Goal: Task Accomplishment & Management: Manage account settings

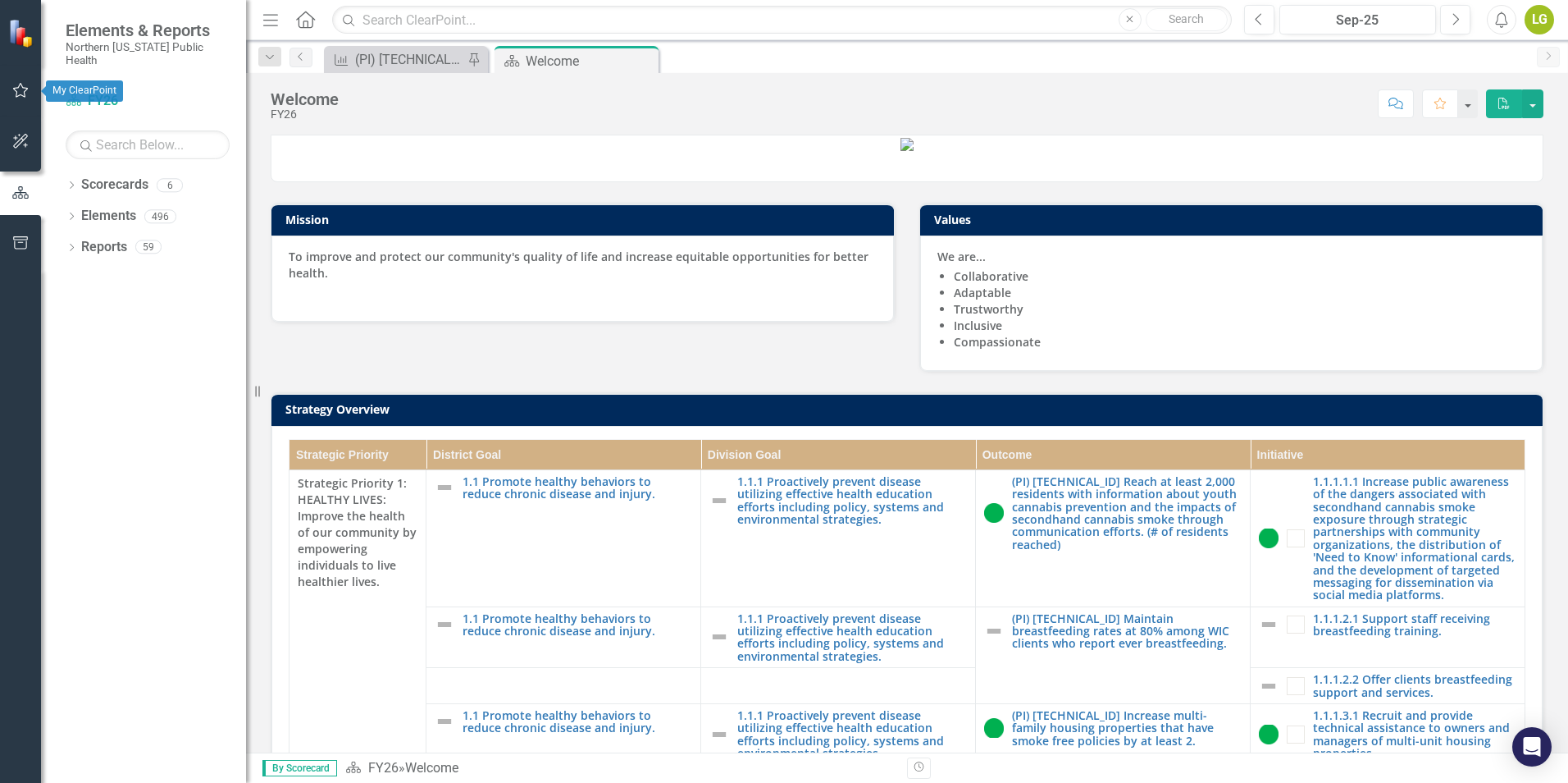
click at [23, 88] on icon "button" at bounding box center [21, 89] width 15 height 14
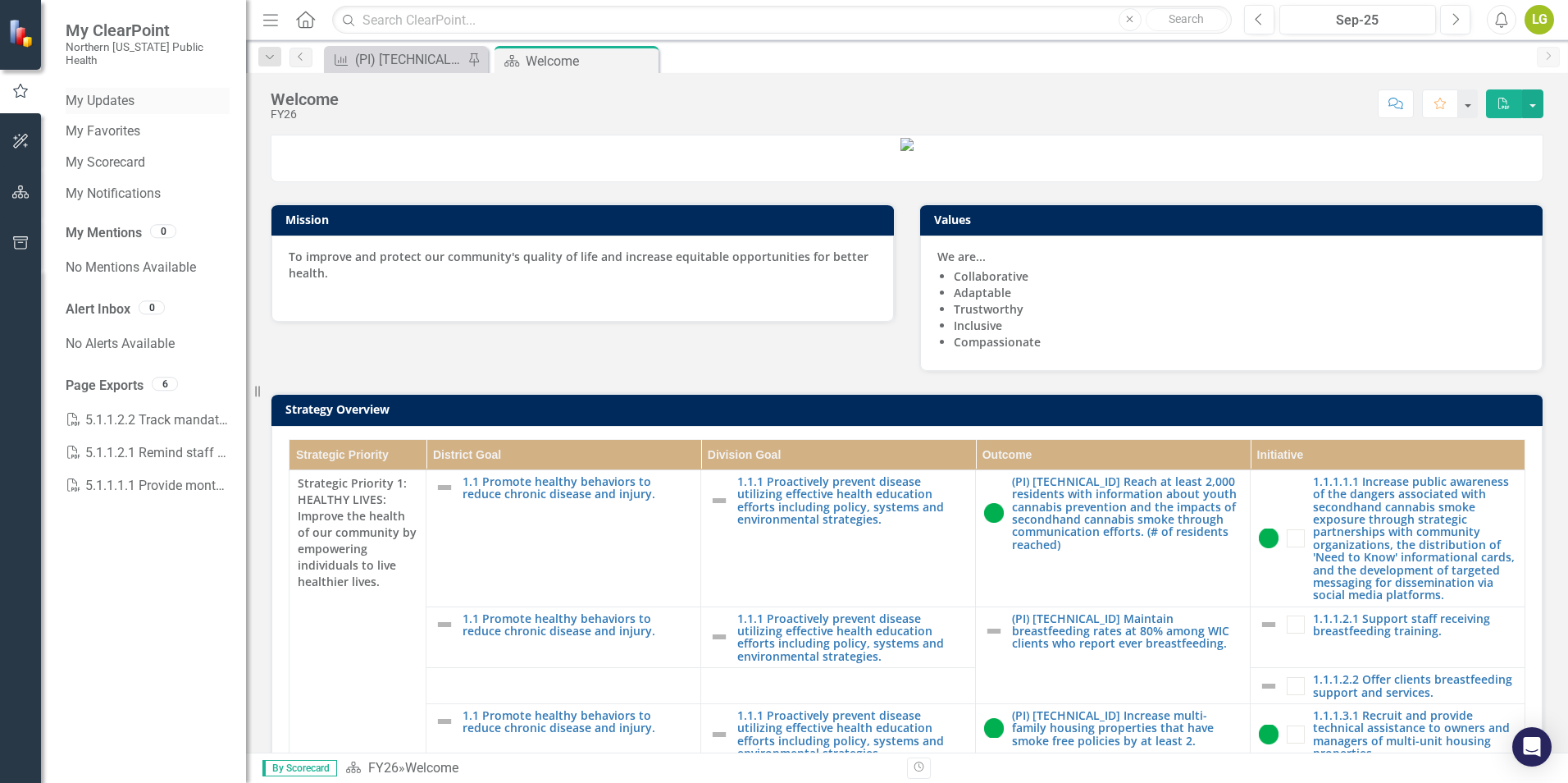
click at [103, 92] on link "My Updates" at bounding box center [147, 102] width 164 height 19
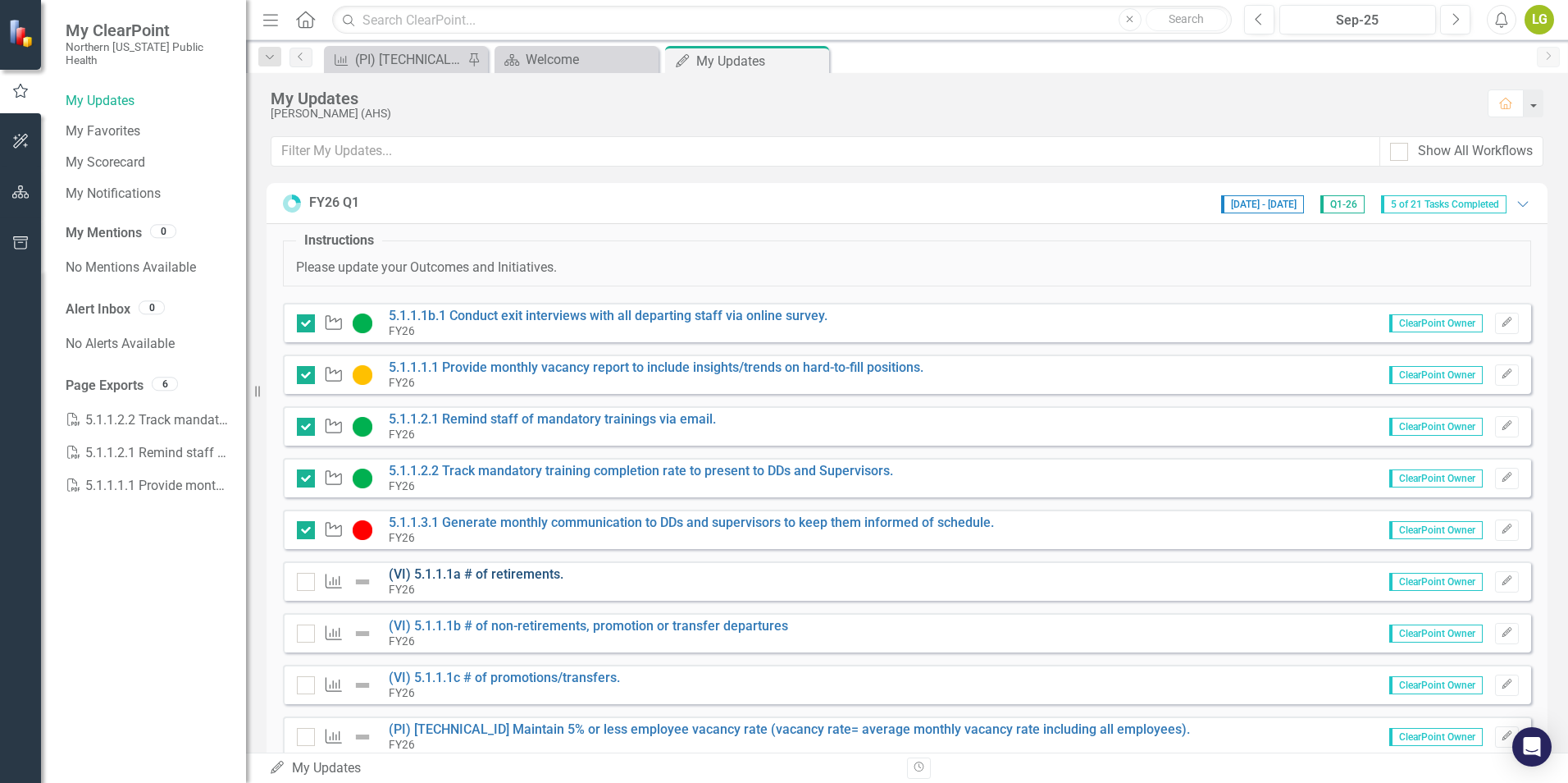
click at [492, 575] on link "(VI) 5.1.1.1a # of retirements." at bounding box center [476, 574] width 174 height 15
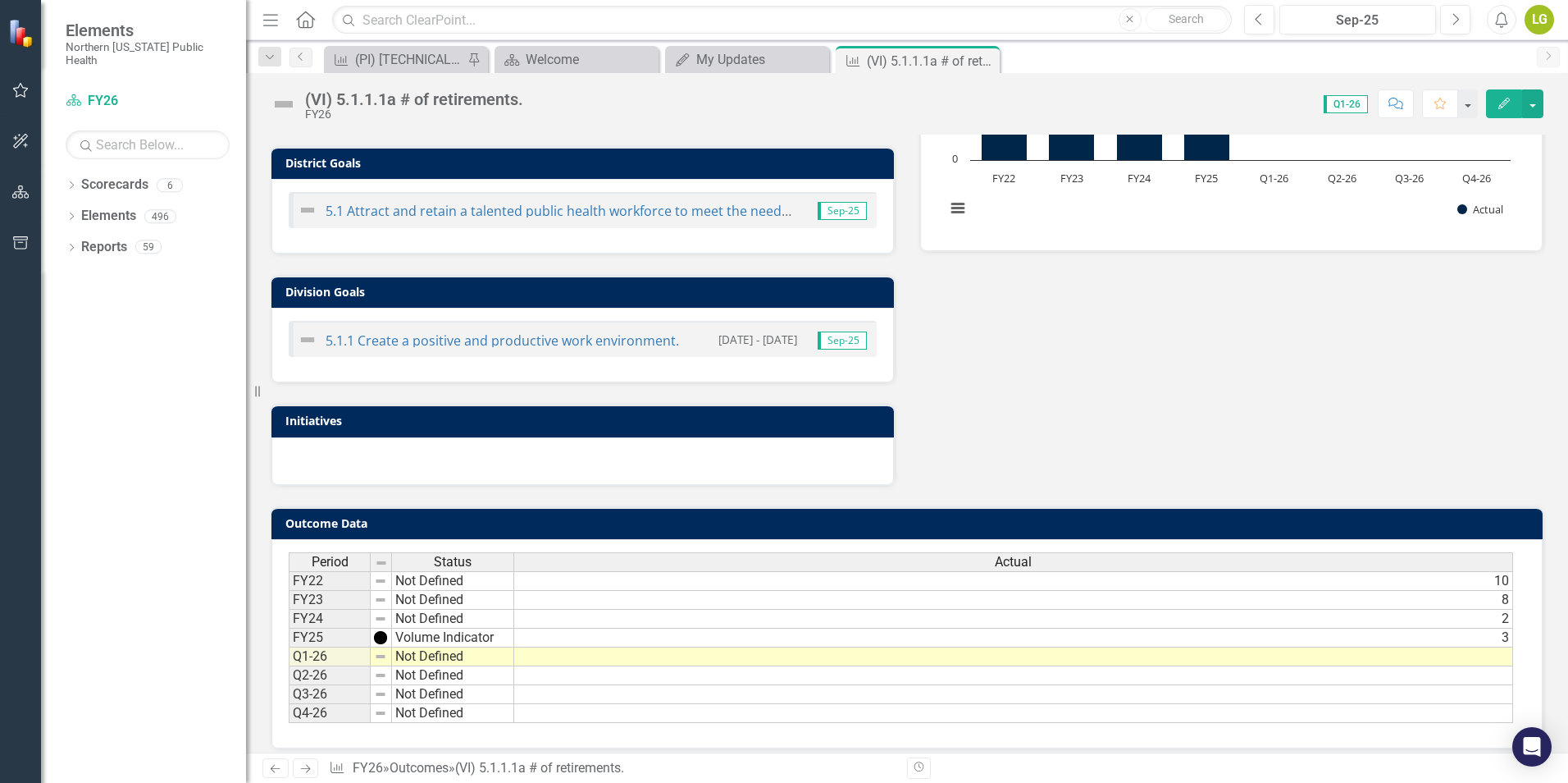
scroll to position [416, 0]
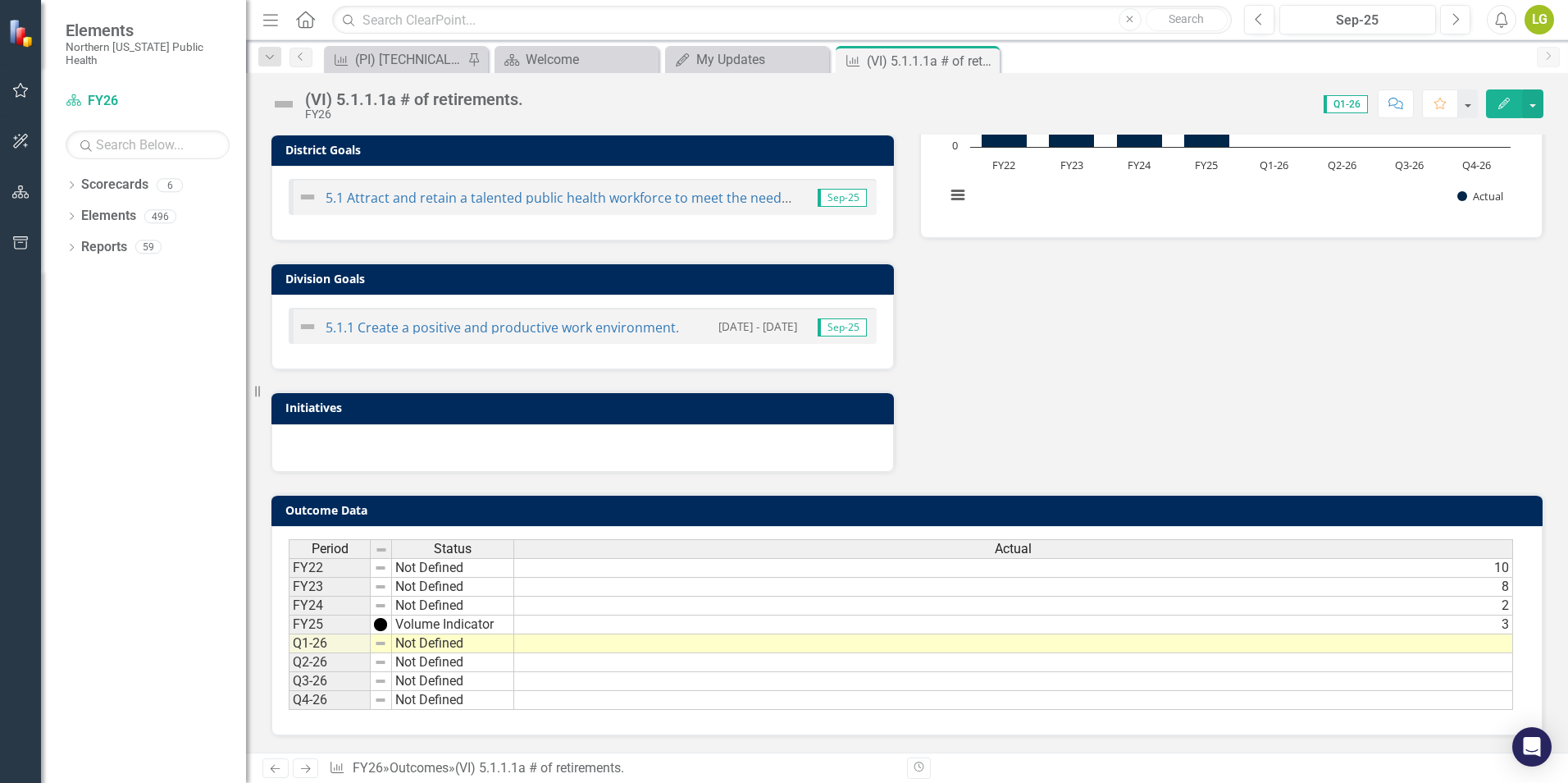
click at [1494, 642] on td at bounding box center [1014, 644] width 999 height 19
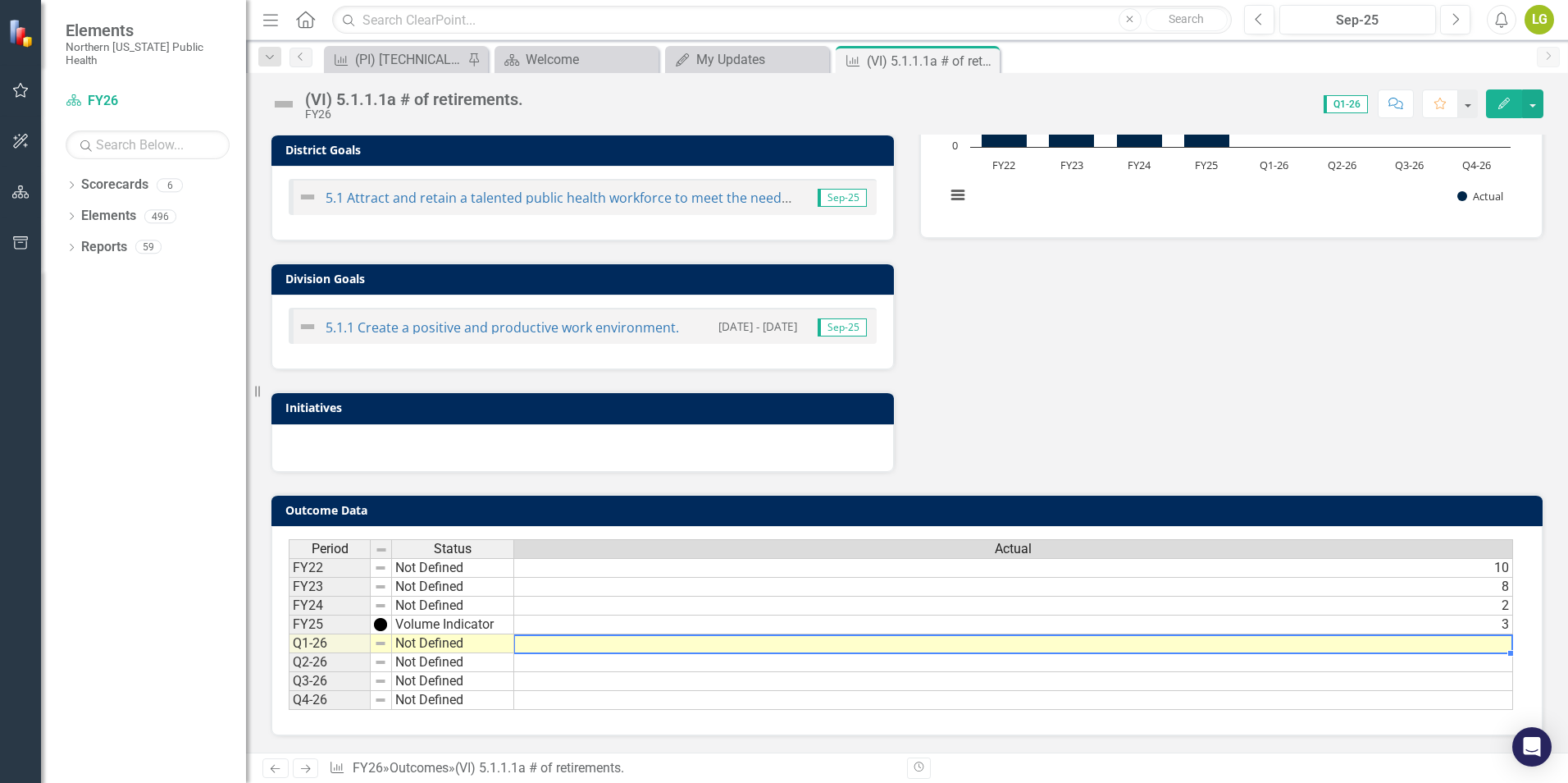
type textarea "2"
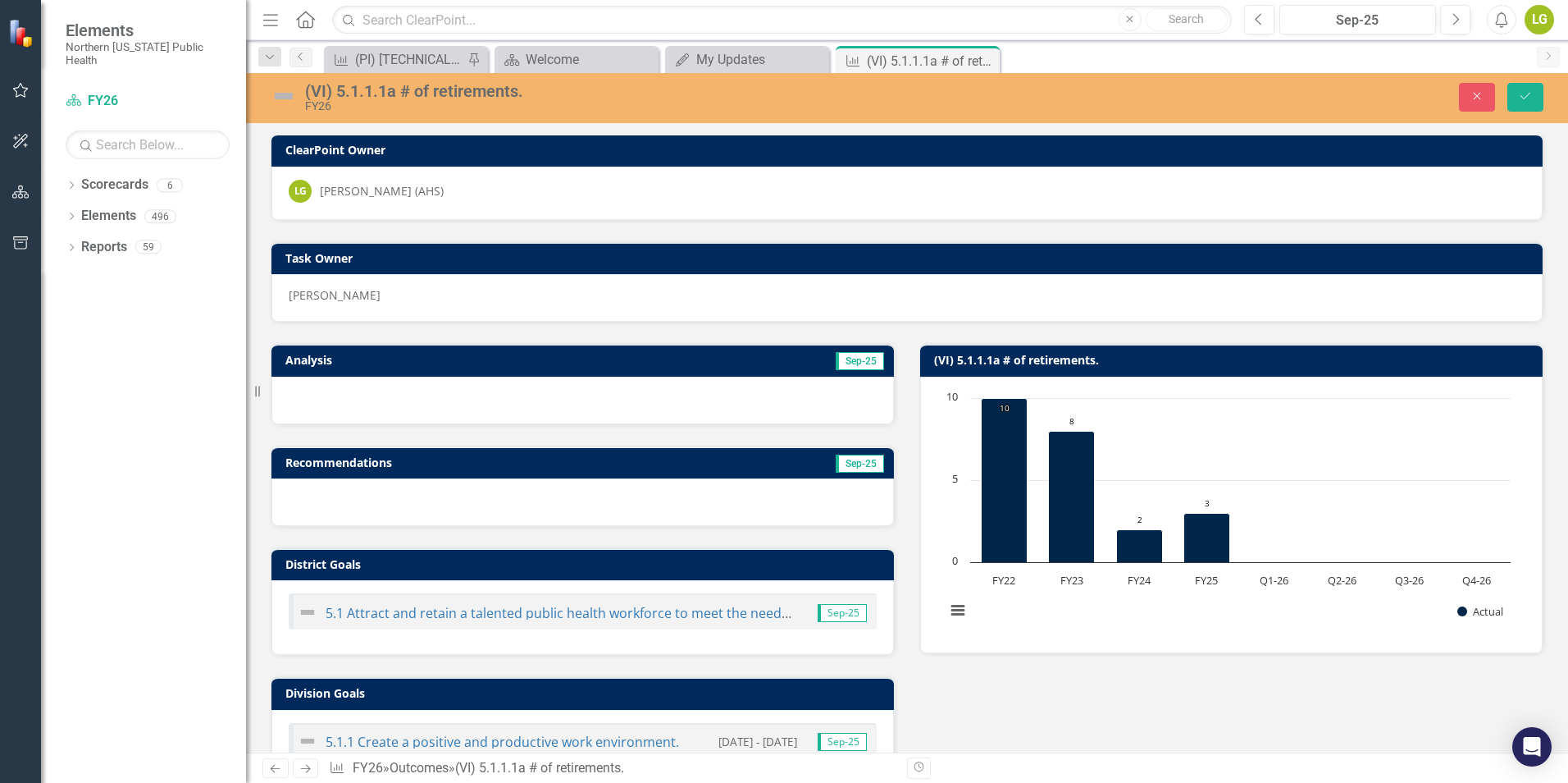
scroll to position [0, 0]
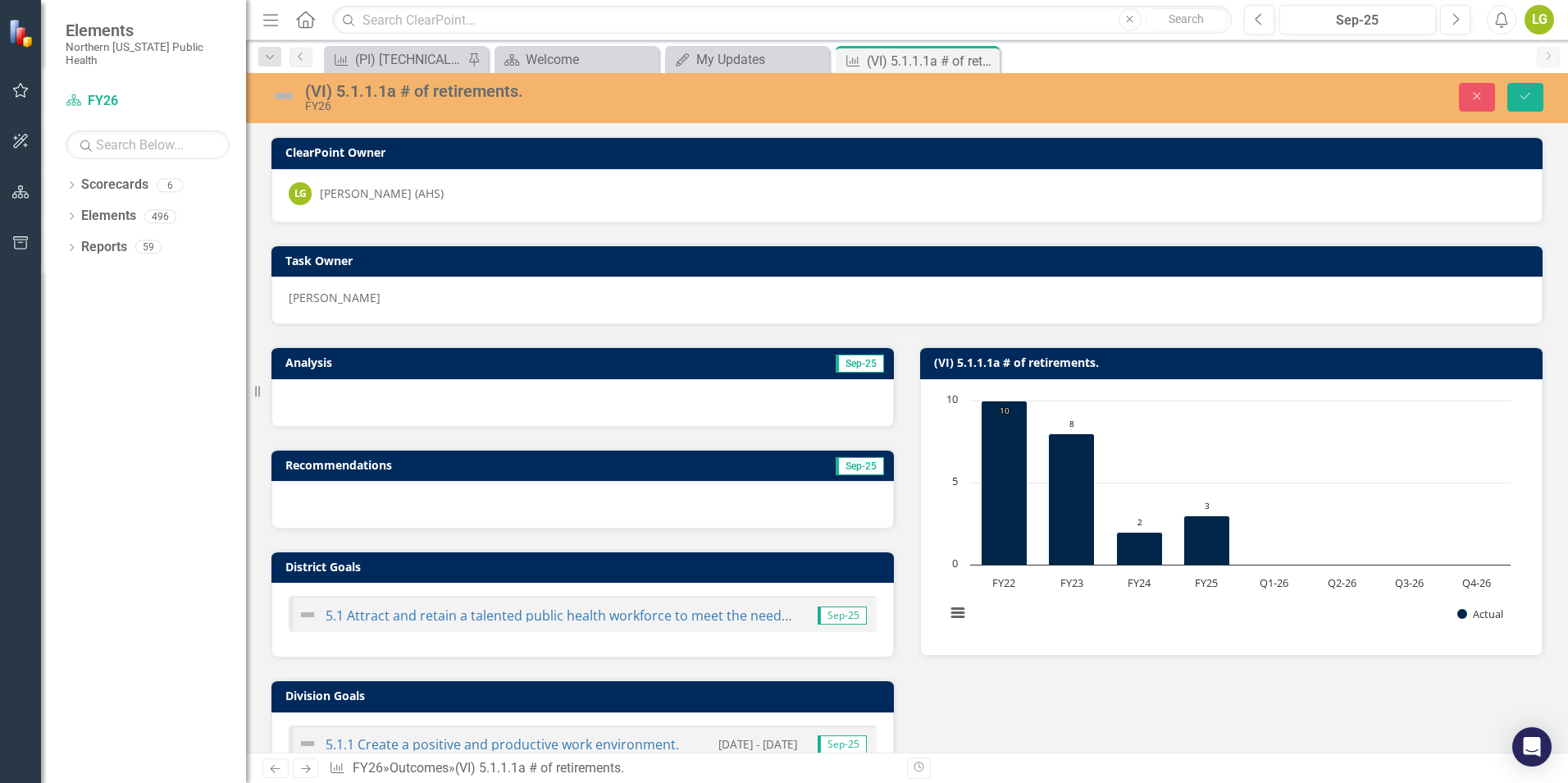
click at [482, 357] on h3 "Analysis" at bounding box center [430, 361] width 290 height 12
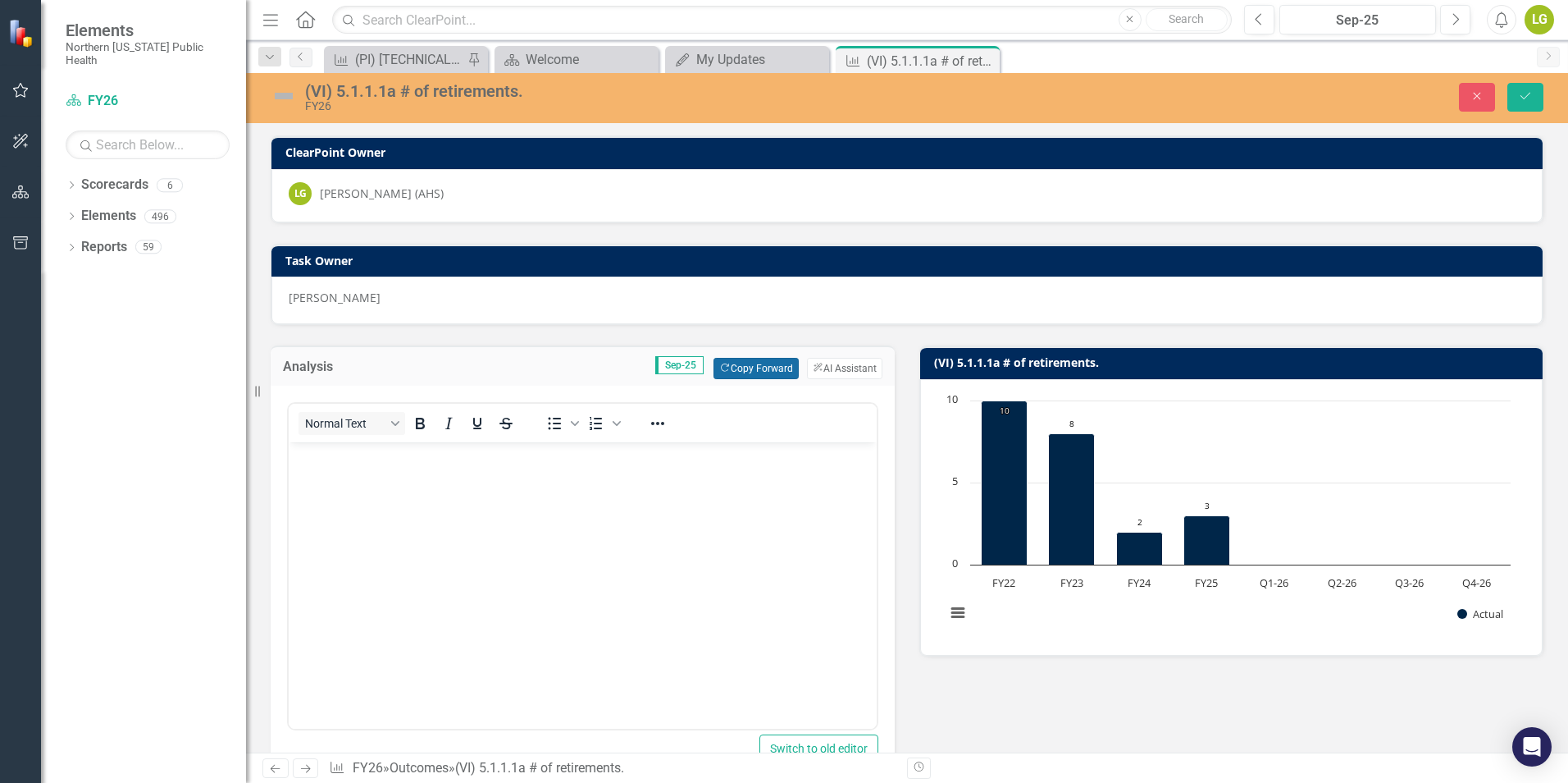
click at [766, 369] on button "Copy Forward Copy Forward" at bounding box center [756, 368] width 84 height 21
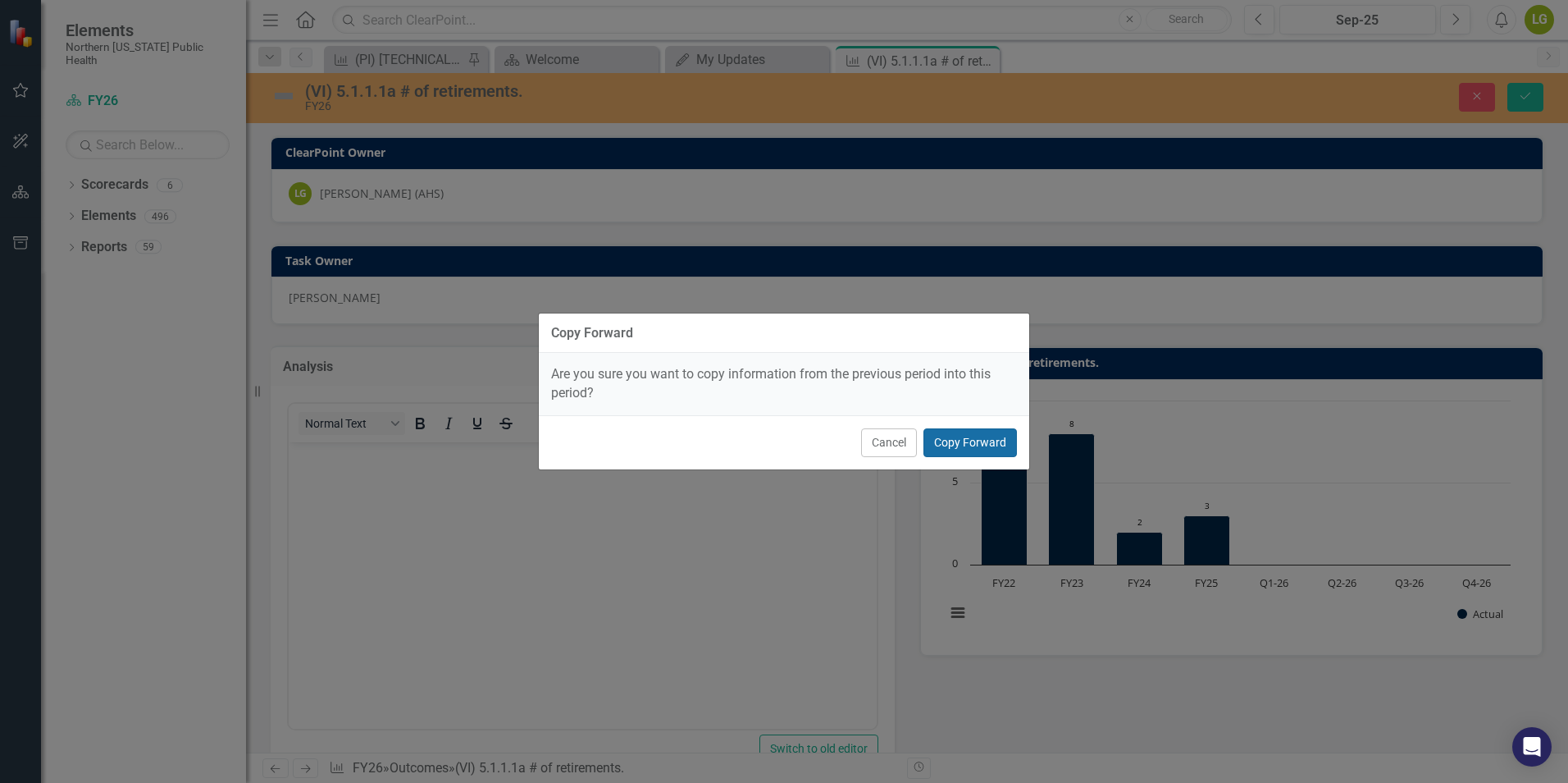
click at [979, 442] on button "Copy Forward" at bounding box center [971, 443] width 94 height 29
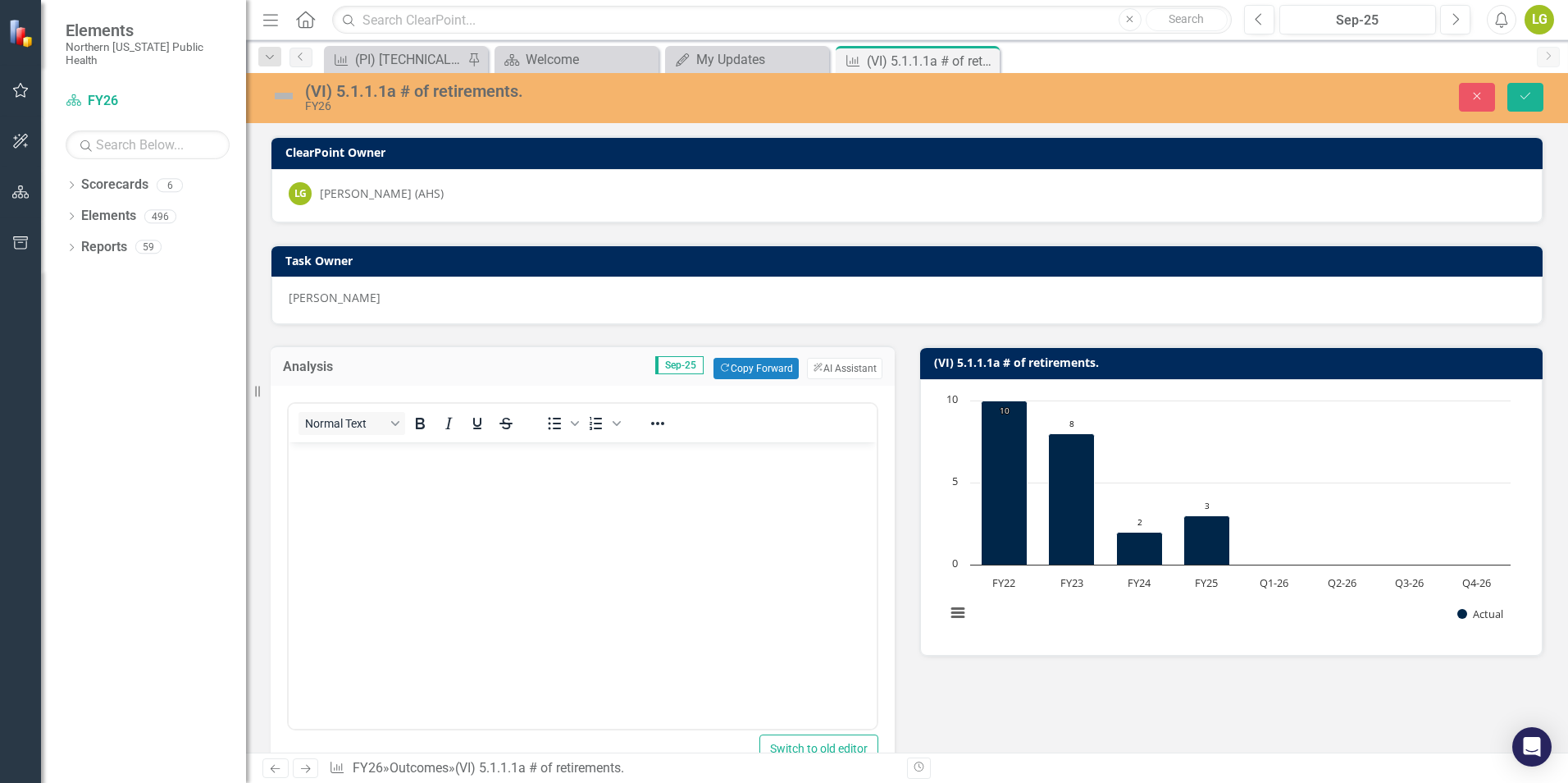
click at [381, 463] on p "Rich Text Area. Press ALT-0 for help." at bounding box center [583, 456] width 580 height 20
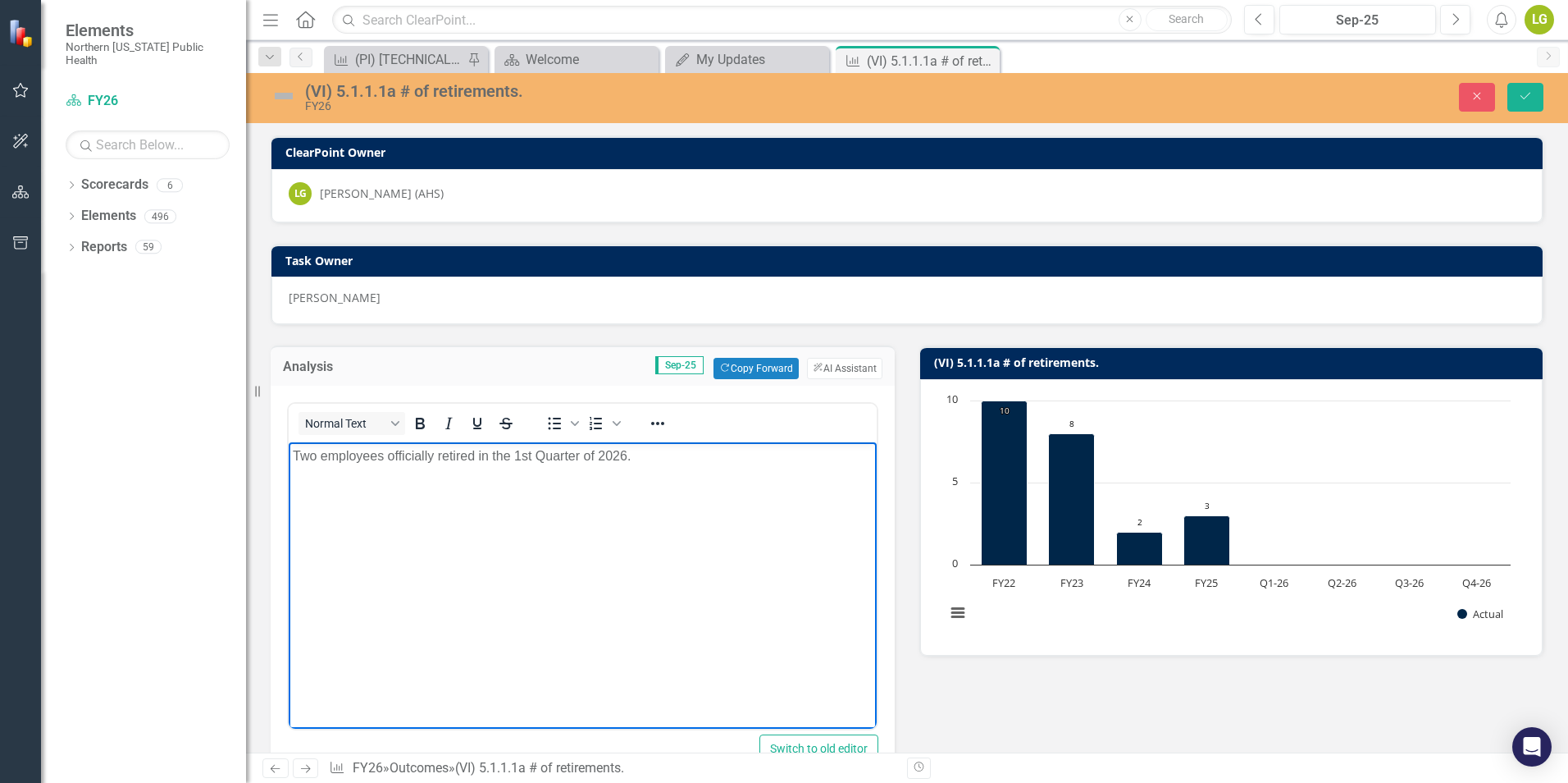
click at [285, 90] on img at bounding box center [283, 95] width 26 height 26
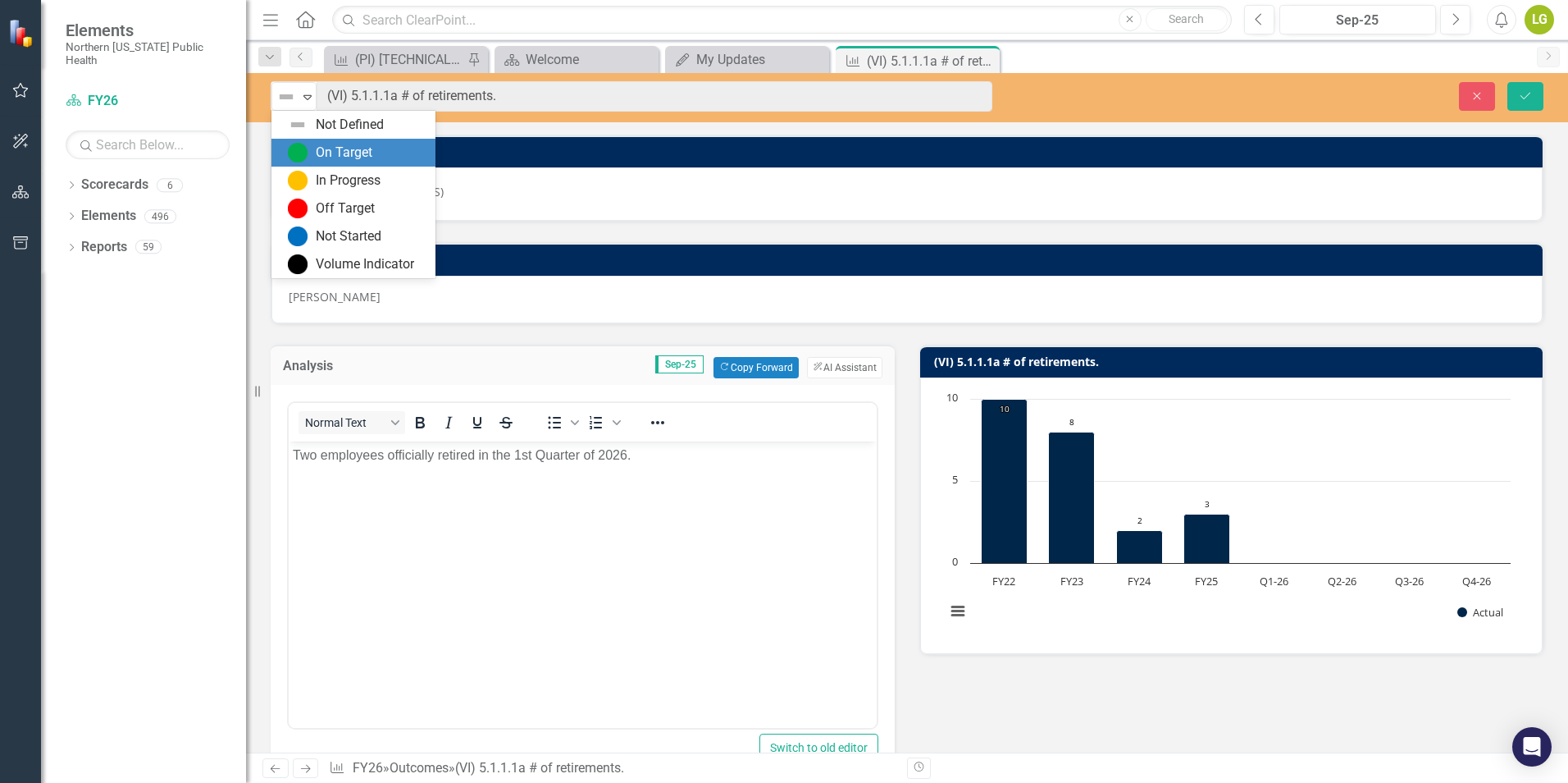
click at [311, 144] on div "On Target" at bounding box center [357, 152] width 138 height 20
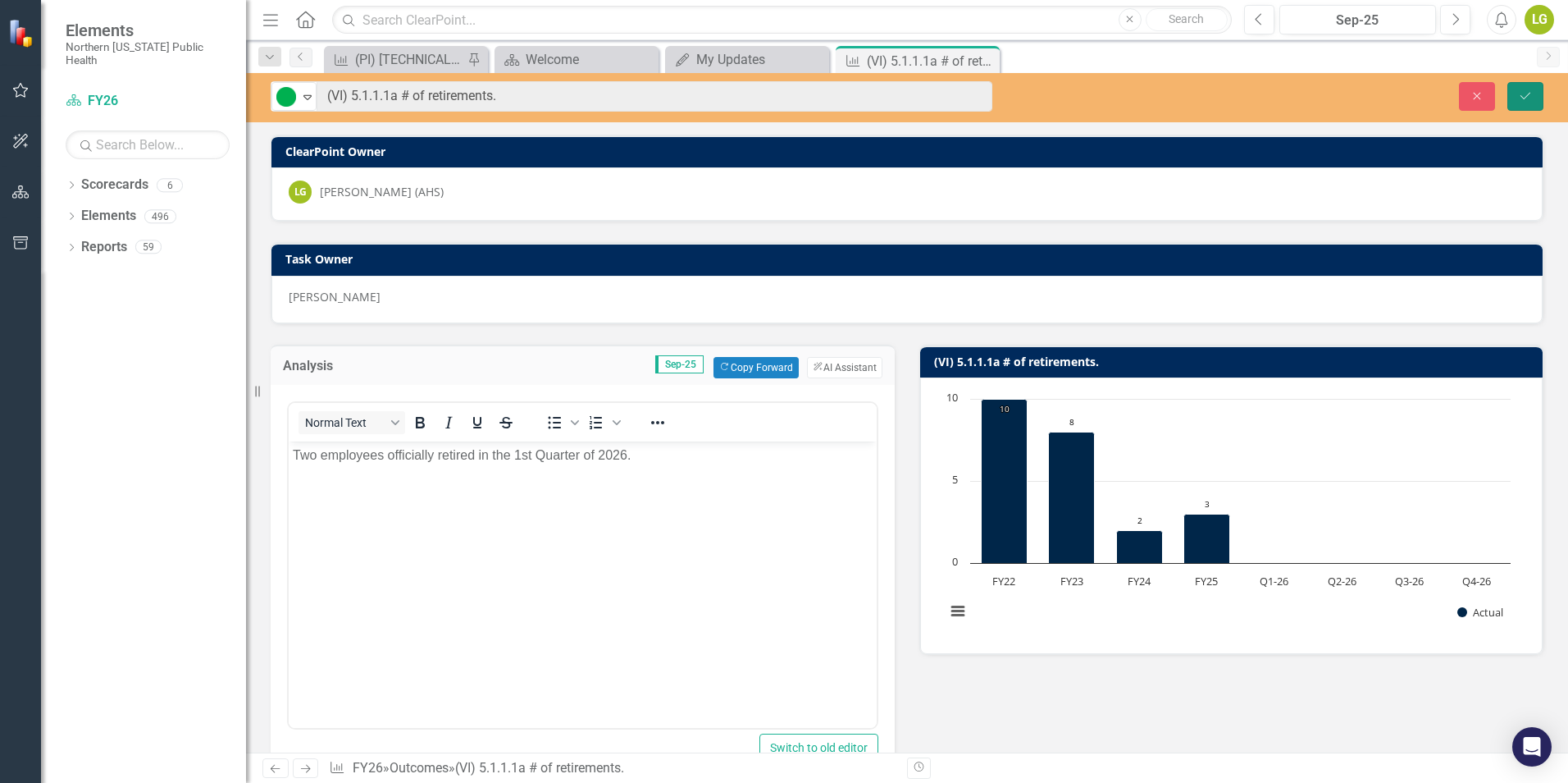
click at [1529, 92] on icon "Save" at bounding box center [1525, 96] width 14 height 12
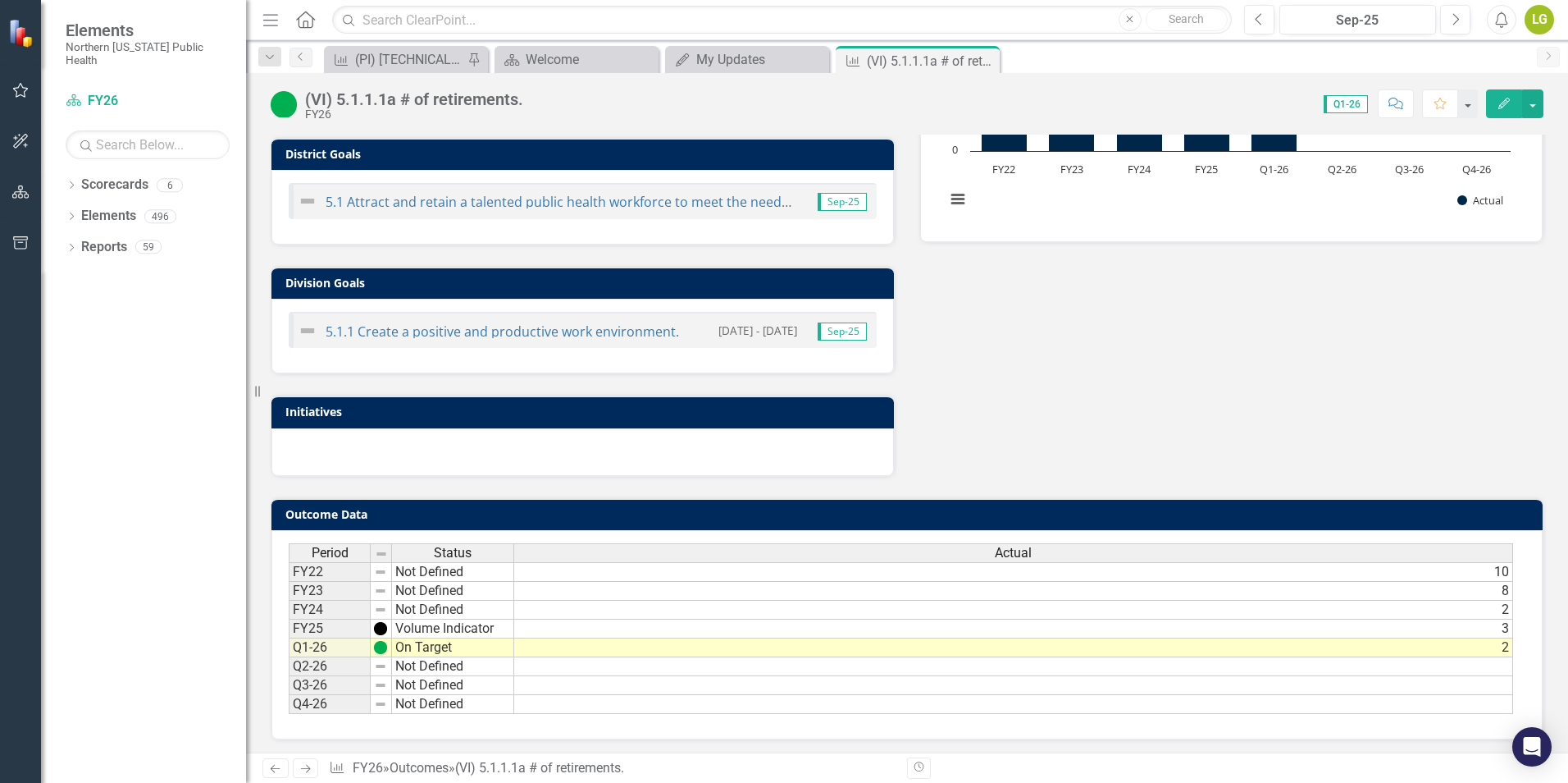
scroll to position [416, 0]
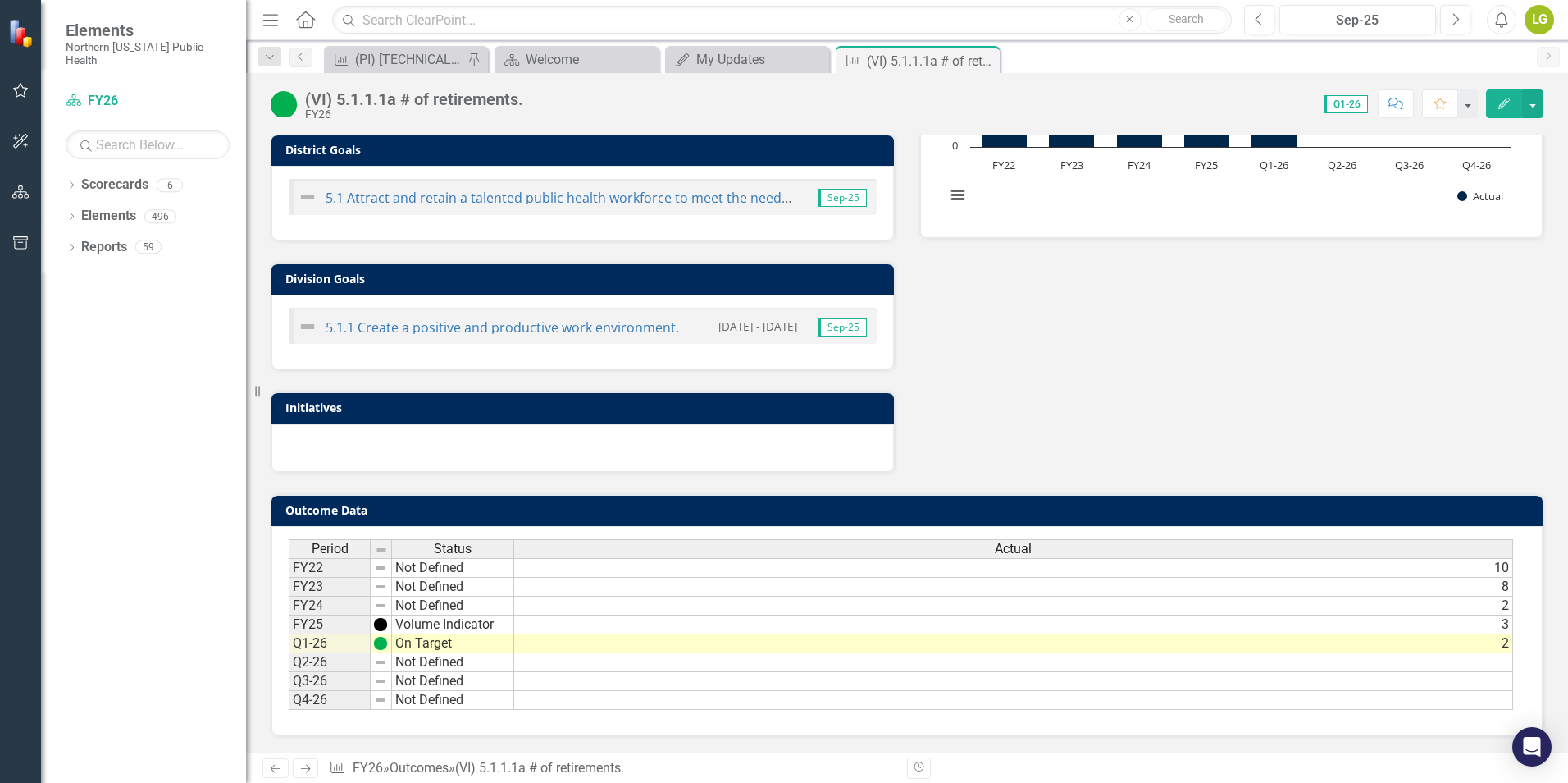
click at [1347, 374] on div "Analysis Sep-25 Two employees officially retired in the 1st Quarter of 2026. Re…" at bounding box center [908, 190] width 1298 height 564
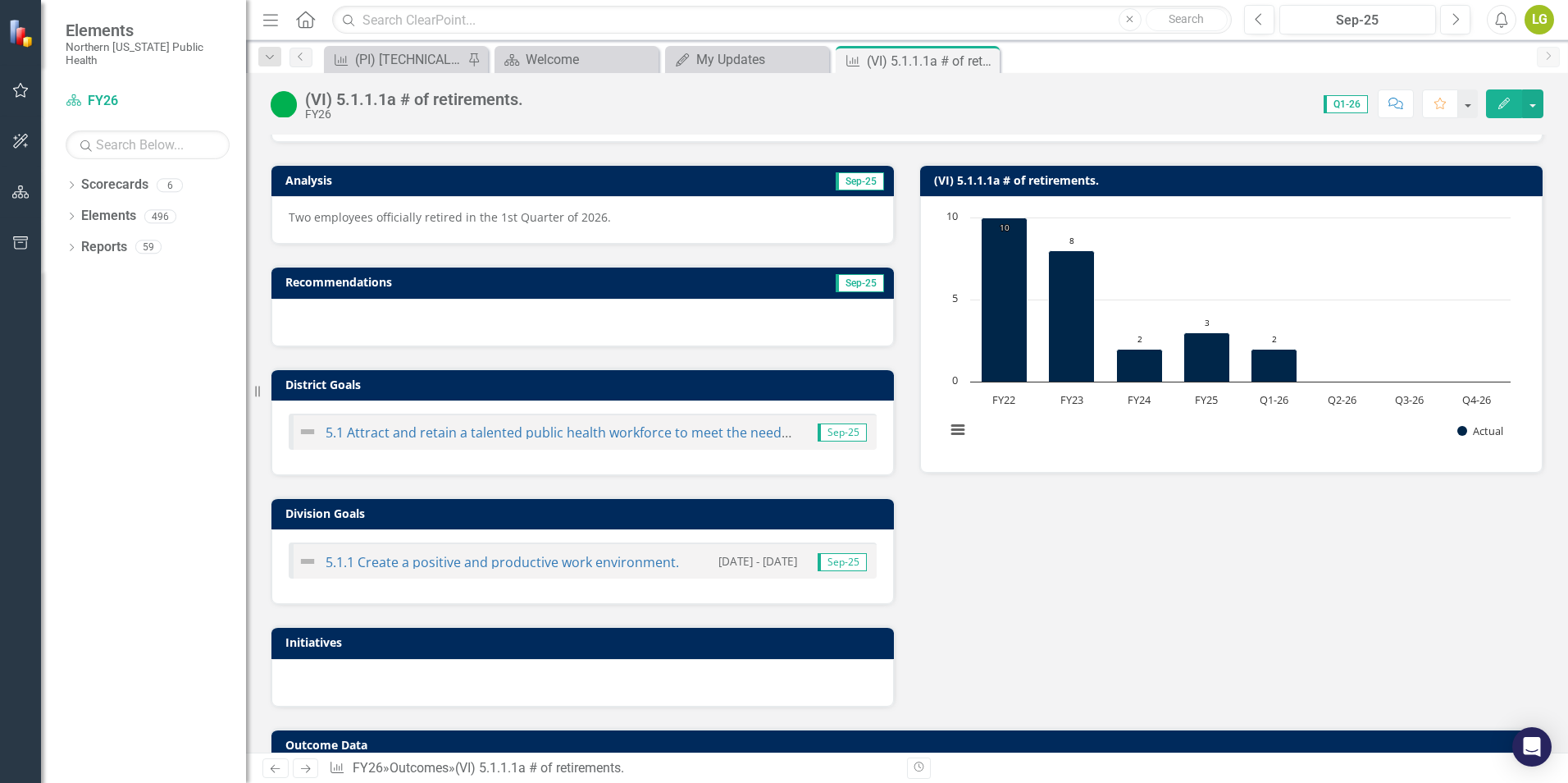
scroll to position [170, 0]
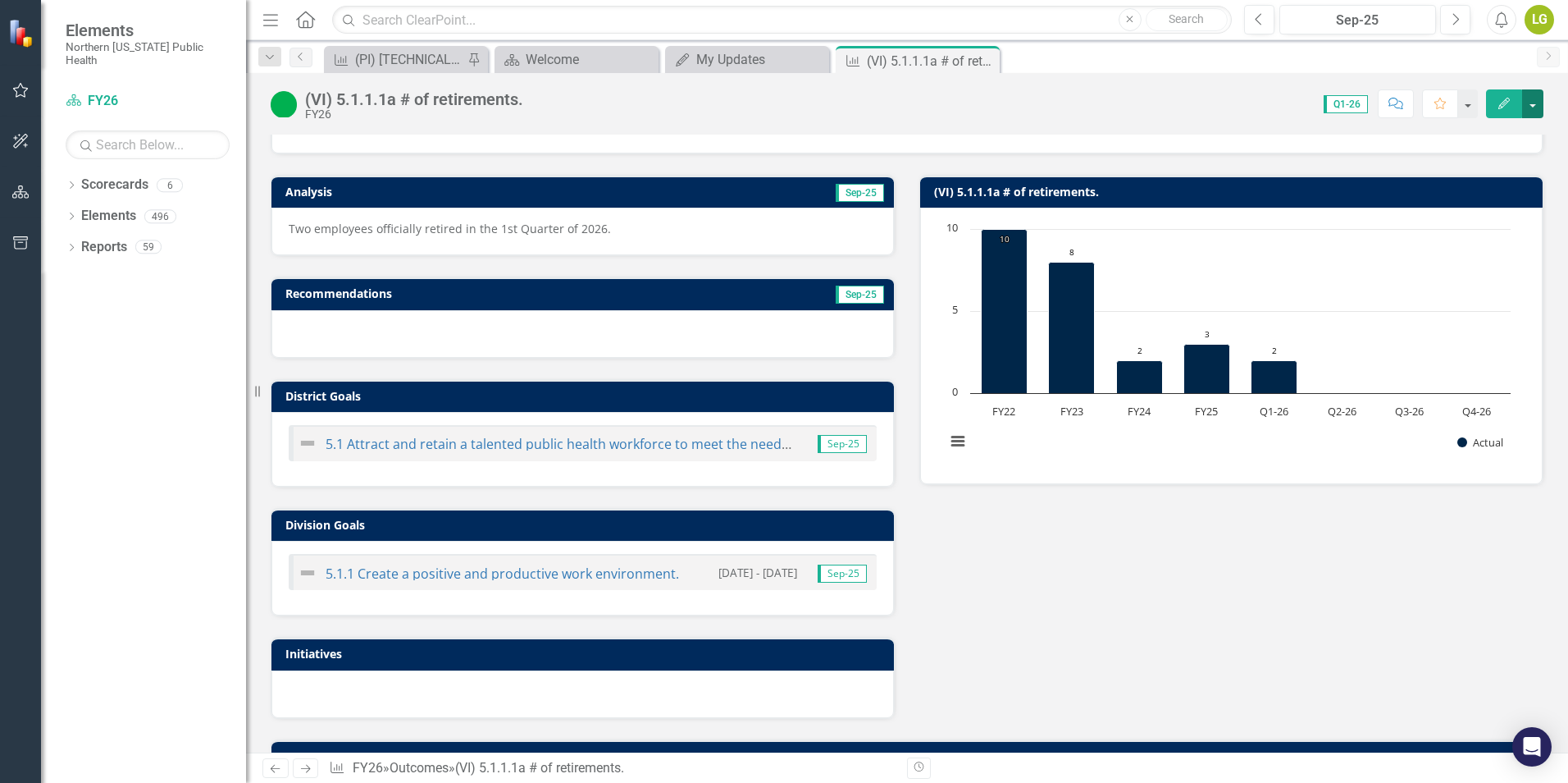
click at [1529, 100] on button "button" at bounding box center [1533, 104] width 21 height 29
click at [1175, 111] on div "Score: 0.00 Q1-26 Completed Comment Favorite Edit" at bounding box center [1038, 103] width 1012 height 28
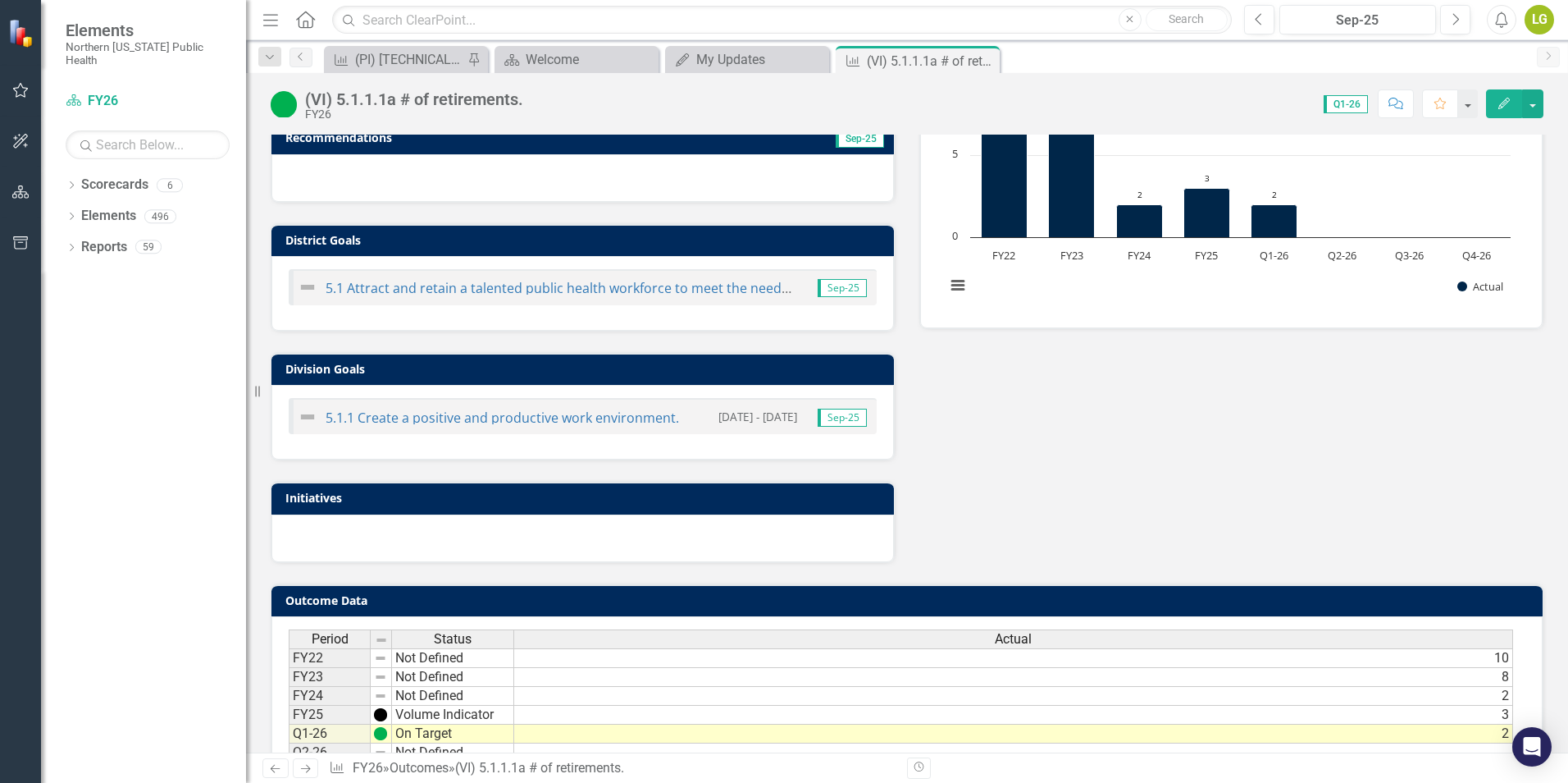
scroll to position [416, 0]
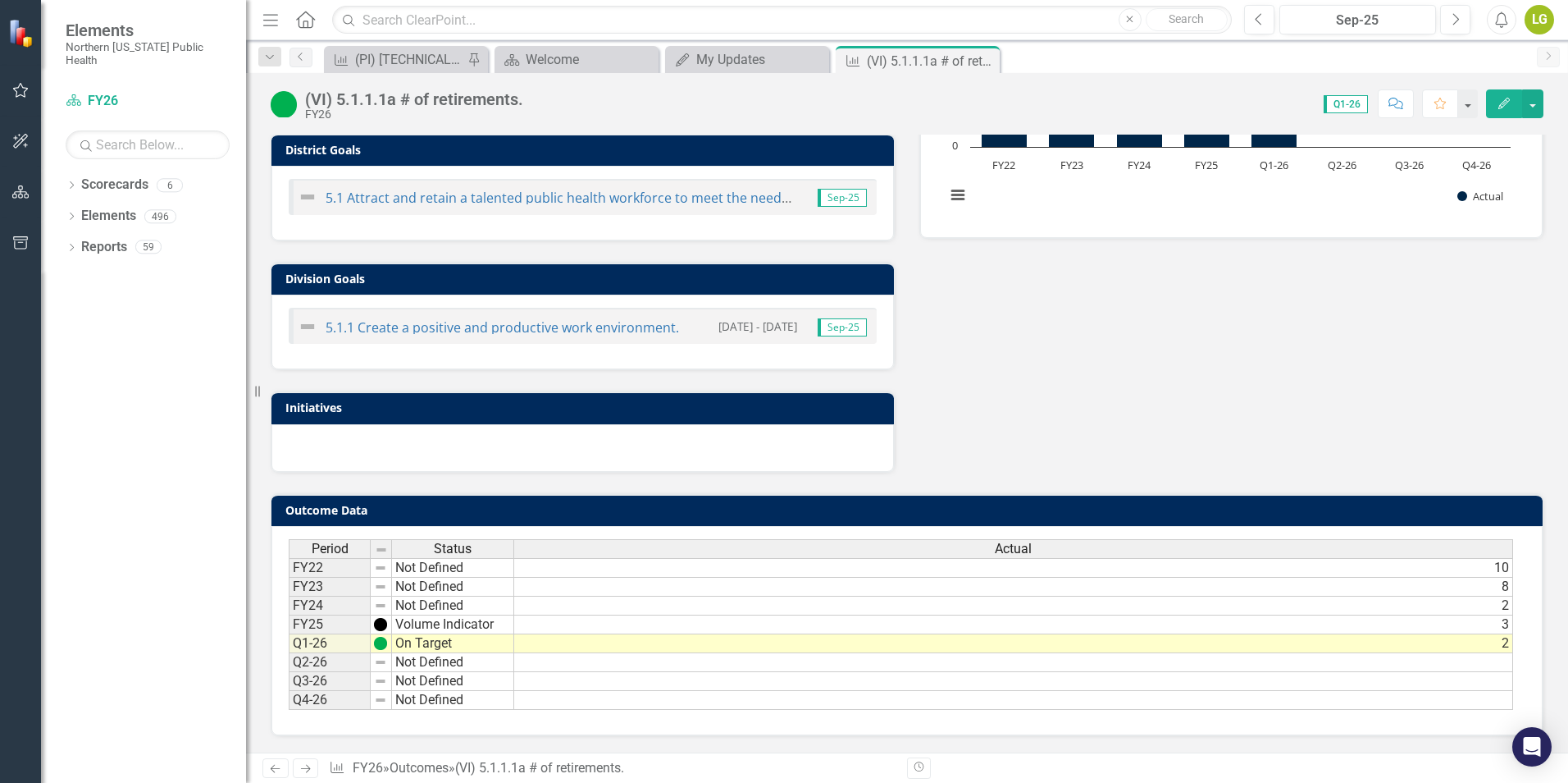
click at [1155, 399] on div "Analysis Sep-25 Two employees officially retired in the 1st Quarter of 2026. Re…" at bounding box center [908, 190] width 1298 height 564
click at [1143, 379] on div "Analysis Sep-25 Two employees officially retired in the 1st Quarter of 2026. Re…" at bounding box center [908, 190] width 1298 height 564
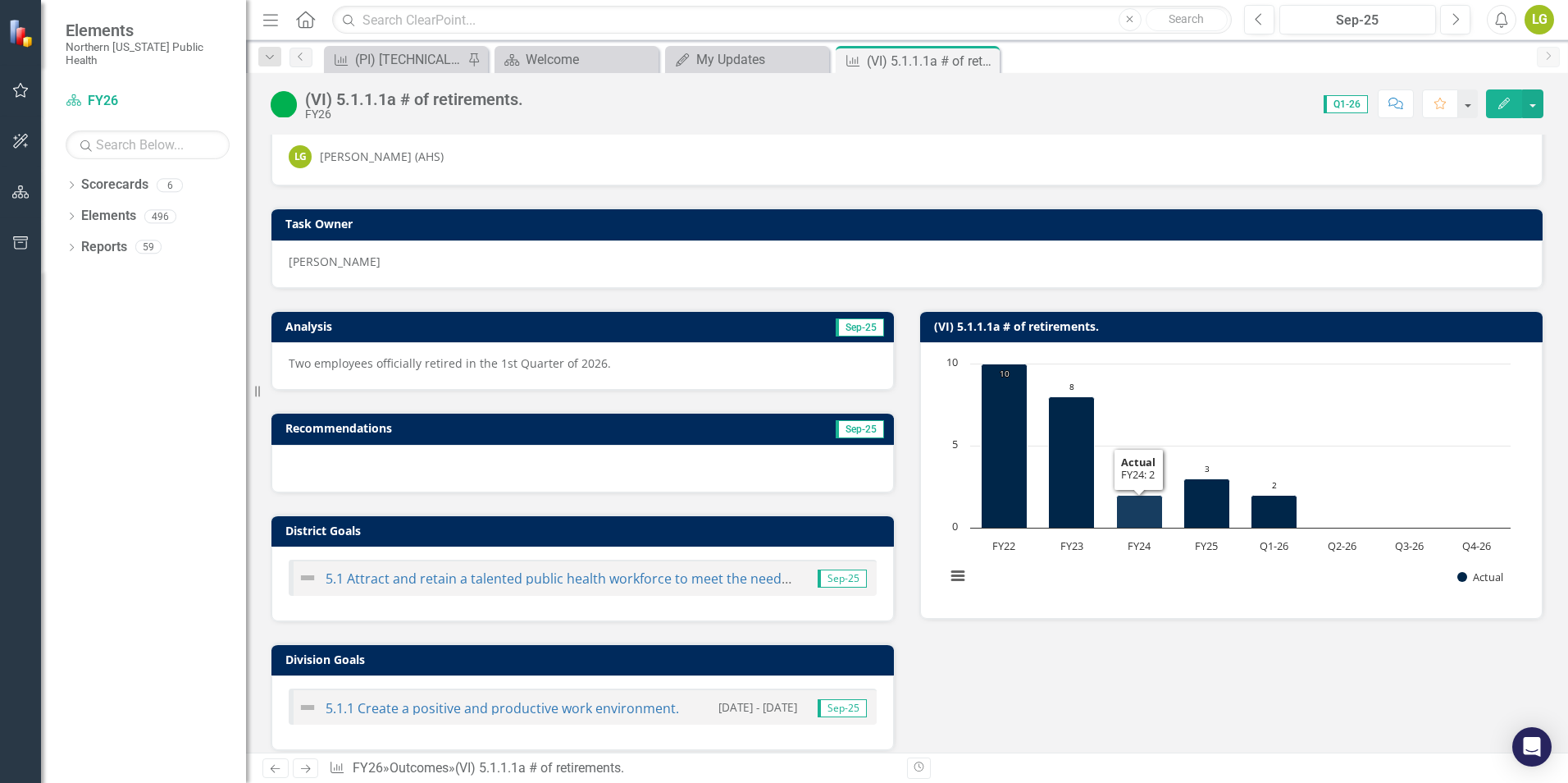
scroll to position [6, 0]
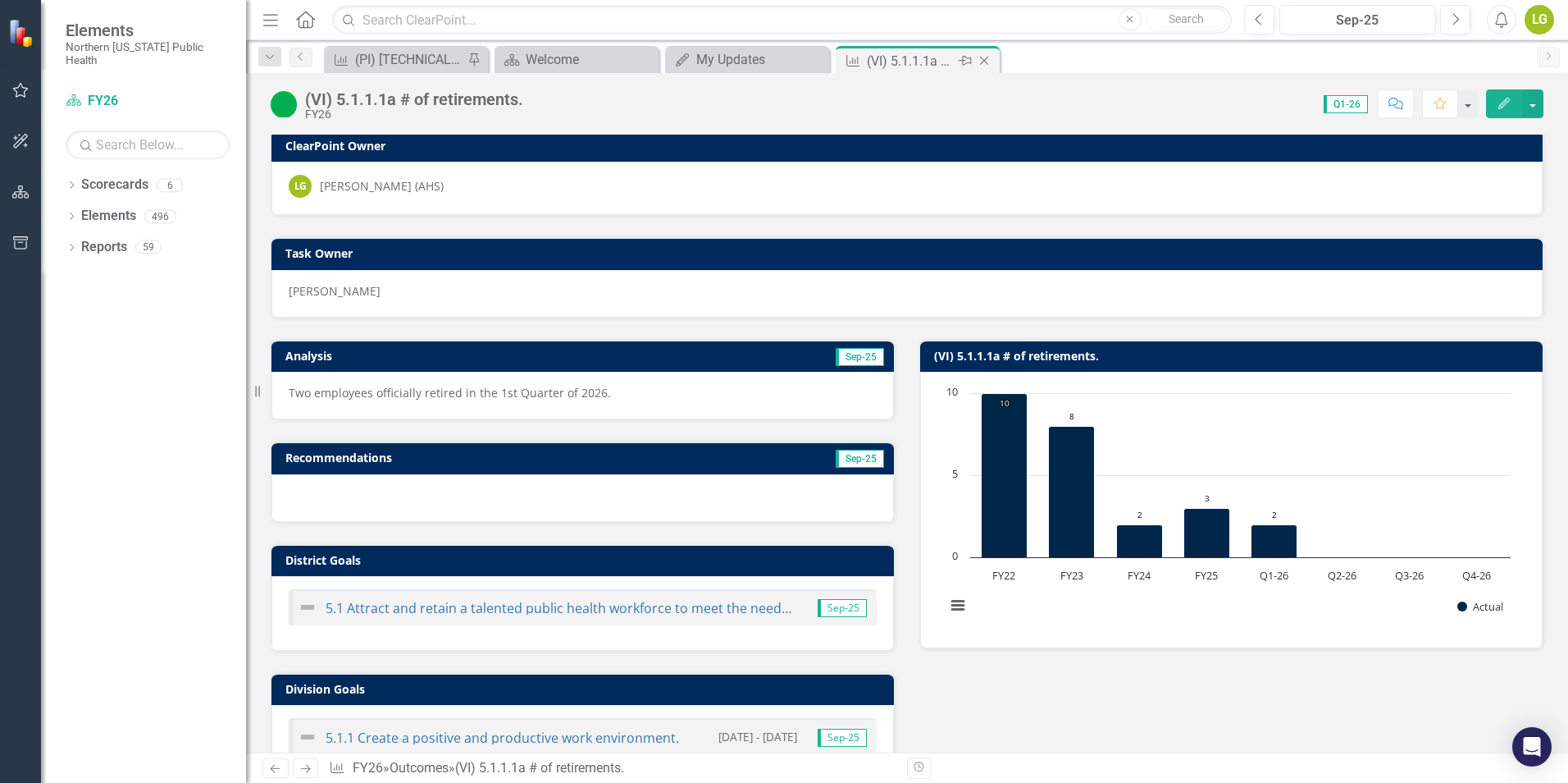
click at [954, 60] on div "(VI) 5.1.1.1a # of retirements." at bounding box center [911, 60] width 88 height 20
click at [1472, 103] on button "button" at bounding box center [1467, 104] width 21 height 29
click at [1448, 78] on div "(VI) 5.1.1.1a # of retirements. FY26 Score: 0.00 Q1-26 Completed Comment Favori…" at bounding box center [908, 97] width 1323 height 49
click at [19, 84] on icon "button" at bounding box center [21, 90] width 17 height 13
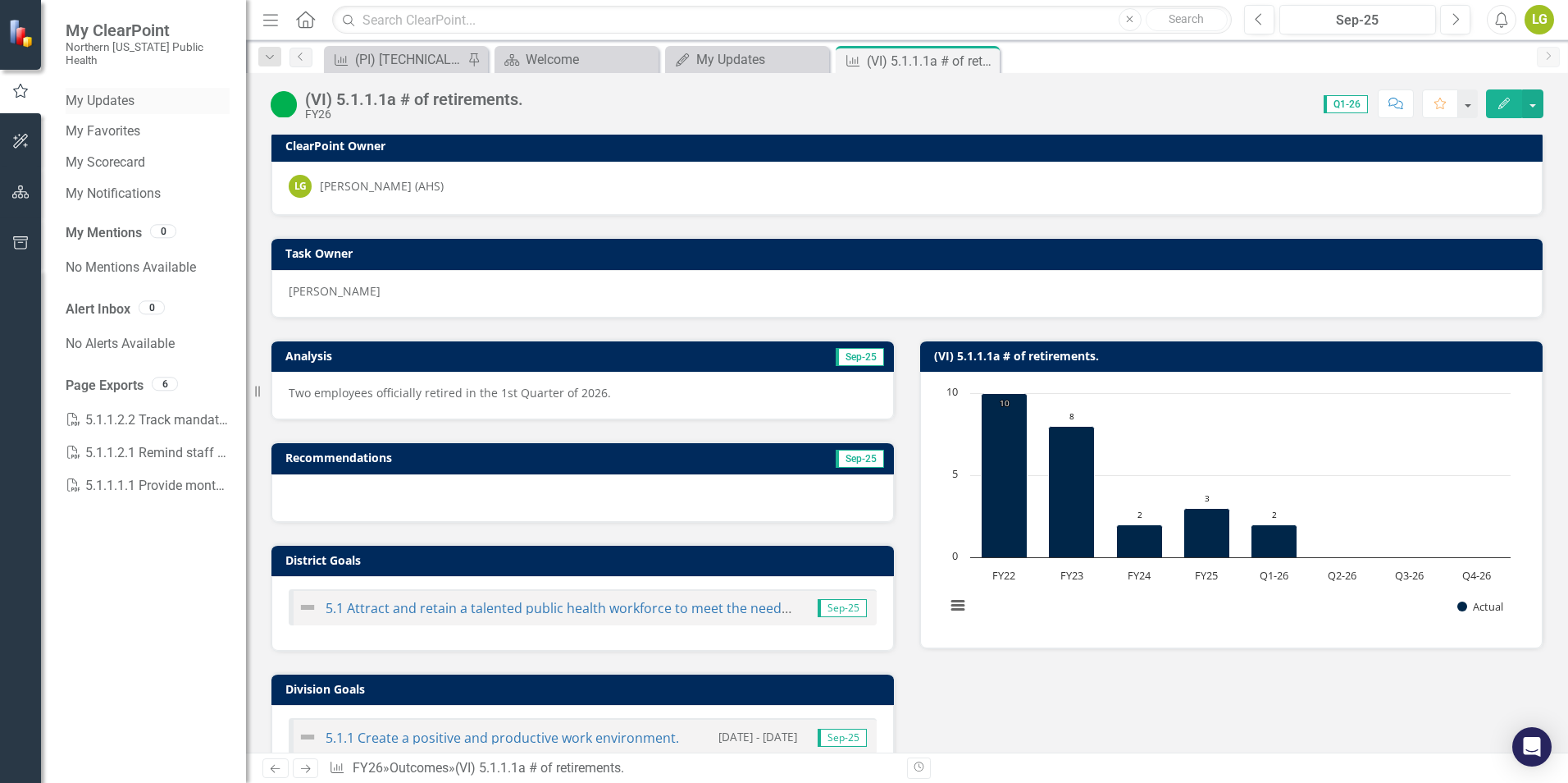
click at [101, 92] on link "My Updates" at bounding box center [147, 102] width 164 height 19
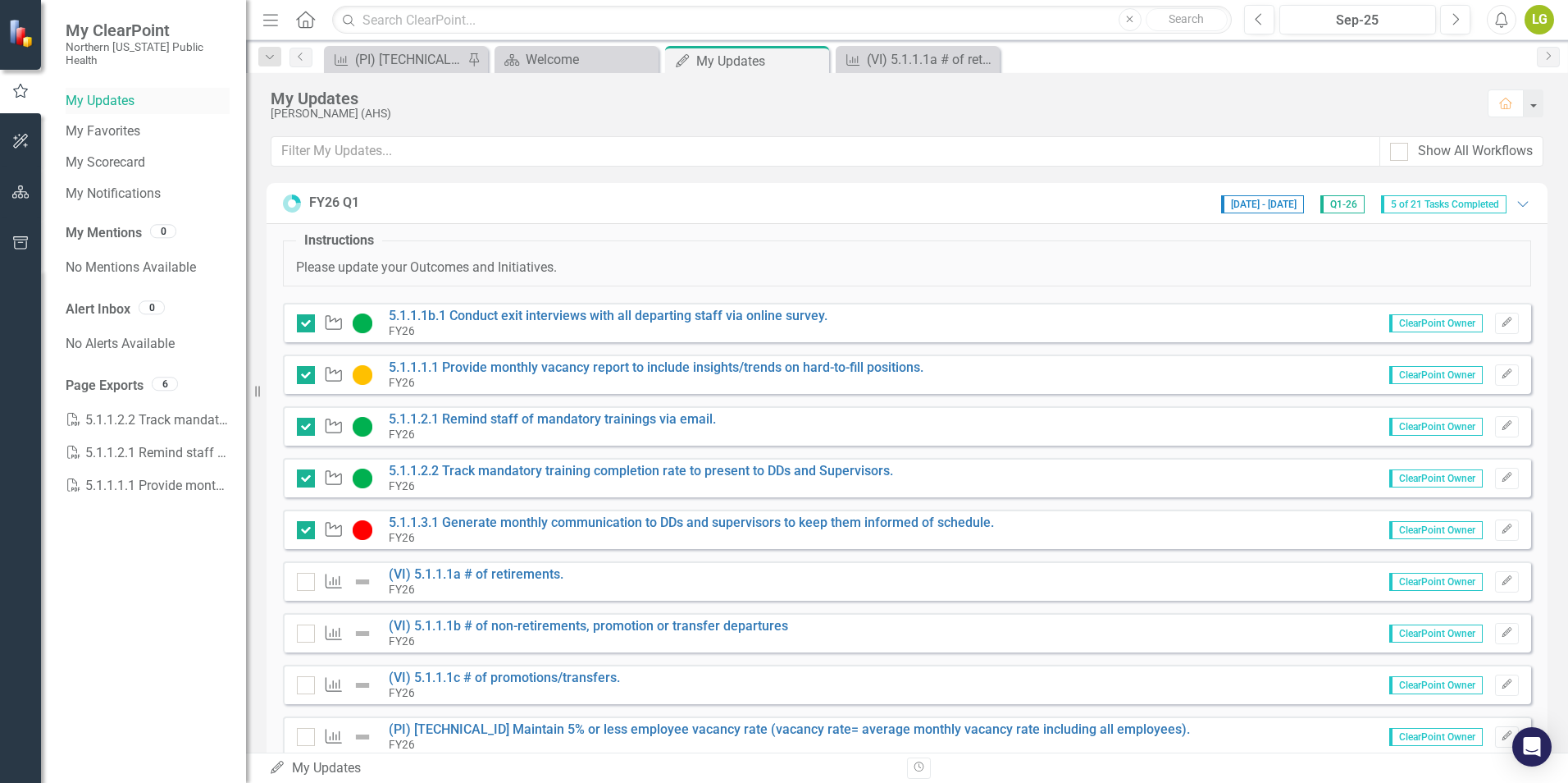
click at [101, 92] on link "My Updates" at bounding box center [147, 102] width 164 height 19
click at [405, 580] on link "(VI) 5.1.1.1a # of retirements." at bounding box center [476, 574] width 174 height 15
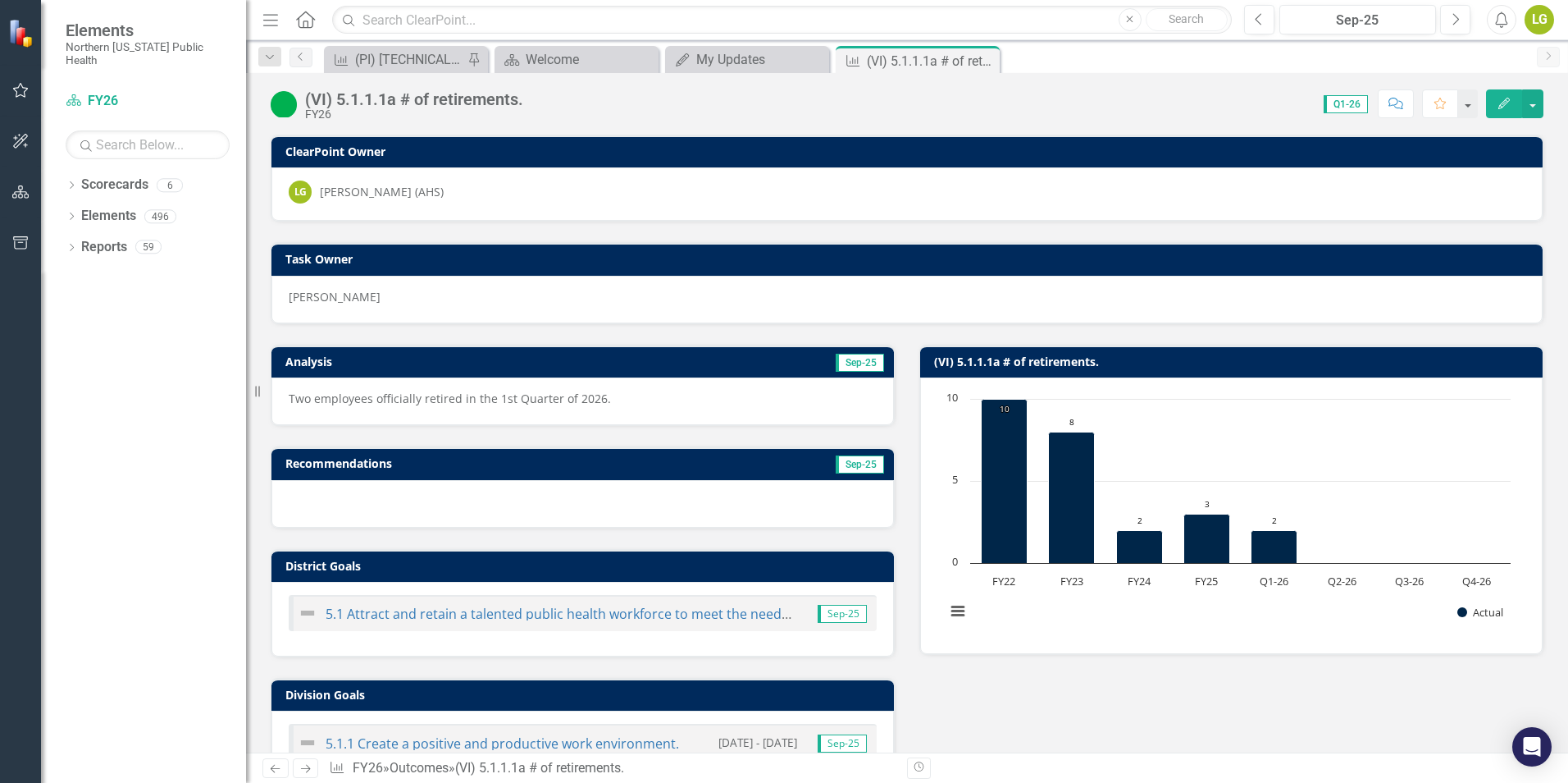
drag, startPoint x: 1533, startPoint y: 105, endPoint x: 1213, endPoint y: 111, distance: 320.1
click at [1213, 111] on div "Score: 0.00 Q1-26 Completed Comment Favorite Edit" at bounding box center [1038, 103] width 1012 height 28
click at [1531, 107] on button "button" at bounding box center [1533, 104] width 21 height 29
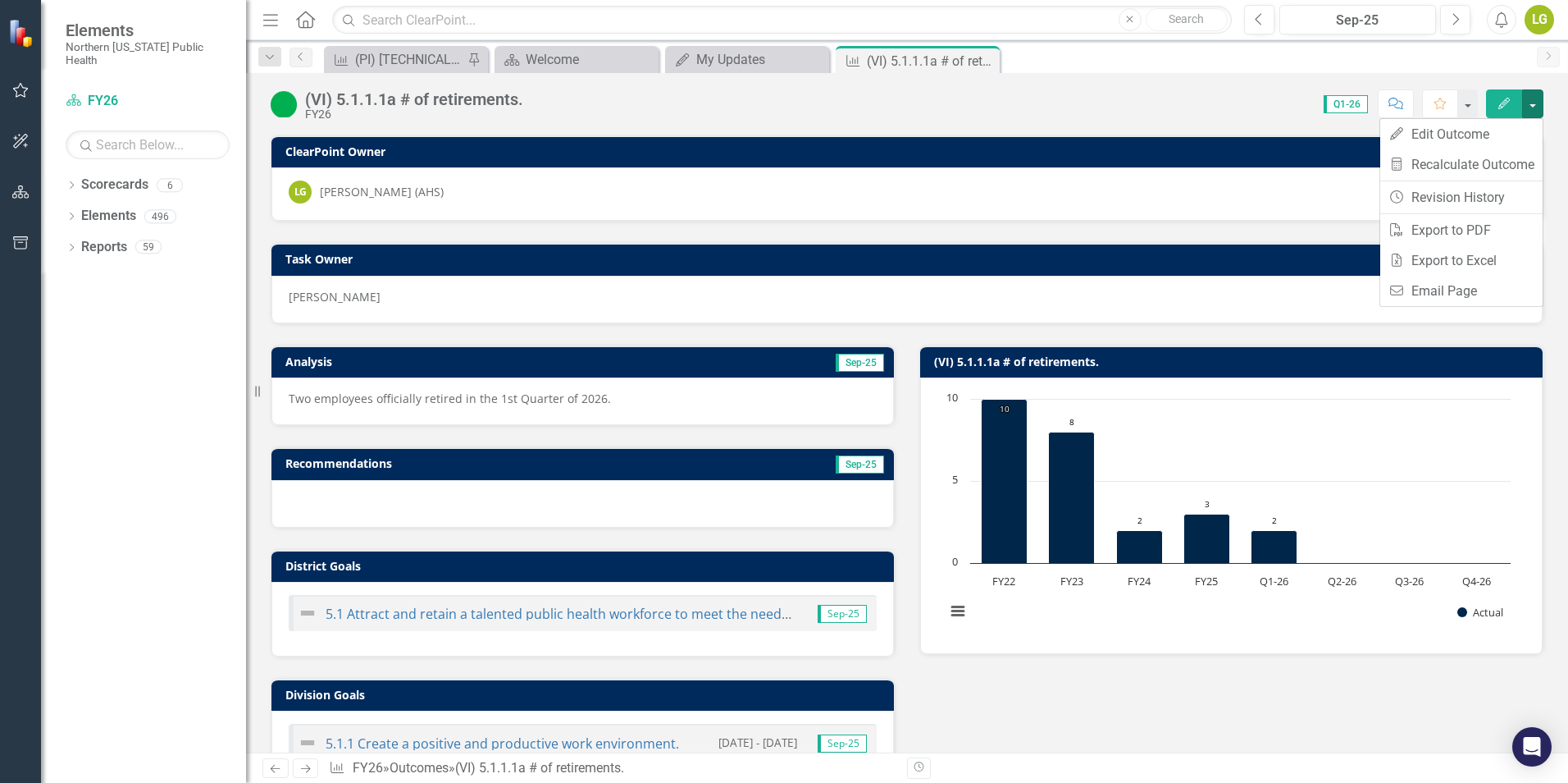
click at [1227, 110] on div "Score: 0.00 Q1-26 Completed Comment Favorite Edit" at bounding box center [1038, 103] width 1012 height 28
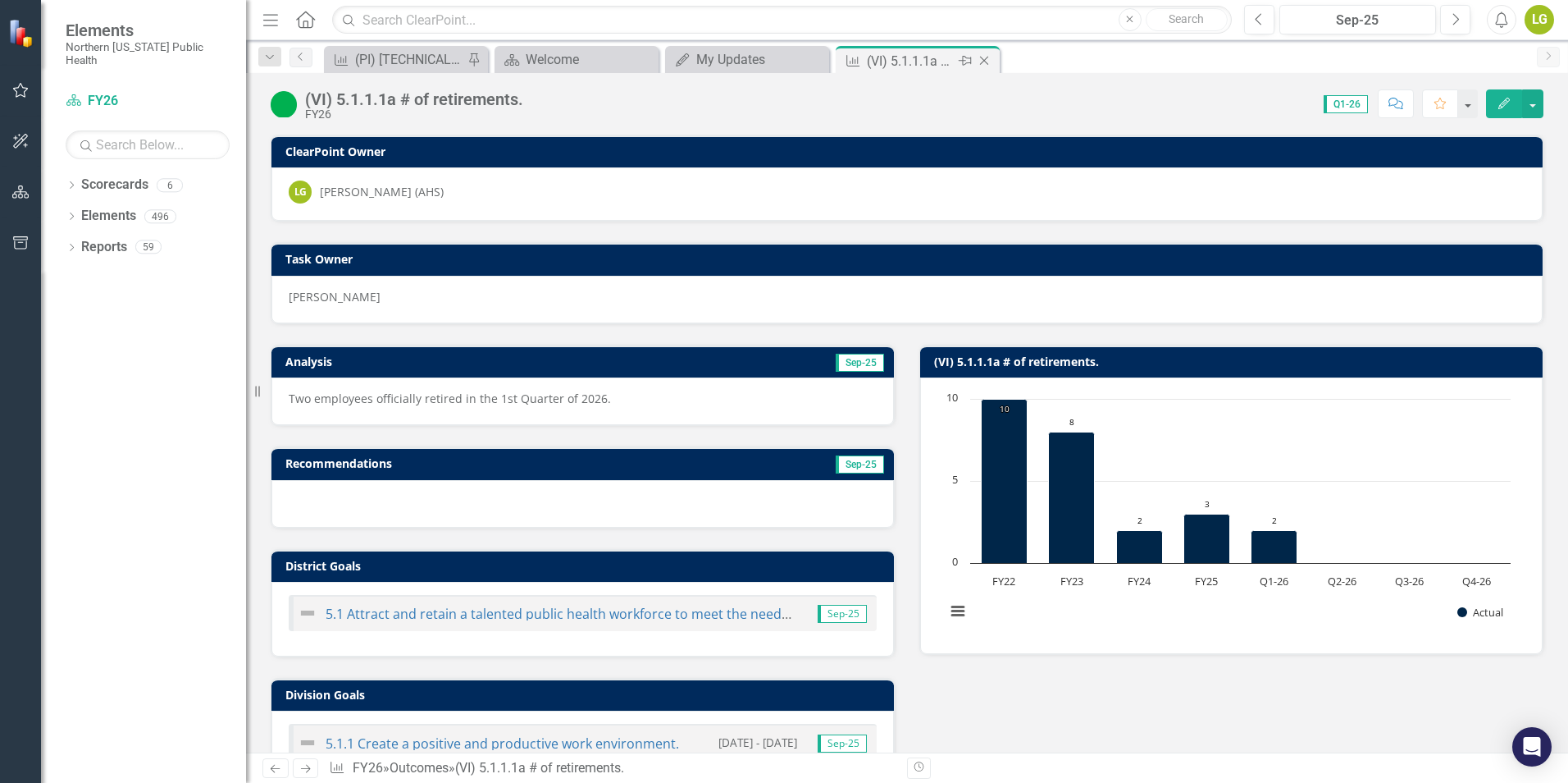
click at [880, 57] on div "(VI) 5.1.1.1a # of retirements." at bounding box center [911, 60] width 88 height 20
drag, startPoint x: 880, startPoint y: 57, endPoint x: 804, endPoint y: 95, distance: 85.0
click at [804, 95] on div "Score: 0.00 Q1-26 Completed Comment Favorite Edit" at bounding box center [1038, 103] width 1012 height 28
click at [13, 85] on icon "button" at bounding box center [21, 90] width 17 height 13
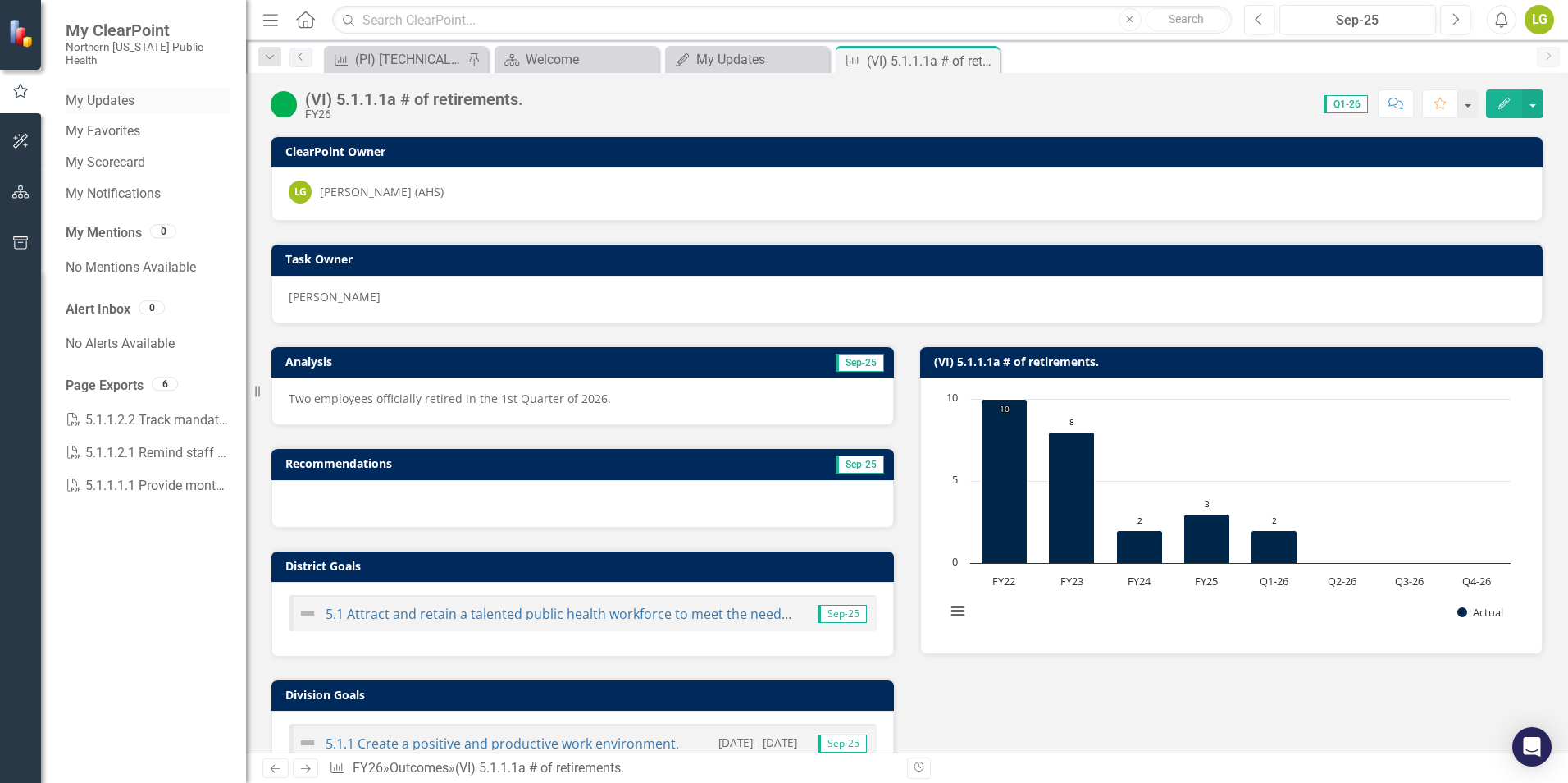
click at [126, 92] on link "My Updates" at bounding box center [147, 102] width 164 height 19
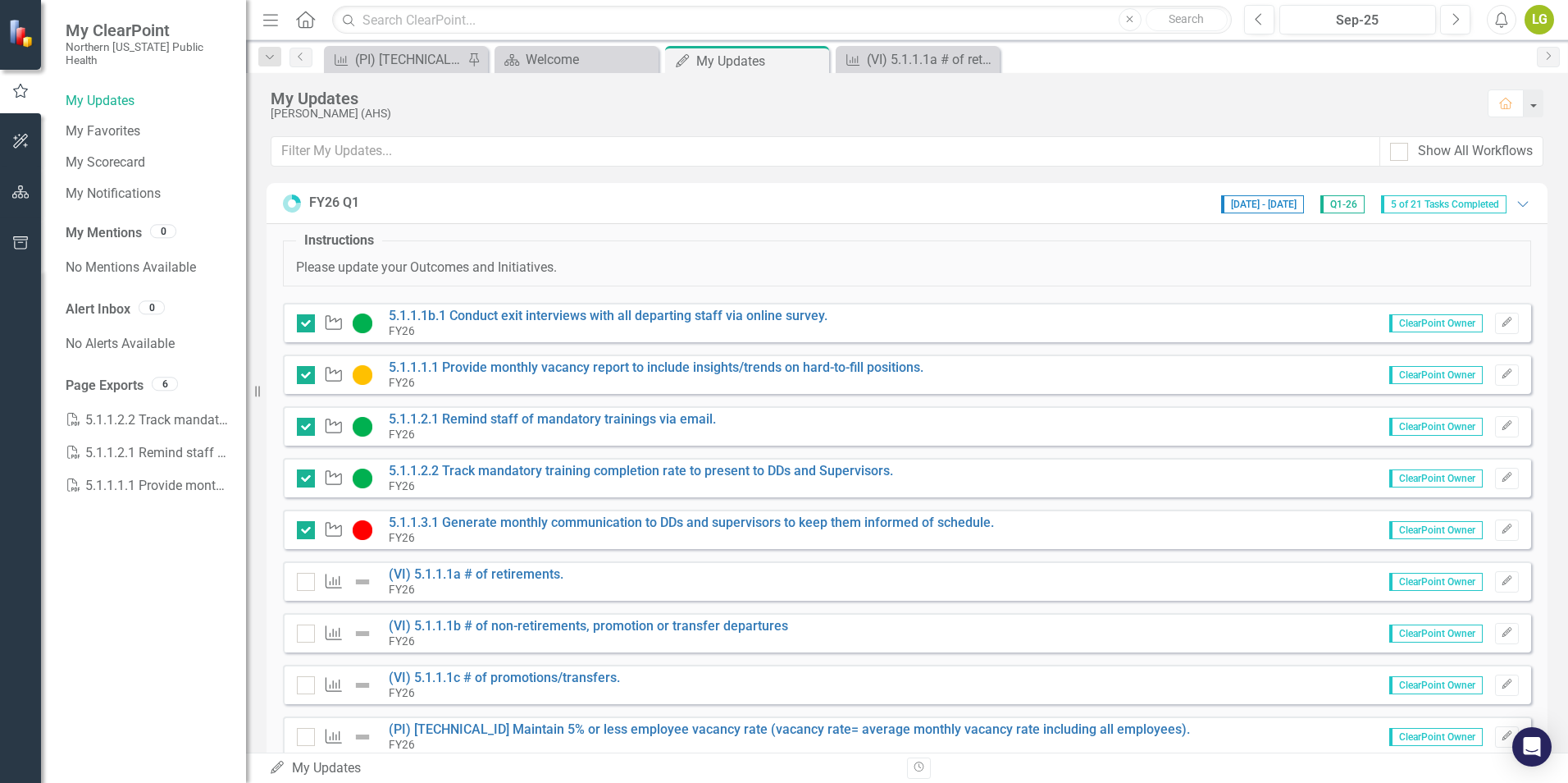
click at [1429, 582] on span "ClearPoint Owner" at bounding box center [1437, 581] width 94 height 18
click at [1501, 580] on icon "Edit" at bounding box center [1507, 581] width 12 height 10
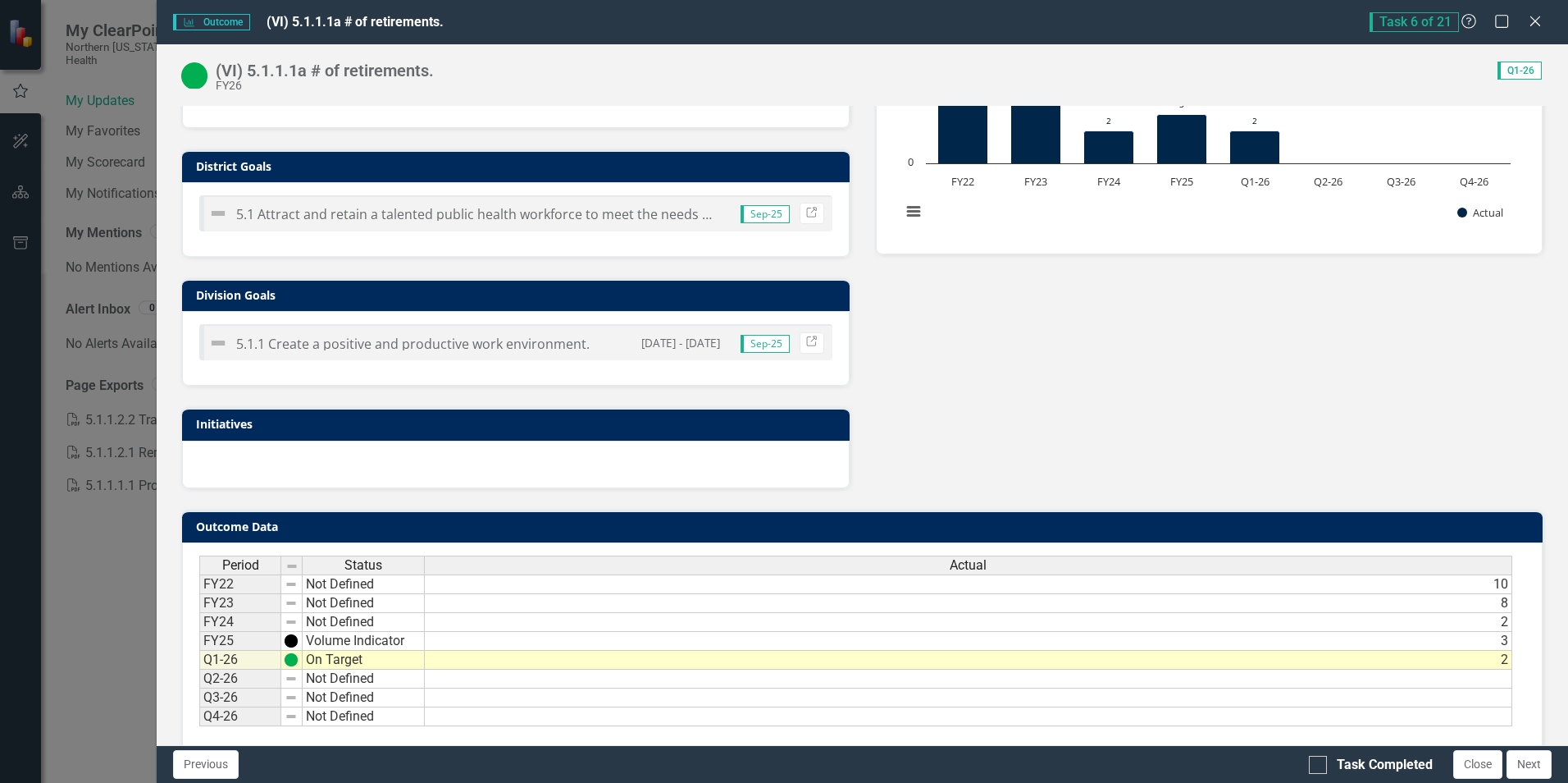
scroll to position [395, 0]
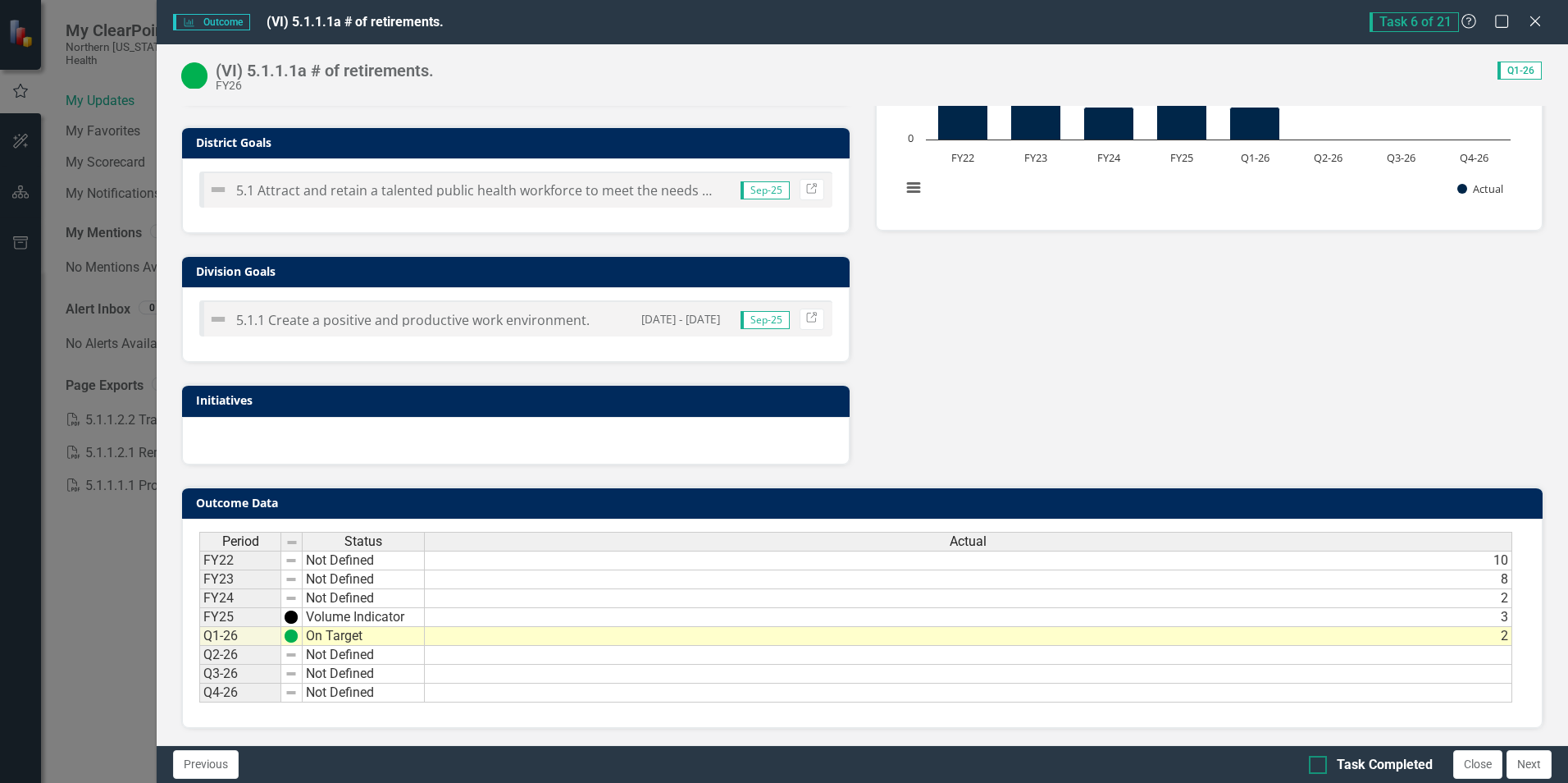
click at [1319, 764] on input "Task Completed" at bounding box center [1314, 760] width 11 height 11
checkbox input "true"
click at [1543, 769] on button "Next" at bounding box center [1529, 764] width 45 height 29
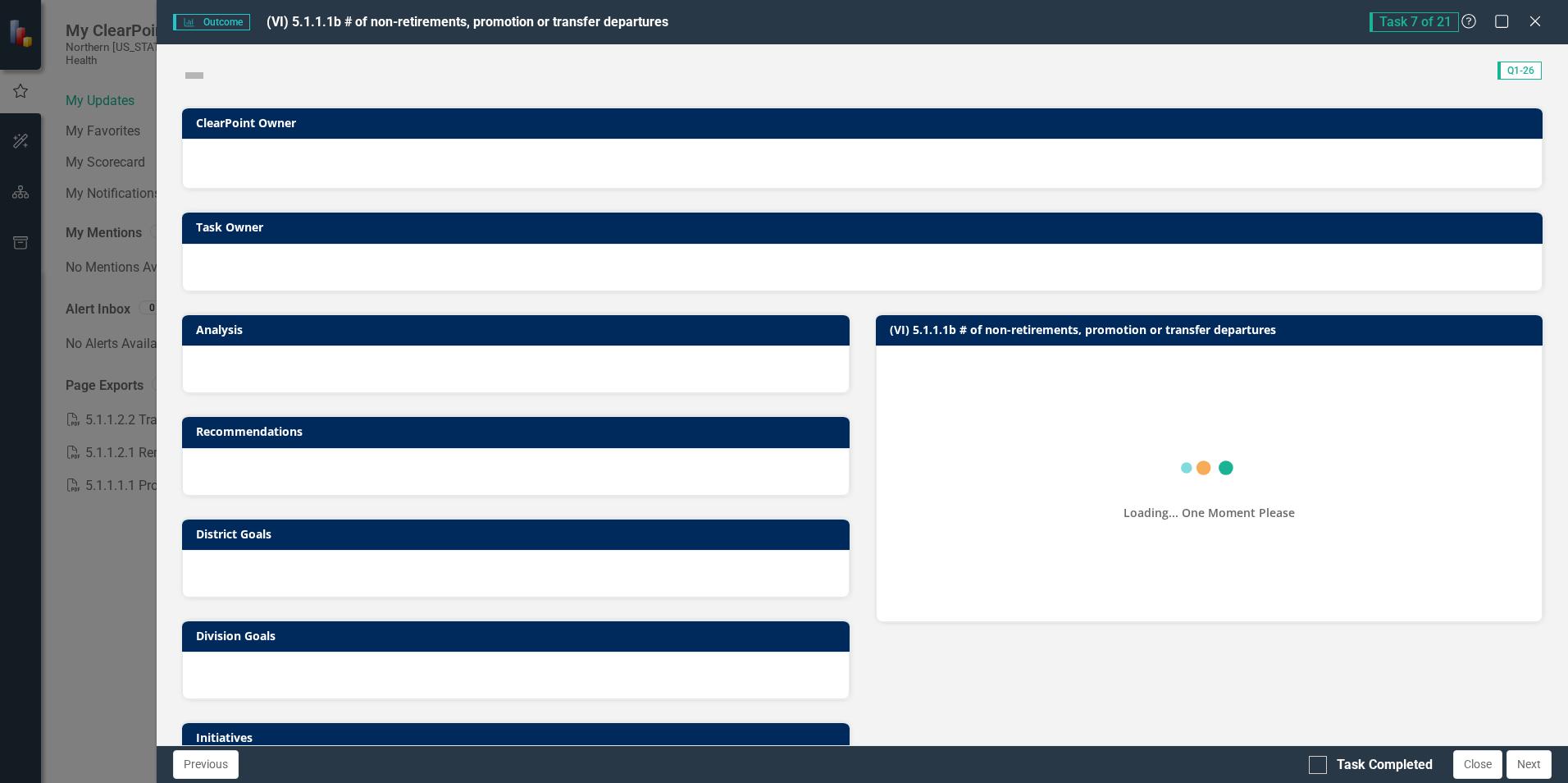
checkbox input "true"
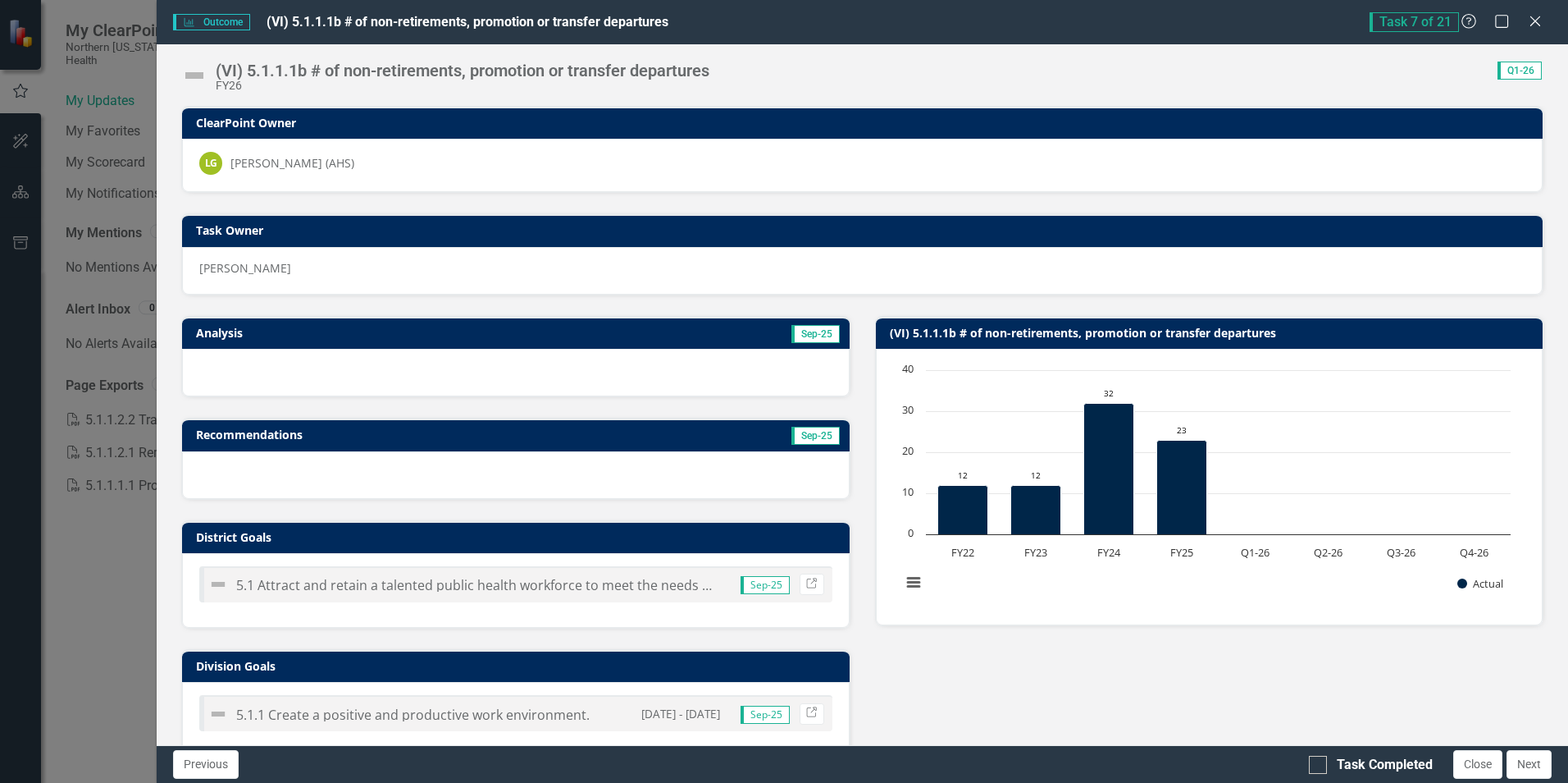
click at [375, 329] on h3 "Analysis" at bounding box center [352, 333] width 311 height 12
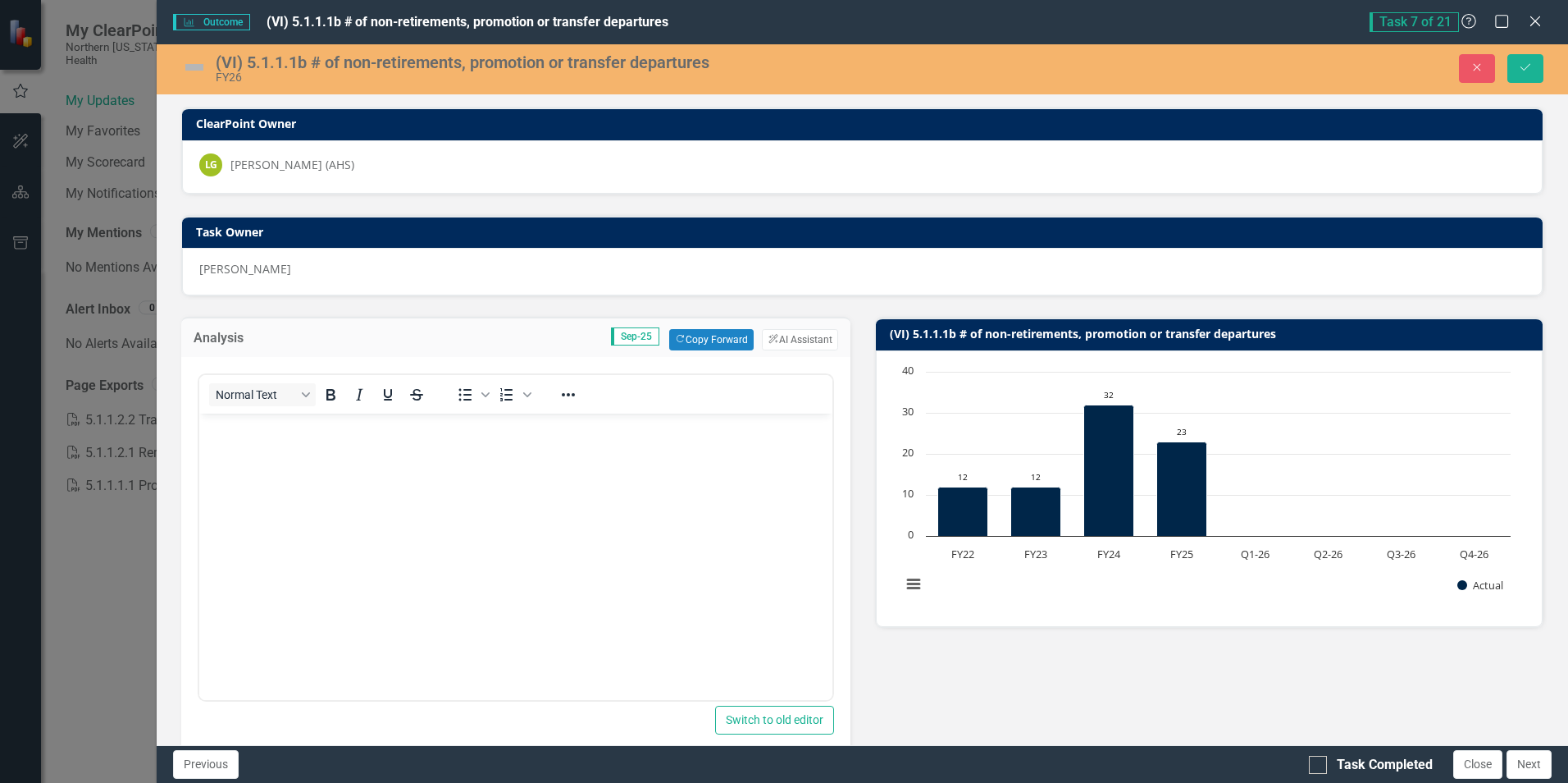
scroll to position [0, 0]
click at [738, 343] on button "Copy Forward Copy Forward" at bounding box center [711, 339] width 84 height 21
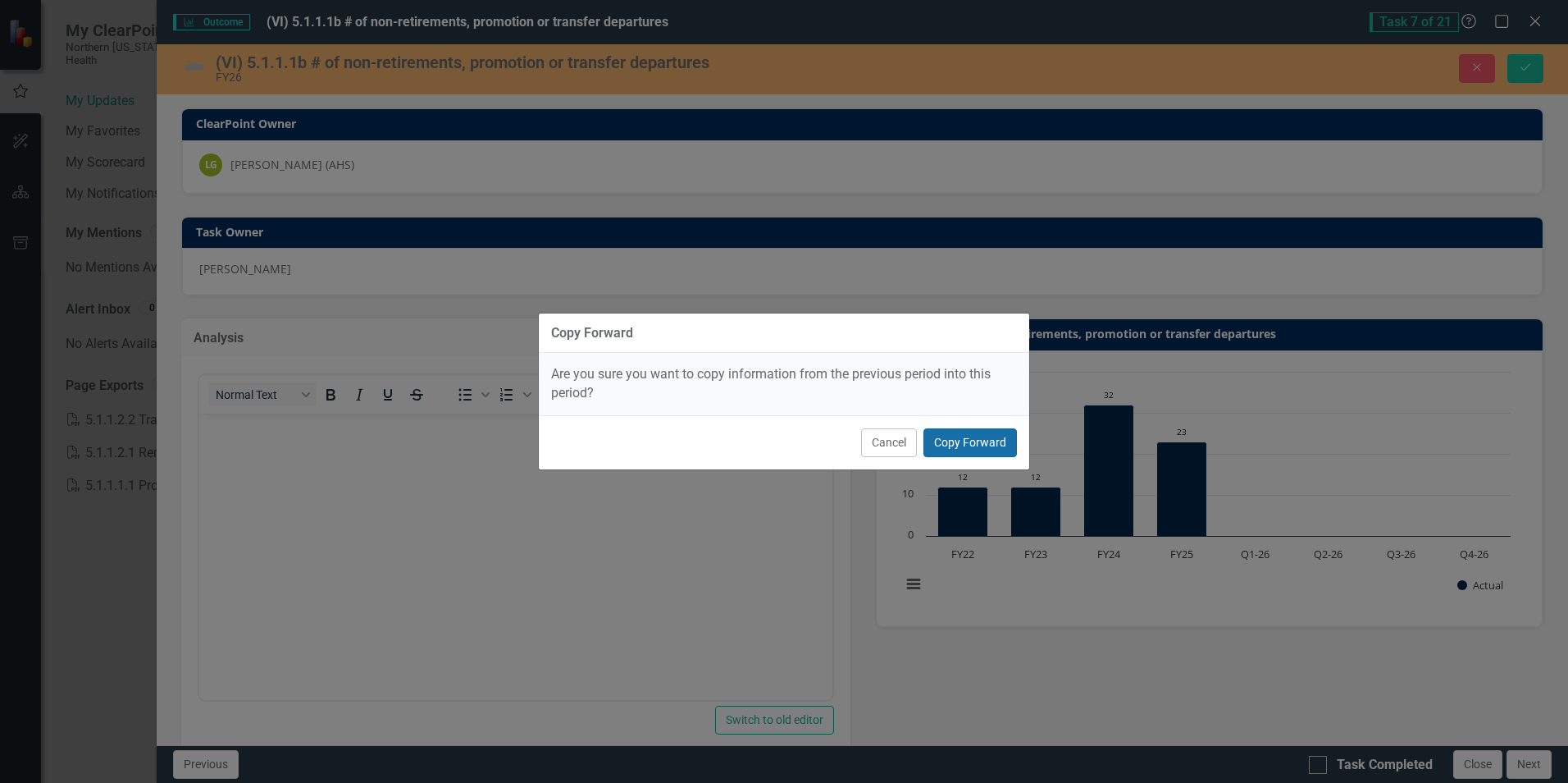
click at [969, 441] on button "Copy Forward" at bounding box center [971, 443] width 94 height 29
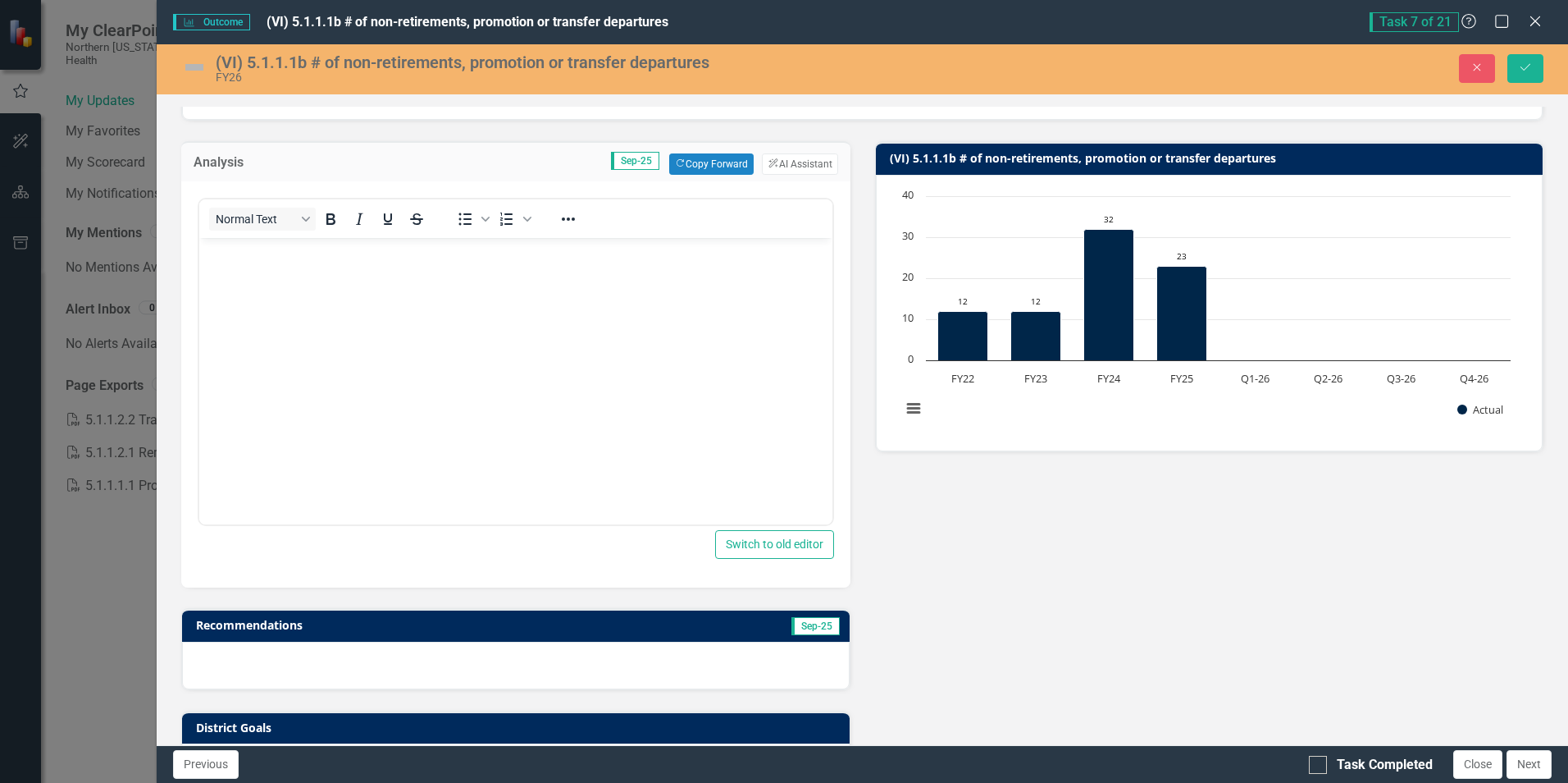
scroll to position [49, 0]
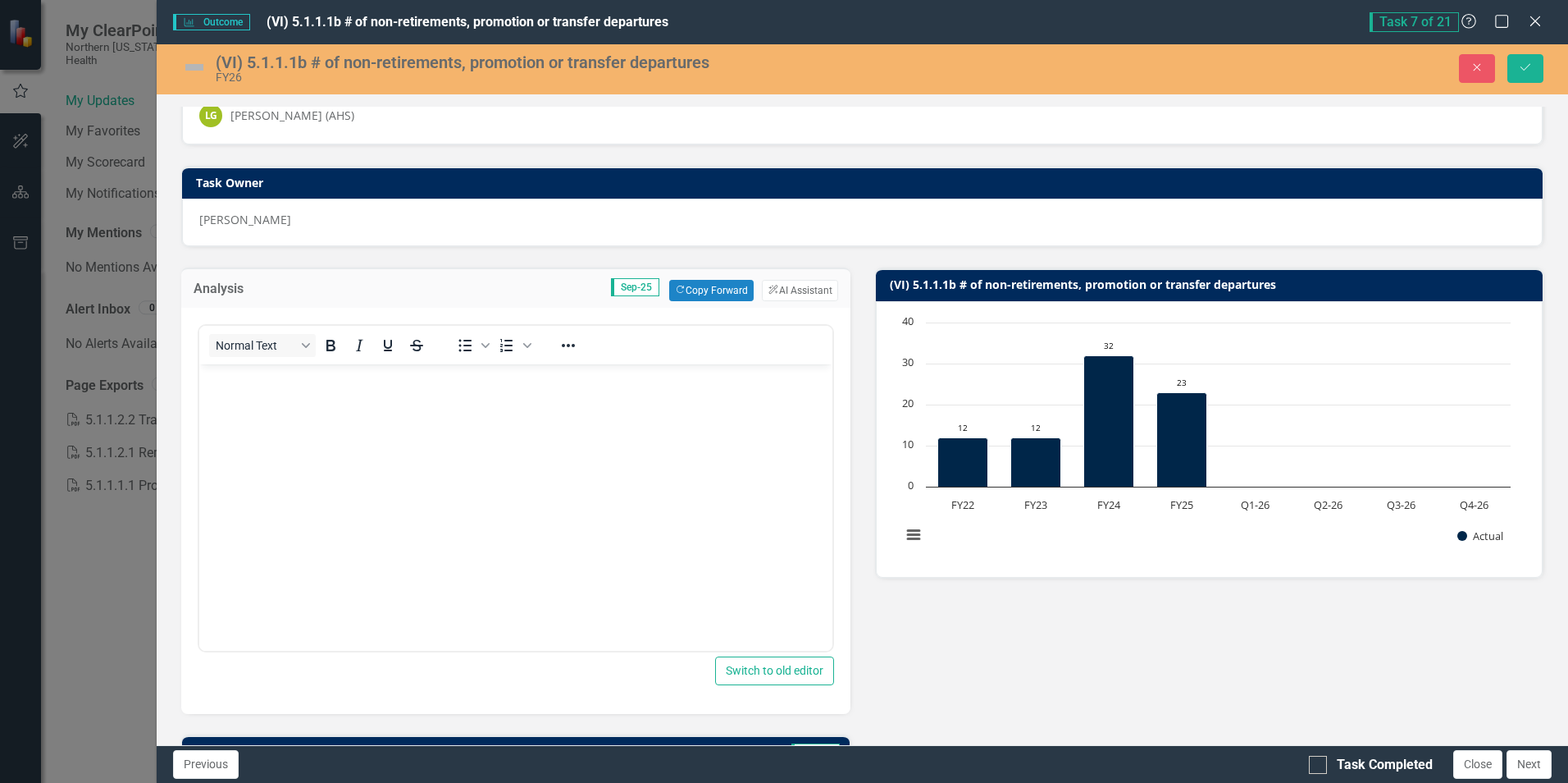
click at [16, 79] on div "Outcome Outcome (VI) 5.1.1.1b # of non-retirements, promotion or transfer depar…" at bounding box center [784, 391] width 1568 height 783
click at [75, 82] on div "Outcome Outcome (VI) 5.1.1.1b # of non-retirements, promotion or transfer depar…" at bounding box center [784, 391] width 1568 height 783
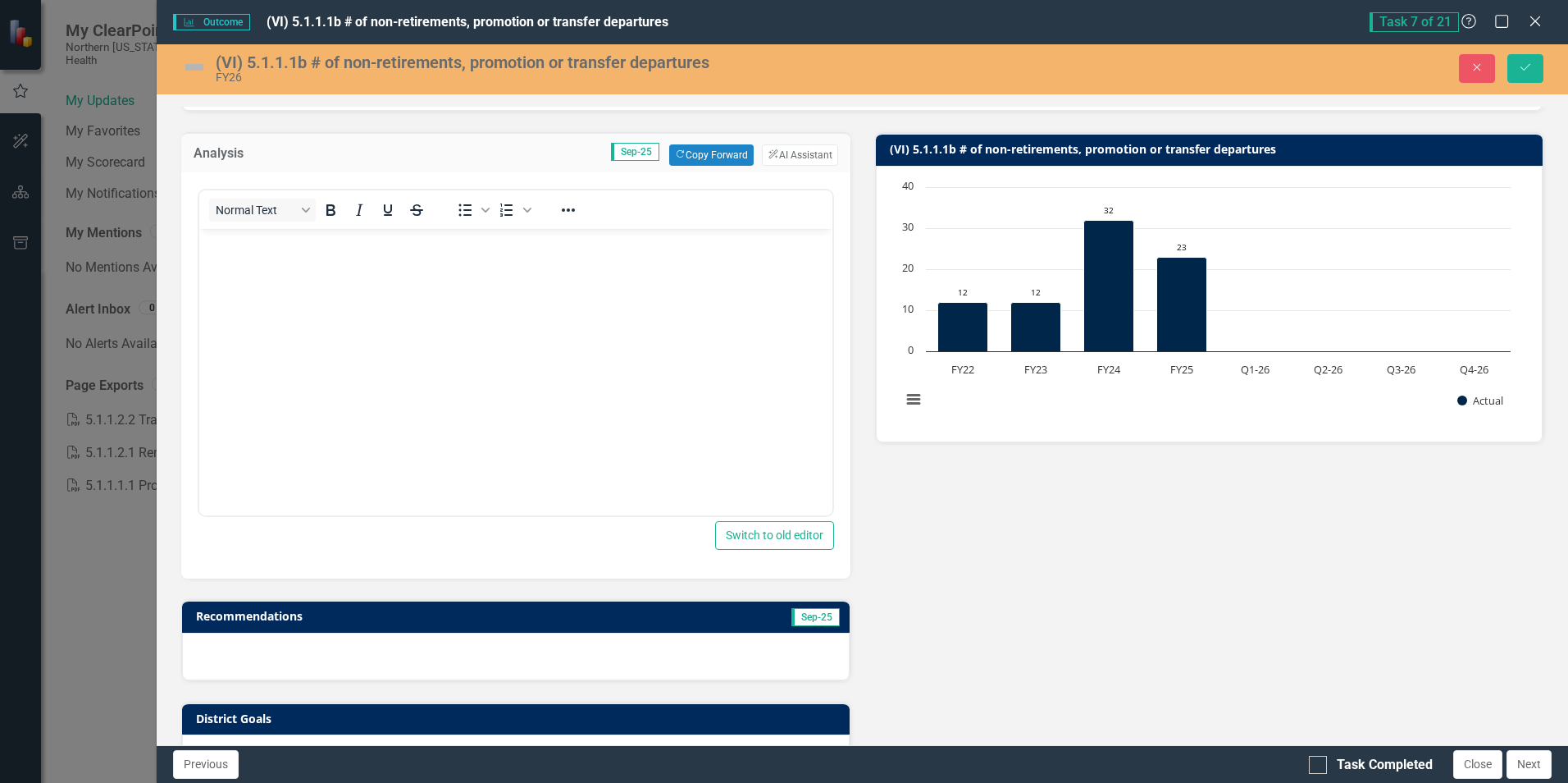
scroll to position [214, 0]
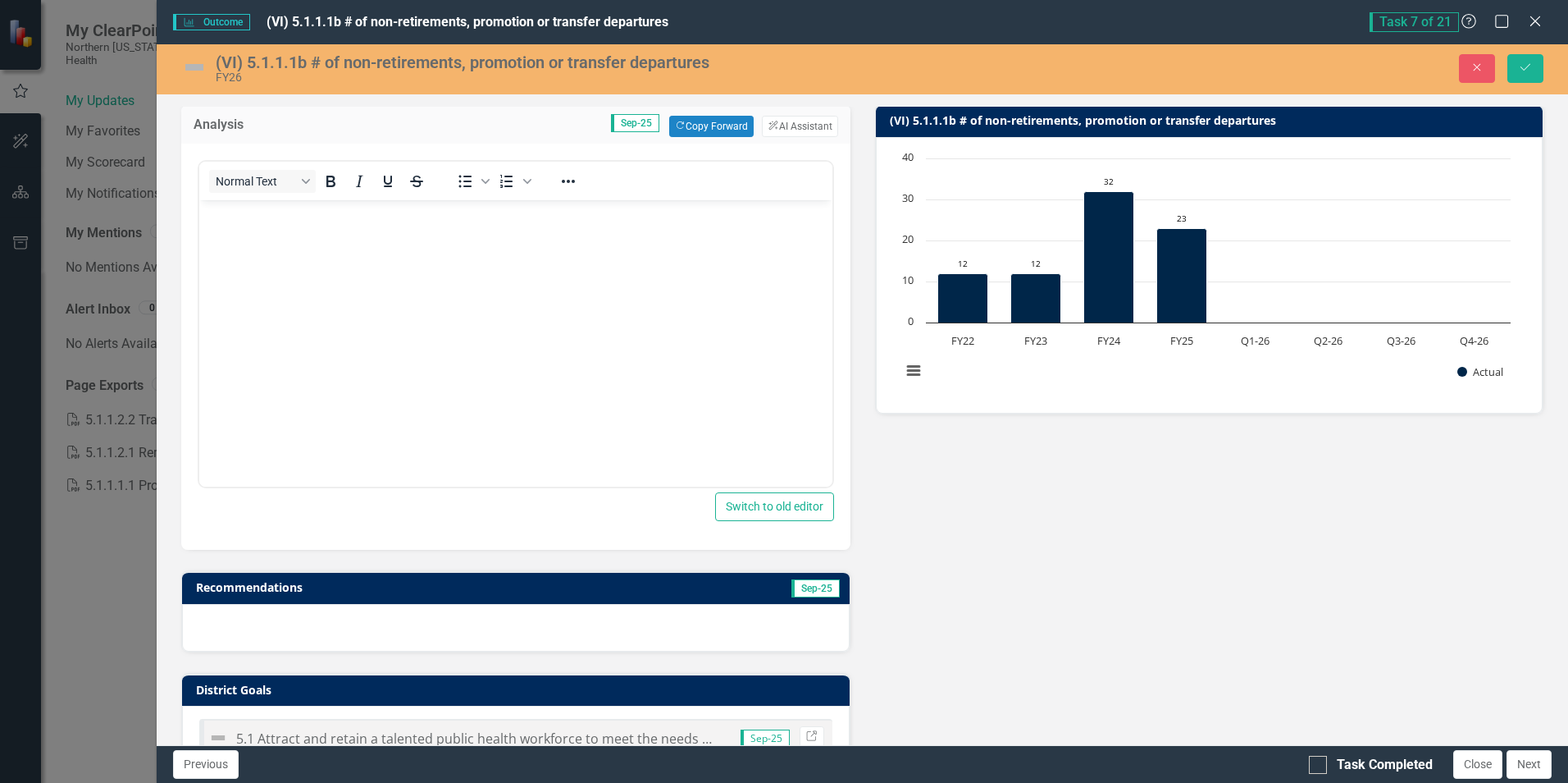
click at [16, 89] on div "Outcome Outcome (VI) 5.1.1.1b # of non-retirements, promotion or transfer depar…" at bounding box center [784, 391] width 1568 height 783
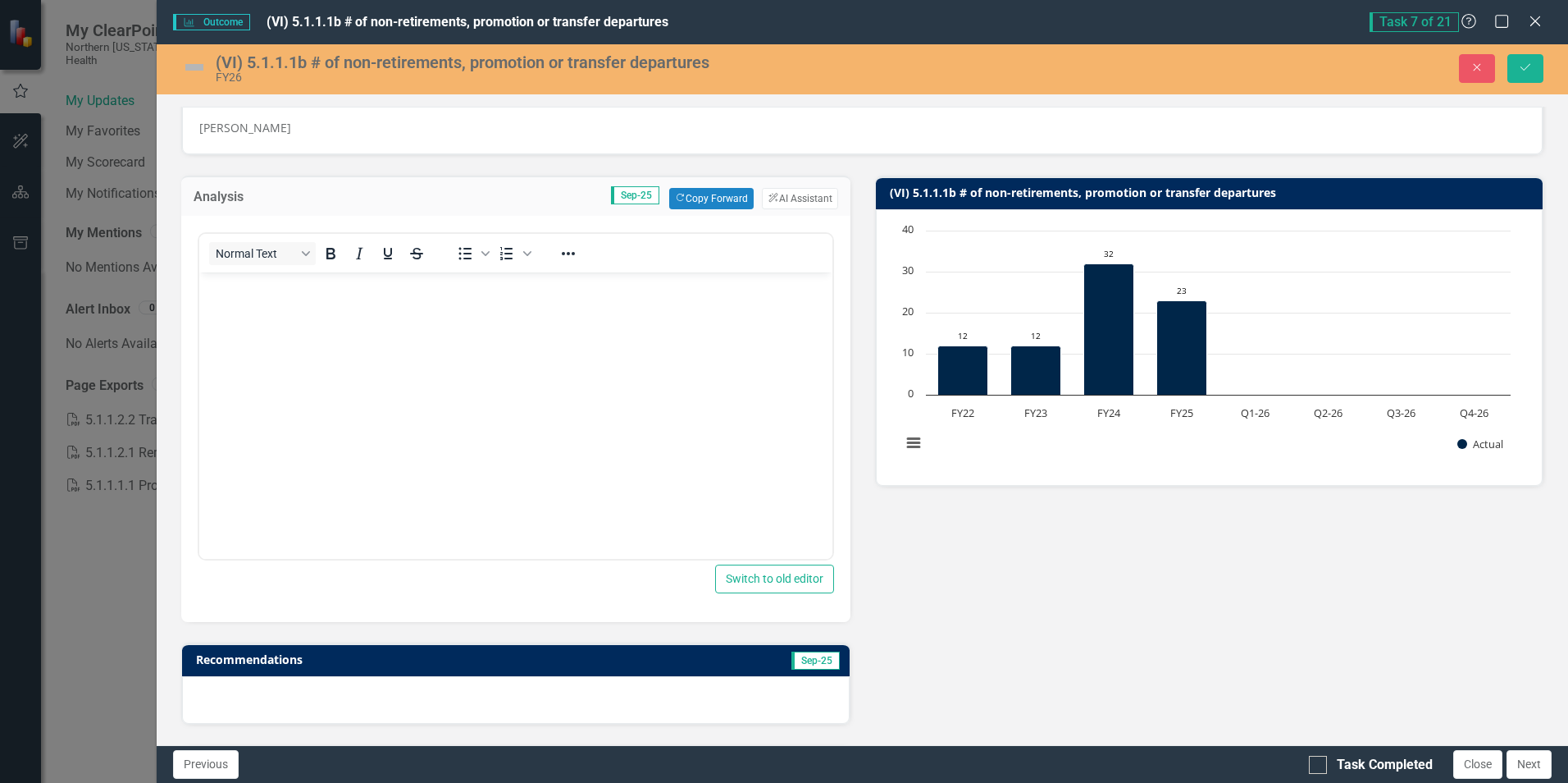
scroll to position [131, 0]
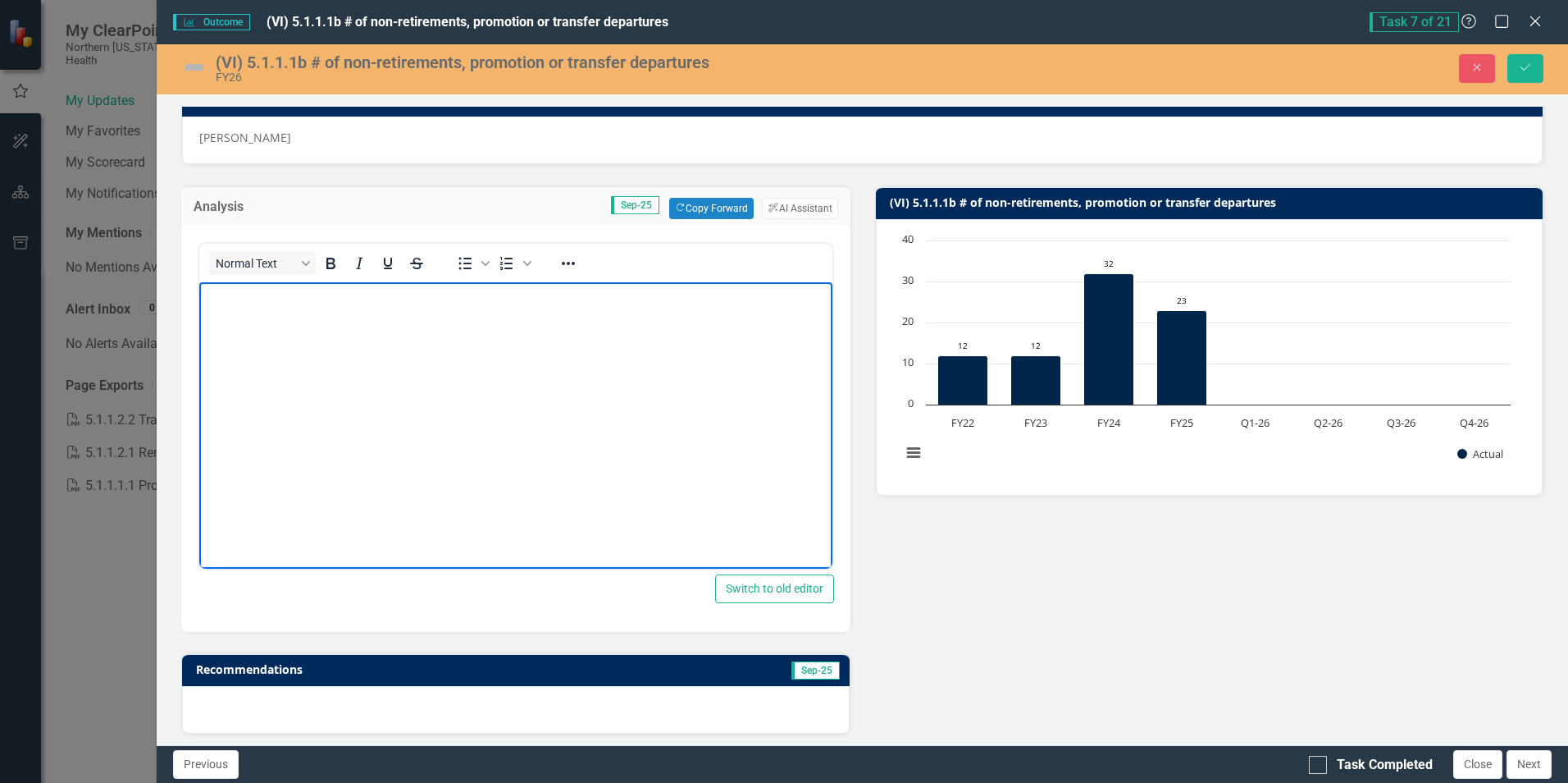
click at [284, 306] on body "Rich Text Area. Press ALT-0 for help." at bounding box center [516, 404] width 633 height 246
click at [276, 296] on p "There were 13 employees who either resigned or who were let go due to budget re…" at bounding box center [515, 296] width 624 height 20
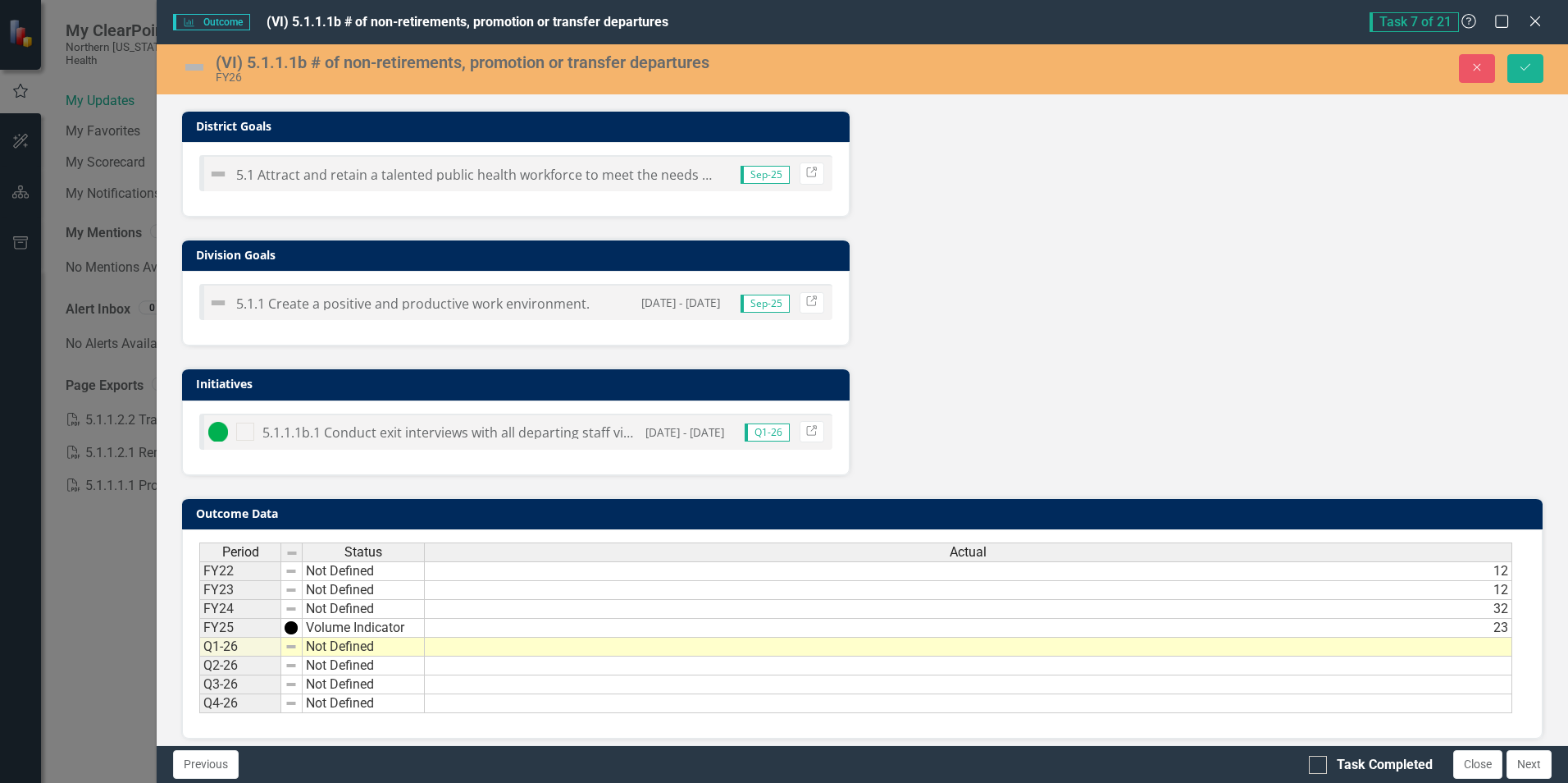
scroll to position [788, 0]
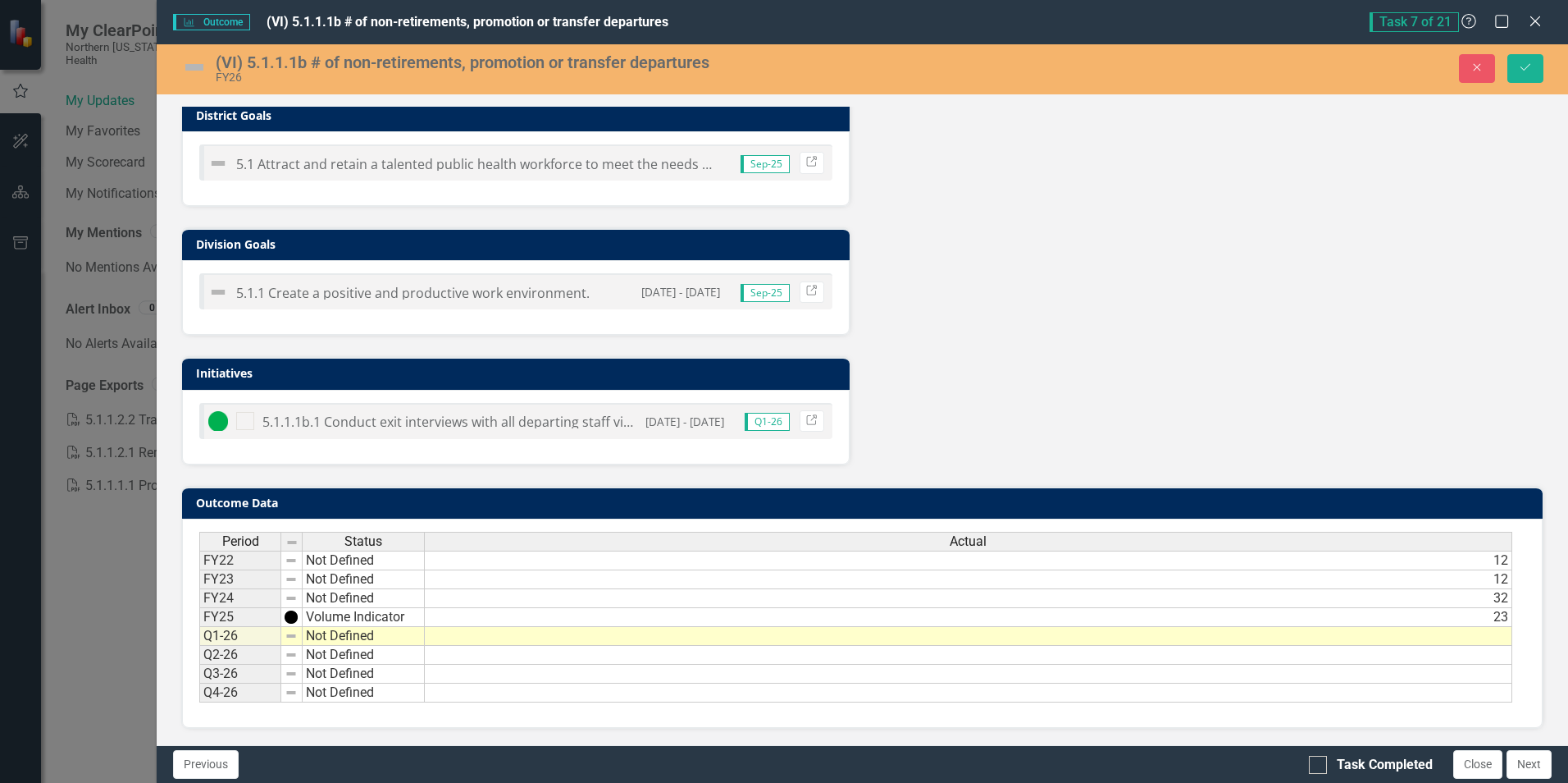
click at [1491, 641] on td at bounding box center [968, 636] width 1088 height 19
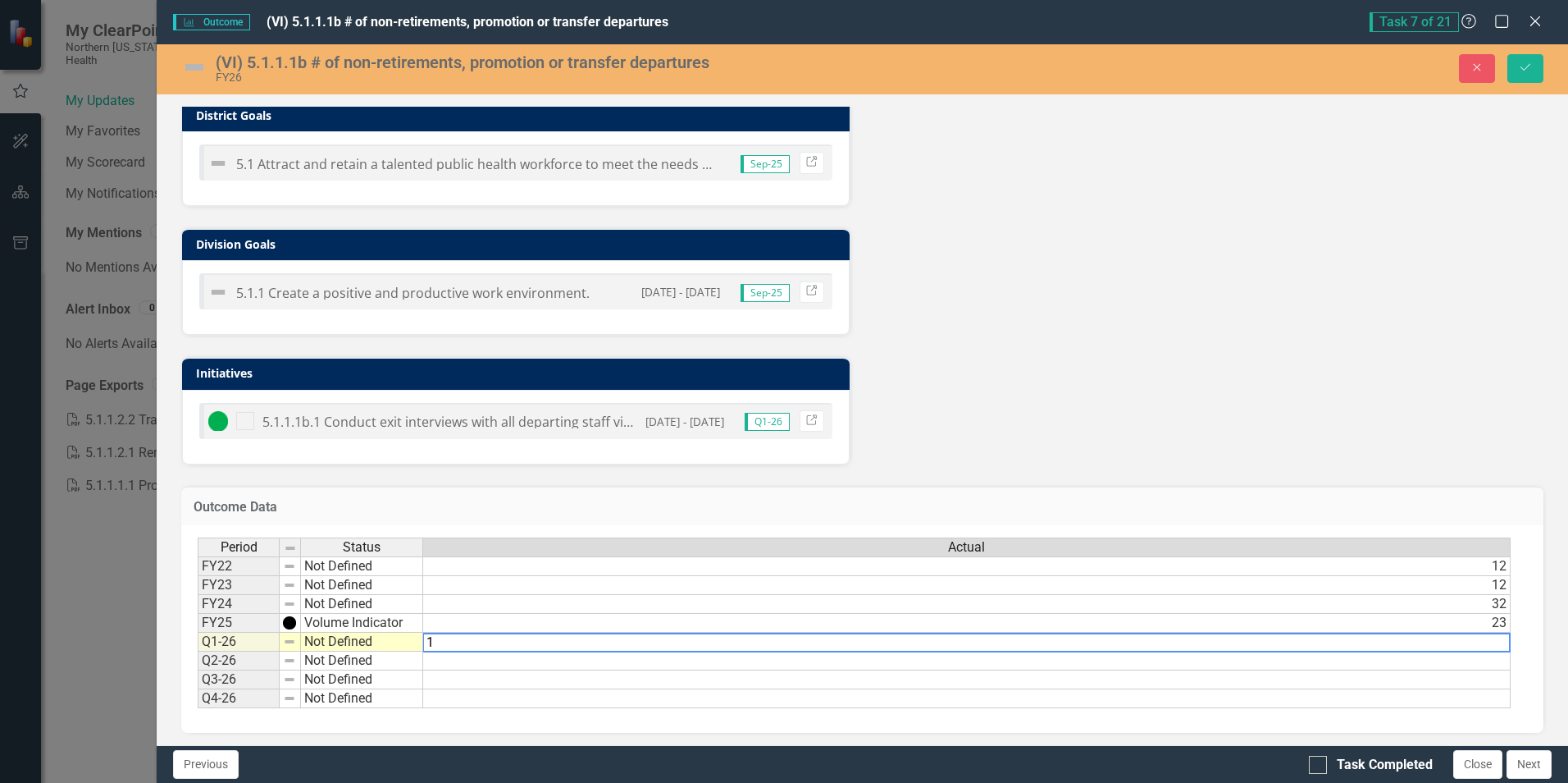
type textarea "13"
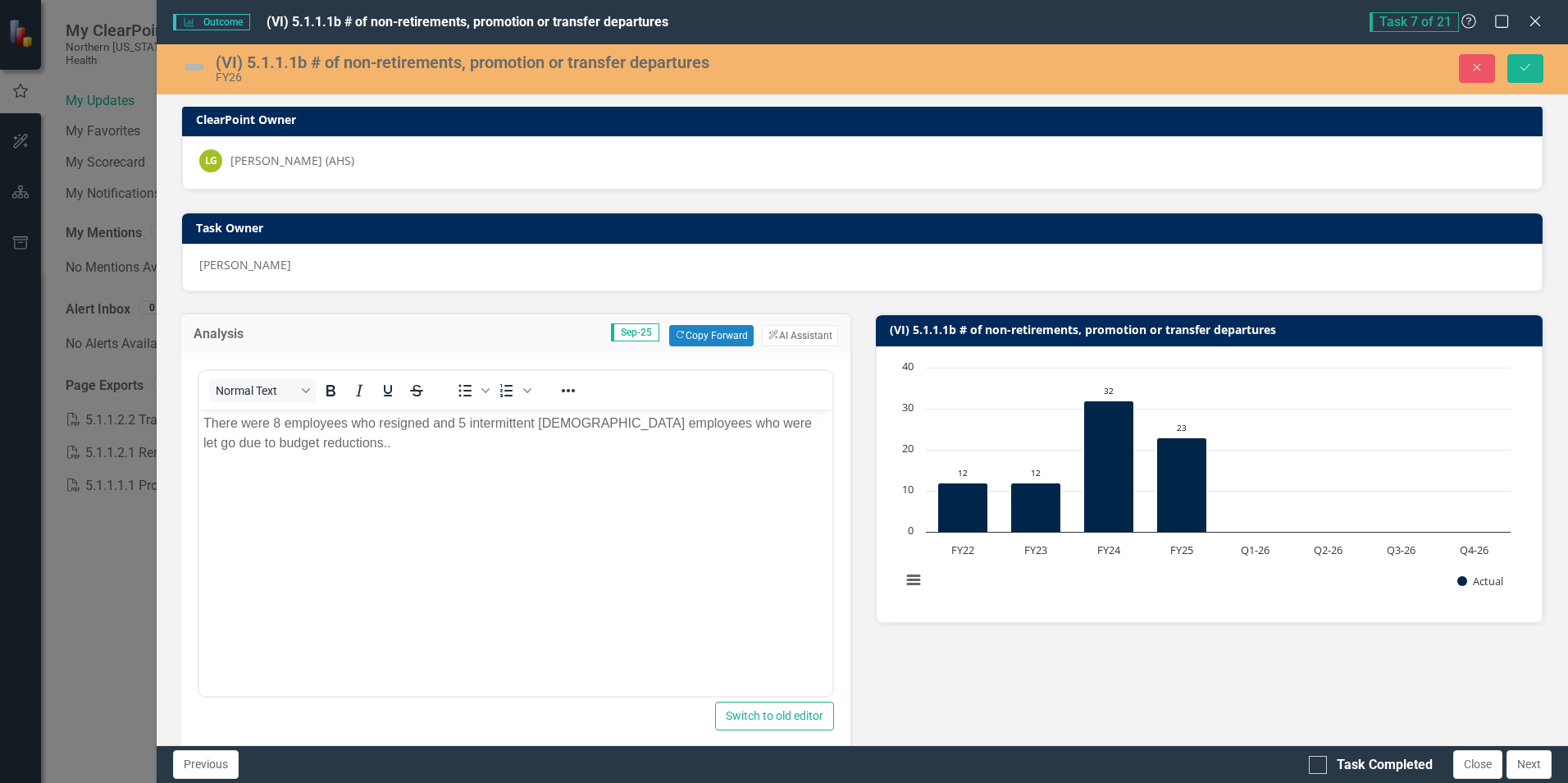
scroll to position [0, 0]
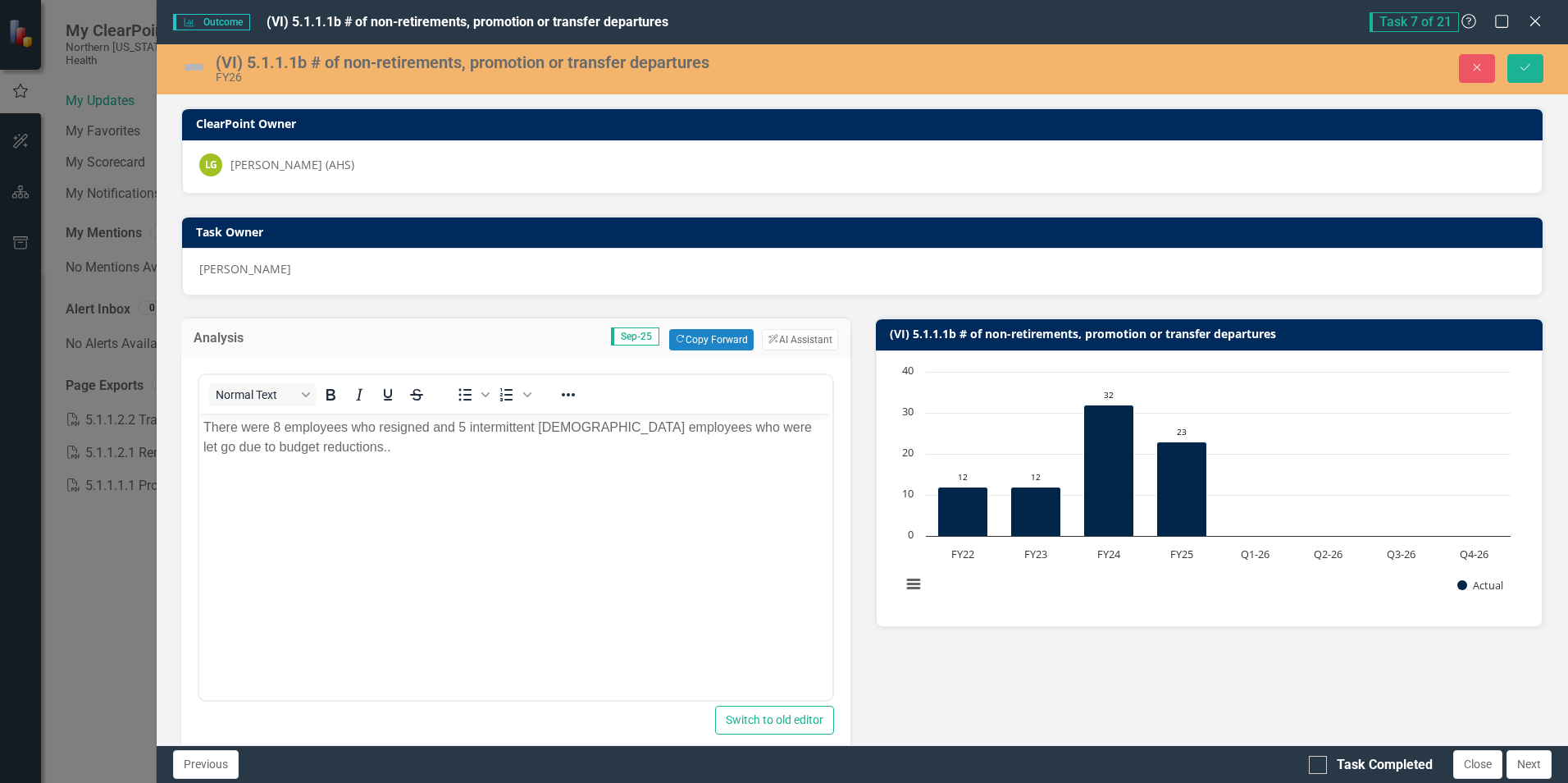
click at [196, 63] on img at bounding box center [194, 66] width 26 height 26
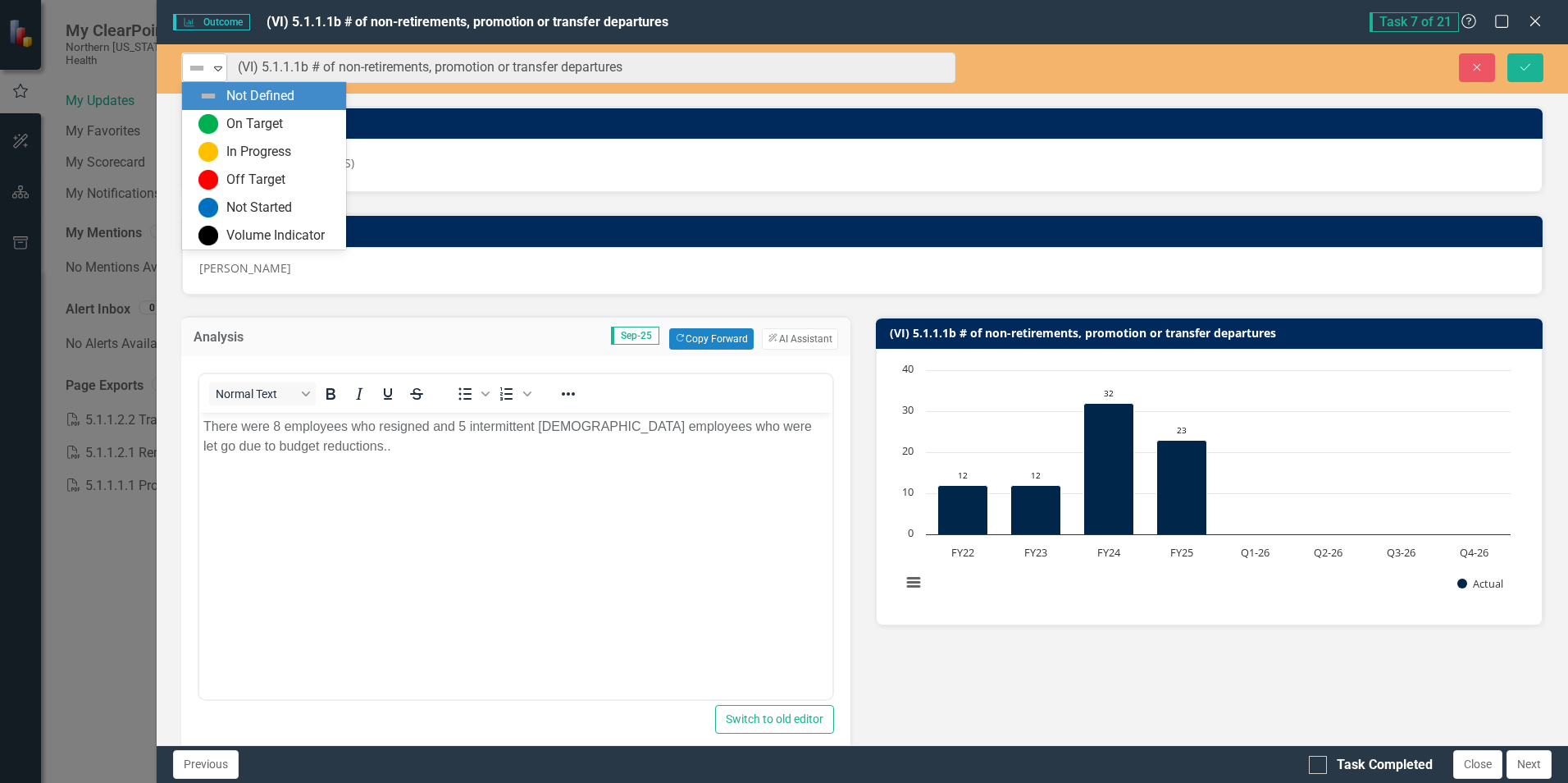
click at [218, 65] on icon "Expand" at bounding box center [218, 68] width 16 height 13
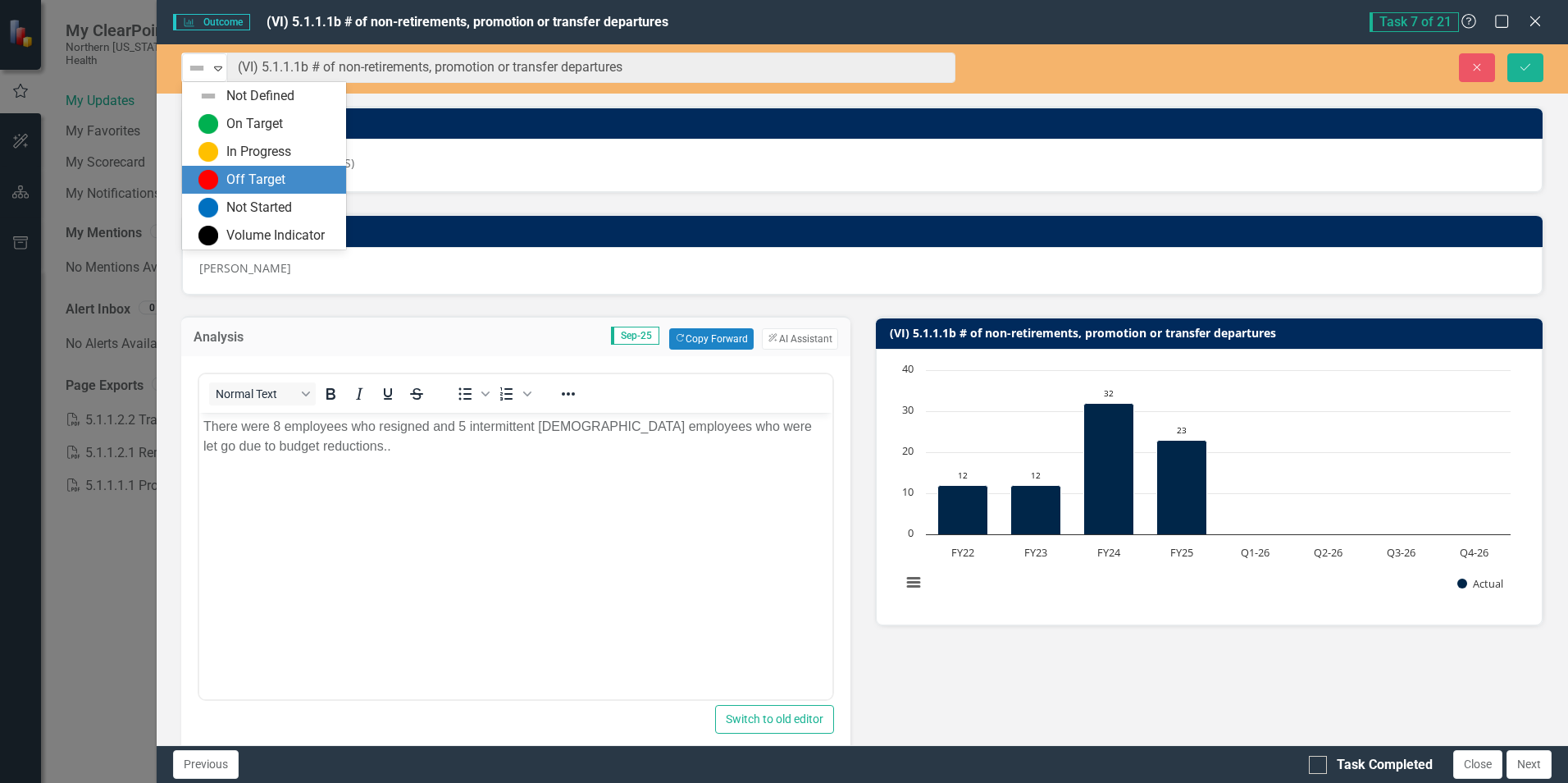
click at [242, 179] on div "Off Target" at bounding box center [256, 180] width 59 height 19
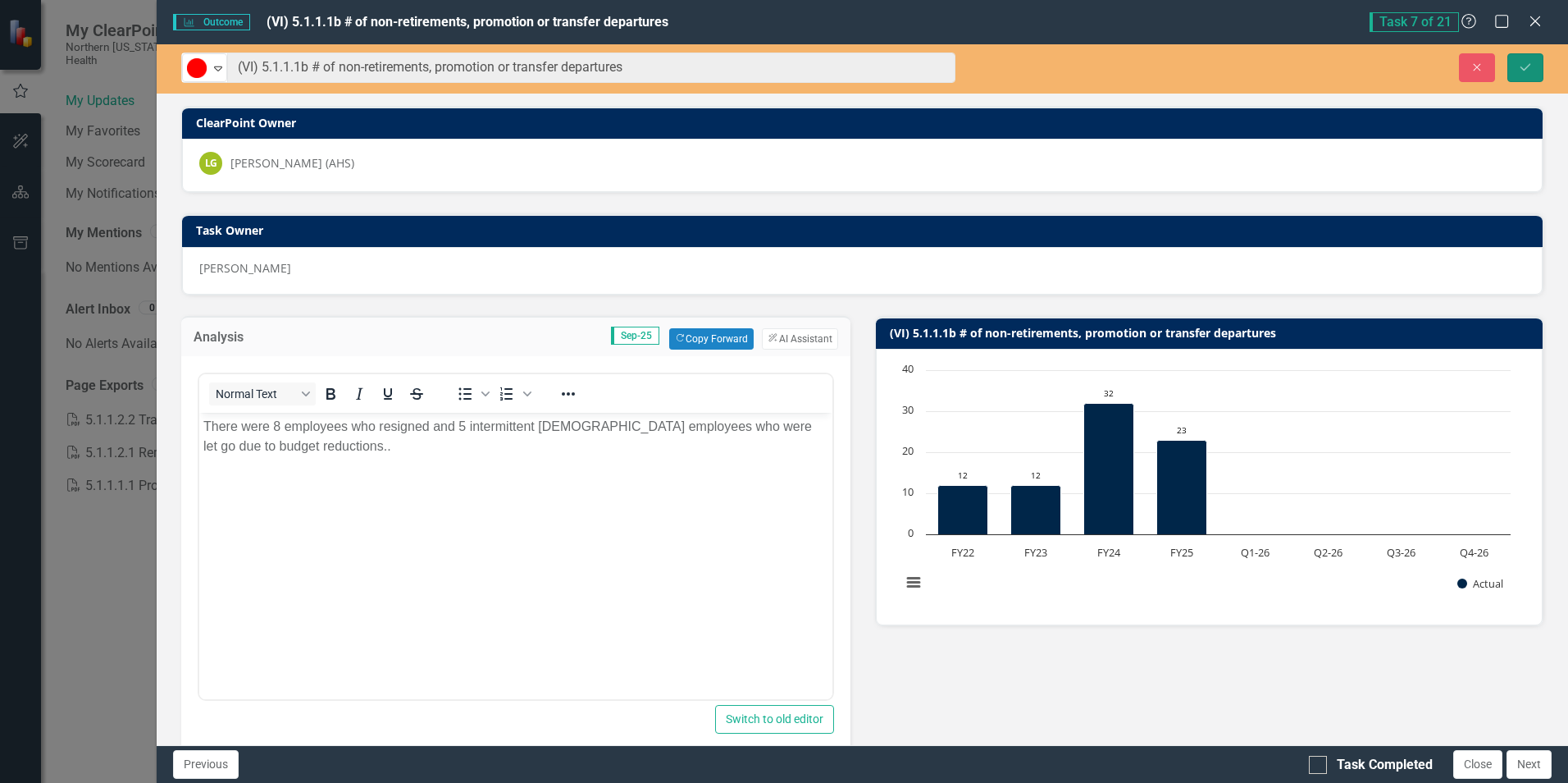
click at [1523, 62] on icon "Save" at bounding box center [1525, 67] width 14 height 12
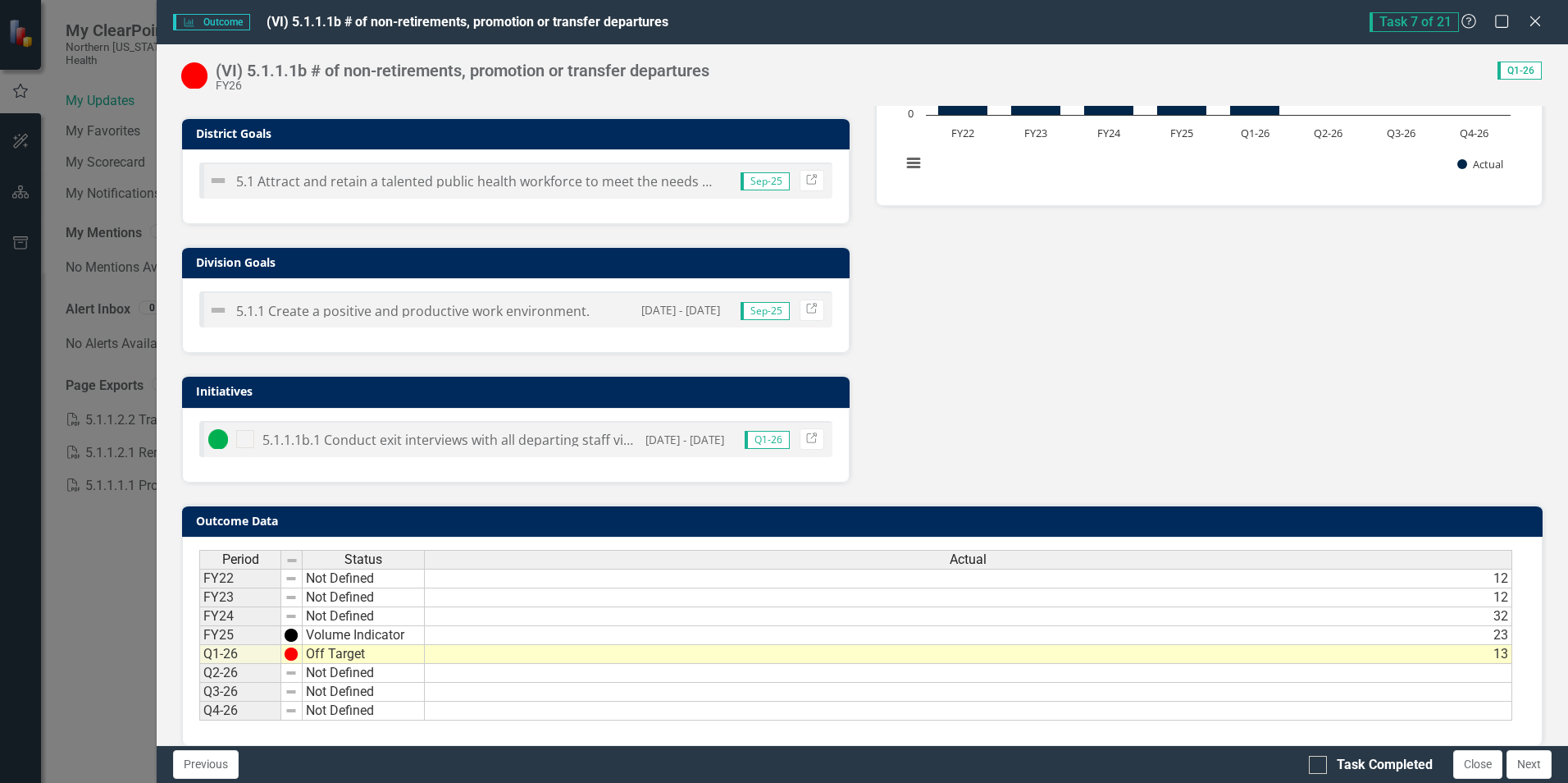
scroll to position [437, 0]
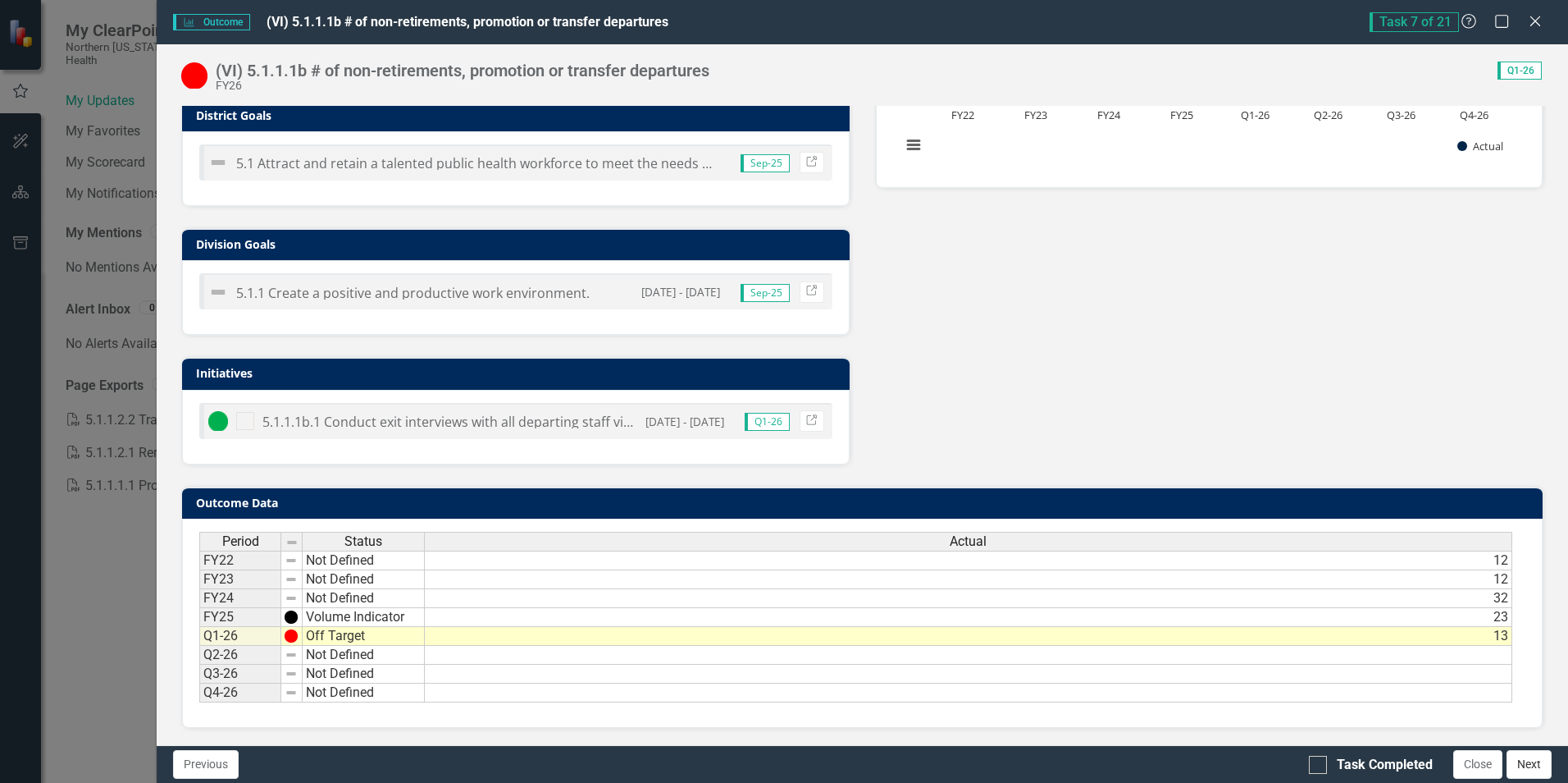
click at [1534, 764] on button "Next" at bounding box center [1529, 764] width 45 height 29
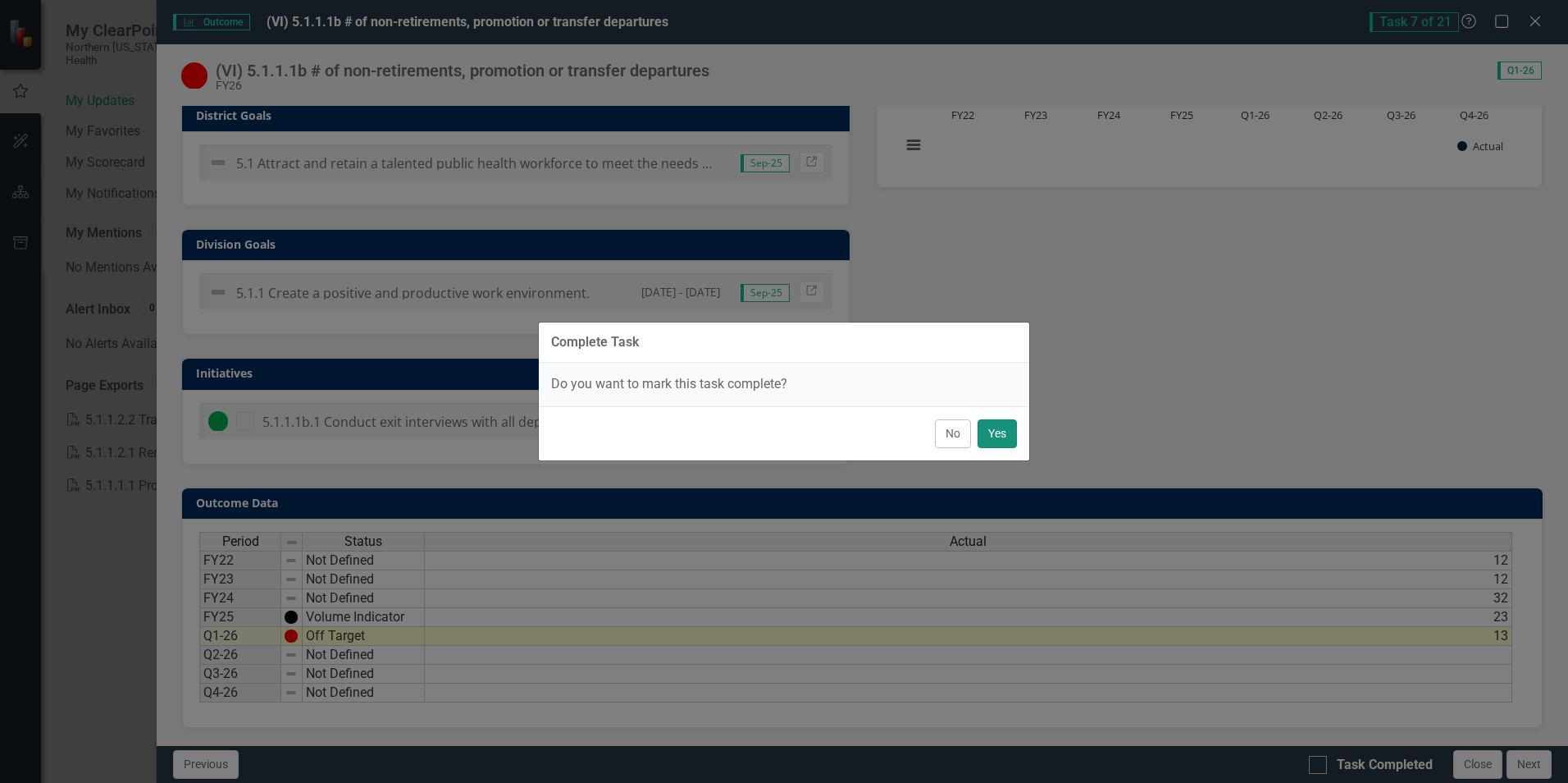
click at [1007, 435] on button "Yes" at bounding box center [997, 433] width 39 height 29
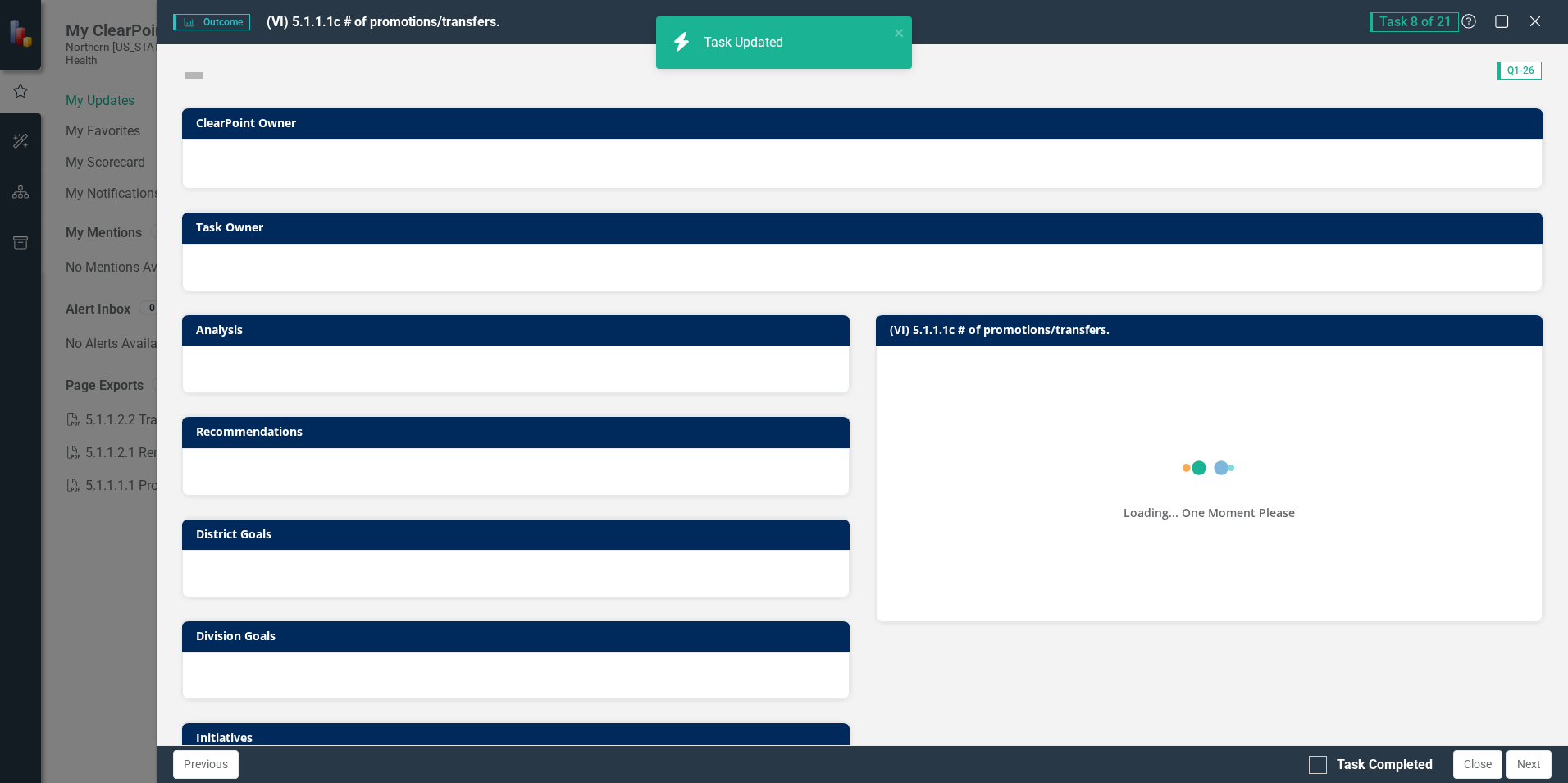
checkbox input "true"
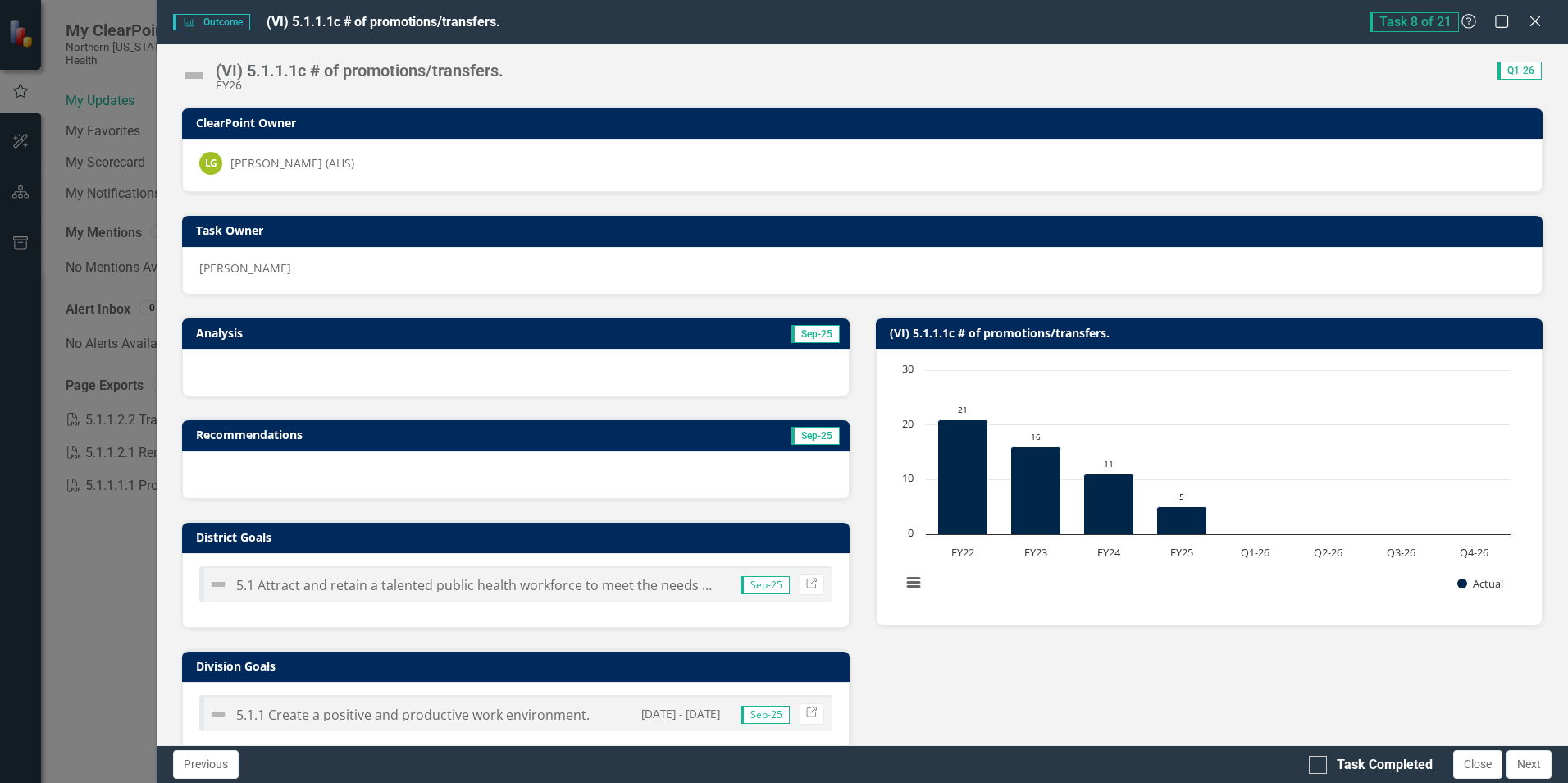
click at [336, 333] on h3 "Analysis" at bounding box center [352, 333] width 311 height 12
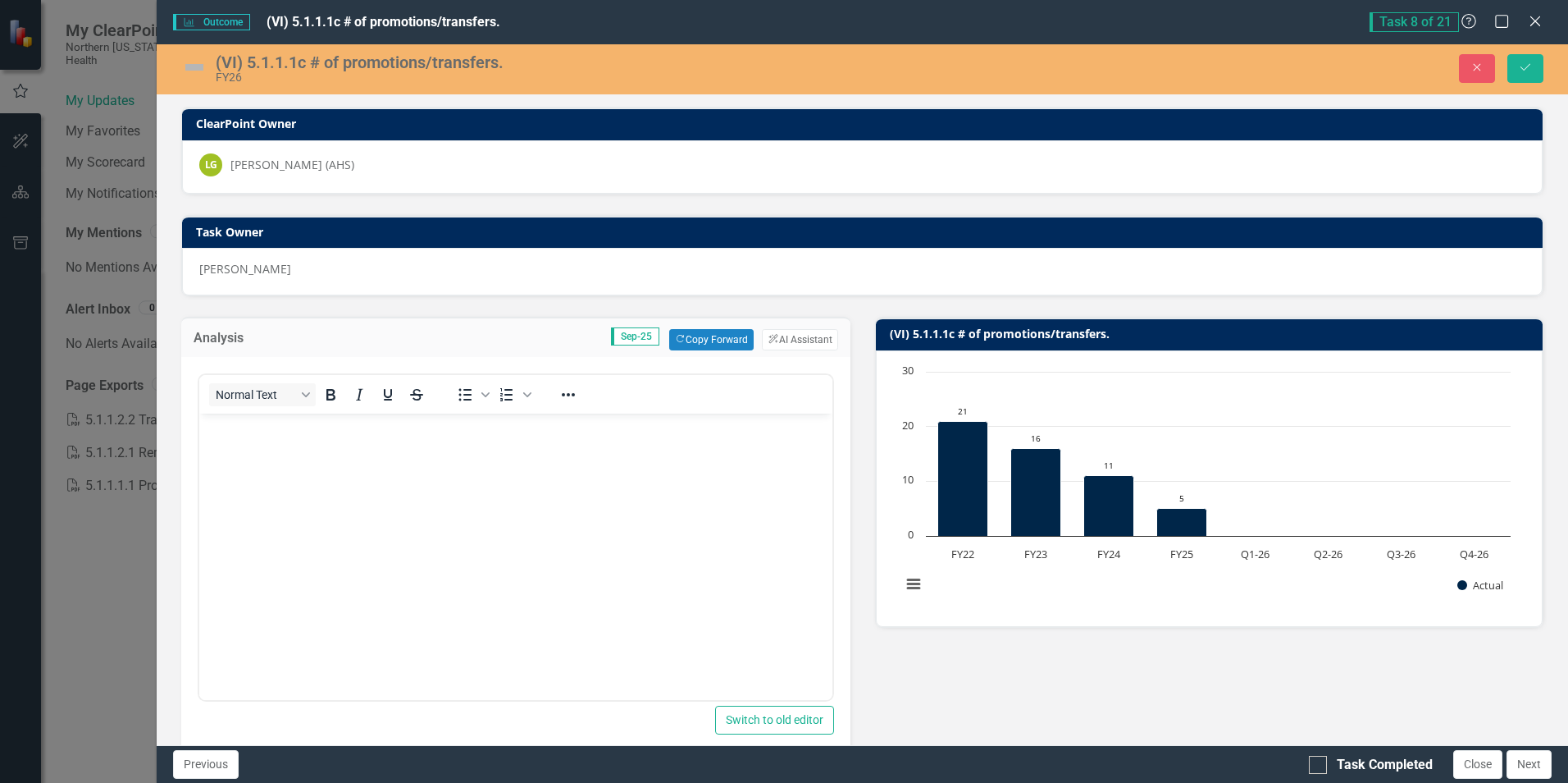
scroll to position [0, 0]
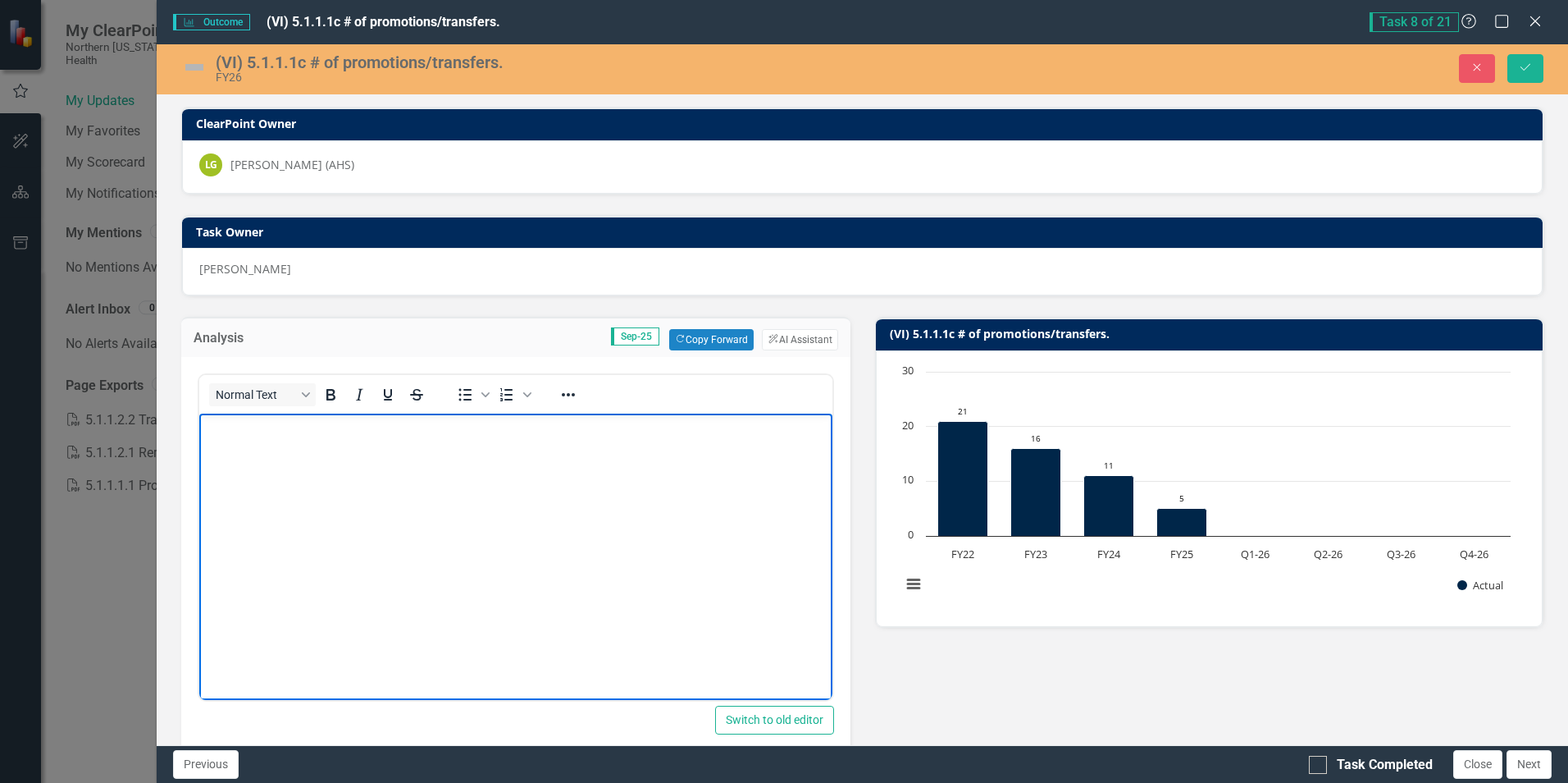
click at [302, 434] on p "Rich Text Area. Press ALT-0 for help." at bounding box center [515, 427] width 624 height 20
click at [726, 333] on button "Copy Forward Copy Forward" at bounding box center [711, 339] width 84 height 21
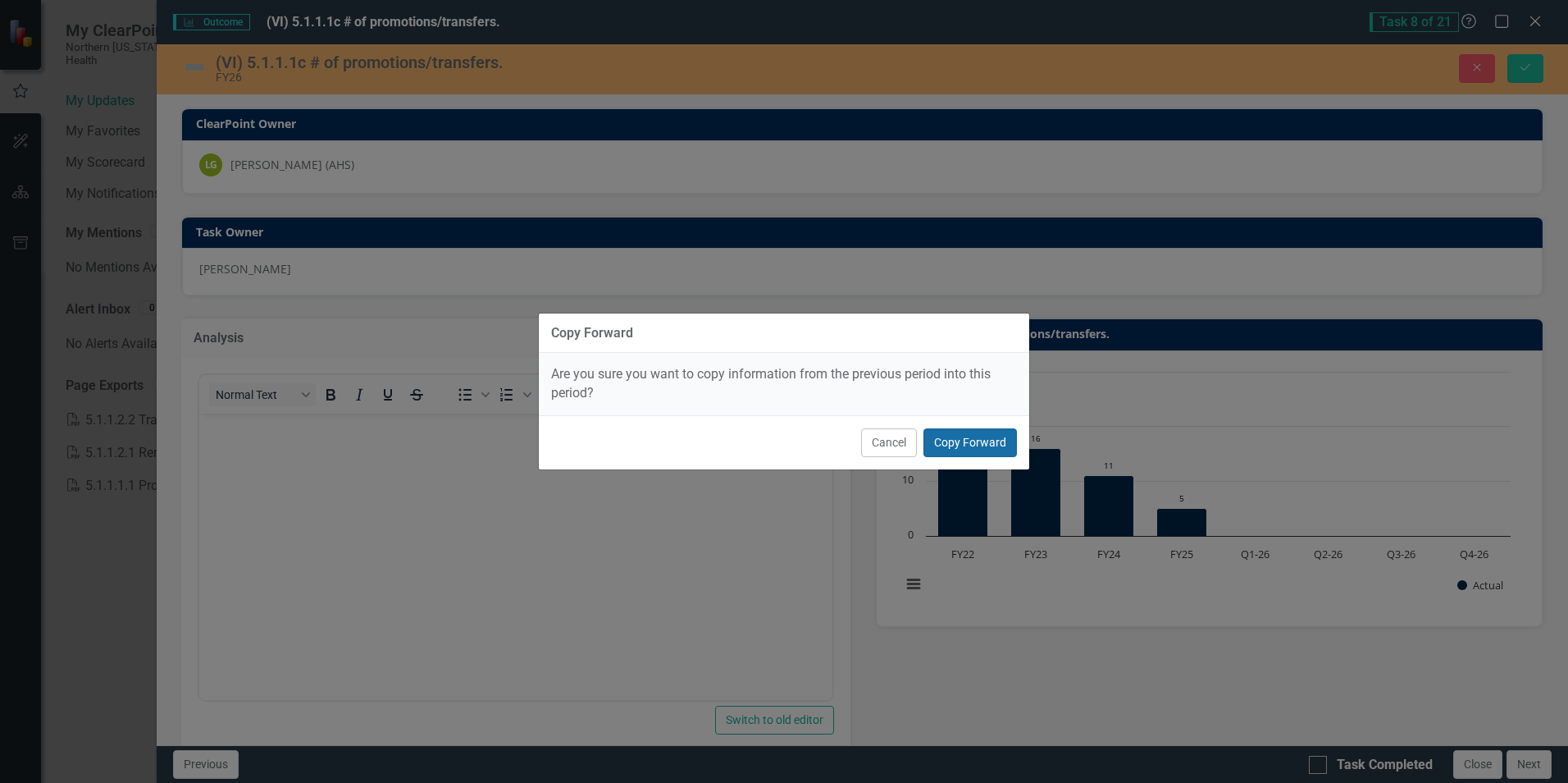
click at [981, 443] on button "Copy Forward" at bounding box center [971, 443] width 94 height 29
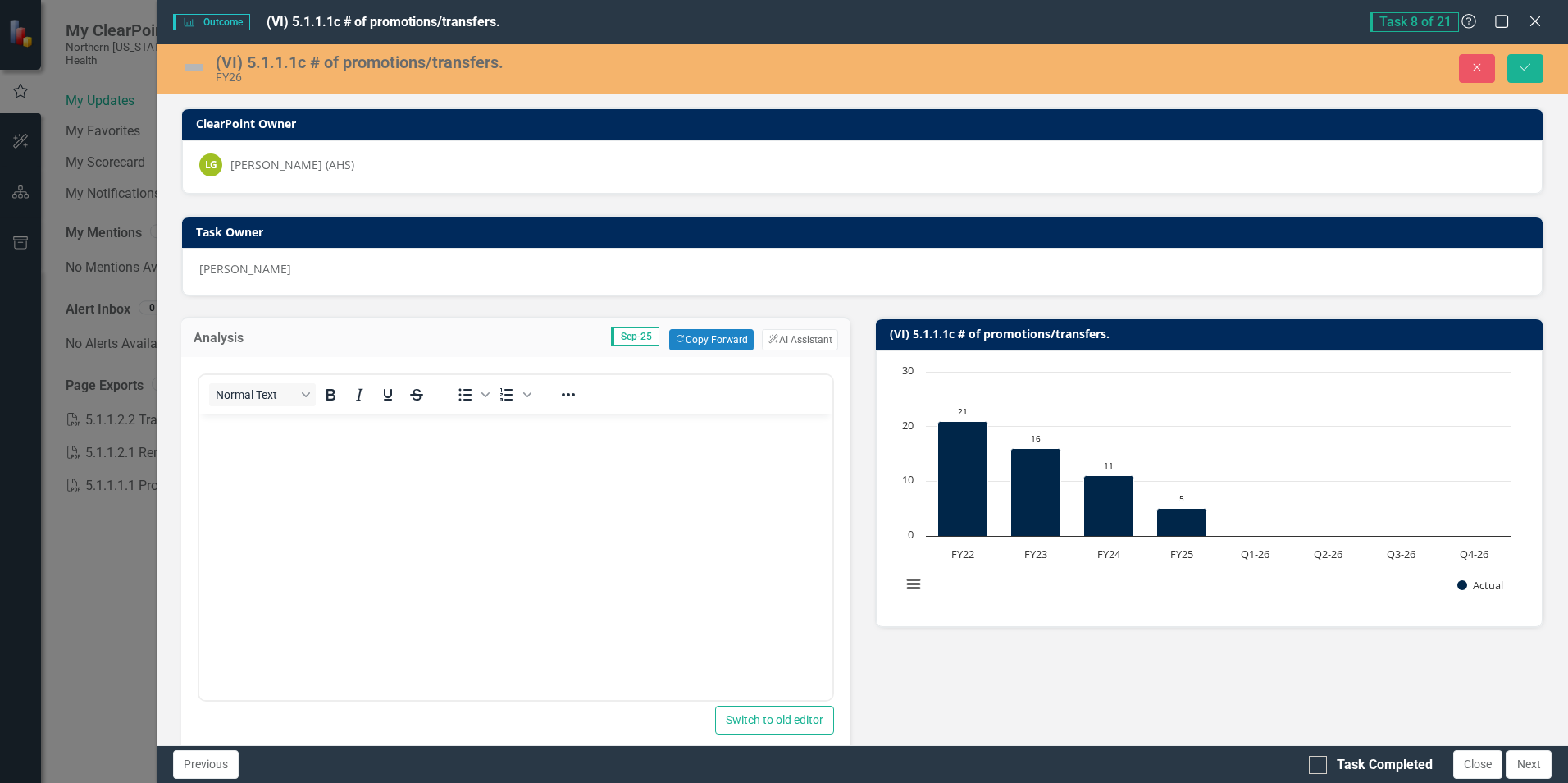
click at [451, 448] on body "Rich Text Area. Press ALT-0 for help." at bounding box center [516, 536] width 633 height 246
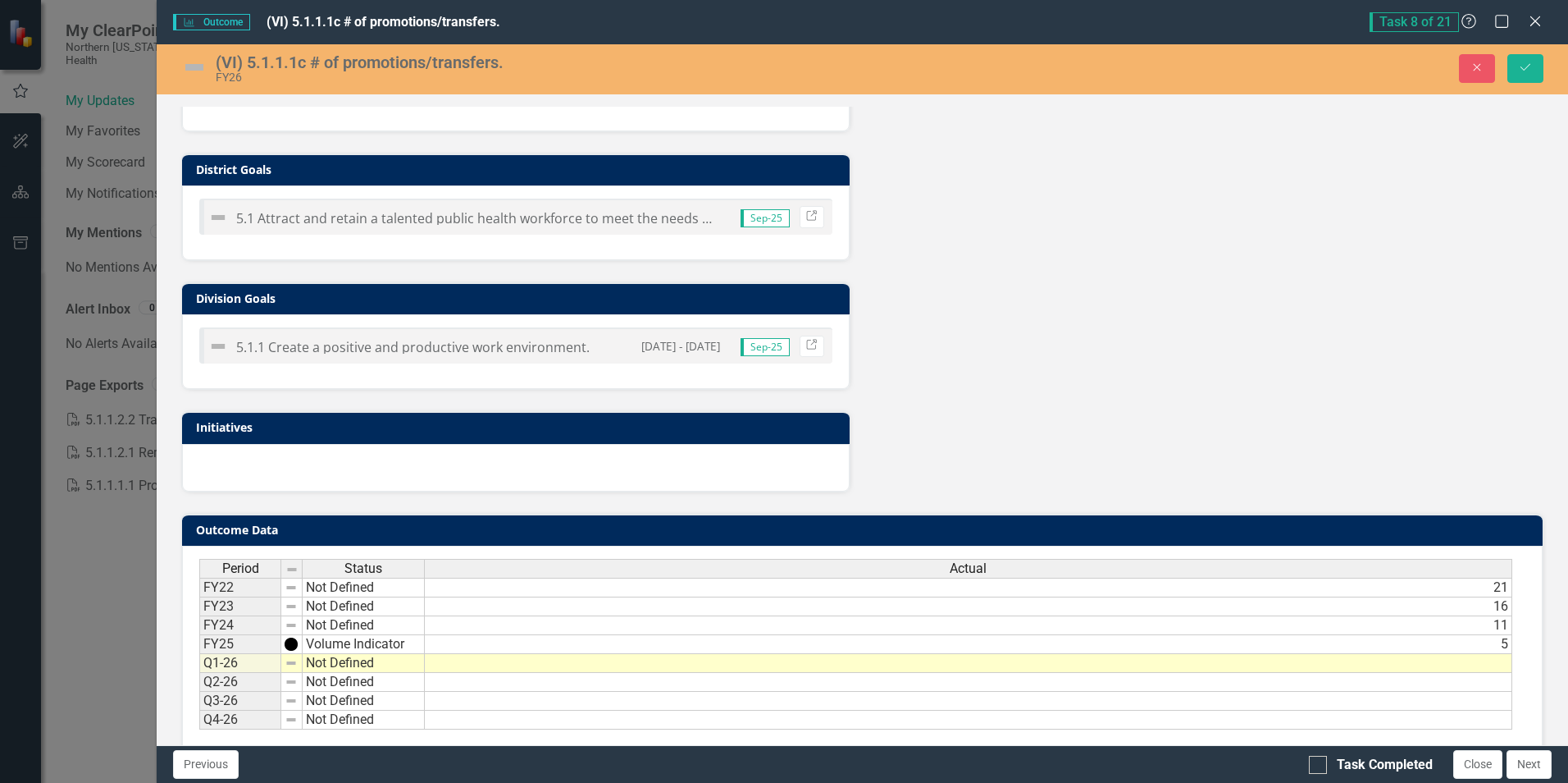
scroll to position [738, 0]
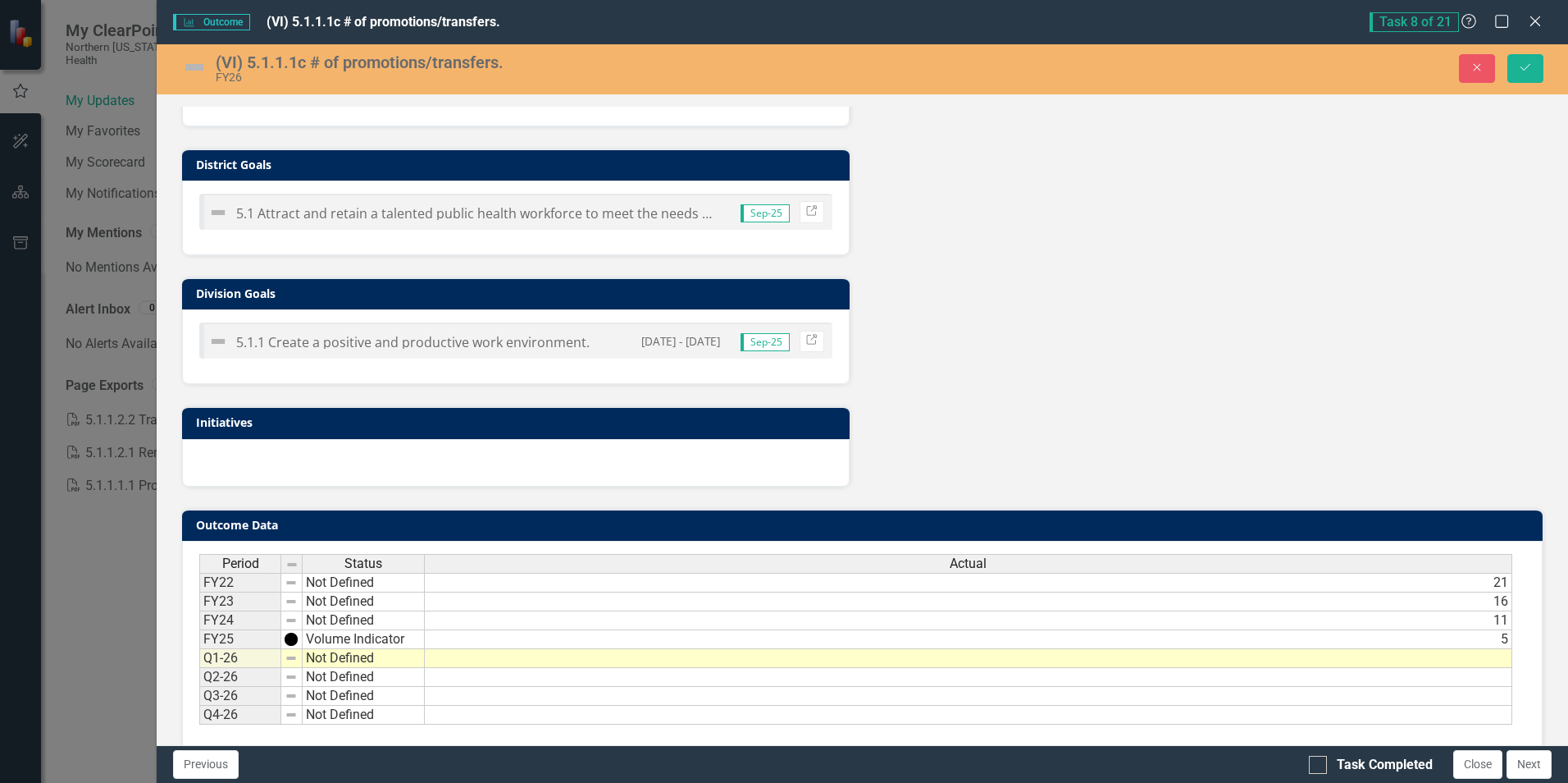
click at [1459, 657] on td at bounding box center [968, 658] width 1088 height 19
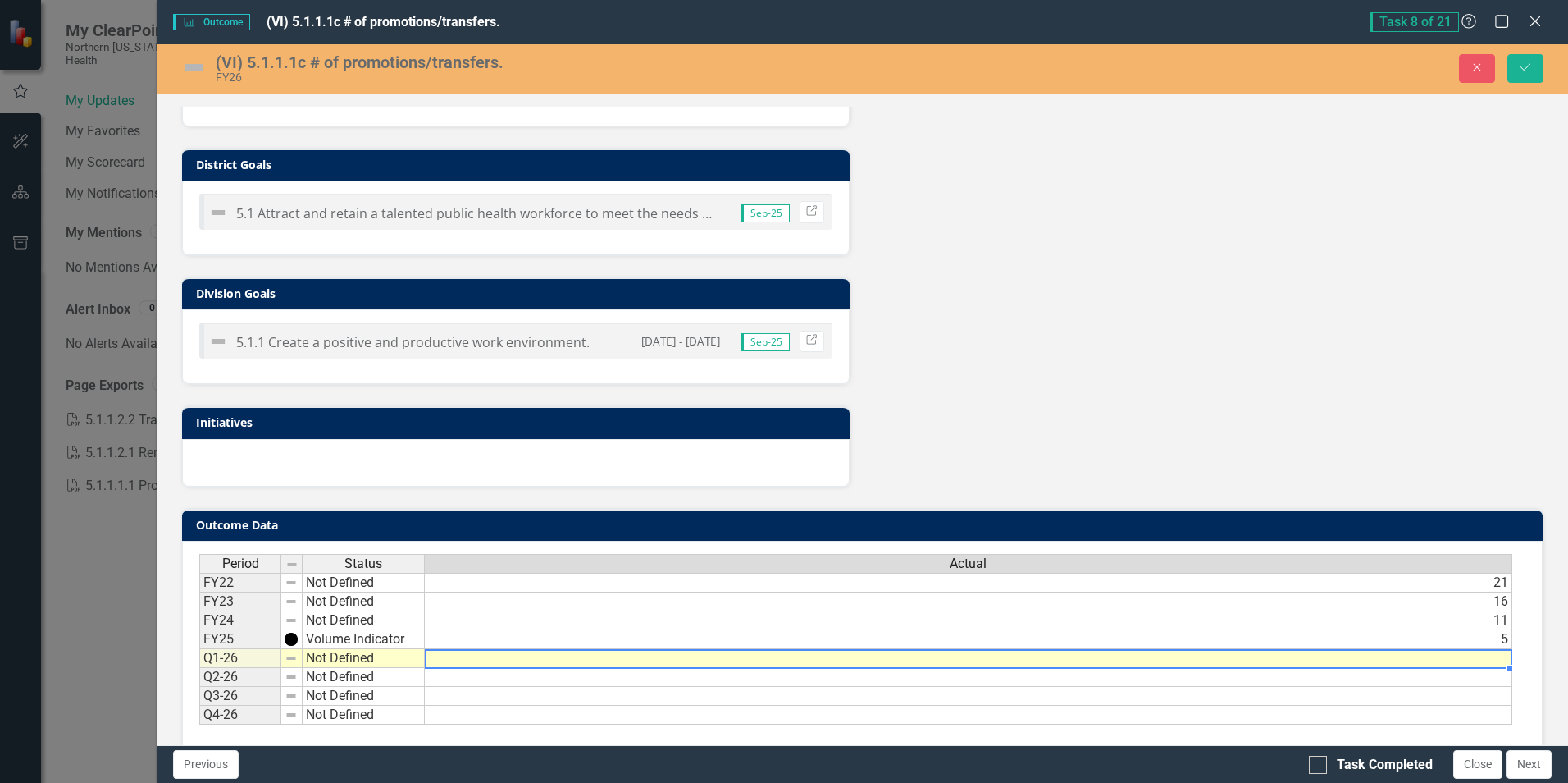
type textarea "3"
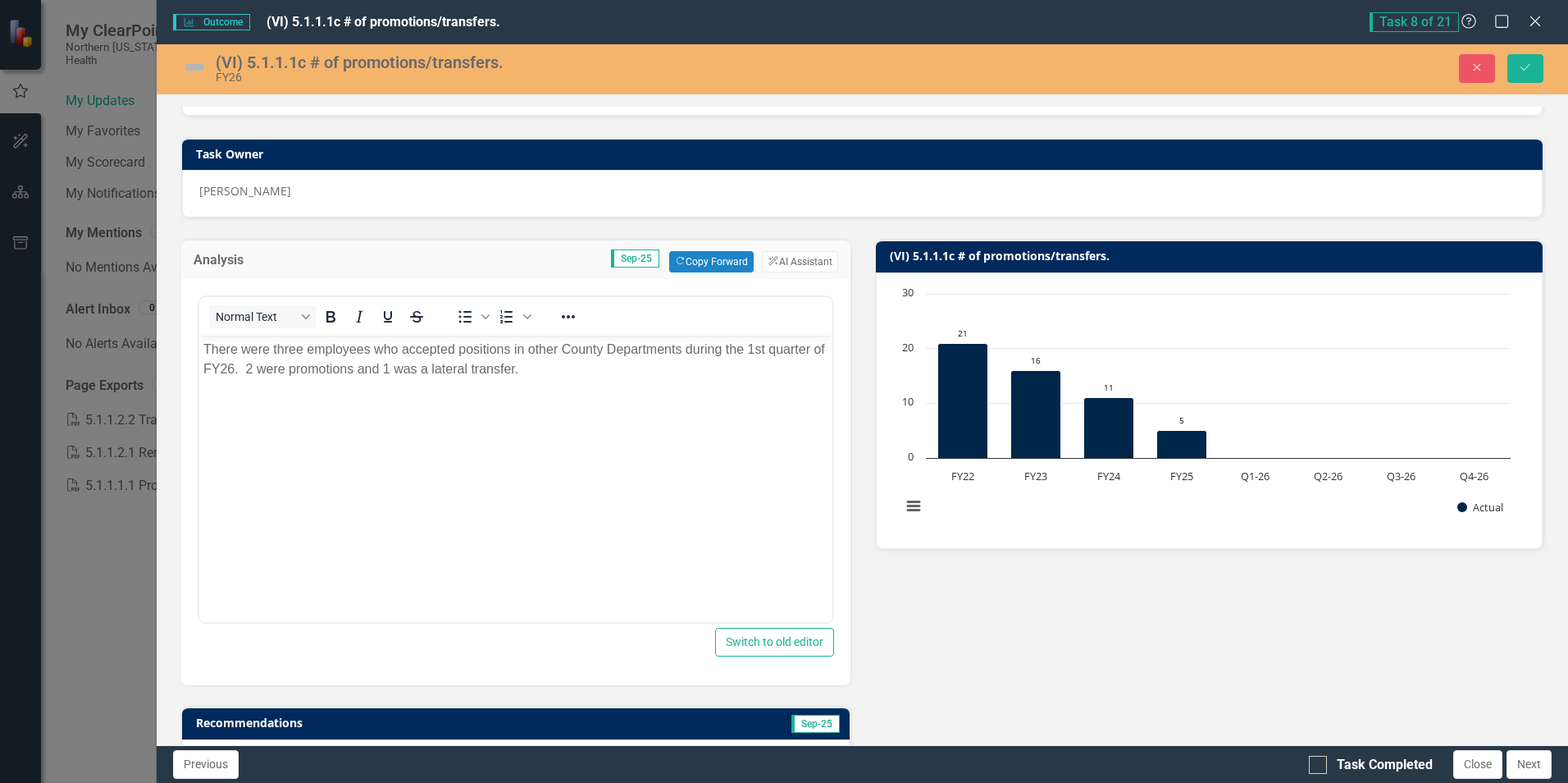
scroll to position [0, 0]
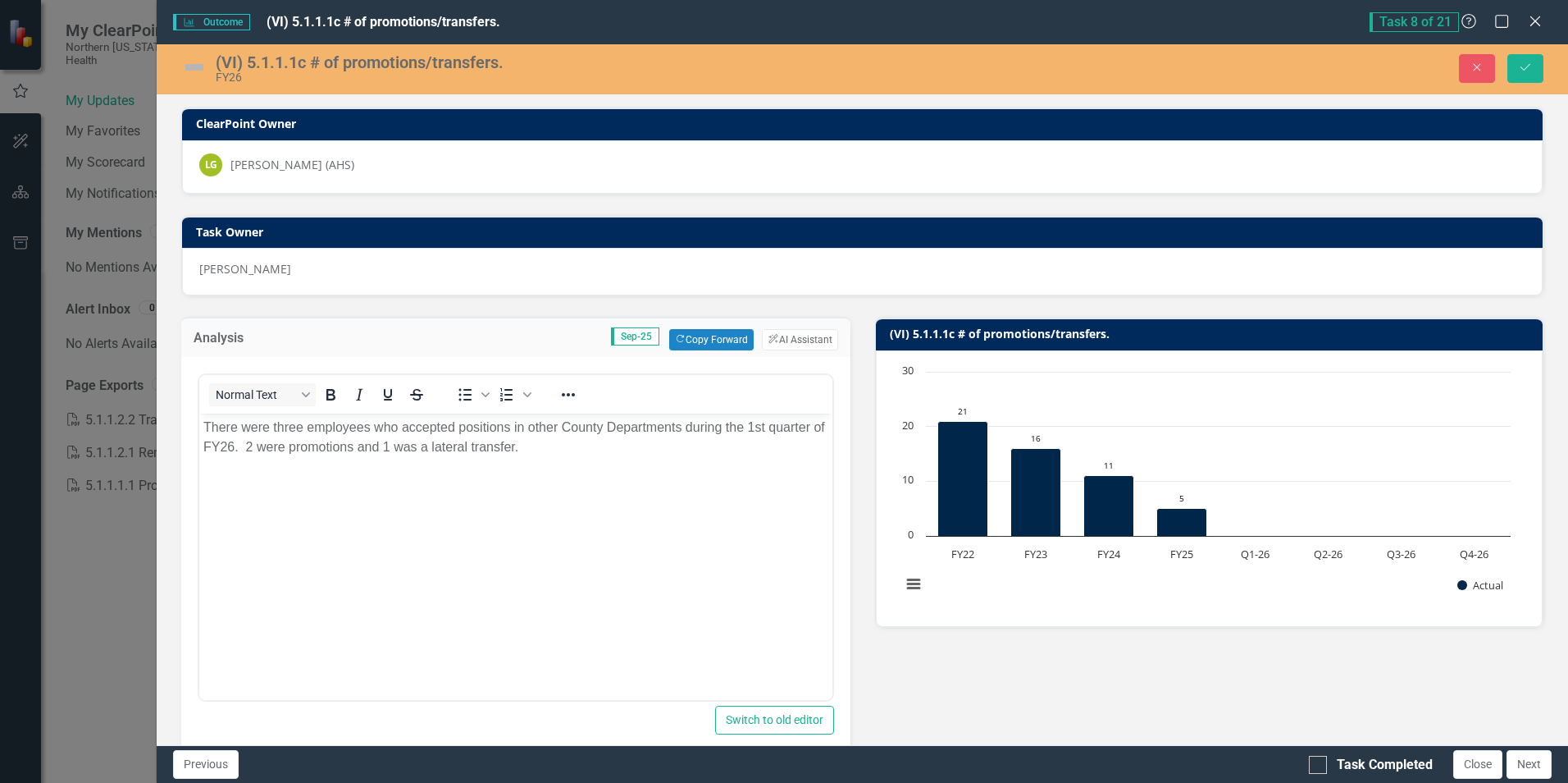
click at [188, 65] on img at bounding box center [194, 66] width 26 height 26
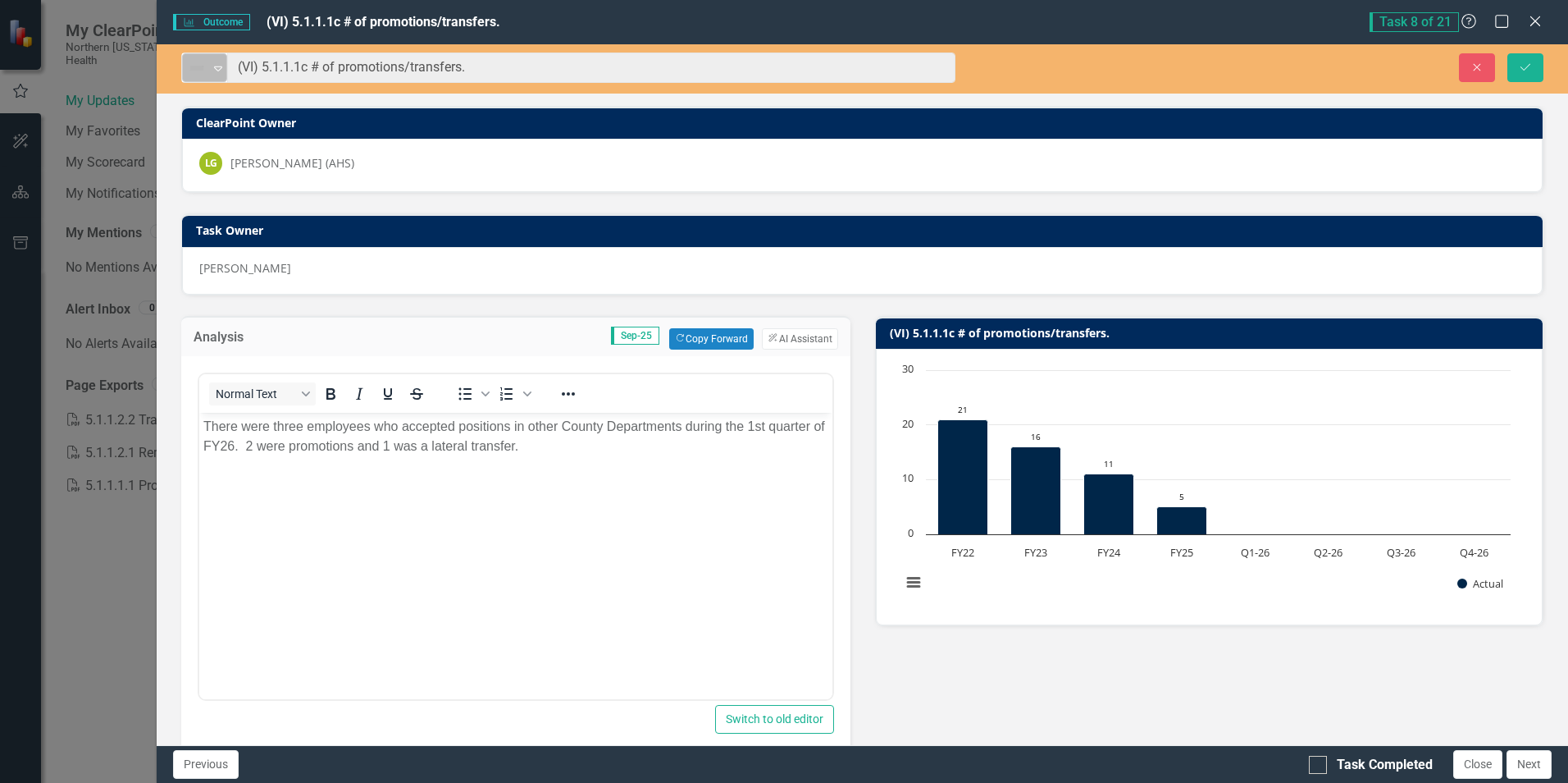
click at [214, 66] on icon "Expand" at bounding box center [218, 68] width 16 height 13
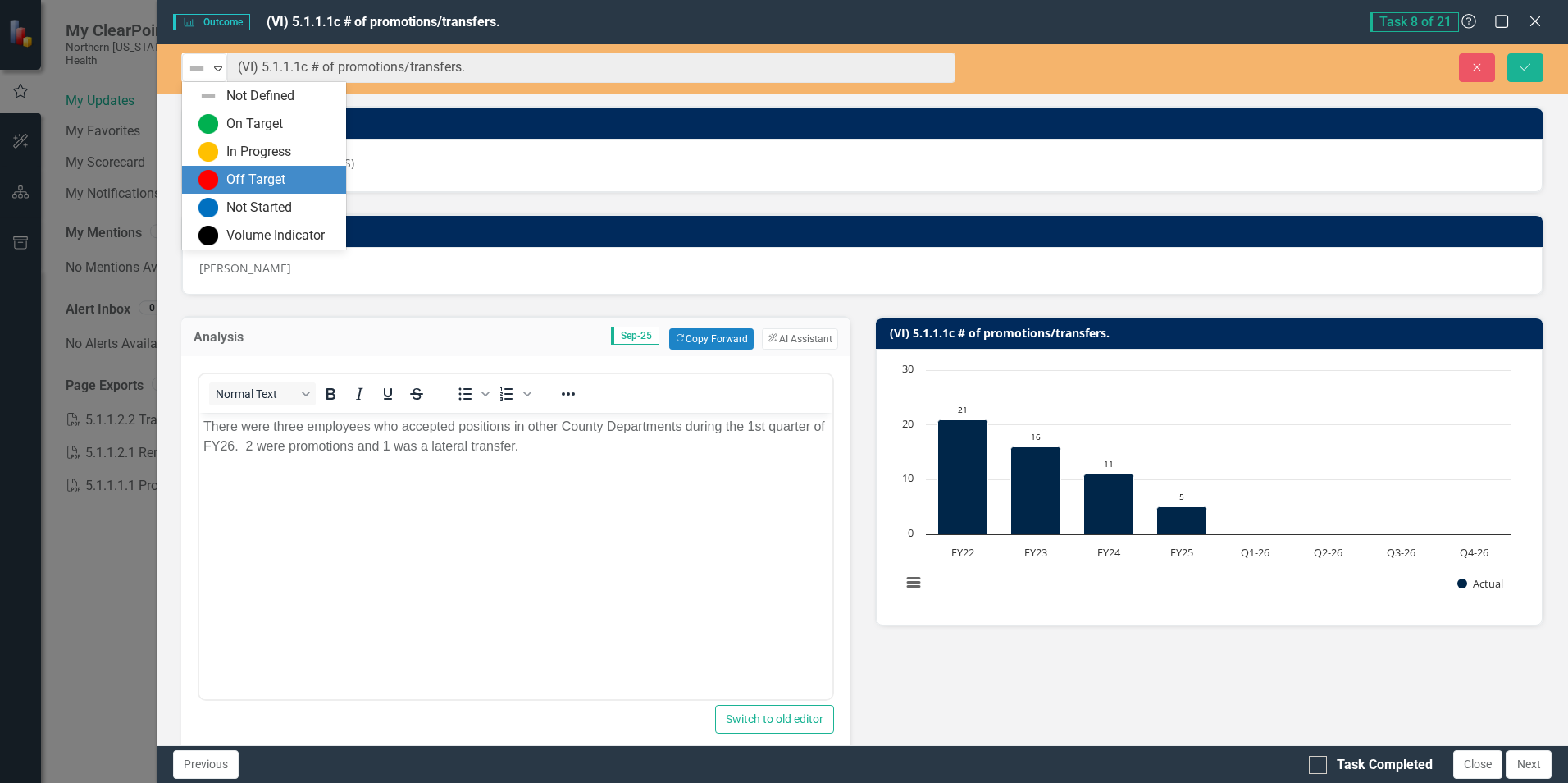
click at [207, 172] on img at bounding box center [208, 179] width 20 height 20
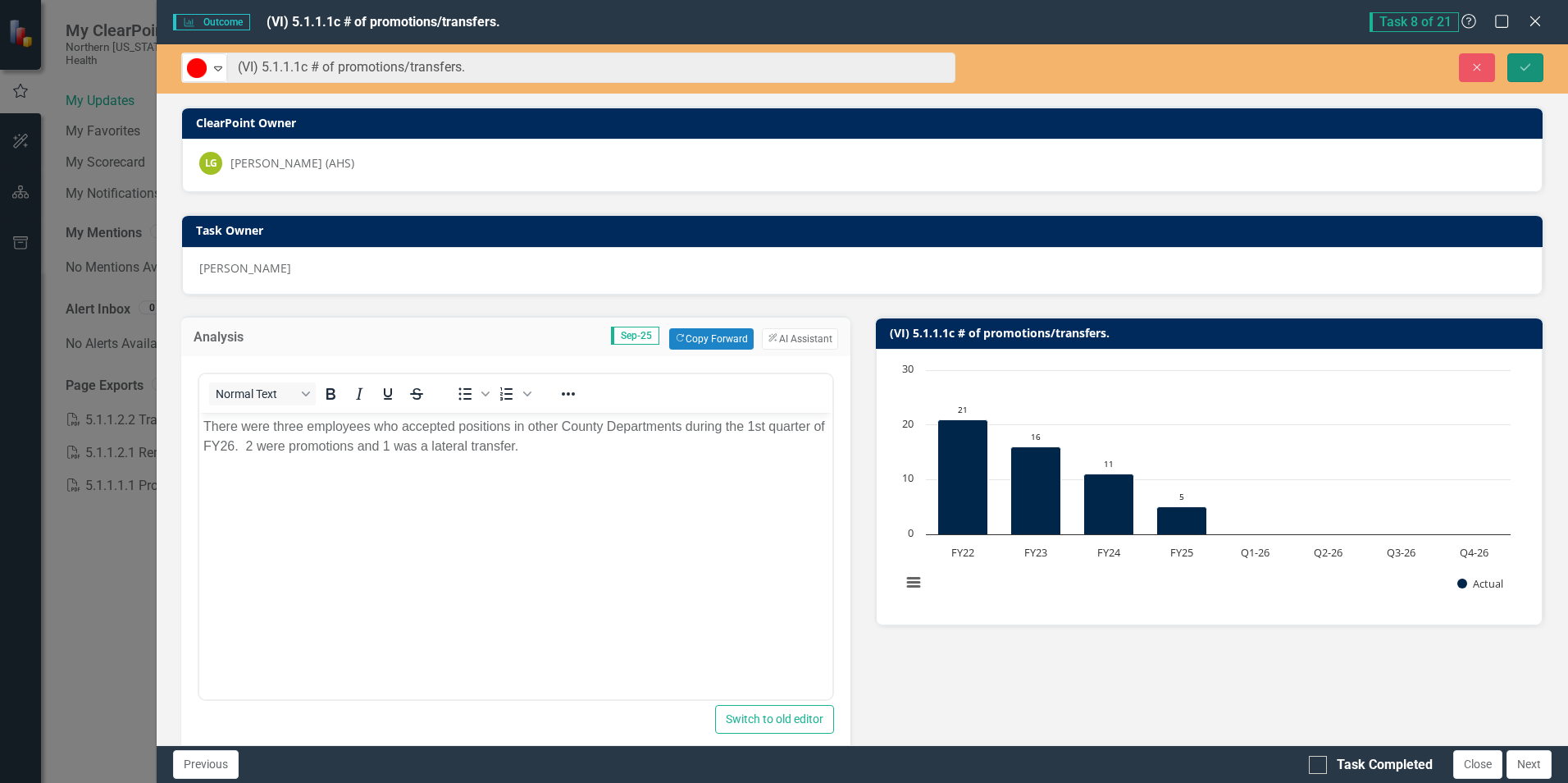
click at [1527, 66] on icon "Save" at bounding box center [1525, 67] width 14 height 12
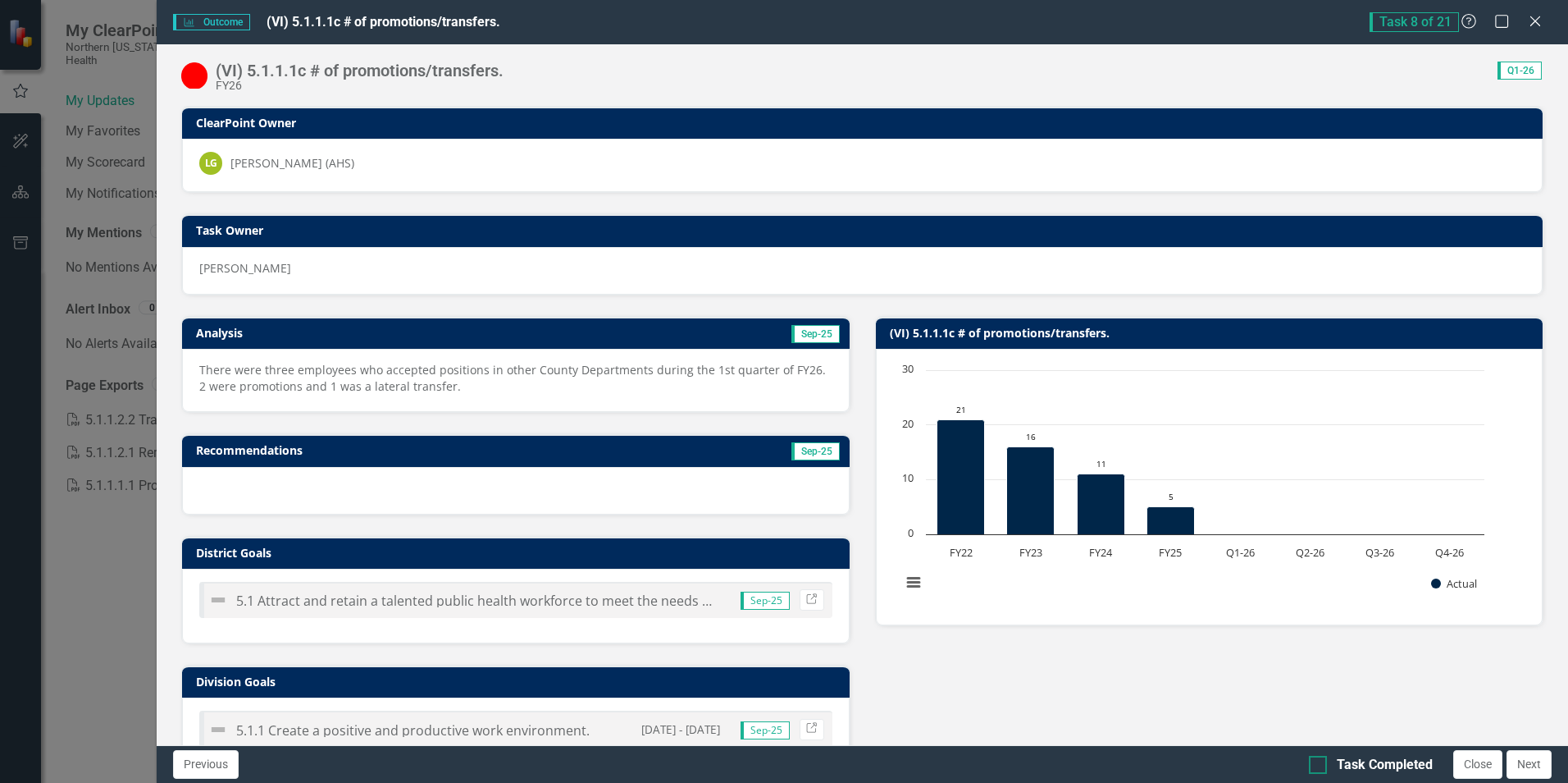
click at [1318, 763] on input "Task Completed" at bounding box center [1314, 760] width 11 height 11
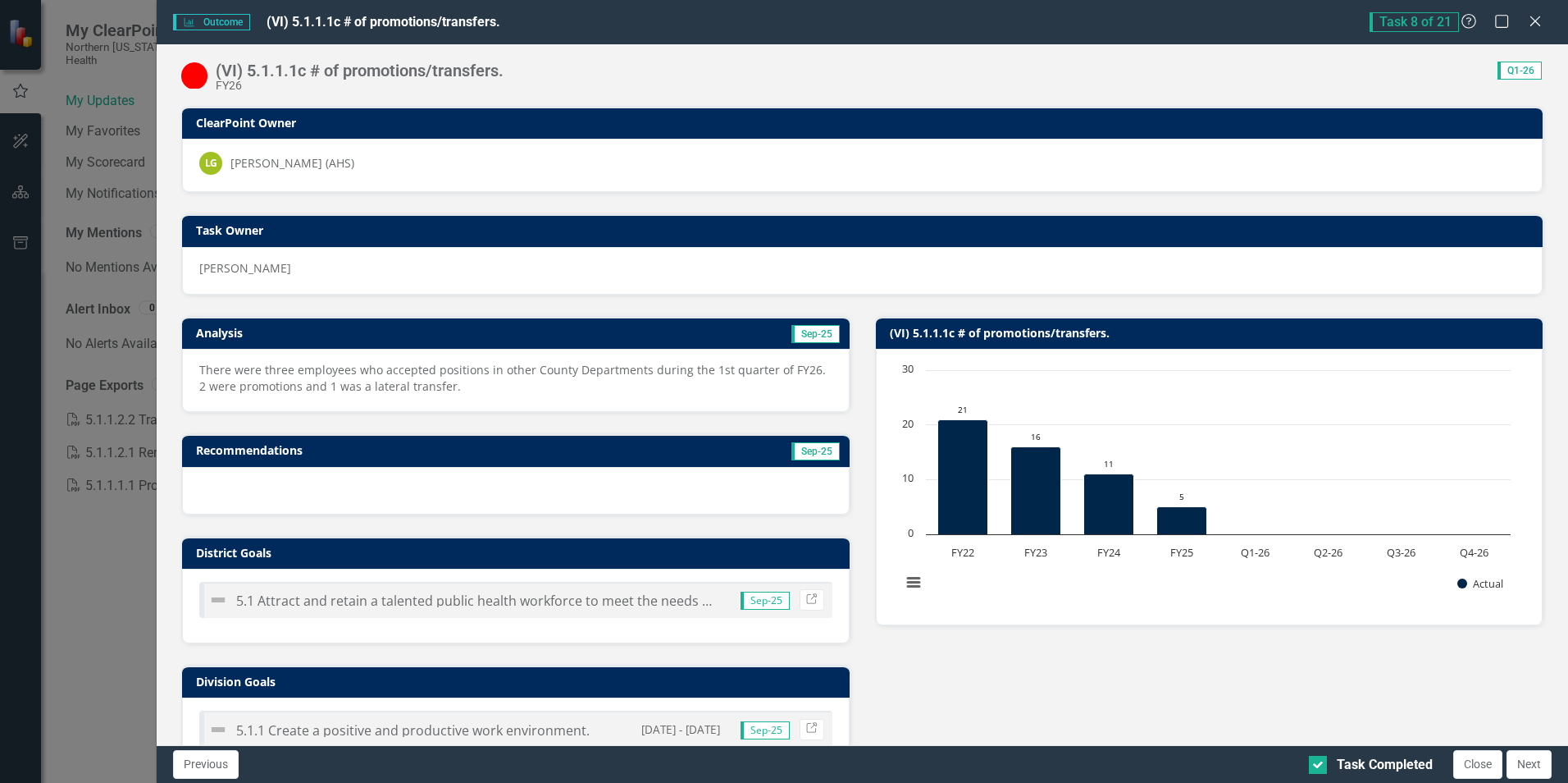
checkbox input "true"
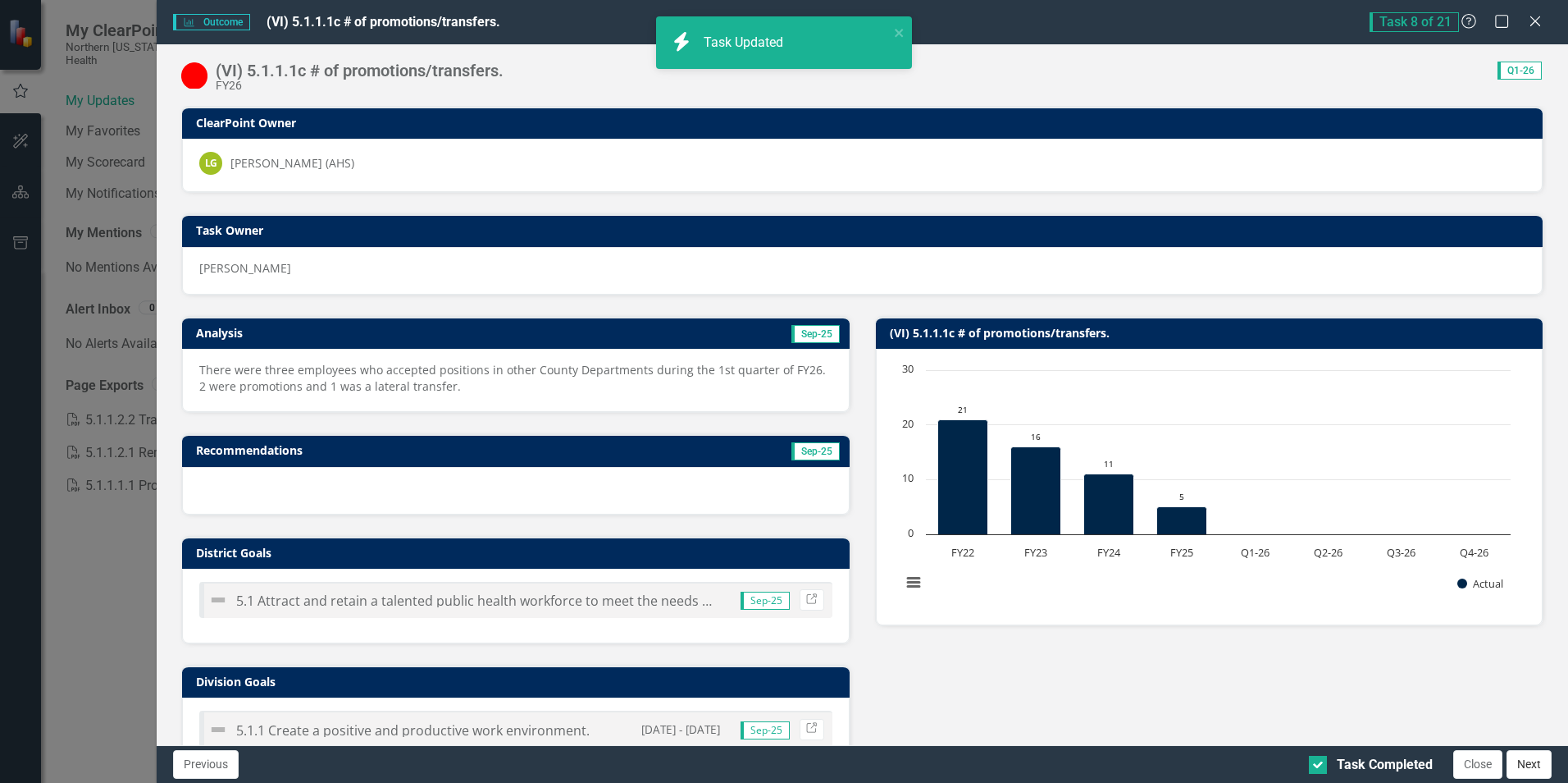
click at [1532, 767] on button "Next" at bounding box center [1529, 764] width 45 height 29
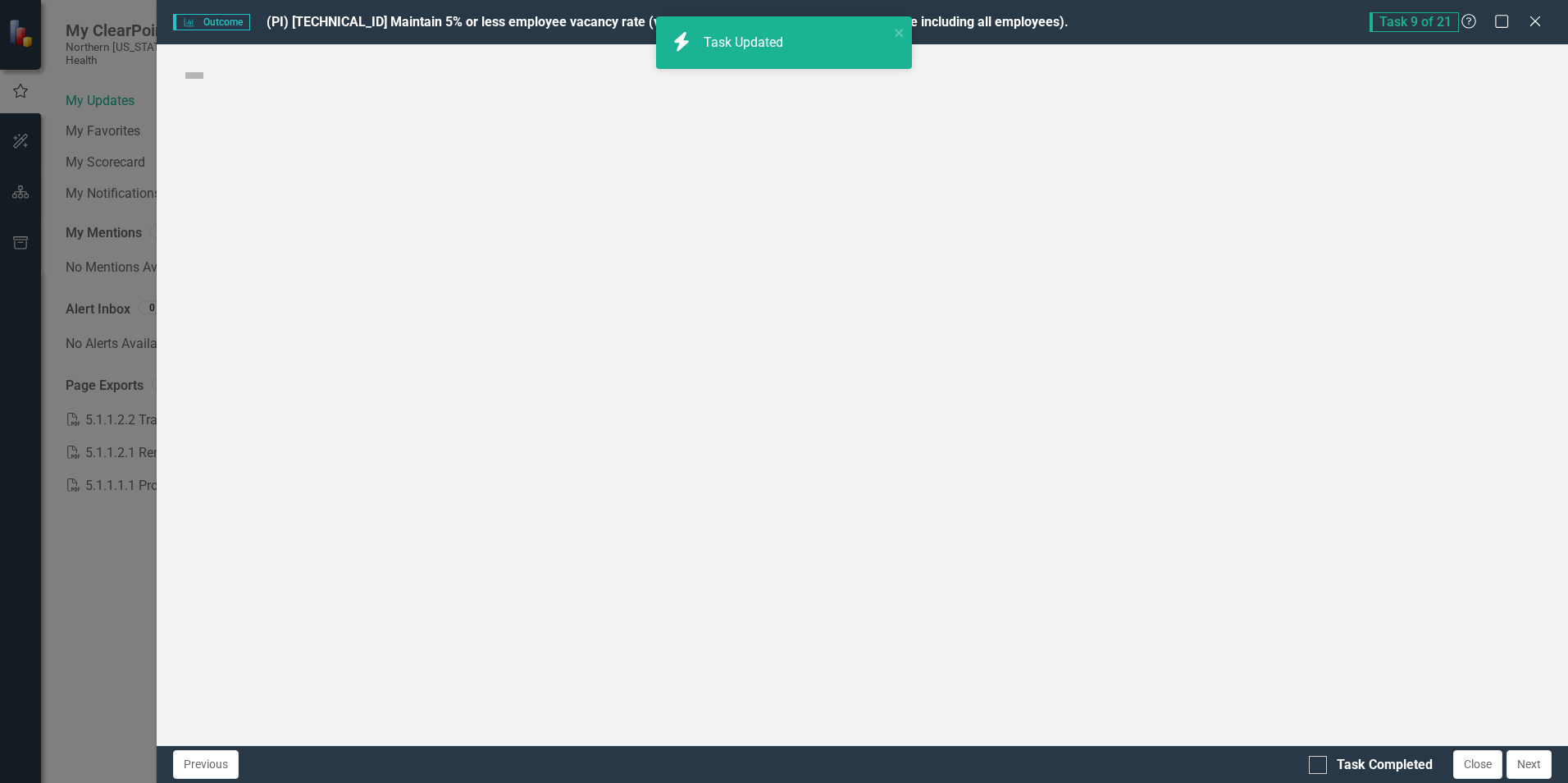
checkbox input "true"
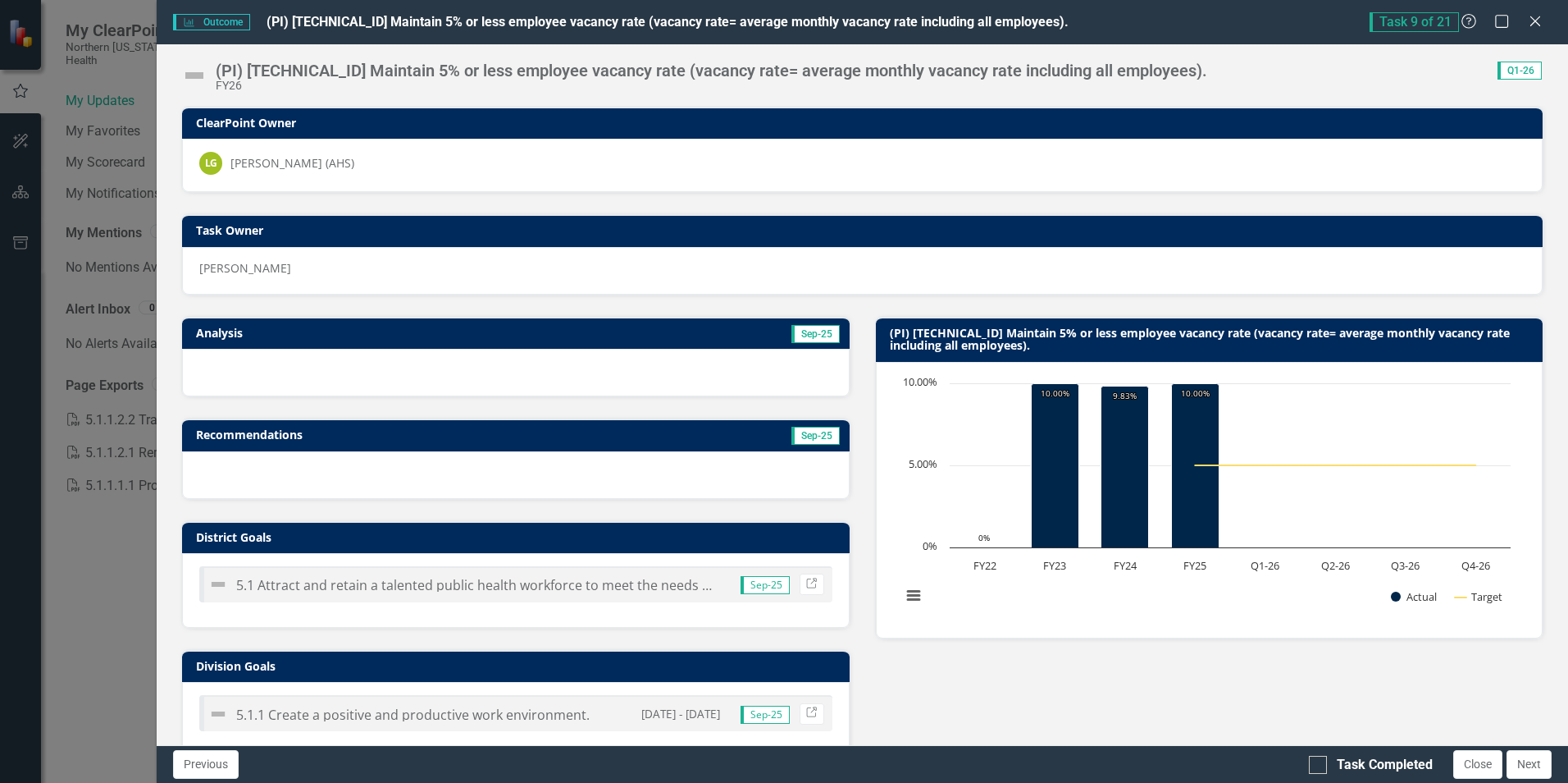
click at [551, 334] on td "Sep-25" at bounding box center [675, 334] width 334 height 25
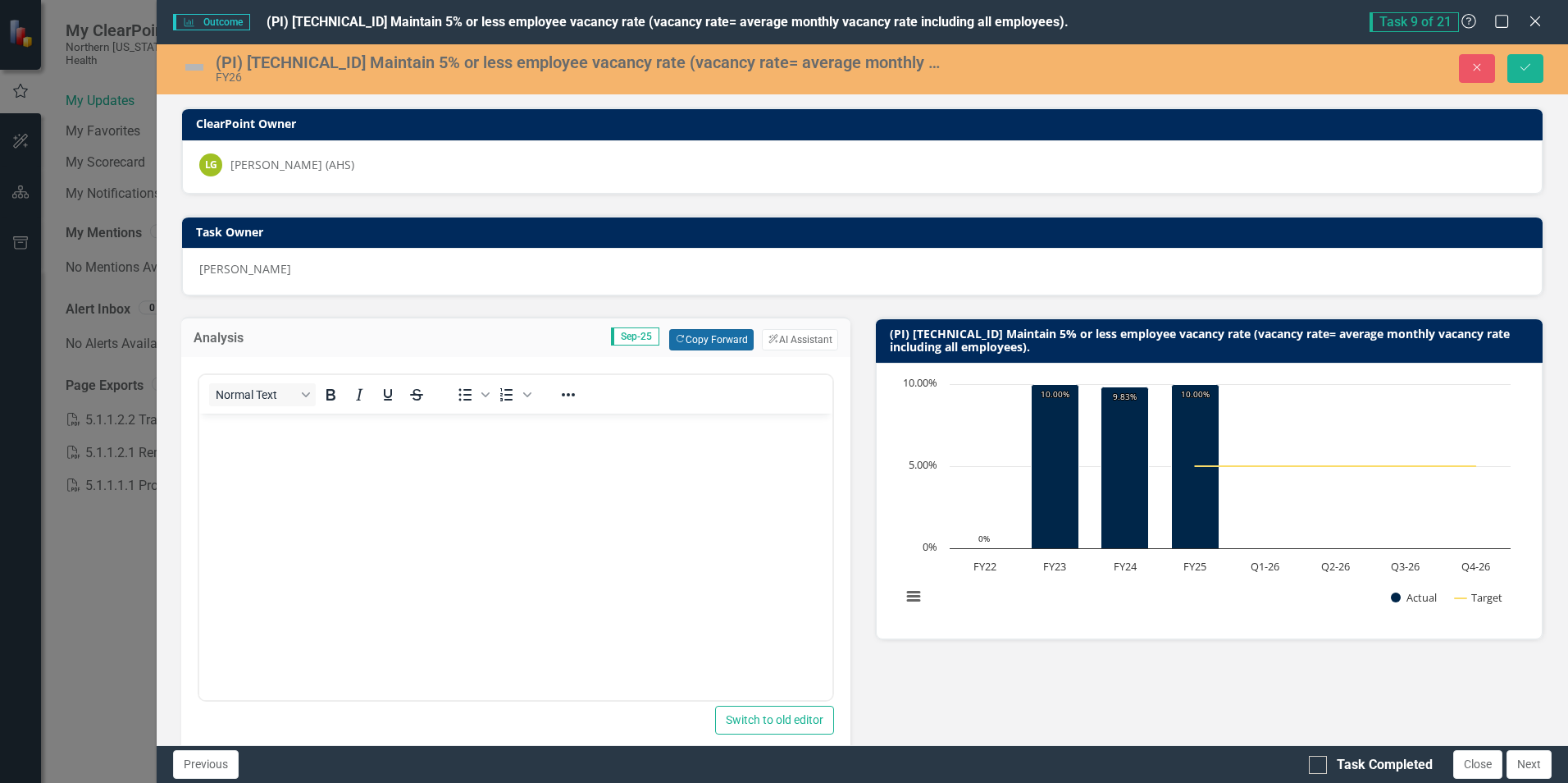
click at [711, 339] on button "Copy Forward Copy Forward" at bounding box center [711, 339] width 84 height 21
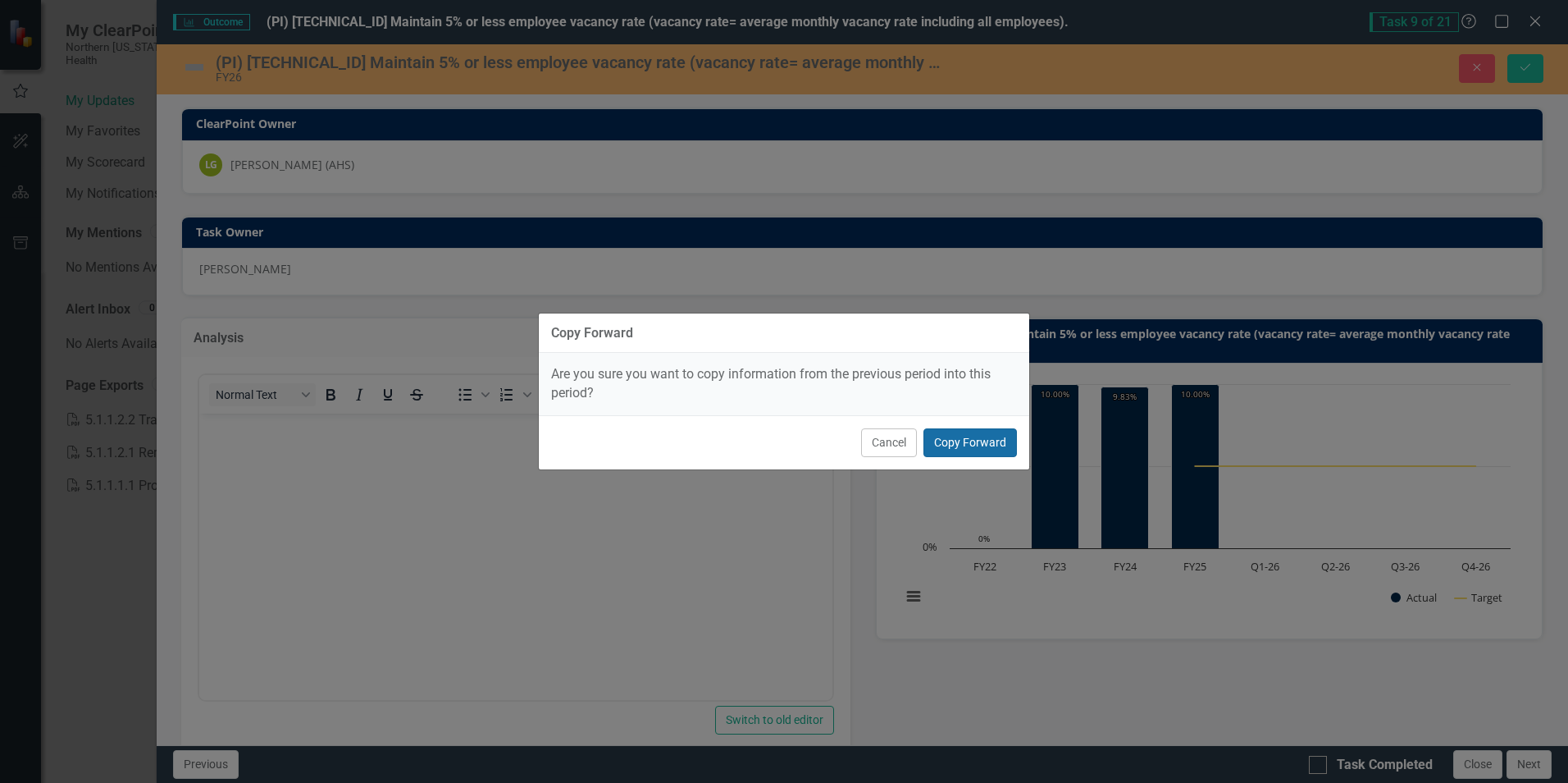
click at [997, 440] on button "Copy Forward" at bounding box center [971, 443] width 94 height 29
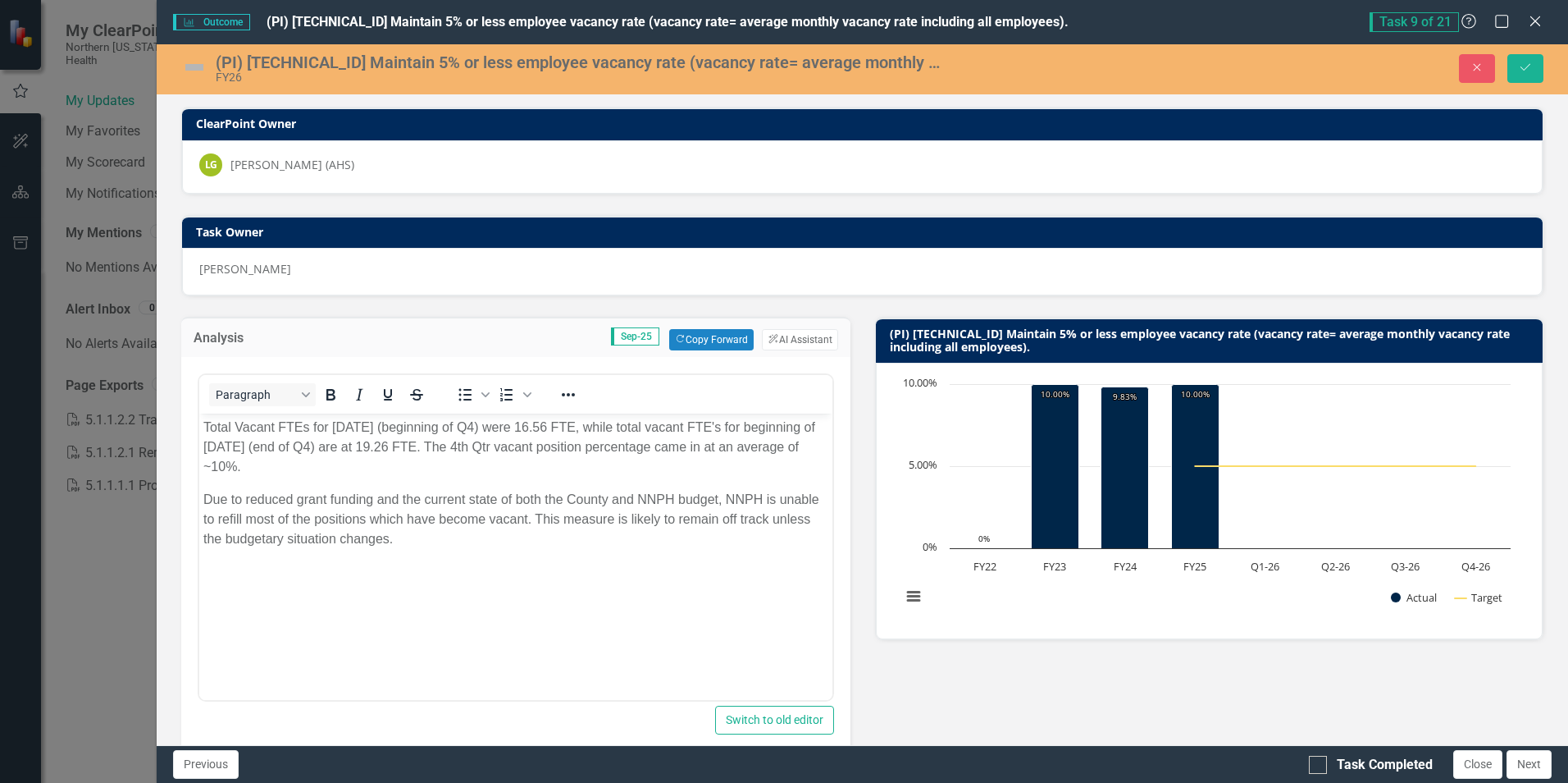
click at [334, 424] on p "Total Vacant FTEs for March 2025 (beginning of Q4) were 16.56 FTE, while total …" at bounding box center [515, 448] width 624 height 59
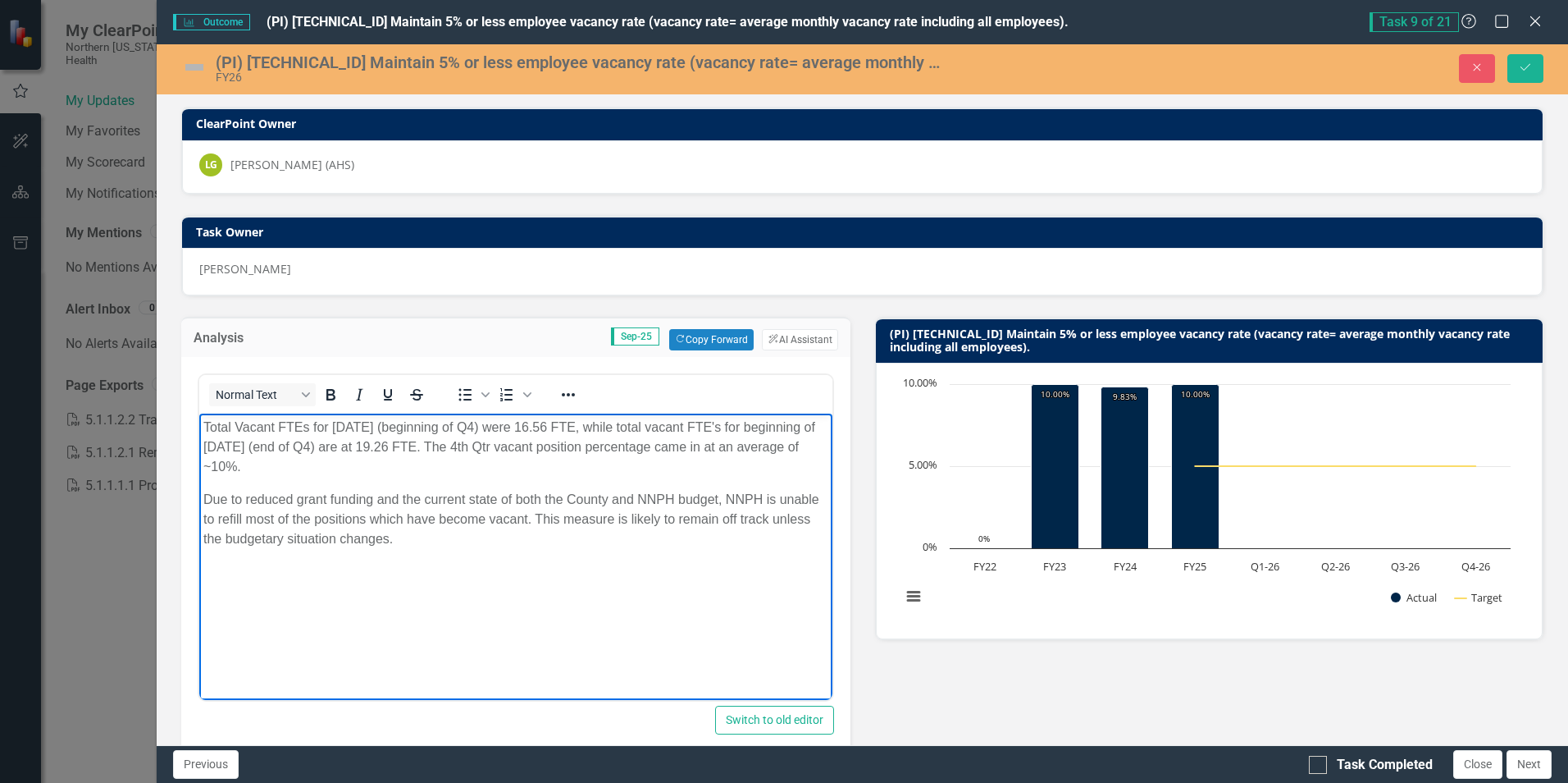
click at [332, 424] on p "Total Vacant FTEs for March 2025 (beginning of Q4) were 16.56 FTE, while total …" at bounding box center [515, 448] width 624 height 59
click at [472, 426] on p "Total Vacant FTEs for July 2025 (beginning of Q4) were 16.56 FTE, while total v…" at bounding box center [515, 448] width 624 height 59
click at [267, 465] on p "Total Vacant FTEs for July 2025 (beginning of Q1 FY26) were 19.88 FTE, while to…" at bounding box center [515, 448] width 624 height 59
click at [577, 447] on p "Total Vacant FTEs for July 2025 (beginning of Q1 FY26) were 19.88 FTE, while to…" at bounding box center [515, 448] width 624 height 59
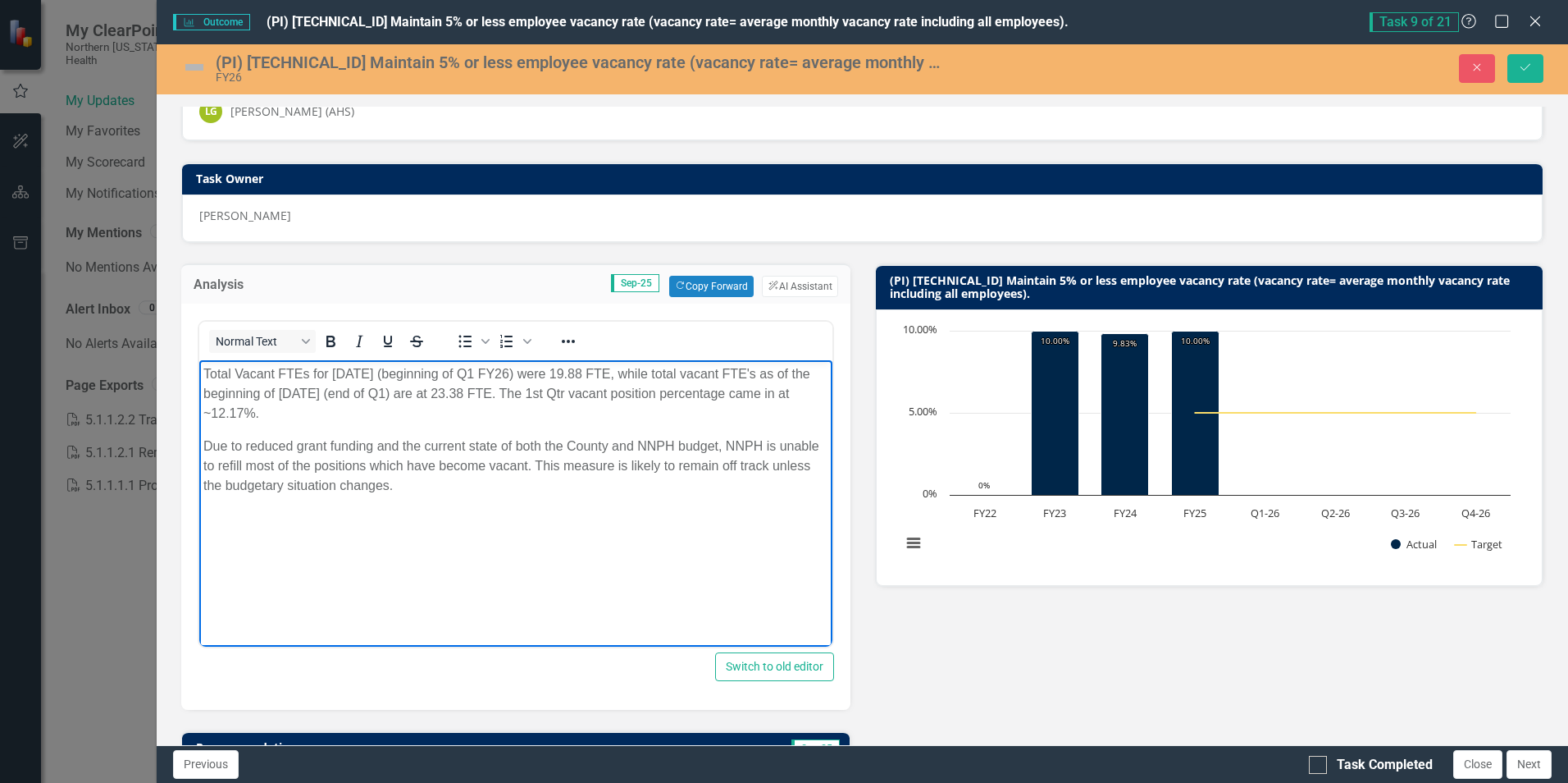
scroll to position [82, 0]
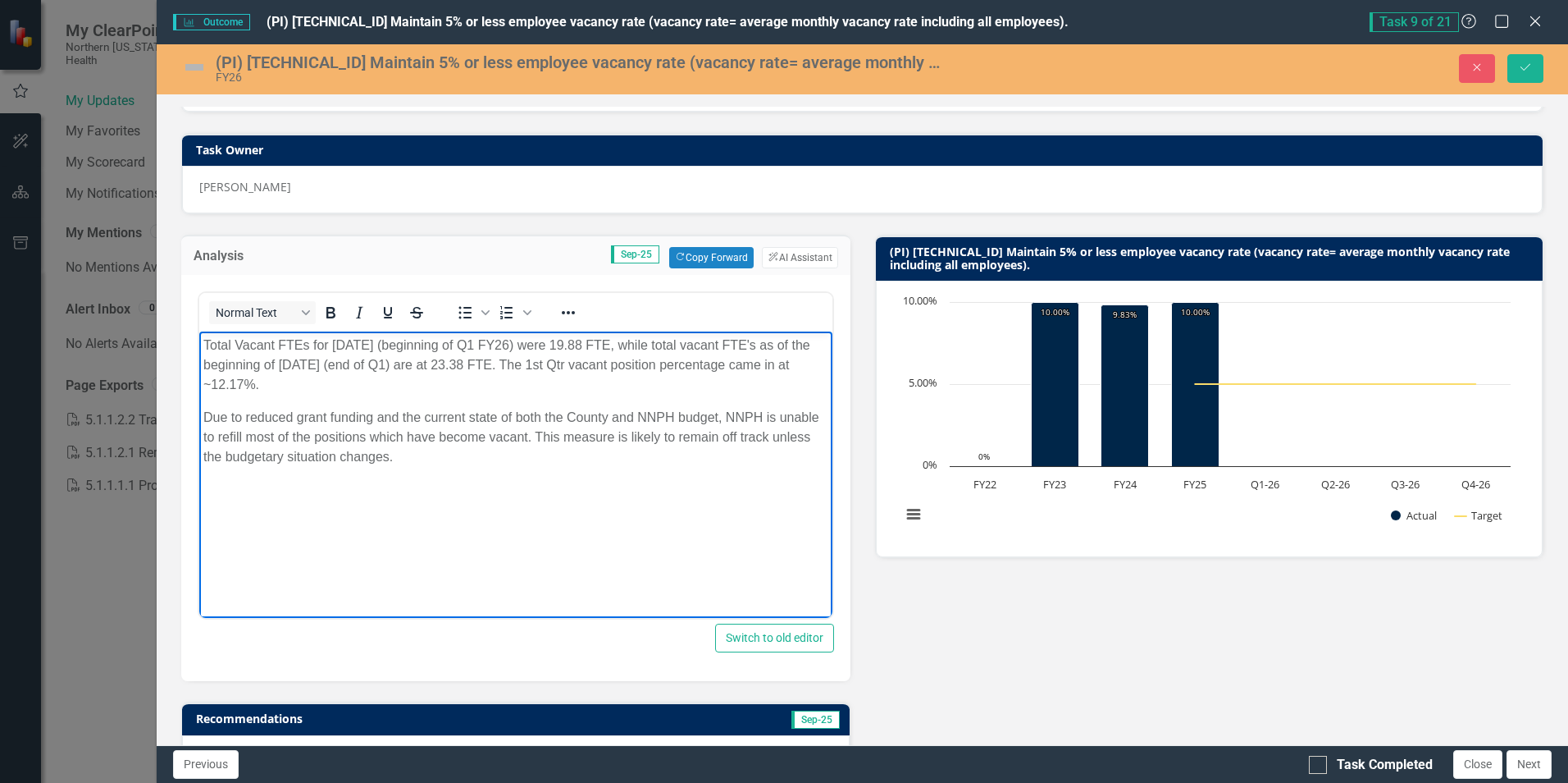
click at [633, 345] on p "Total Vacant FTEs for July 2025 (beginning of Q1 FY26) were 19.88 FTE, while to…" at bounding box center [515, 365] width 624 height 59
click at [547, 367] on p "Total Vacant FTEs for July 2025 (beginning of Q1 FY26) were 19.88 FTE, August w…" at bounding box center [515, 365] width 624 height 59
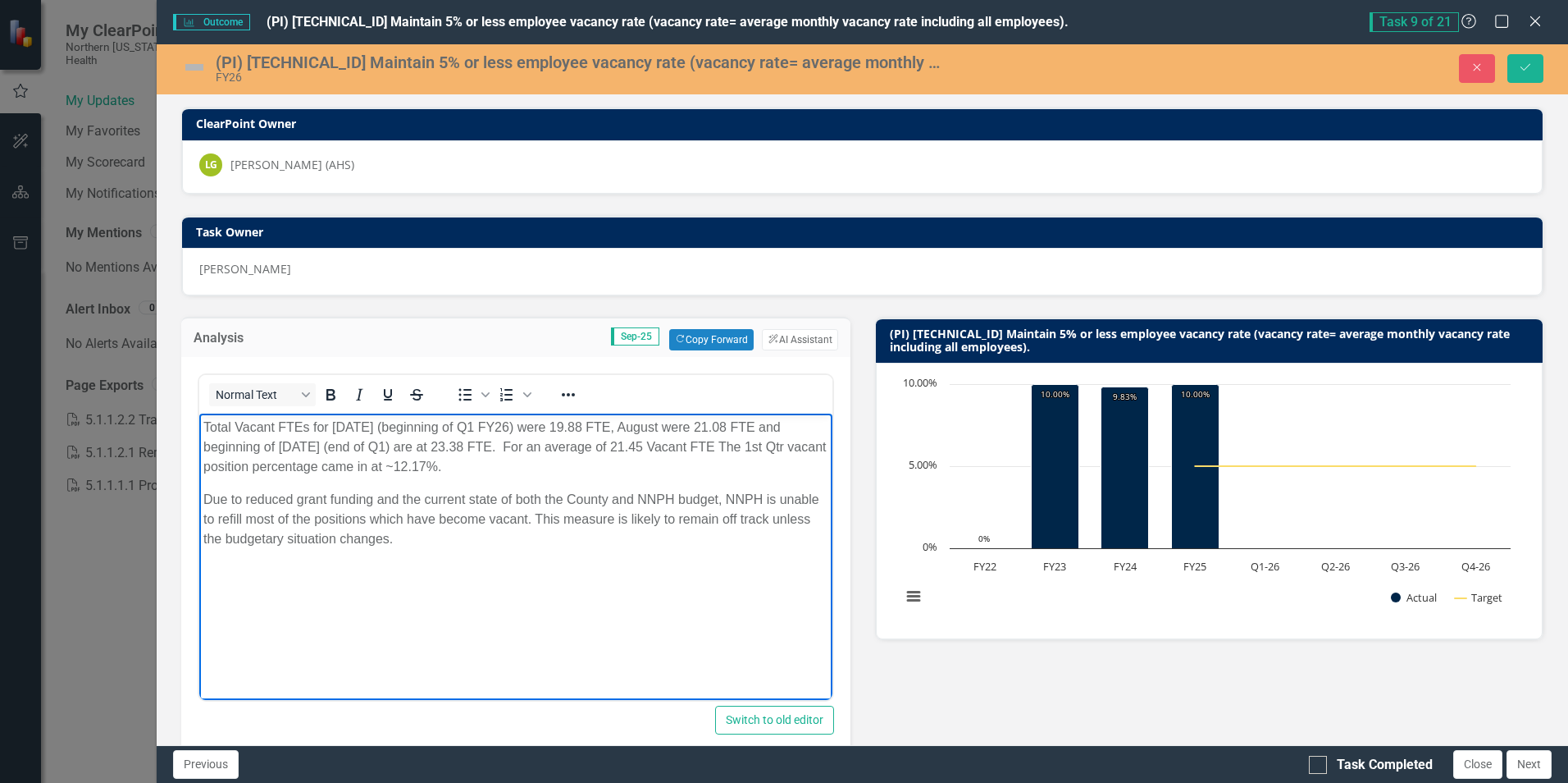
click at [584, 447] on p "Total Vacant FTEs for July 2025 (beginning of Q1 FY26) were 19.88 FTE, August w…" at bounding box center [515, 448] width 624 height 59
click at [634, 469] on p "Total Vacant FTEs for July 2025 (beginning of Q1 FY26) were 19.88 FTE, August w…" at bounding box center [515, 448] width 624 height 59
click at [418, 538] on p "Due to reduced grant funding and the current state of both the County and NNPH …" at bounding box center [515, 519] width 624 height 59
click at [203, 518] on p "Due to reduced grant funding and the current state of both the County and NNPH …" at bounding box center [515, 519] width 624 height 59
click at [766, 496] on p "Due to reduced grant funding and the current state of both the County and NNPH …" at bounding box center [515, 519] width 624 height 59
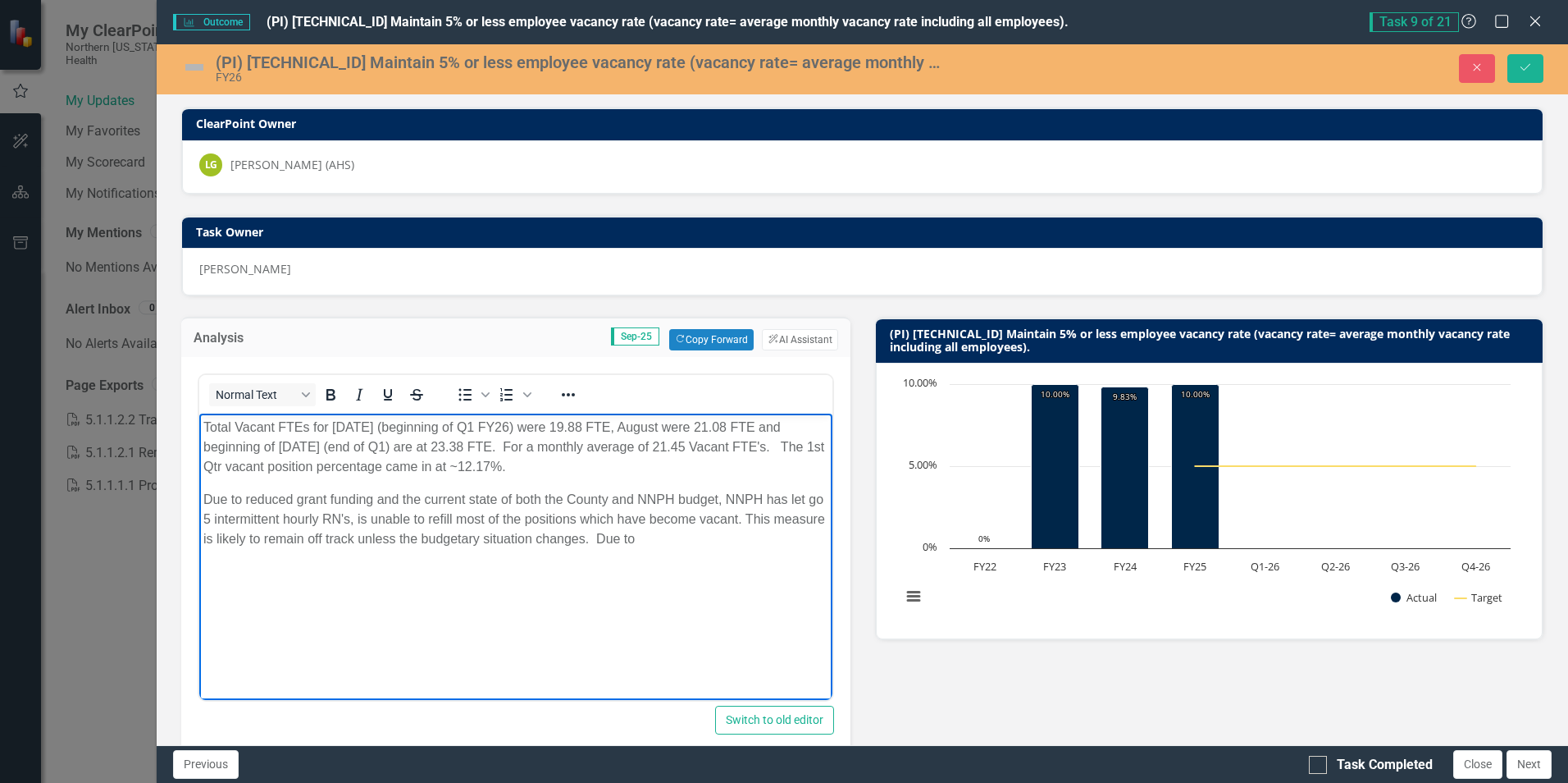
drag, startPoint x: 649, startPoint y: 539, endPoint x: 707, endPoint y: 541, distance: 58.0
click at [707, 541] on p "Due to reduced grant funding and the current state of both the County and NNPH …" at bounding box center [515, 519] width 624 height 59
click at [286, 510] on p "Due to reduced grant funding and the current state of both the County and NNPH …" at bounding box center [515, 519] width 624 height 59
click at [680, 429] on p "Total Vacant FTEs for July 2025 (beginning of Q1 FY26) were 19.88 FTE, August w…" at bounding box center [515, 448] width 624 height 59
click at [685, 425] on p "Total Vacant FTEs for July 2025 (beginning of Q1 FY26) were 19.88 FTE, August w…" at bounding box center [515, 448] width 624 height 59
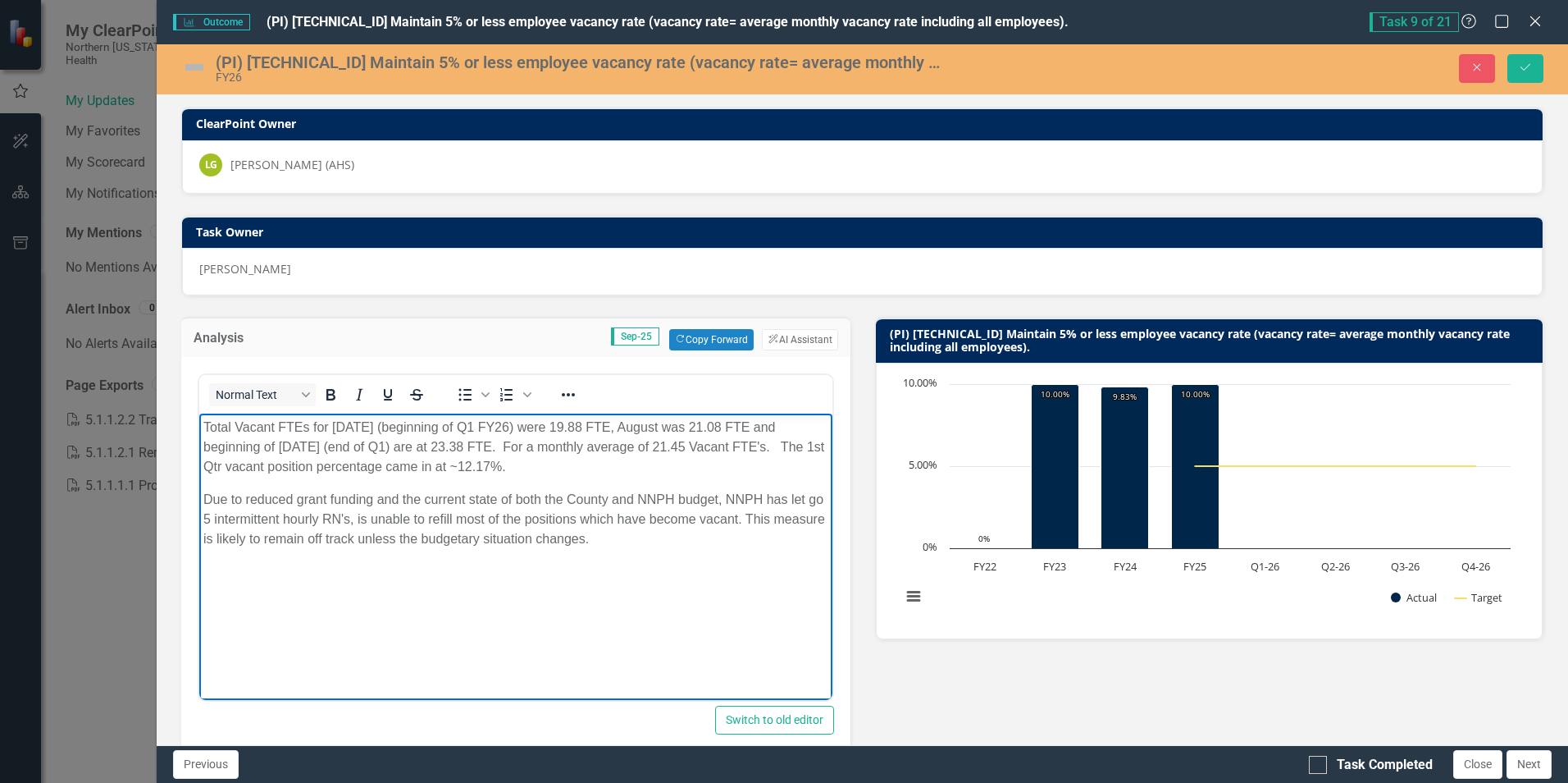
click at [438, 447] on p "Total Vacant FTEs for July 2025 (beginning of Q1 FY26) were 19.88 FTE, August w…" at bounding box center [515, 448] width 624 height 59
click at [483, 445] on p "Total Vacant FTEs for July 2025 (beginning of Q1 FY26) were 19.88 FTE, August w…" at bounding box center [515, 448] width 624 height 59
click at [638, 470] on p "Total Vacant FTEs for July 2025 (beginning of Q1 FY26) were 19.88 FTE, August w…" at bounding box center [515, 448] width 624 height 59
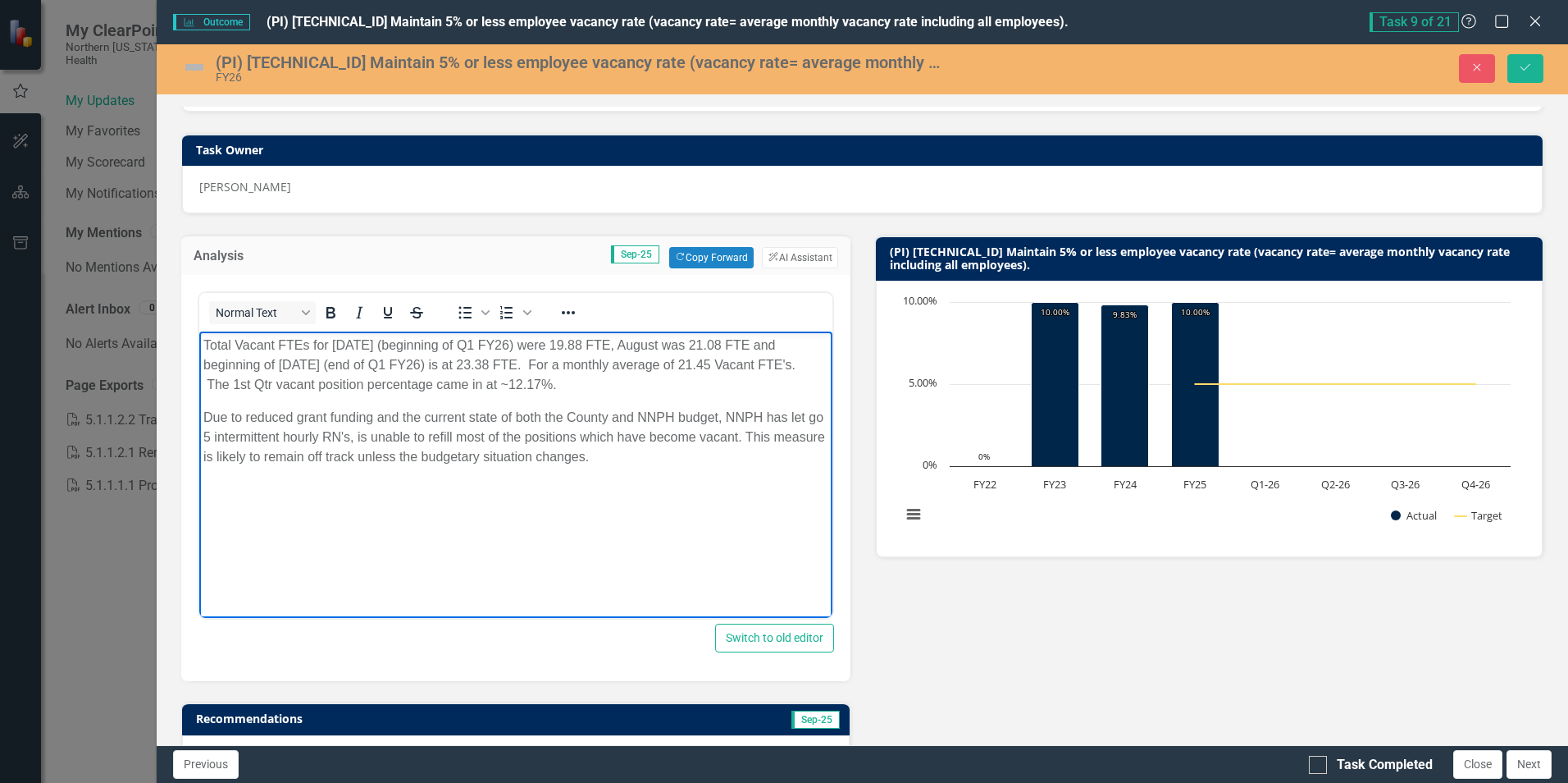
click at [778, 419] on p "Due to reduced grant funding and the current state of both the County and NNPH …" at bounding box center [515, 437] width 624 height 59
click at [204, 435] on p "Due to reduced grant funding and the current state of both the County and NNPH …" at bounding box center [515, 437] width 624 height 59
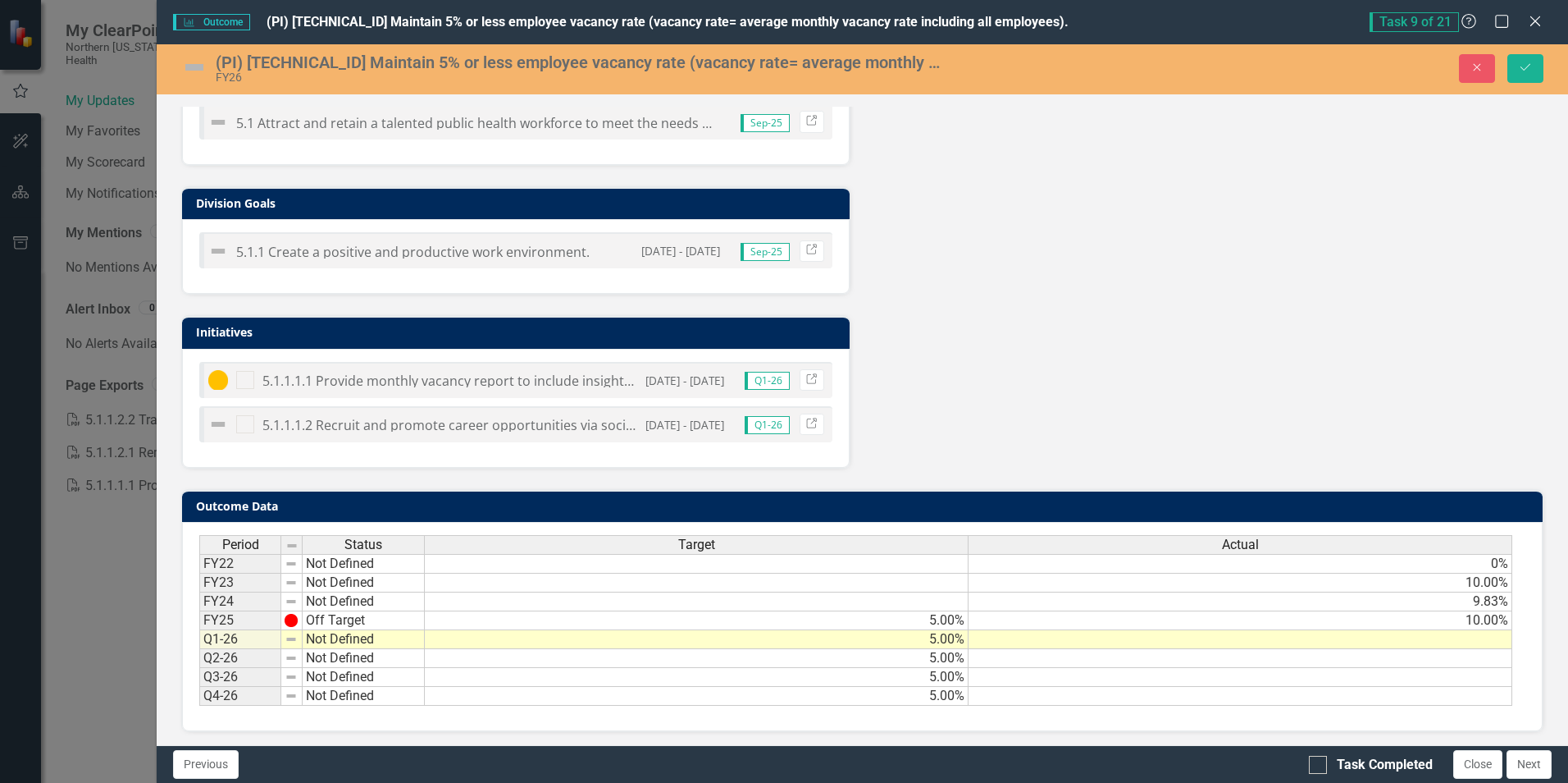
scroll to position [832, 0]
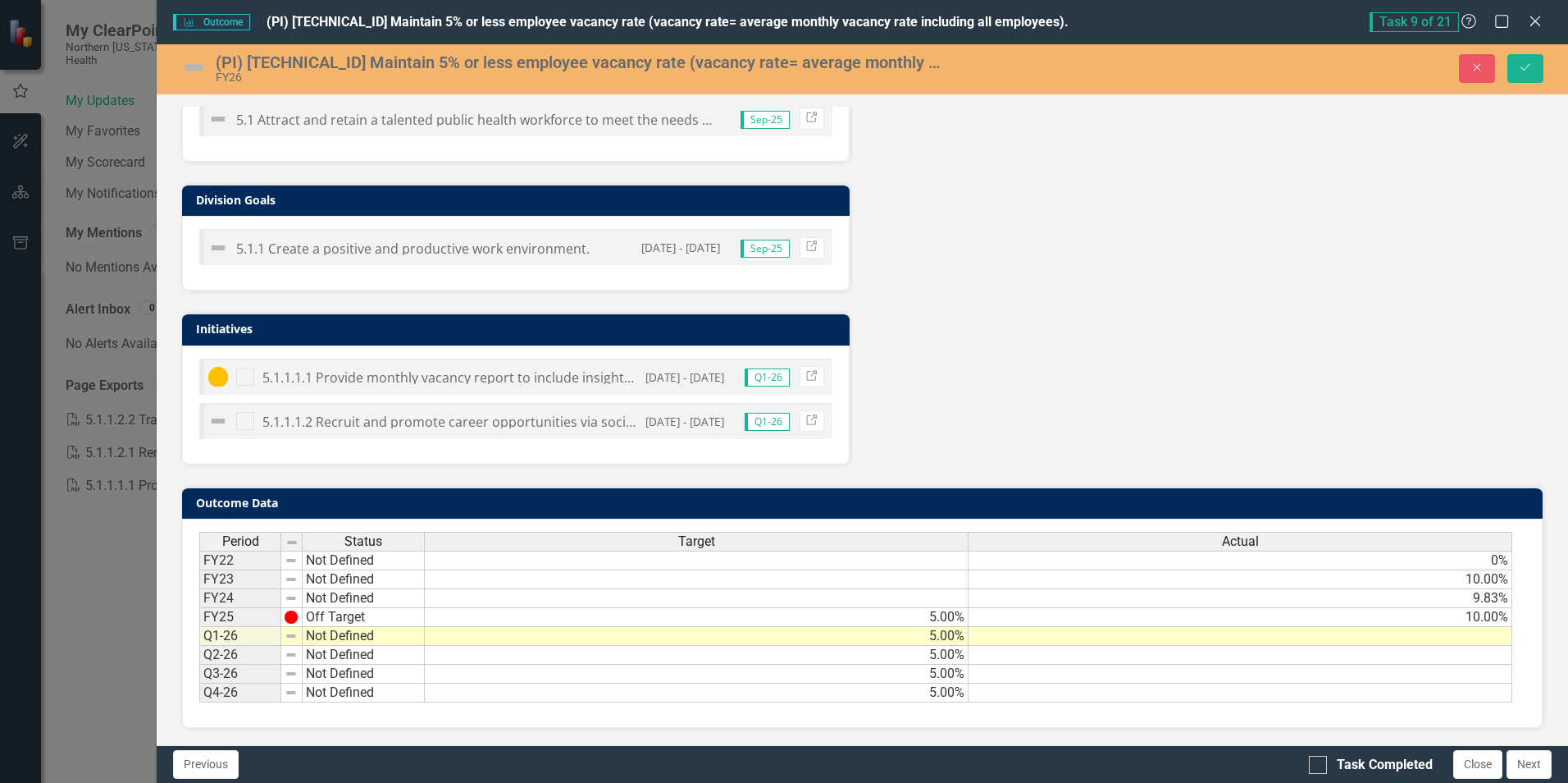
click at [1044, 635] on td at bounding box center [1240, 636] width 543 height 19
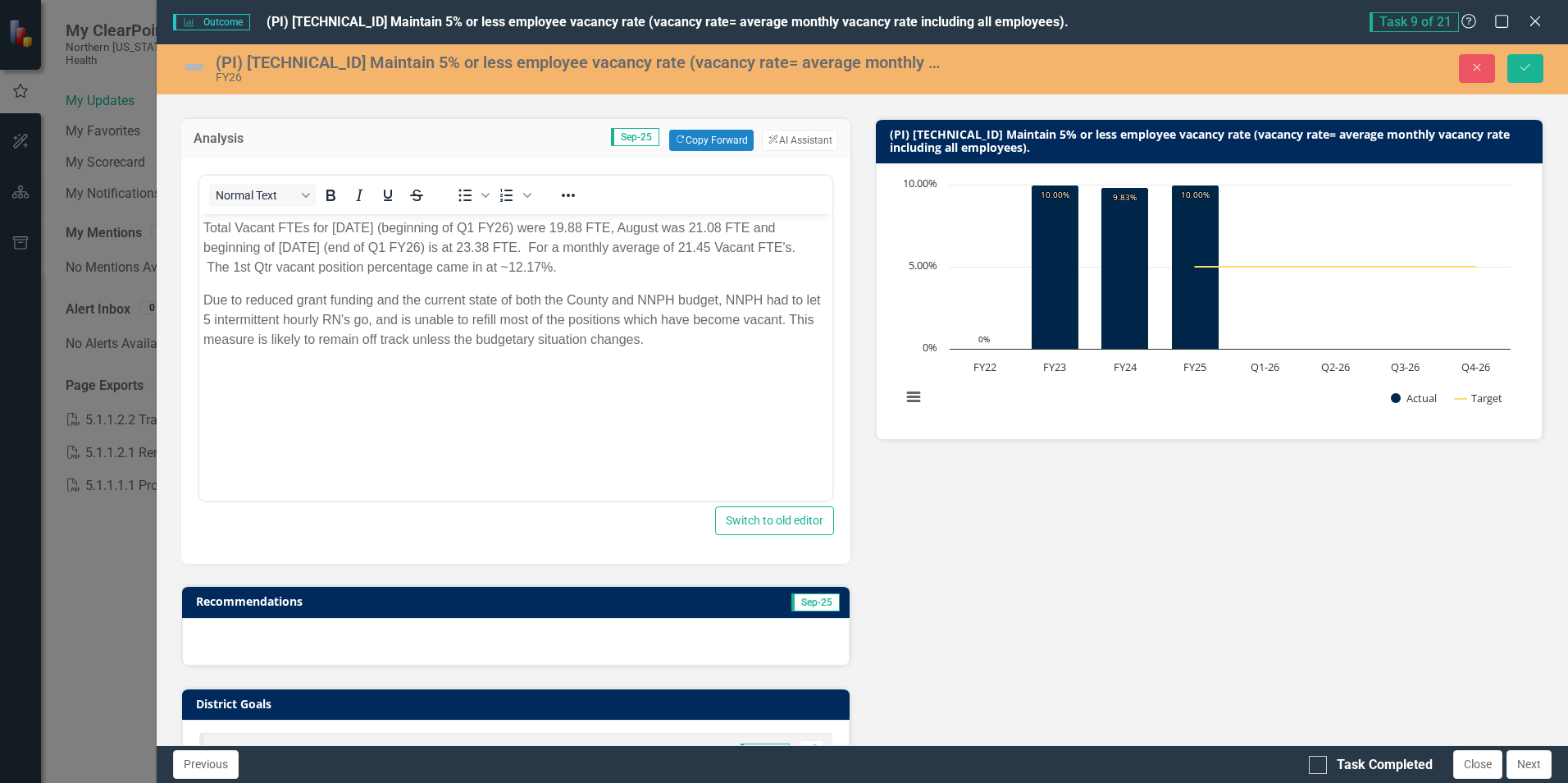
scroll to position [0, 0]
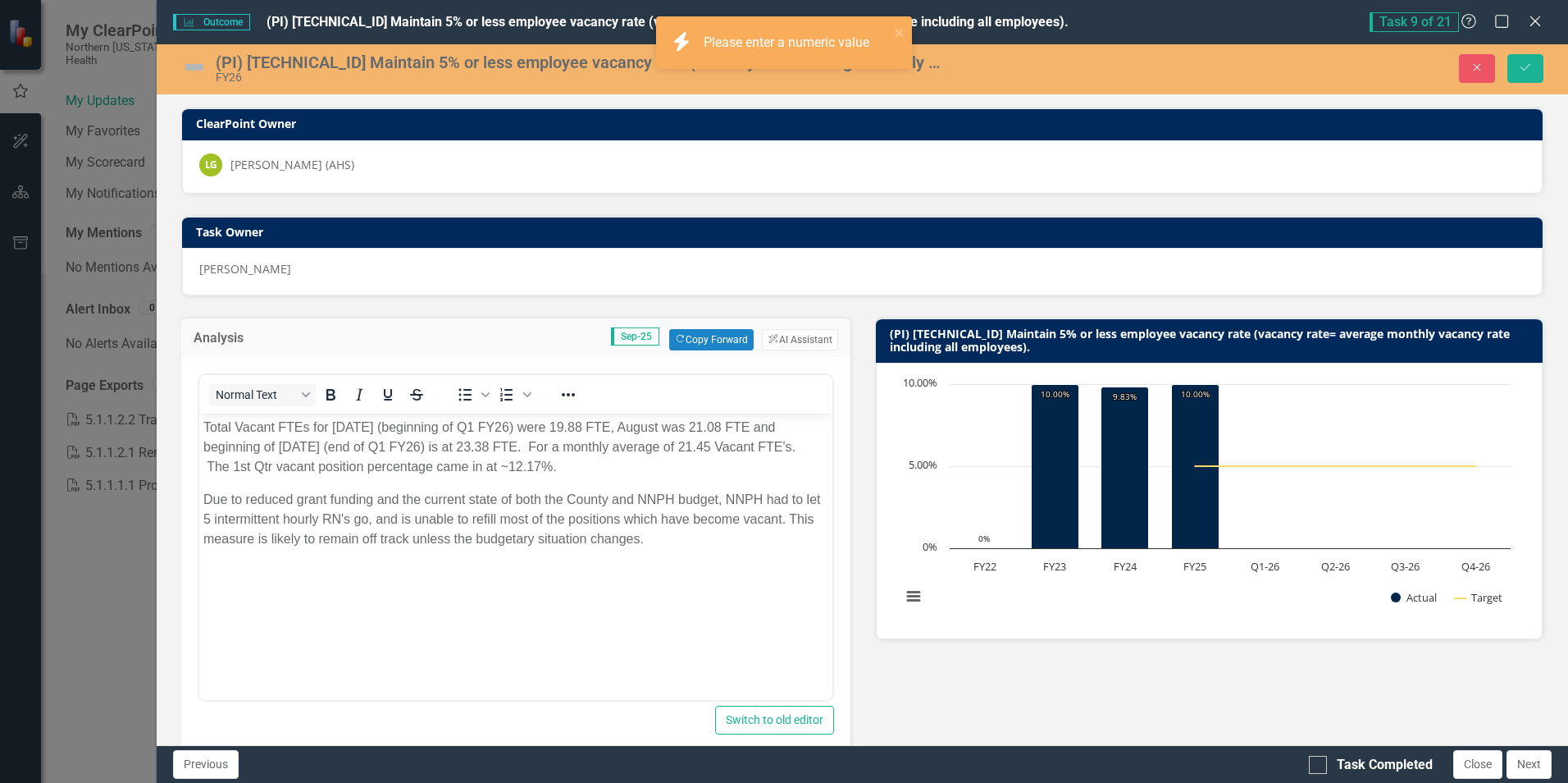
click at [192, 63] on img at bounding box center [194, 66] width 26 height 26
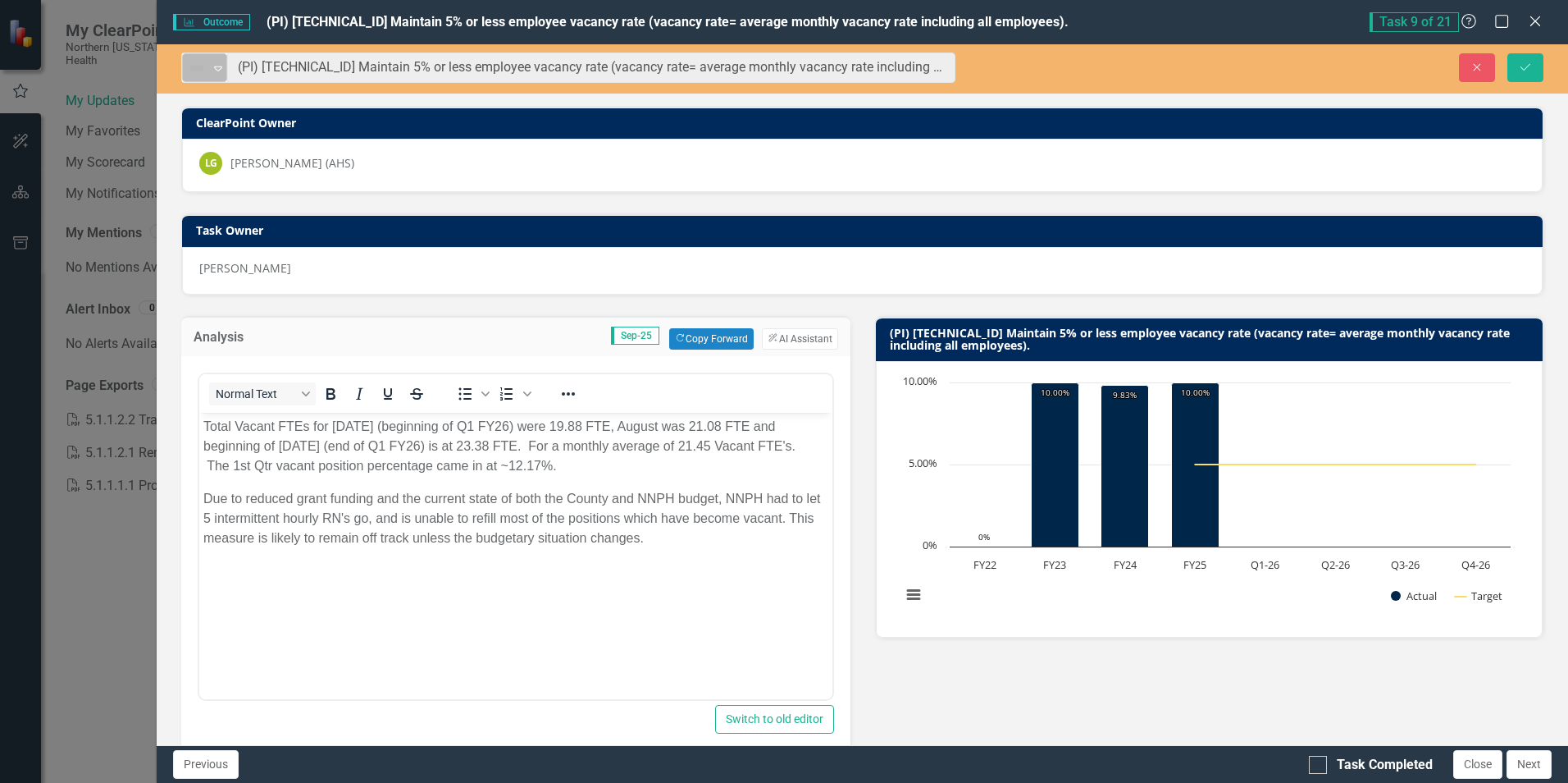
click at [219, 68] on icon "Expand" at bounding box center [218, 68] width 16 height 13
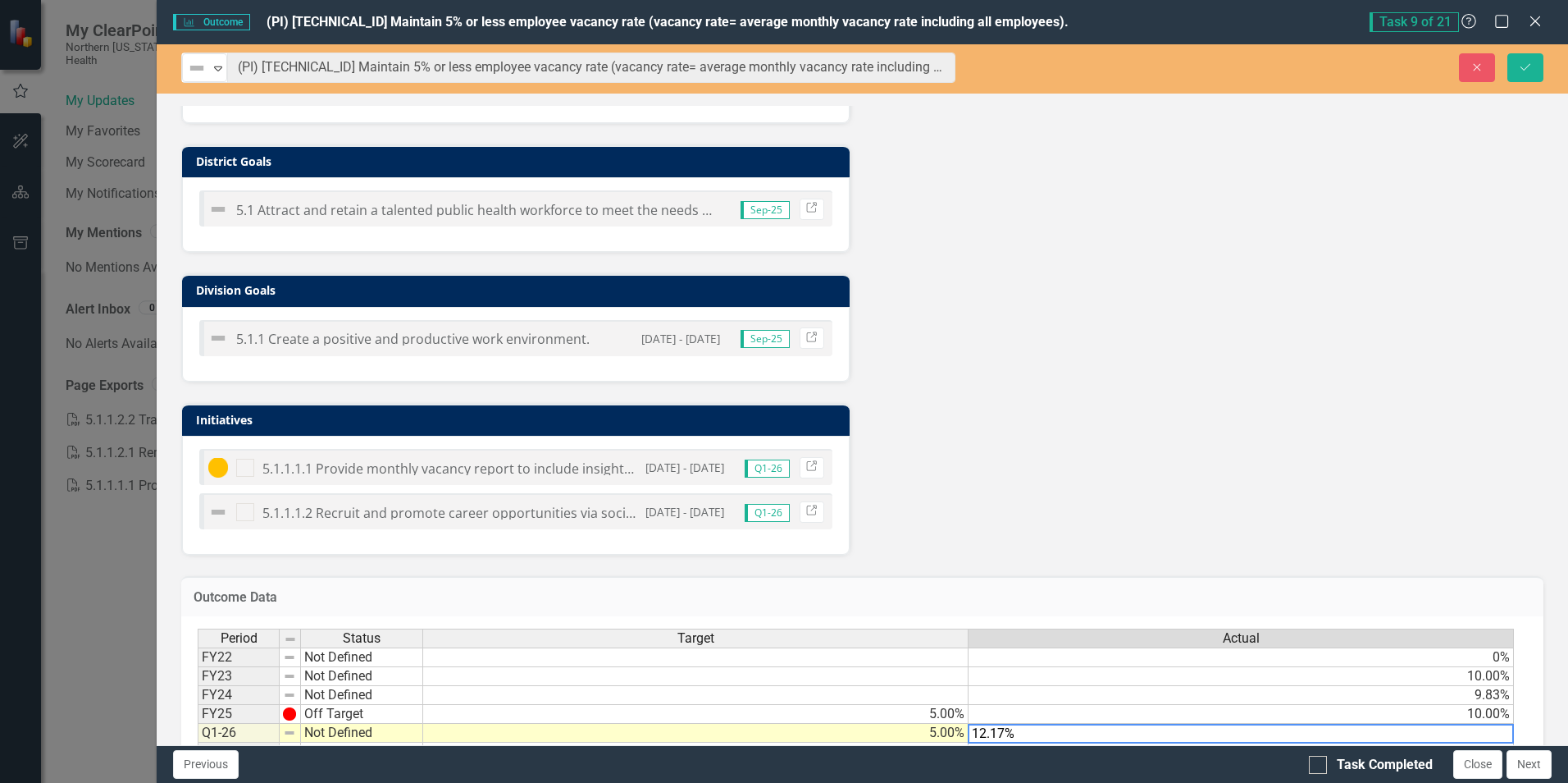
scroll to position [835, 0]
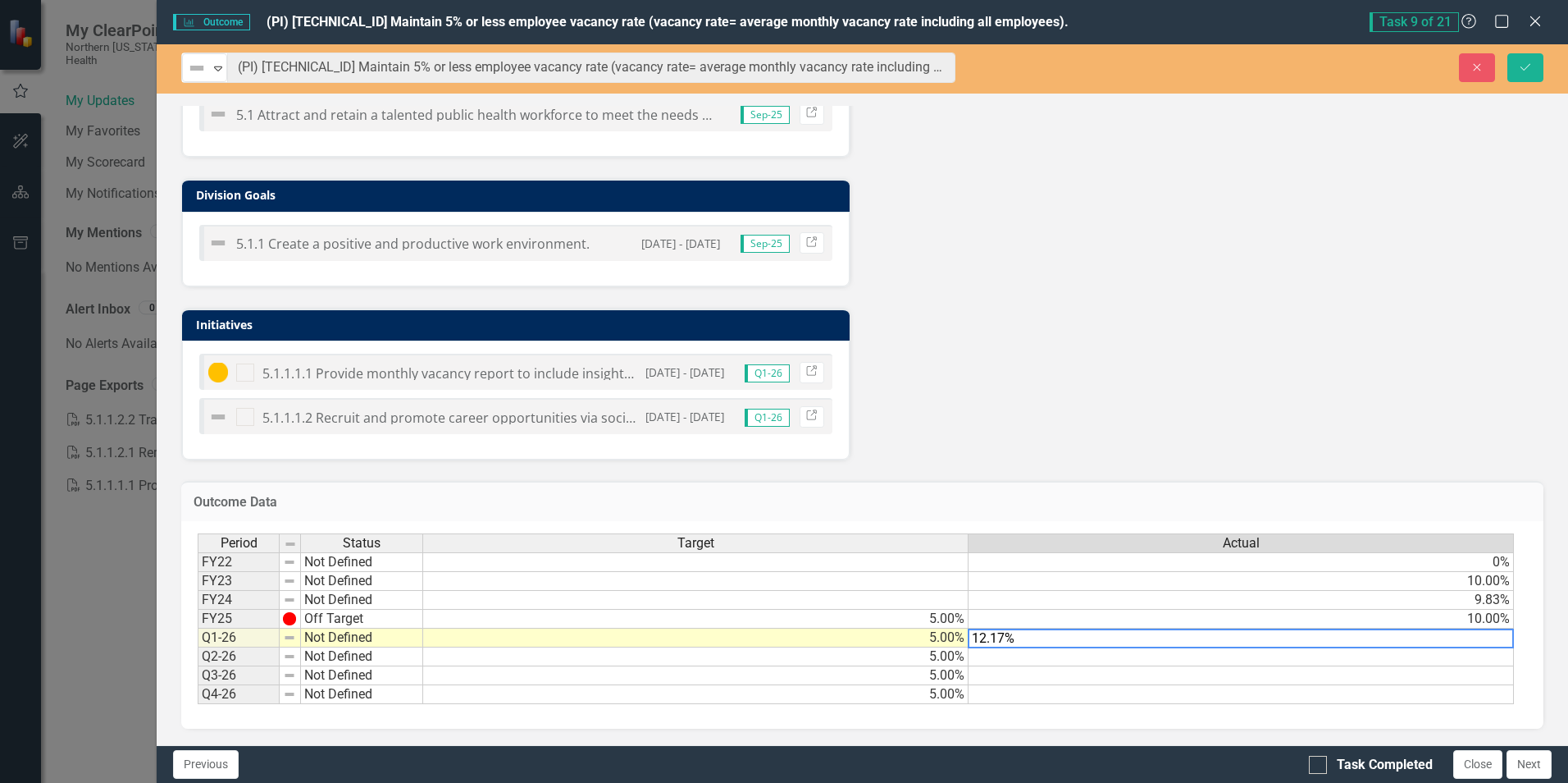
click at [289, 638] on img at bounding box center [289, 637] width 13 height 13
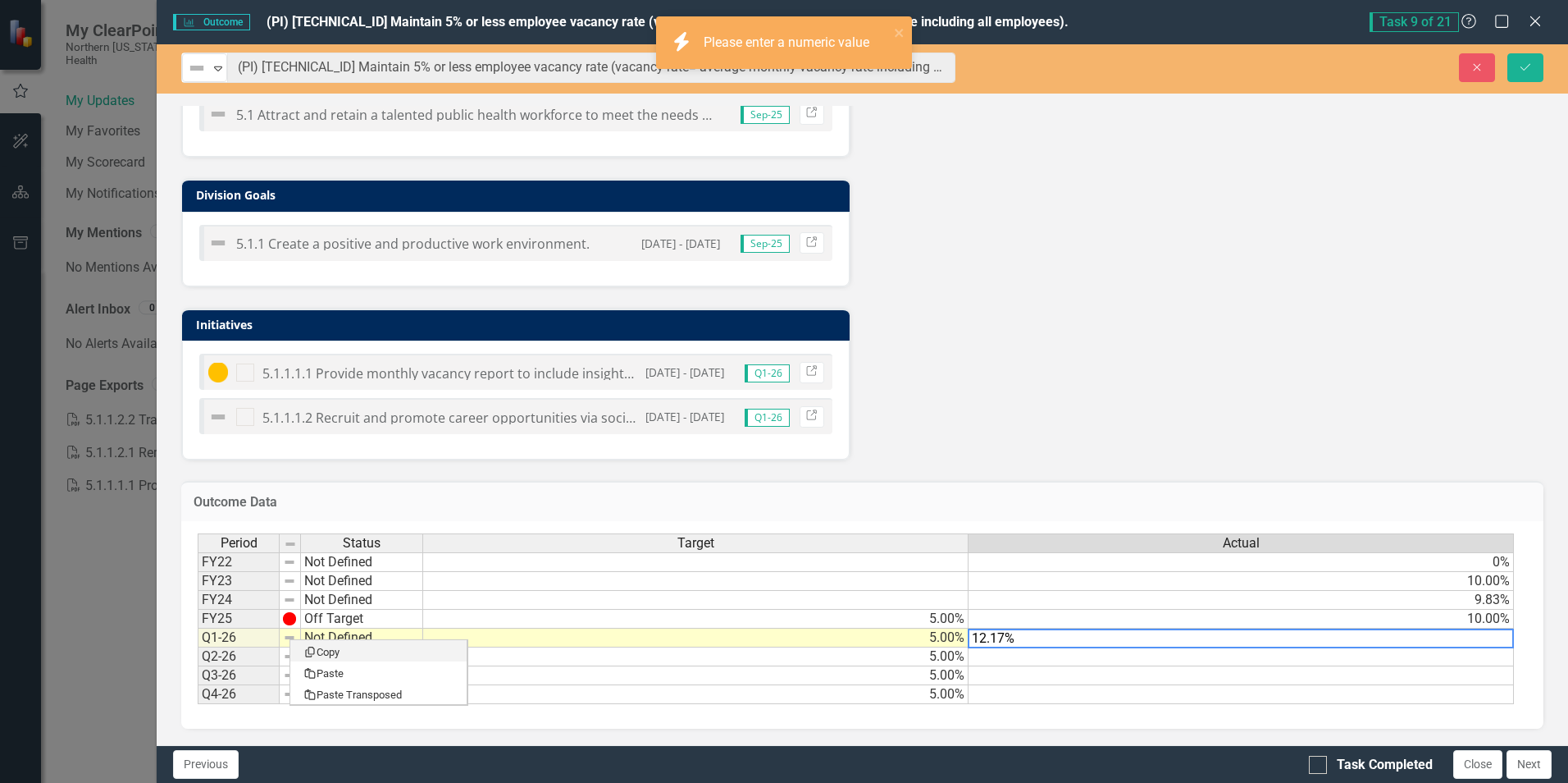
click at [581, 649] on td "5.00%" at bounding box center [696, 656] width 545 height 19
click at [1048, 652] on td at bounding box center [1241, 656] width 545 height 19
type textarea "12.17"
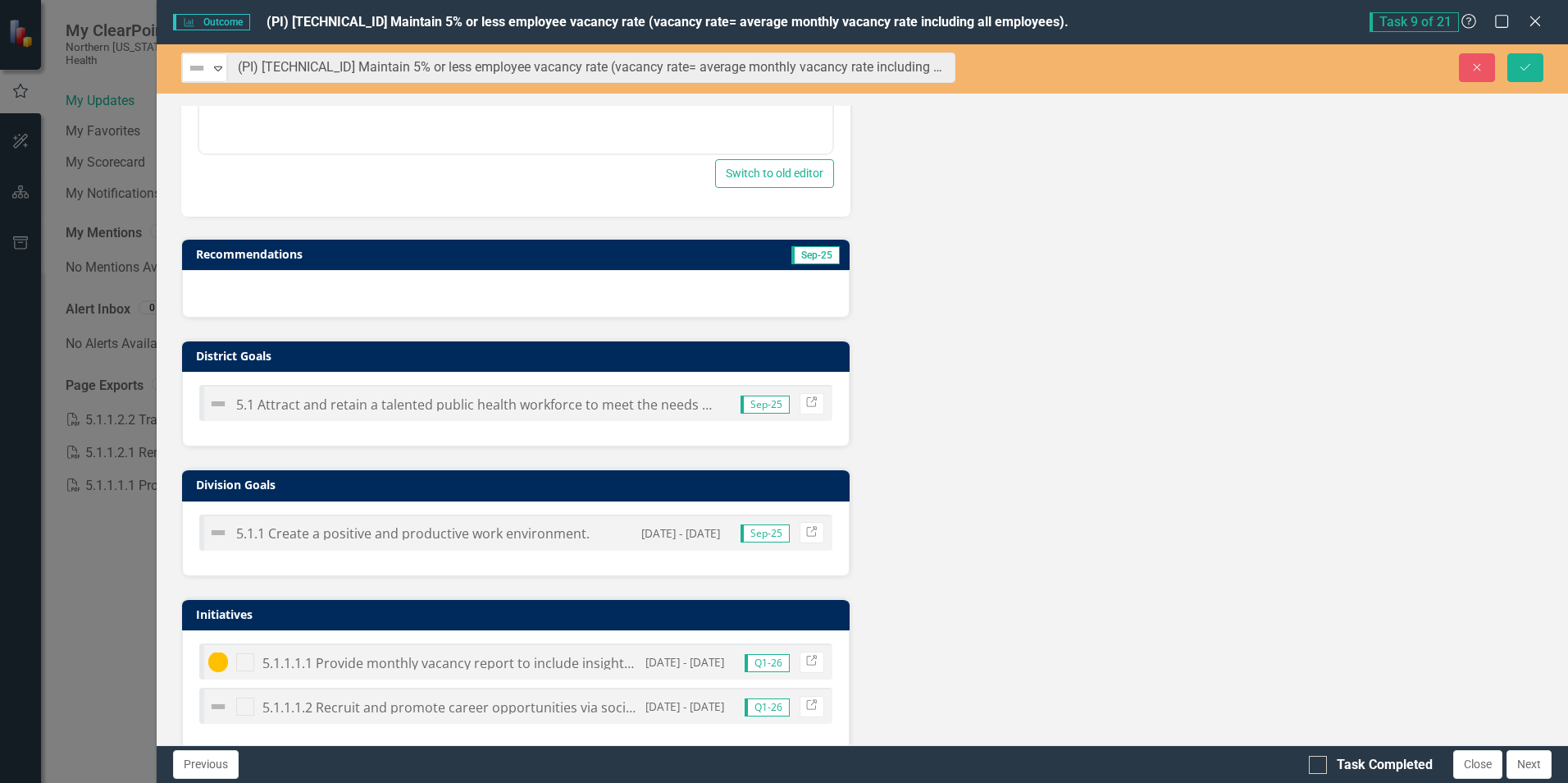
scroll to position [507, 0]
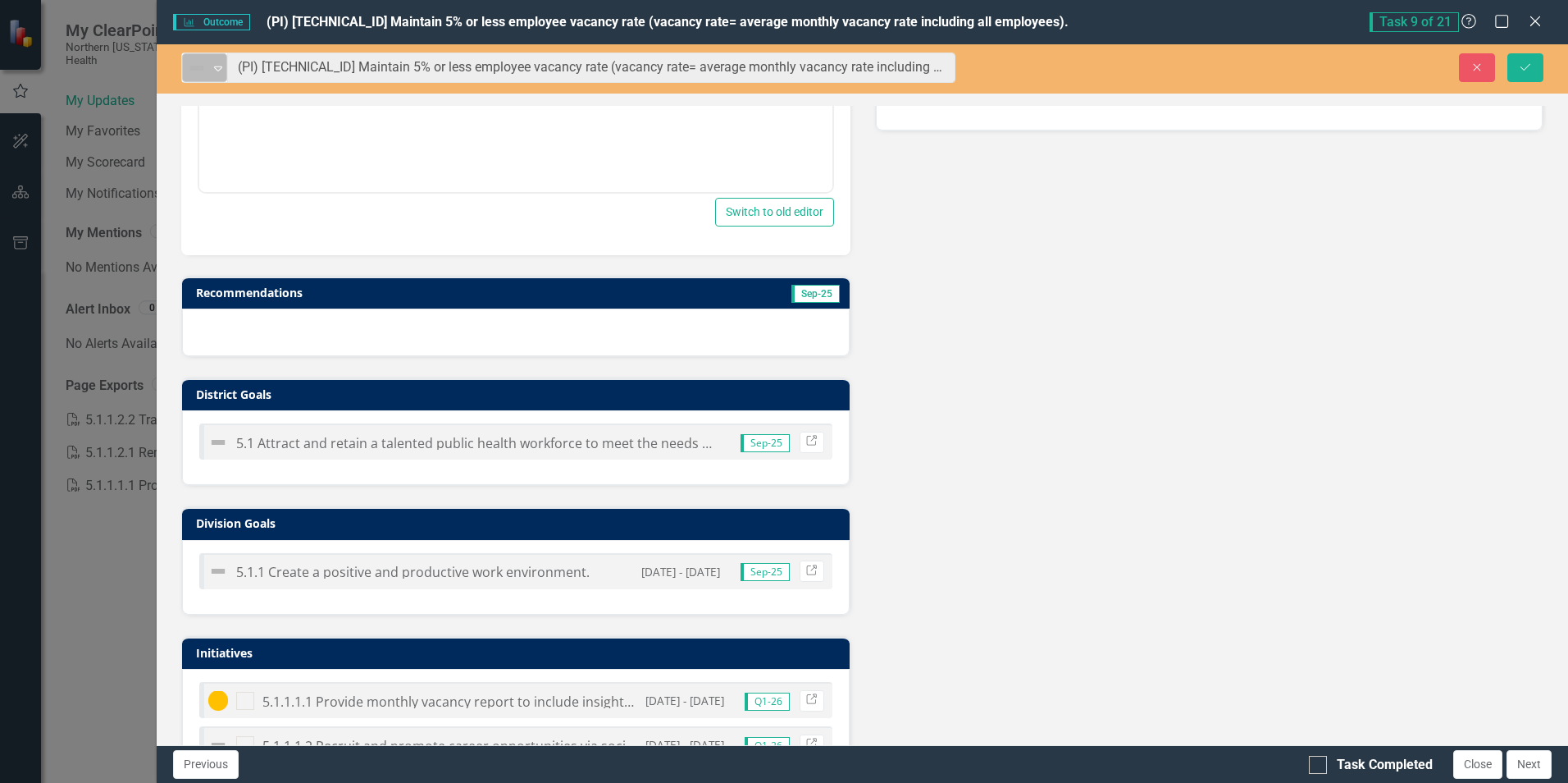
click at [217, 62] on icon "Expand" at bounding box center [218, 68] width 16 height 13
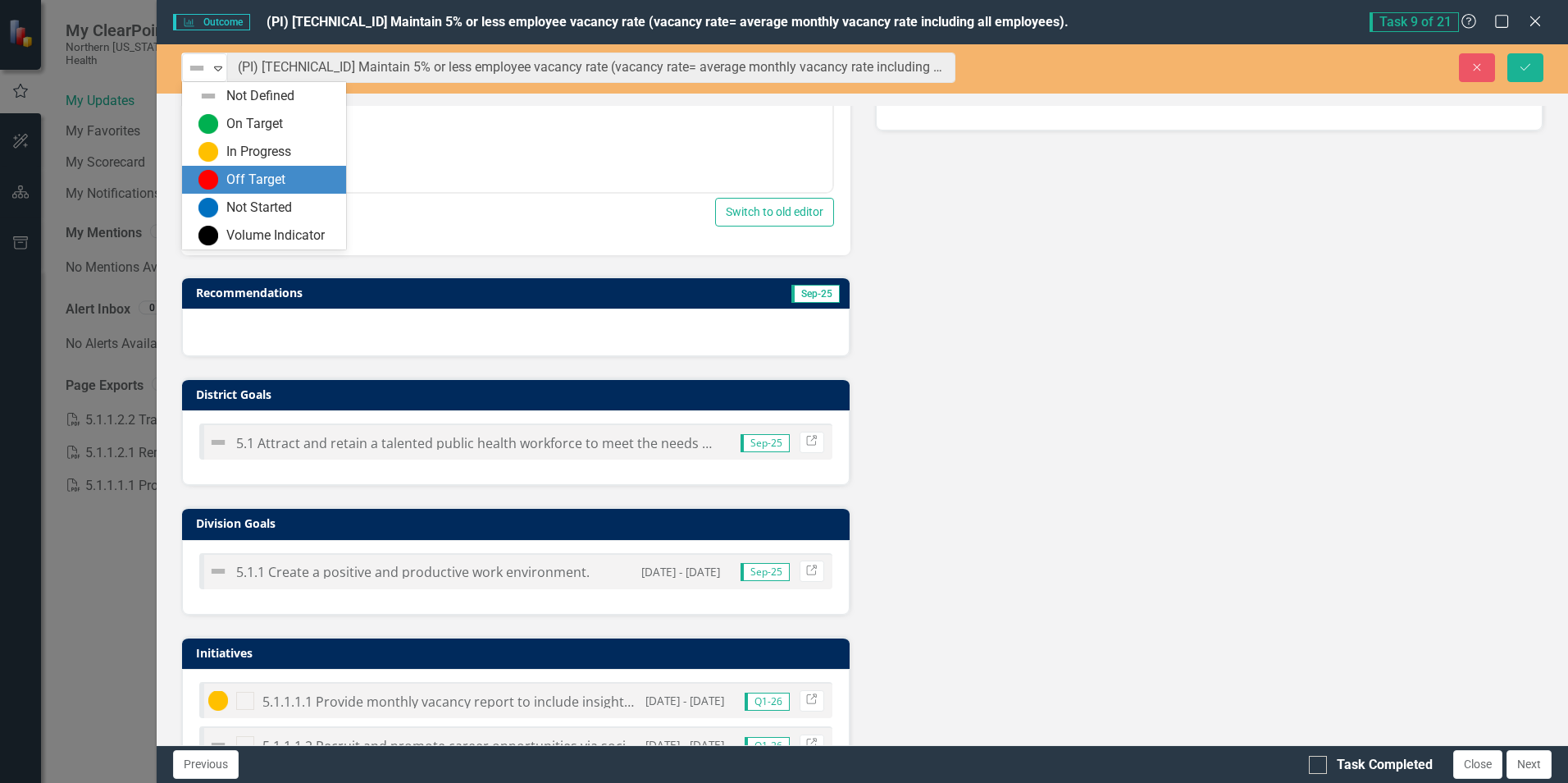
click at [210, 177] on img at bounding box center [208, 179] width 20 height 20
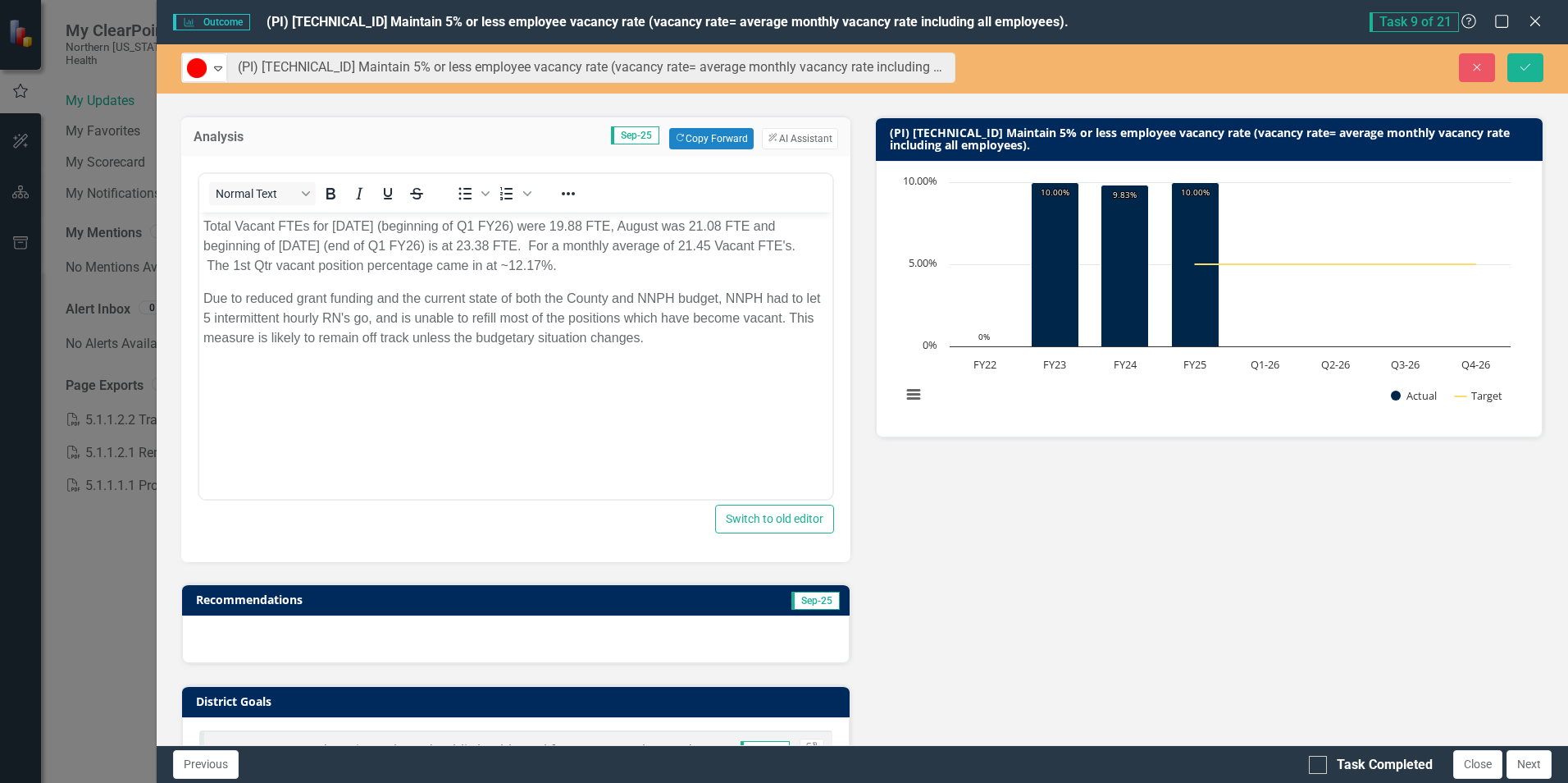
scroll to position [0, 0]
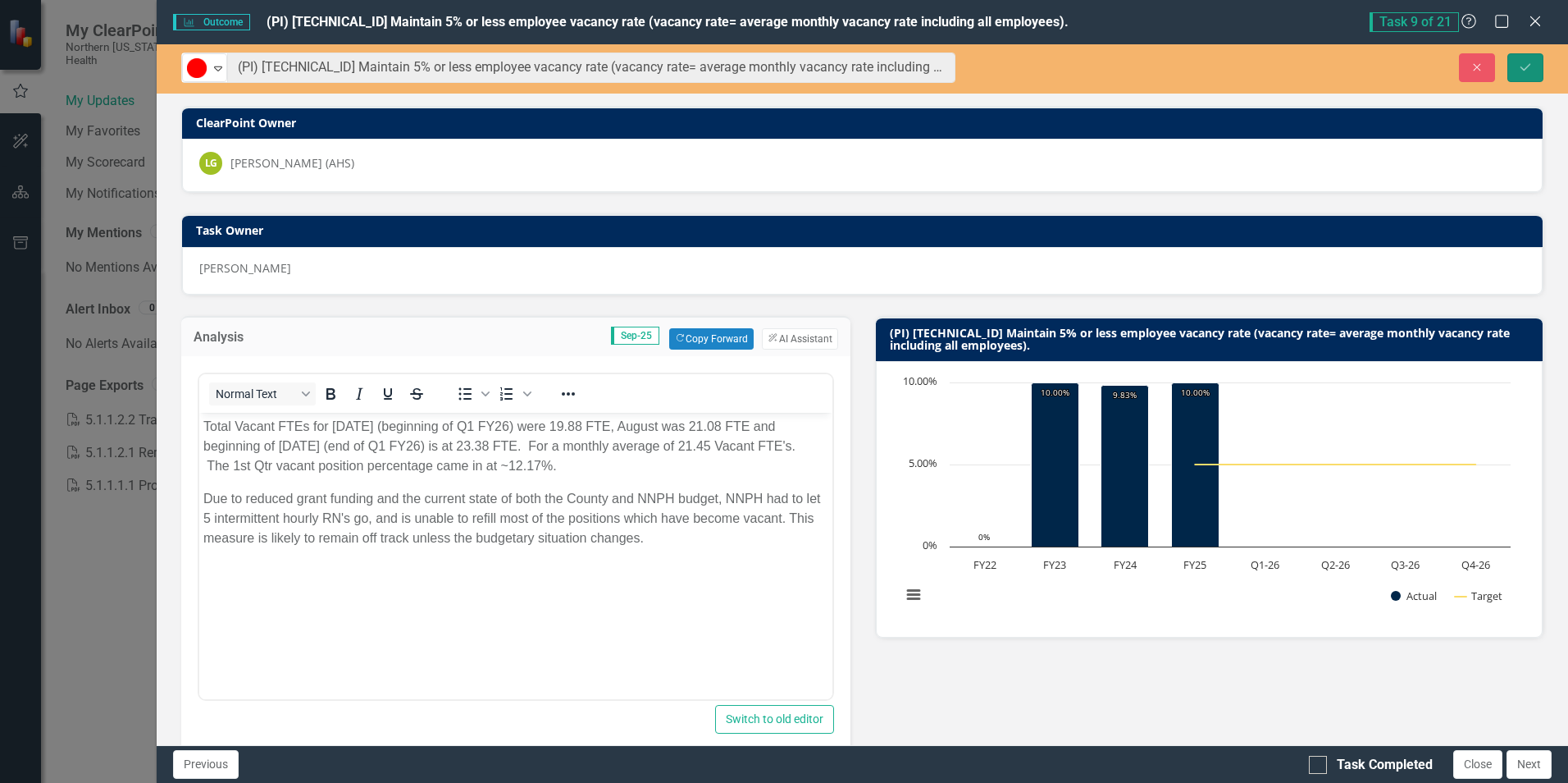
click at [1524, 63] on icon "Save" at bounding box center [1525, 67] width 14 height 12
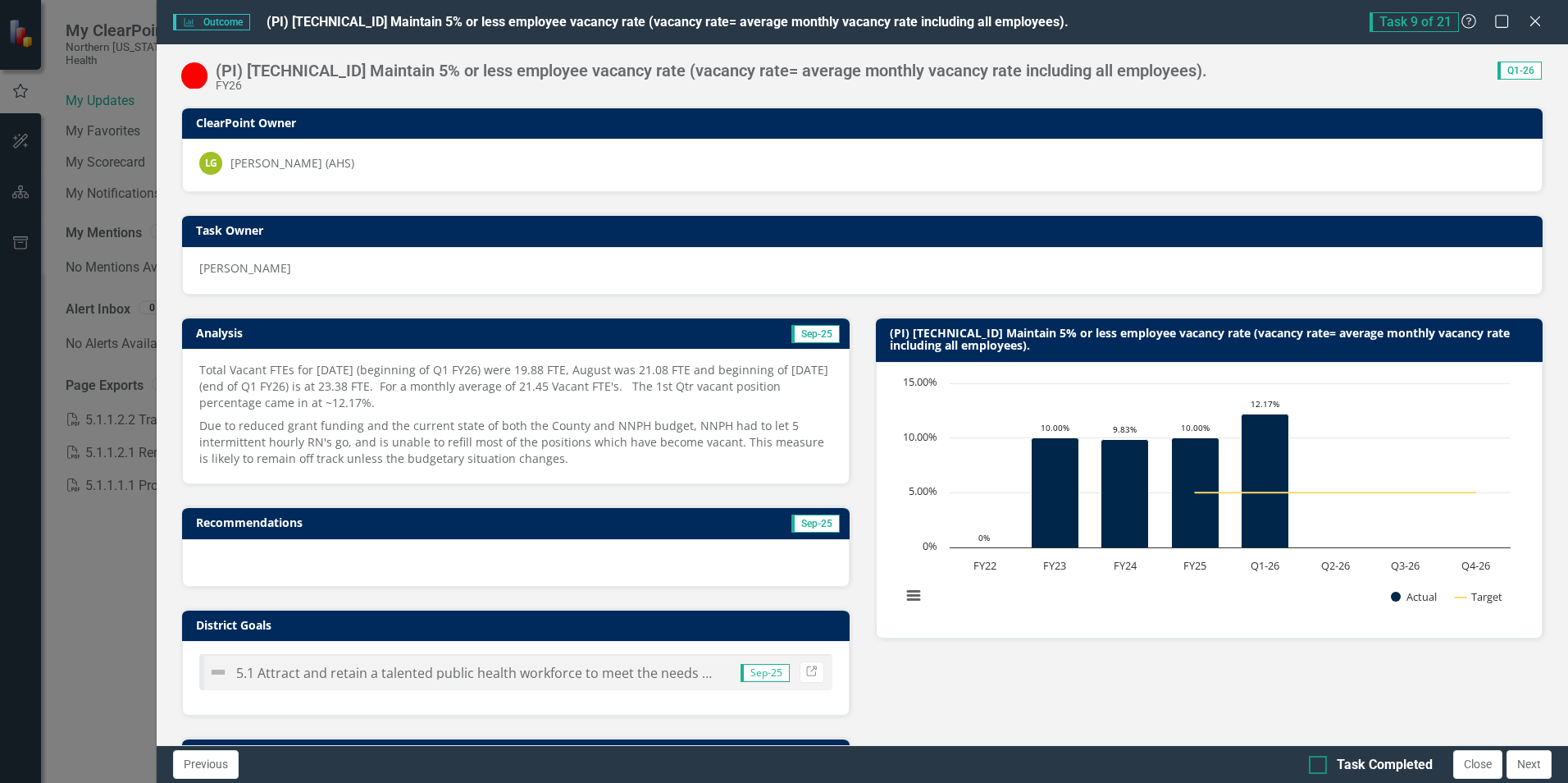
click at [1320, 764] on div at bounding box center [1318, 764] width 18 height 18
click at [1320, 764] on input "Task Completed" at bounding box center [1314, 760] width 11 height 11
checkbox input "true"
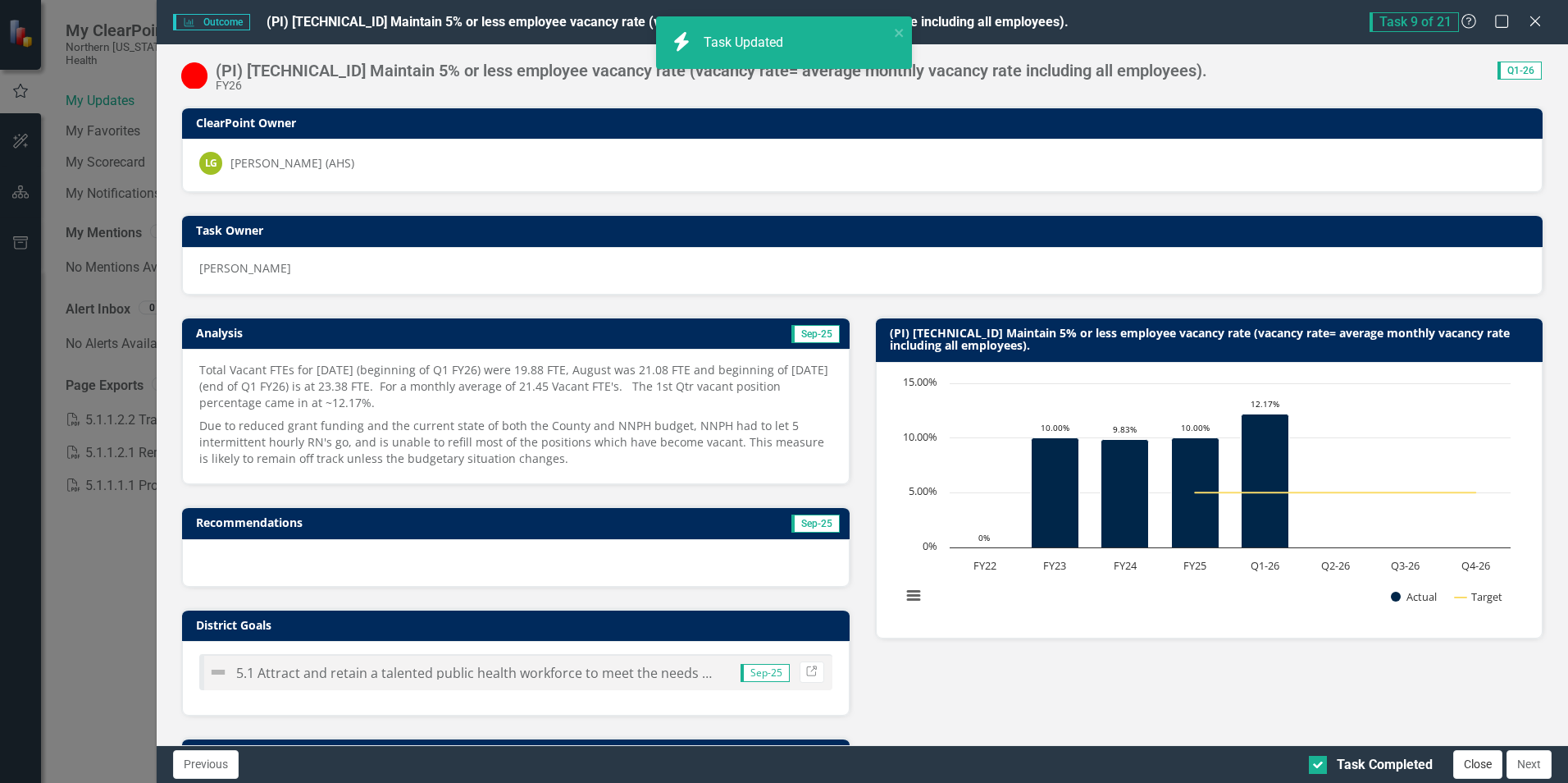
click at [1484, 769] on button "Close" at bounding box center [1478, 764] width 49 height 29
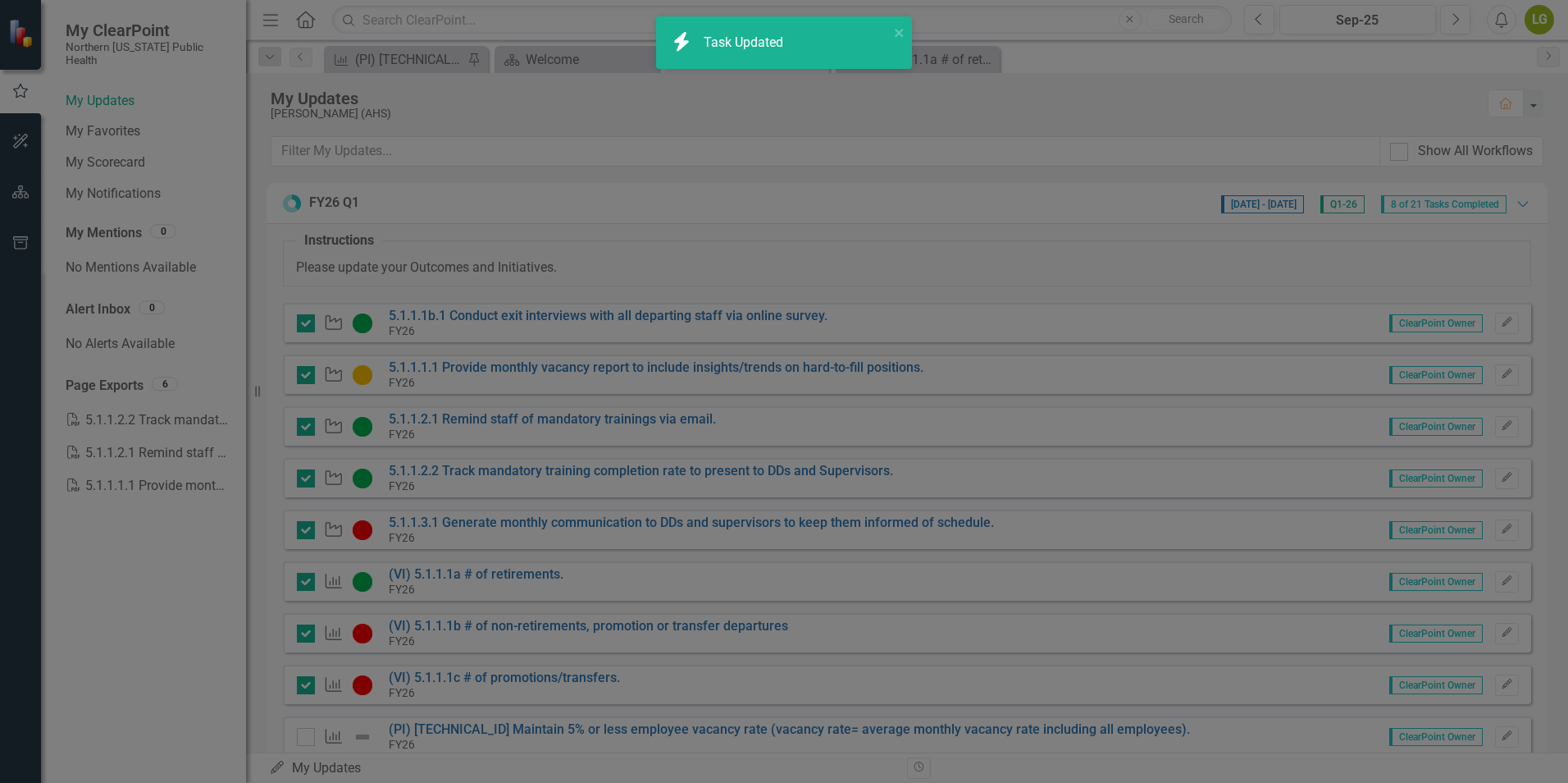
checkbox input "true"
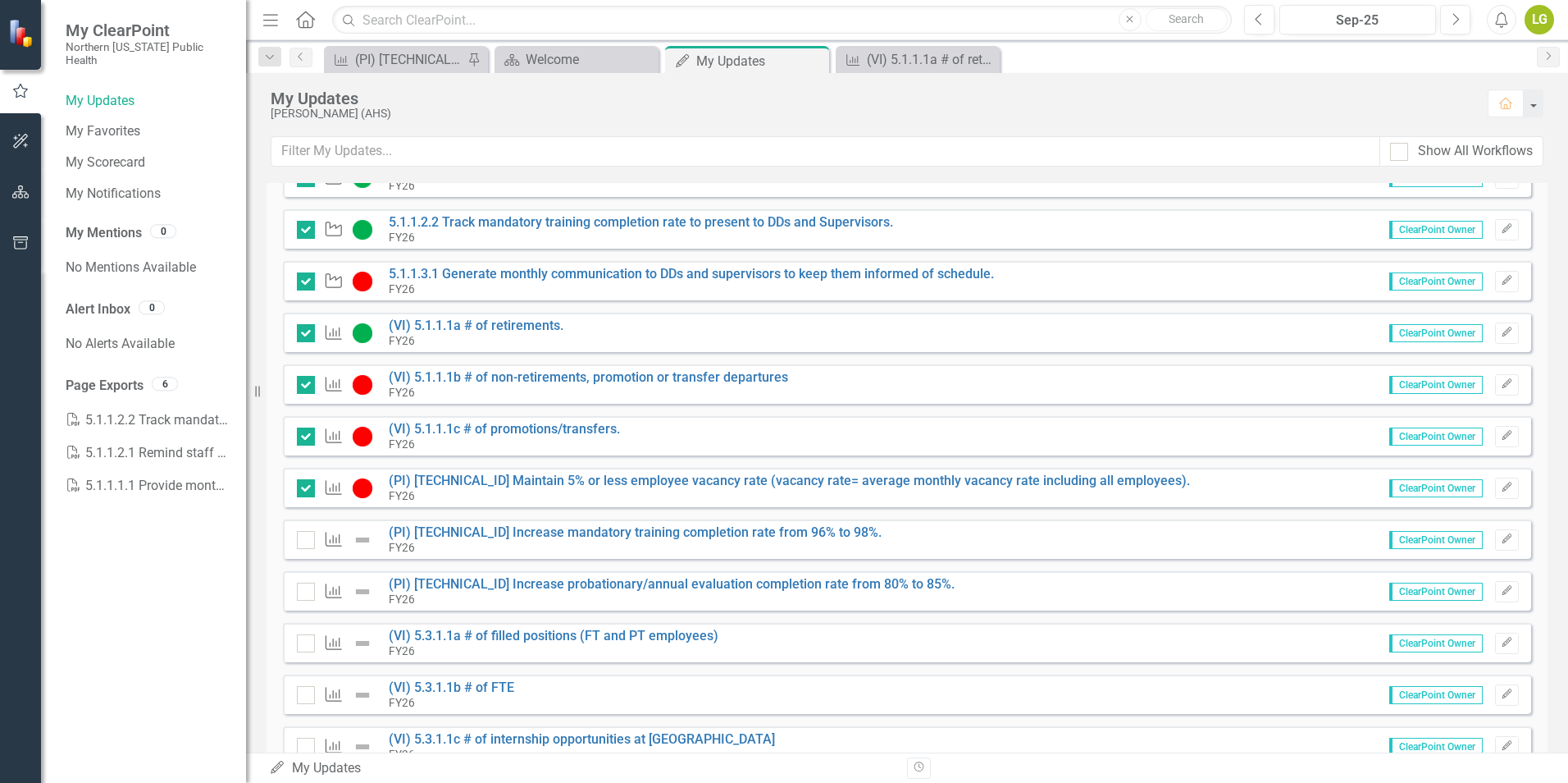
scroll to position [328, 0]
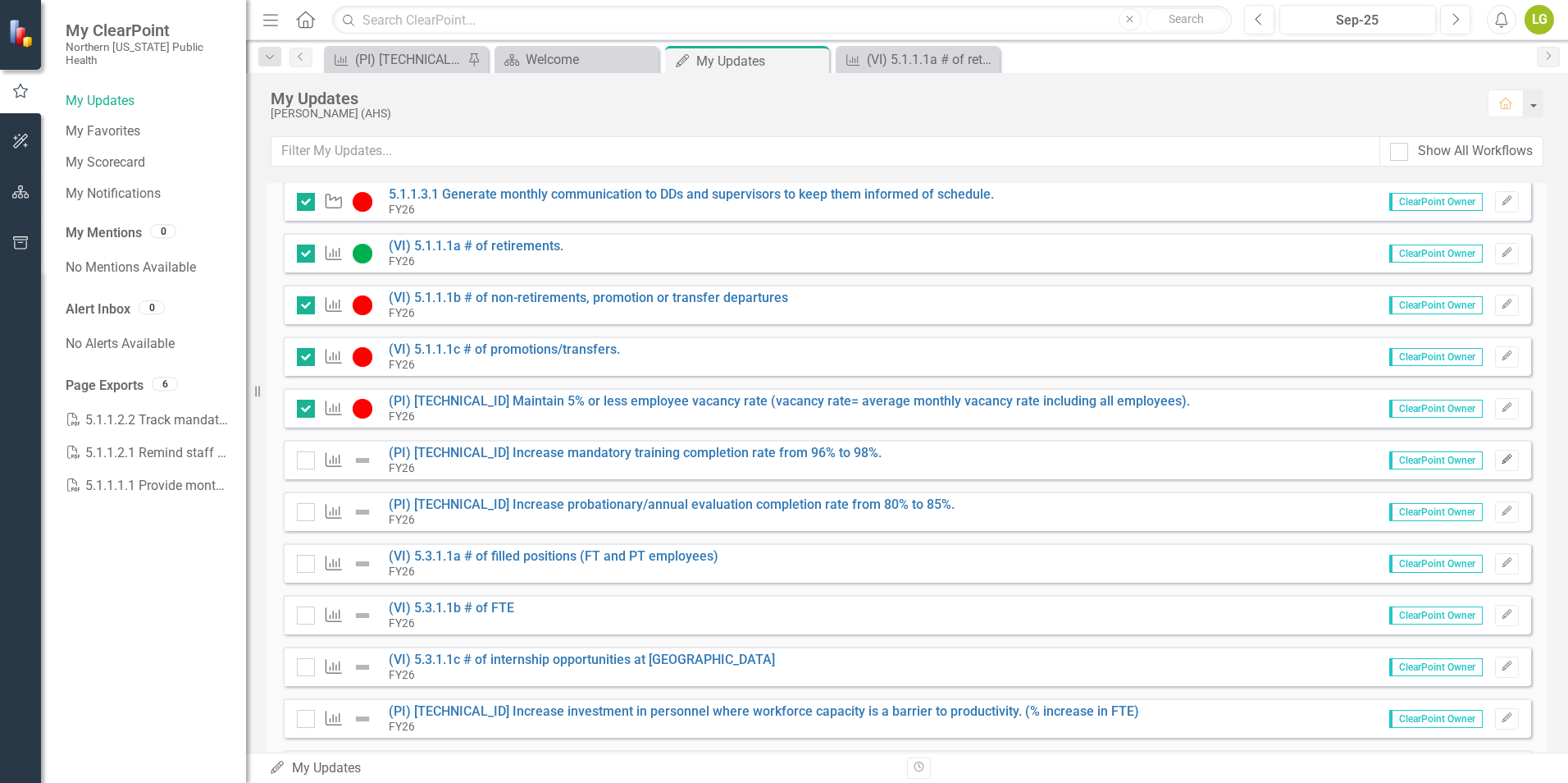
click at [1501, 458] on icon "Edit" at bounding box center [1507, 459] width 12 height 10
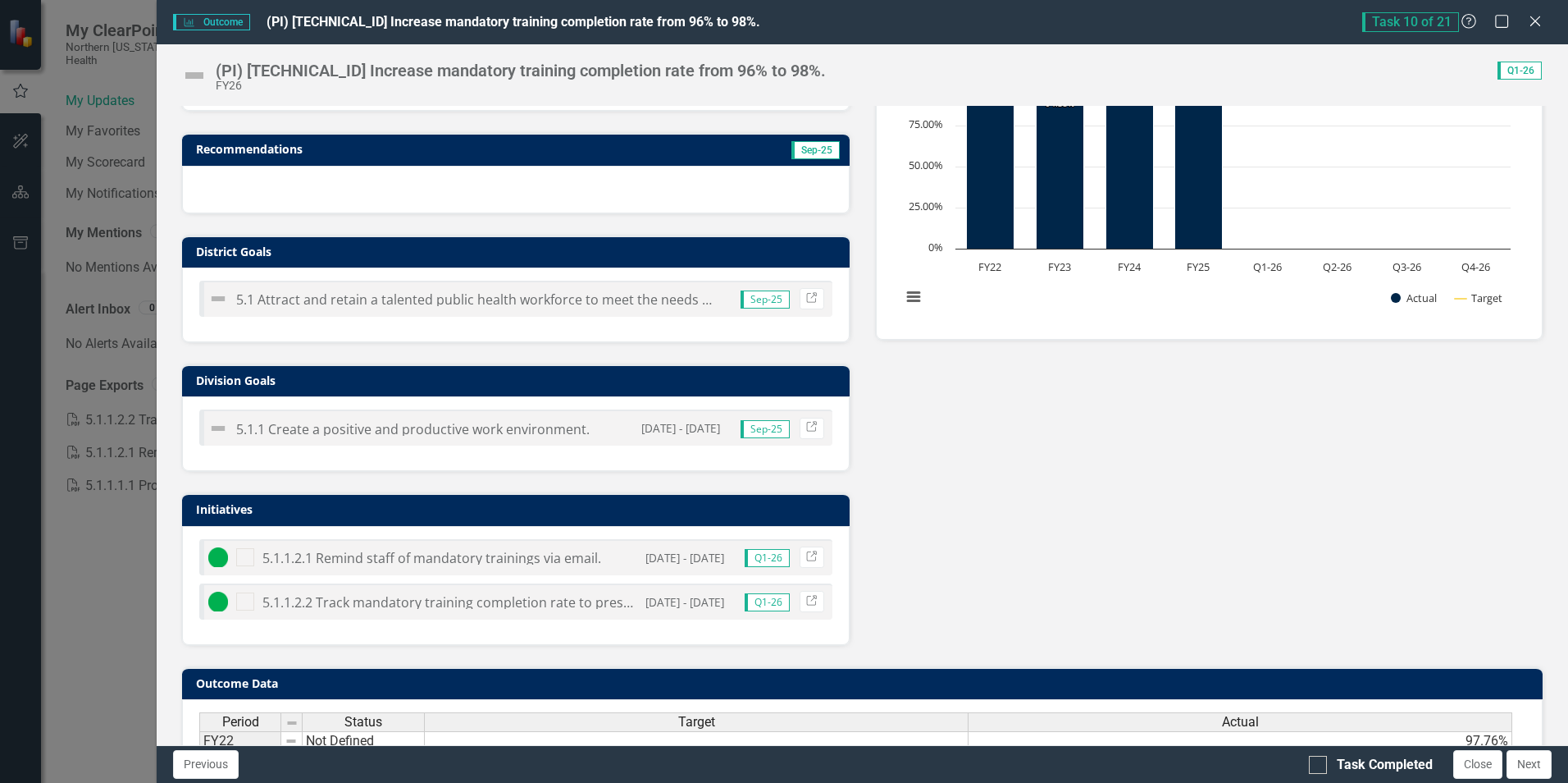
scroll to position [466, 0]
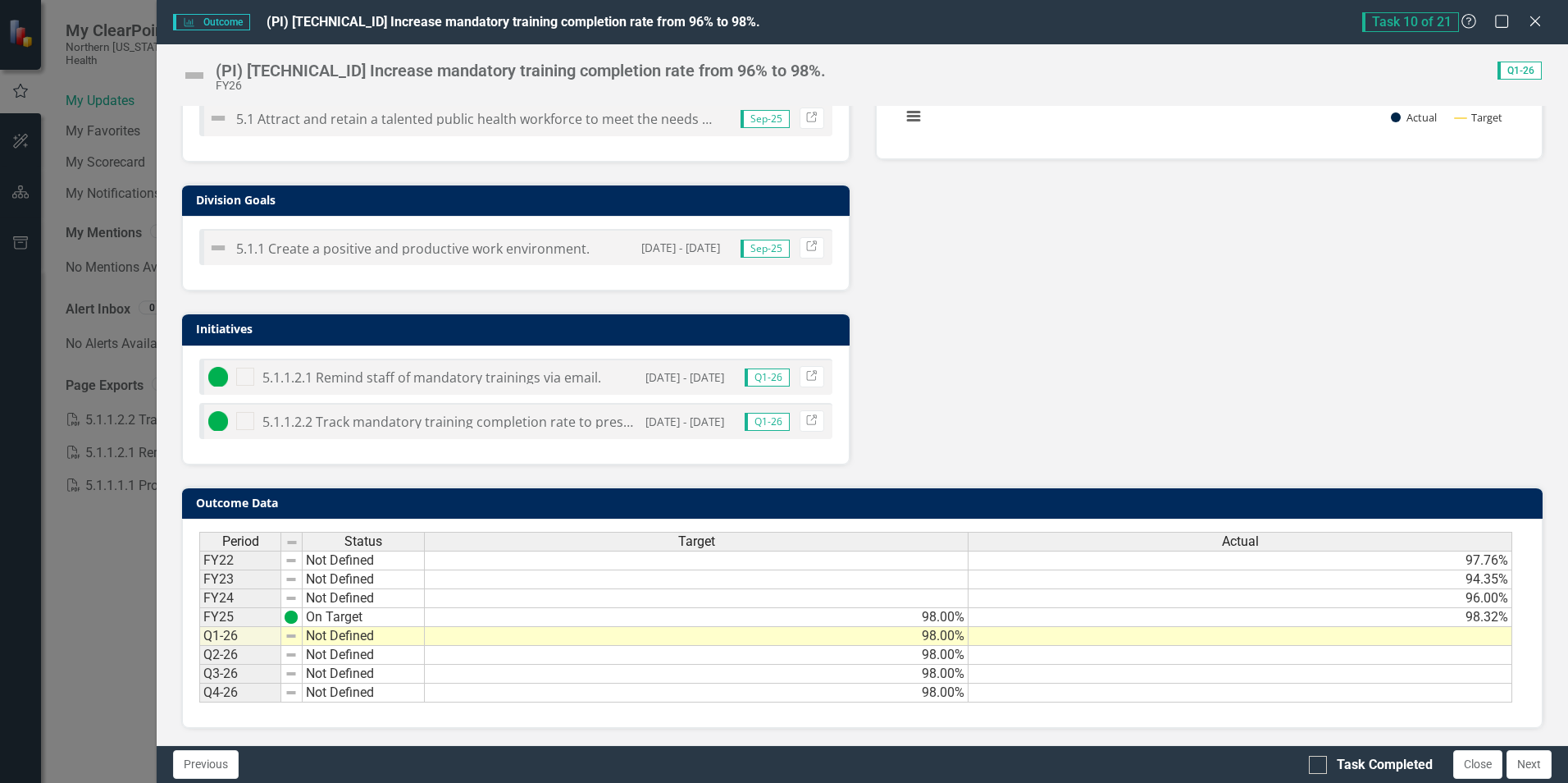
click at [1354, 636] on td at bounding box center [1240, 636] width 543 height 19
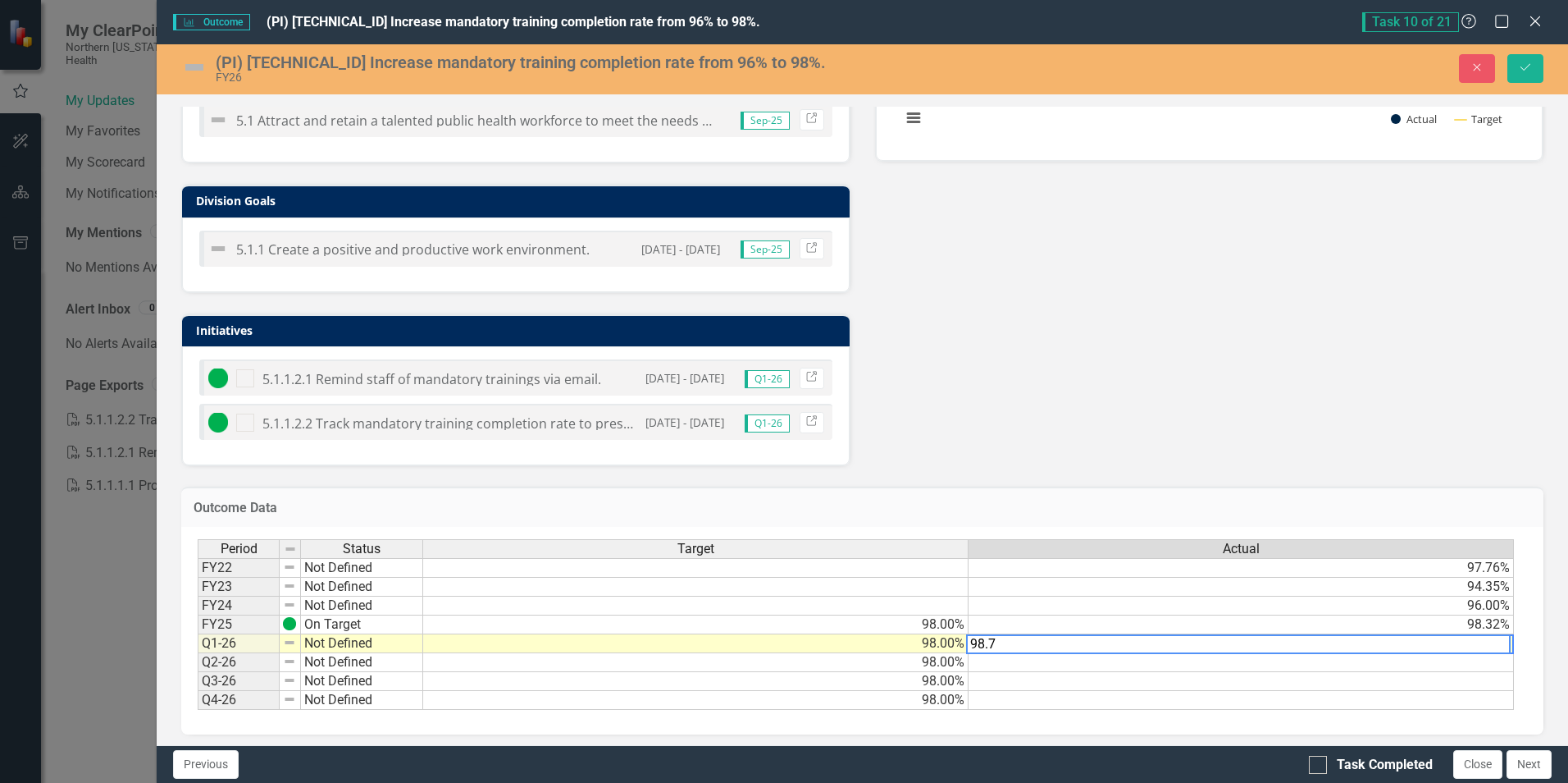
type textarea "98.79"
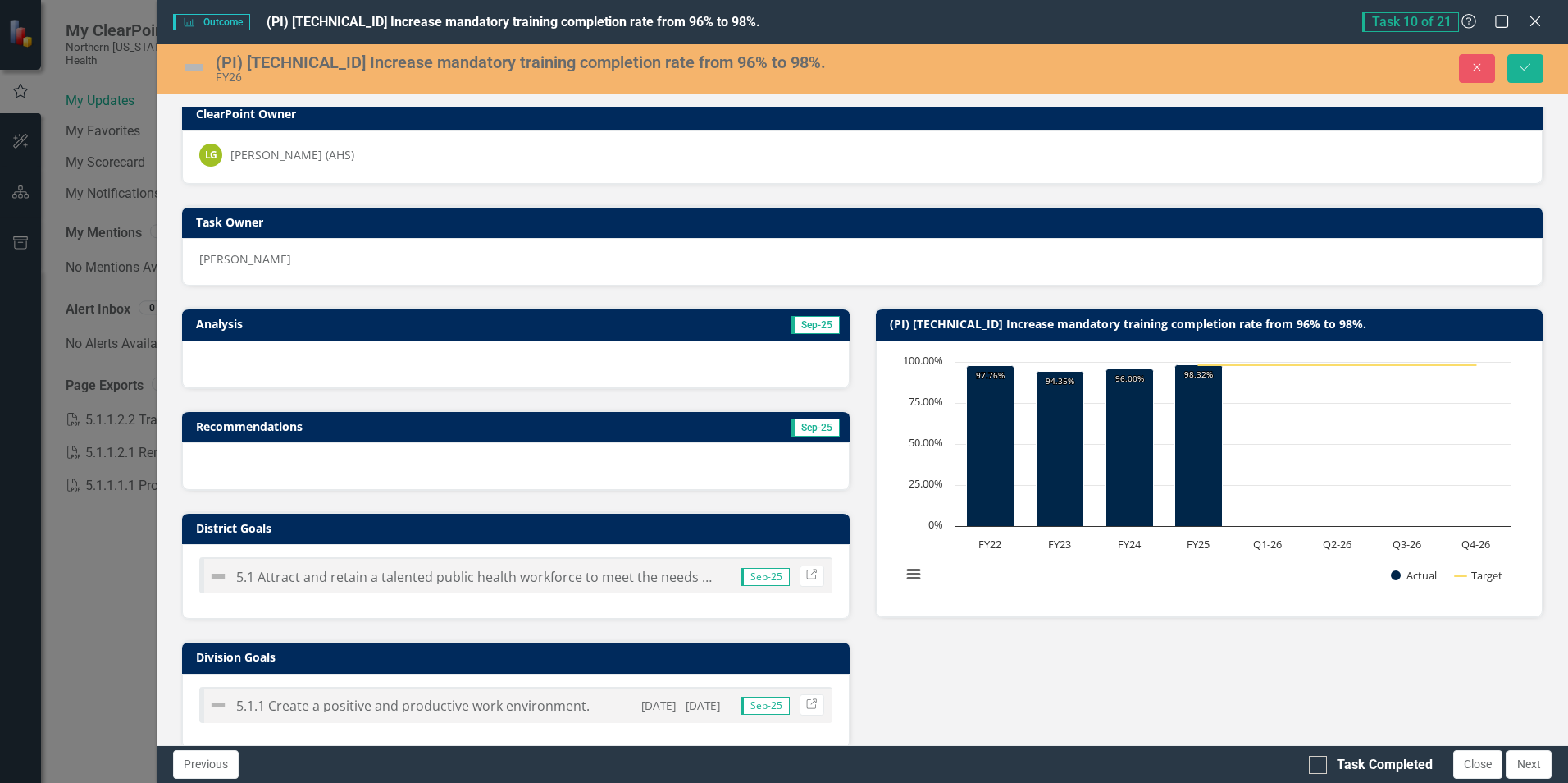
scroll to position [0, 0]
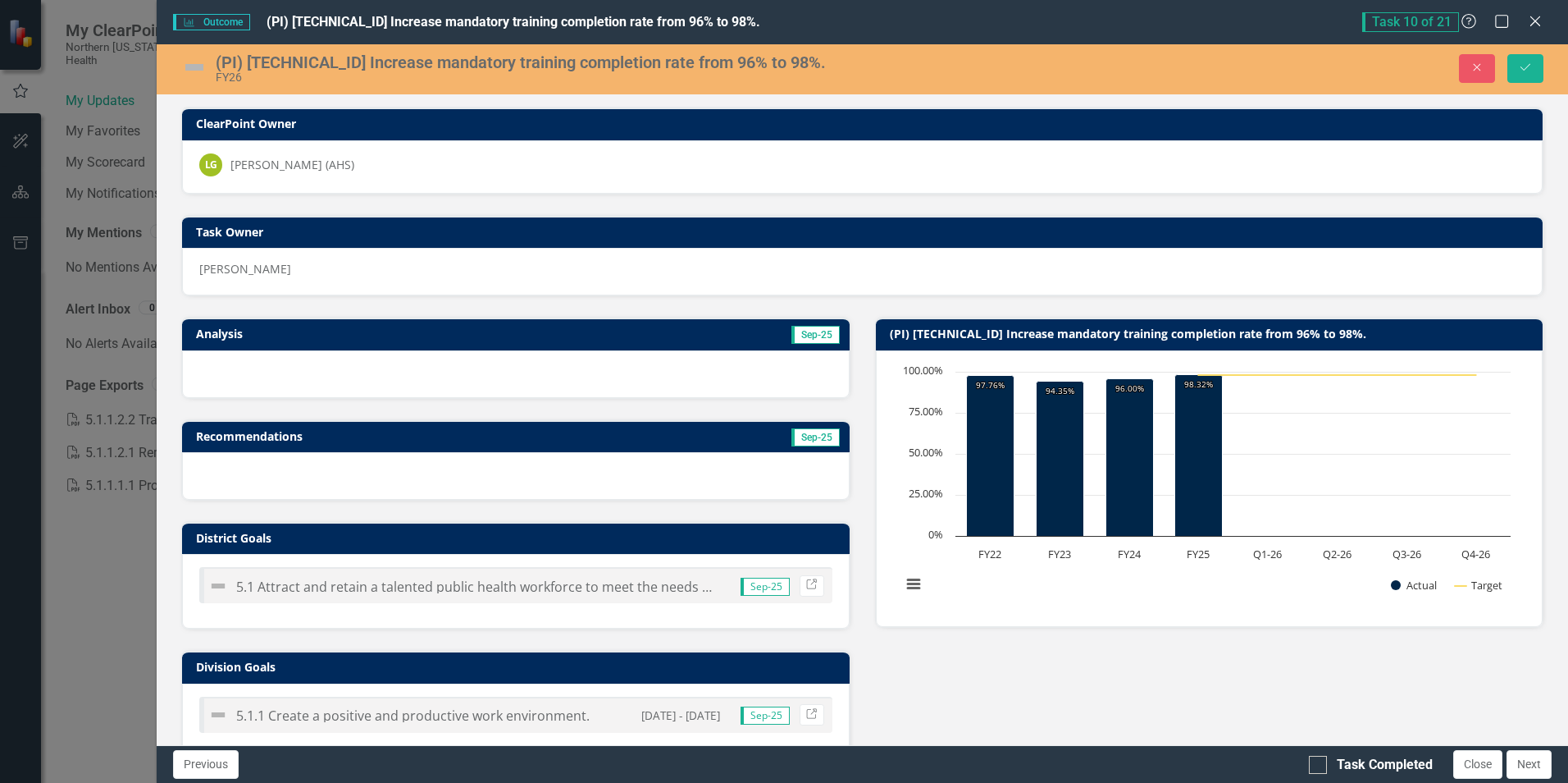
click at [468, 328] on h3 "Analysis" at bounding box center [352, 334] width 311 height 12
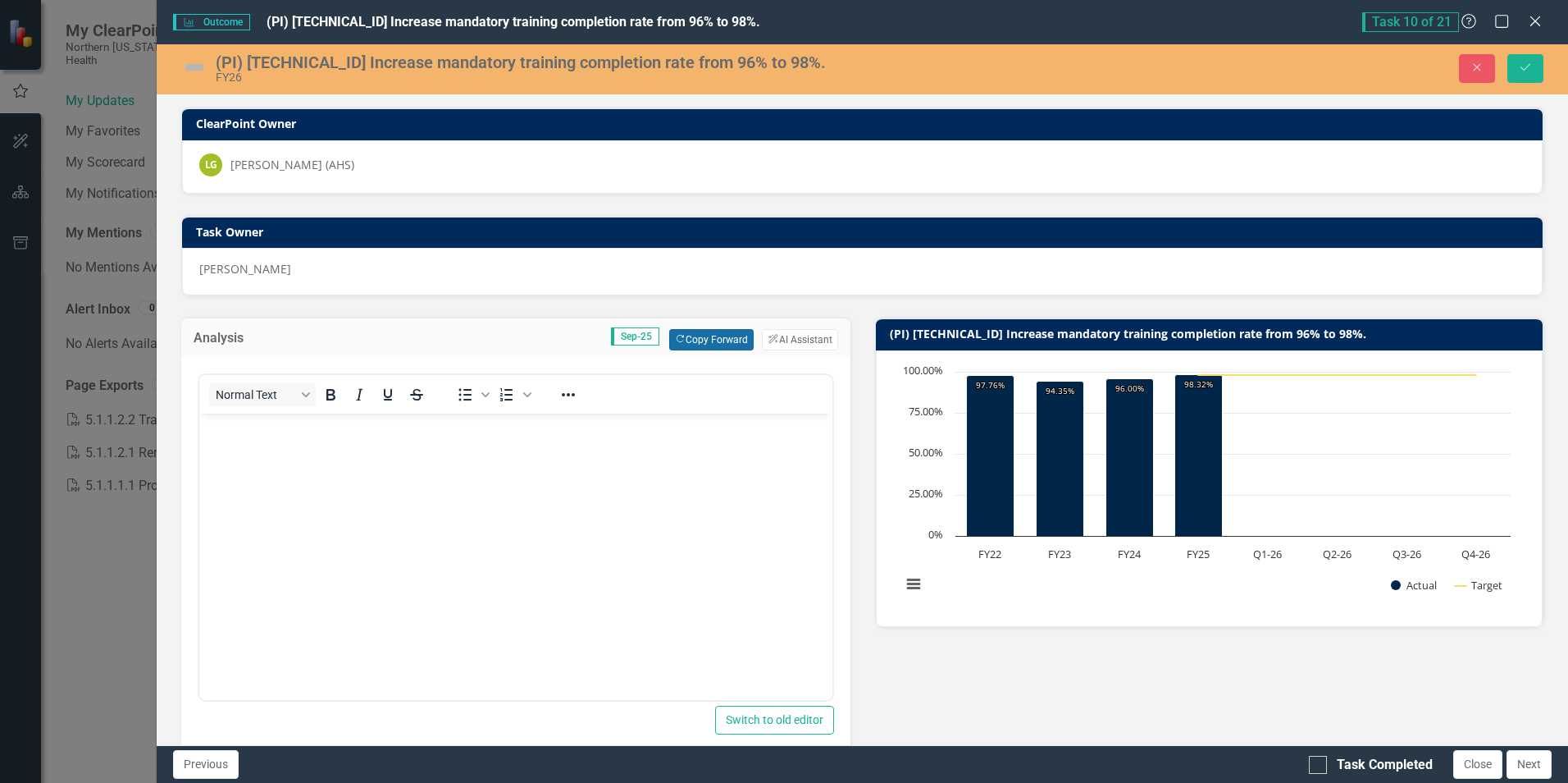
click at [726, 334] on button "Copy Forward Copy Forward" at bounding box center [711, 339] width 84 height 21
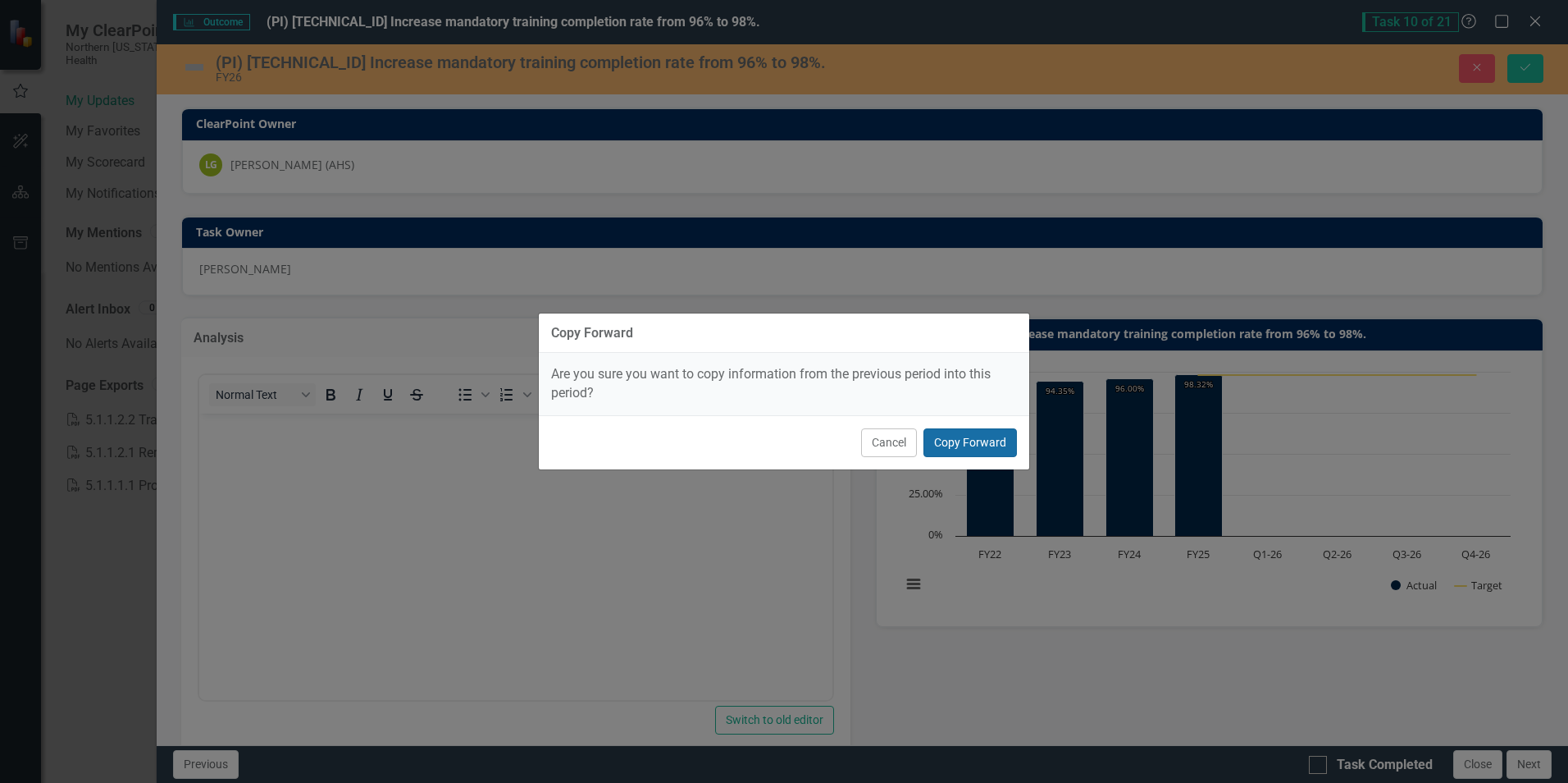
click at [983, 447] on button "Copy Forward" at bounding box center [971, 443] width 94 height 29
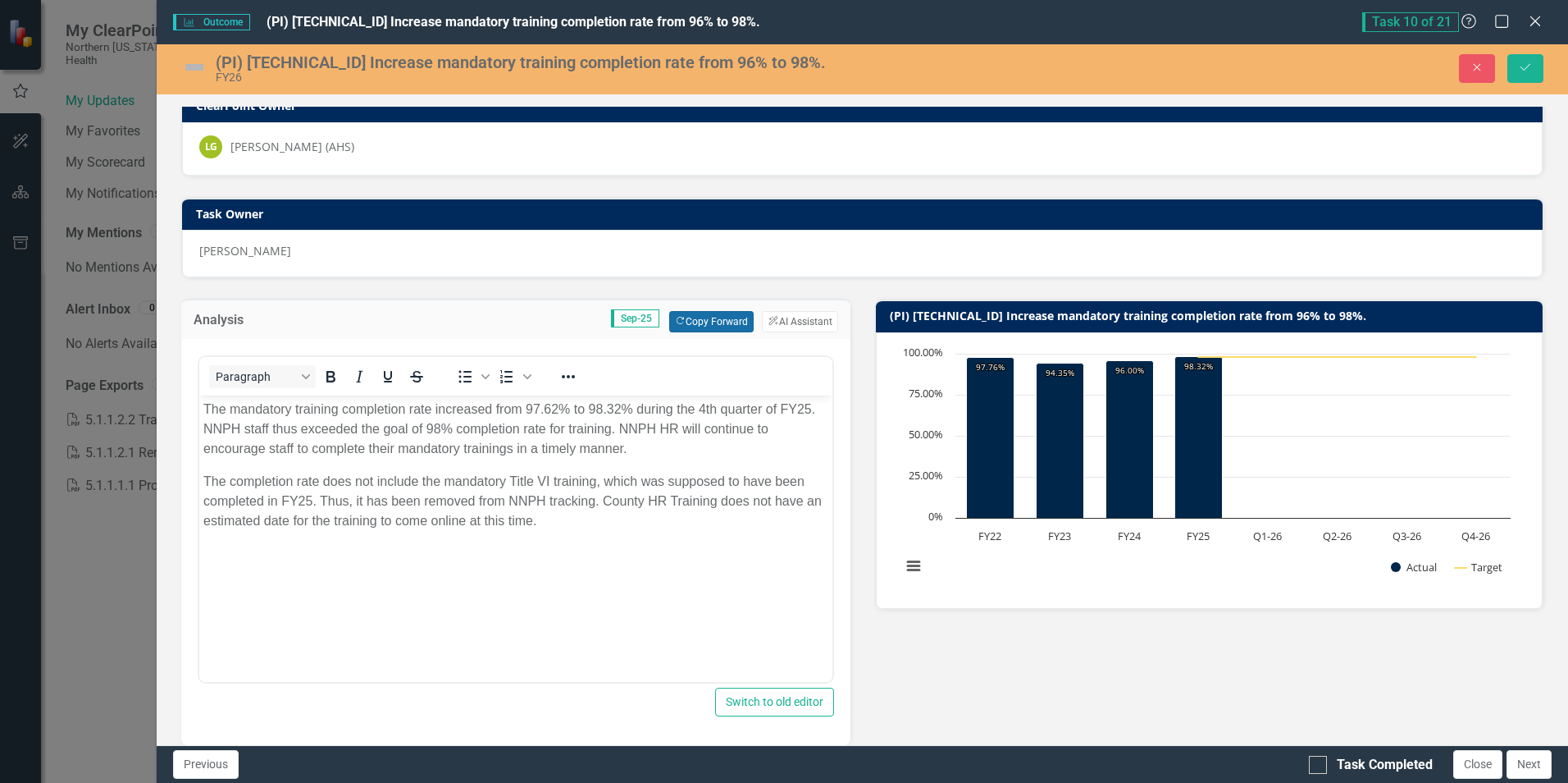
scroll to position [15, 0]
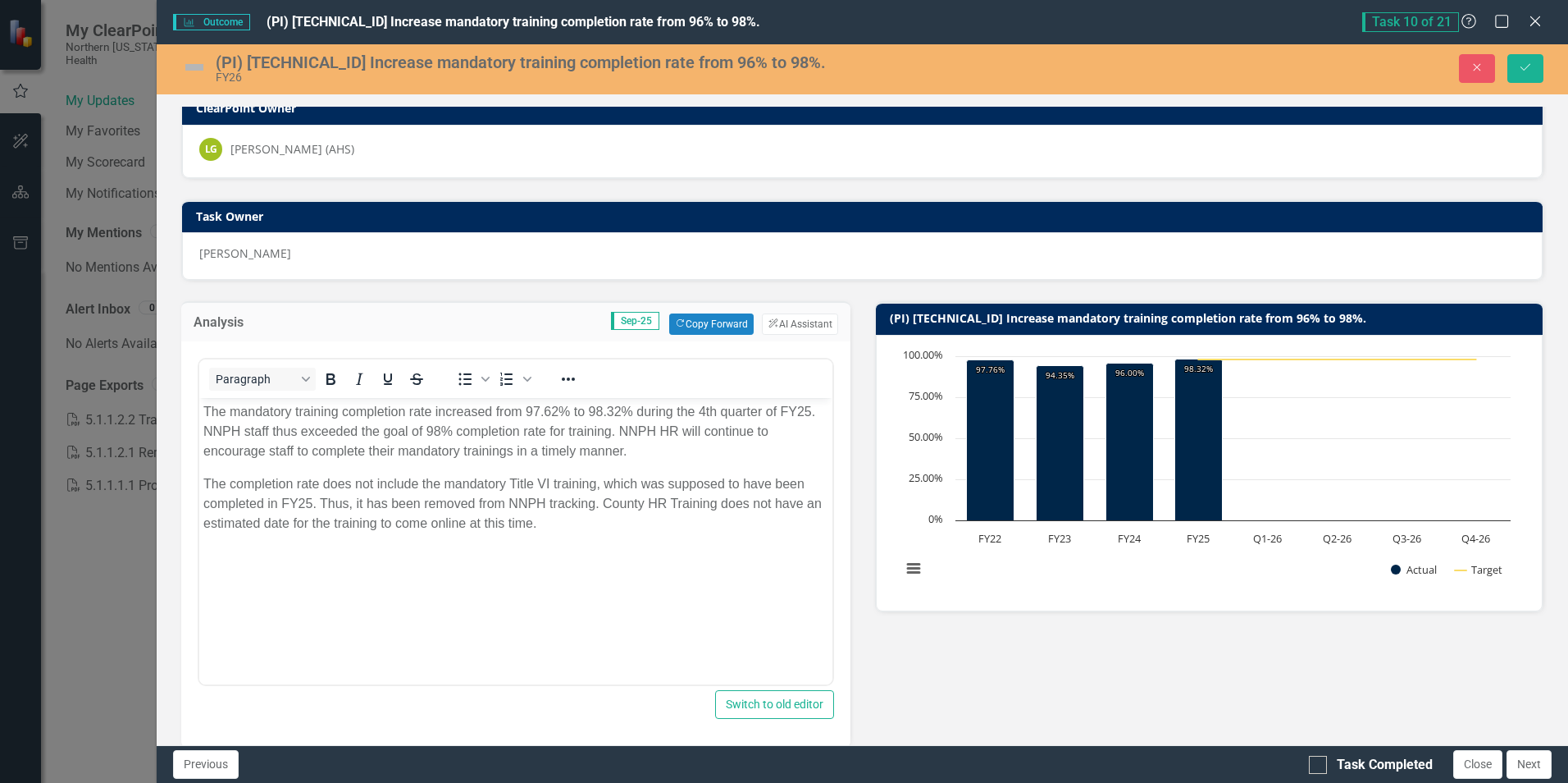
click at [535, 410] on p "The mandatory training completion rate increased from 97.62% to 98.32% during t…" at bounding box center [515, 431] width 624 height 59
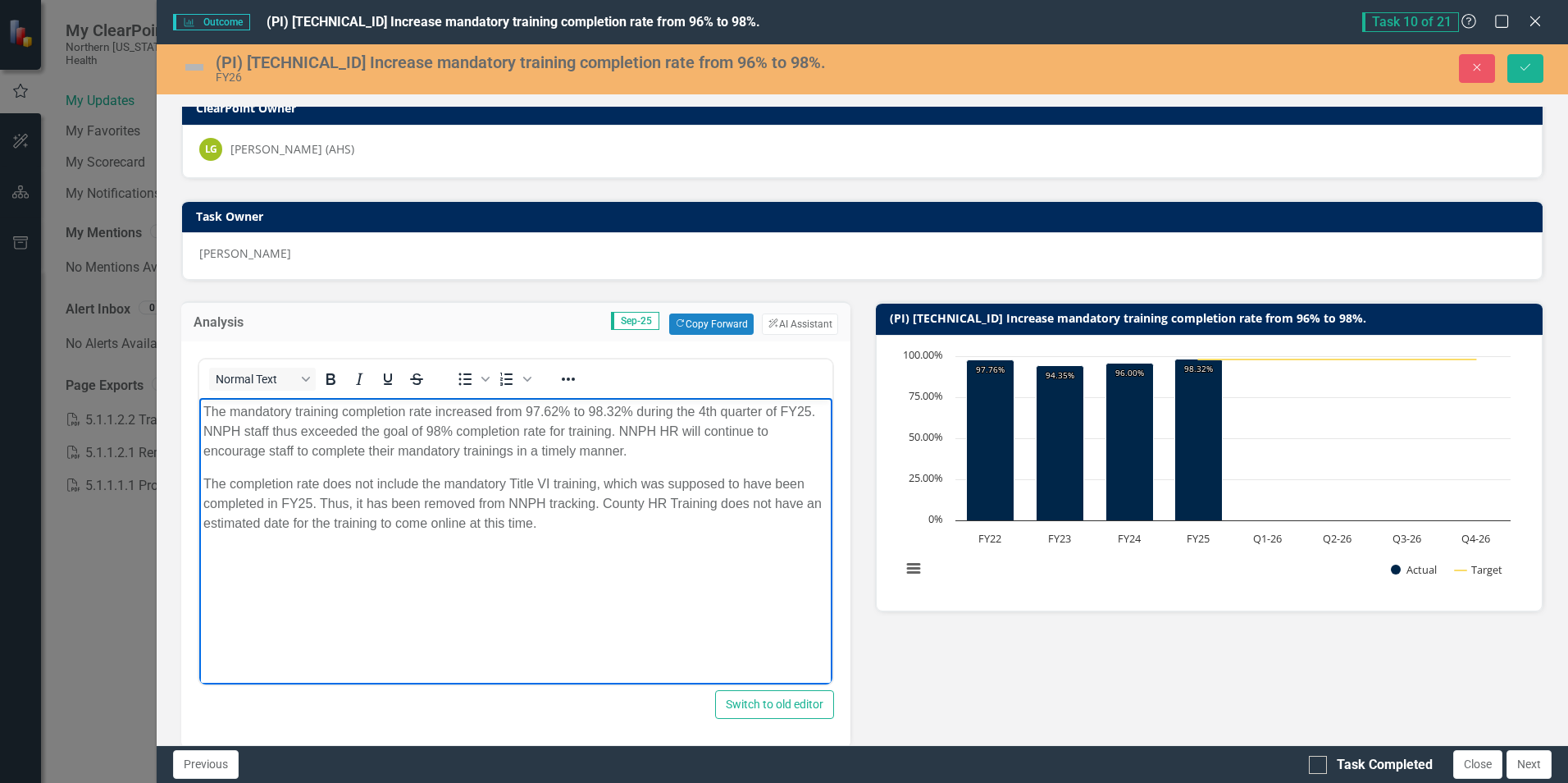
click at [526, 410] on p "The mandatory training completion rate increased from 97.62% to 98.32% during t…" at bounding box center [515, 431] width 624 height 59
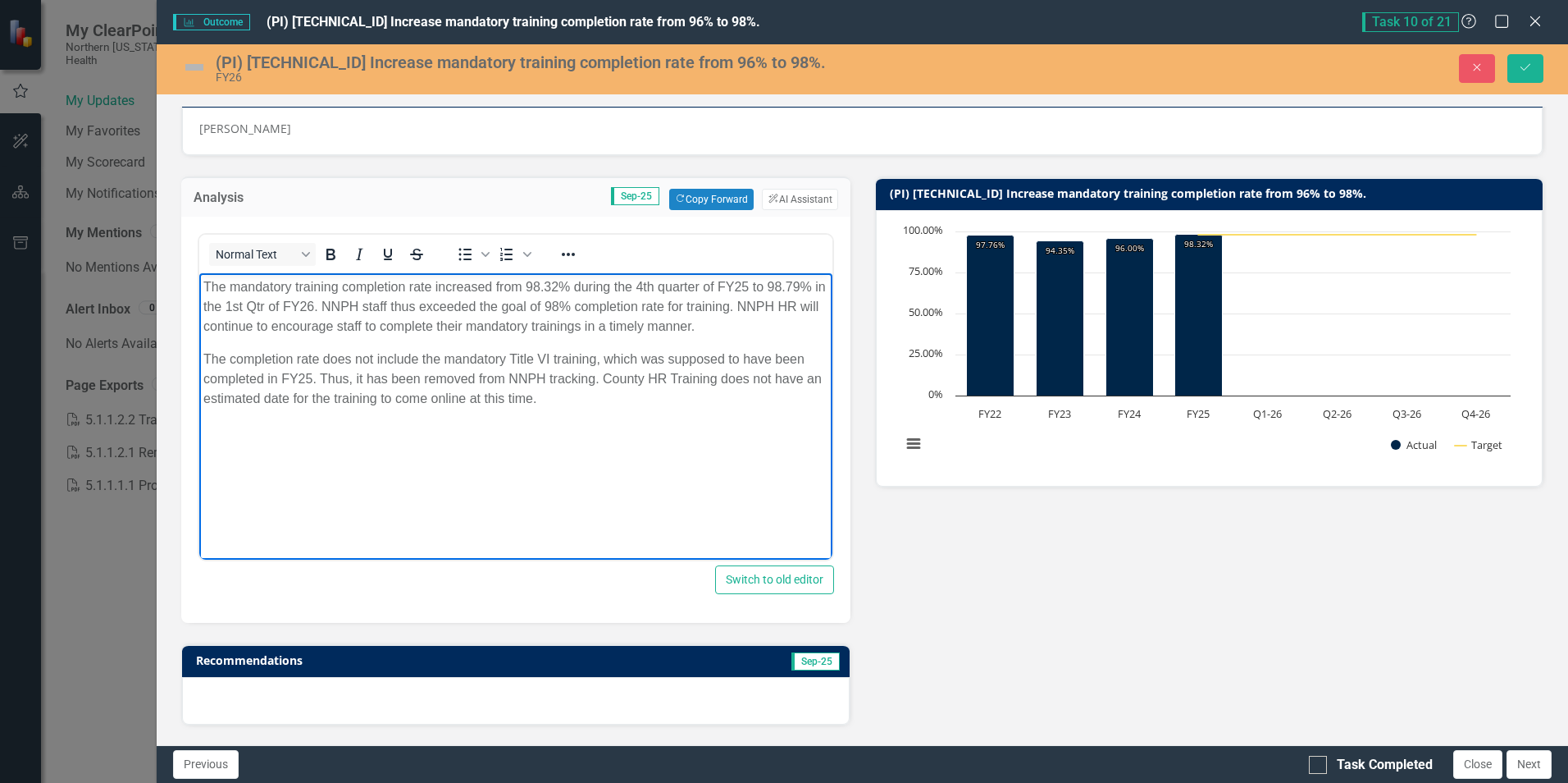
scroll to position [164, 0]
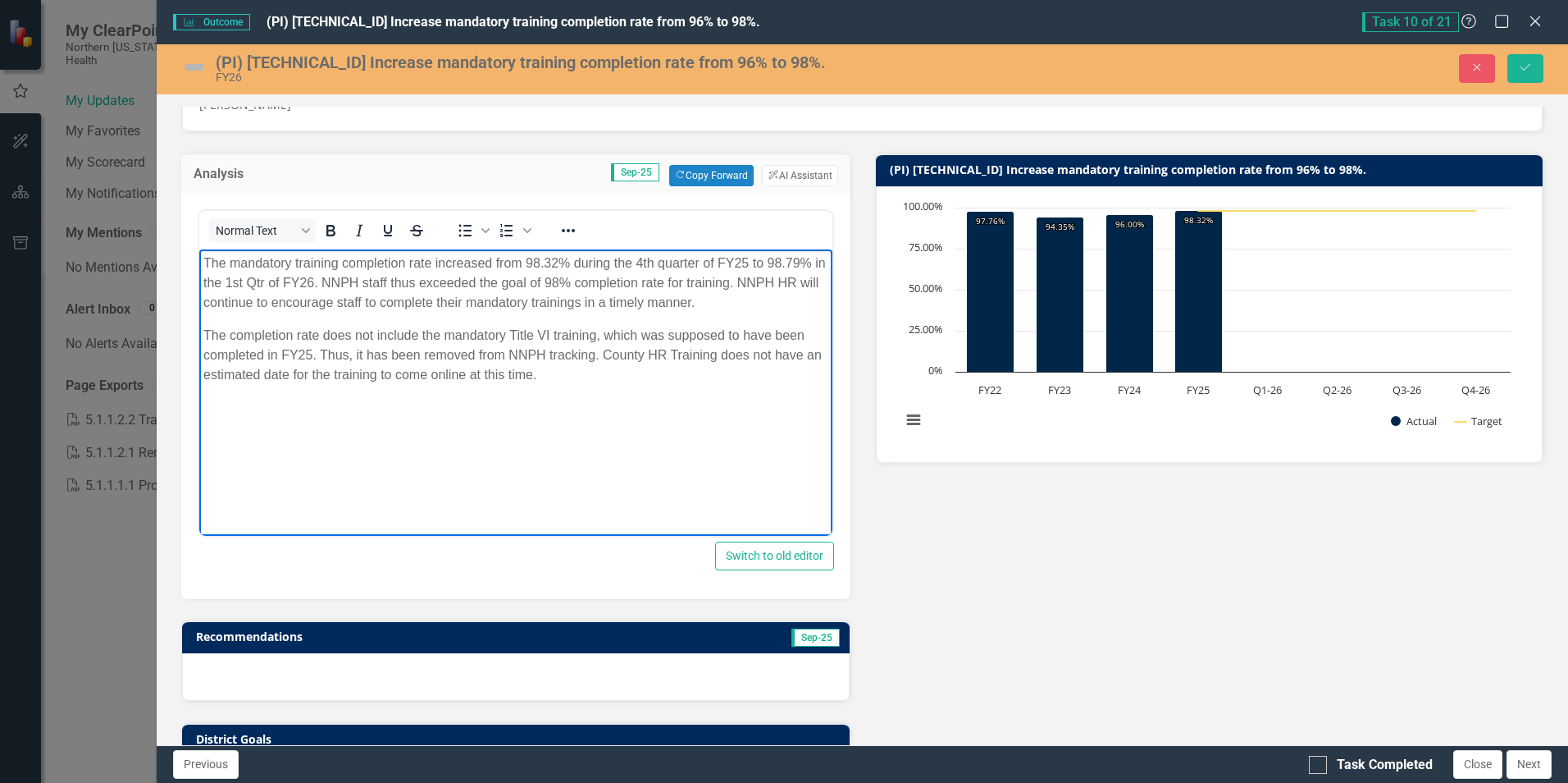
click at [596, 334] on p "The completion rate does not include the mandatory Title VI training, which was…" at bounding box center [515, 356] width 624 height 59
click at [563, 374] on p "The completion rate does not include the mandatory Title VI training, which was…" at bounding box center [515, 356] width 624 height 59
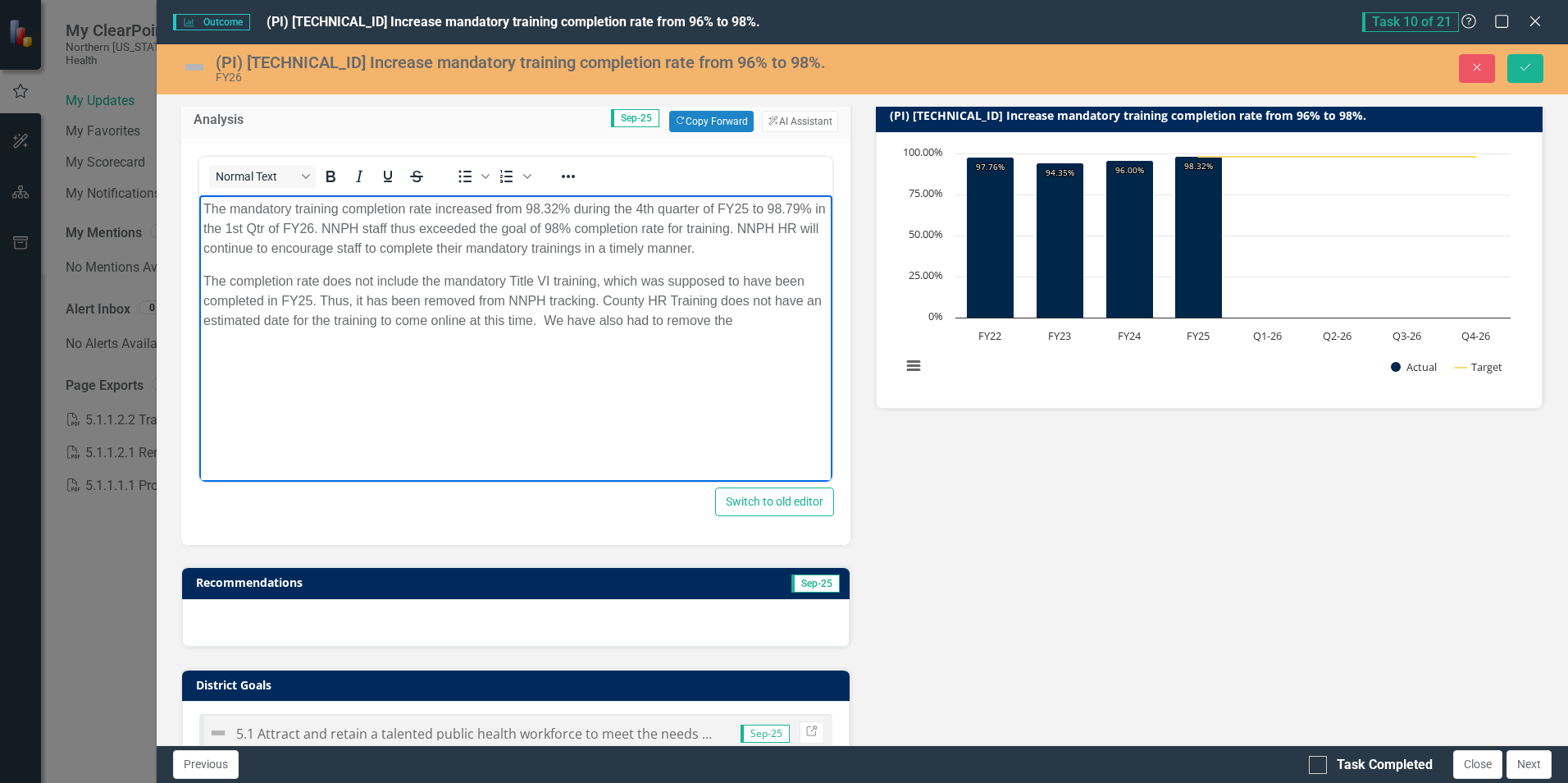
scroll to position [246, 0]
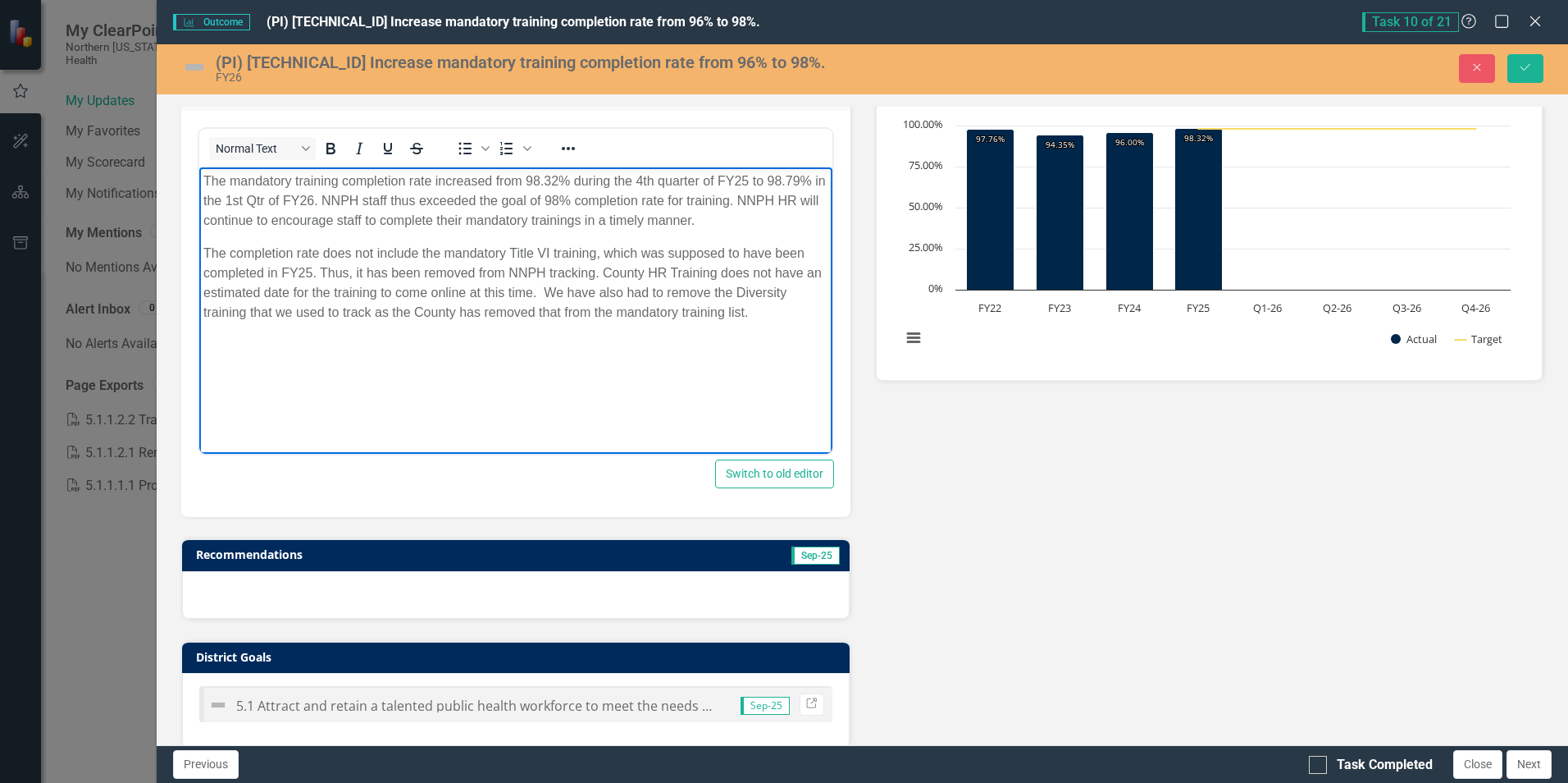
click at [402, 198] on p "The mandatory training completion rate increased from 98.32% during the 4th qua…" at bounding box center [515, 201] width 624 height 59
click at [742, 253] on p "The completion rate does not include the mandatory Title VI training, which was…" at bounding box center [515, 283] width 624 height 79
click at [626, 293] on p "The completion rate does not include the mandatory Title VI training, which was…" at bounding box center [515, 283] width 624 height 79
click at [204, 311] on p "The completion rate does not include the mandatory Title VI training, which was…" at bounding box center [515, 283] width 624 height 79
click at [322, 311] on p "The completion rate does not include the mandatory Title VI training, which was…" at bounding box center [515, 283] width 624 height 79
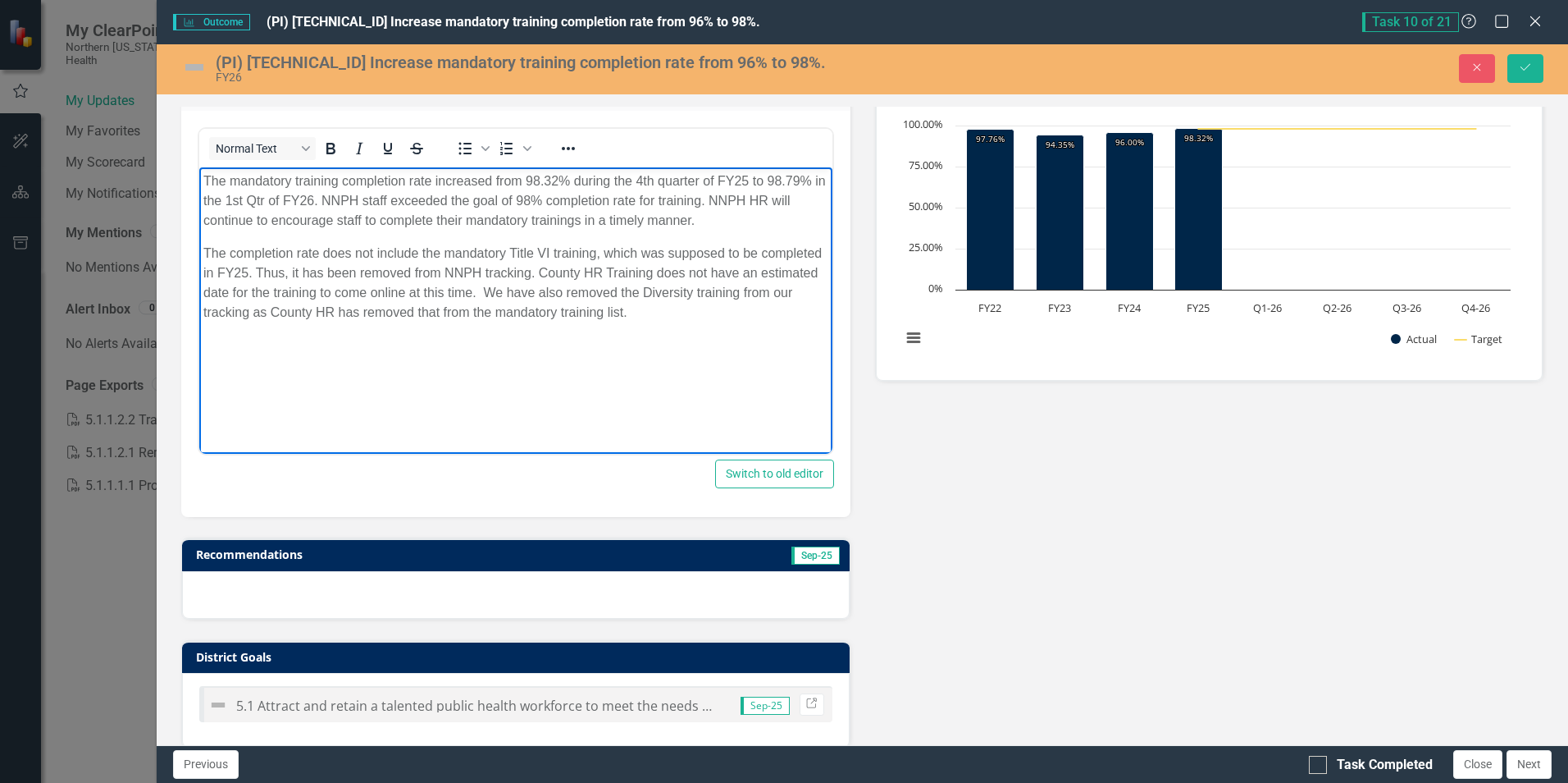
click at [698, 318] on p "The completion rate does not include the mandatory Title VI training, which was…" at bounding box center [515, 283] width 624 height 79
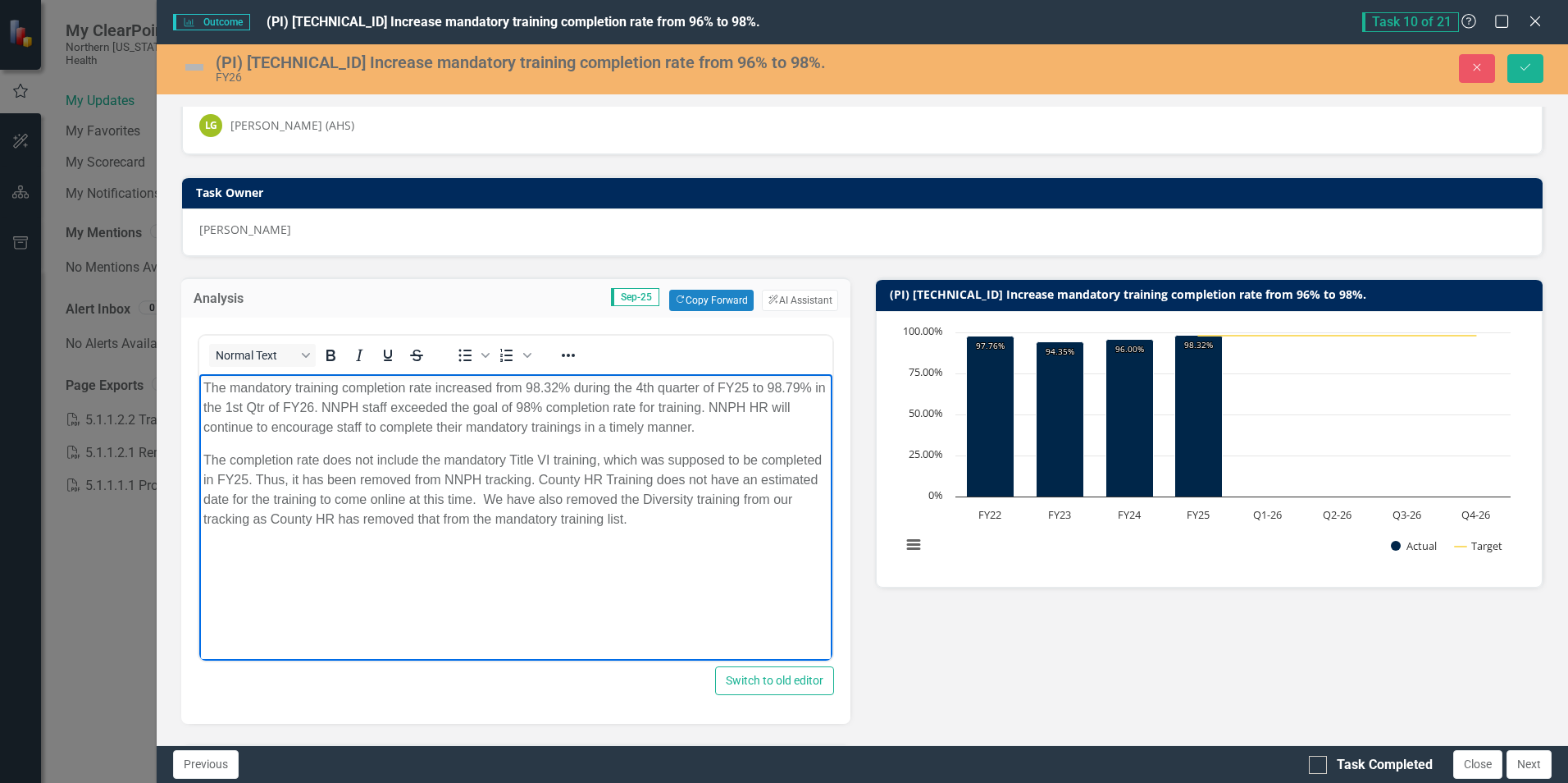
scroll to position [0, 0]
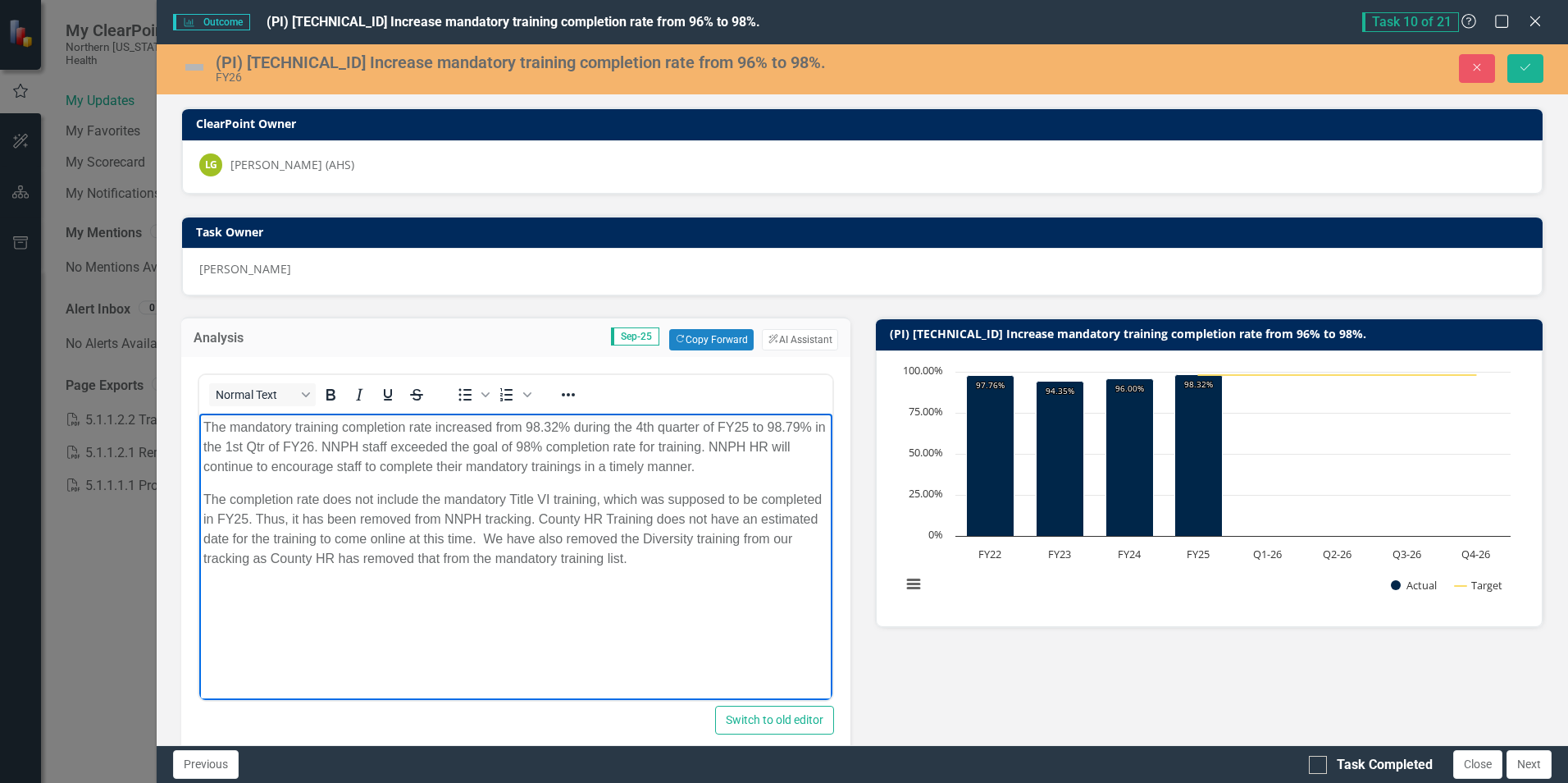
click at [202, 65] on img at bounding box center [194, 66] width 26 height 26
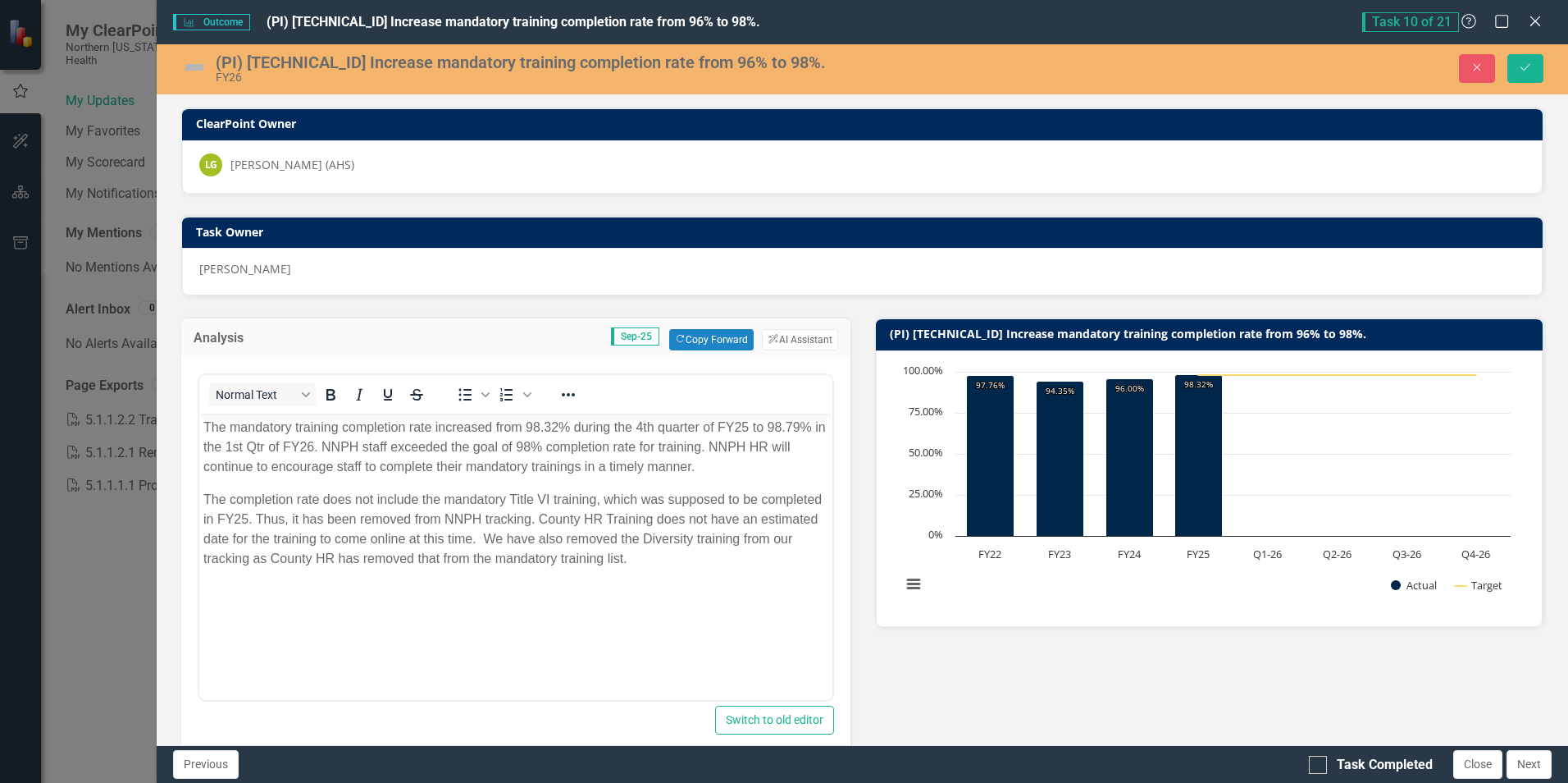
click at [199, 64] on img at bounding box center [194, 66] width 26 height 26
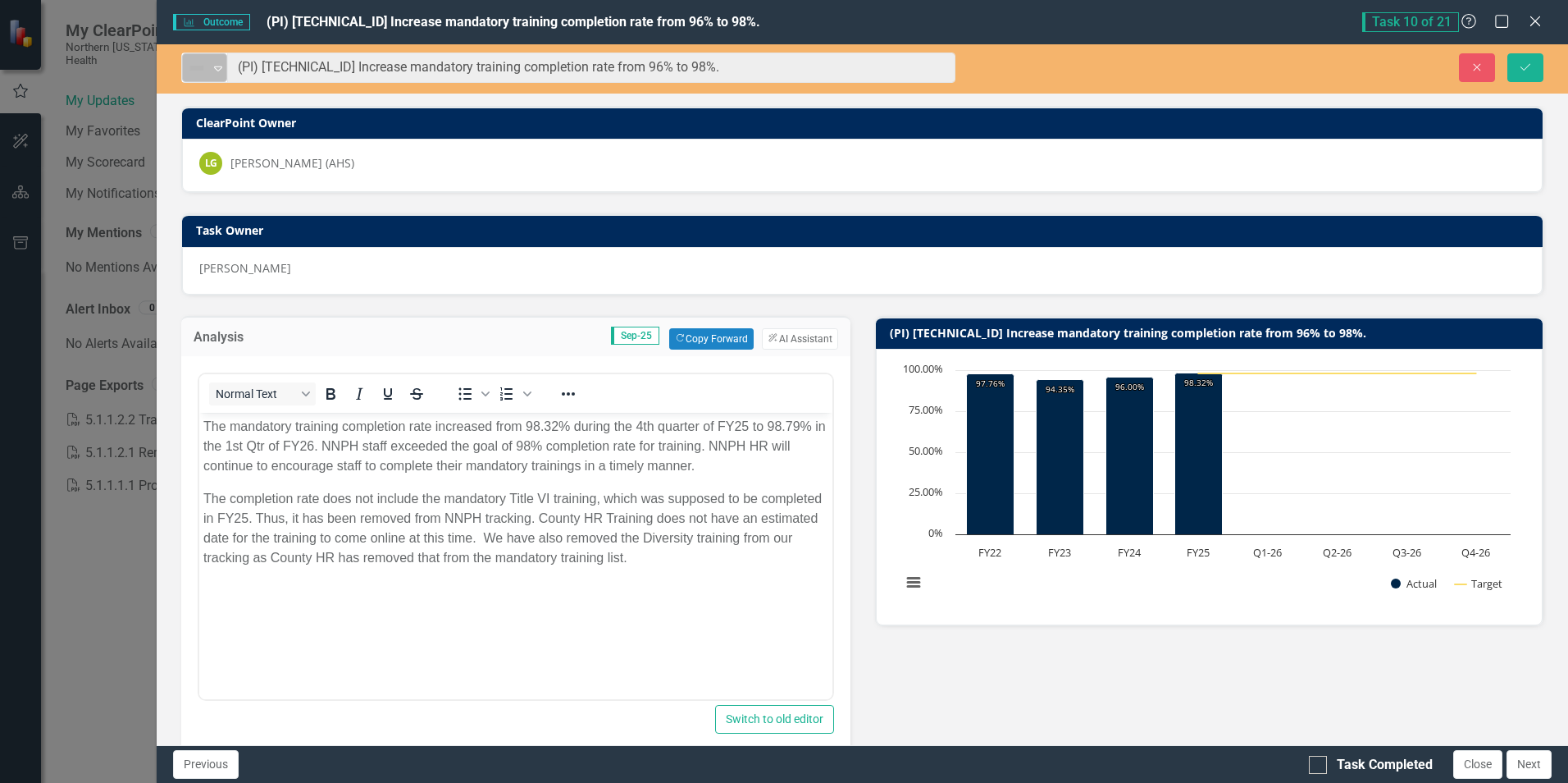
click at [218, 67] on icon "Expand" at bounding box center [218, 68] width 16 height 13
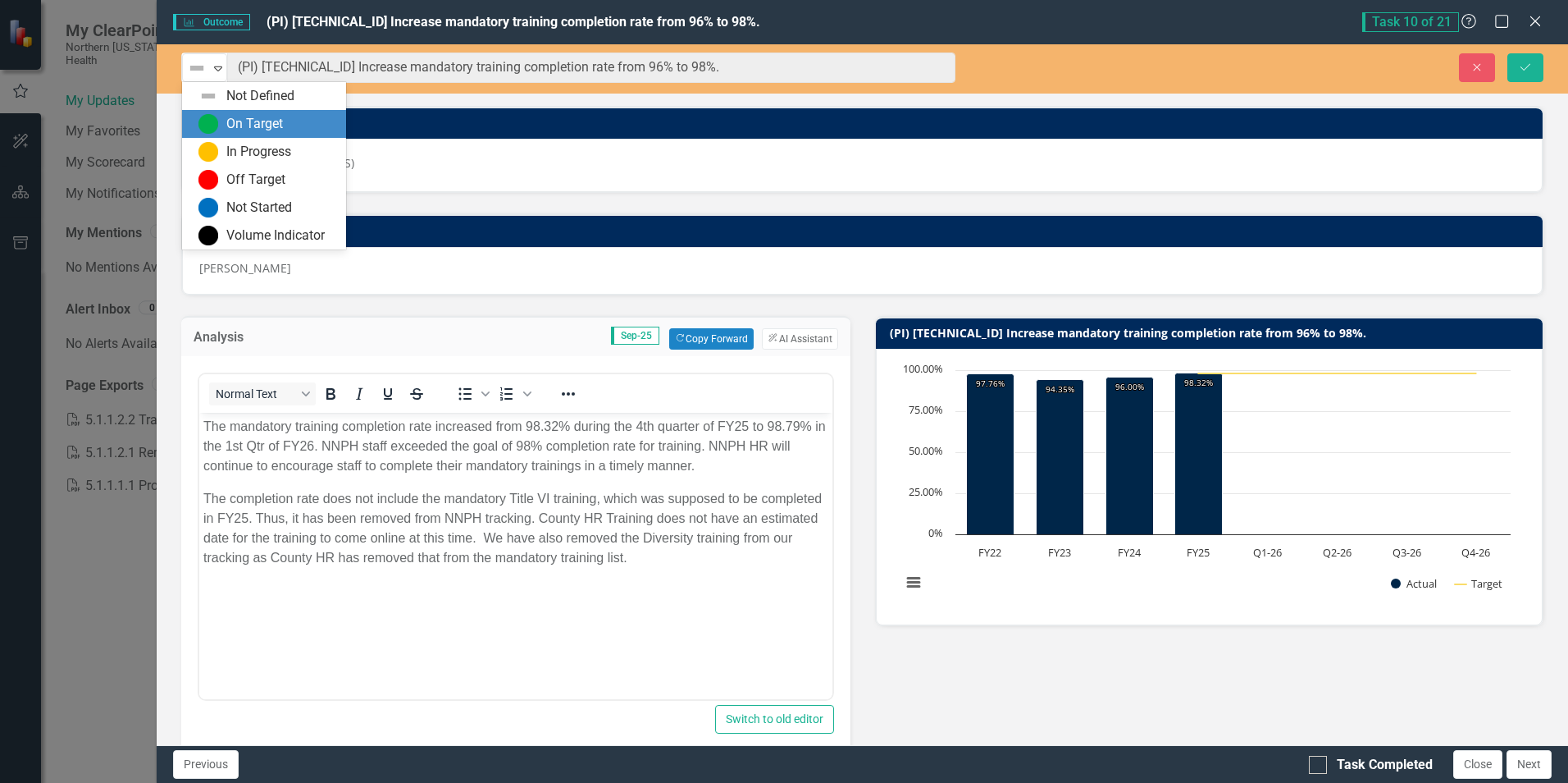
click at [207, 117] on img at bounding box center [208, 124] width 20 height 20
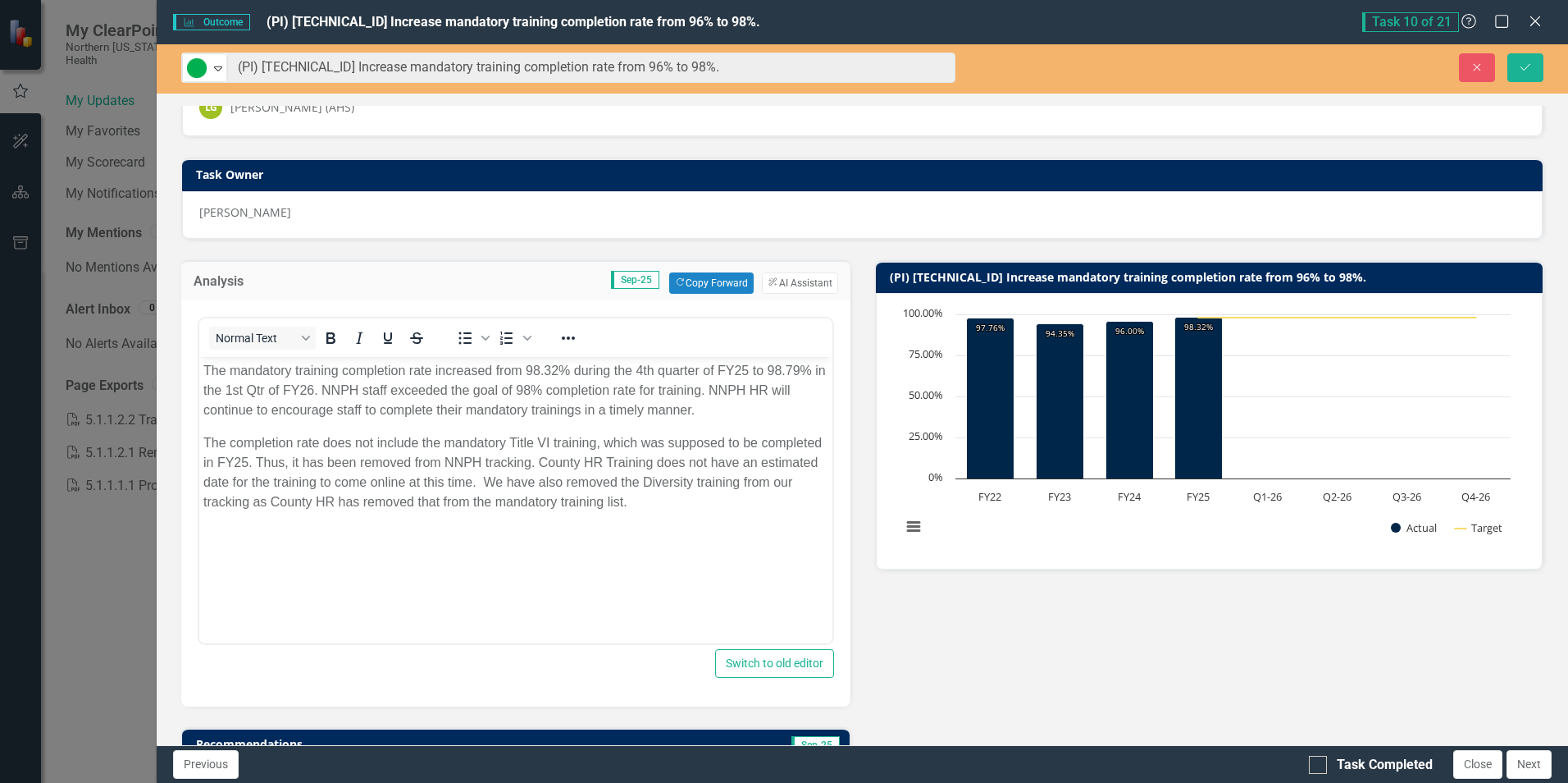
scroll to position [82, 0]
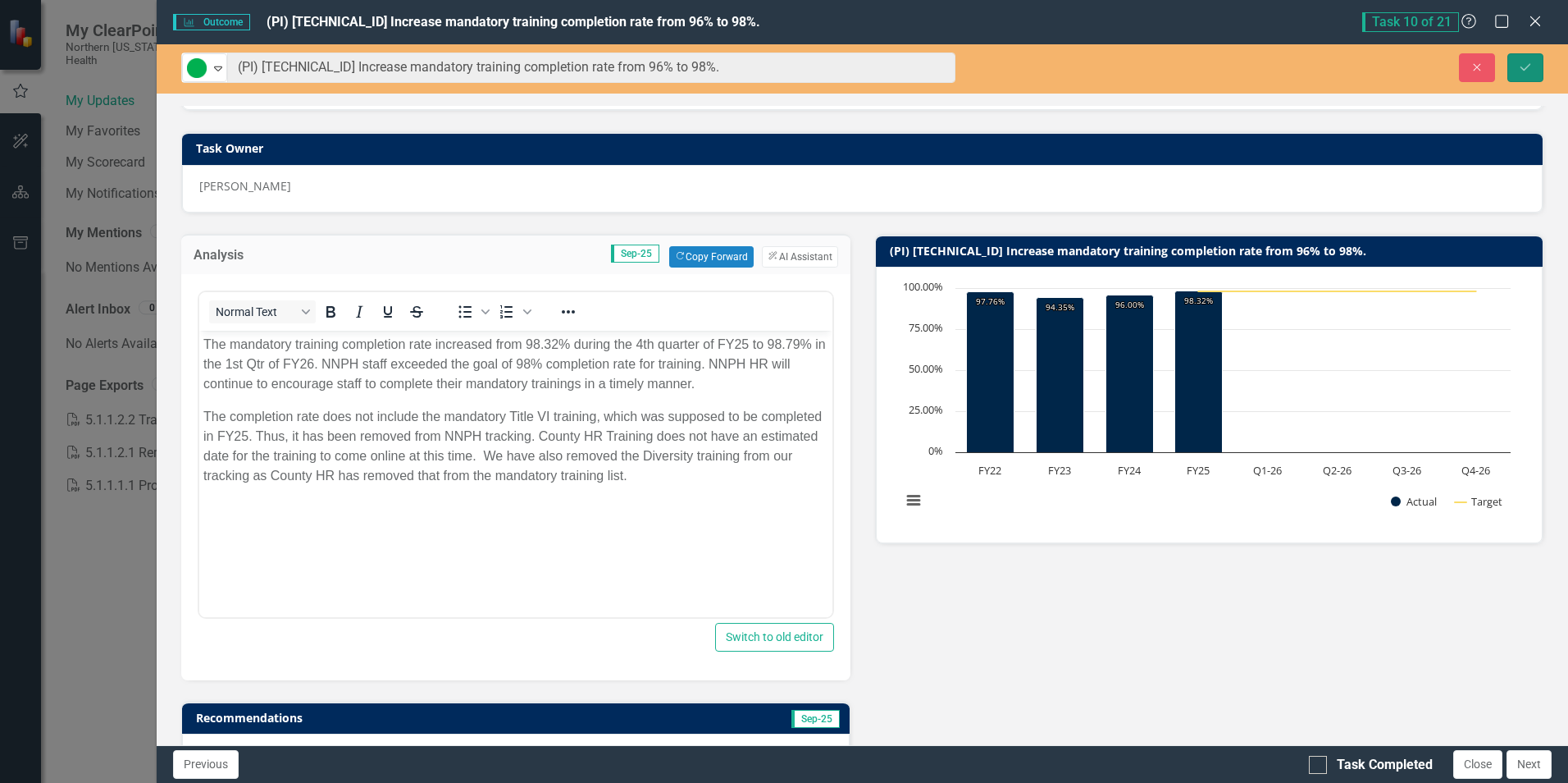
click at [1523, 65] on icon "Save" at bounding box center [1525, 67] width 14 height 12
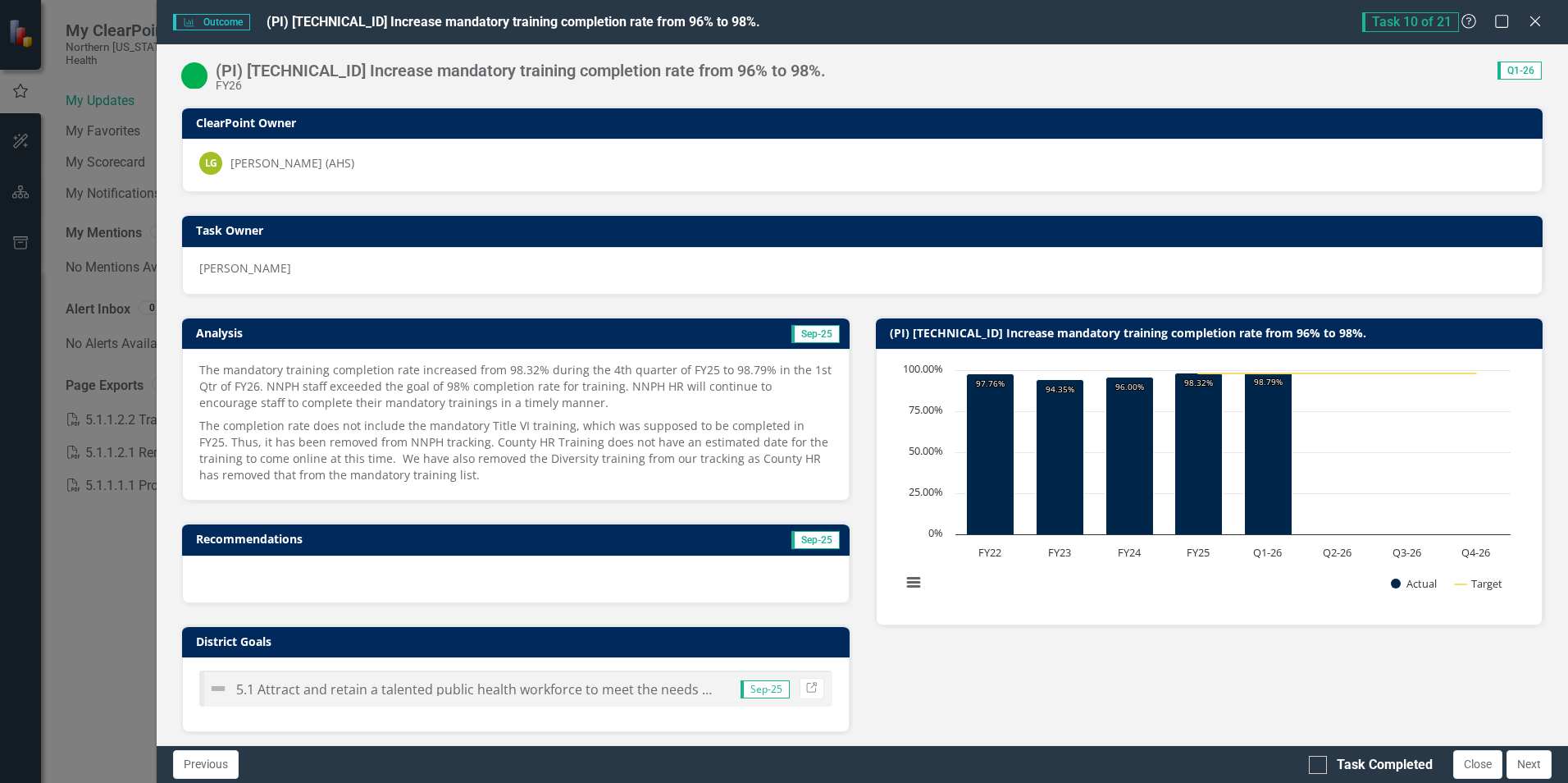
click at [1113, 688] on div "Analysis Sep-25 The mandatory training completion rate increased from 98.32% du…" at bounding box center [862, 665] width 1387 height 740
click at [1322, 760] on div at bounding box center [1318, 764] width 18 height 18
click at [1320, 760] on input "Task Completed" at bounding box center [1314, 760] width 11 height 11
checkbox input "true"
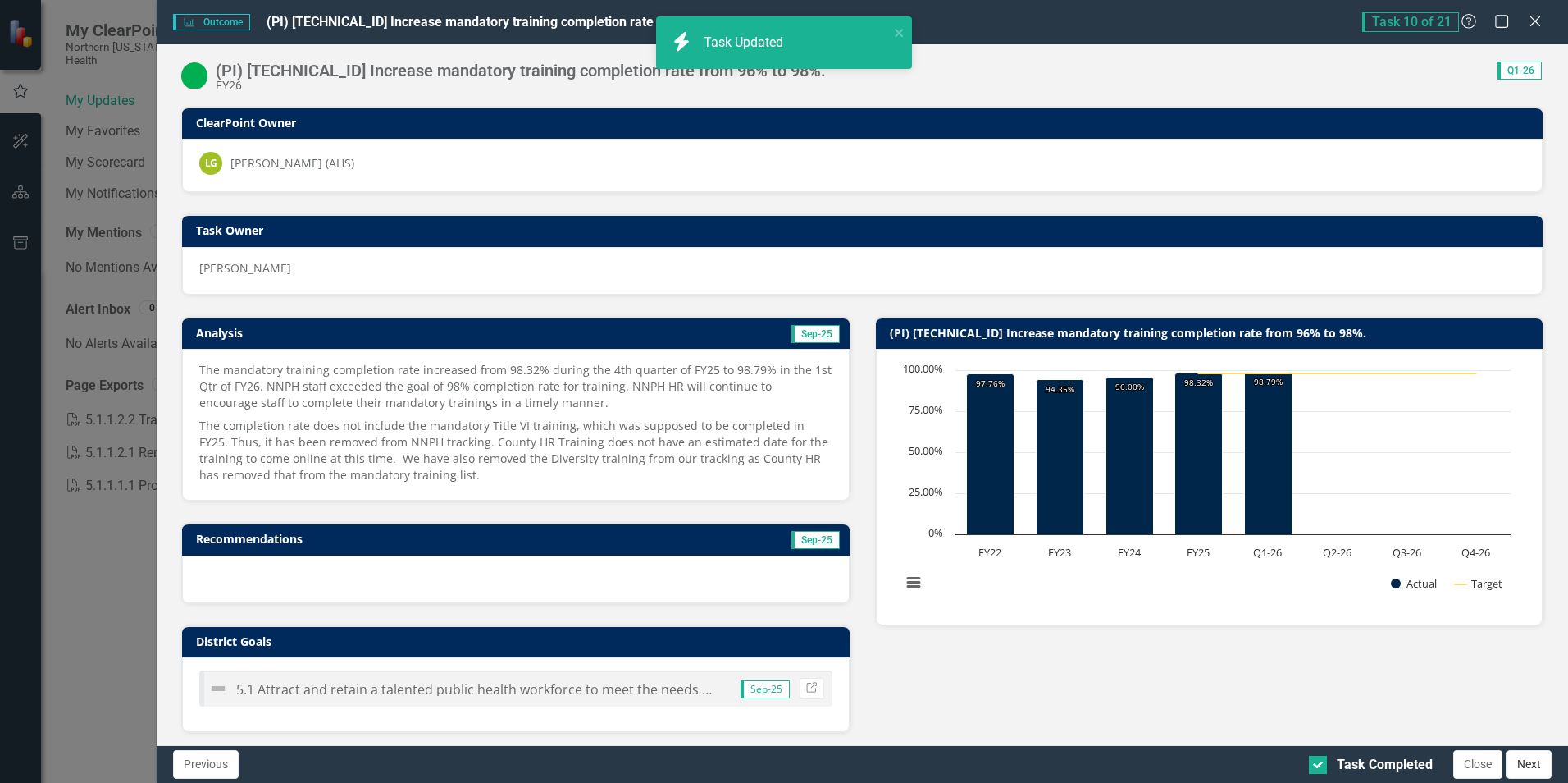
click at [1531, 765] on button "Next" at bounding box center [1529, 764] width 45 height 29
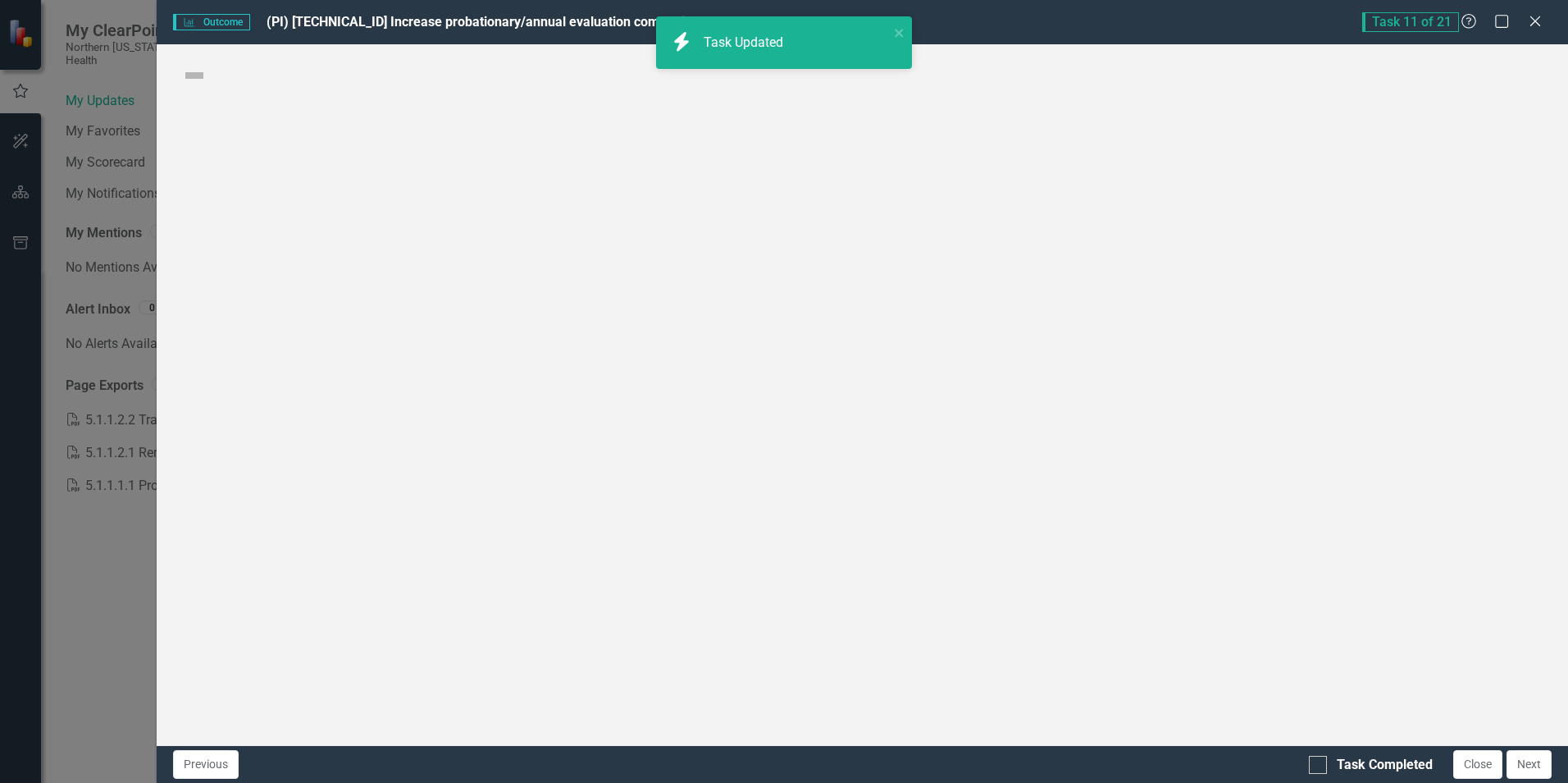
checkbox input "true"
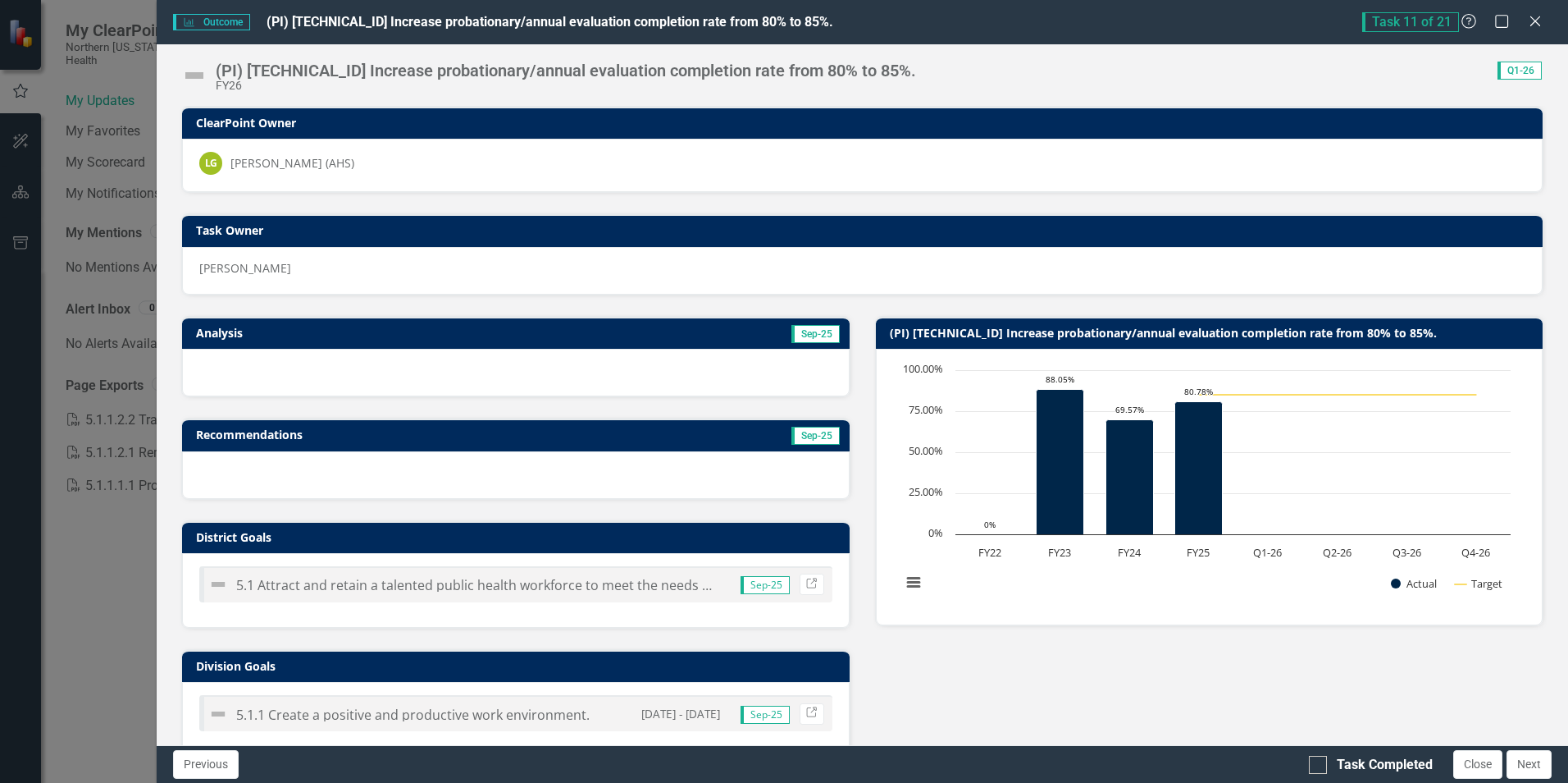
click at [483, 334] on h3 "Analysis" at bounding box center [352, 333] width 311 height 12
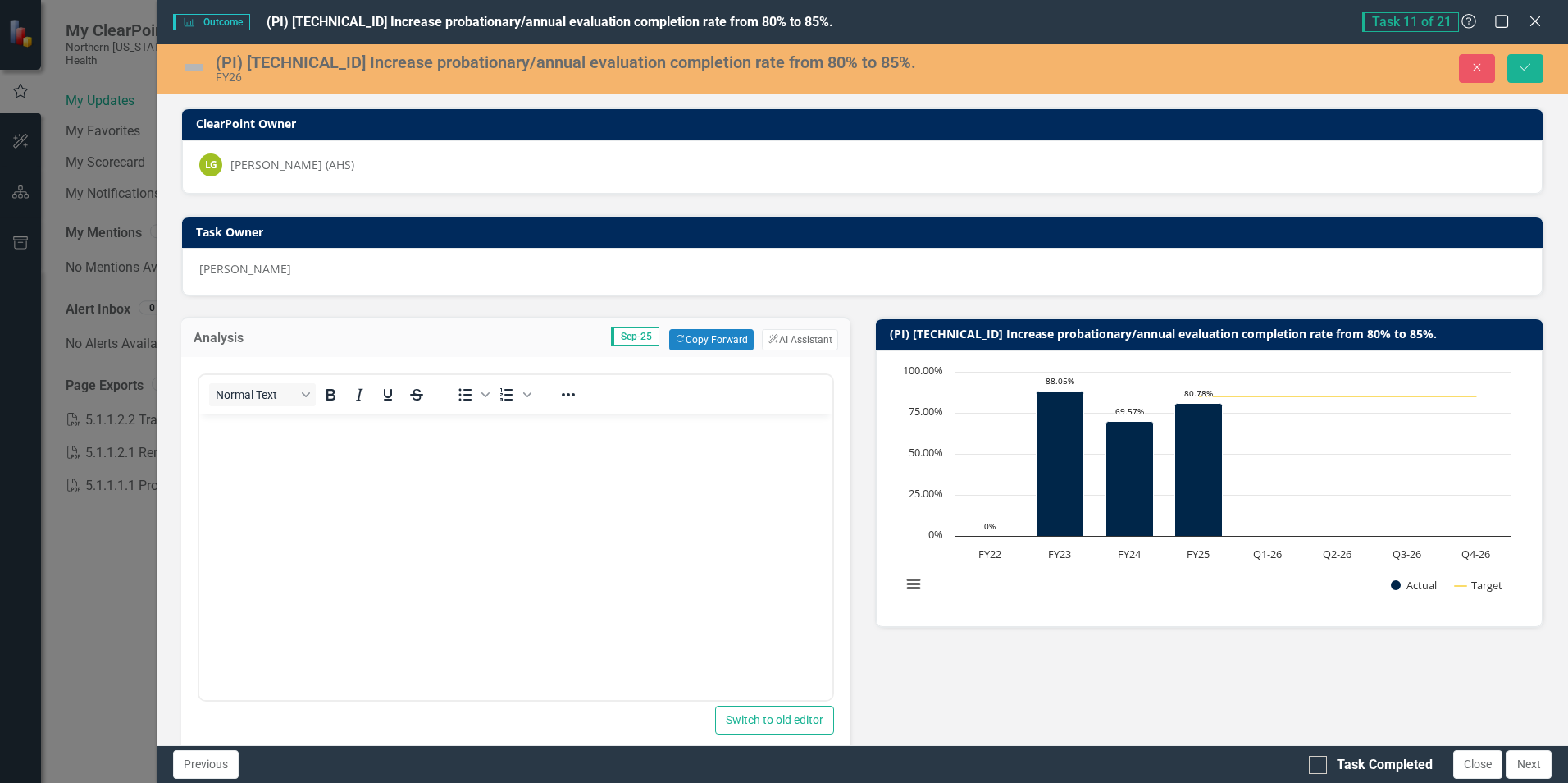
scroll to position [0, 0]
click at [702, 338] on button "Copy Forward Copy Forward" at bounding box center [711, 339] width 84 height 21
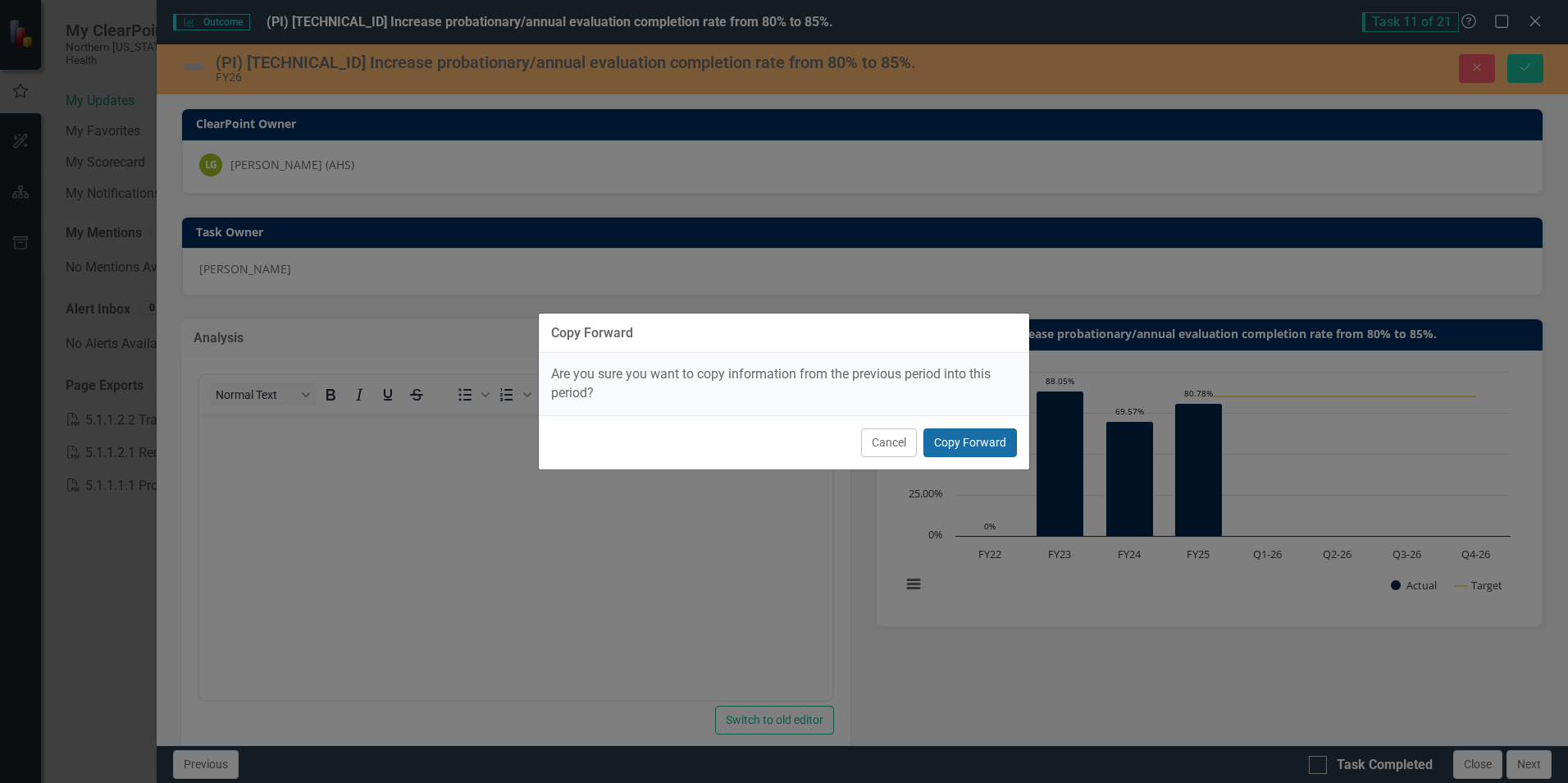
click at [963, 447] on button "Copy Forward" at bounding box center [971, 443] width 94 height 29
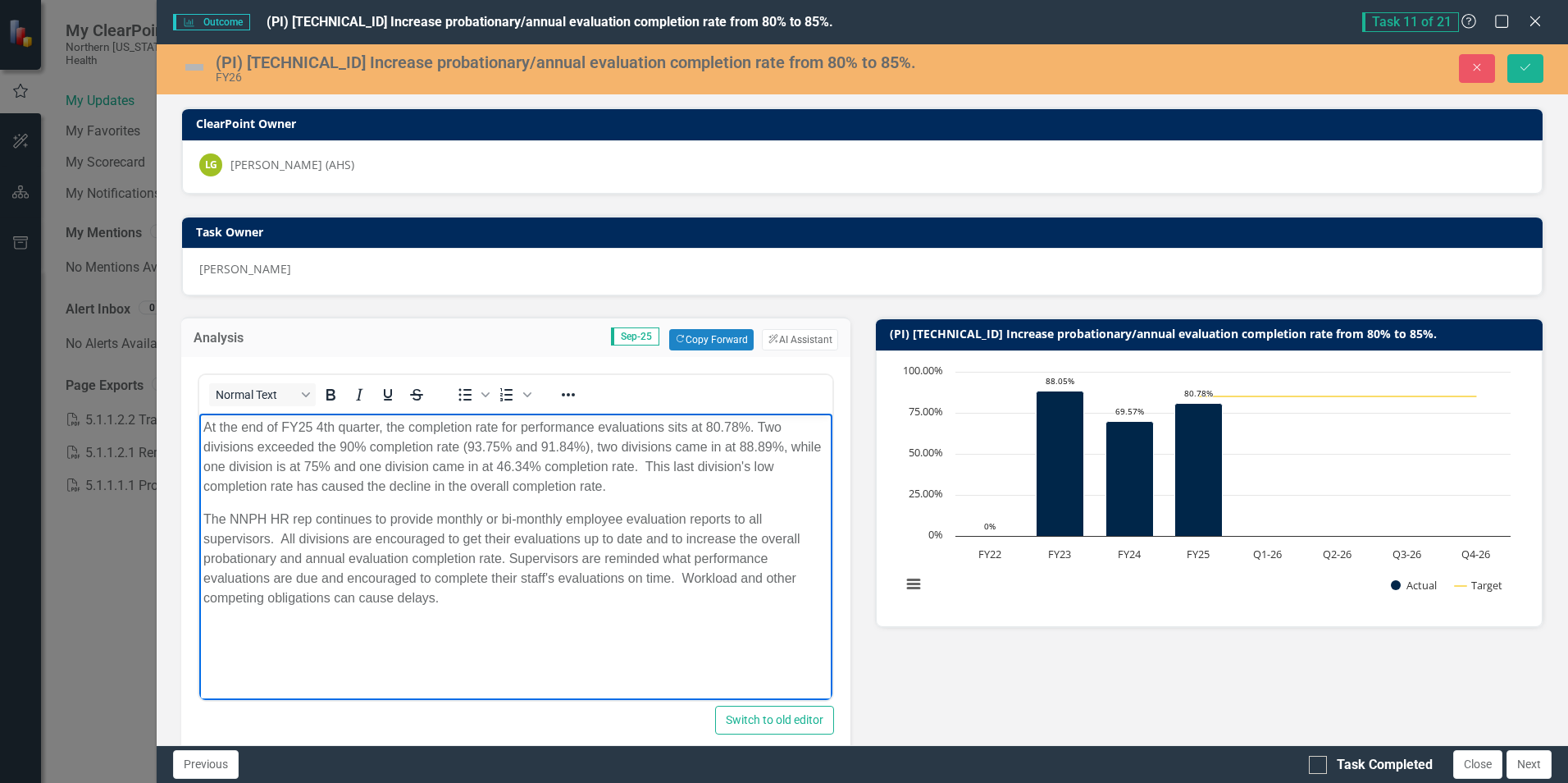
click at [303, 426] on p "At the end of FY25 4th quarter, the completion rate for performance evaluations…" at bounding box center [515, 457] width 624 height 79
click at [317, 425] on p "At the end of FY26 4th quarter, the completion rate for performance evaluations…" at bounding box center [515, 457] width 624 height 79
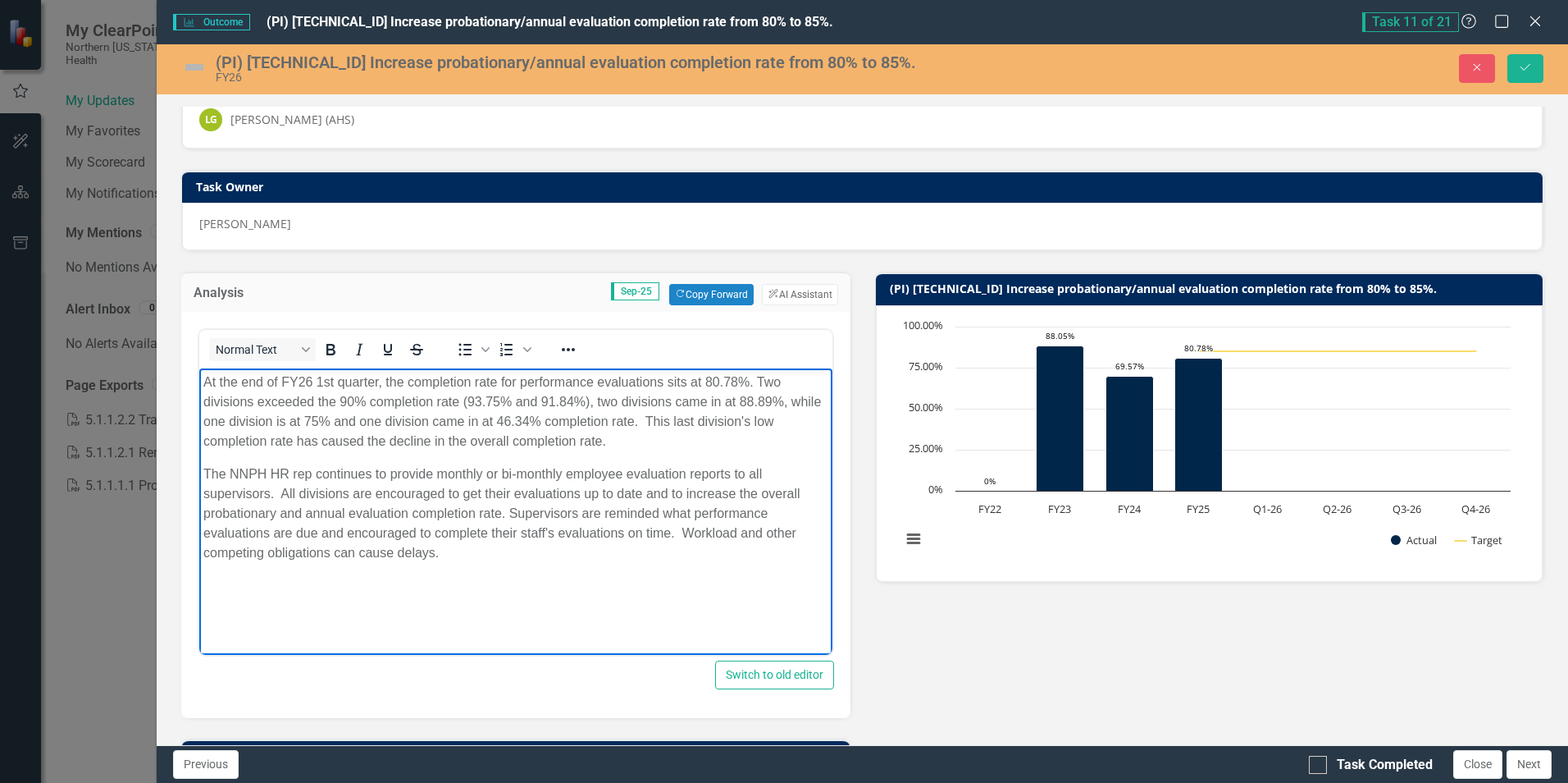
scroll to position [82, 0]
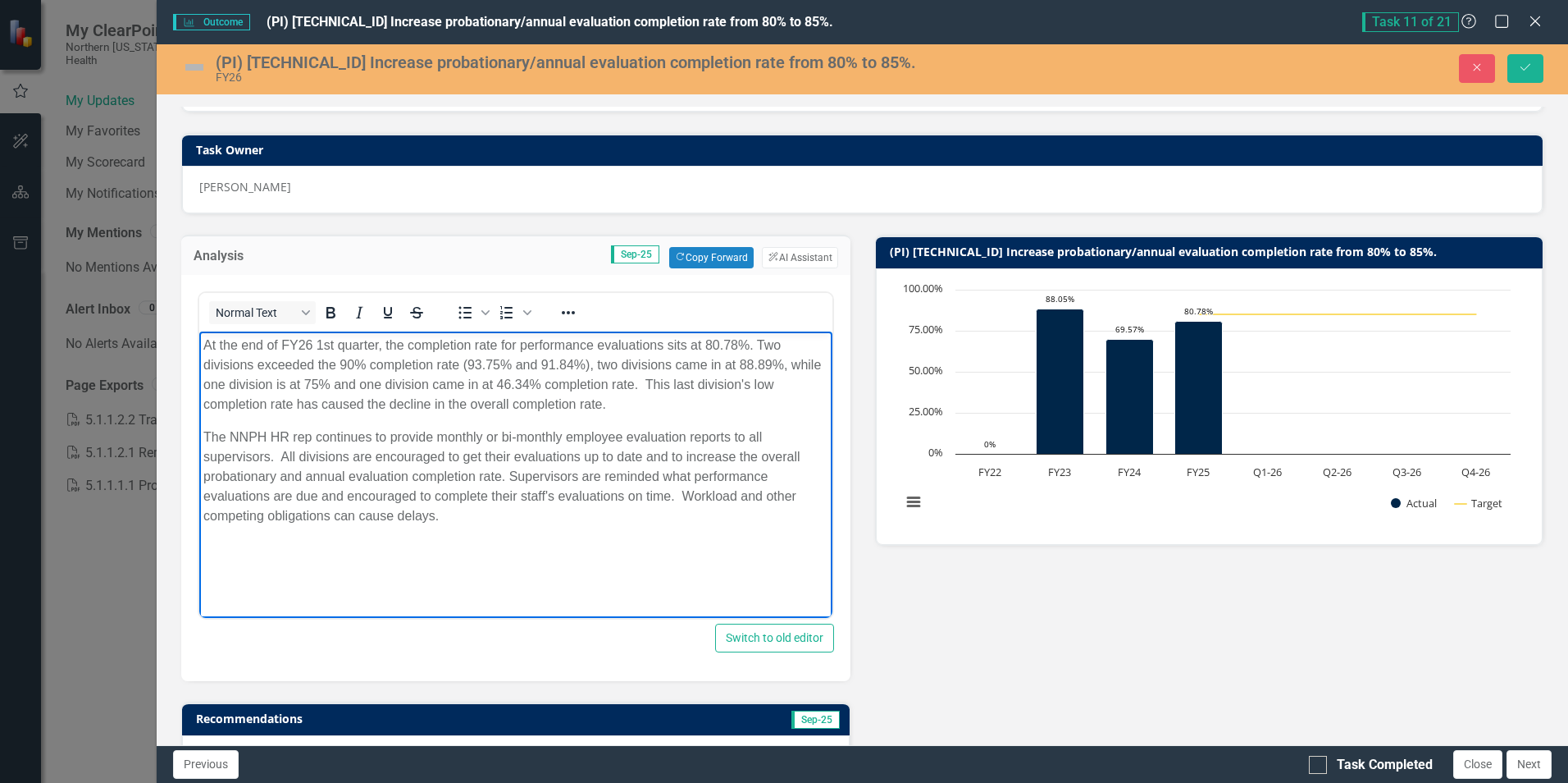
click at [705, 344] on p "At the end of FY26 1st quarter, the completion rate for performance evaluations…" at bounding box center [515, 375] width 624 height 79
click at [759, 346] on p "At the end of FY26 1st quarter, the completion rate for performance evaluations…" at bounding box center [515, 375] width 624 height 79
click at [460, 368] on p "At the end of FY26 1st quarter, the completion rate for performance evaluations…" at bounding box center [515, 375] width 624 height 79
click at [516, 363] on p "At the end of FY26 1st quarter, the completion rate for performance evaluations…" at bounding box center [515, 375] width 624 height 79
click at [706, 367] on p "At the end of FY26 1st quarter, the completion rate for performance evaluations…" at bounding box center [515, 375] width 624 height 79
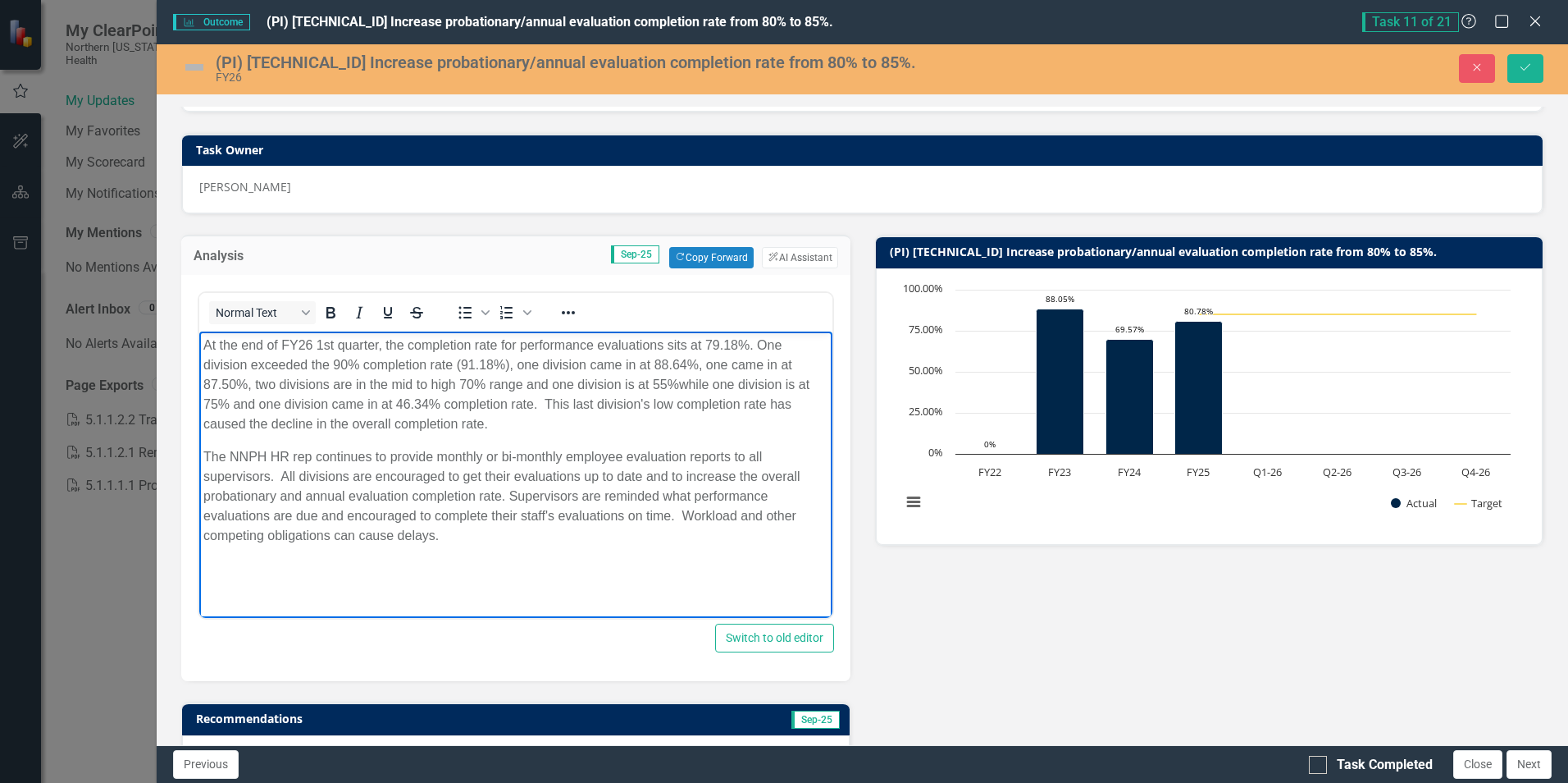
click at [680, 383] on p "At the end of FY26 1st quarter, the completion rate for performance evaluations…" at bounding box center [515, 384] width 624 height 99
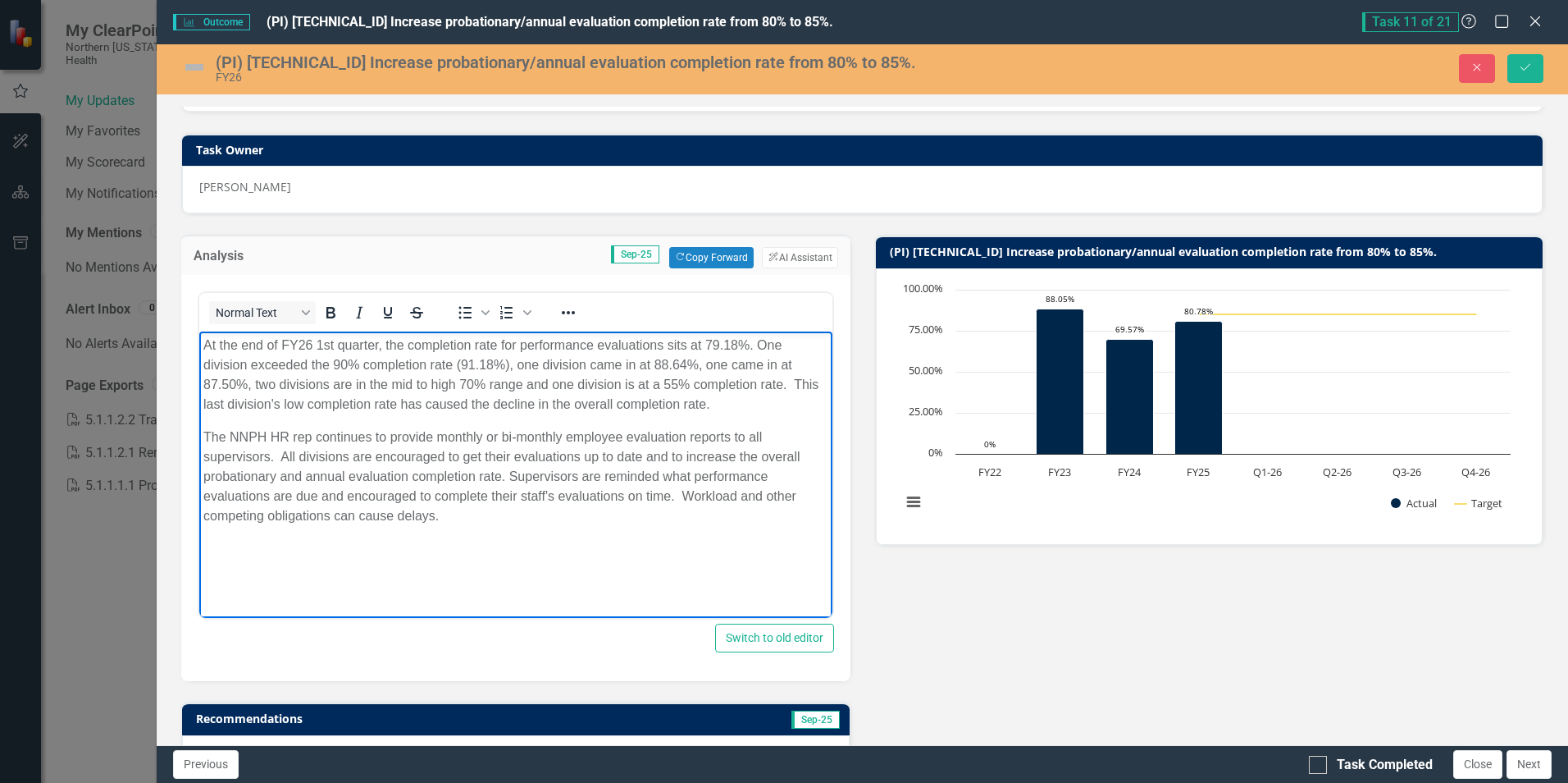
scroll to position [164, 0]
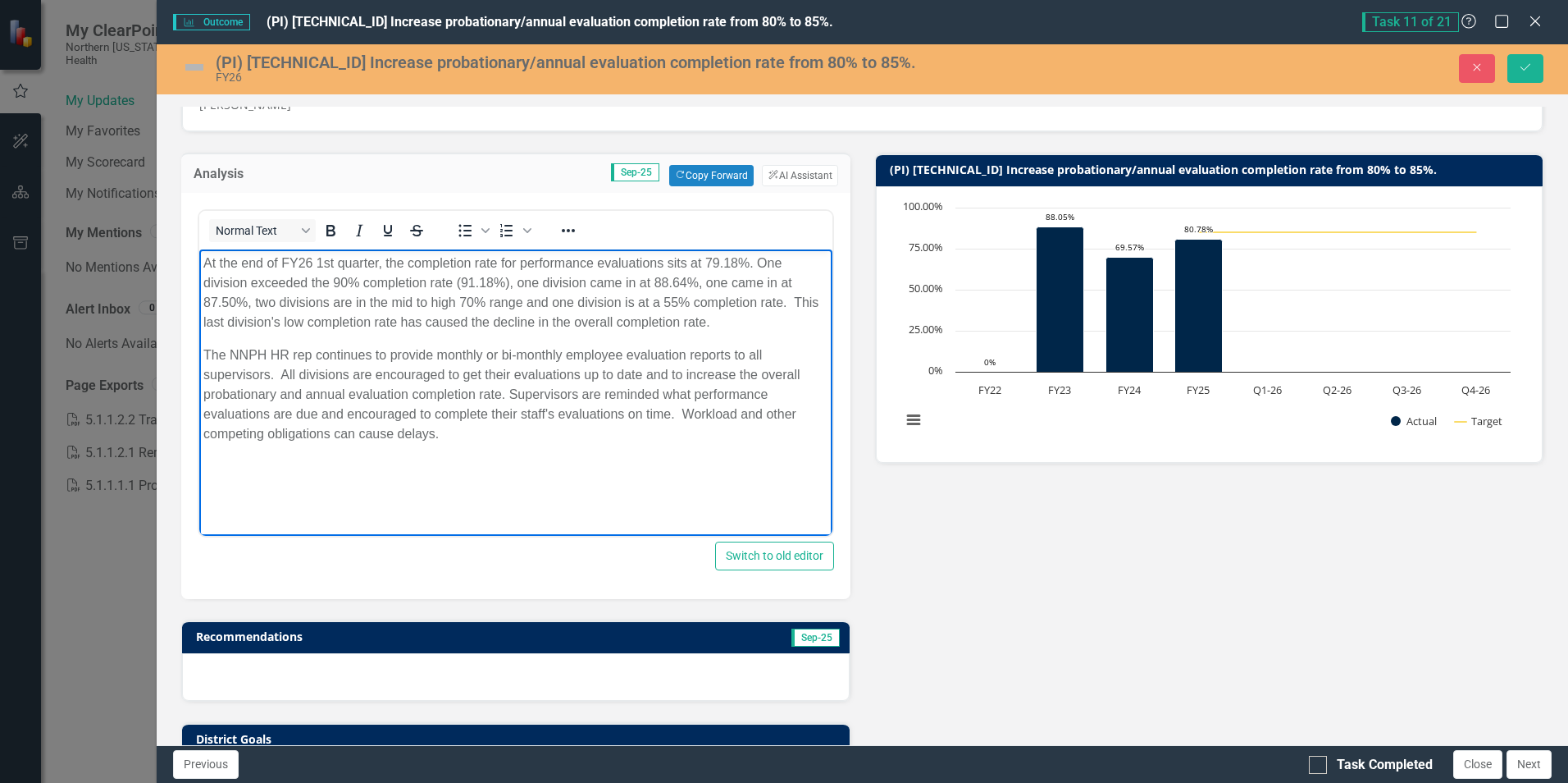
click at [796, 302] on p "At the end of FY26 1st quarter, the completion rate for performance evaluations…" at bounding box center [515, 292] width 624 height 79
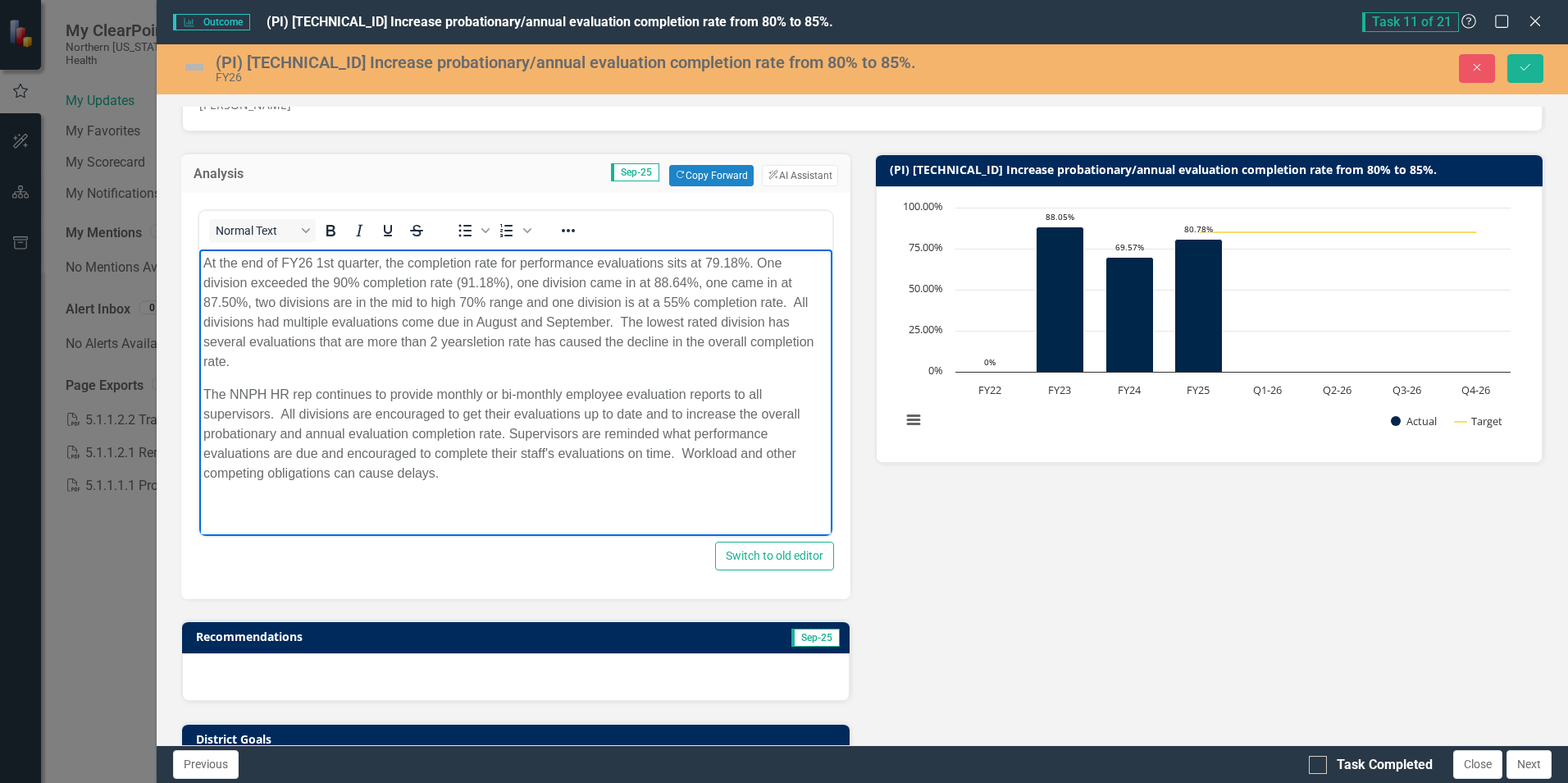
click at [623, 322] on p "At the end of FY26 1st quarter, the completion rate for performance evaluations…" at bounding box center [515, 311] width 624 height 118
click at [767, 324] on p "At the end of FY26 1st quarter, the completion rate for performance evaluations…" at bounding box center [515, 311] width 624 height 118
click at [320, 338] on p "At the end of FY26 1st quarter, the completion rate for performance evaluations…" at bounding box center [515, 311] width 624 height 118
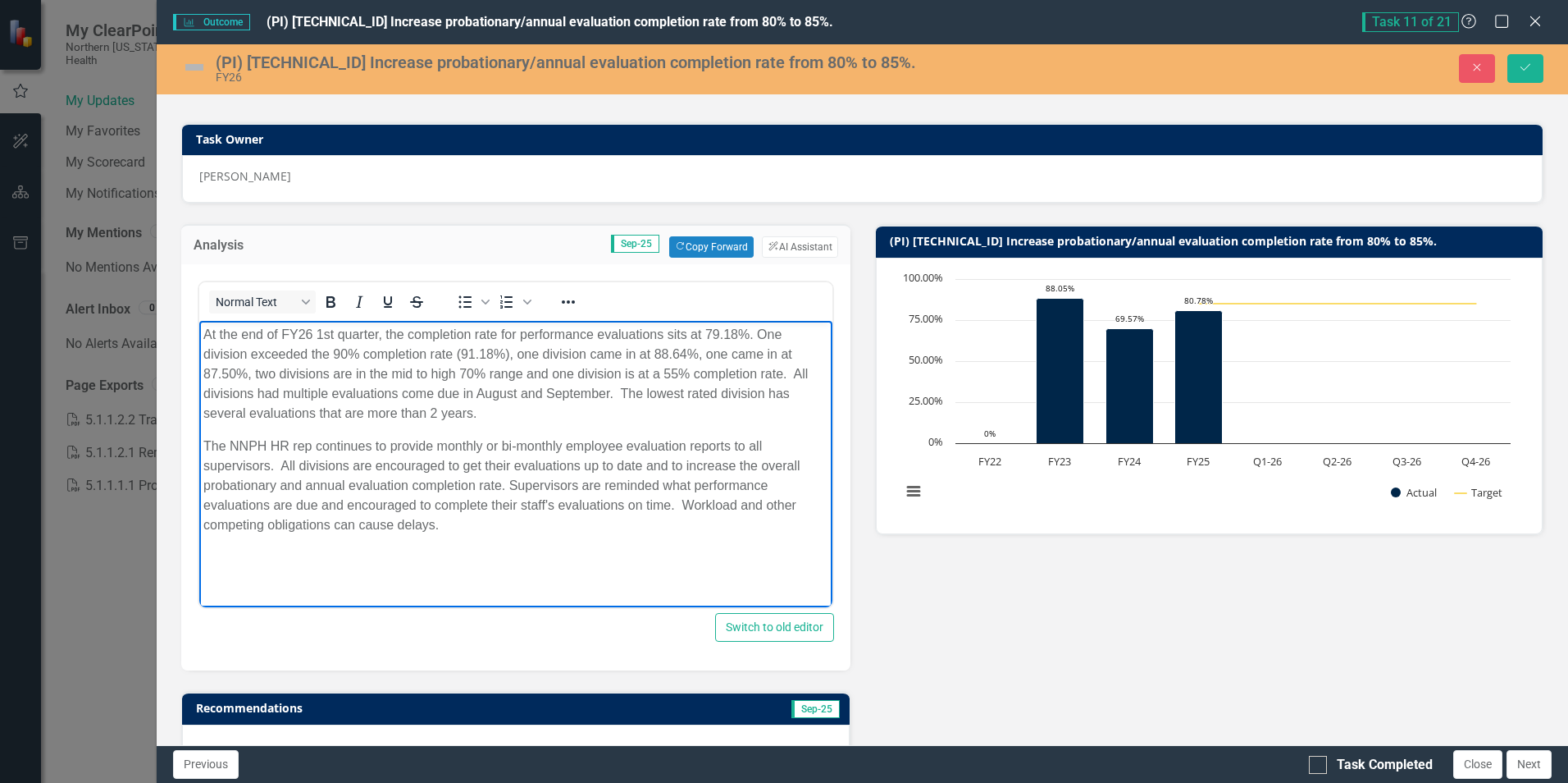
scroll to position [82, 0]
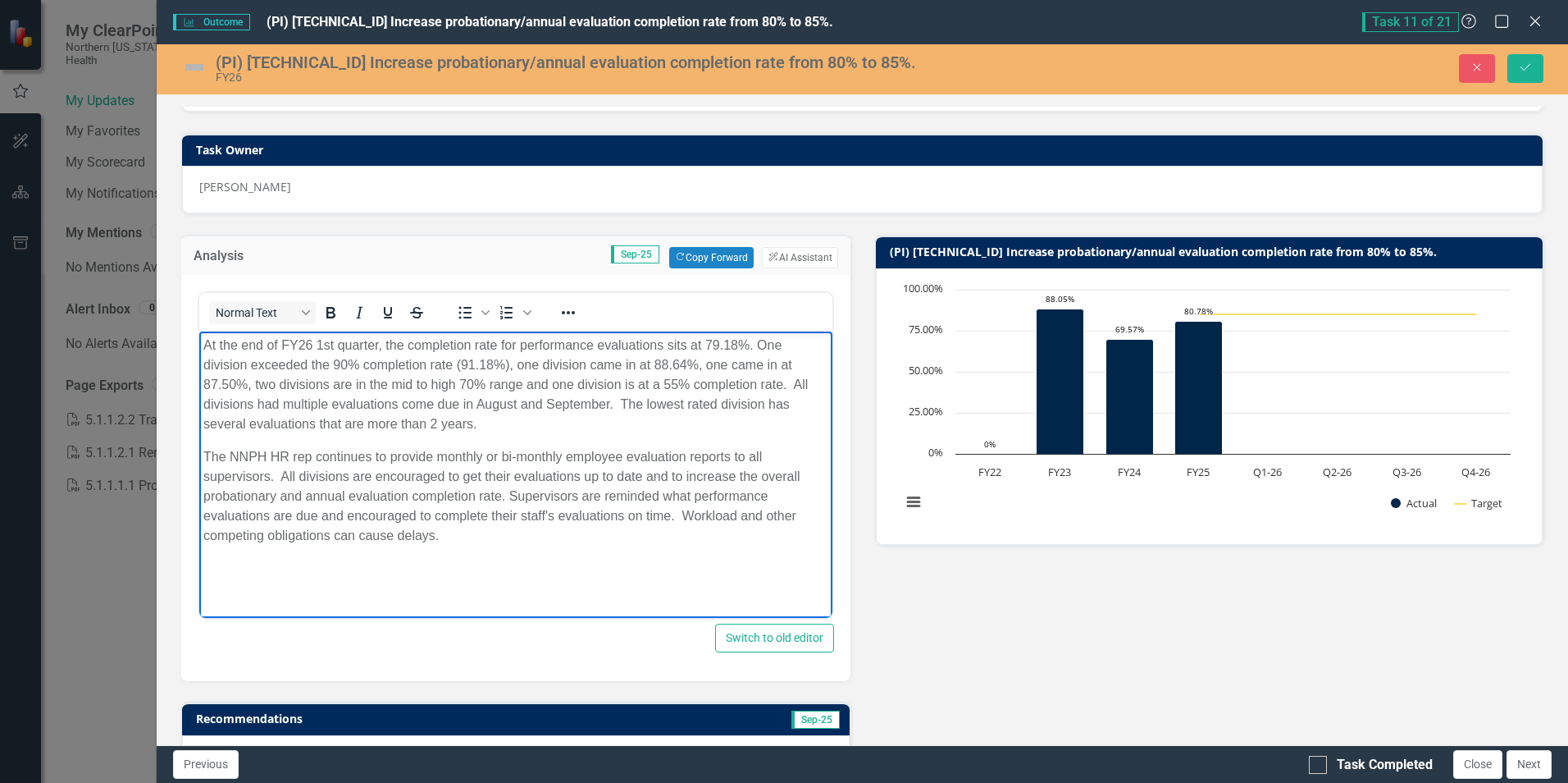
click at [389, 381] on p "At the end of FY26 1st quarter, the completion rate for performance evaluations…" at bounding box center [515, 384] width 624 height 99
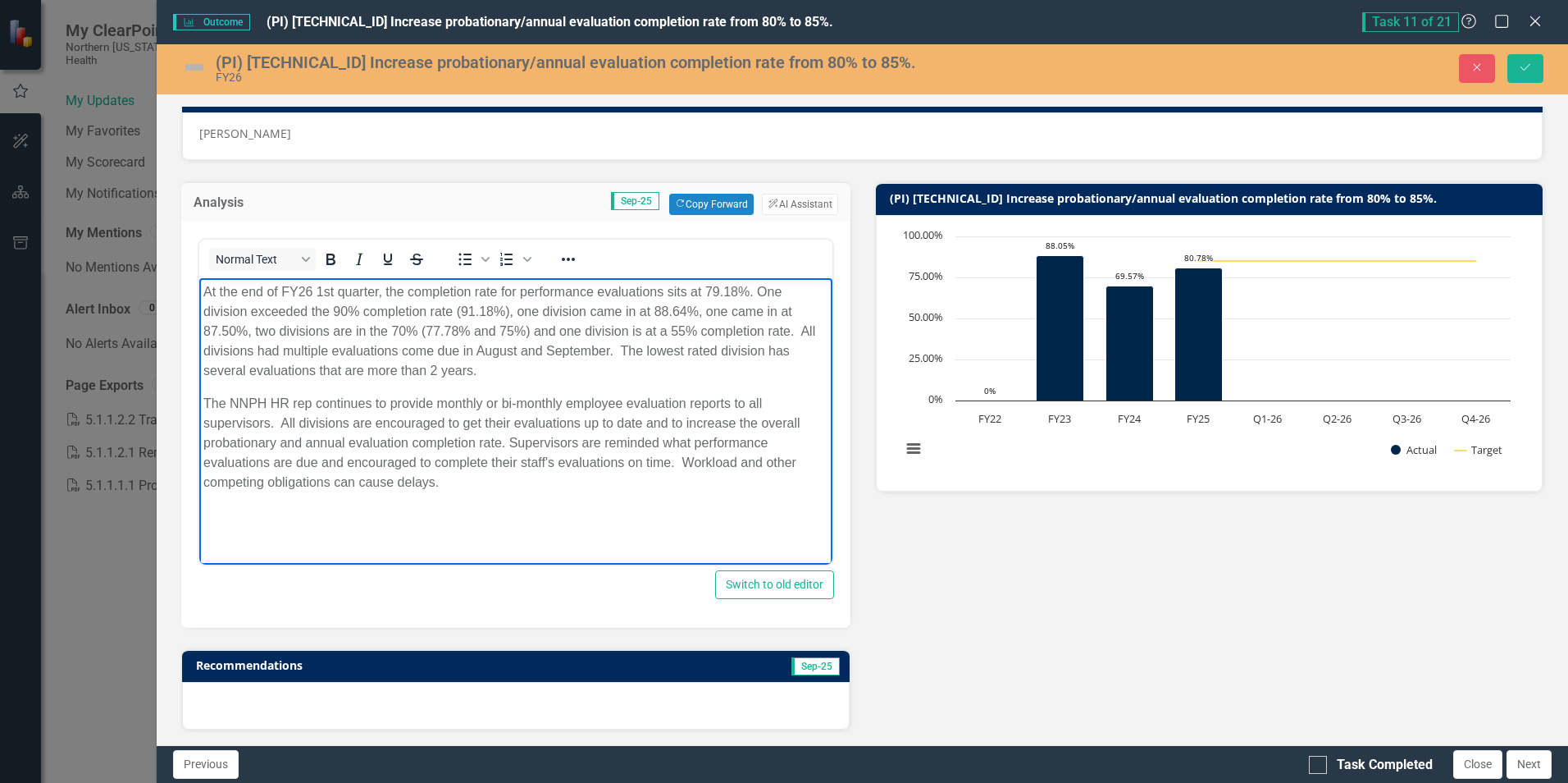
scroll to position [164, 0]
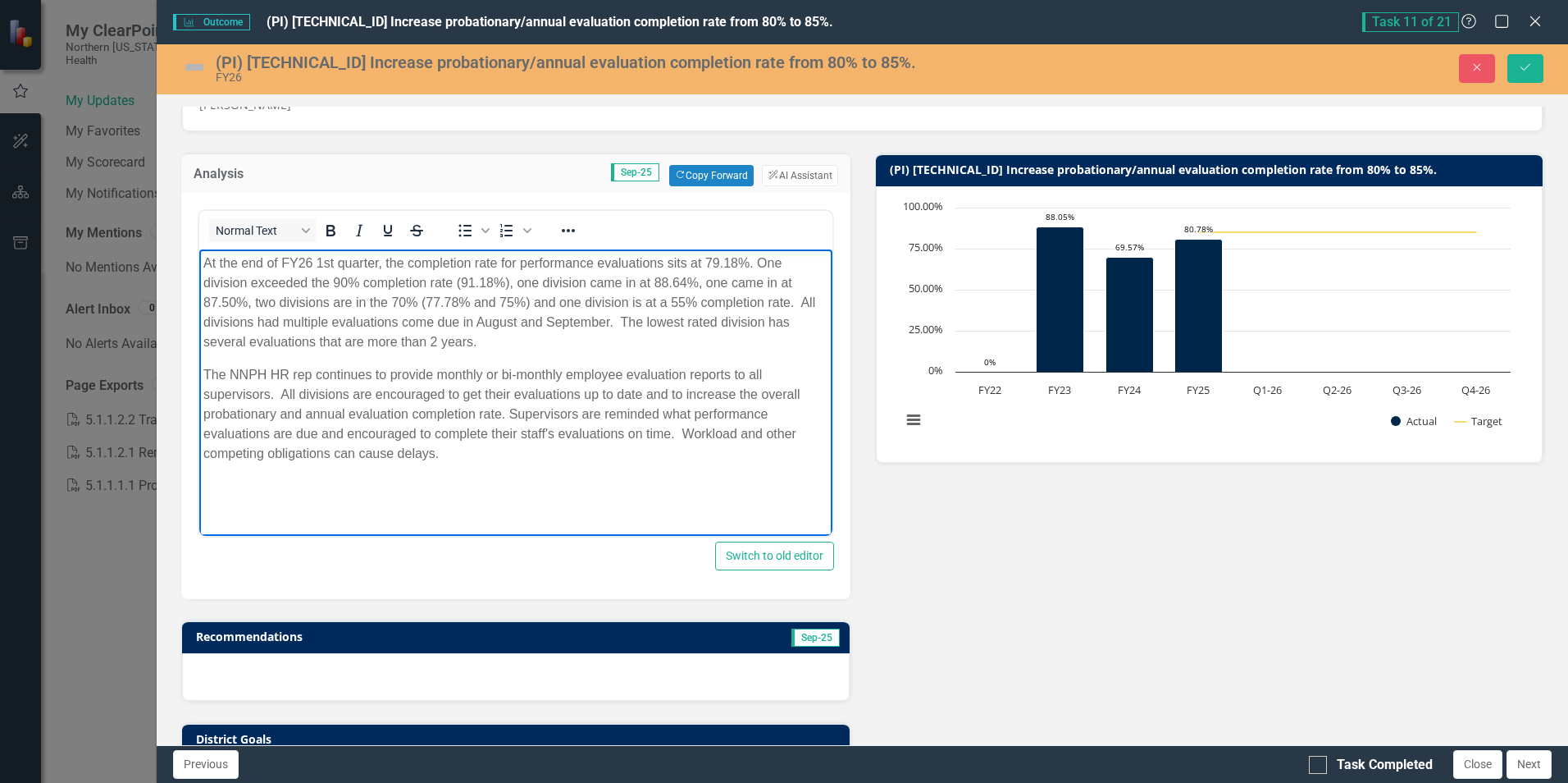
click at [519, 326] on p "At the end of FY26 1st quarter, the completion rate for performance evaluations…" at bounding box center [515, 302] width 624 height 99
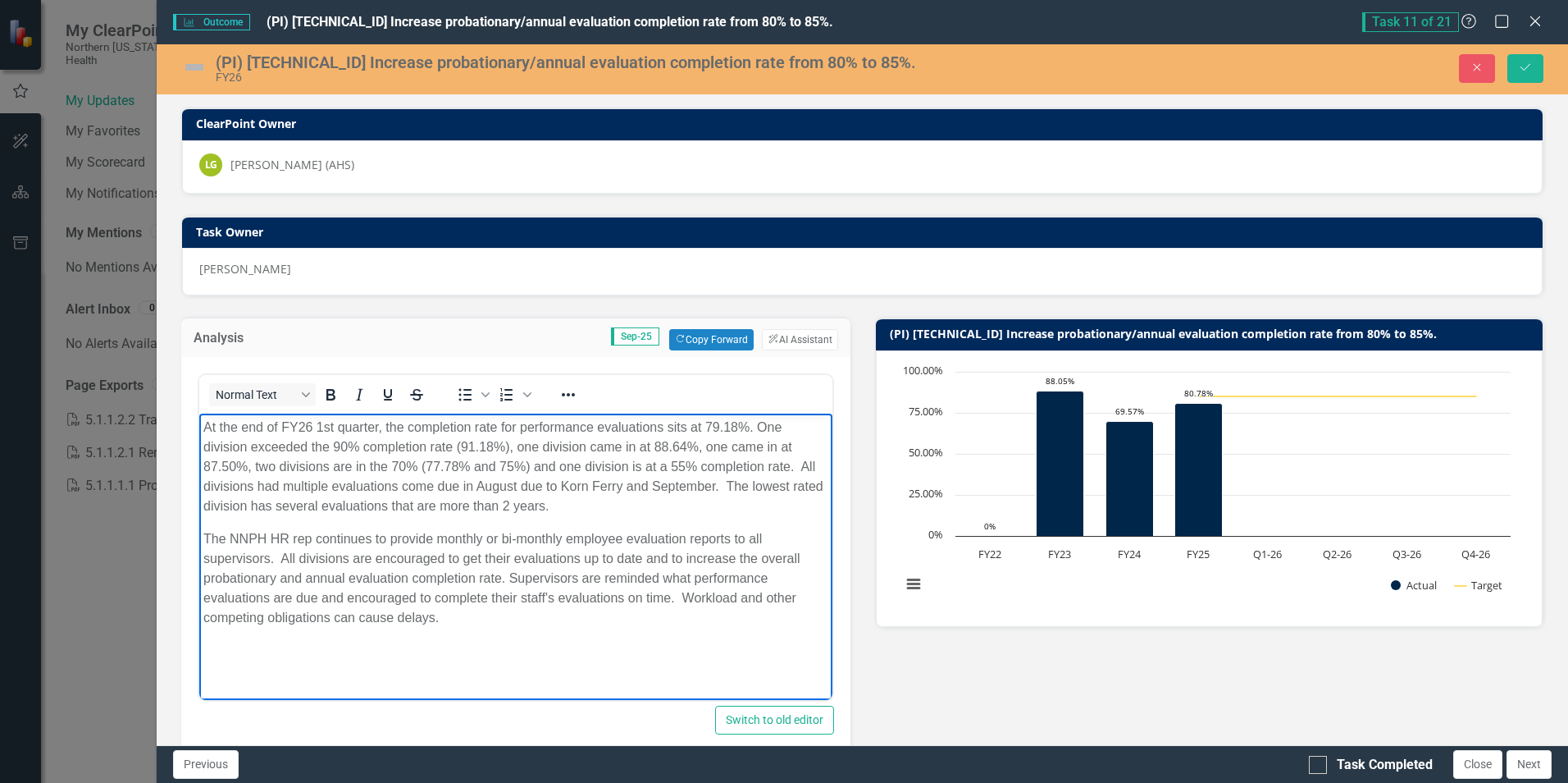
scroll to position [164, 0]
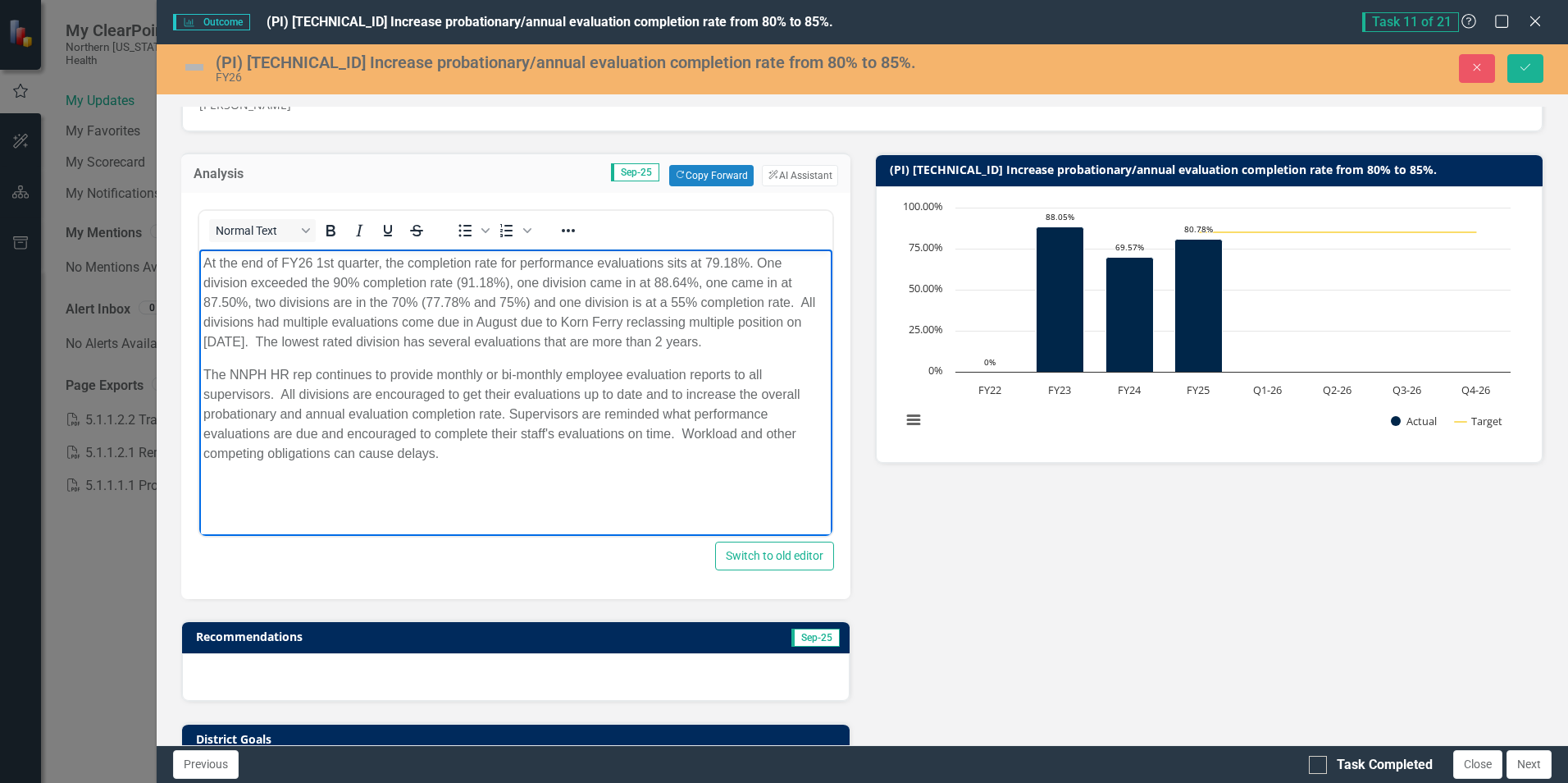
click at [421, 341] on p "At the end of FY26 1st quarter, the completion rate for performance evaluations…" at bounding box center [515, 302] width 624 height 99
click at [561, 339] on p "At the end of FY26 1st quarter, the completion rate for performance evaluations…" at bounding box center [515, 302] width 624 height 99
click at [663, 343] on p "At the end of FY26 1st quarter, the completion rate for performance evaluations…" at bounding box center [515, 302] width 624 height 99
click at [743, 358] on body "At the end of FY26 1st quarter, the completion rate for performance evaluations…" at bounding box center [516, 372] width 633 height 246
click at [452, 341] on p "At the end of FY26 1st quarter, the completion rate for performance evaluations…" at bounding box center [515, 302] width 624 height 99
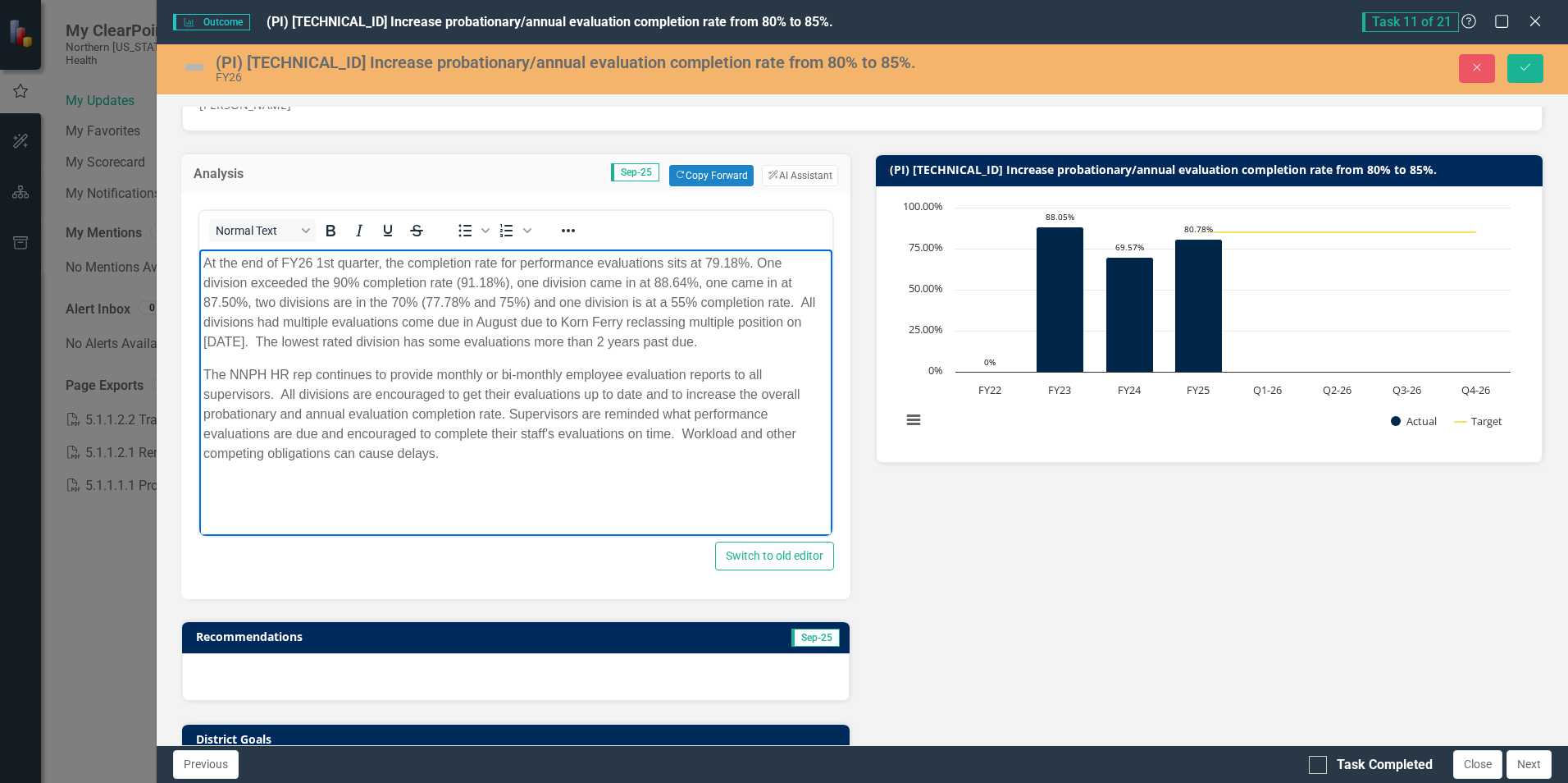
click at [468, 457] on p "The NNPH HR rep continues to provide monthly or bi-monthly employee evaluation …" at bounding box center [515, 414] width 624 height 99
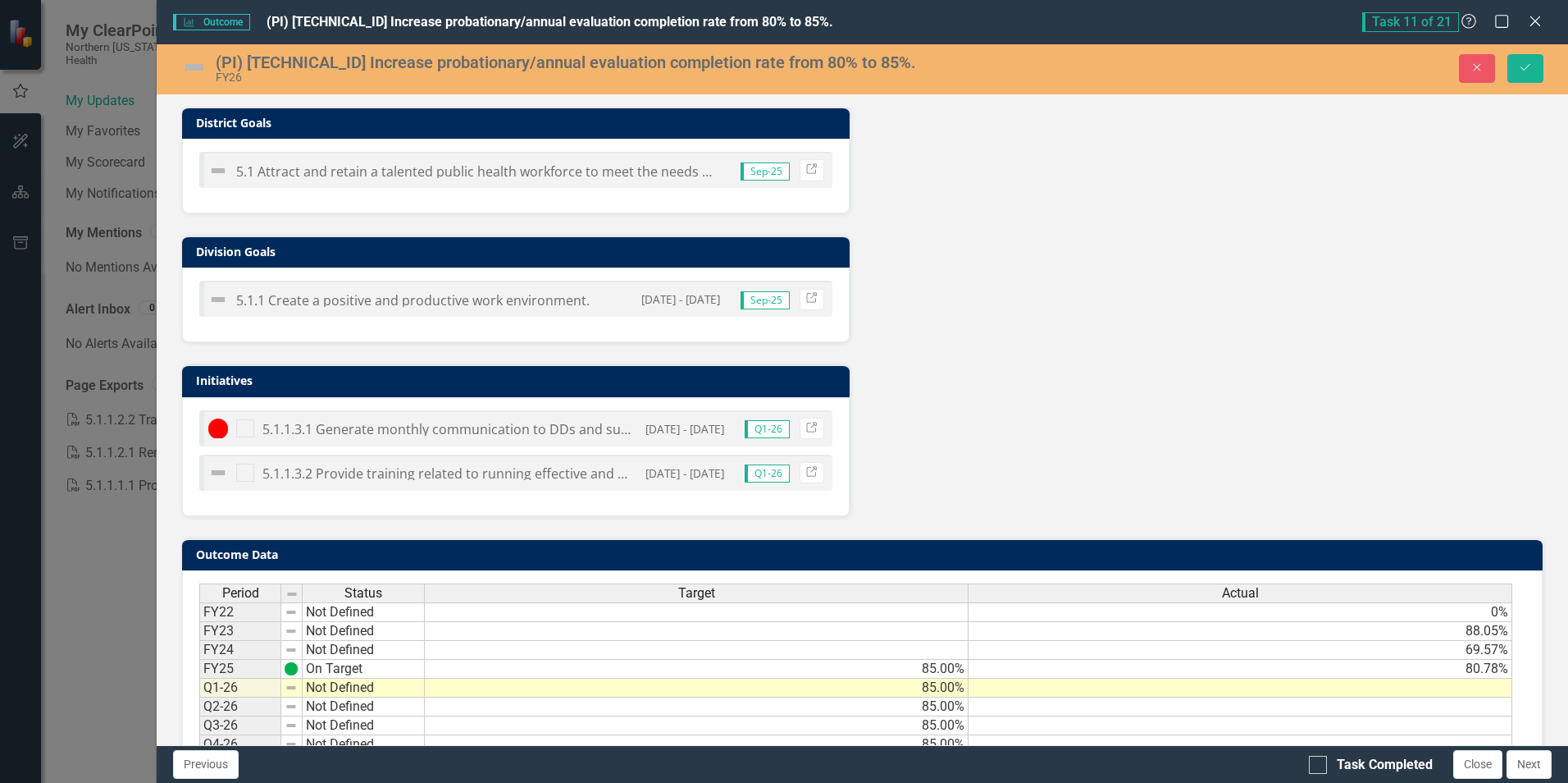
scroll to position [820, 0]
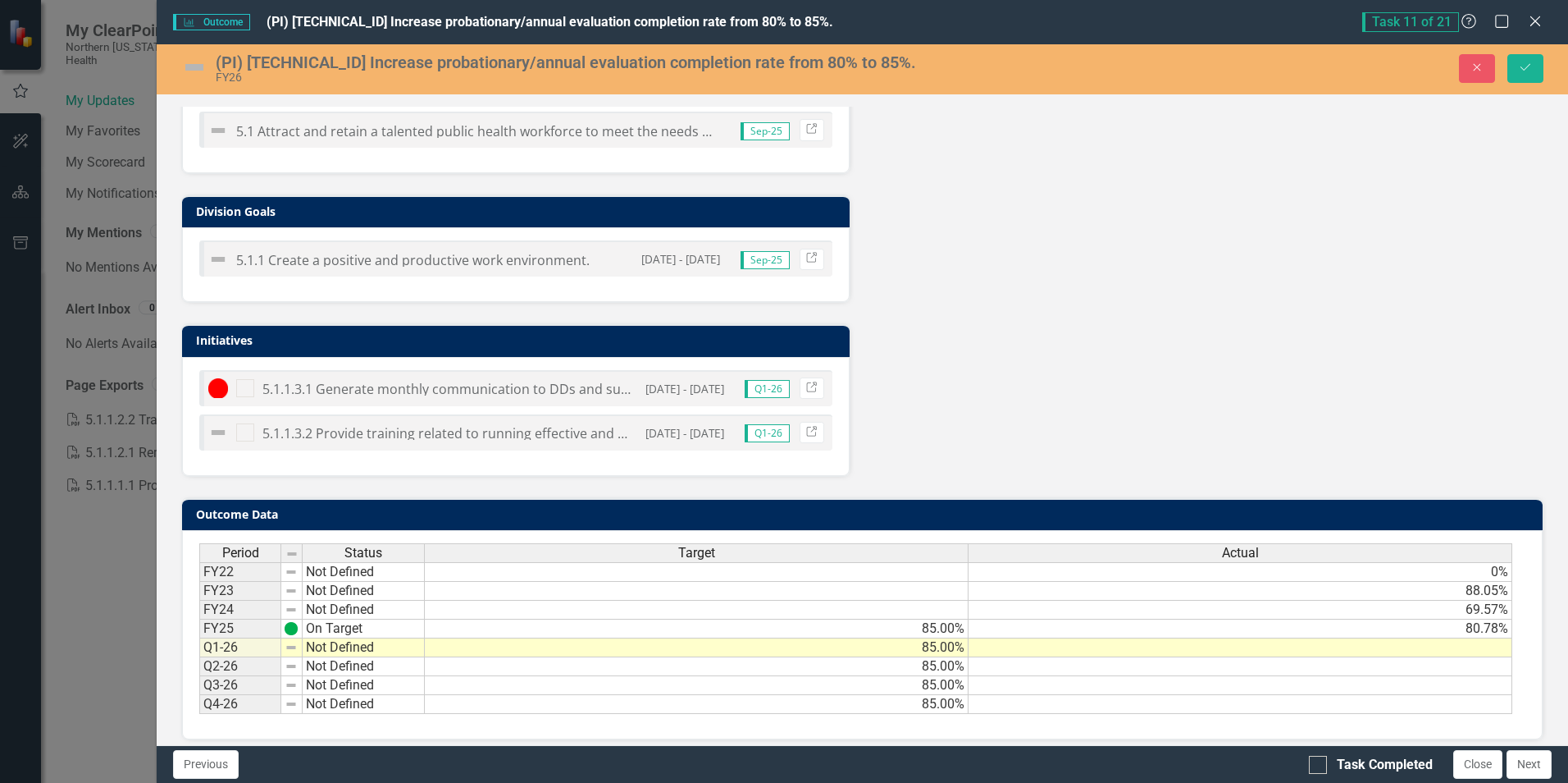
click at [1031, 652] on td at bounding box center [1240, 648] width 543 height 19
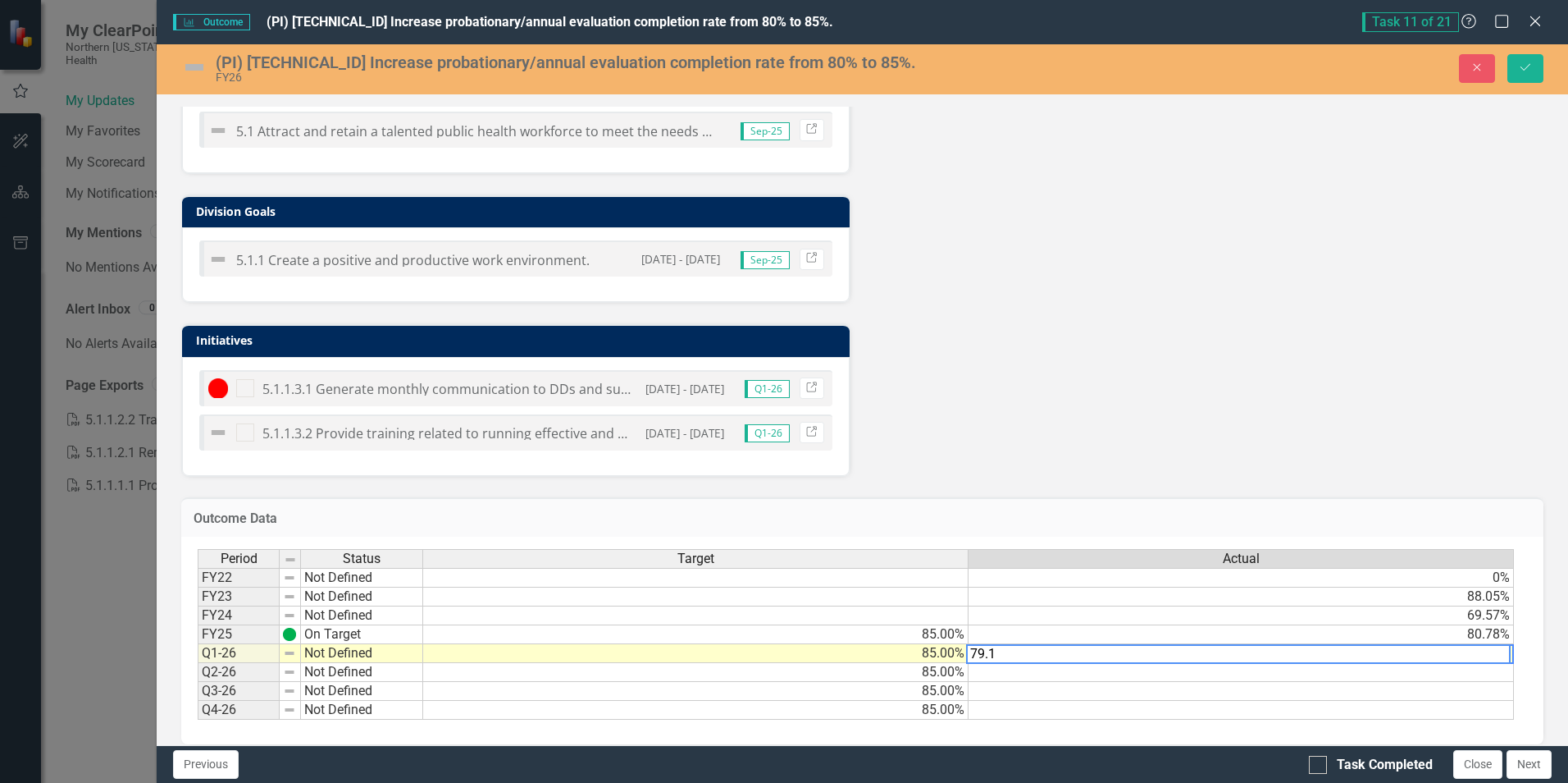
type textarea "79.18"
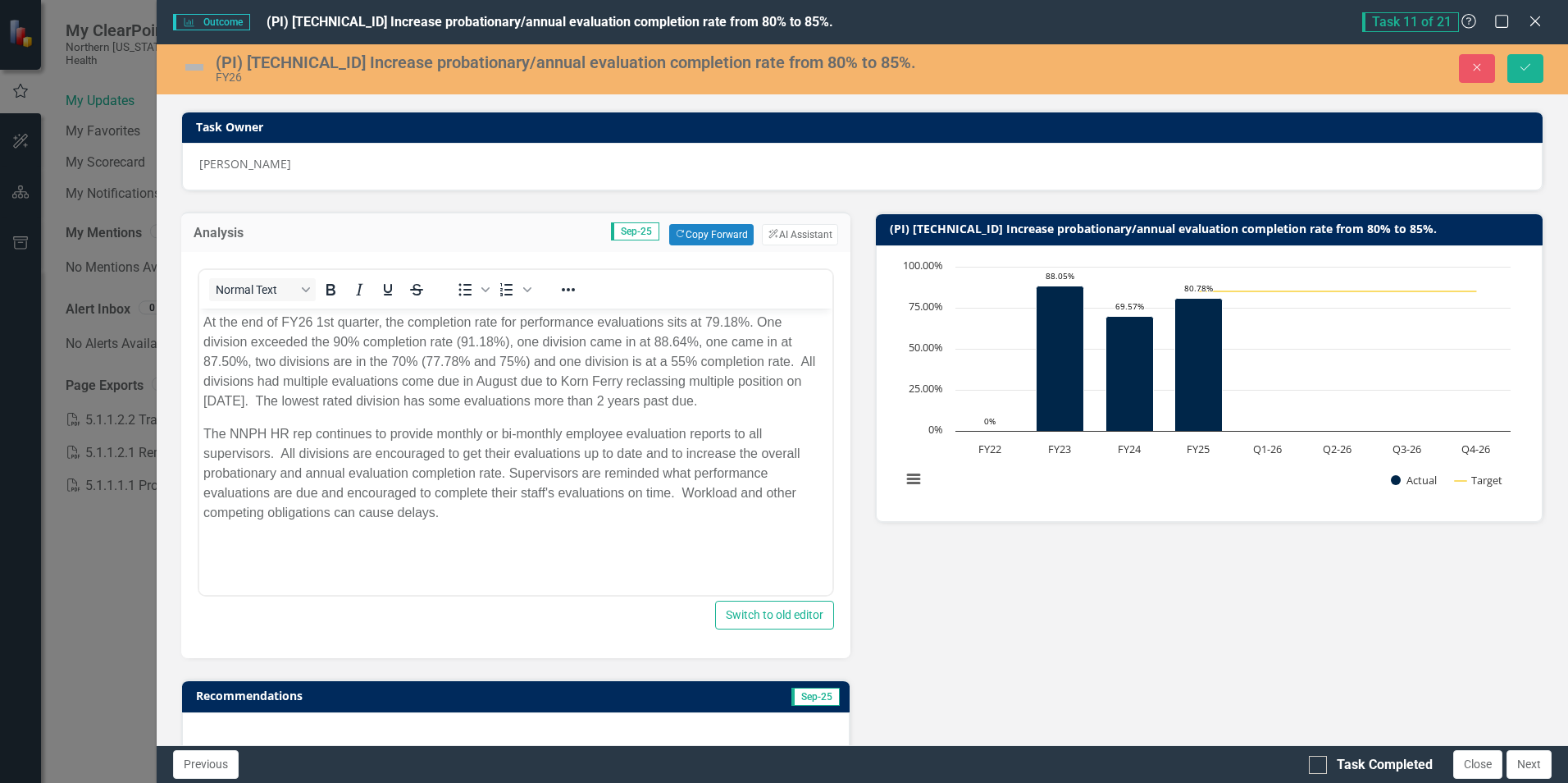
scroll to position [0, 0]
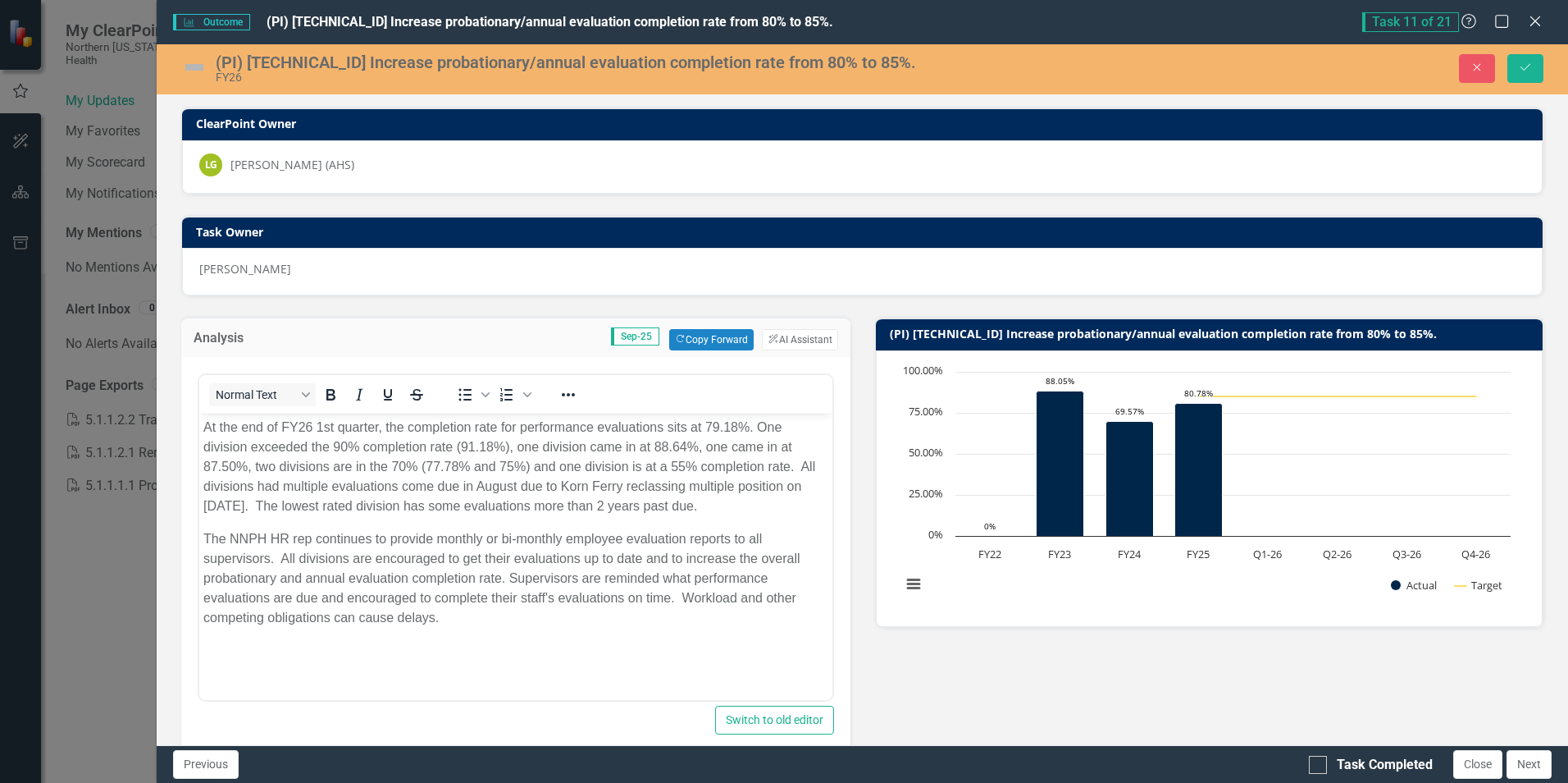
click at [196, 63] on img at bounding box center [194, 66] width 26 height 26
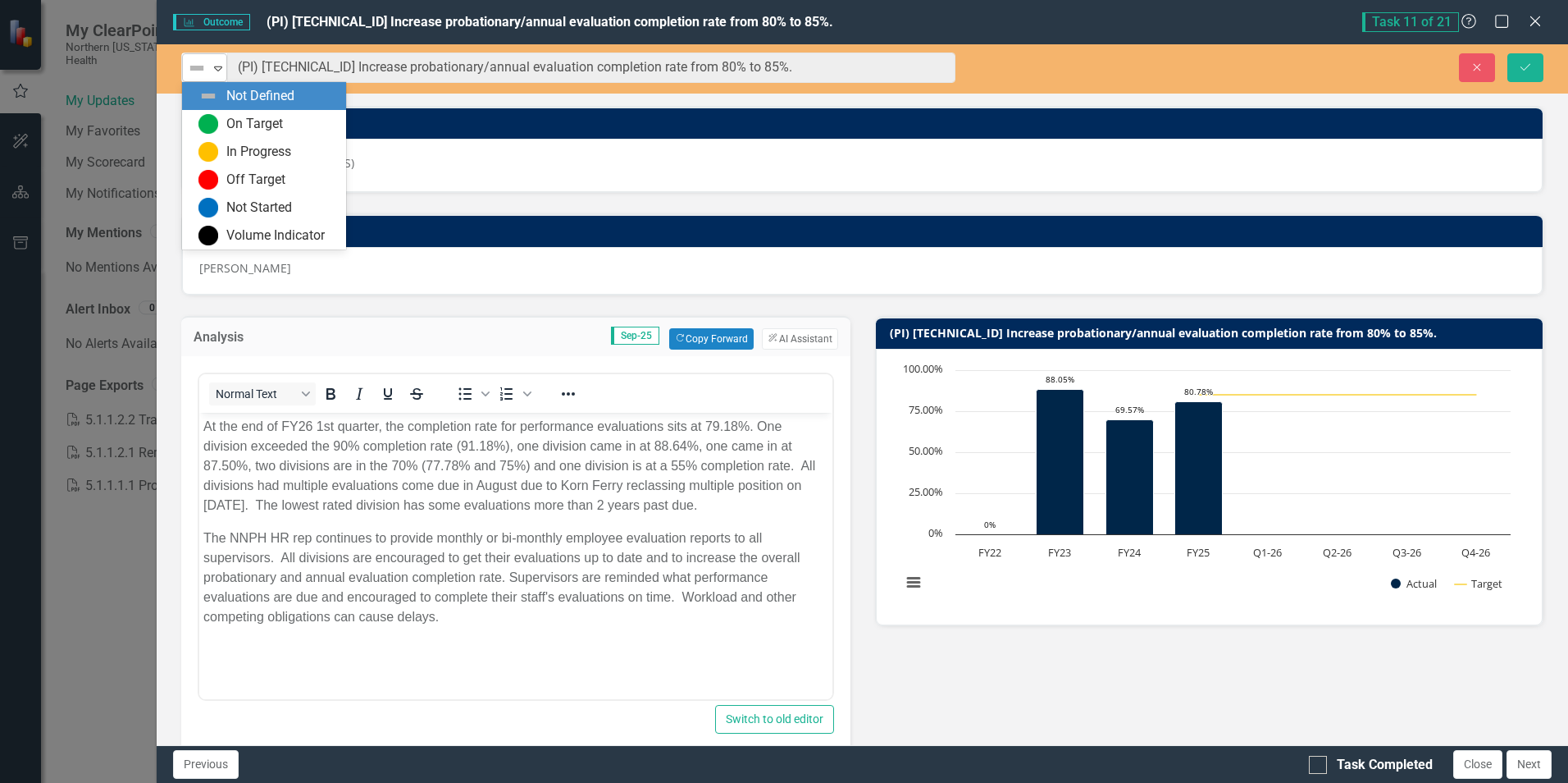
click at [219, 69] on icon "Expand" at bounding box center [218, 68] width 16 height 13
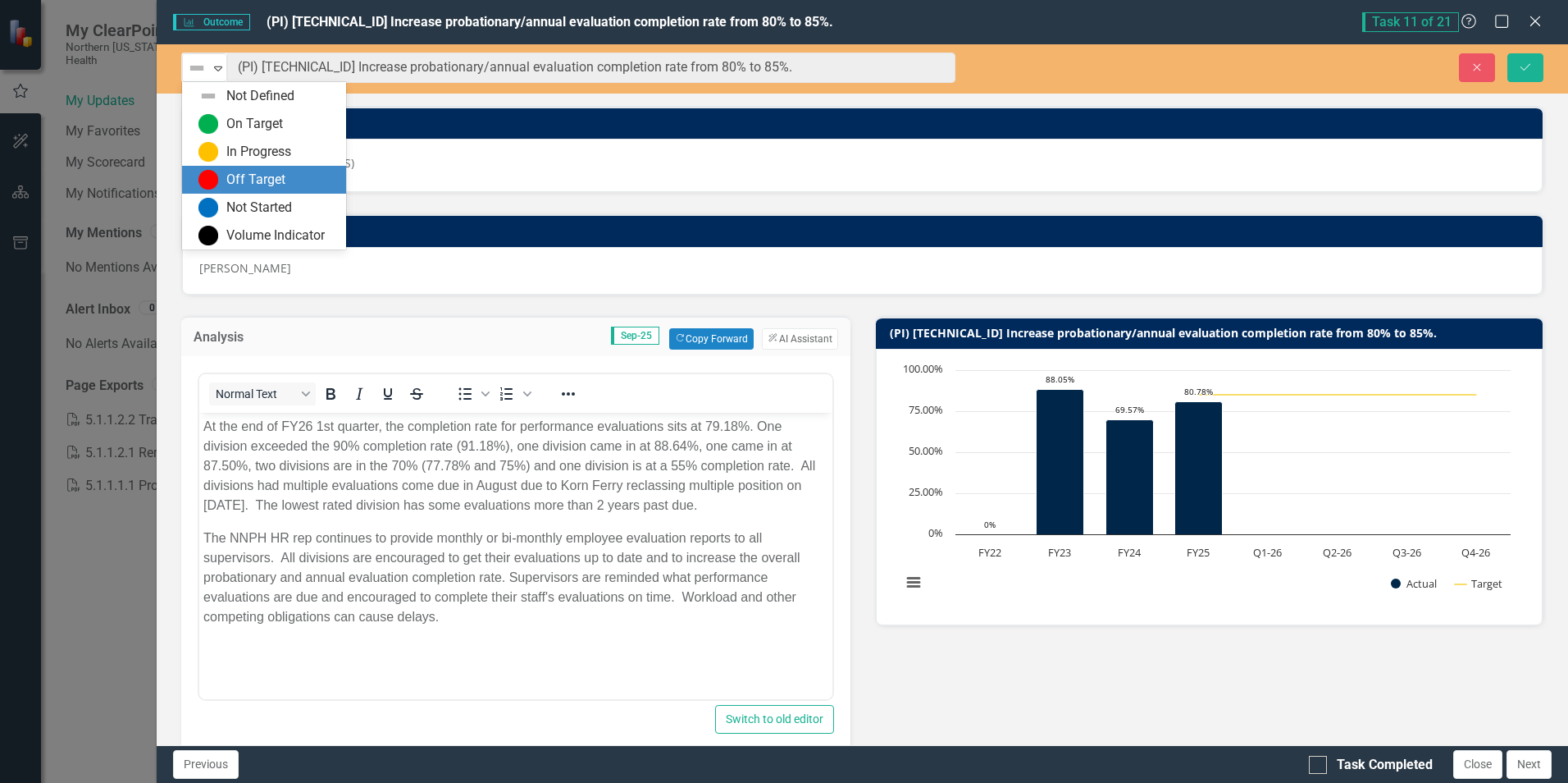
click at [226, 188] on div "Off Target" at bounding box center [256, 180] width 59 height 19
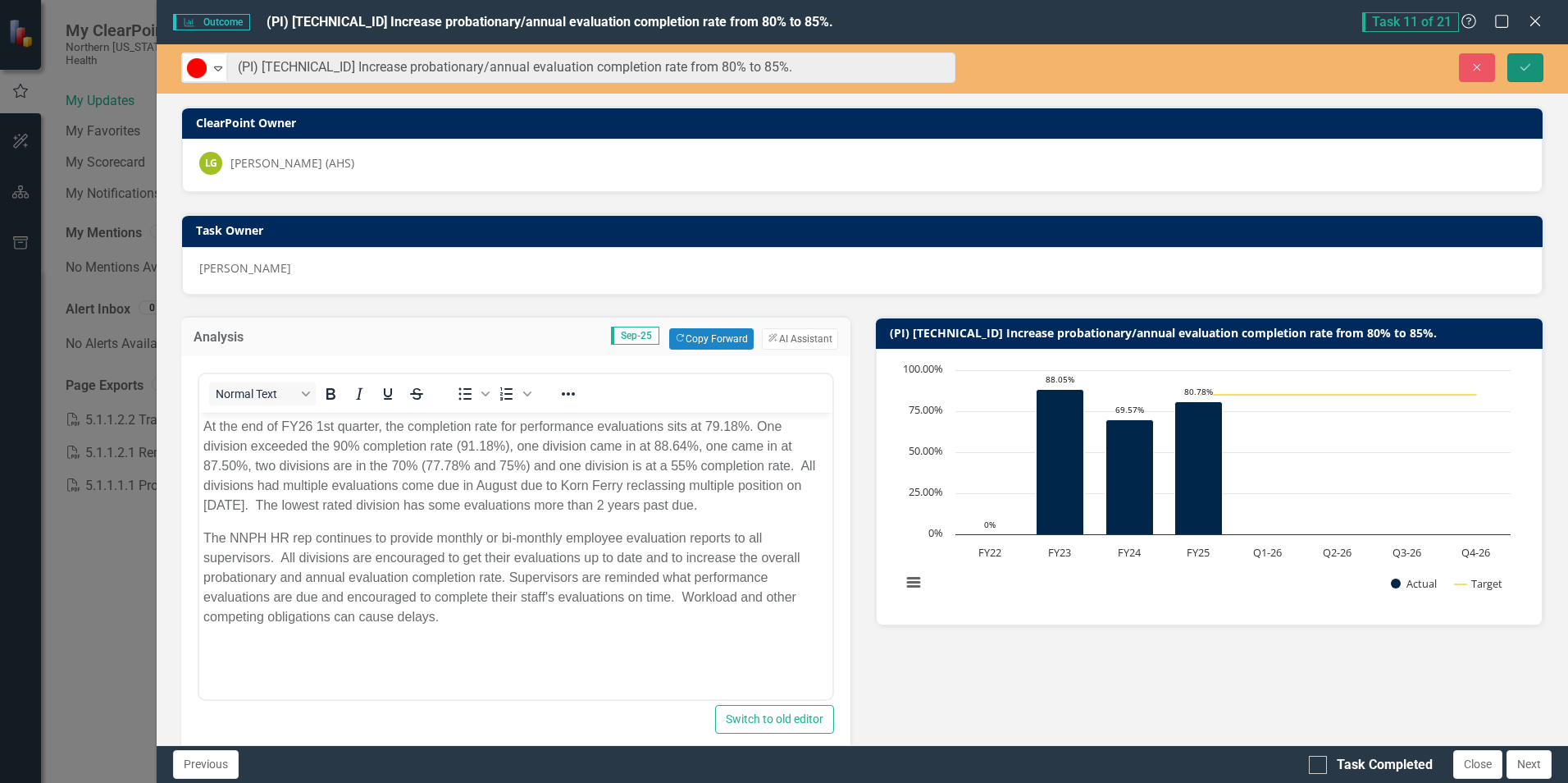
click at [1525, 61] on icon "Save" at bounding box center [1525, 67] width 14 height 12
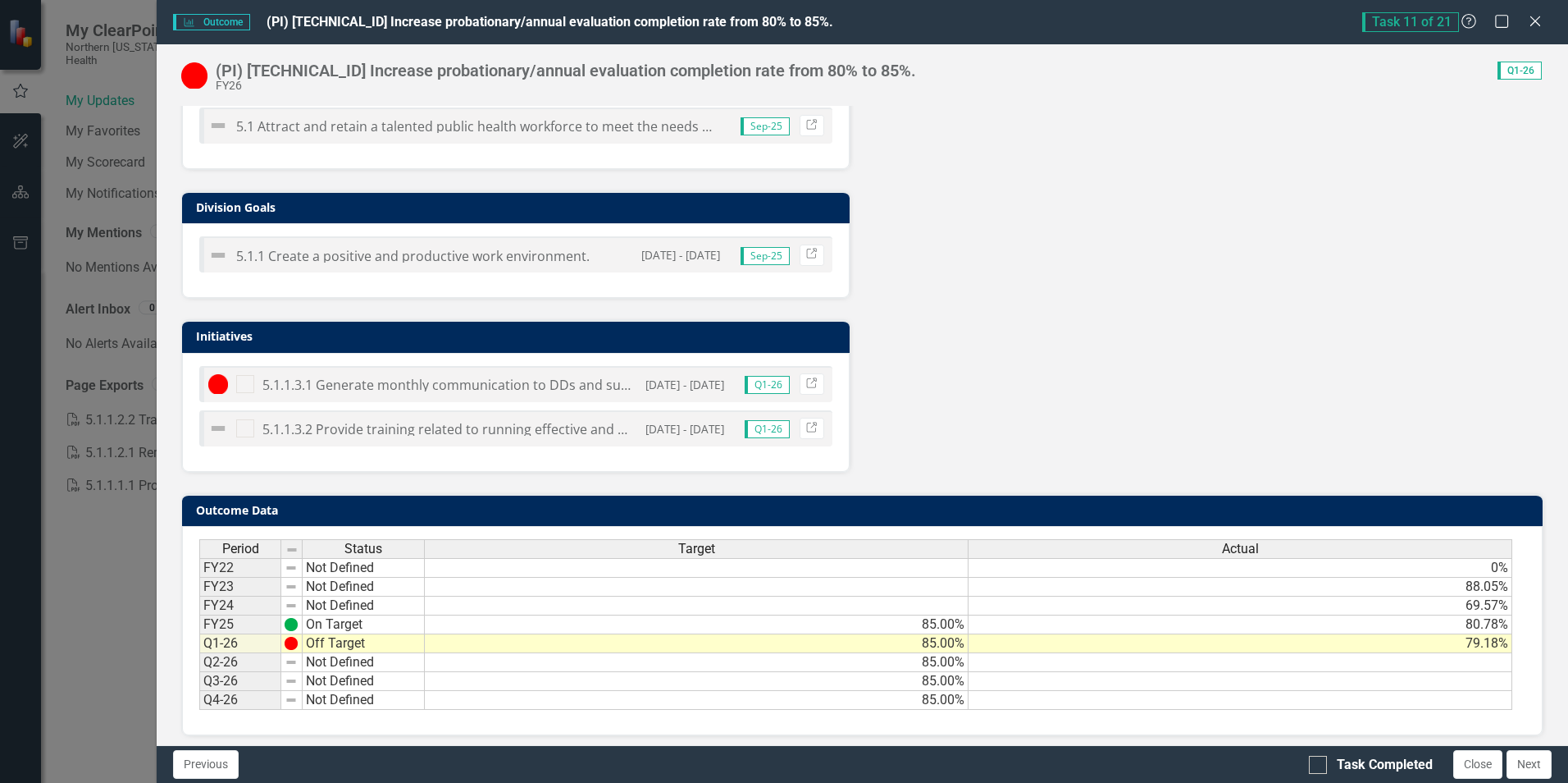
scroll to position [603, 0]
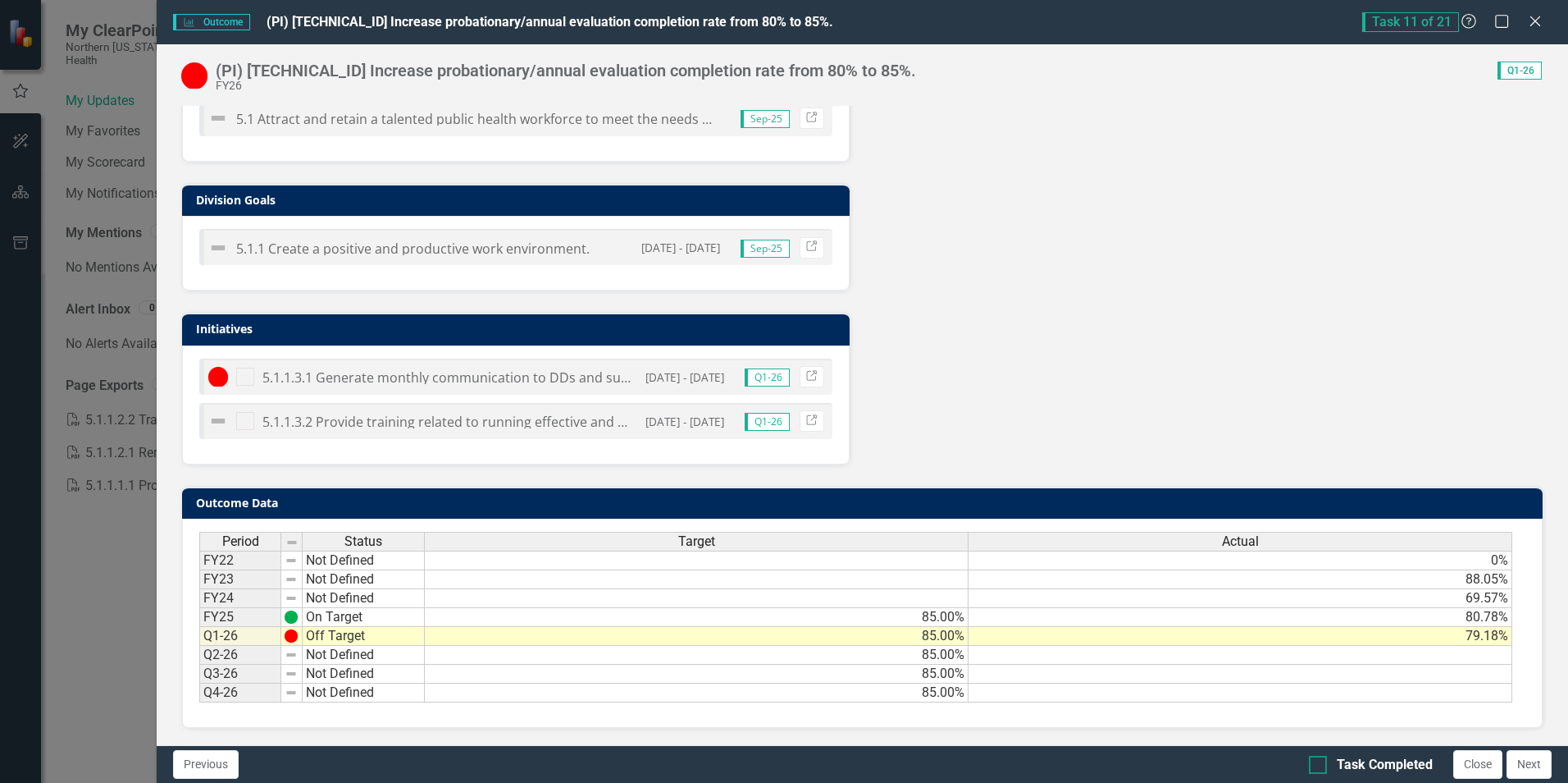
click at [1316, 766] on input "Task Completed" at bounding box center [1314, 760] width 11 height 11
checkbox input "true"
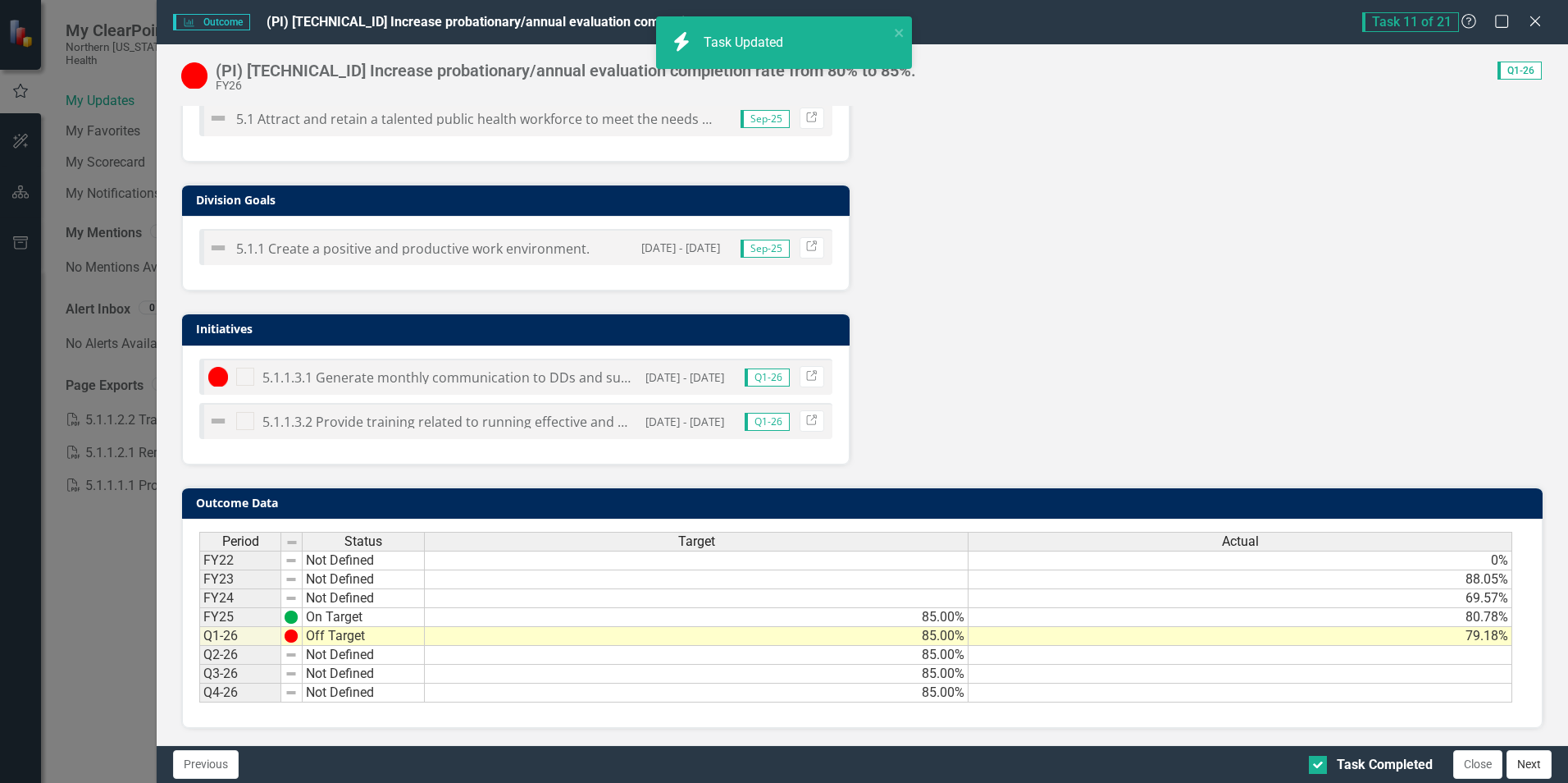
click at [1528, 767] on button "Next" at bounding box center [1529, 764] width 45 height 29
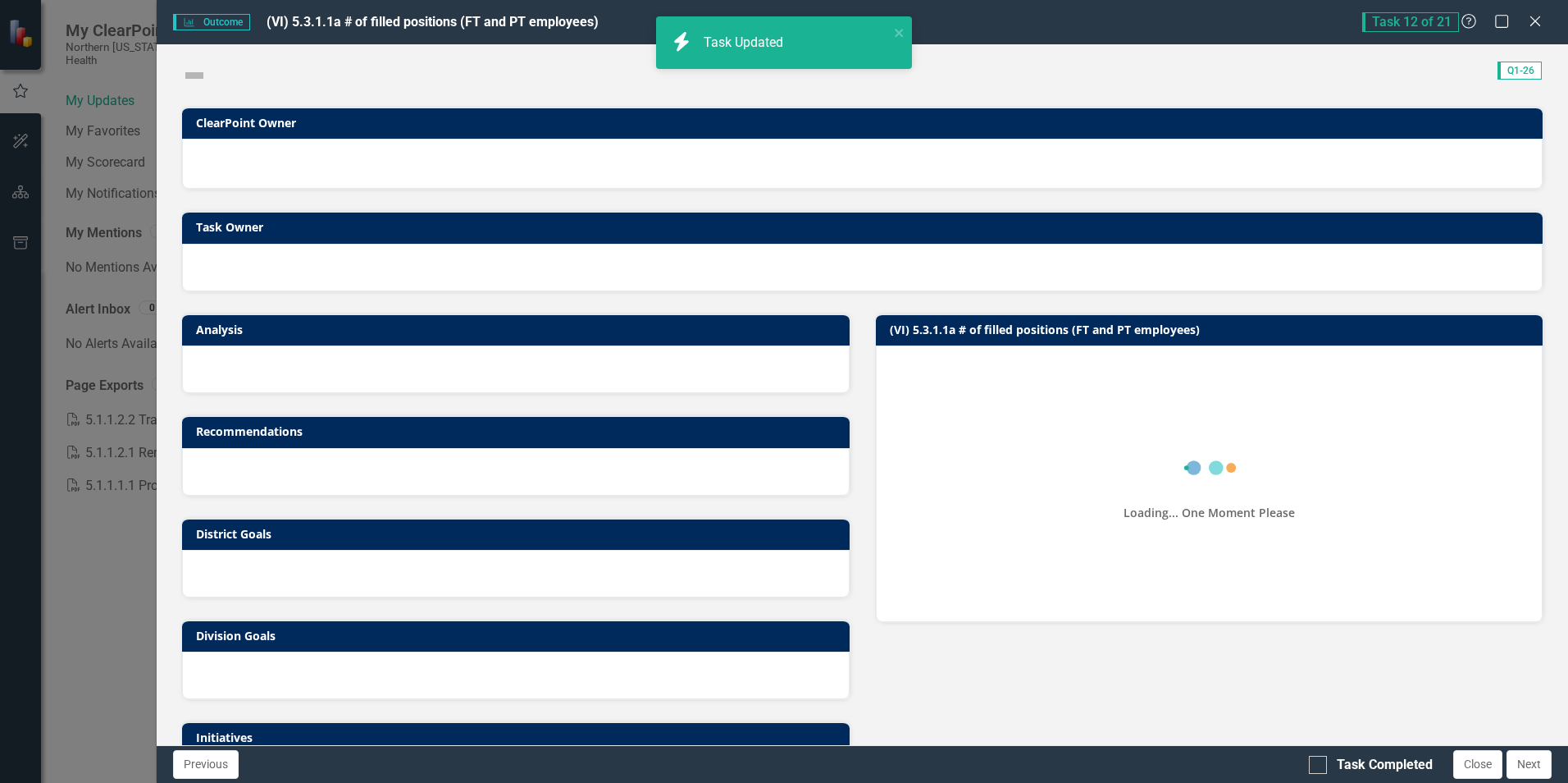
checkbox input "true"
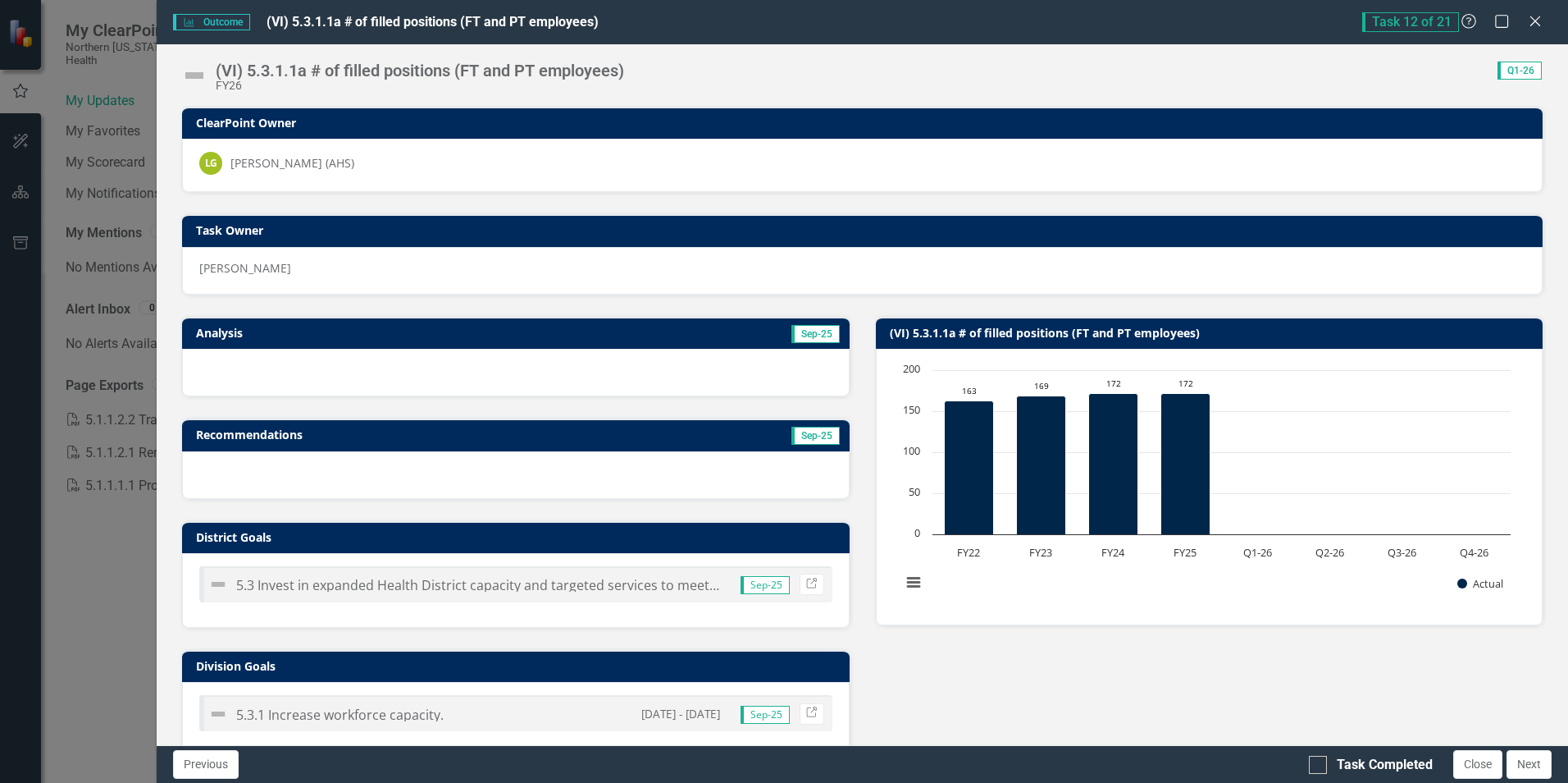
click at [591, 323] on td "Sep-25" at bounding box center [675, 334] width 334 height 25
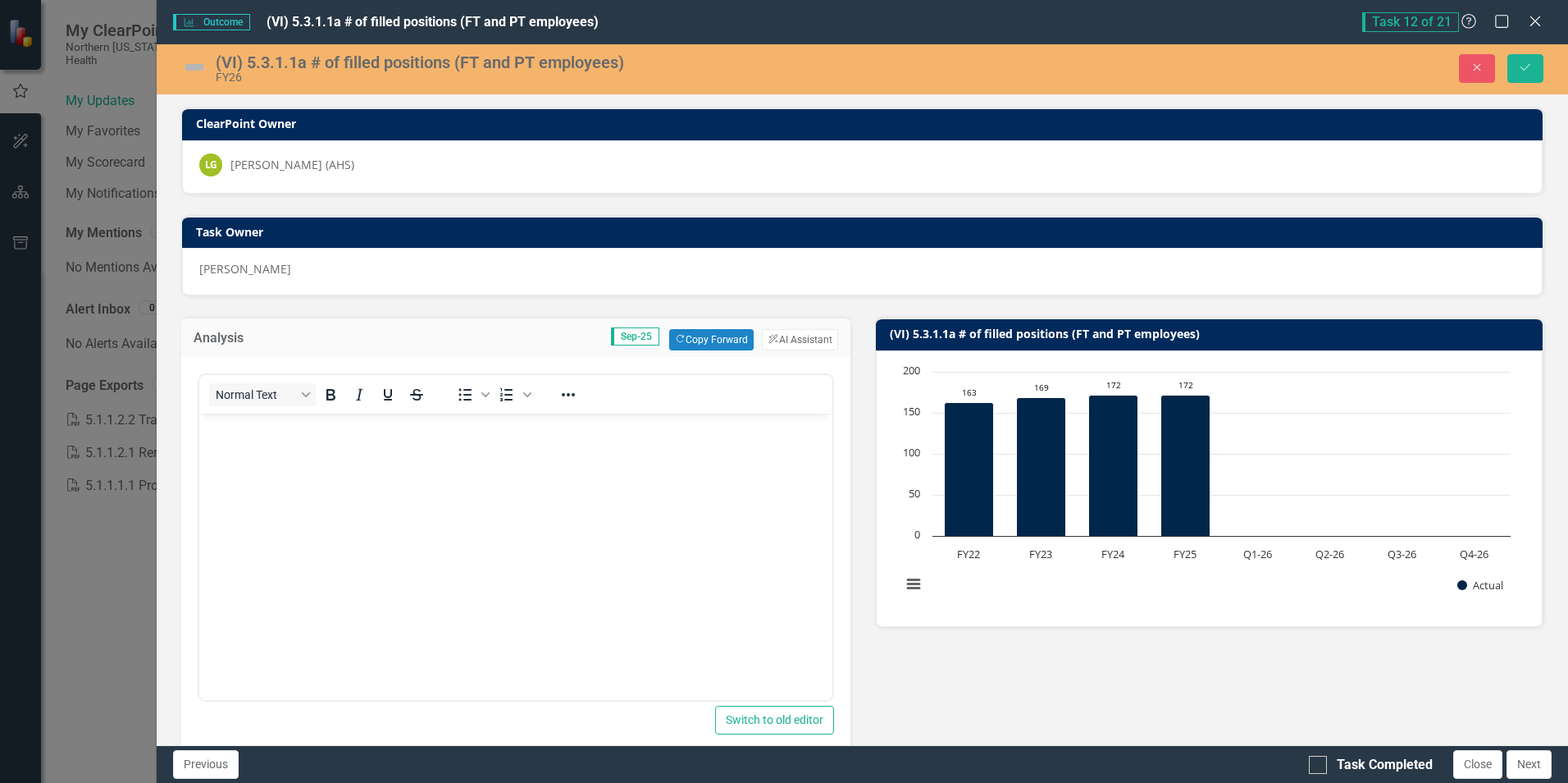
scroll to position [0, 0]
click at [714, 338] on button "Copy Forward Copy Forward" at bounding box center [711, 339] width 84 height 21
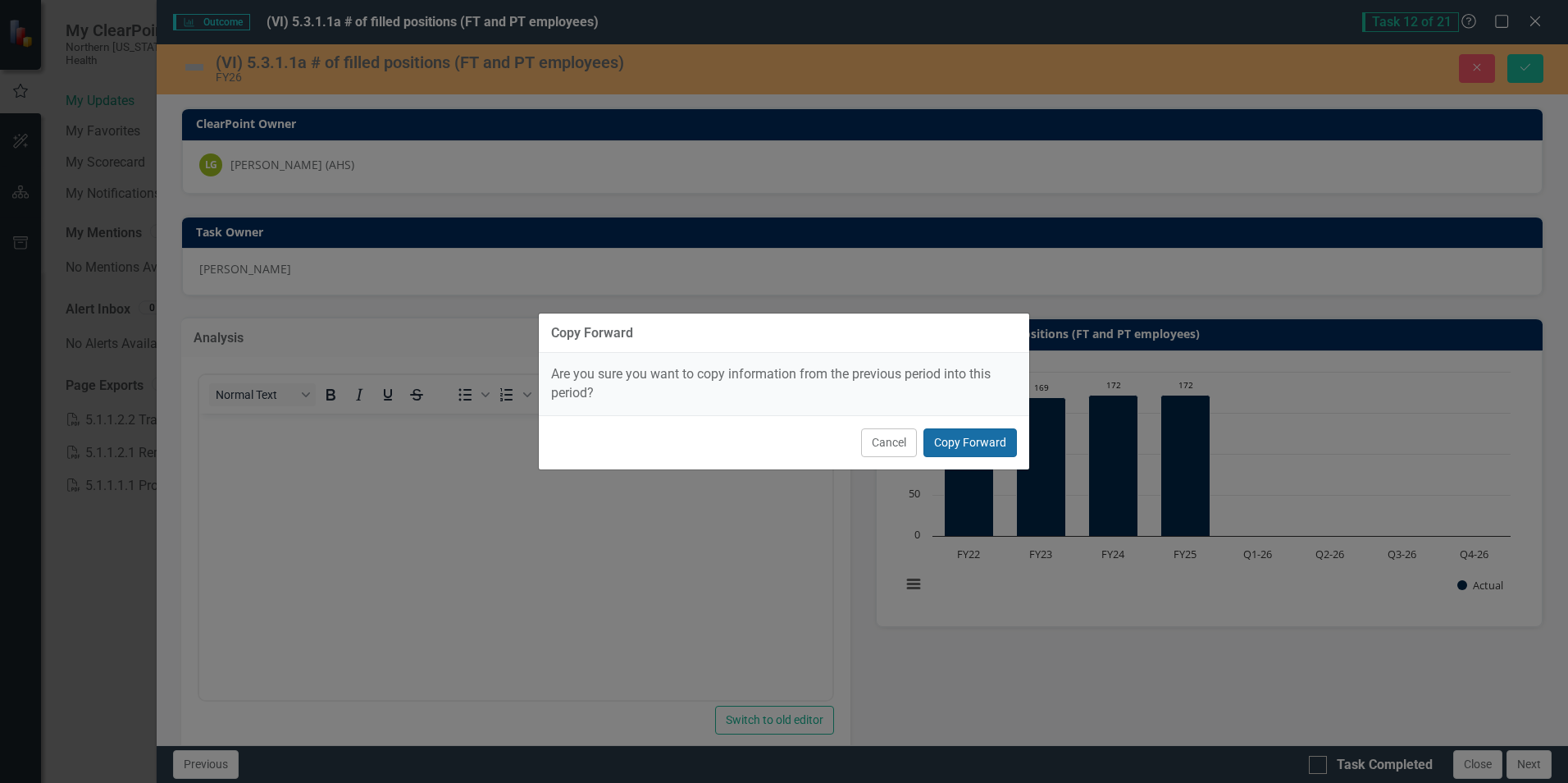
click at [982, 439] on button "Copy Forward" at bounding box center [971, 443] width 94 height 29
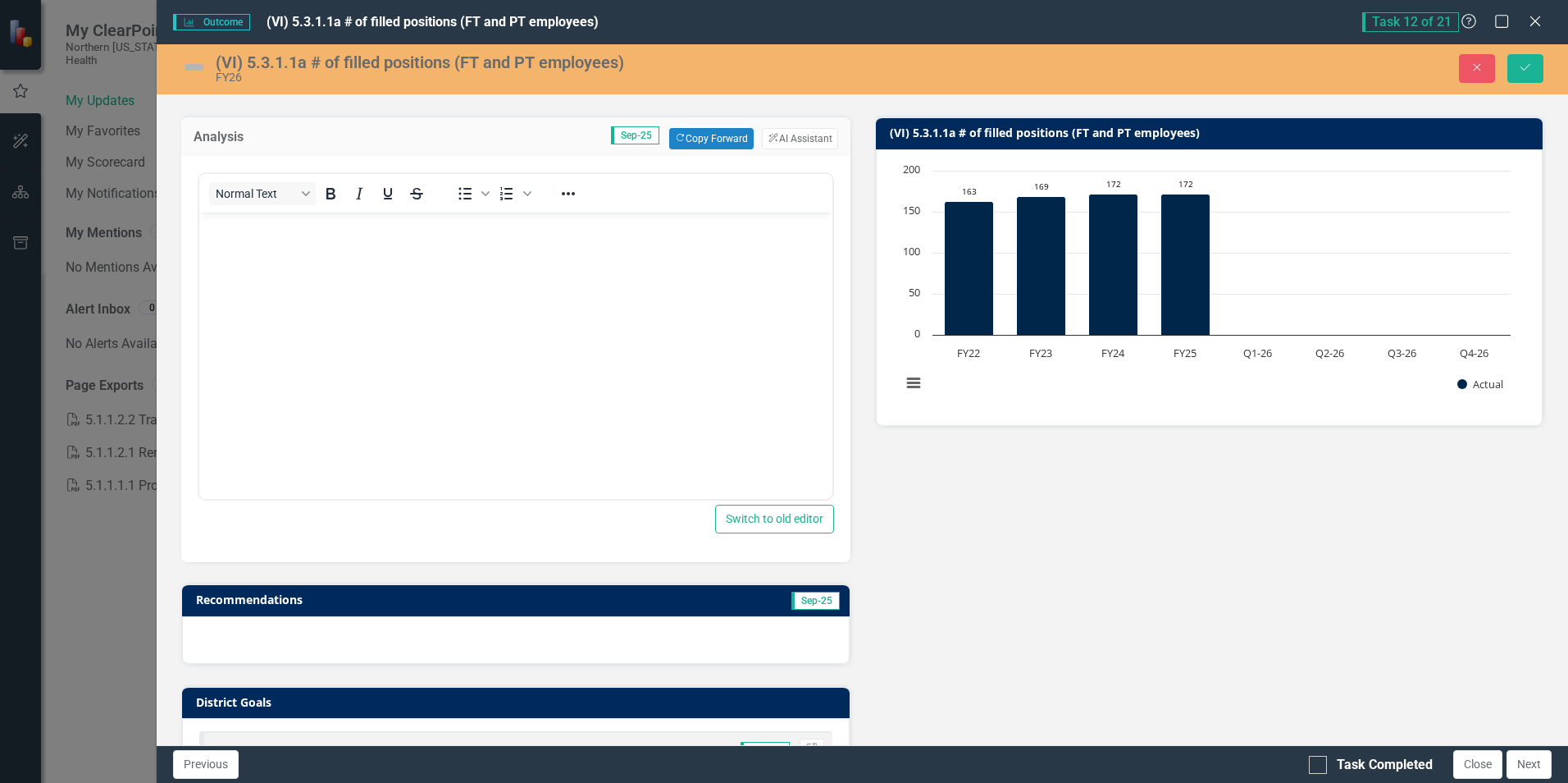
scroll to position [186, 0]
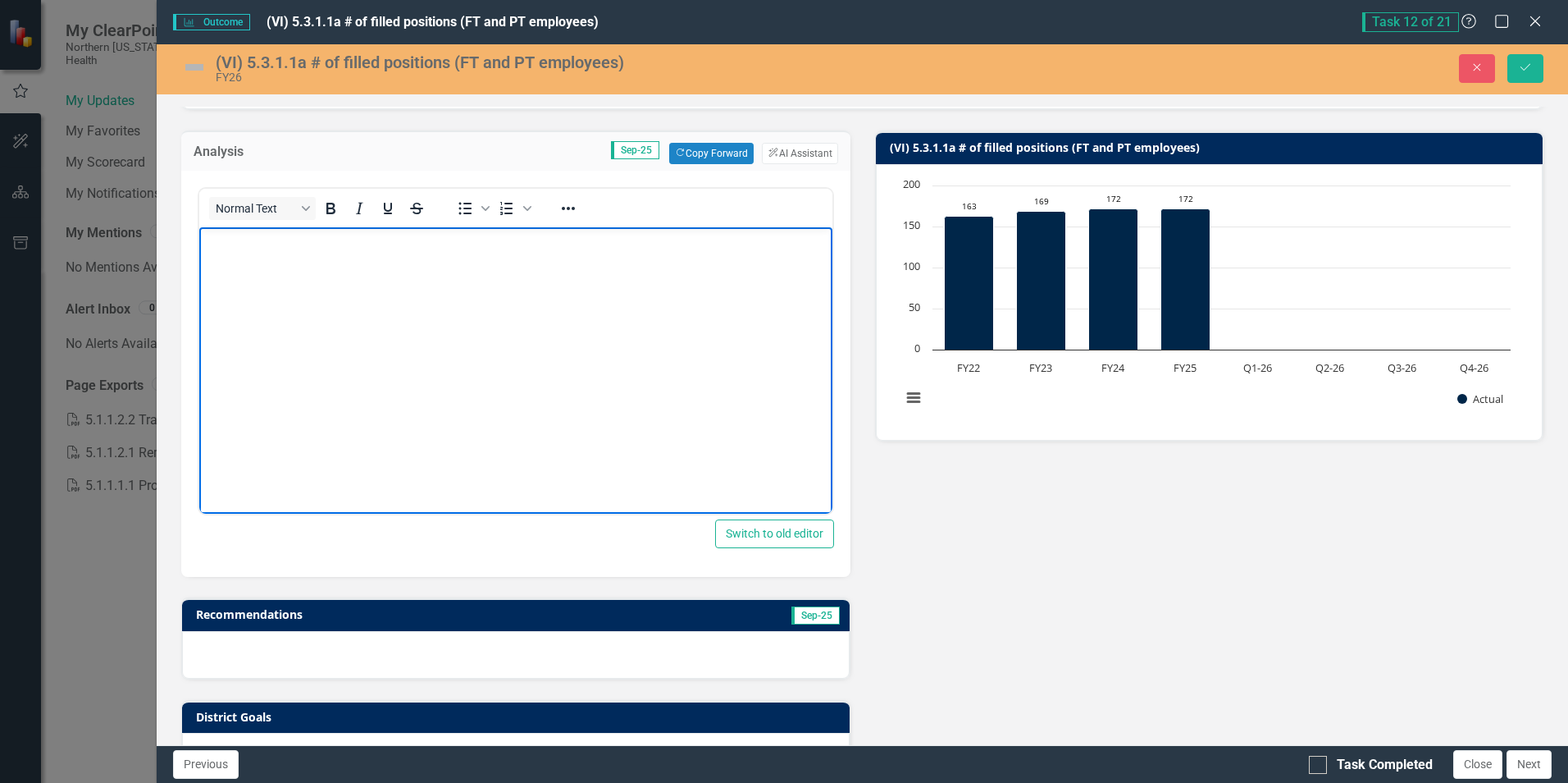
click at [297, 250] on p "Rich Text Area. Press ALT-0 for help." at bounding box center [515, 241] width 624 height 20
click at [238, 237] on p "As of the beginning of September 2025 (end of Qtr 1 FY26)" at bounding box center [515, 241] width 624 height 20
click at [302, 239] on p "As of September 2025 (end of Qtr 1 FY26)" at bounding box center [515, 241] width 624 height 20
click at [477, 241] on p "As of September 2, 2025 (end of Qtr 1 FY26)" at bounding box center [515, 241] width 624 height 20
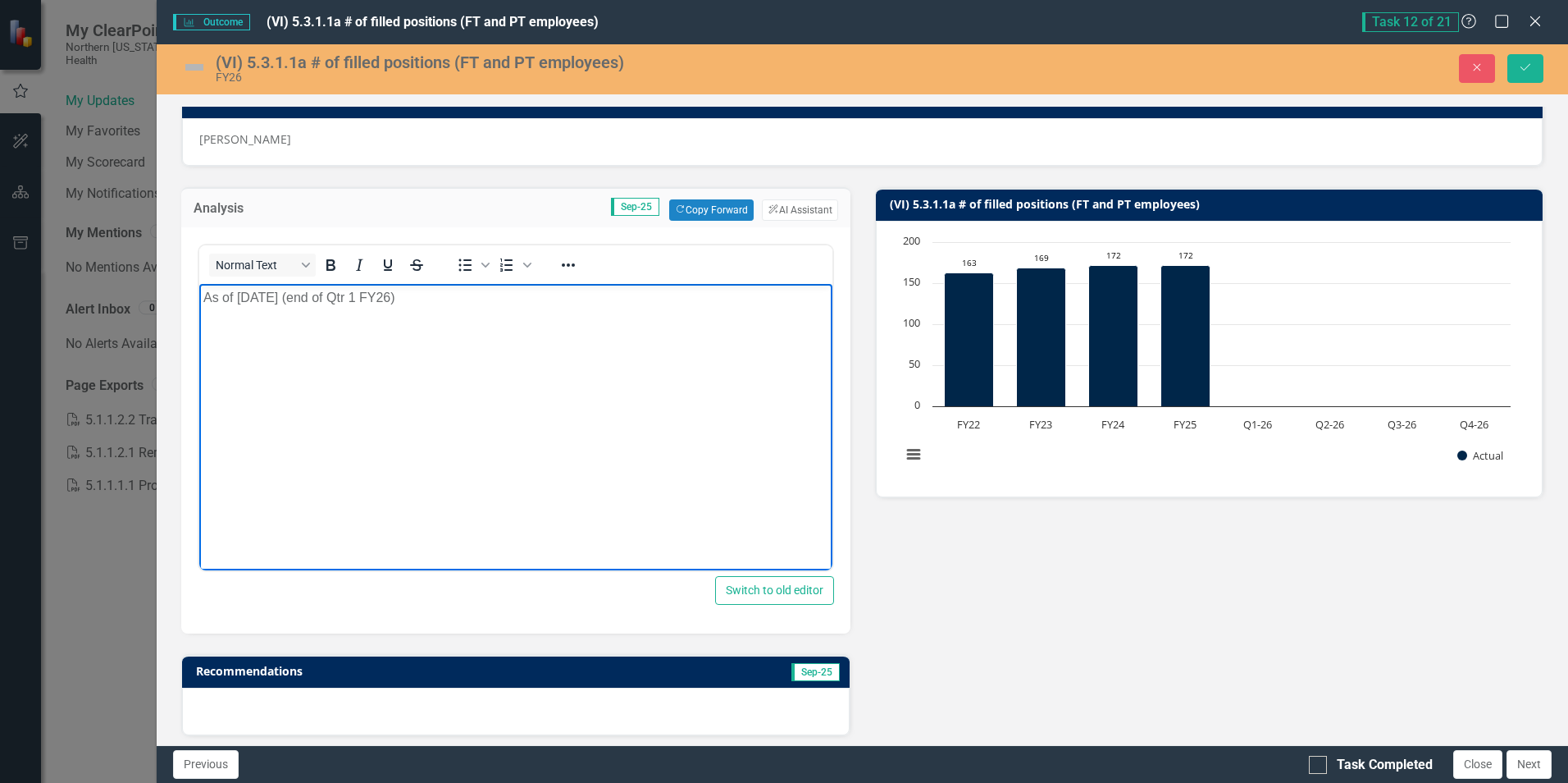
scroll to position [104, 0]
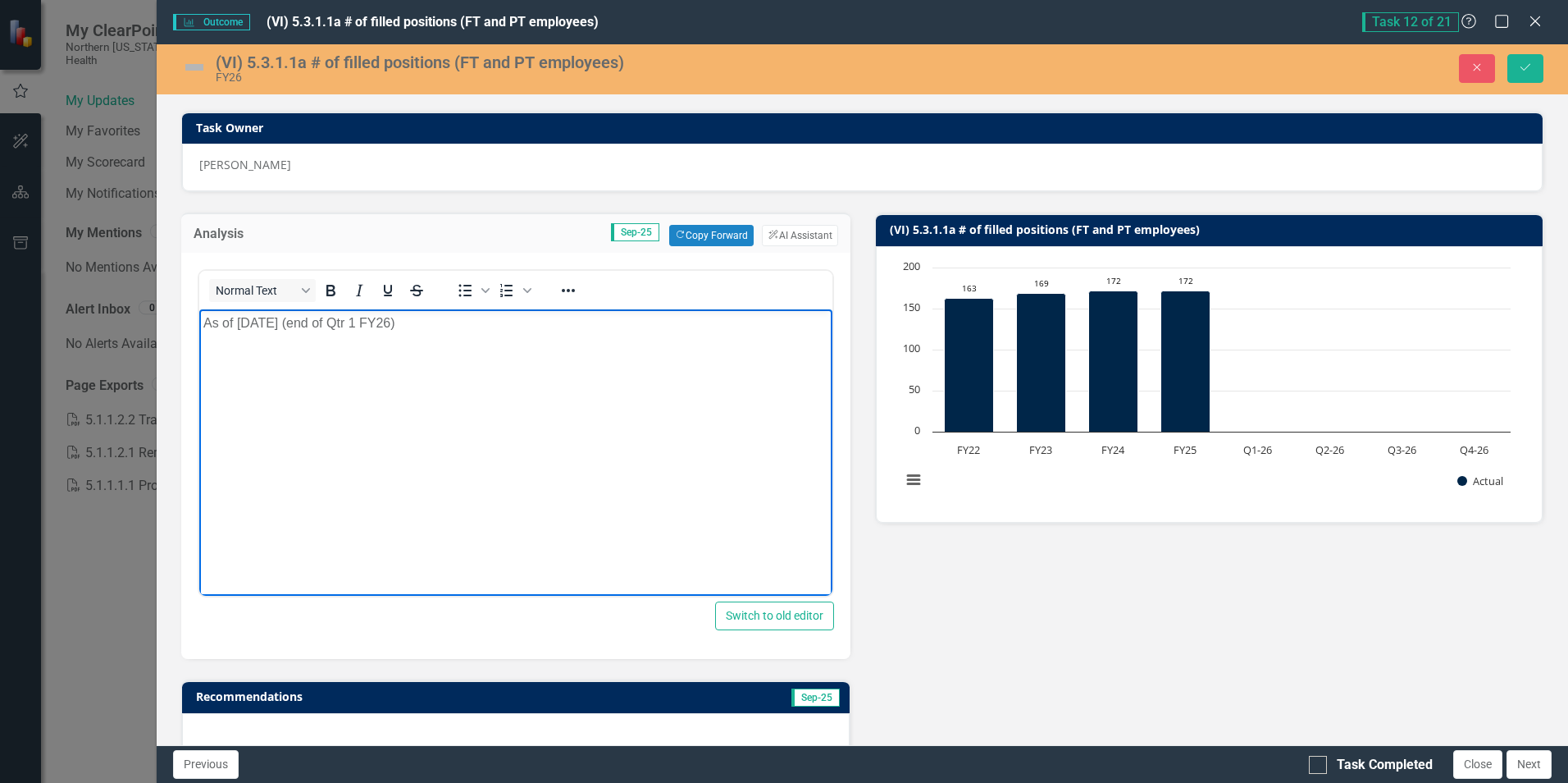
click at [475, 322] on p "As of September 2, 2025 (end of Qtr 1 FY26)" at bounding box center [515, 323] width 624 height 20
click at [534, 318] on p "As of September 2, 2025 (end of Qtr 1 FY26) there were 21 Vacant Full Time Posi…" at bounding box center [515, 333] width 624 height 39
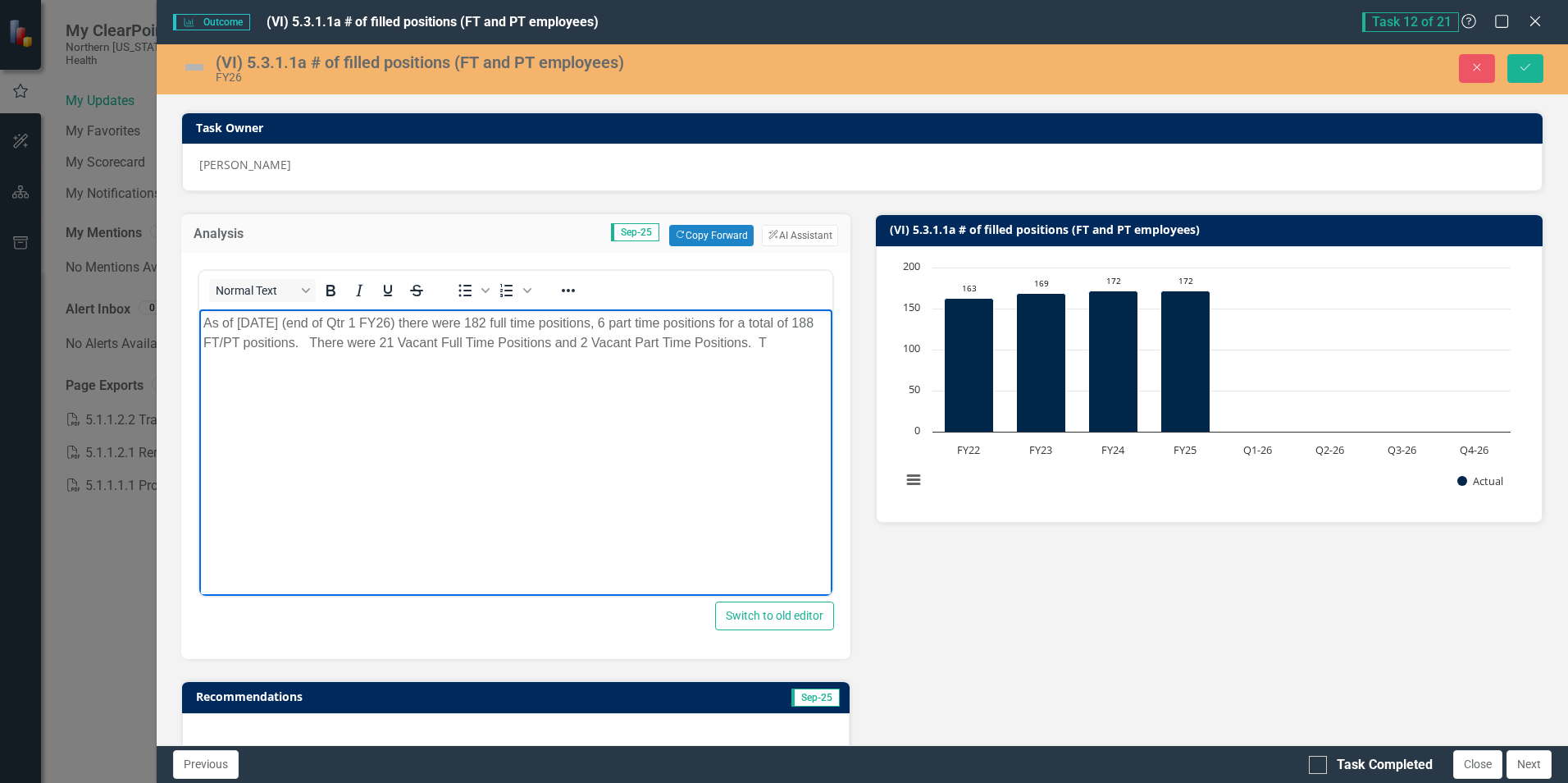
click at [467, 343] on p "As of September 2, 2025 (end of Qtr 1 FY26) there were 182 full time positions,…" at bounding box center [515, 333] width 624 height 39
click at [650, 344] on p "As of September 2, 2025 (end of Qtr 1 FY26) there were 182 full time positions,…" at bounding box center [515, 333] width 624 height 39
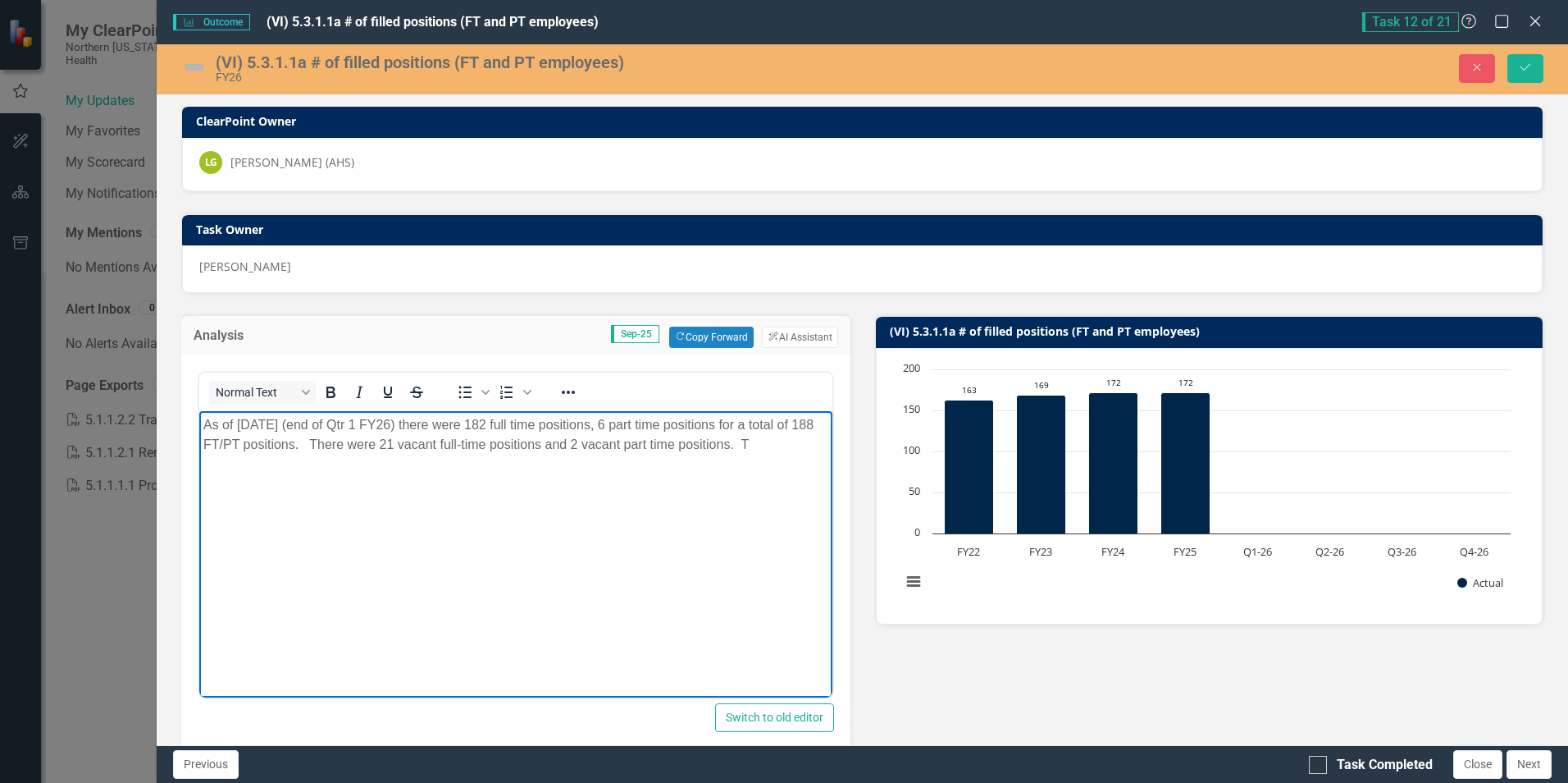
scroll to position [0, 0]
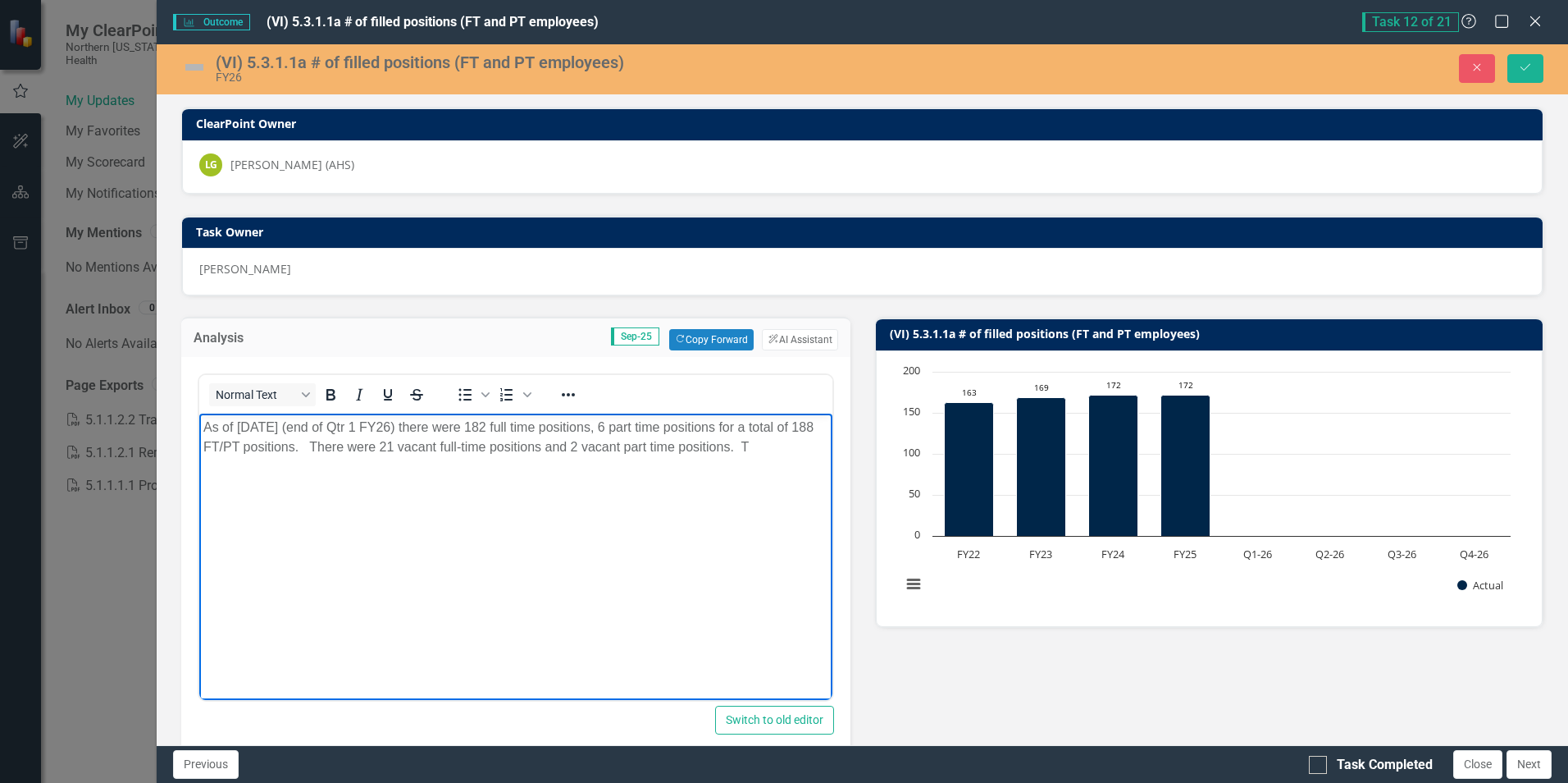
click at [807, 448] on p "As of September 2, 2025 (end of Qtr 1 FY26) there were 182 full time positions,…" at bounding box center [515, 437] width 624 height 39
click at [537, 423] on p "As of September 2, 2025 (end of Qtr 1 FY26) there were 182 full time positions,…" at bounding box center [515, 437] width 624 height 39
click at [776, 425] on p "As of September 2, 2025 (end of Qtr 1 FY26) there were 165 filled full-time and…" at bounding box center [515, 448] width 624 height 59
click at [772, 426] on p "As of September 2, 2025 (end of Qtr 1 FY26) there were 165 filled full-time and…" at bounding box center [515, 448] width 624 height 59
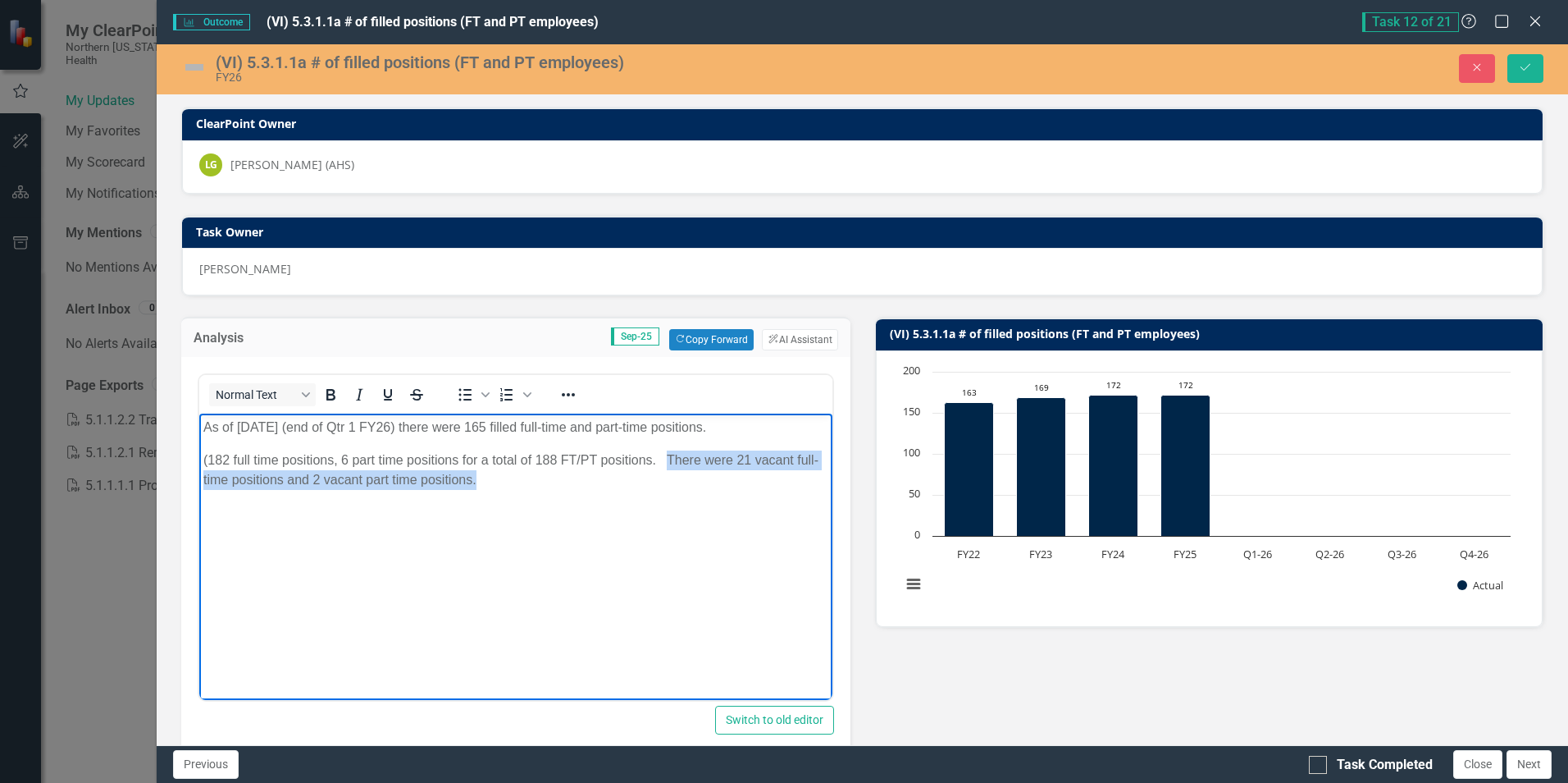
drag, startPoint x: 668, startPoint y: 458, endPoint x: 674, endPoint y: 473, distance: 16.2
click at [674, 473] on p "(182 full time positions, 6 part time positions for a total of 188 FT/PT positi…" at bounding box center [515, 470] width 624 height 39
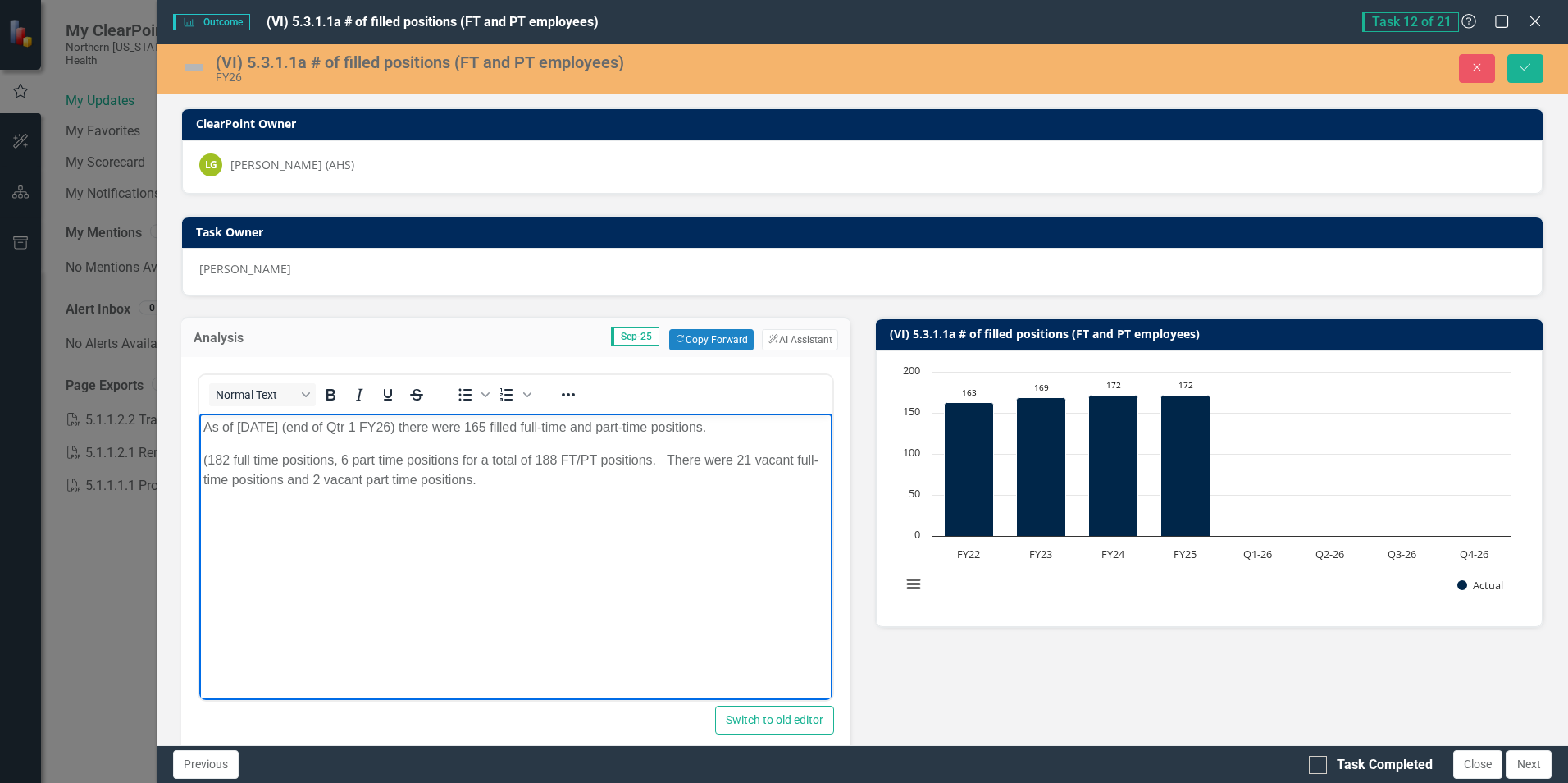
click at [202, 461] on body "As of September 2, 2025 (end of Qtr 1 FY26) there were 165 filled full-time and…" at bounding box center [516, 536] width 633 height 246
click at [372, 475] on p "There are 182 full time positions, 6 part time positions for a total of 188 FT/…" at bounding box center [515, 470] width 624 height 39
click at [206, 461] on p "There are 182 full time positions, 6 part time positions for a total of 188 FT/…" at bounding box center [515, 470] width 624 height 39
click at [399, 461] on p "NNPH has 182 full time positions, 6 part time positions for a total of 188 FT/P…" at bounding box center [515, 470] width 624 height 39
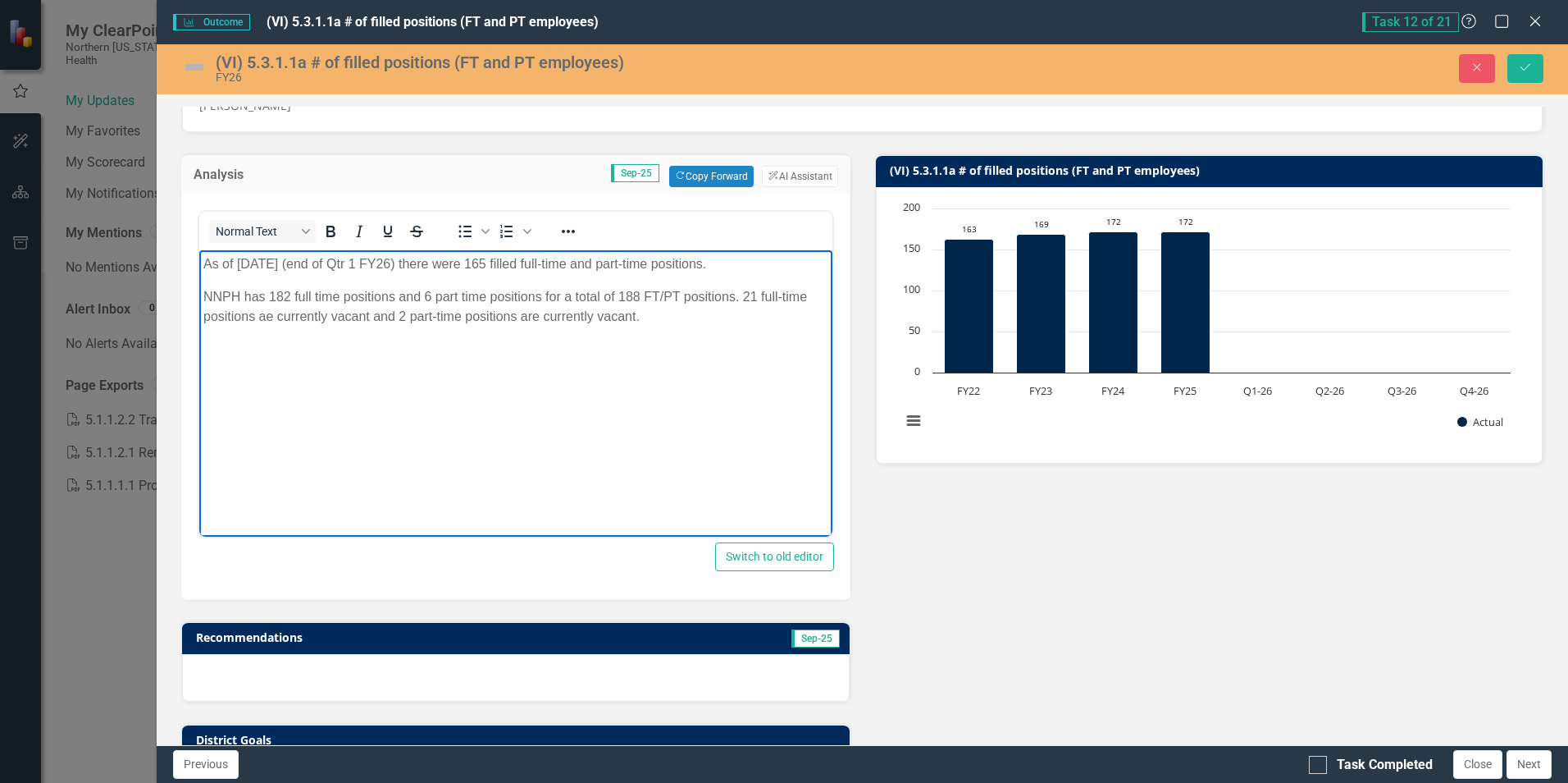
scroll to position [164, 0]
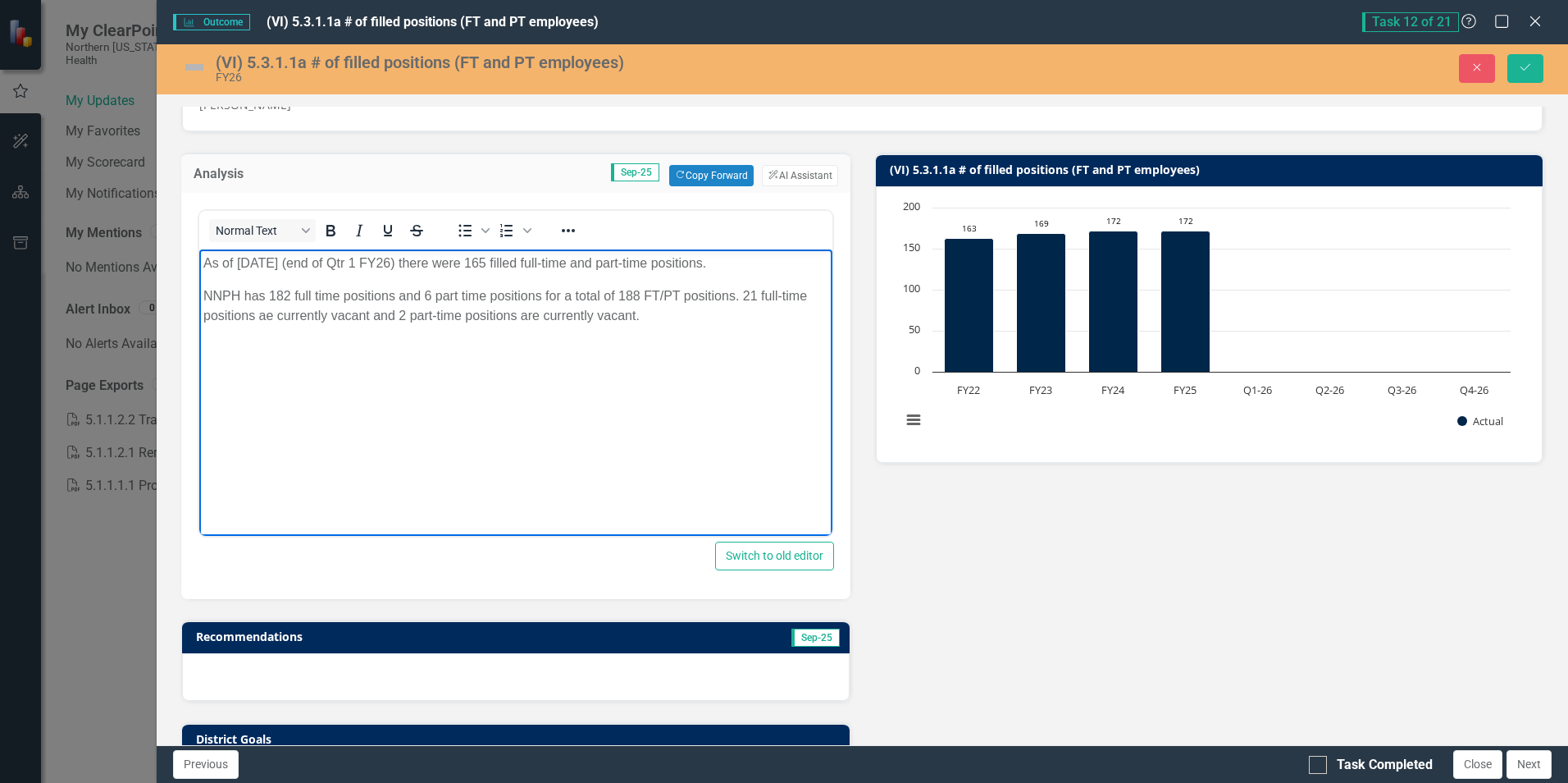
click at [746, 296] on p "NNPH has 182 full time positions and 6 part time positions for a total of 188 F…" at bounding box center [515, 306] width 624 height 39
click at [230, 319] on p "NNPH has 182 full time positions and 6 part time positions for a total of 188 F…" at bounding box center [515, 306] width 624 height 39
click at [299, 331] on body "As of September 2, 2025 (end of Qtr 1 FY26) there were 165 filled full-time and…" at bounding box center [516, 372] width 633 height 246
click at [329, 313] on p "NNPH has 182 full time positions and 6 part time positions for a total of 188 F…" at bounding box center [515, 306] width 624 height 39
click at [734, 312] on p "NNPH has 182 full time positions and 6 part time positions for a total of 188 F…" at bounding box center [515, 306] width 624 height 39
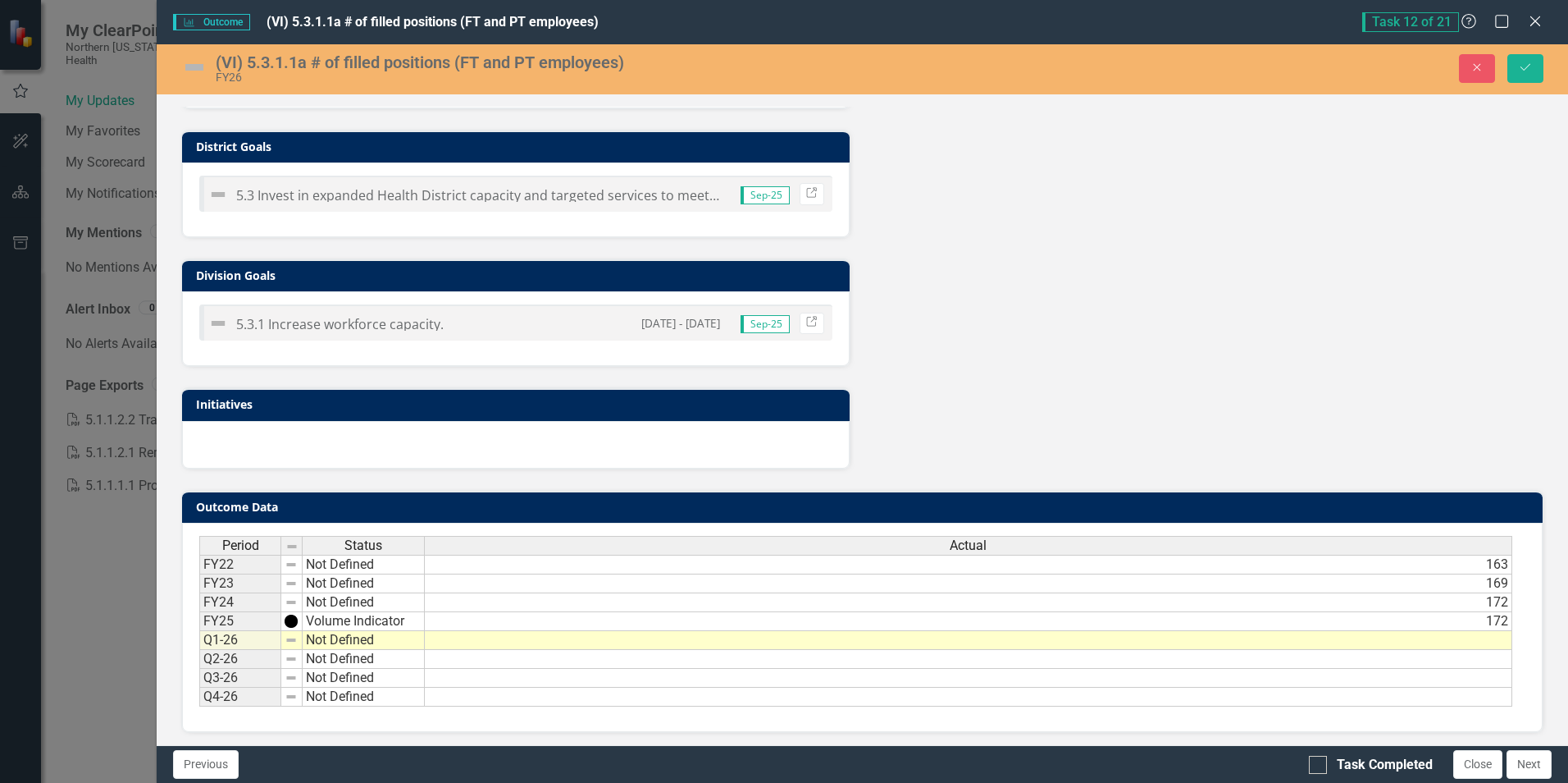
scroll to position [760, 0]
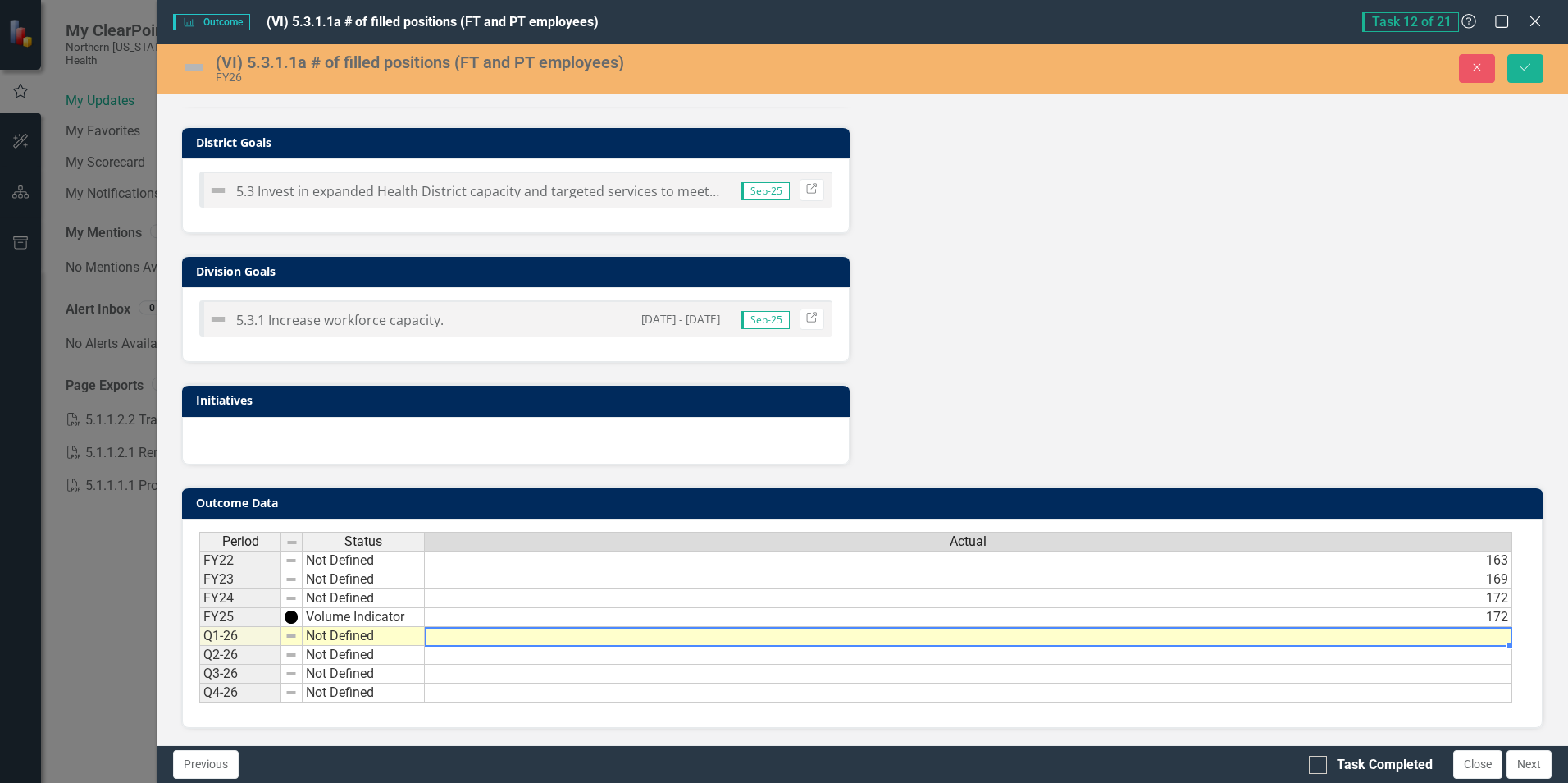
click at [1082, 640] on td at bounding box center [968, 636] width 1088 height 19
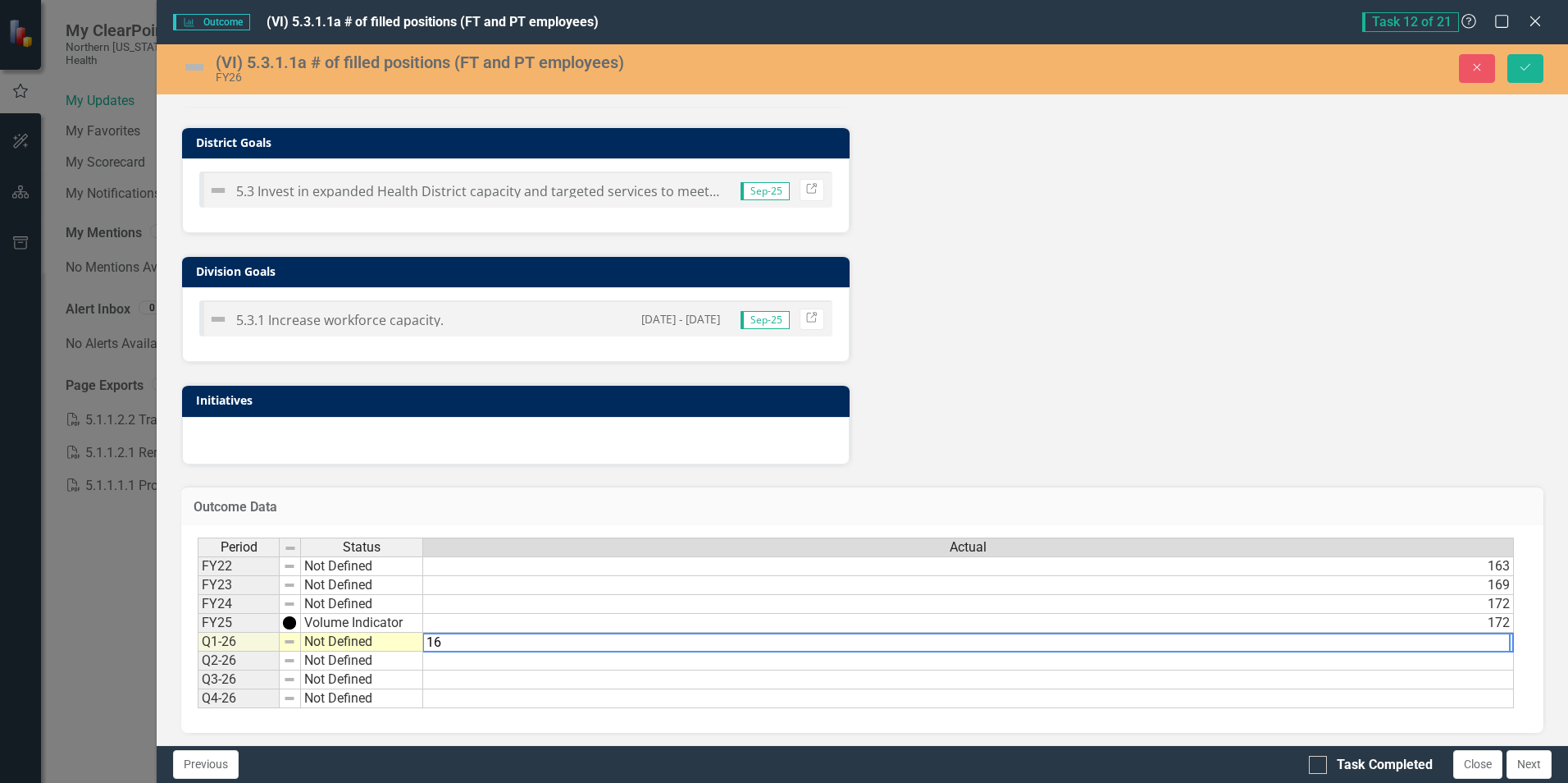
type textarea "165"
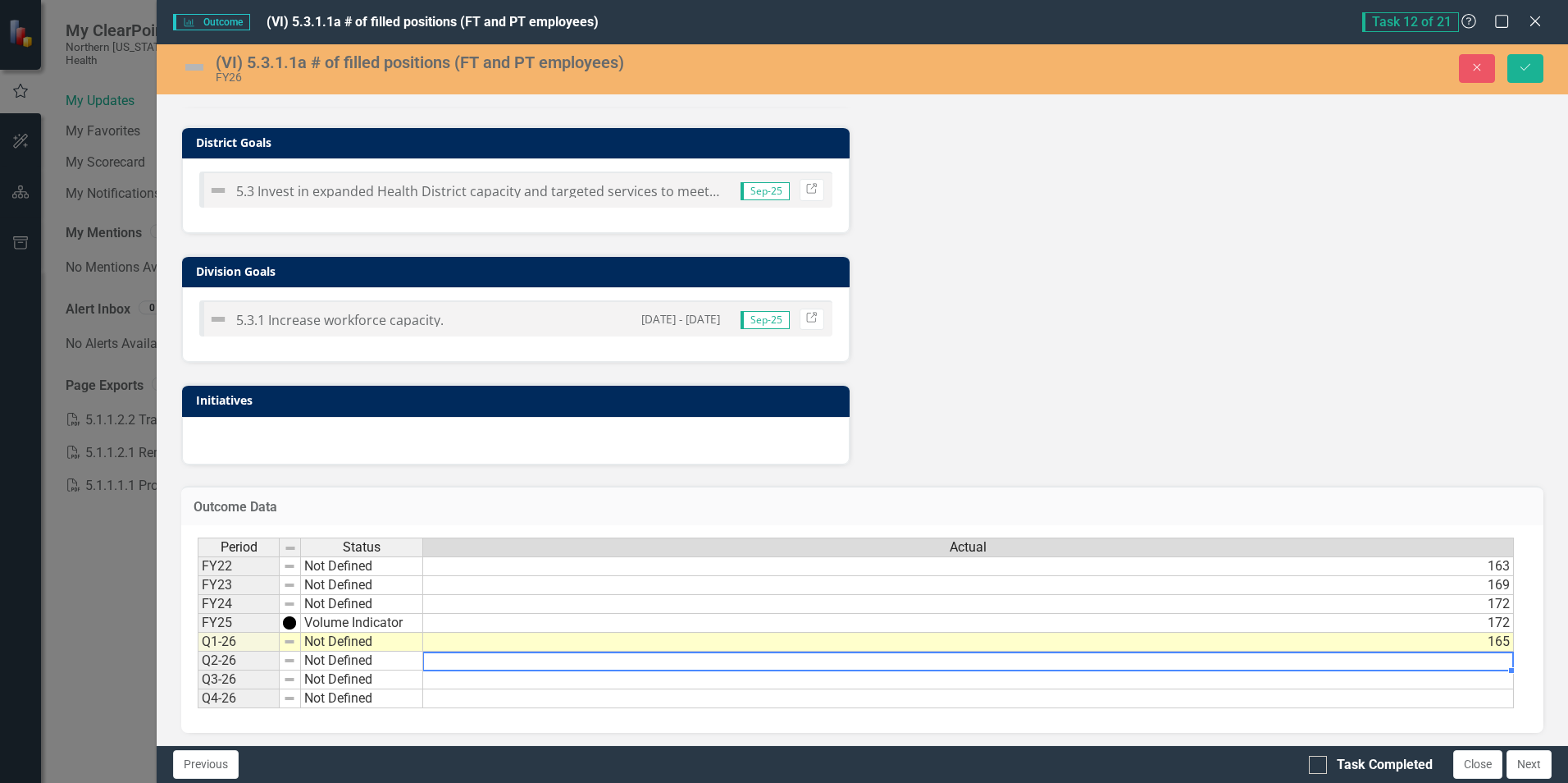
click at [200, 59] on img at bounding box center [194, 66] width 26 height 26
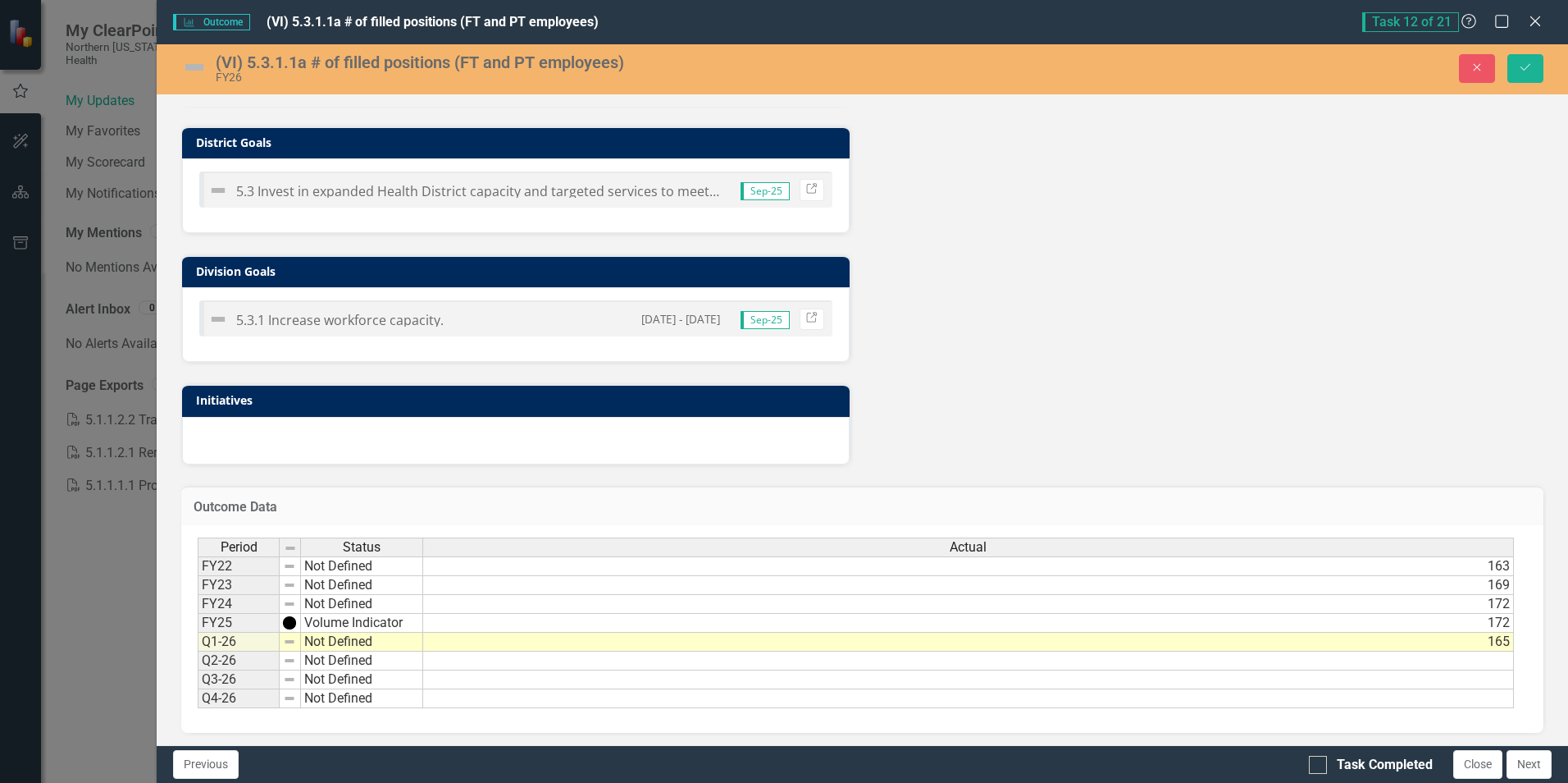
click at [199, 60] on img at bounding box center [194, 66] width 26 height 26
click at [192, 65] on img at bounding box center [194, 66] width 26 height 26
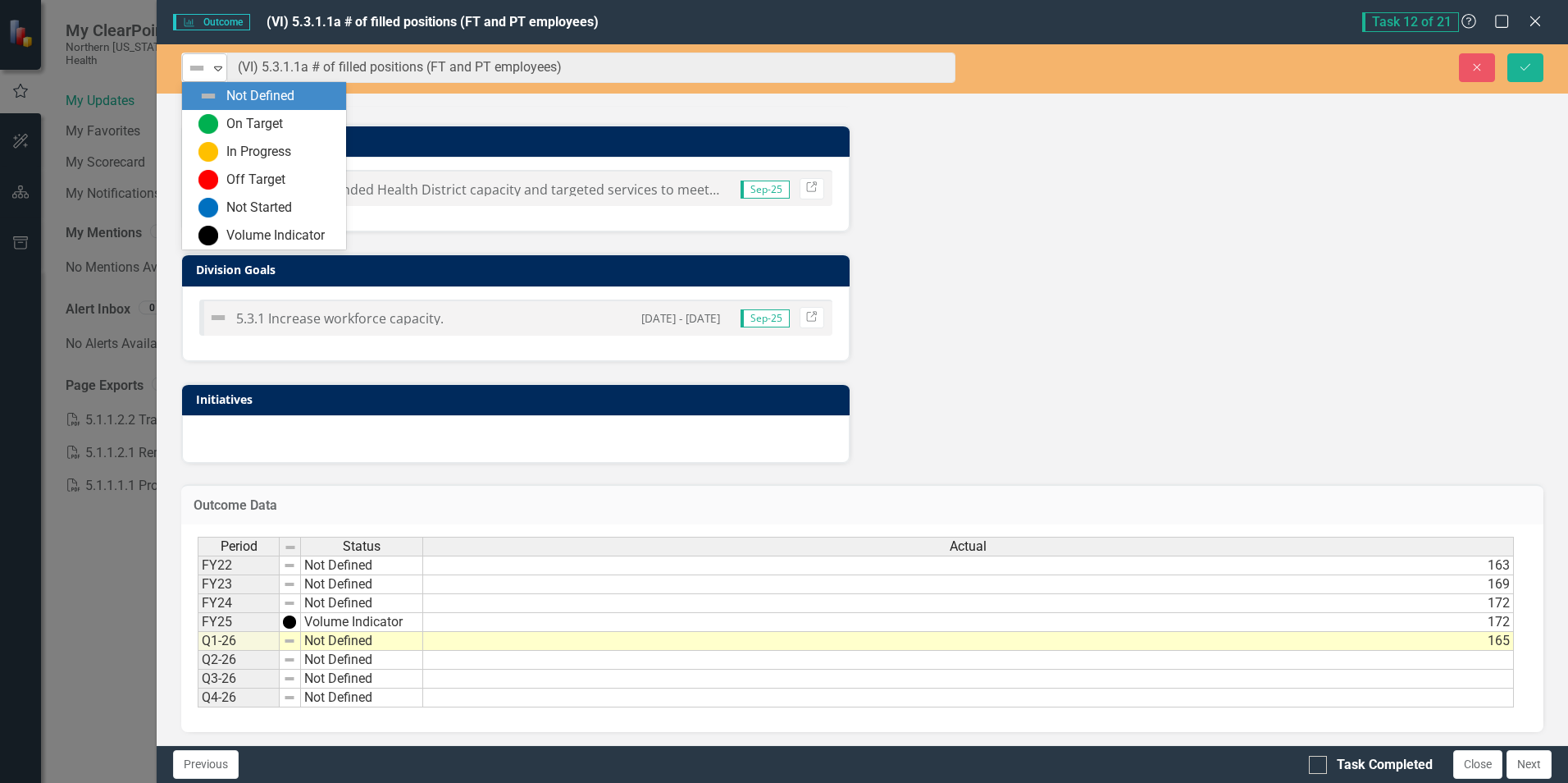
click at [218, 65] on icon "Expand" at bounding box center [218, 68] width 16 height 13
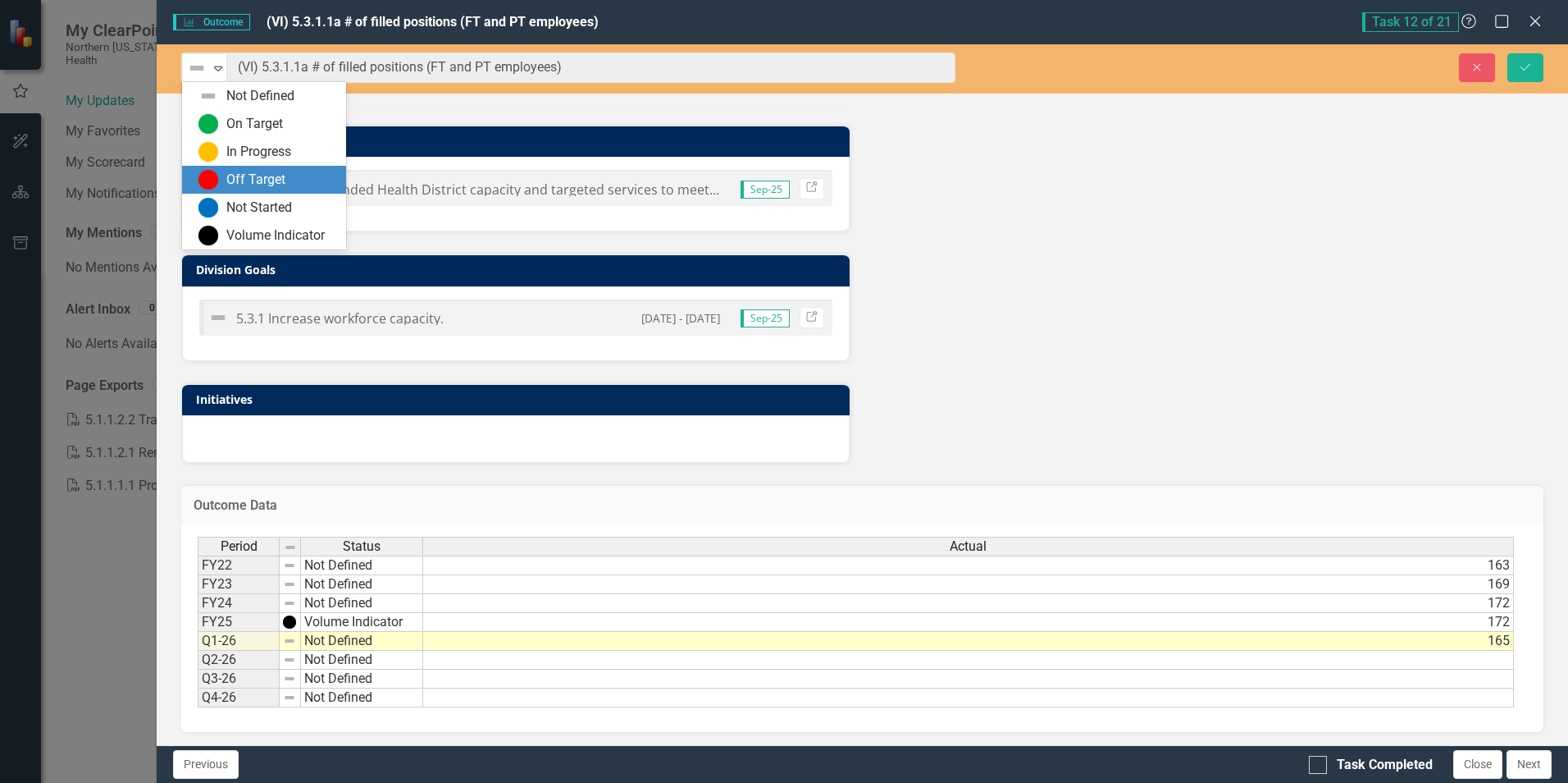
click at [219, 175] on div "Off Target" at bounding box center [267, 179] width 138 height 20
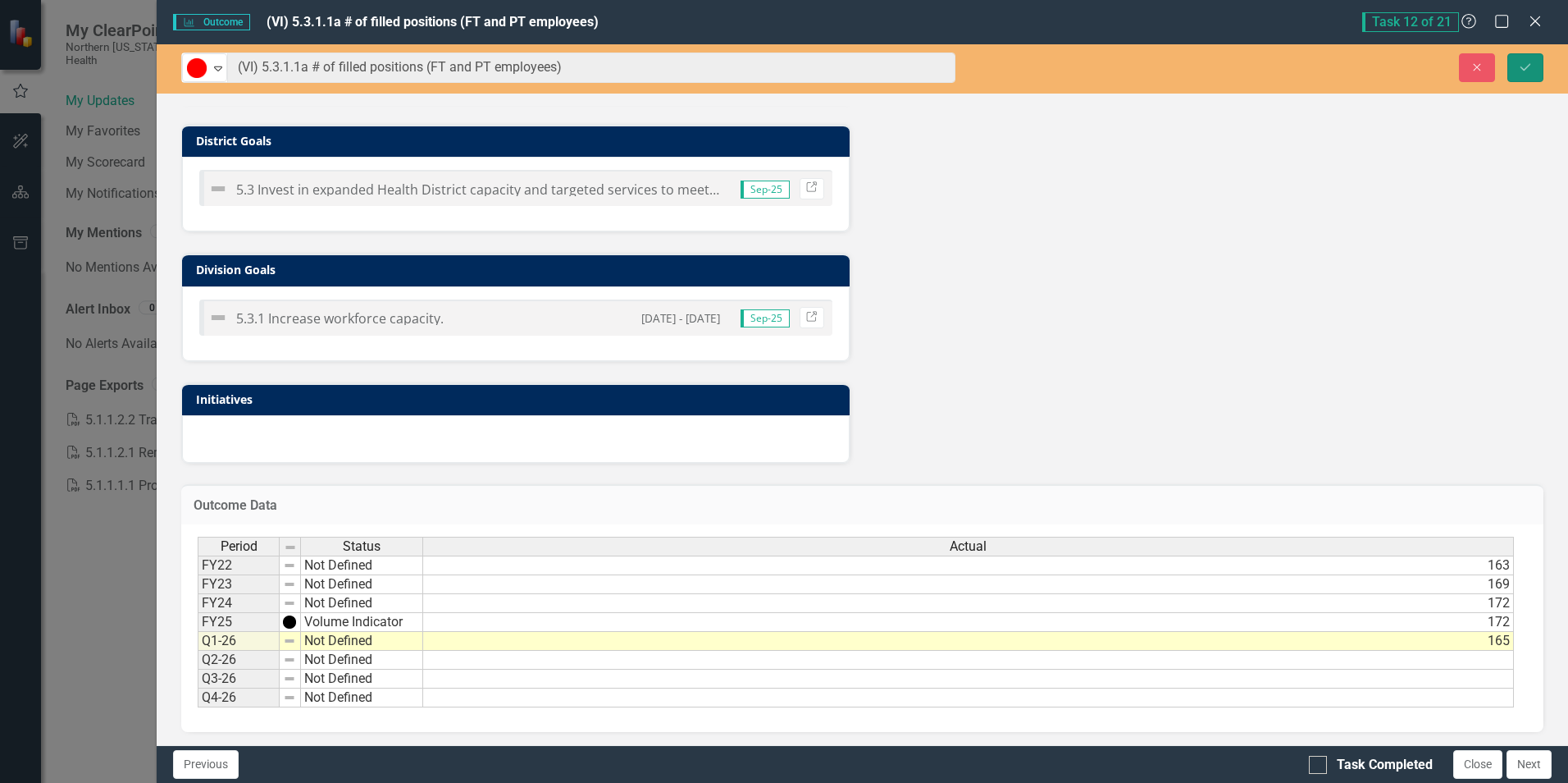
click at [1523, 63] on icon "Save" at bounding box center [1525, 67] width 14 height 12
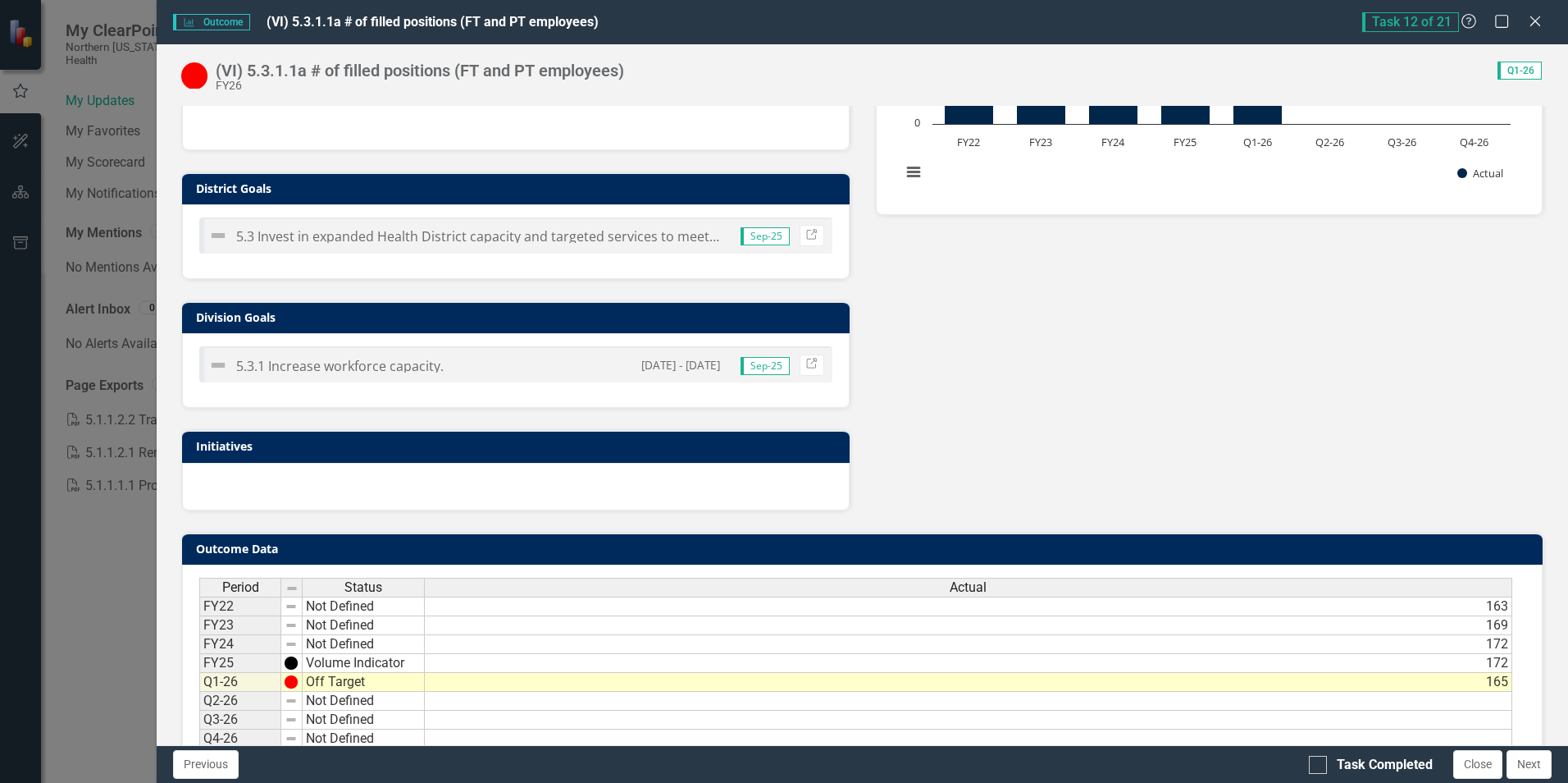
scroll to position [456, 0]
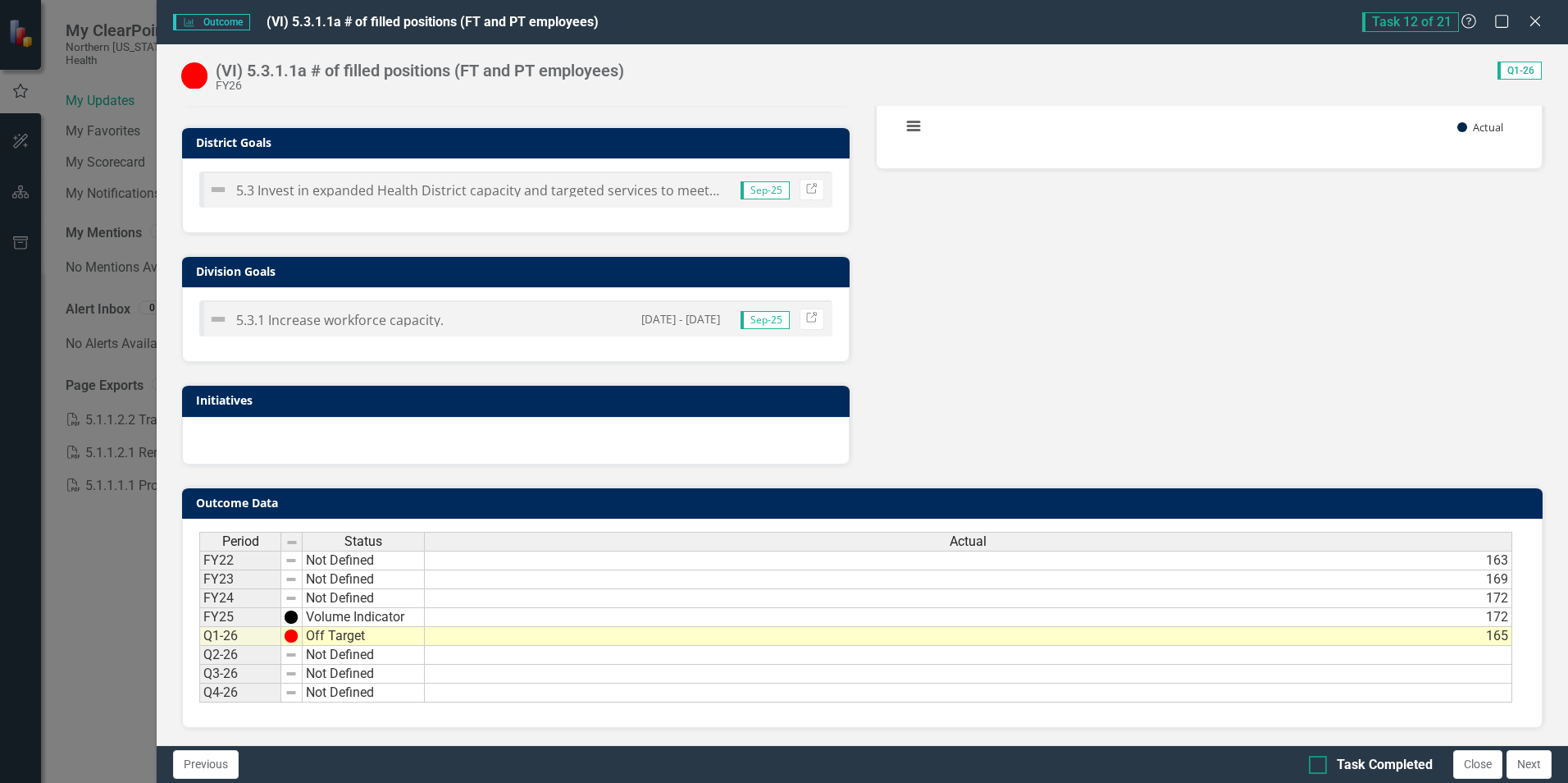
click at [1315, 768] on div at bounding box center [1318, 764] width 18 height 18
click at [1315, 766] on input "Task Completed" at bounding box center [1314, 760] width 11 height 11
checkbox input "true"
click at [1537, 765] on button "Next" at bounding box center [1529, 764] width 45 height 29
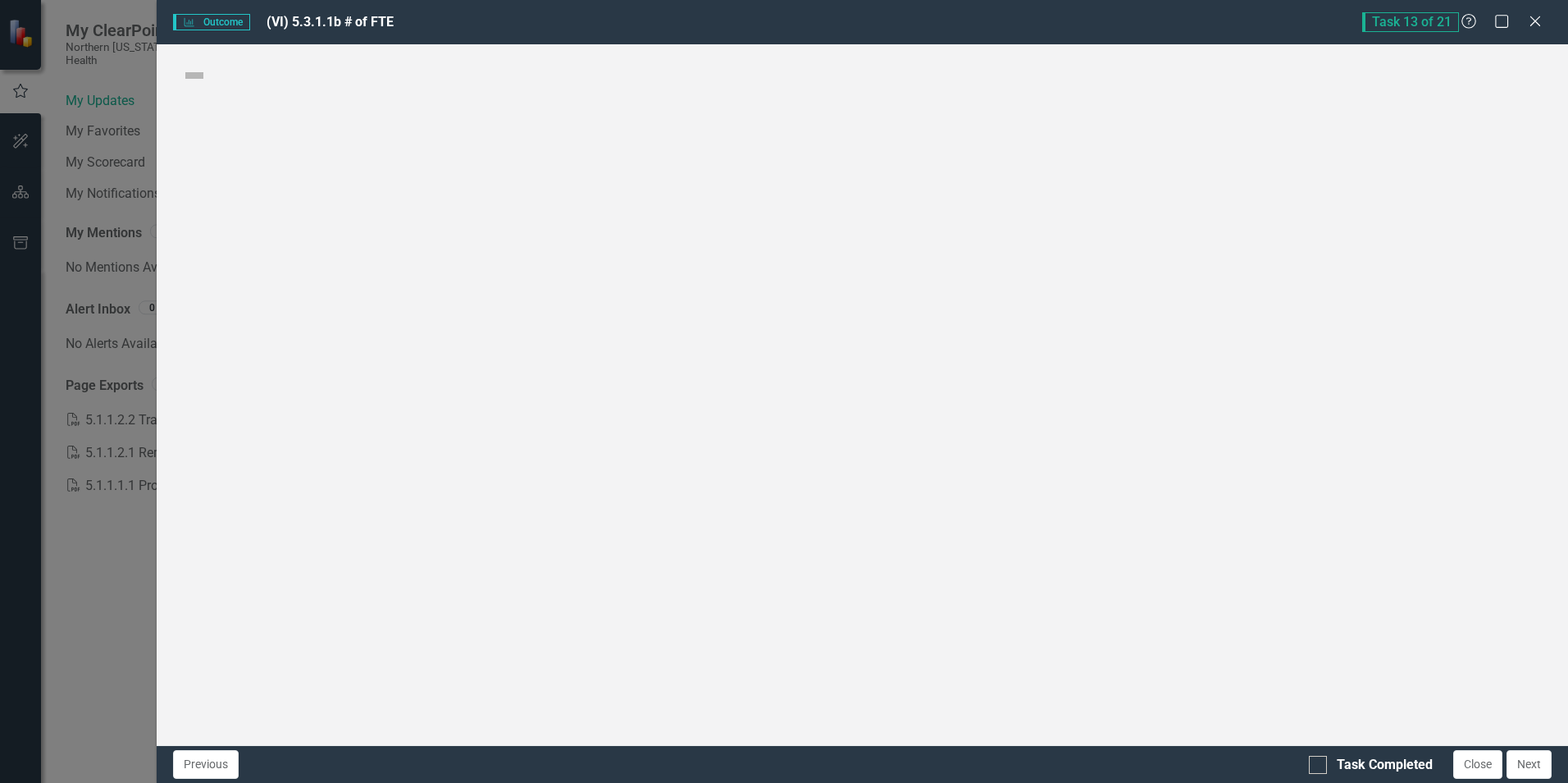
checkbox input "true"
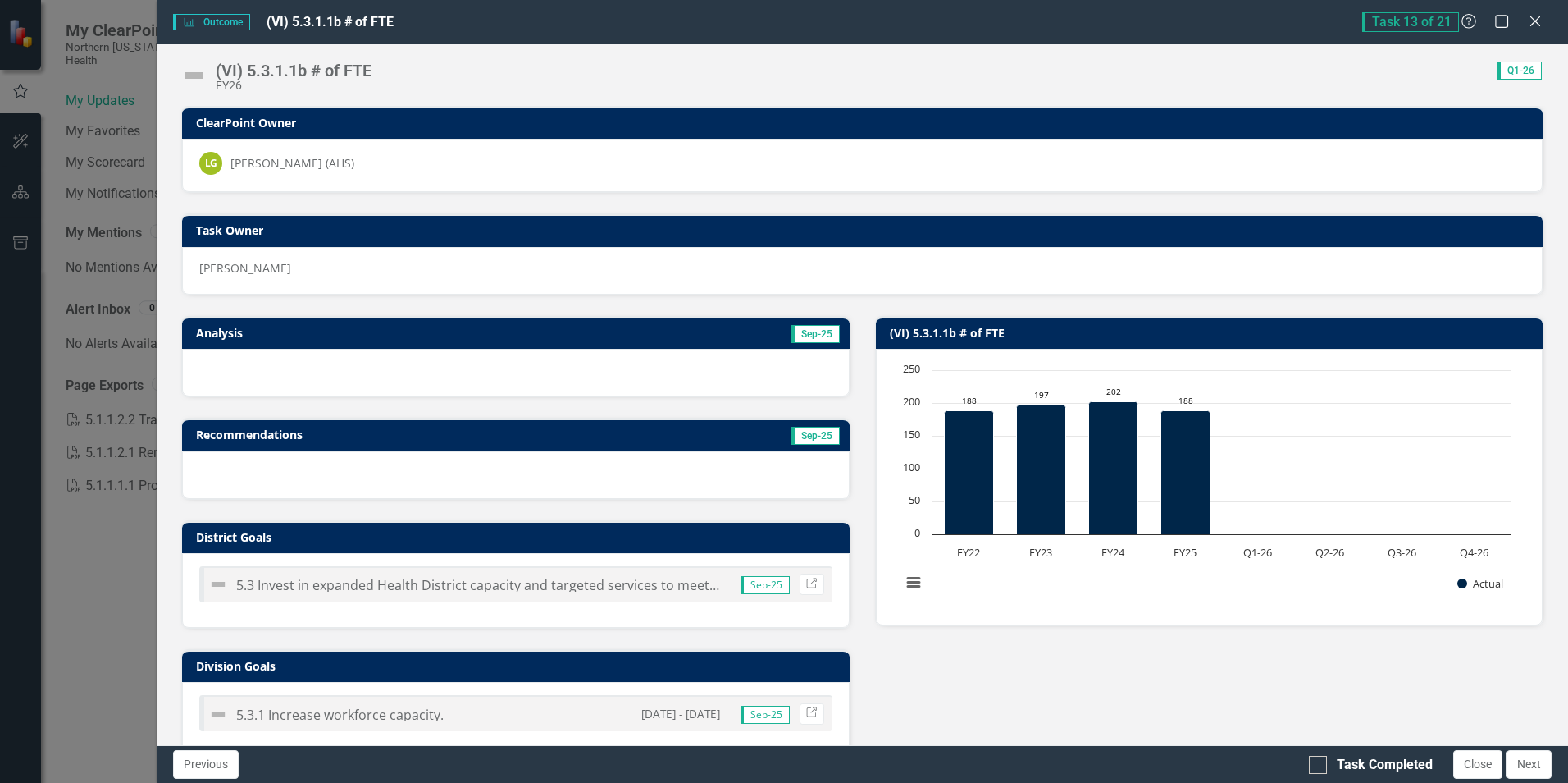
click at [543, 327] on td "Sep-25" at bounding box center [675, 334] width 334 height 25
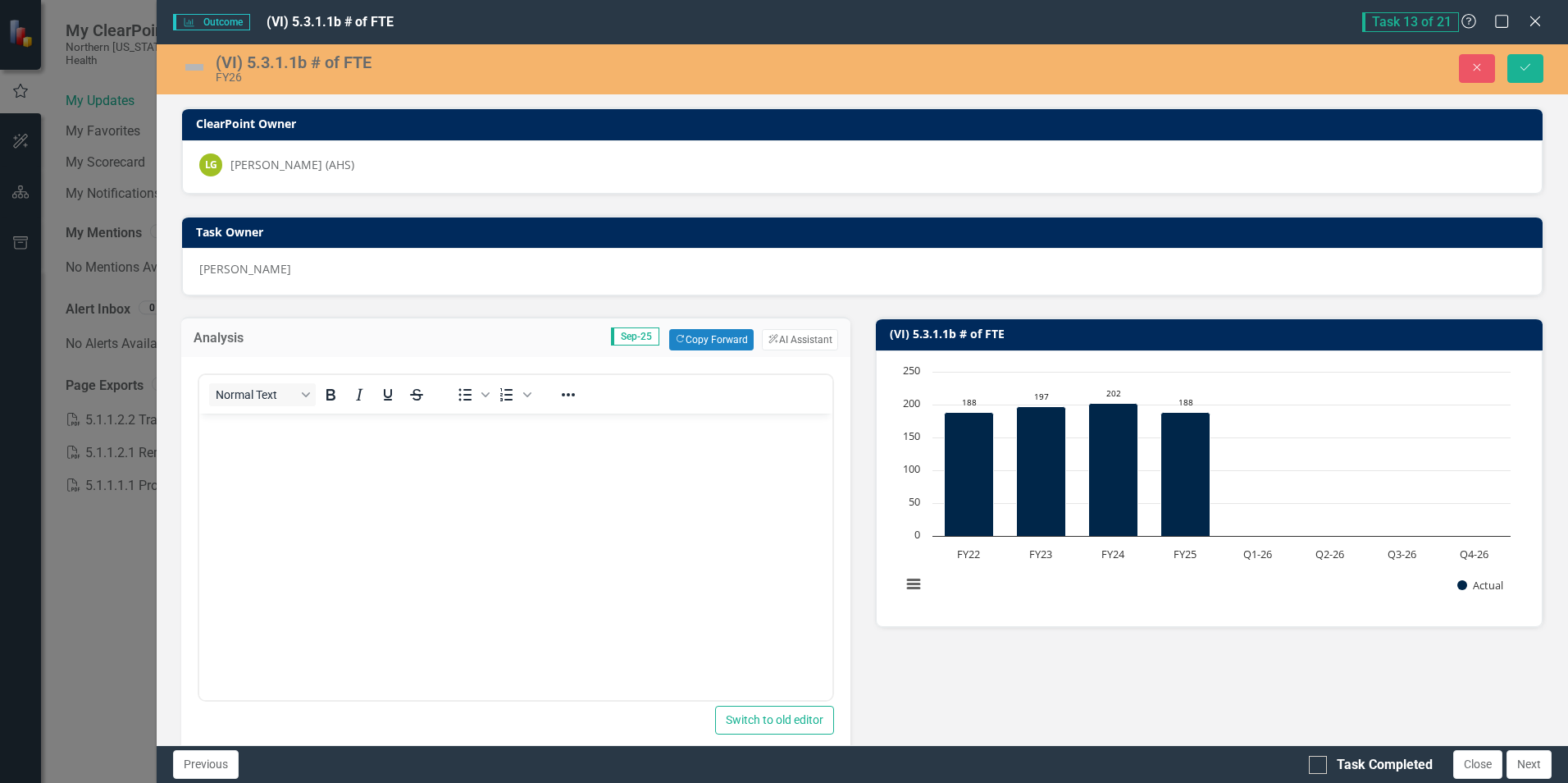
scroll to position [0, 0]
click at [726, 333] on button "Copy Forward Copy Forward" at bounding box center [711, 339] width 84 height 21
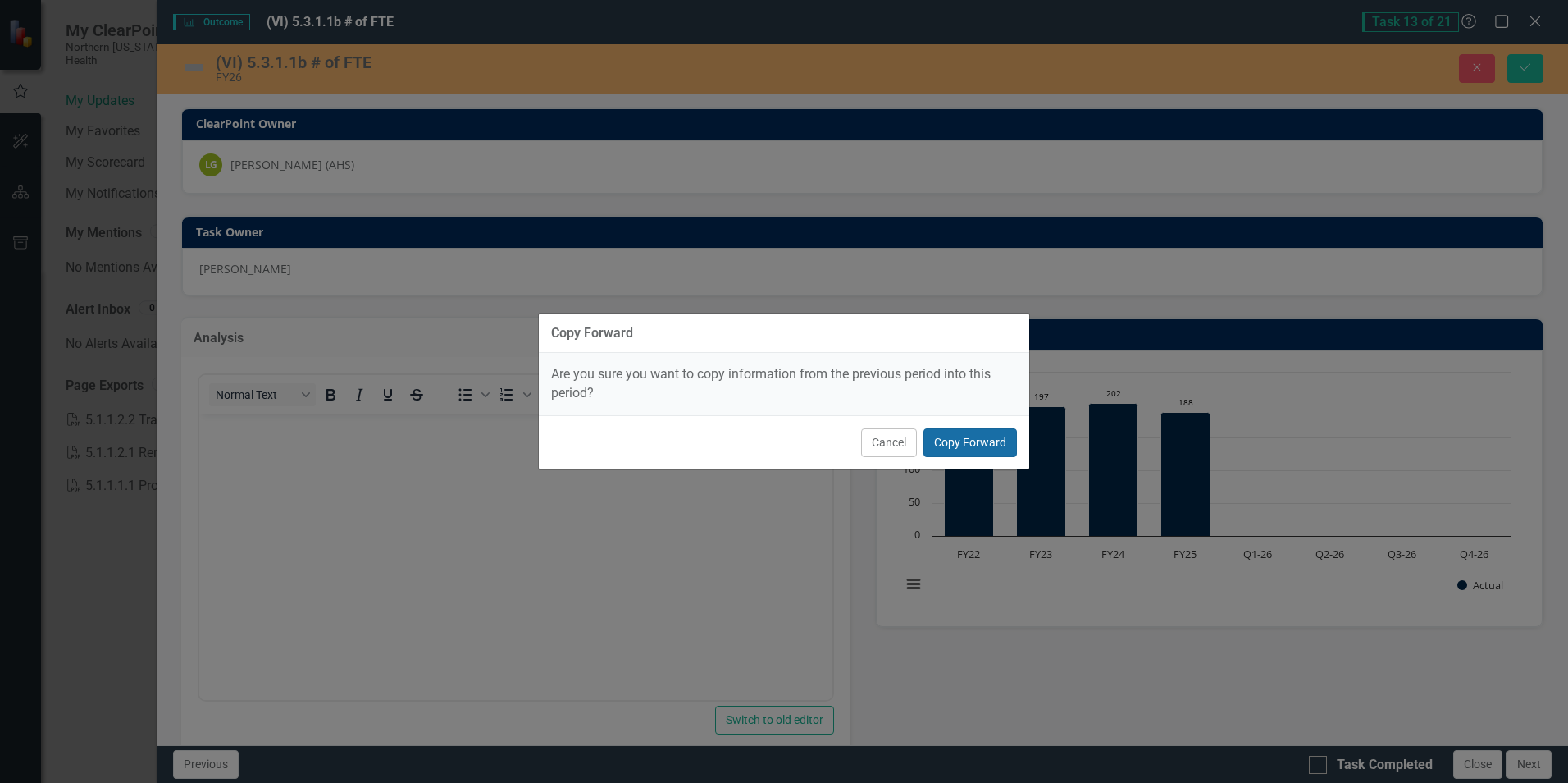
click at [957, 435] on button "Copy Forward" at bounding box center [971, 443] width 94 height 29
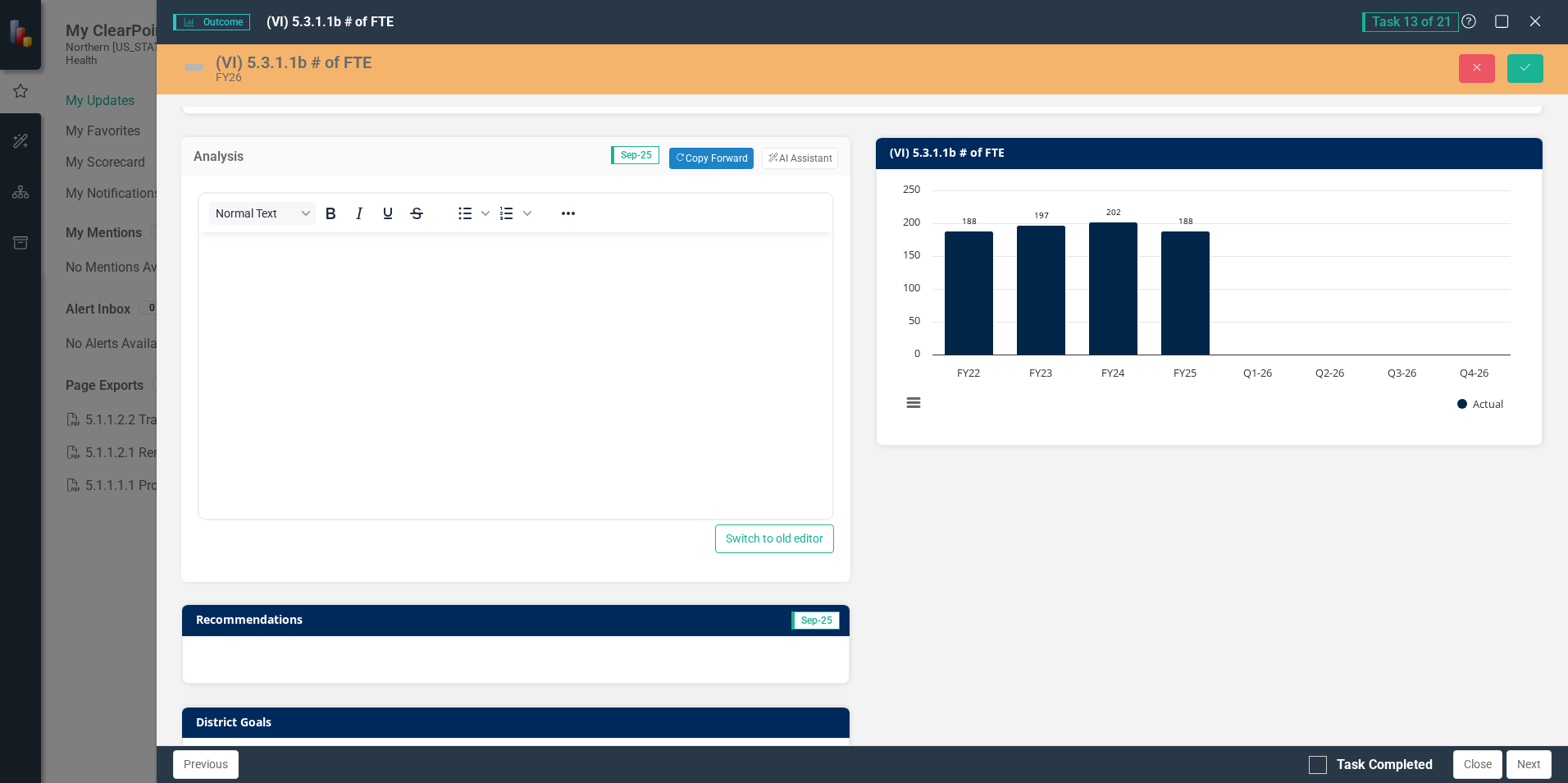
scroll to position [104, 0]
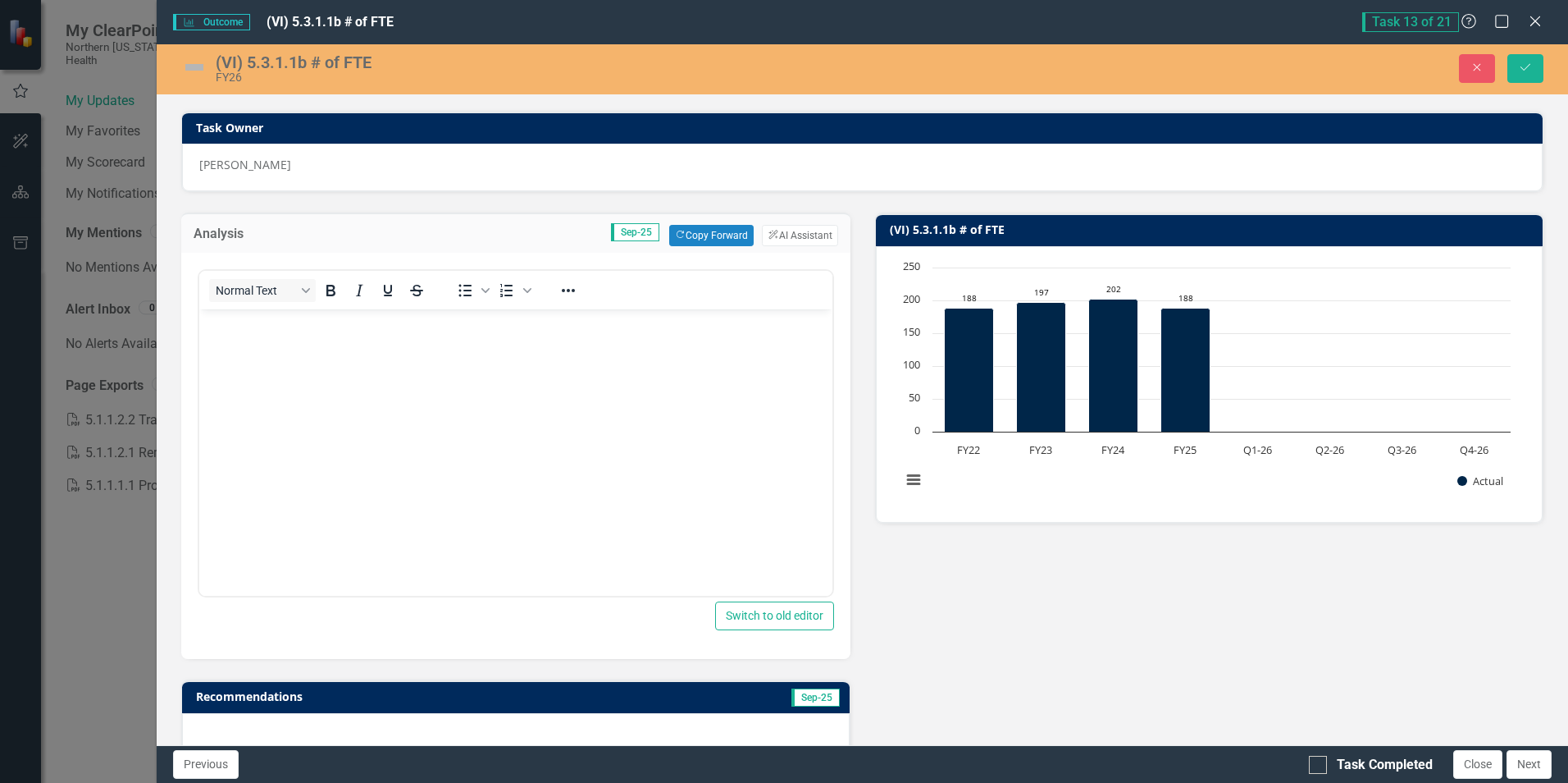
click at [278, 334] on body "Rich Text Area. Press ALT-0 for help." at bounding box center [516, 432] width 633 height 246
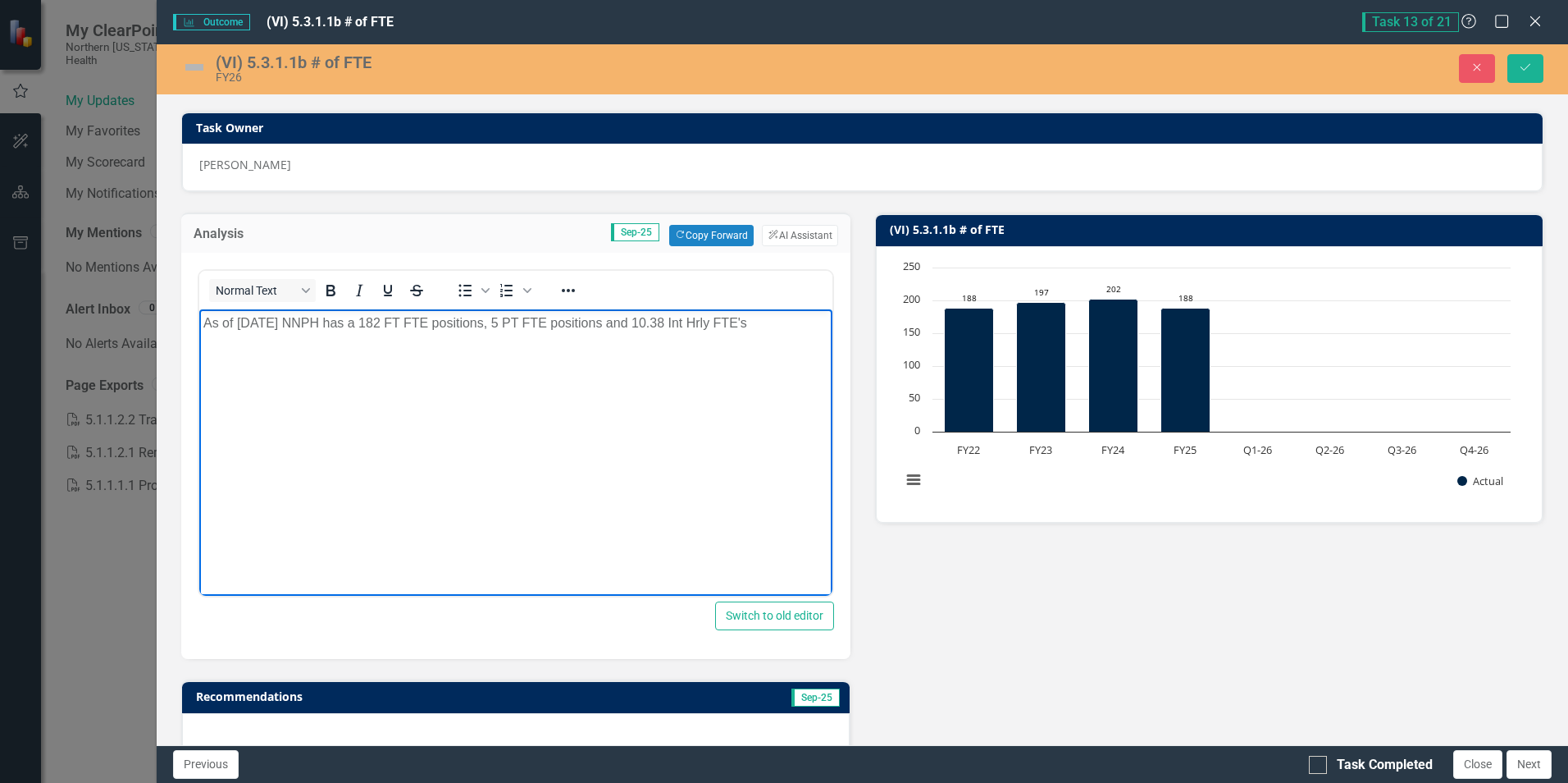
click at [498, 323] on p "As of September 2, 2025 NNPH has a 182 FT FTE positions, 5 PT FTE positions and…" at bounding box center [515, 323] width 624 height 20
click at [566, 325] on p "As of September 2, 2025 NNPH has a 182 FT FTE's, 5 PT FTE positions and 10.38 I…" at bounding box center [515, 323] width 624 height 20
click at [755, 321] on p "As of September 2, 2025 NNPH has a 182 FT FTE's, 5 PT FTE's and 10.38 Int Hrly …" at bounding box center [515, 323] width 624 height 20
drag, startPoint x: 296, startPoint y: 344, endPoint x: 187, endPoint y: 343, distance: 109.0
click at [199, 343] on html "As of September 2, 2025, NNPH has a 182 FT FTE's, 5 PT FTE's and 10.38 Int Hrly…" at bounding box center [516, 432] width 633 height 246
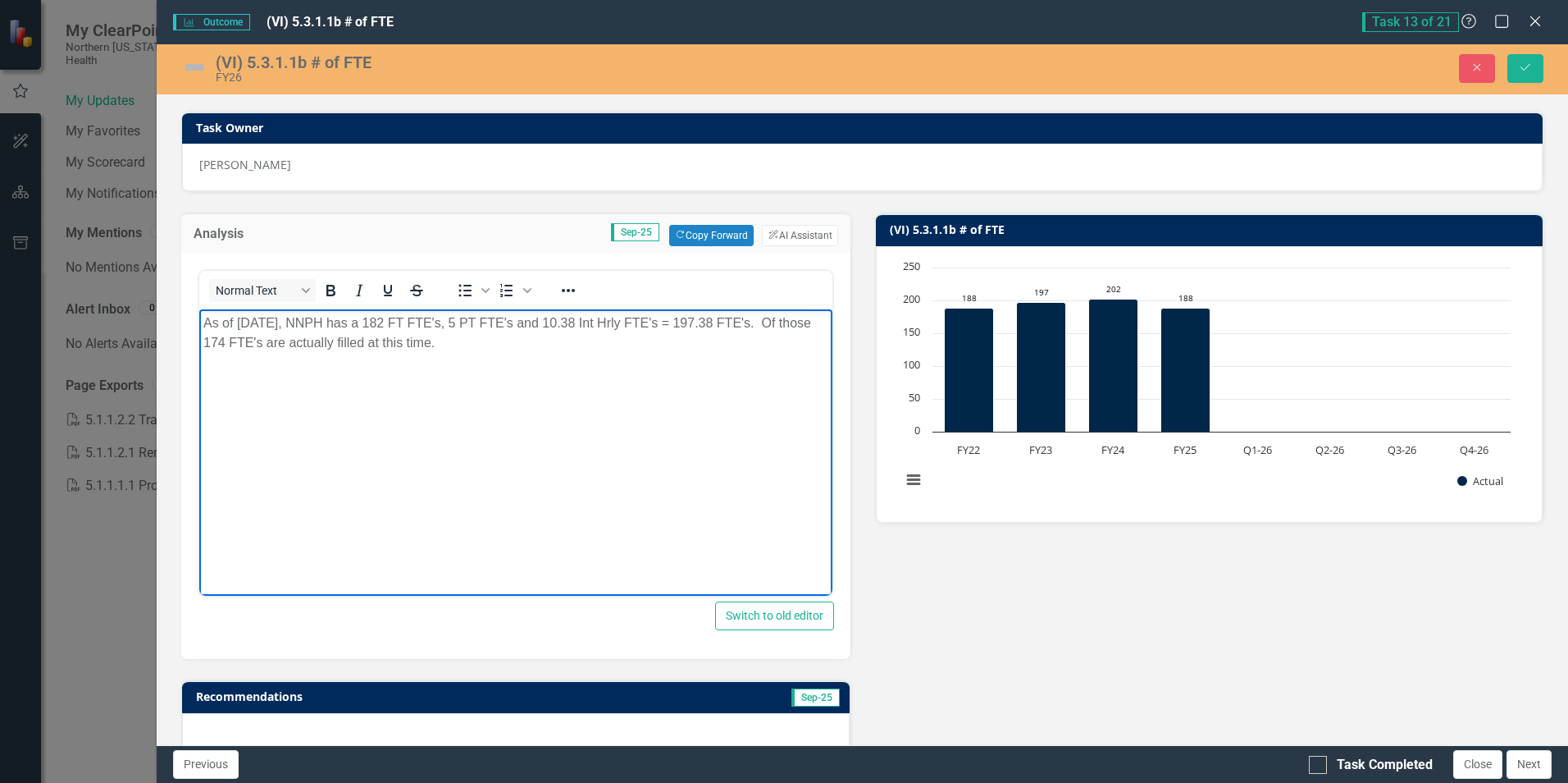
click at [549, 343] on p "As of September 2, 2025, NNPH has a 182 FT FTE's, 5 PT FTE's and 10.38 Int Hrly…" at bounding box center [515, 333] width 624 height 39
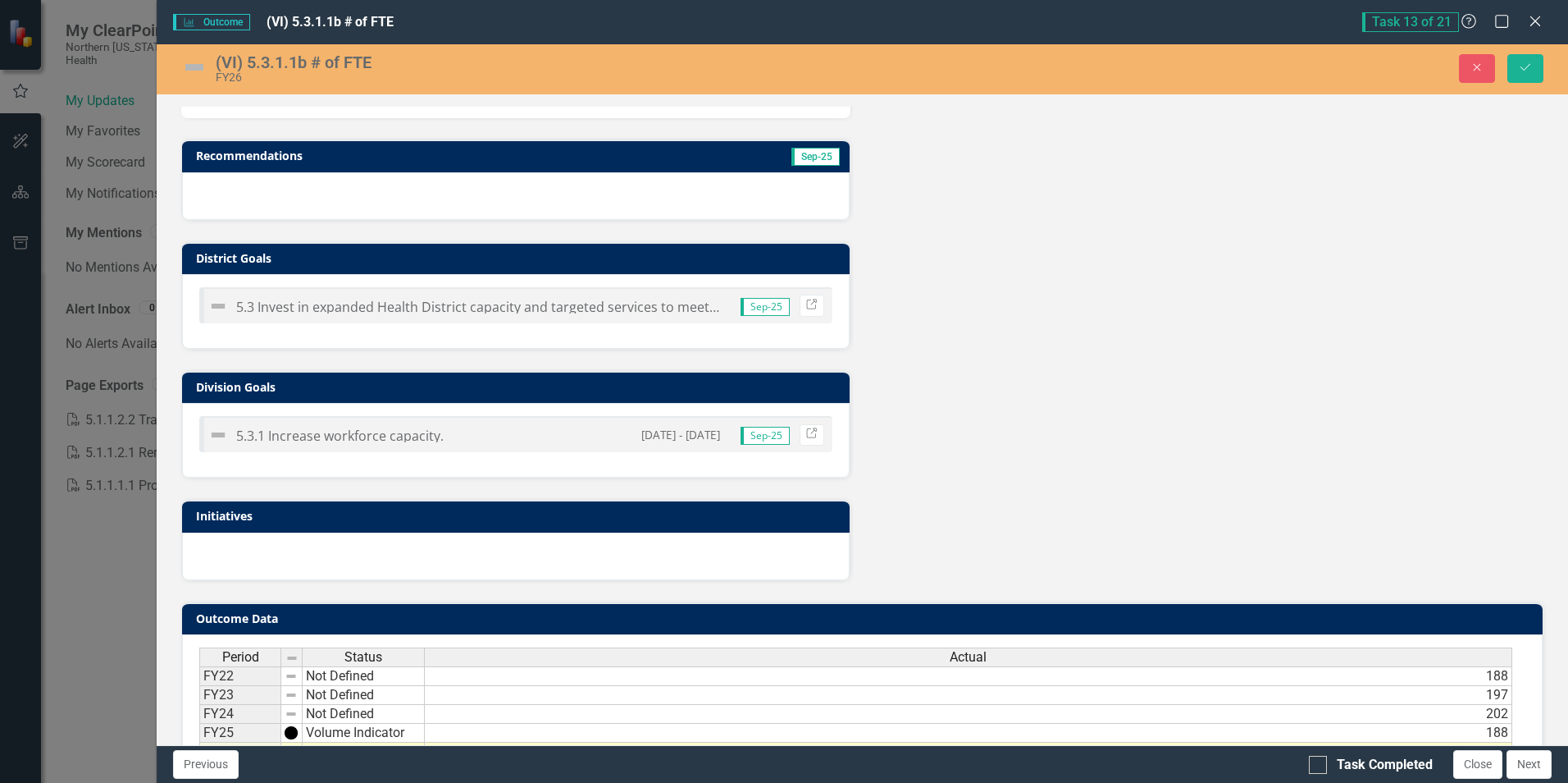
scroll to position [760, 0]
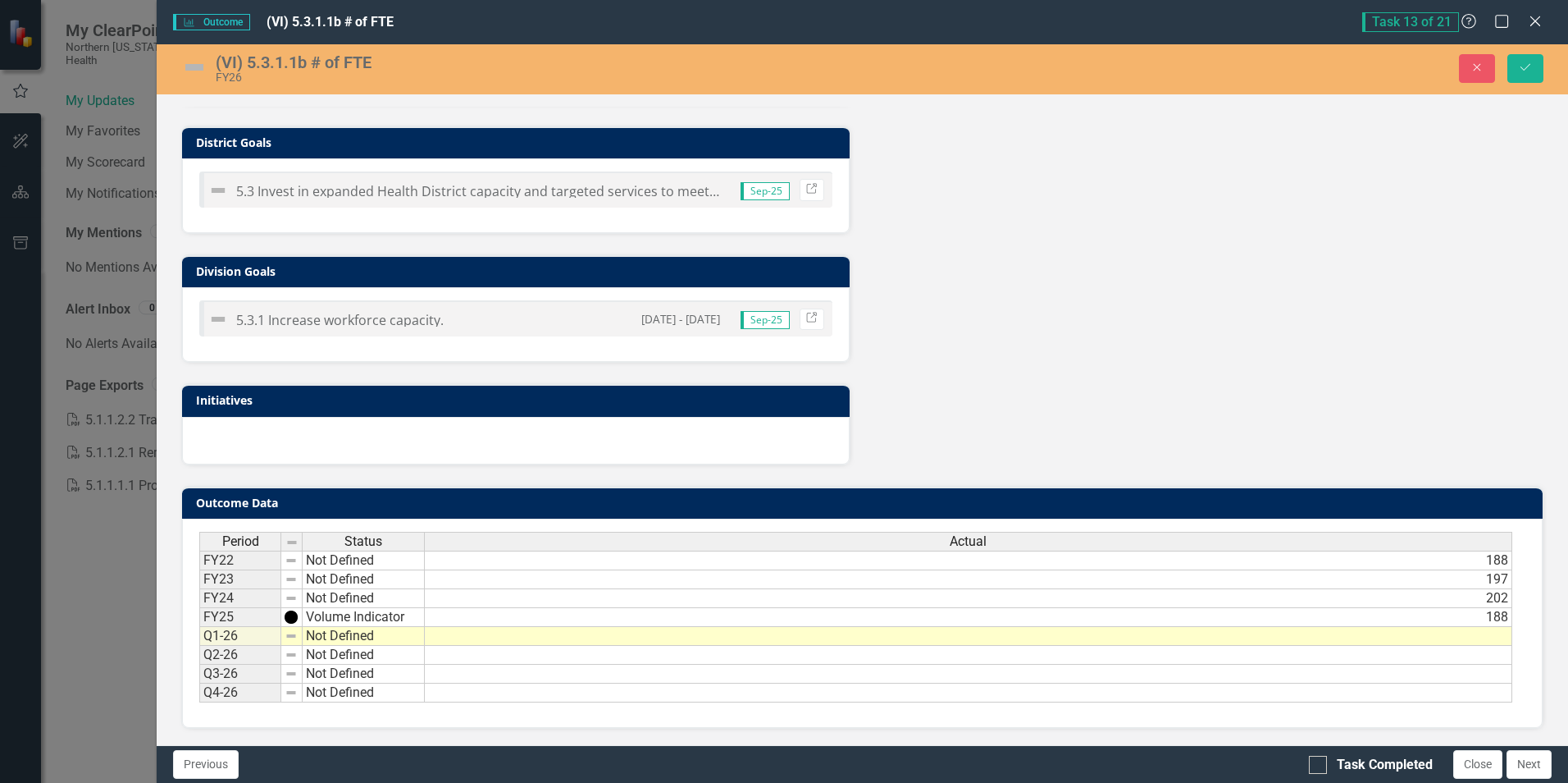
click at [436, 638] on td at bounding box center [968, 636] width 1088 height 19
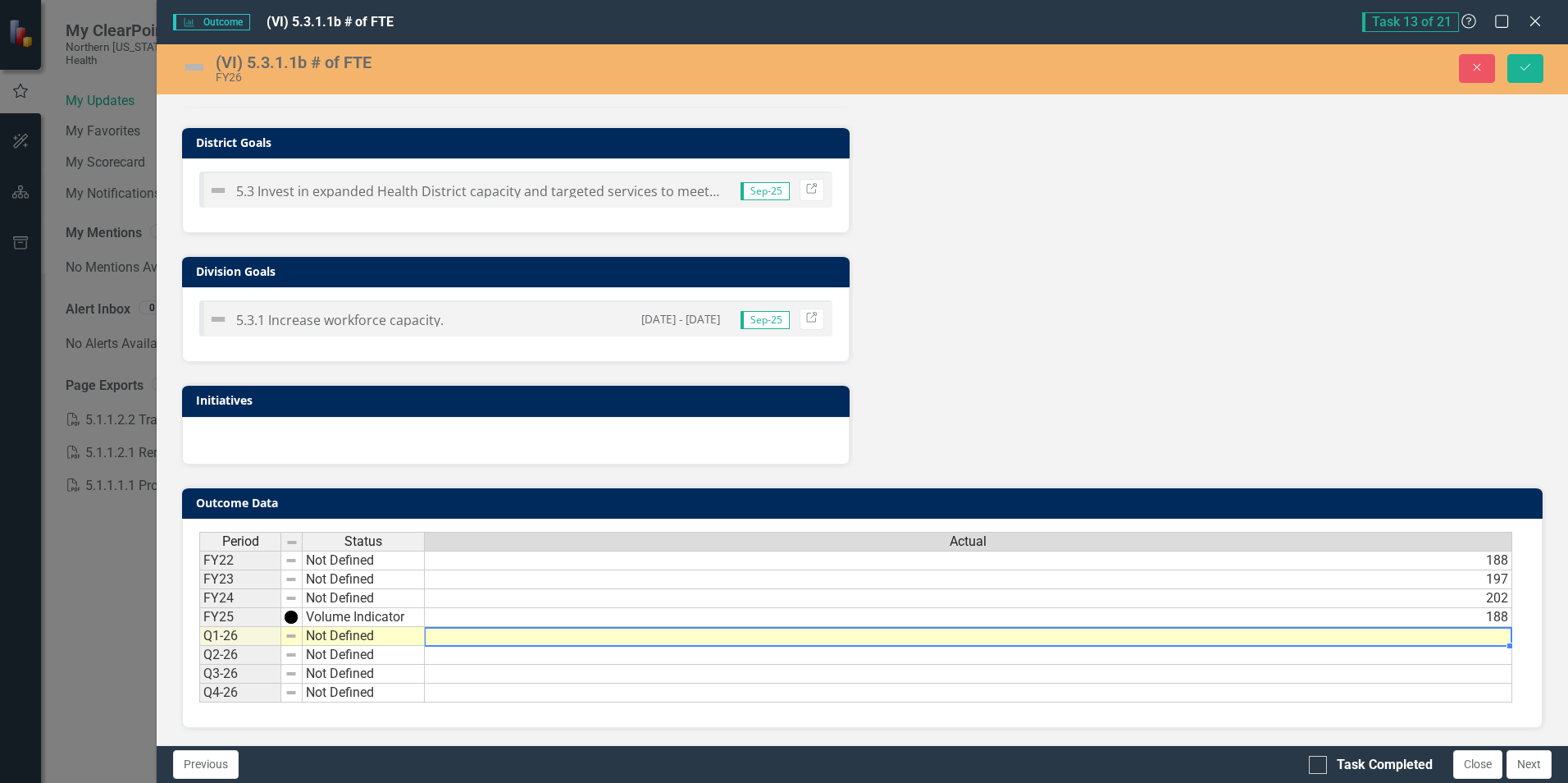
click at [407, 640] on td "Not Defined" at bounding box center [364, 636] width 123 height 19
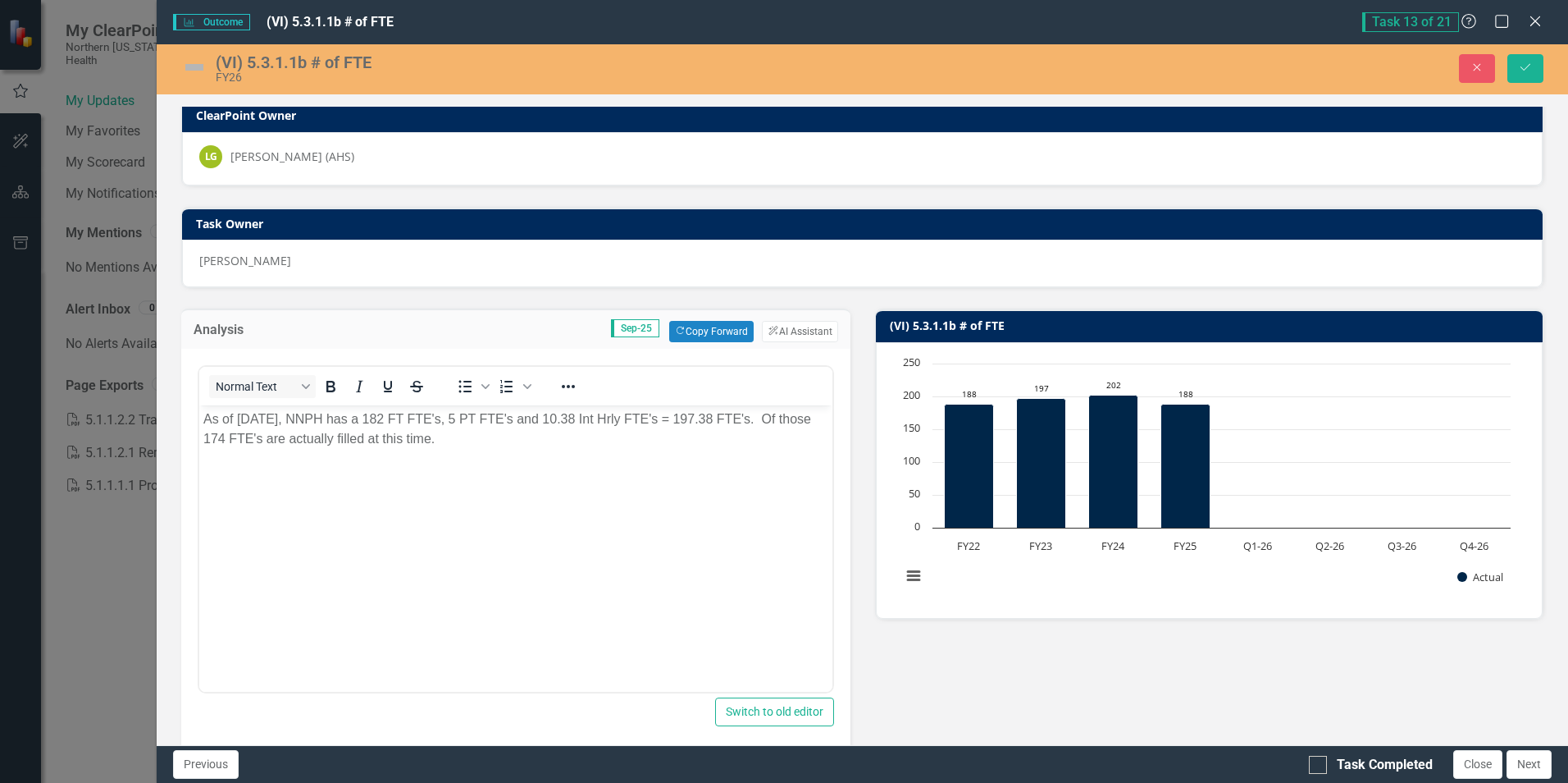
scroll to position [0, 0]
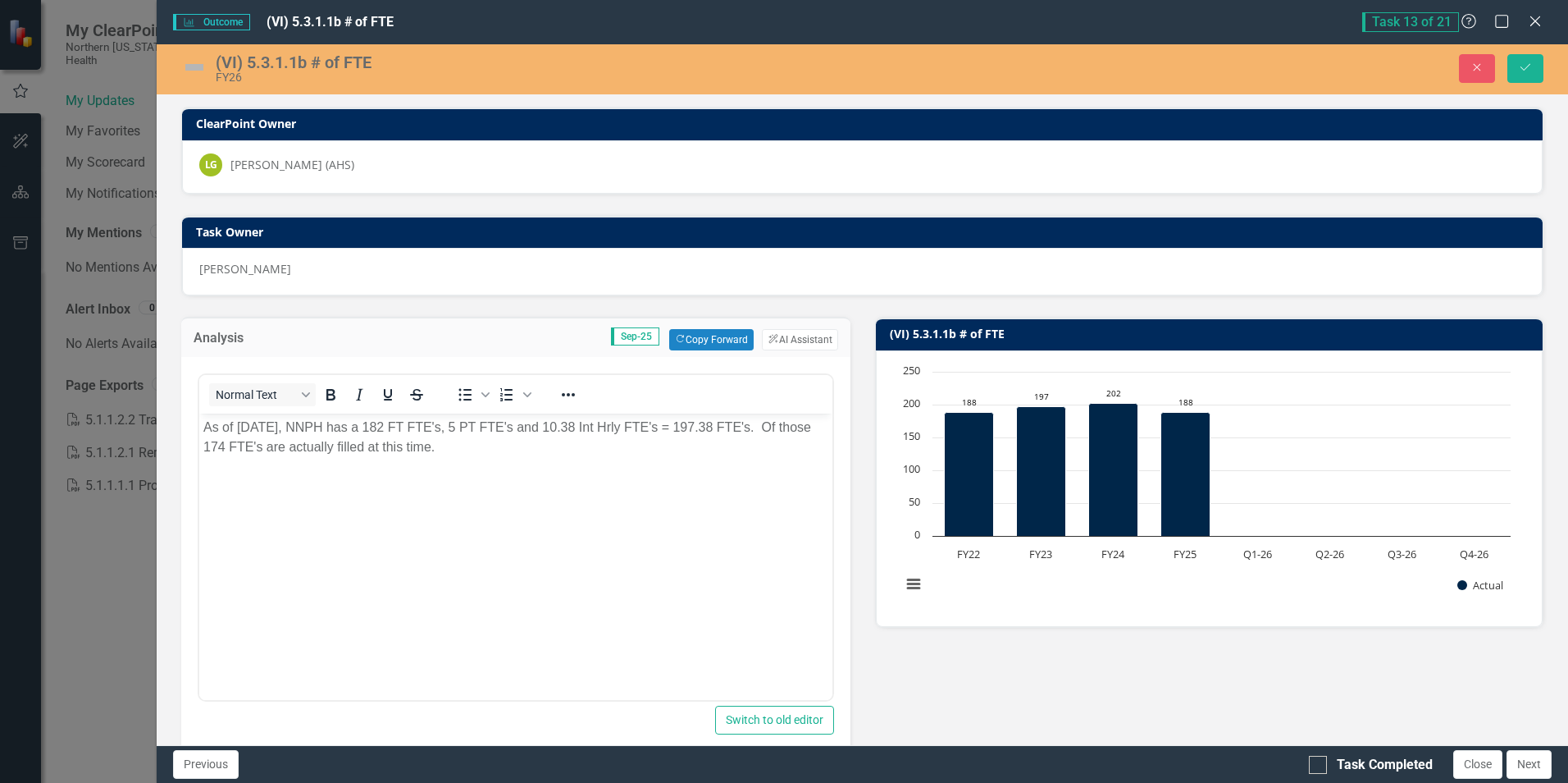
click at [549, 450] on p "As of September 2, 2025, NNPH has a 182 FT FTE's, 5 PT FTE's and 10.38 Int Hrly…" at bounding box center [515, 437] width 624 height 39
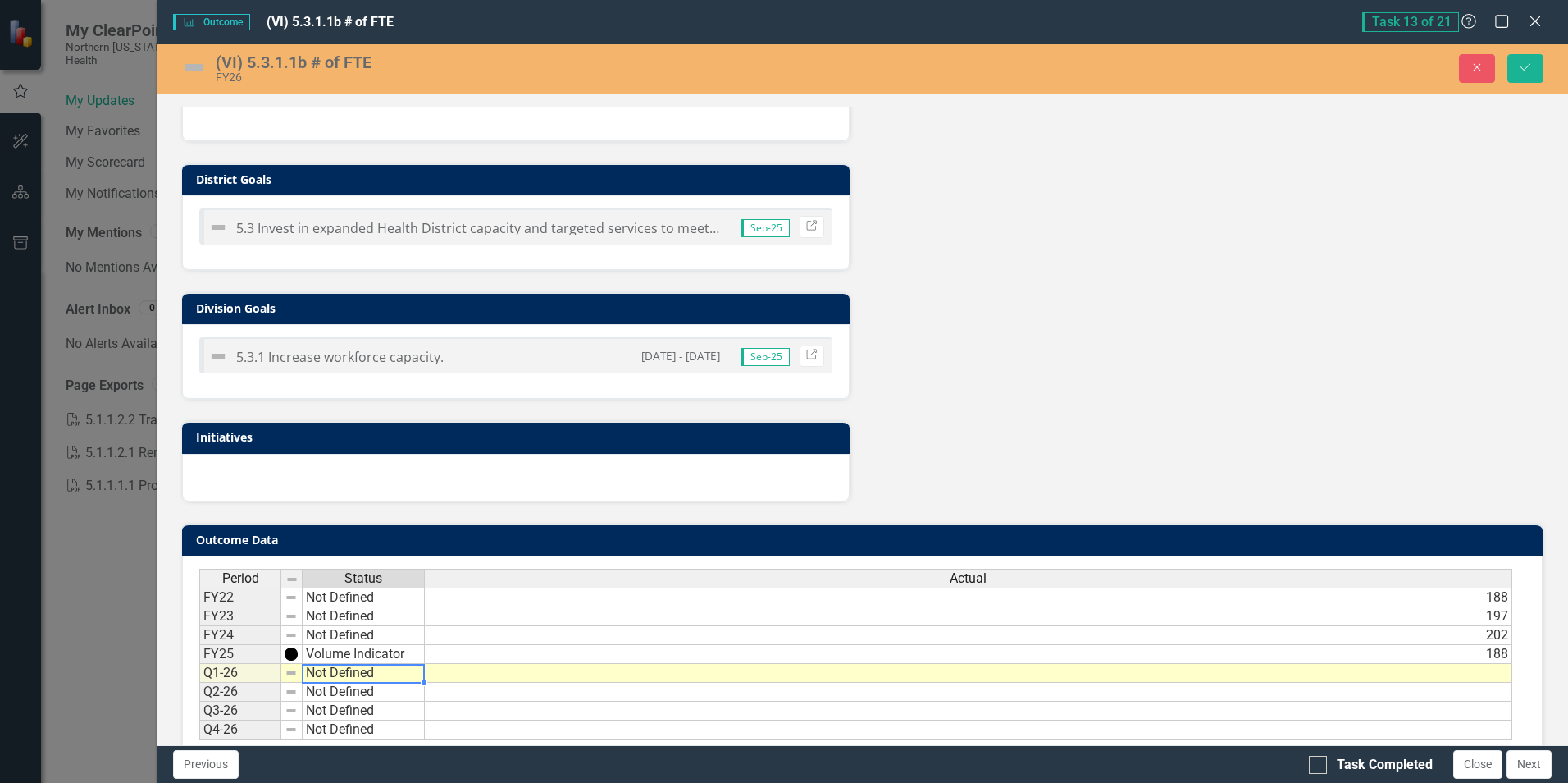
scroll to position [760, 0]
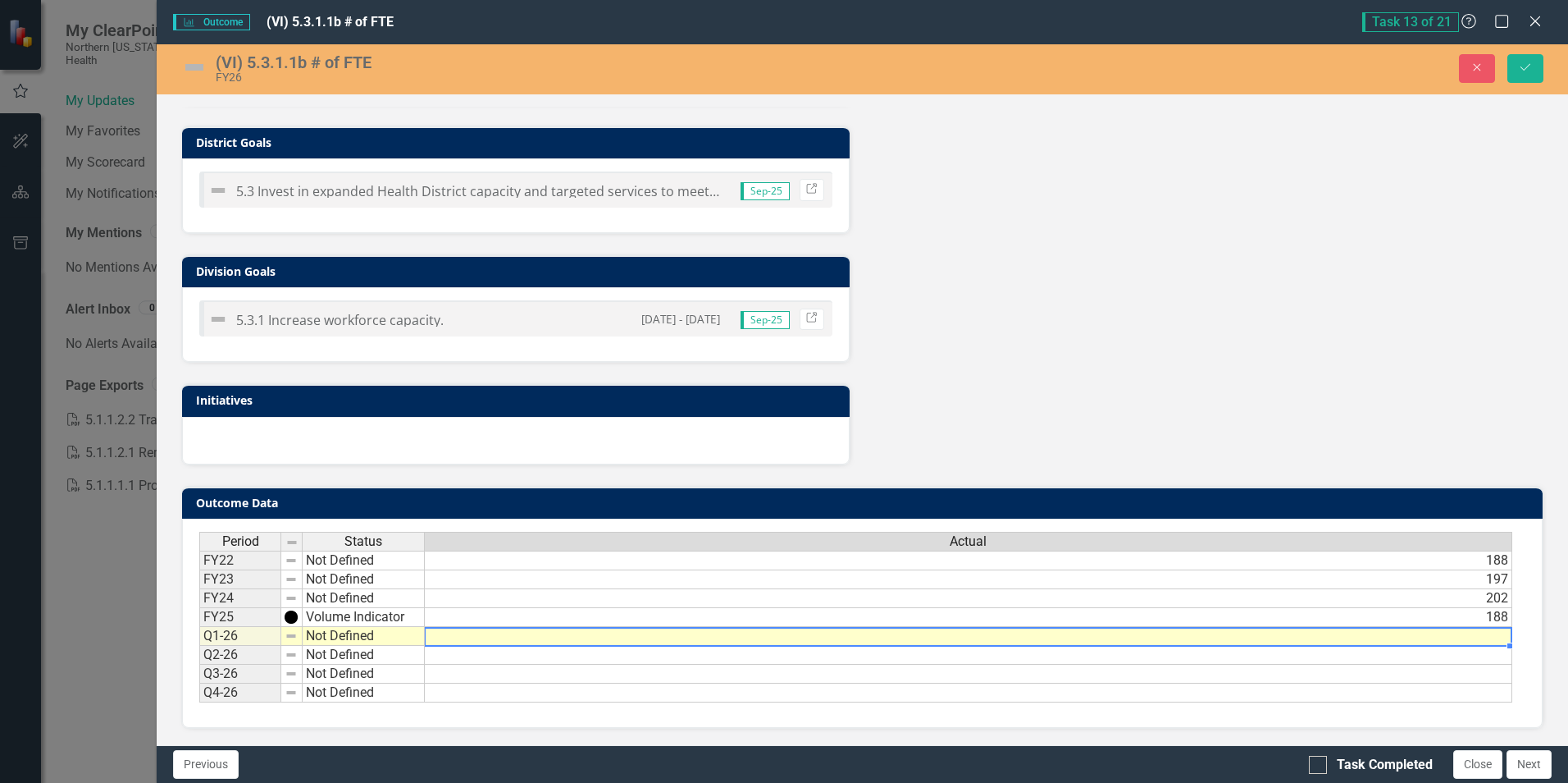
click at [1454, 637] on td at bounding box center [968, 636] width 1088 height 19
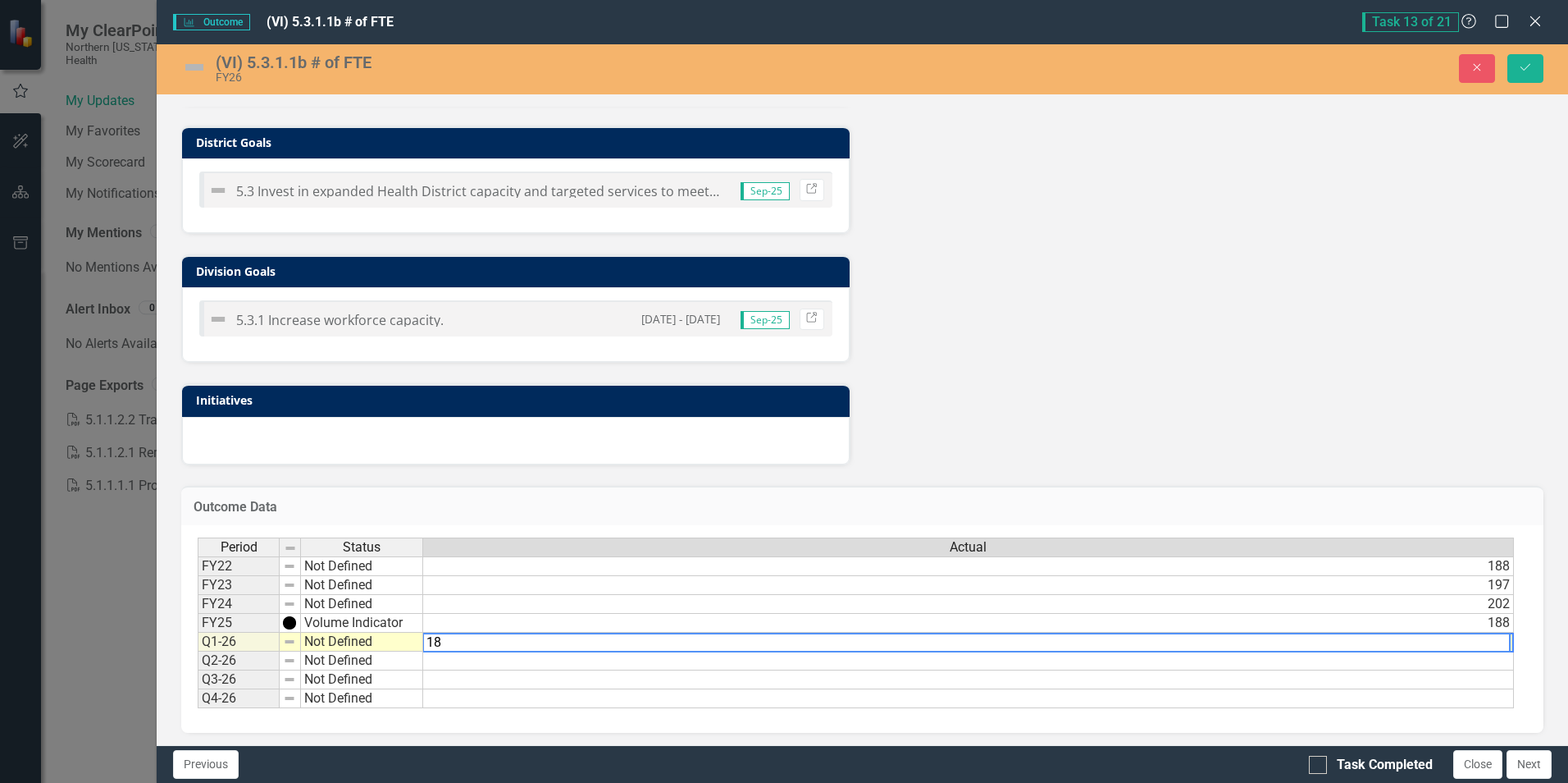
type textarea "187"
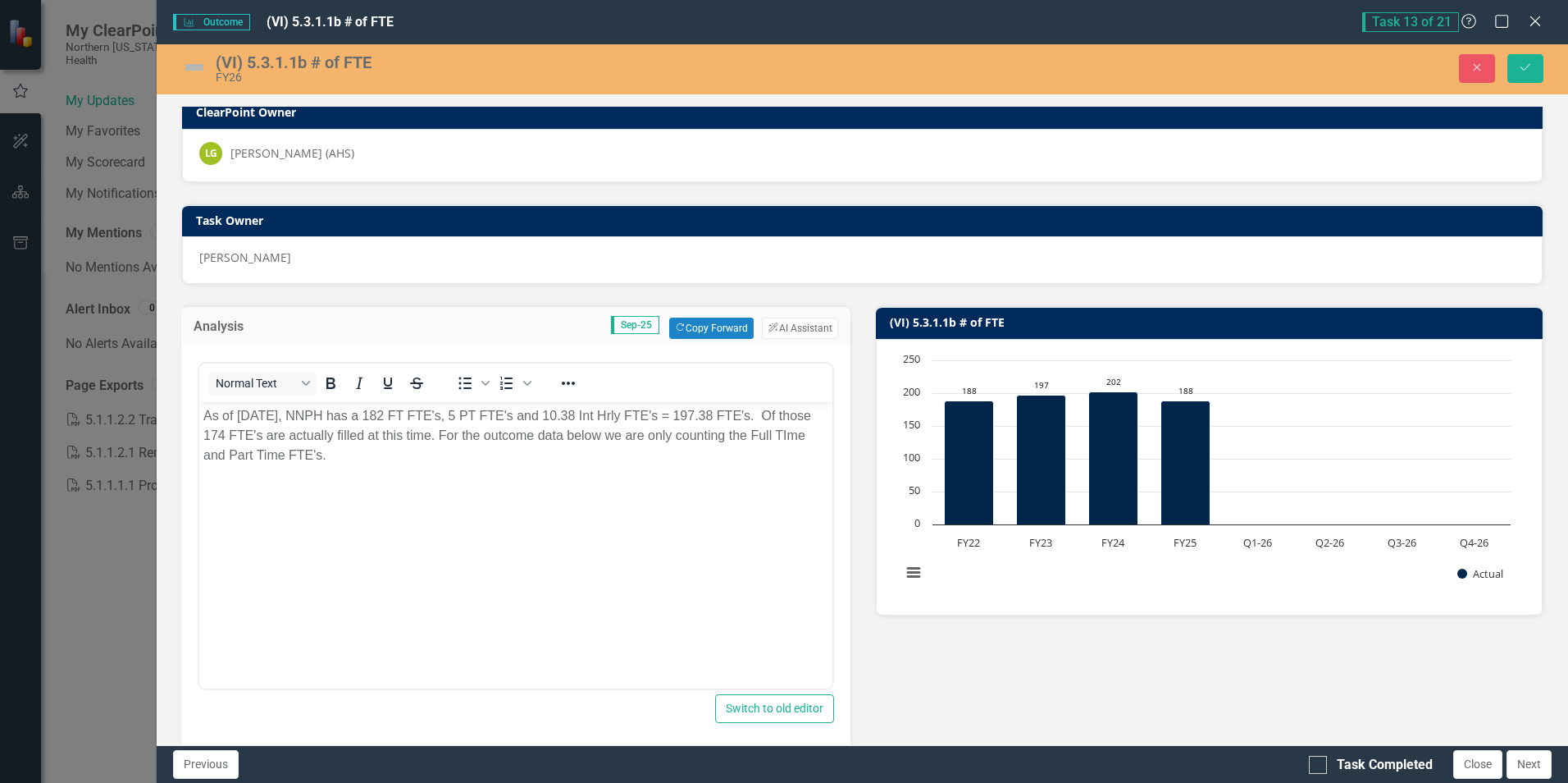
scroll to position [0, 0]
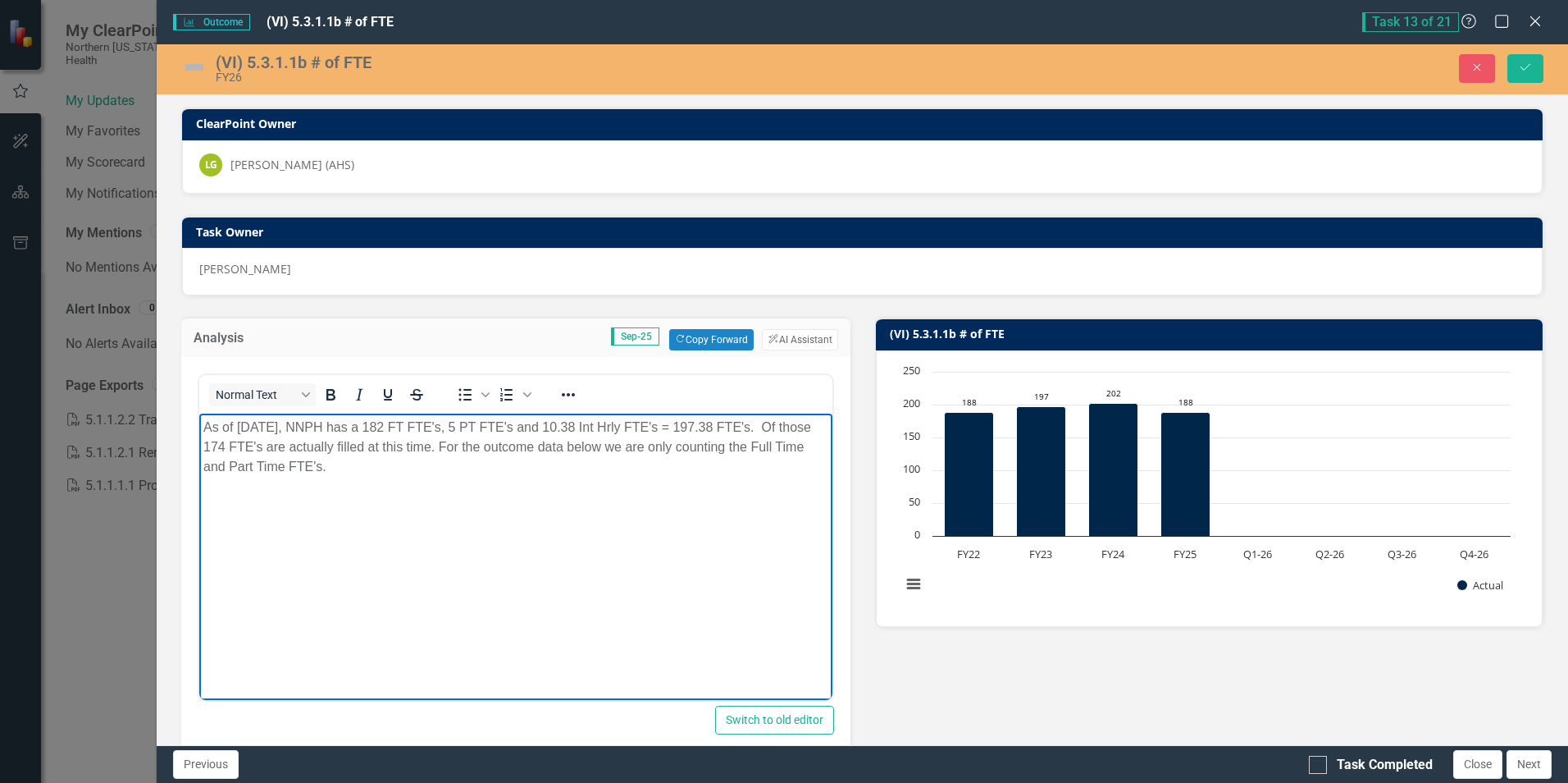
click at [486, 466] on p "As of September 2, 2025, NNPH has a 182 FT FTE's, 5 PT FTE's and 10.38 Int Hrly…" at bounding box center [515, 448] width 624 height 59
click at [275, 461] on p "As of September 2, 2025, NNPH has a 182 FT FTE's, 5 PT FTE's and 10.38 Int Hrly…" at bounding box center [515, 448] width 624 height 59
click at [277, 465] on p "As of September 2, 2025, NNPH has a 182 FT FTE's, 5 PT FTE's and 10.38 Int Hrly…" at bounding box center [515, 448] width 624 height 59
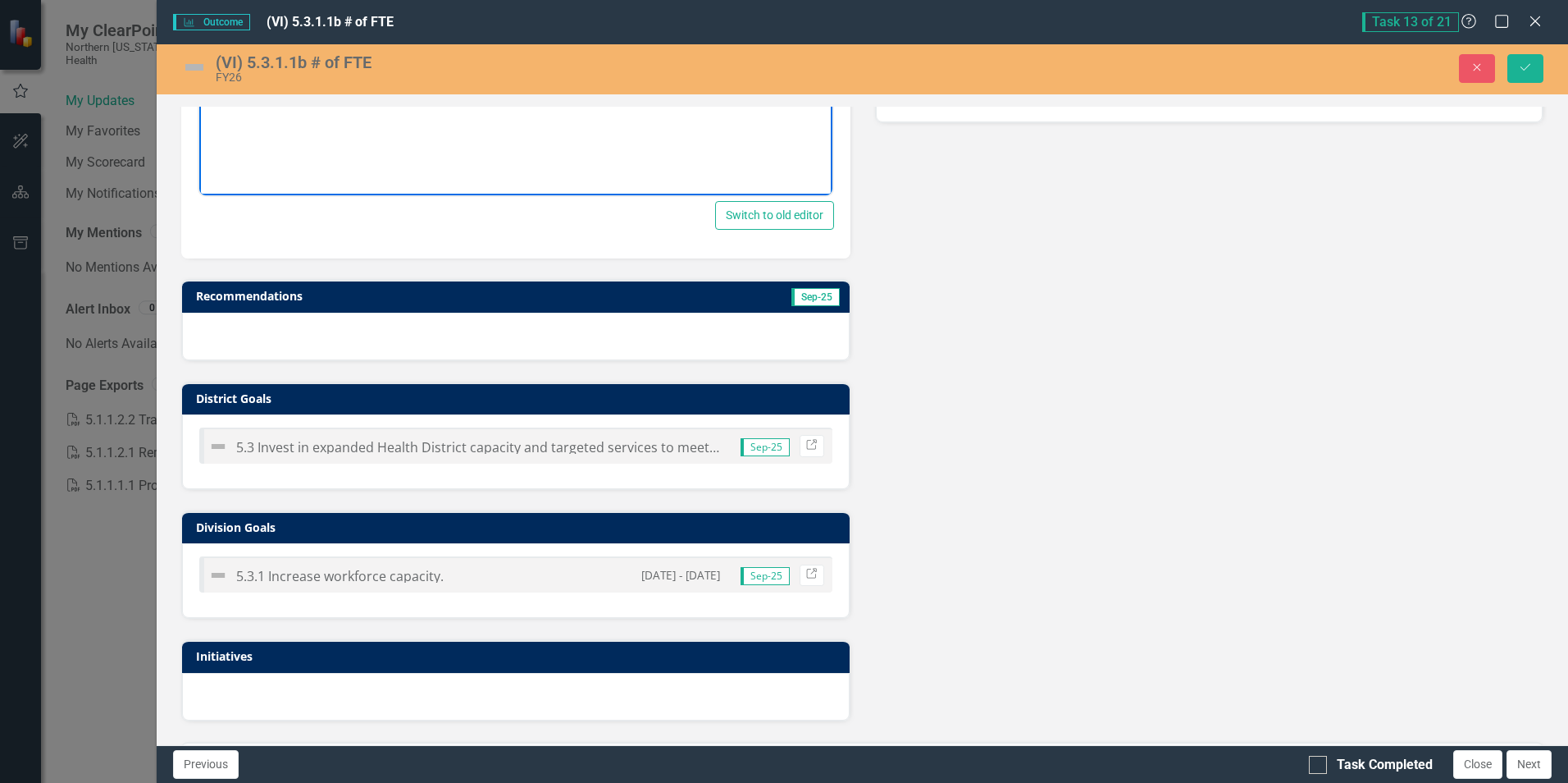
scroll to position [436, 0]
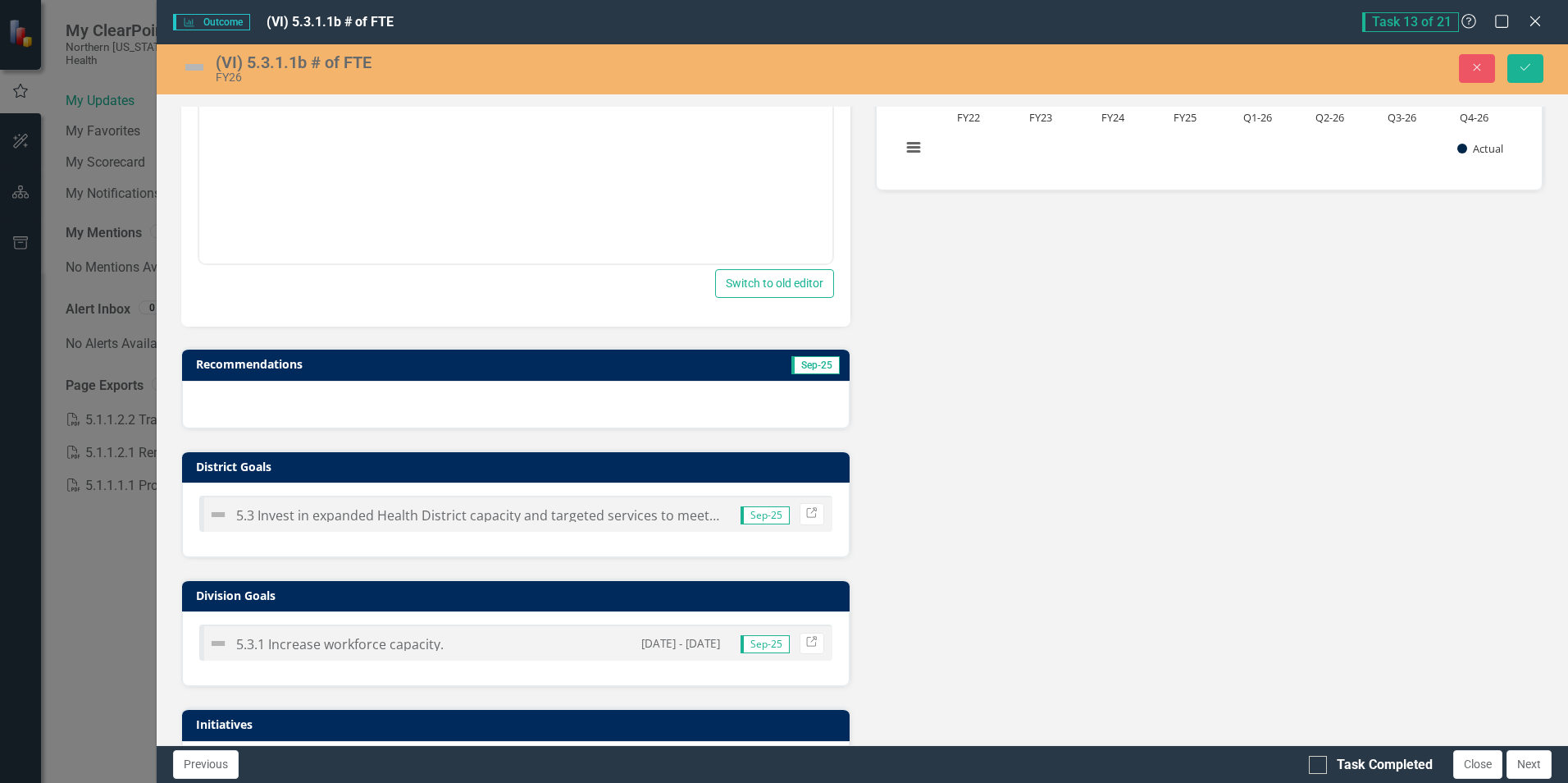
click at [193, 62] on img at bounding box center [194, 66] width 26 height 26
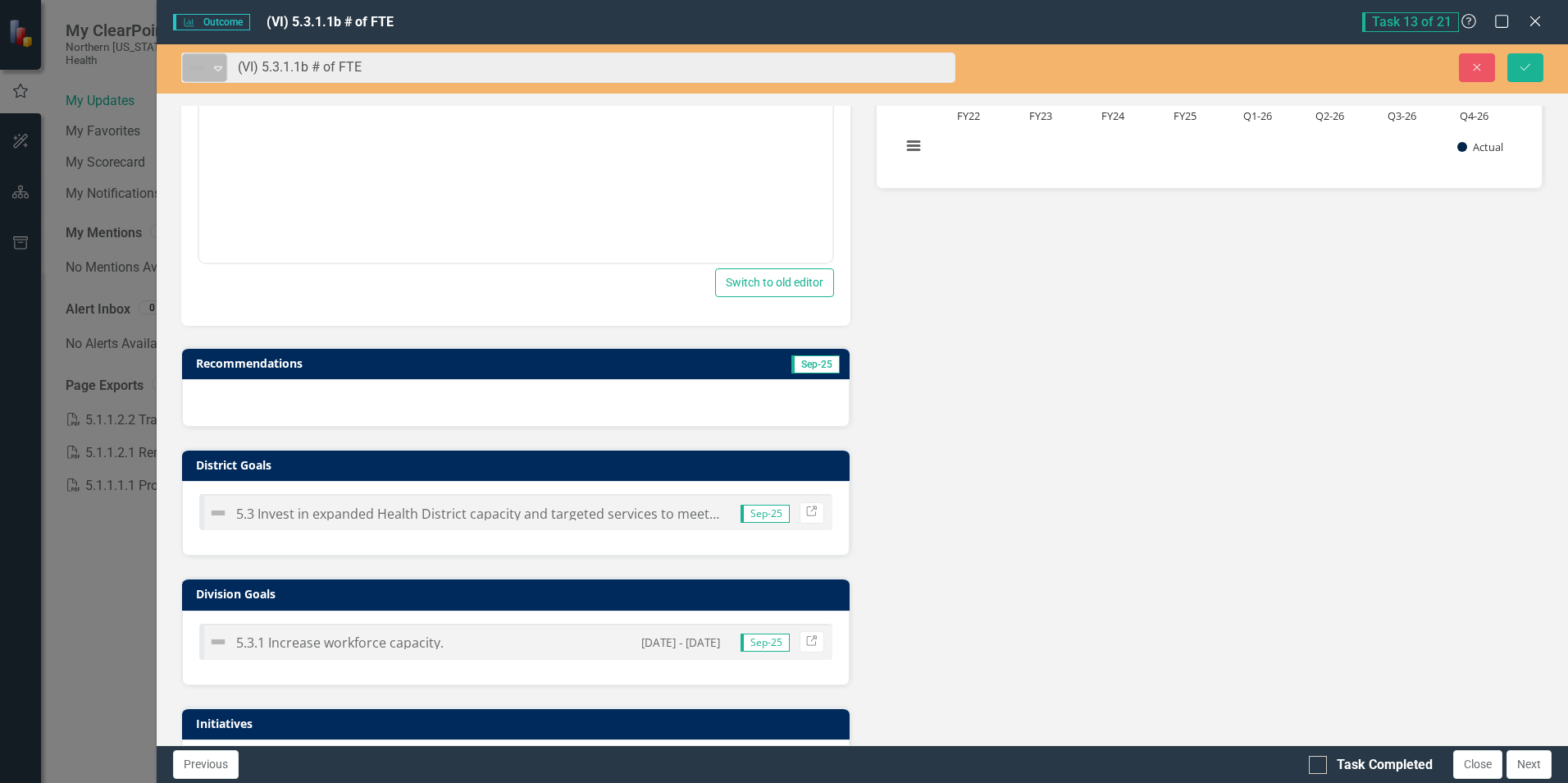
click at [217, 65] on icon "Expand" at bounding box center [218, 68] width 16 height 13
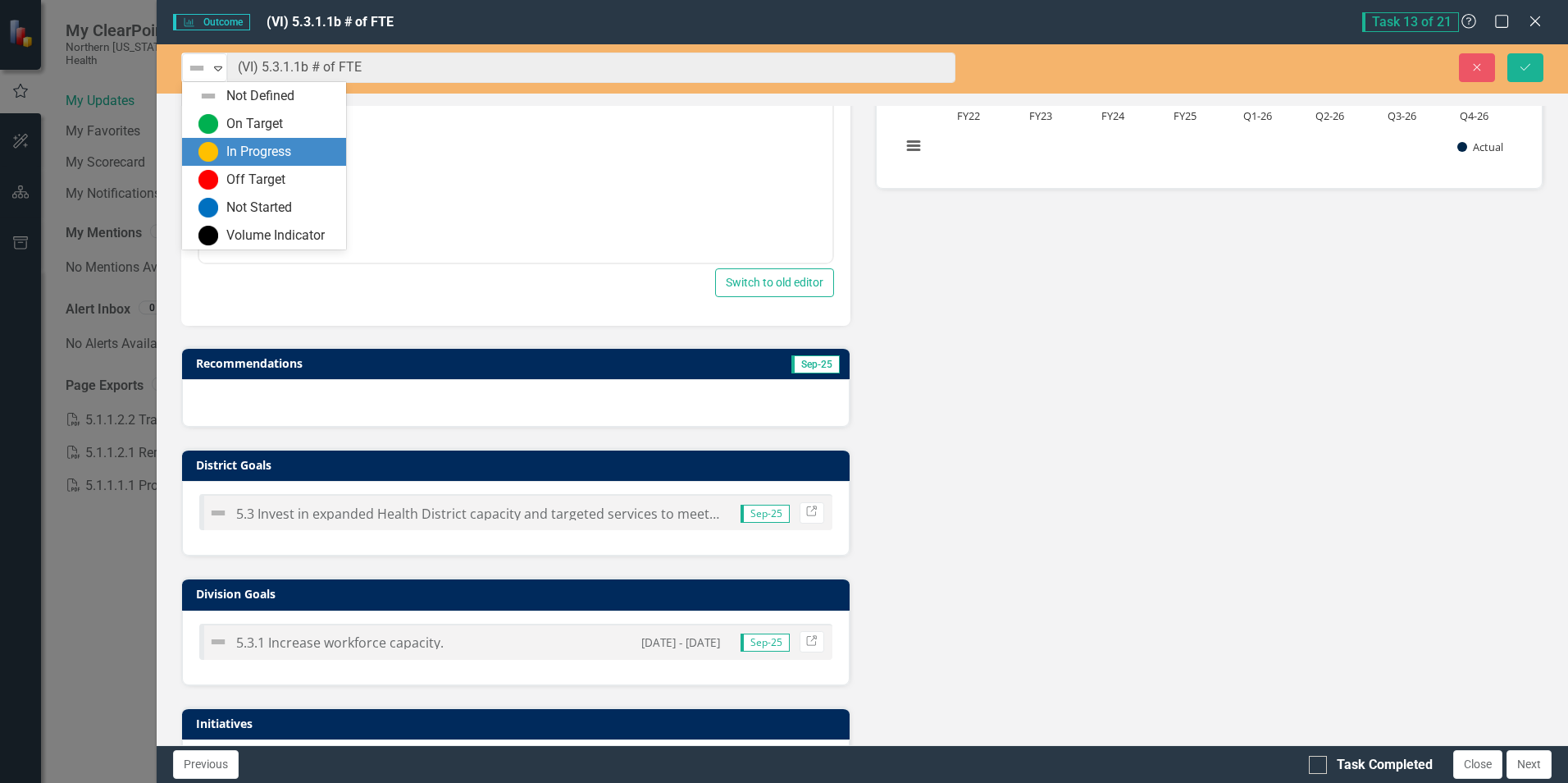
drag, startPoint x: 201, startPoint y: 150, endPoint x: 1, endPoint y: 173, distance: 201.3
click at [201, 150] on img at bounding box center [208, 151] width 20 height 20
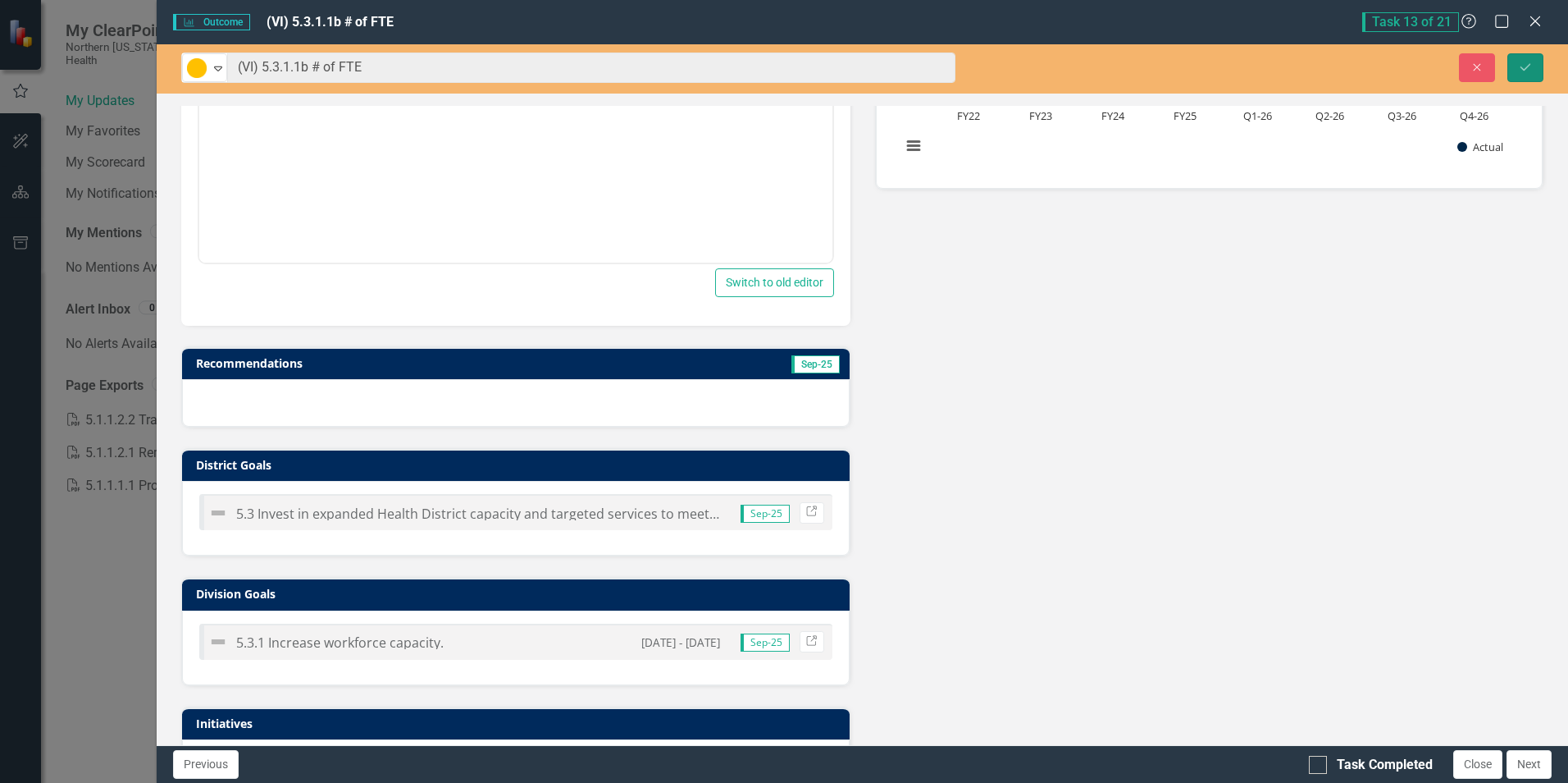
click at [1522, 64] on icon "Save" at bounding box center [1525, 67] width 14 height 12
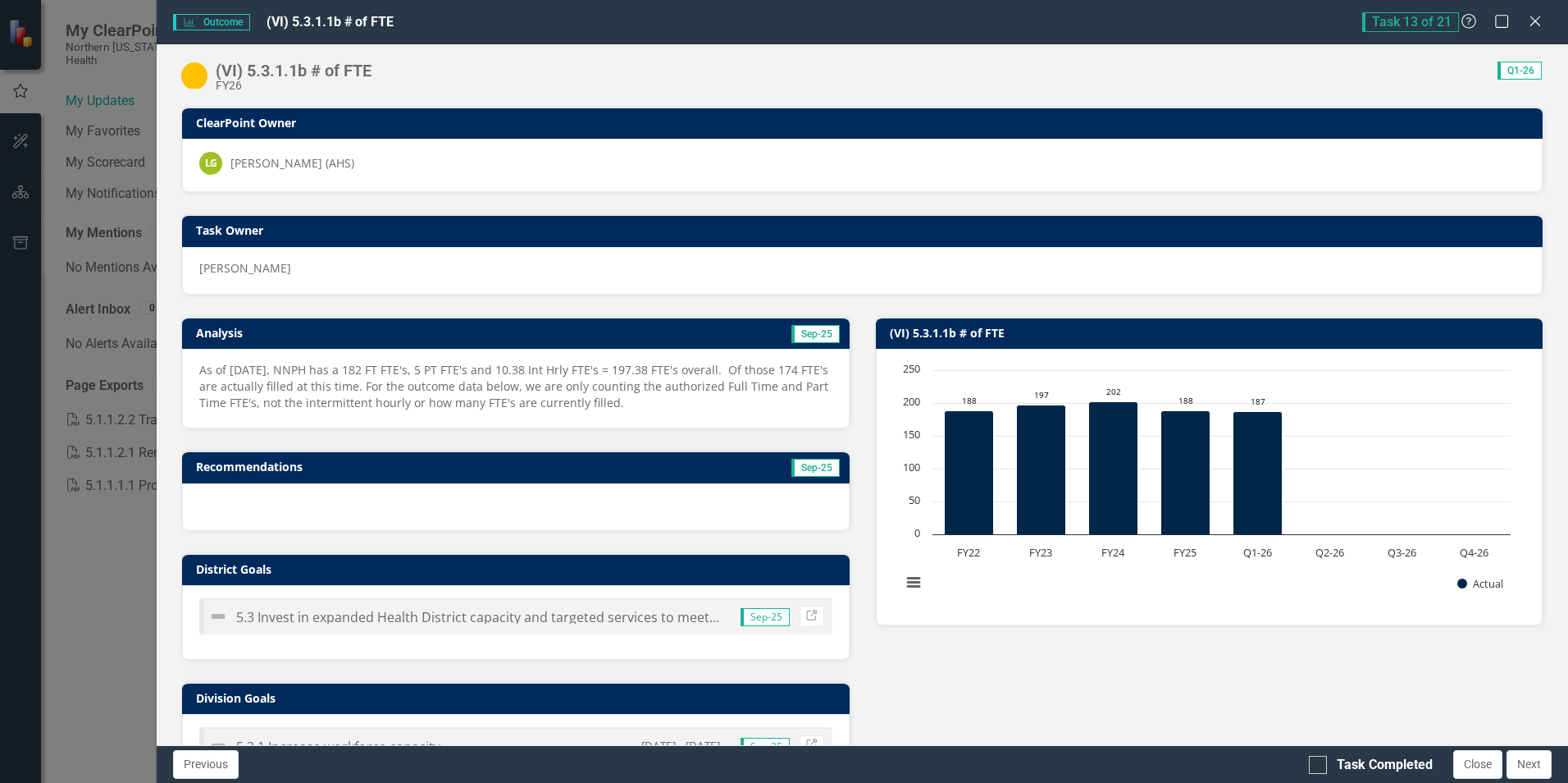
scroll to position [82, 0]
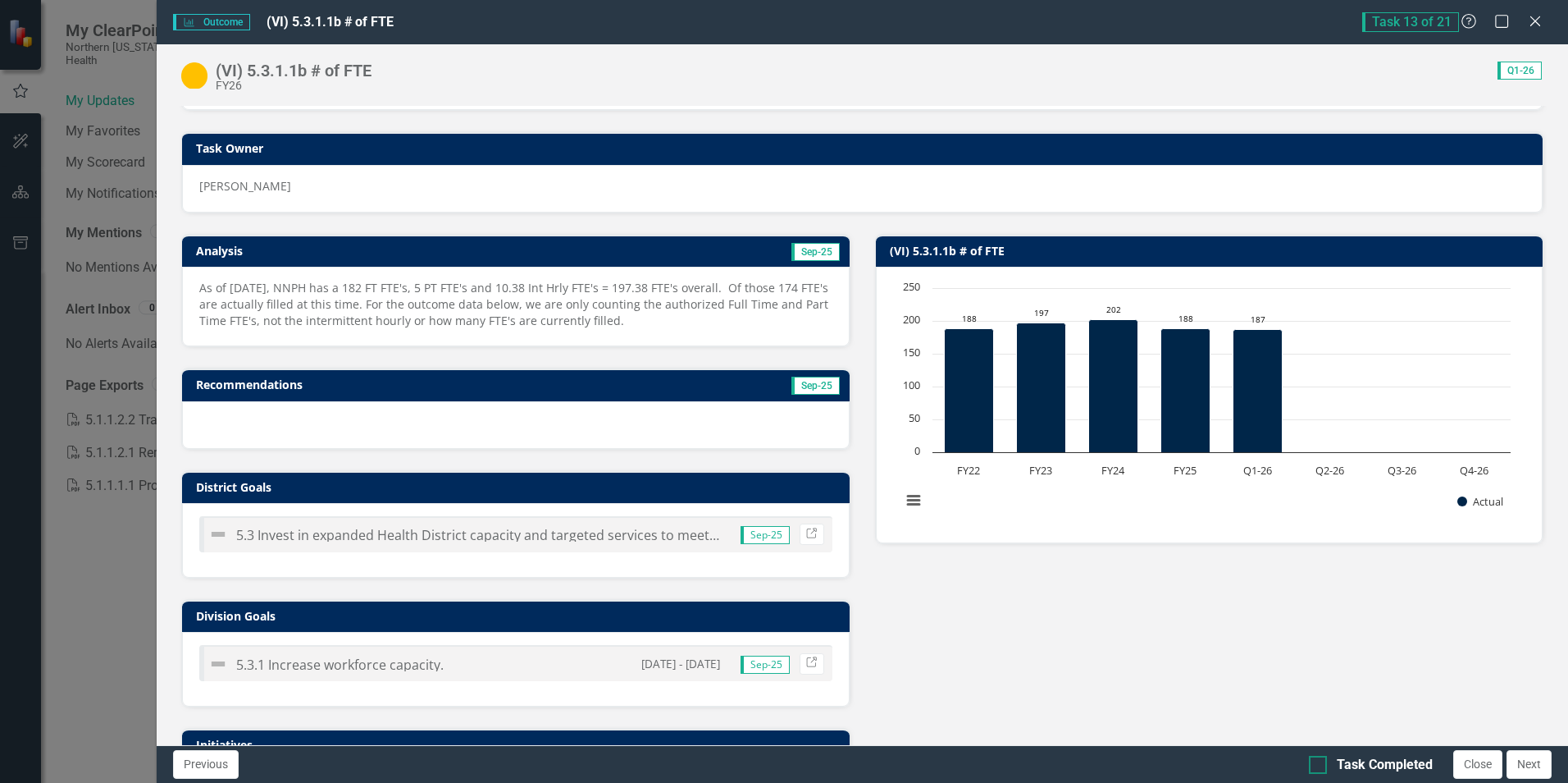
click at [1317, 765] on input "Task Completed" at bounding box center [1314, 760] width 11 height 11
checkbox input "true"
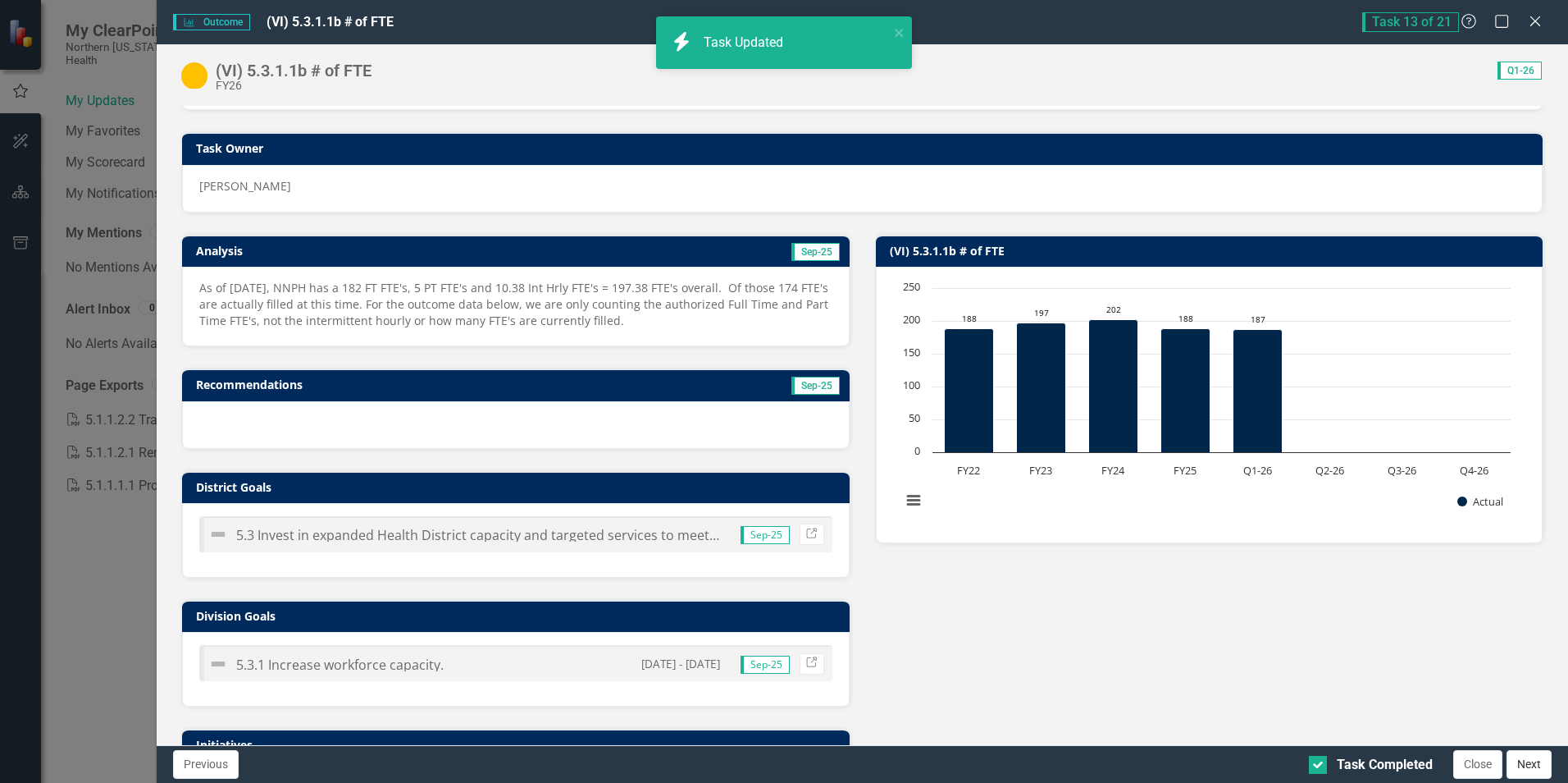
click at [1532, 766] on button "Next" at bounding box center [1529, 764] width 45 height 29
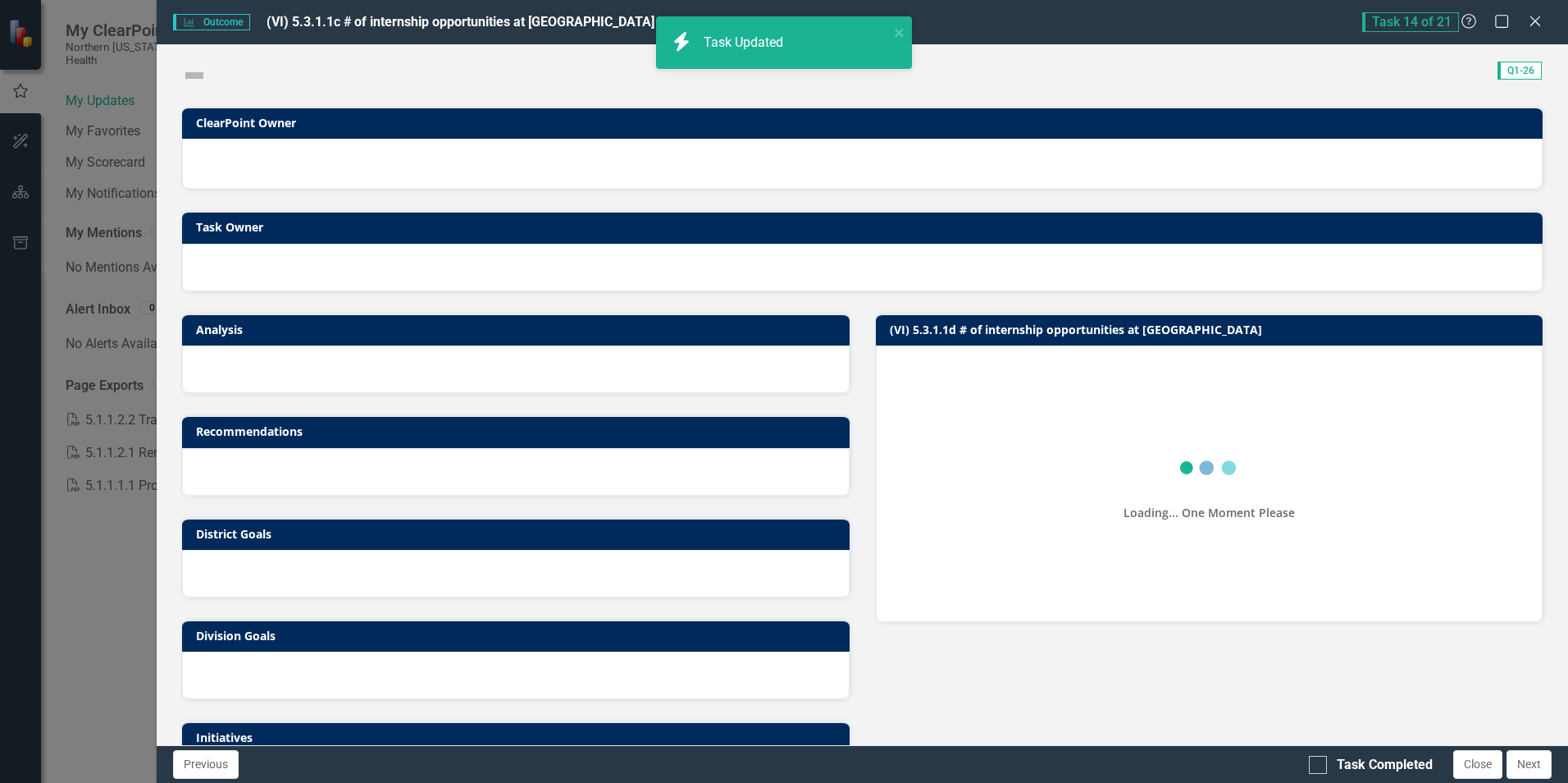
checkbox input "true"
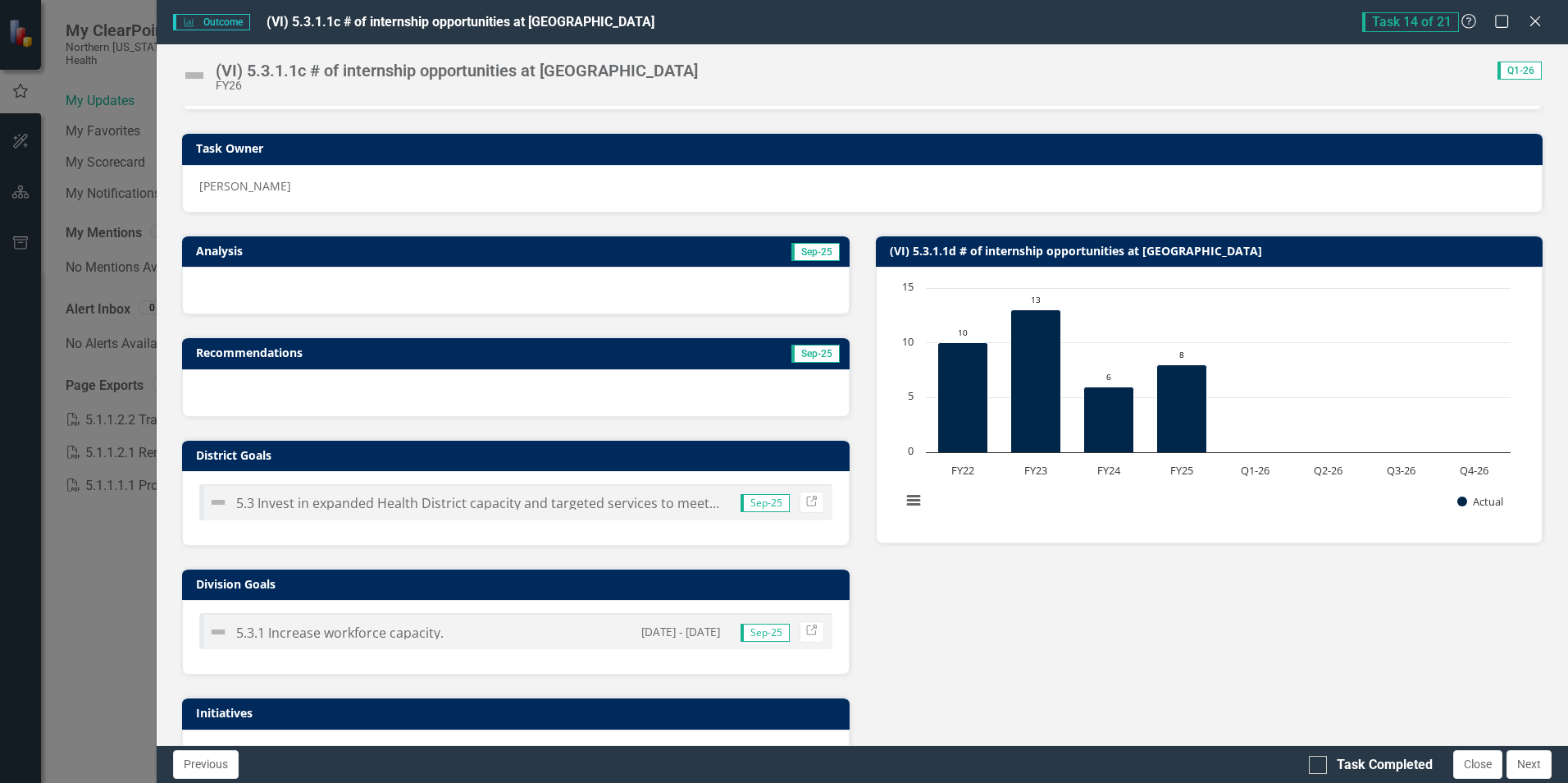
click at [655, 247] on td "Sep-25" at bounding box center [675, 253] width 334 height 25
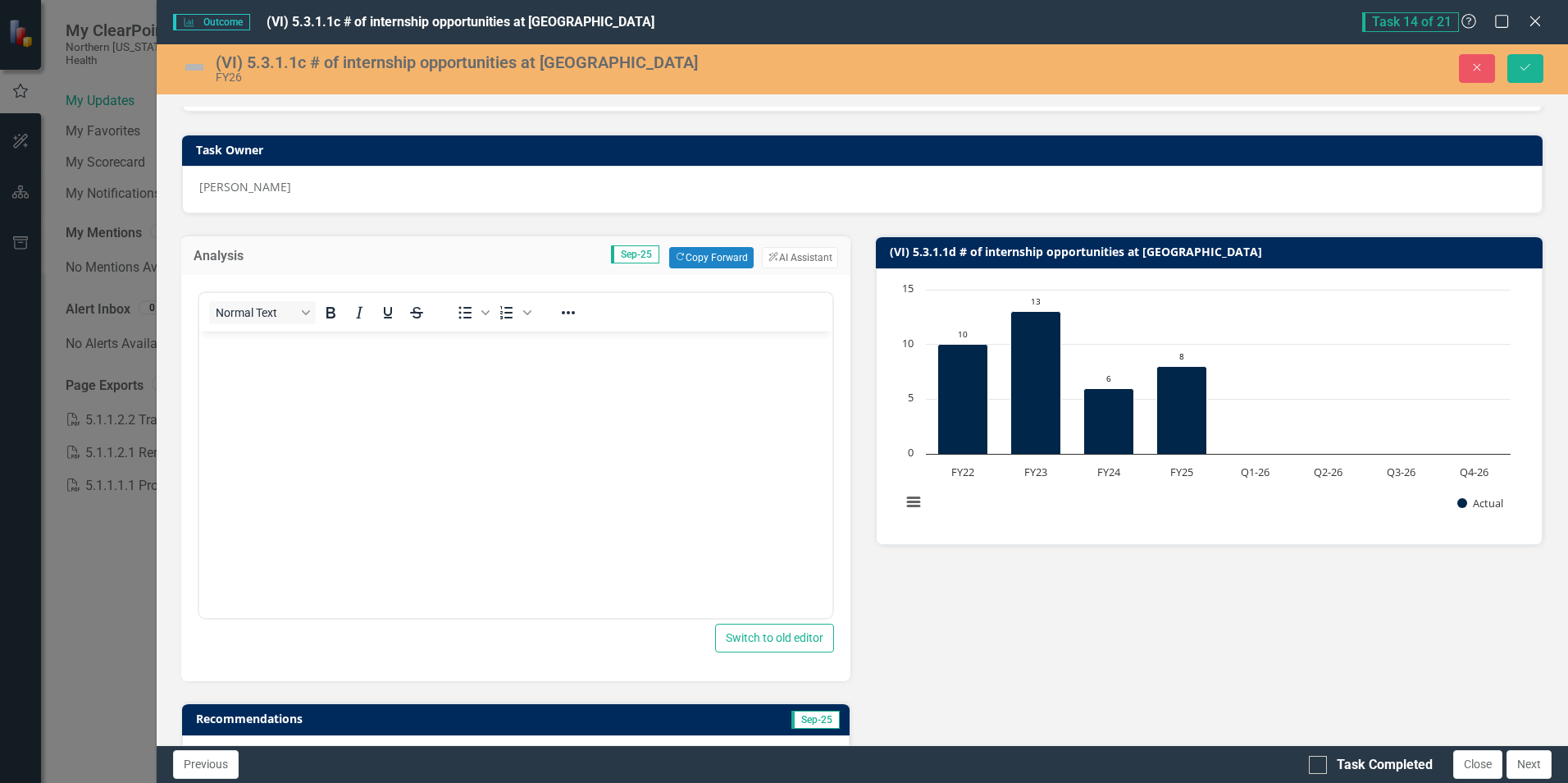
scroll to position [0, 0]
click at [721, 252] on button "Copy Forward Copy Forward" at bounding box center [711, 258] width 84 height 21
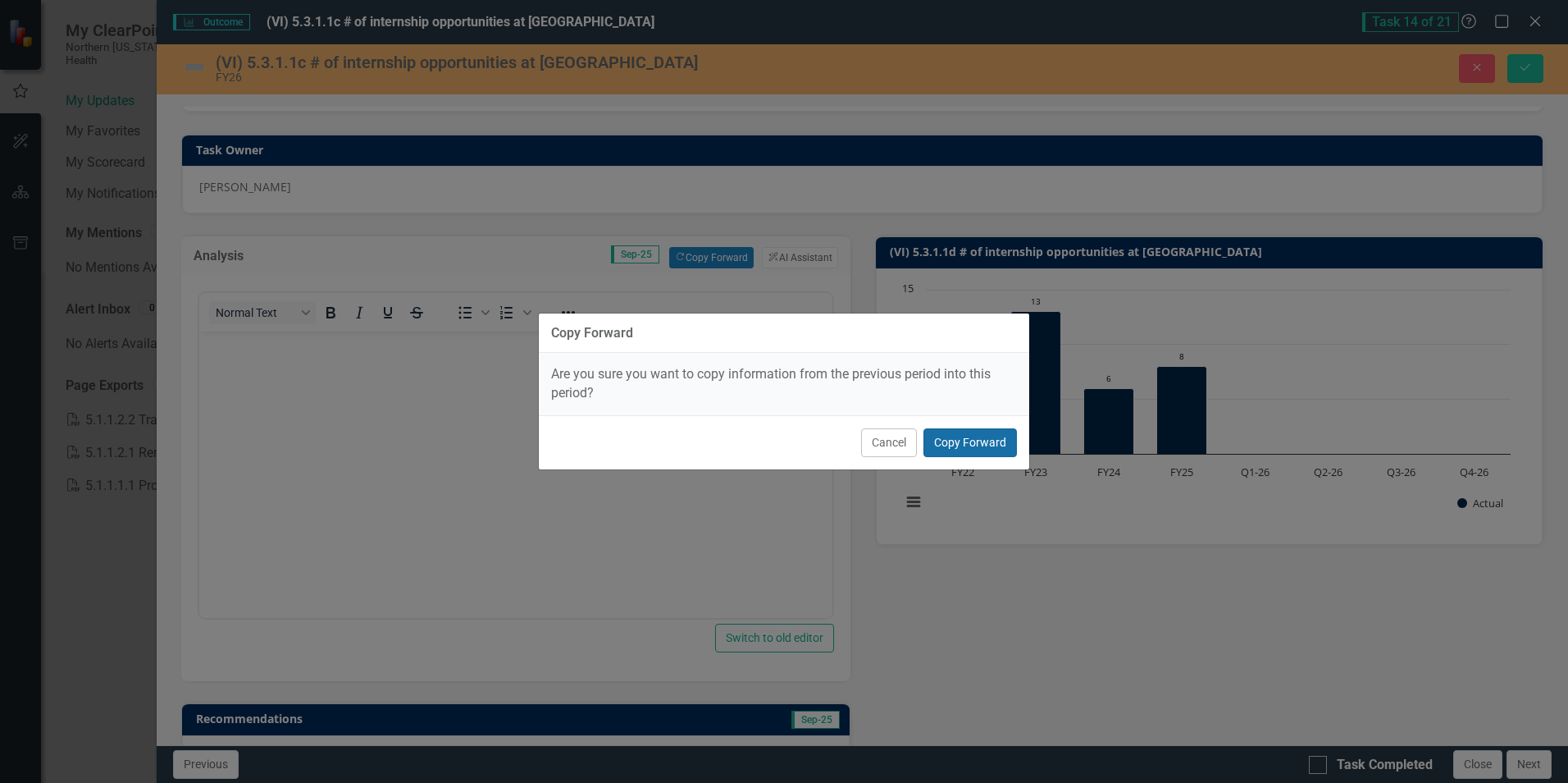
click at [971, 443] on button "Copy Forward" at bounding box center [971, 443] width 94 height 29
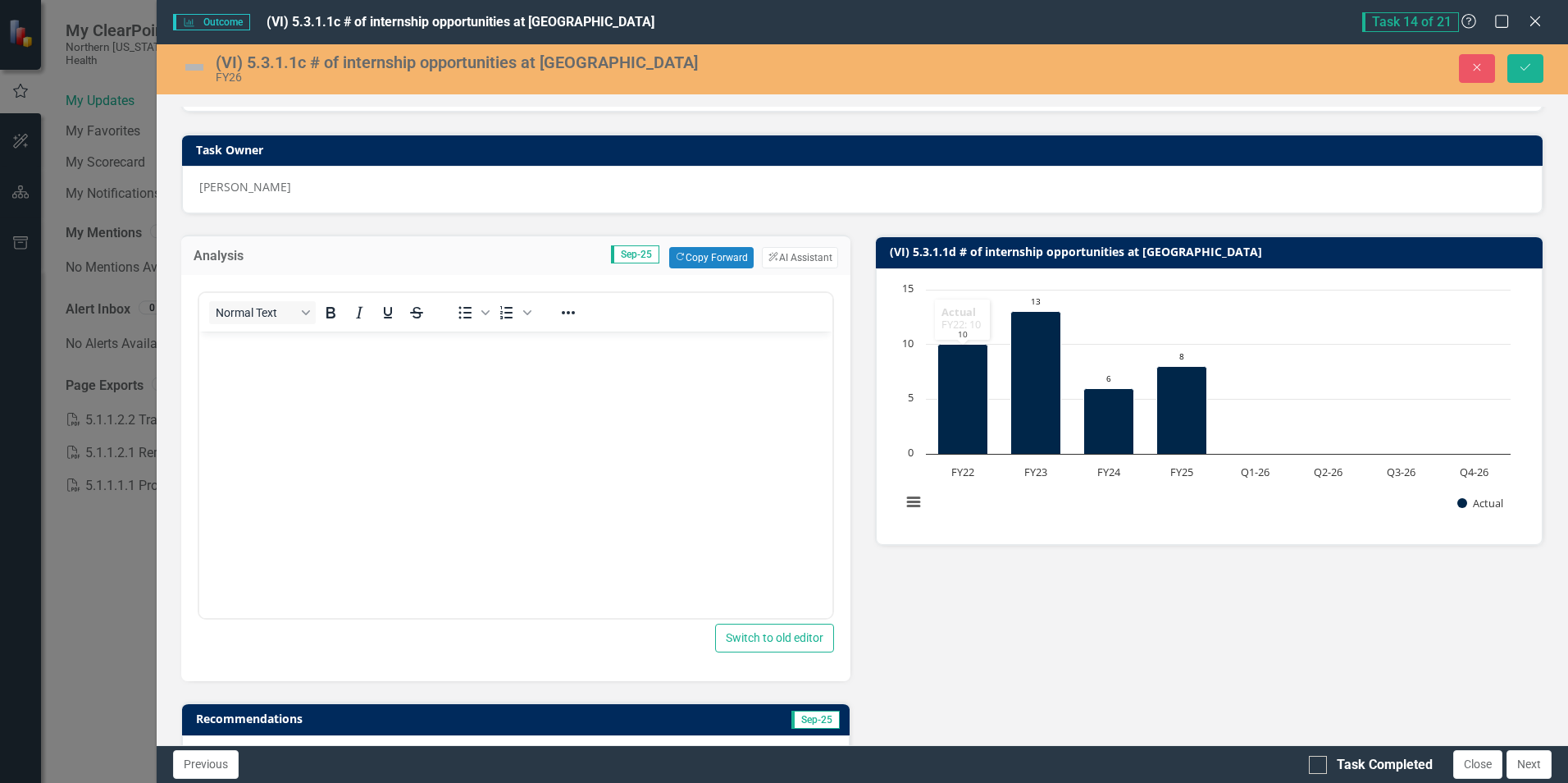
click at [442, 366] on body "Rich Text Area. Press ALT-0 for help." at bounding box center [516, 454] width 633 height 246
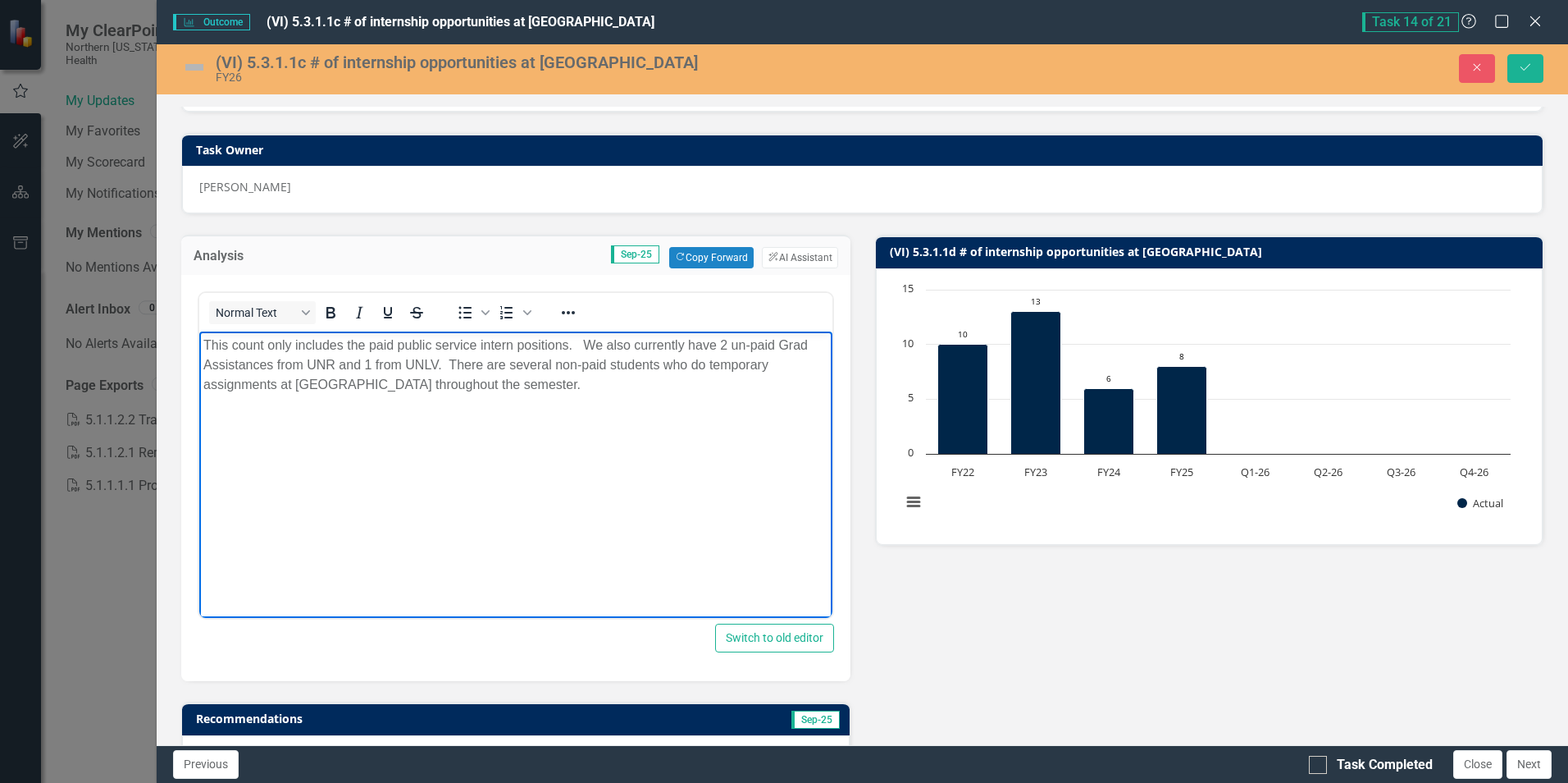
click at [554, 350] on p "This count only includes the paid public service intern positions. We also curr…" at bounding box center [515, 365] width 624 height 59
click at [607, 343] on p "This count only includes the paid public service intern positions. We also curr…" at bounding box center [515, 365] width 624 height 59
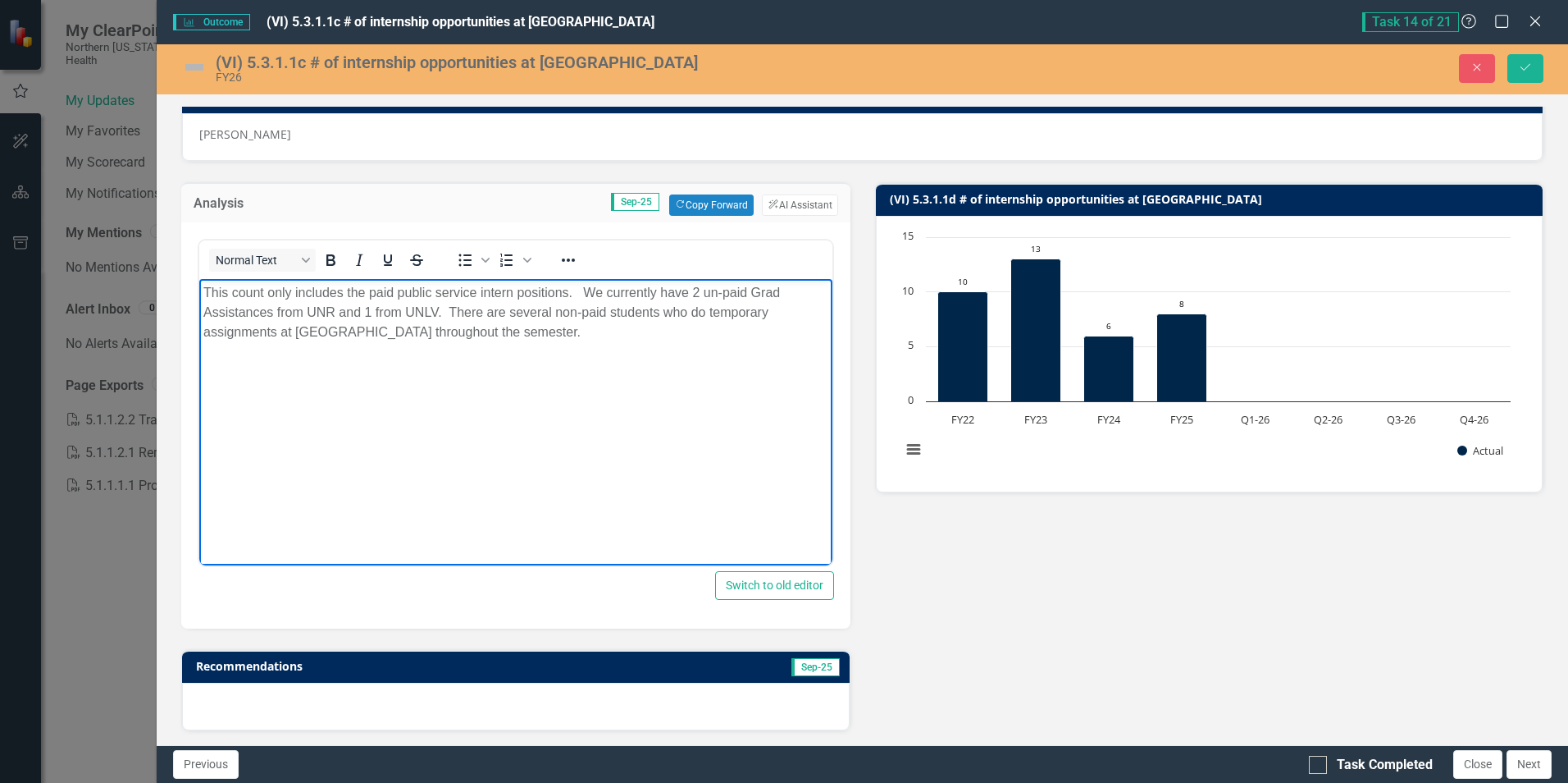
scroll to position [164, 0]
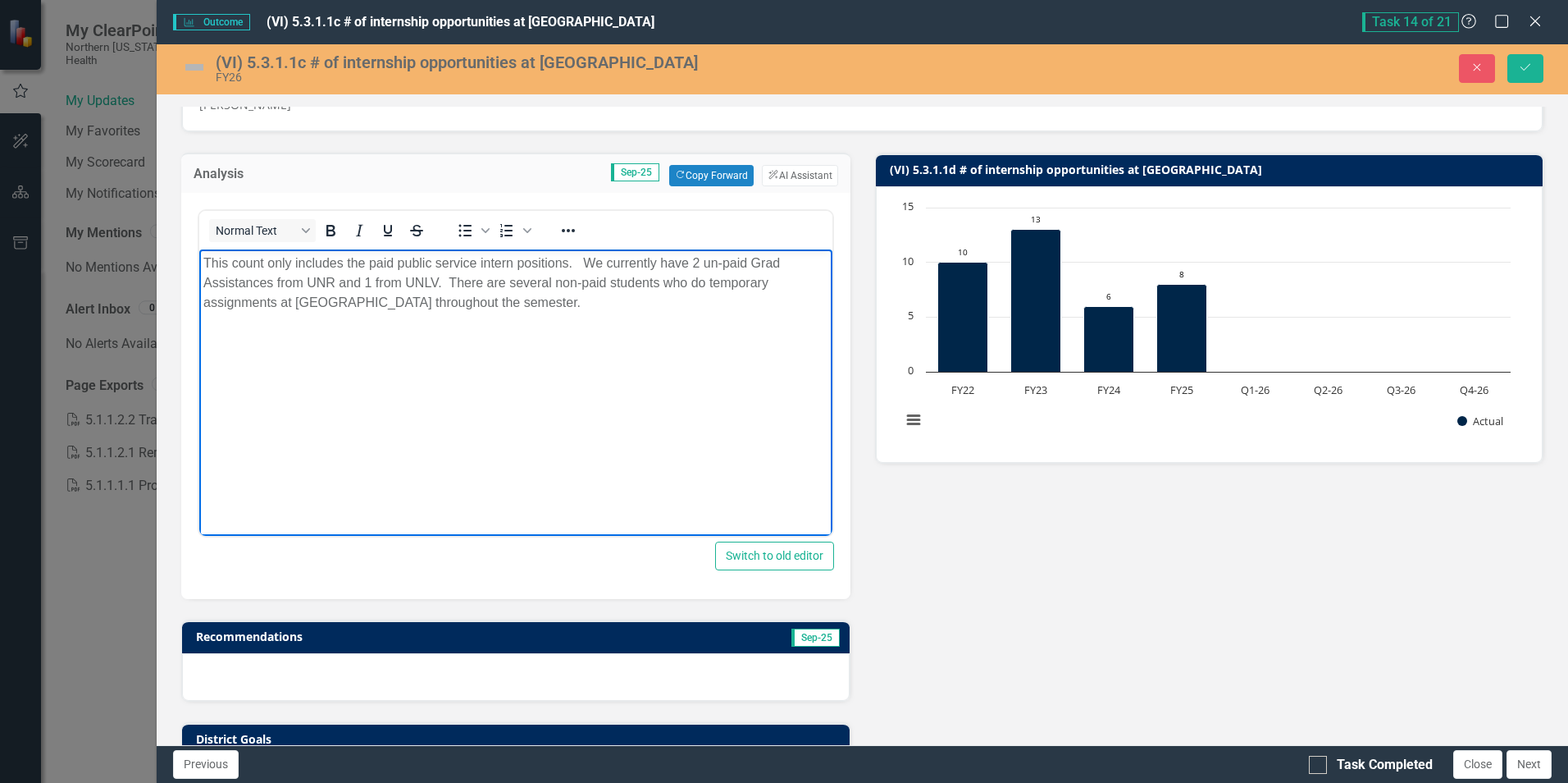
click at [512, 280] on p "This count only includes the paid public service intern positions. We currently…" at bounding box center [515, 283] width 624 height 59
click at [510, 299] on p "This count only includes the paid public service intern positions. We currently…" at bounding box center [515, 283] width 624 height 59
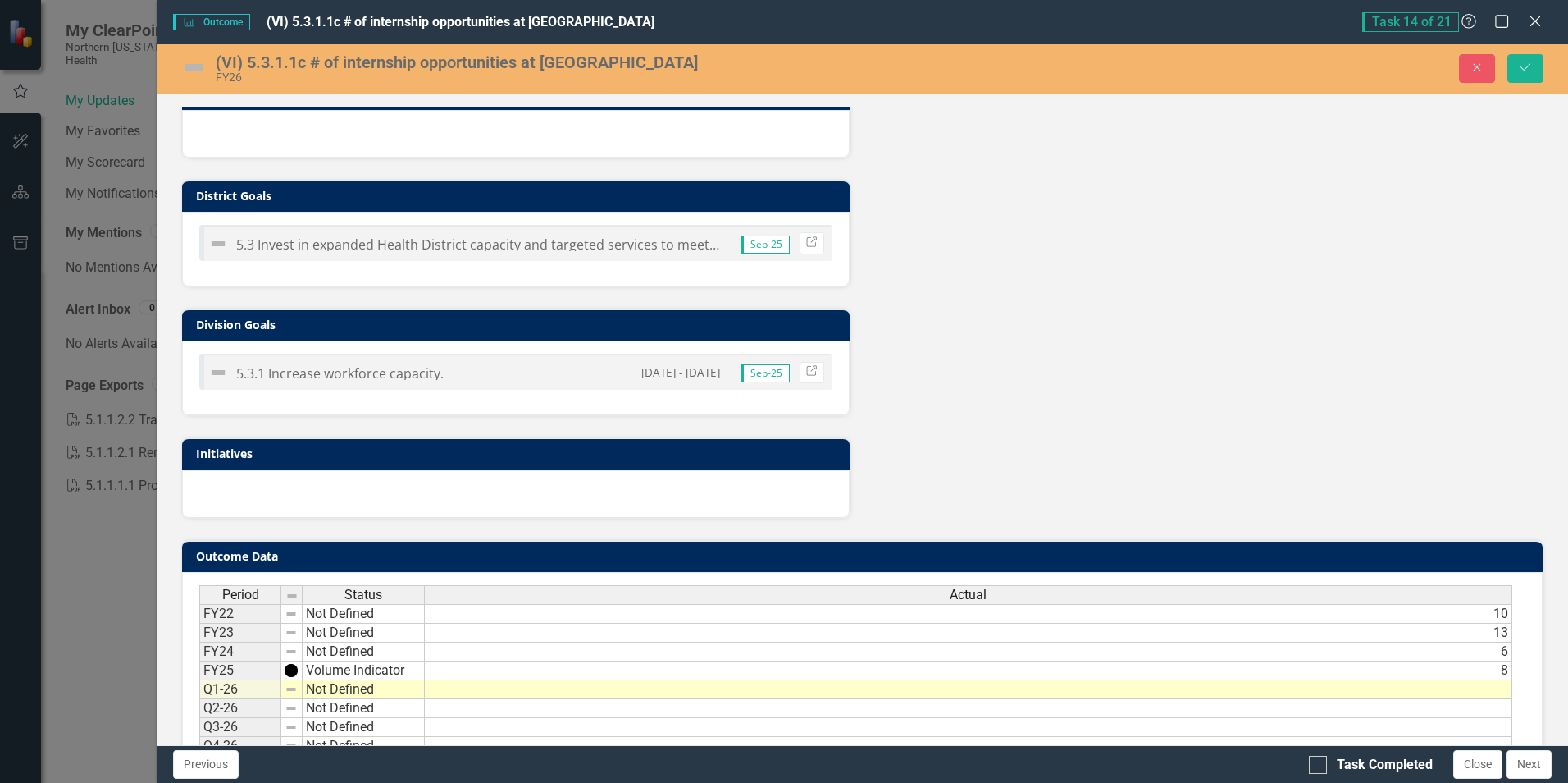
scroll to position [760, 0]
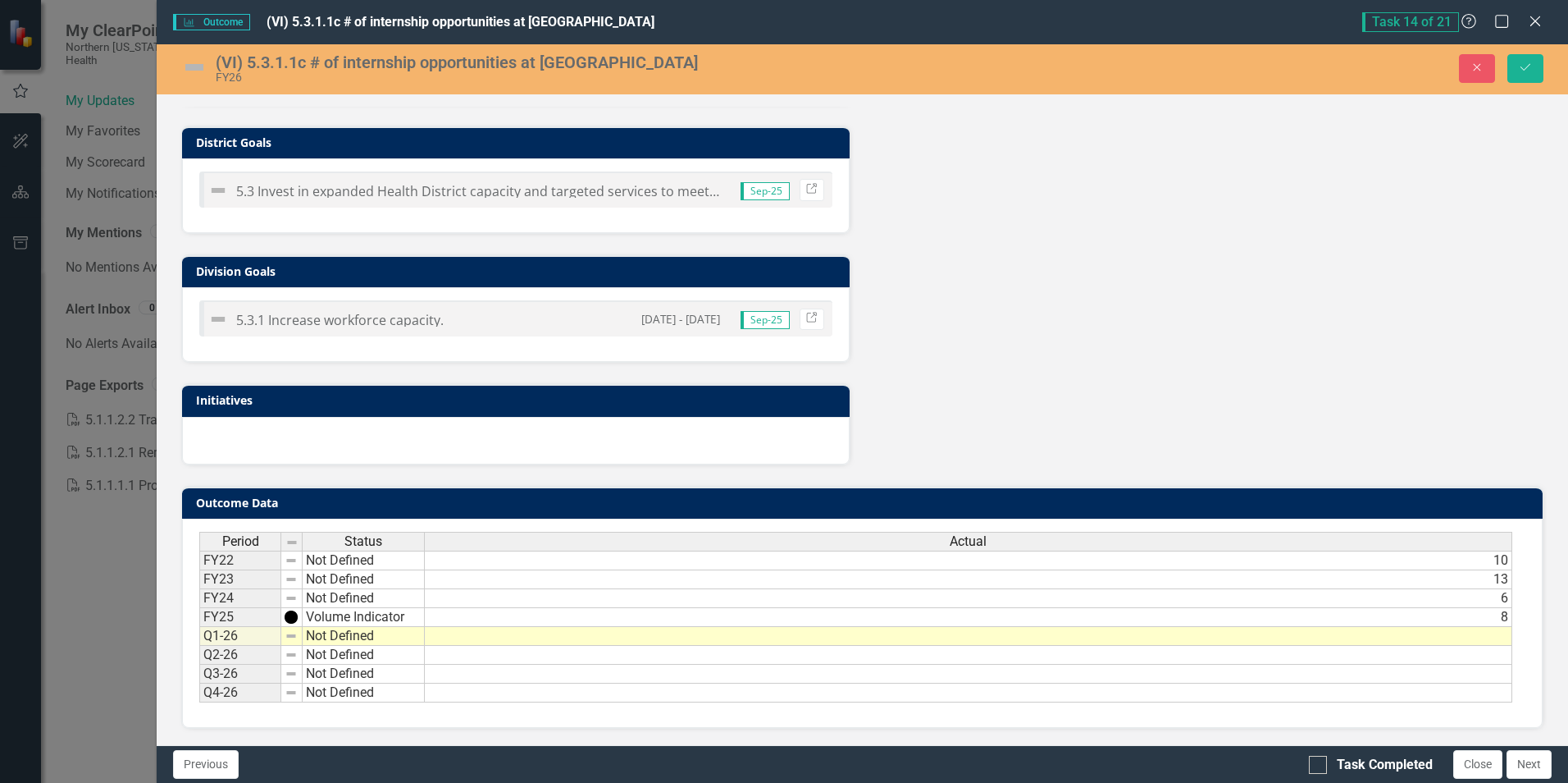
click at [1343, 634] on td at bounding box center [968, 636] width 1088 height 19
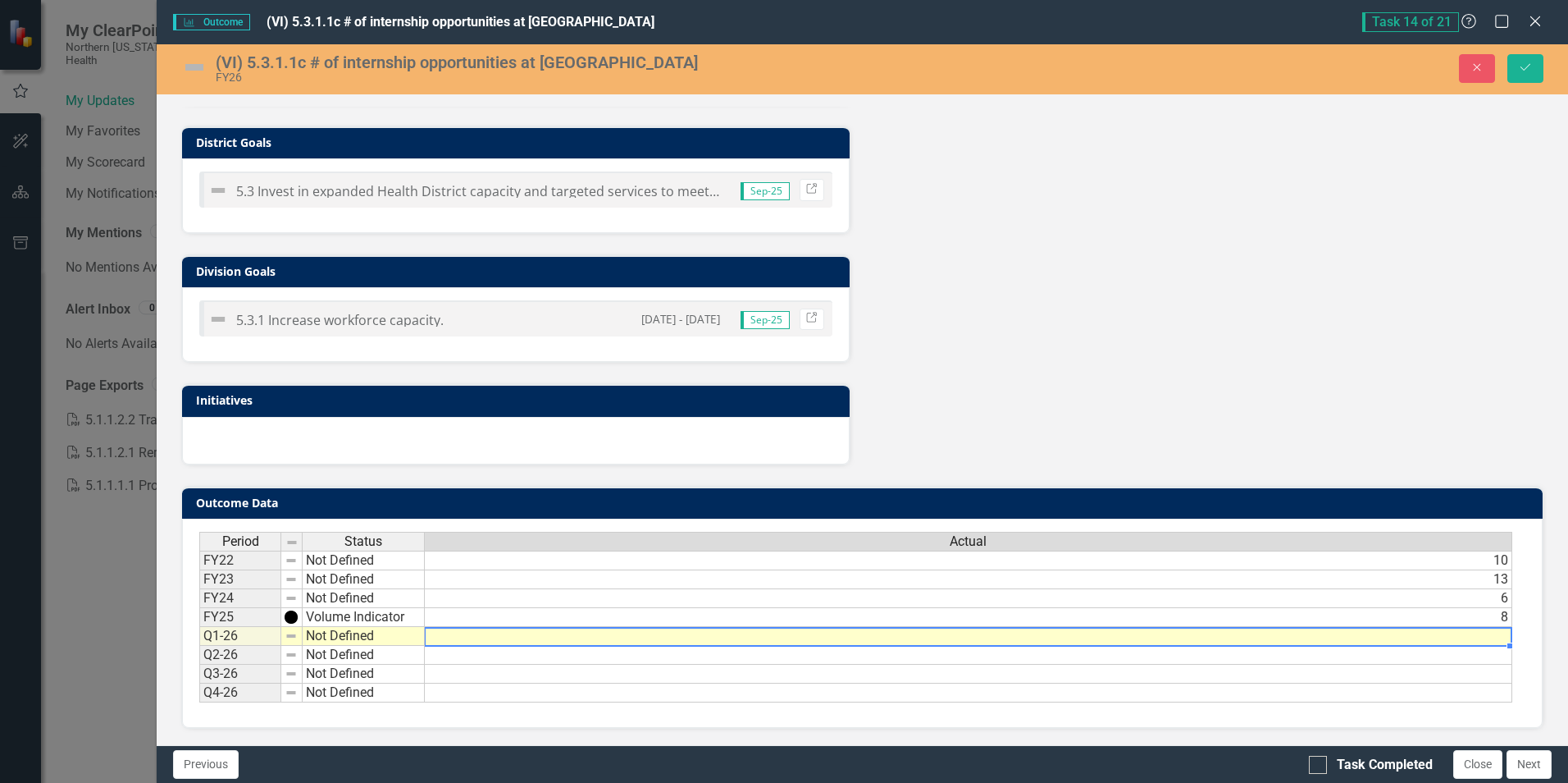
type textarea "7"
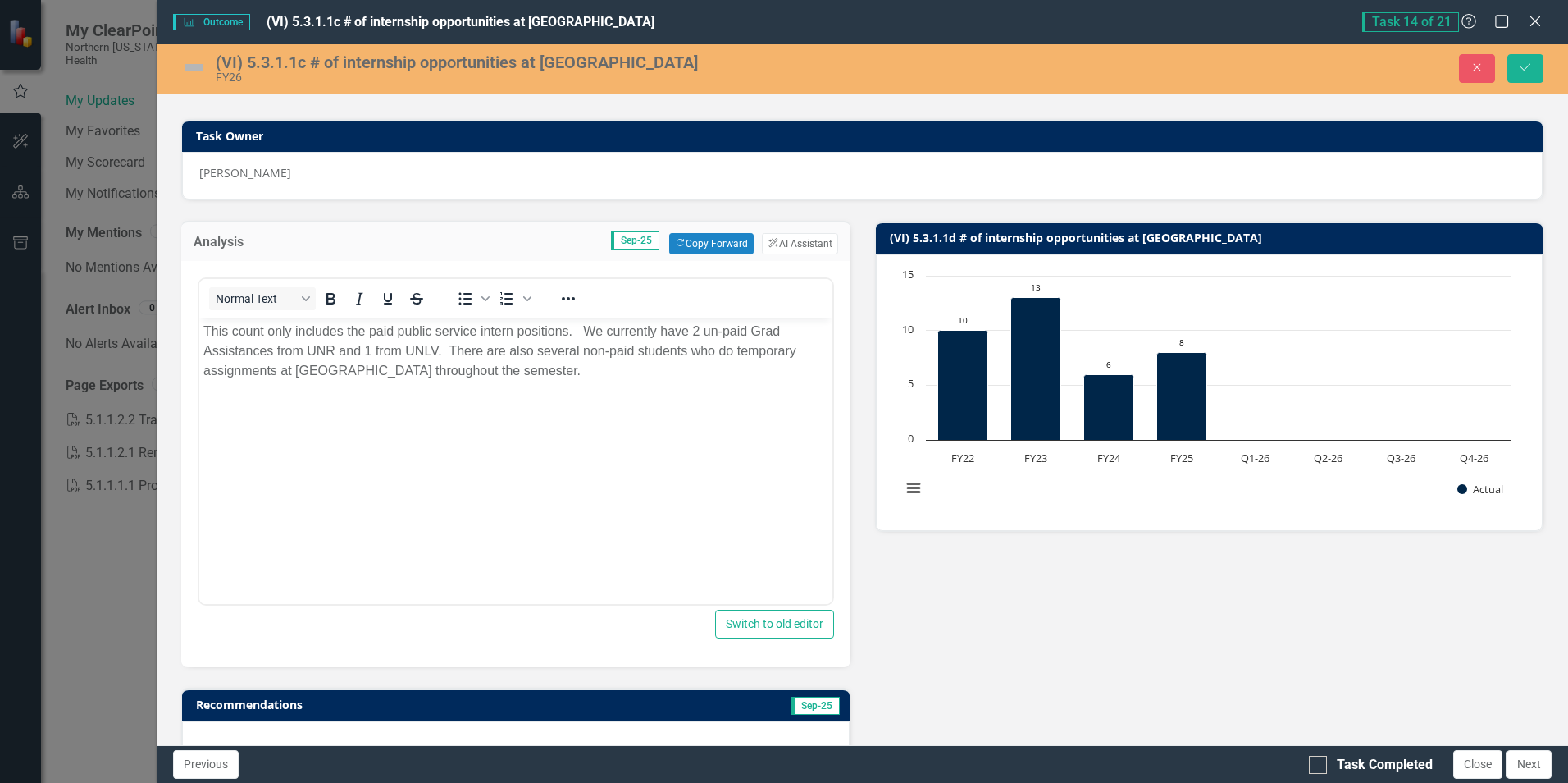
scroll to position [0, 0]
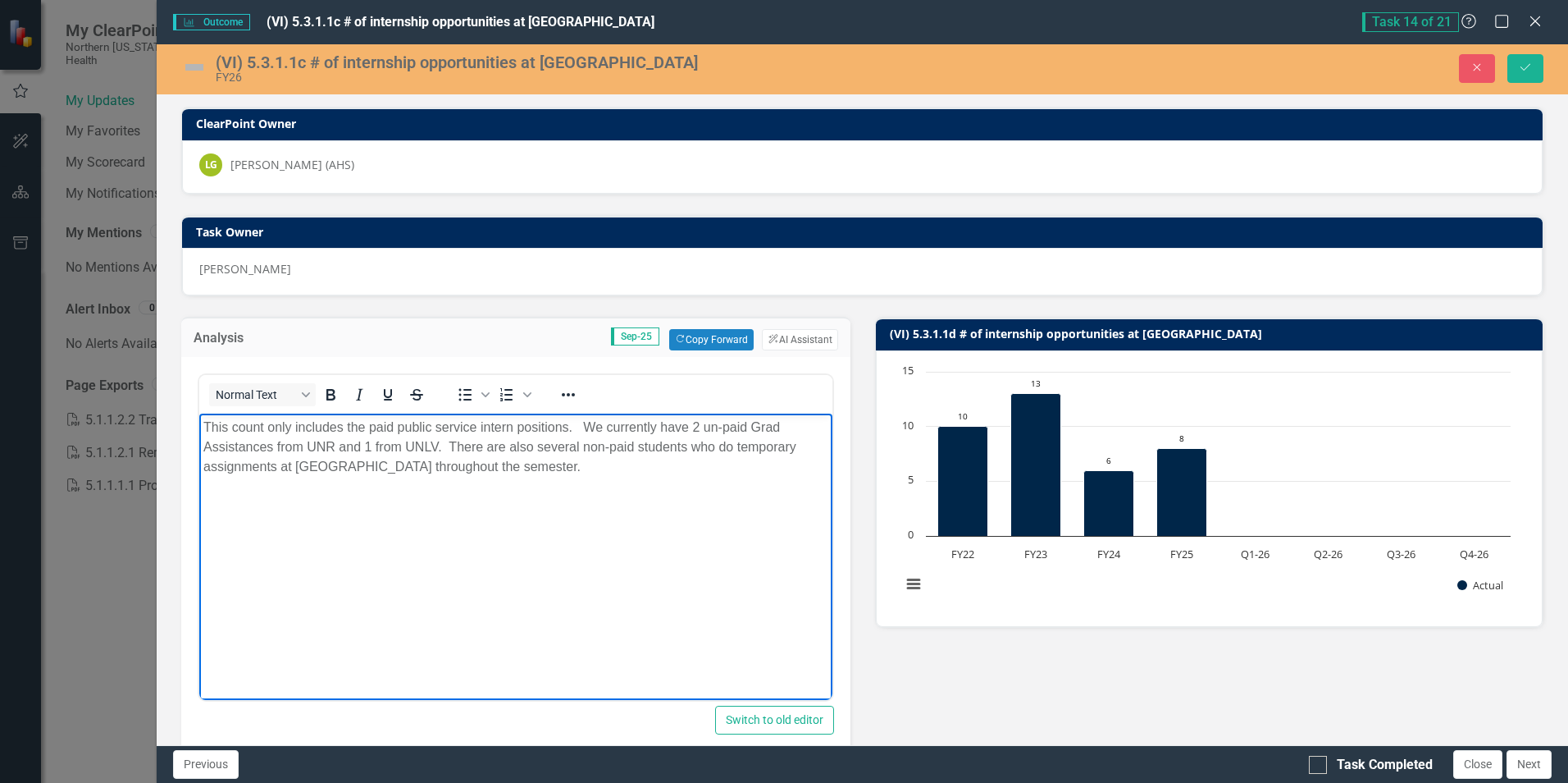
click at [569, 426] on p "This count only includes the paid public service intern positions. We currently…" at bounding box center [515, 448] width 624 height 59
click at [517, 425] on p "This count only includes the paid public service intern positions. We currently…" at bounding box center [515, 448] width 624 height 59
click at [515, 429] on p "This count only includes the paid public service intern as of Sept 2, 2025. We …" at bounding box center [515, 448] width 624 height 59
click at [368, 425] on p "This count only includes the paid public service intern as of Sept 2, 2025. We …" at bounding box center [515, 448] width 624 height 59
click at [749, 426] on p "This count only includes the filled paid public service intern positions as of …" at bounding box center [515, 448] width 624 height 59
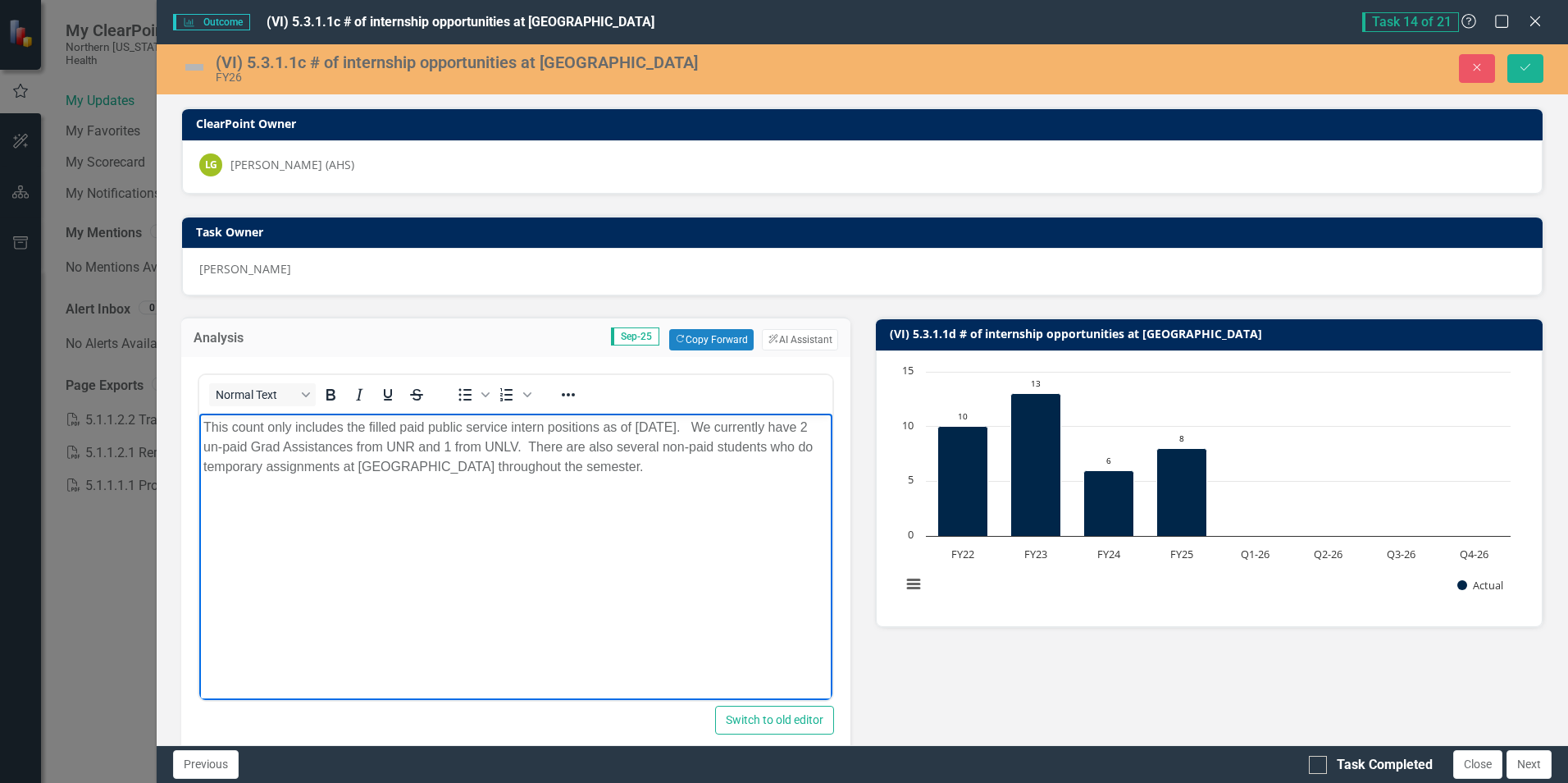
click at [726, 426] on p "This count only includes the filled paid public service intern positions as of …" at bounding box center [515, 448] width 624 height 59
click at [615, 447] on p "This count only includes the filled paid public service intern positions as of …" at bounding box center [515, 448] width 624 height 59
click at [725, 423] on p "This count only includes the filled paid public service intern positions as of …" at bounding box center [515, 448] width 624 height 59
click at [617, 446] on p "This count only includes the filled paid public service intern positions as of …" at bounding box center [515, 448] width 624 height 59
click at [665, 473] on p "This count only includes the filled paid public service intern positions as of …" at bounding box center [515, 448] width 624 height 59
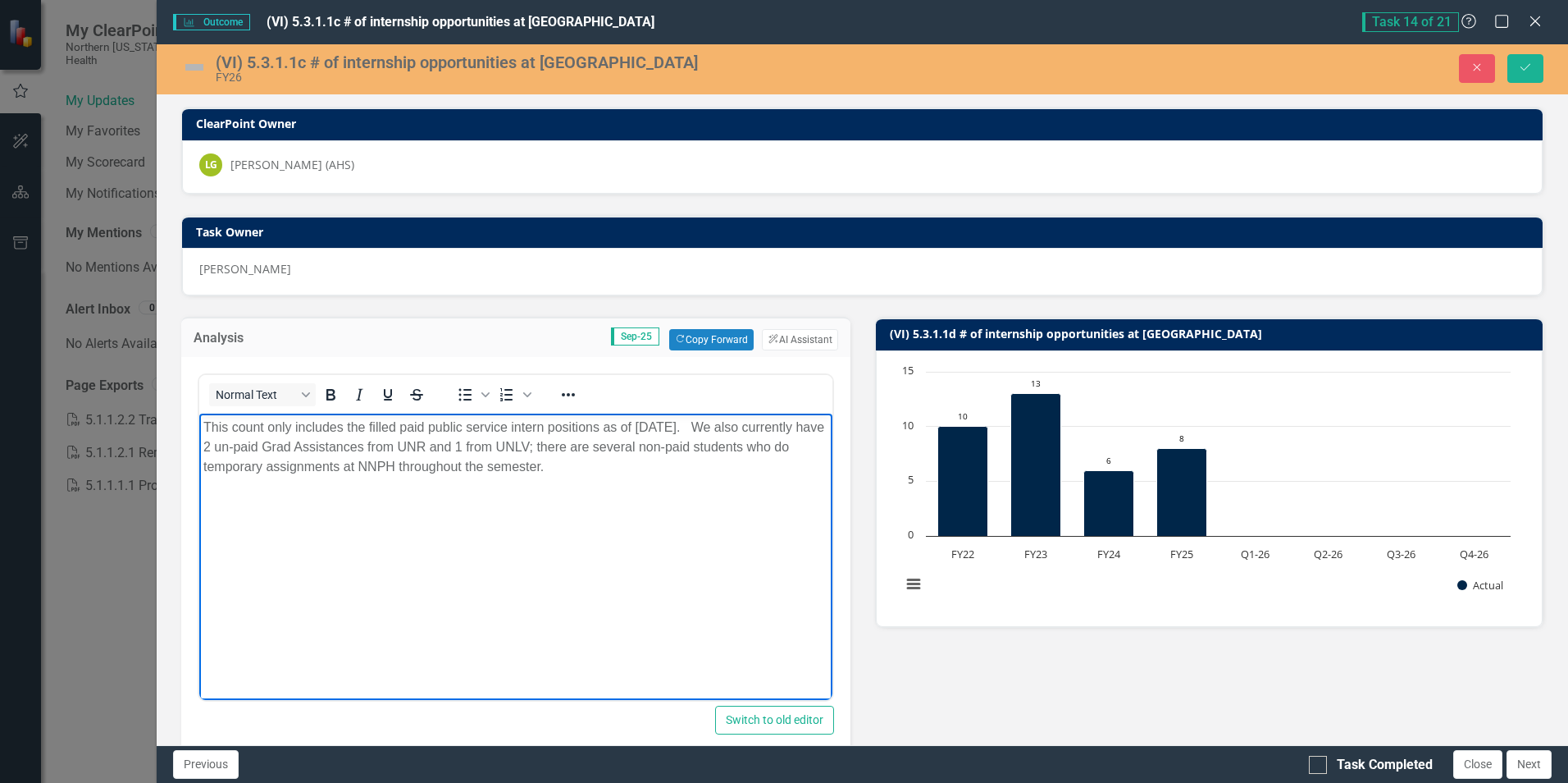
click at [192, 65] on img at bounding box center [194, 66] width 26 height 26
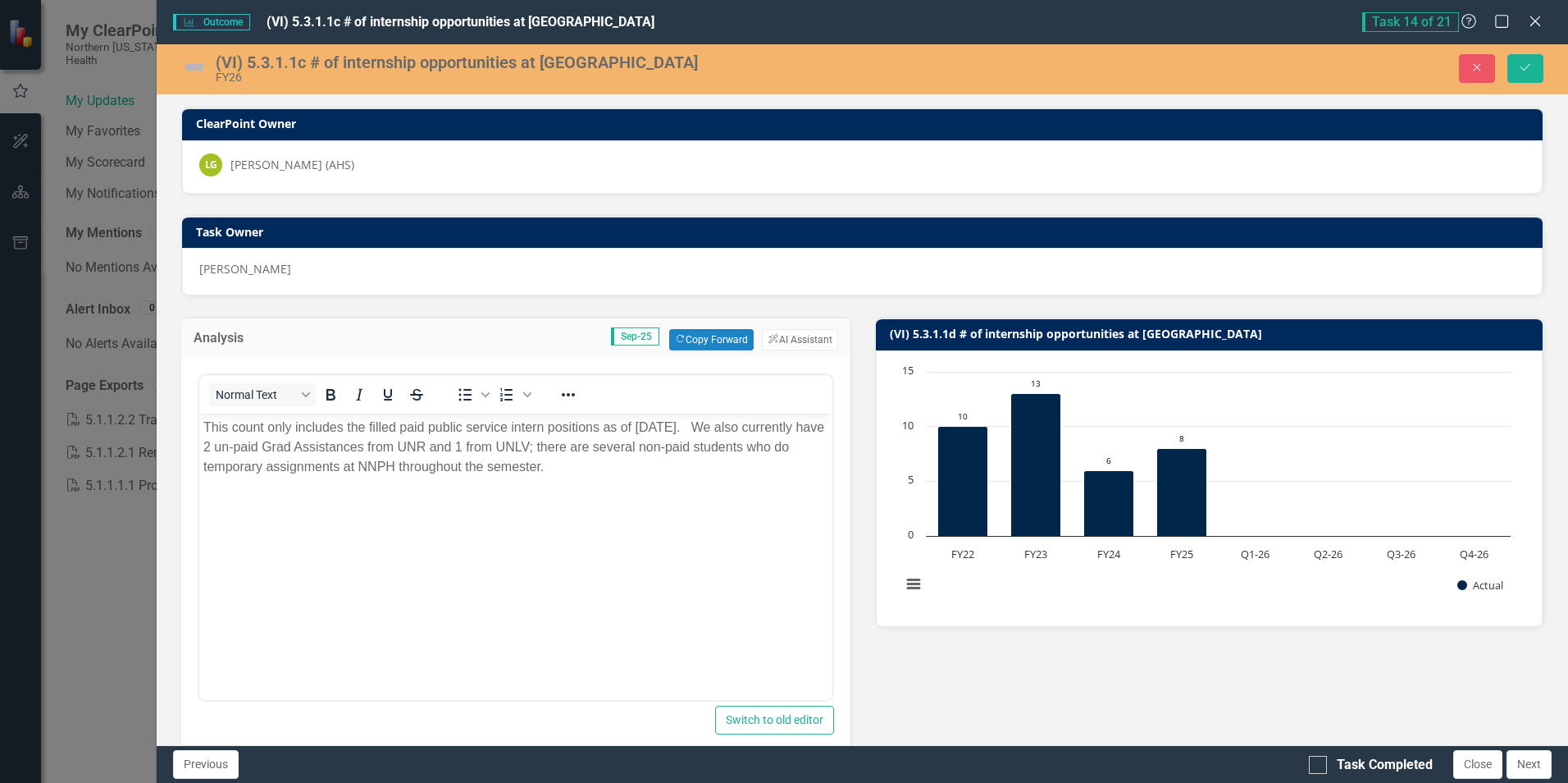
click at [192, 64] on img at bounding box center [194, 66] width 26 height 26
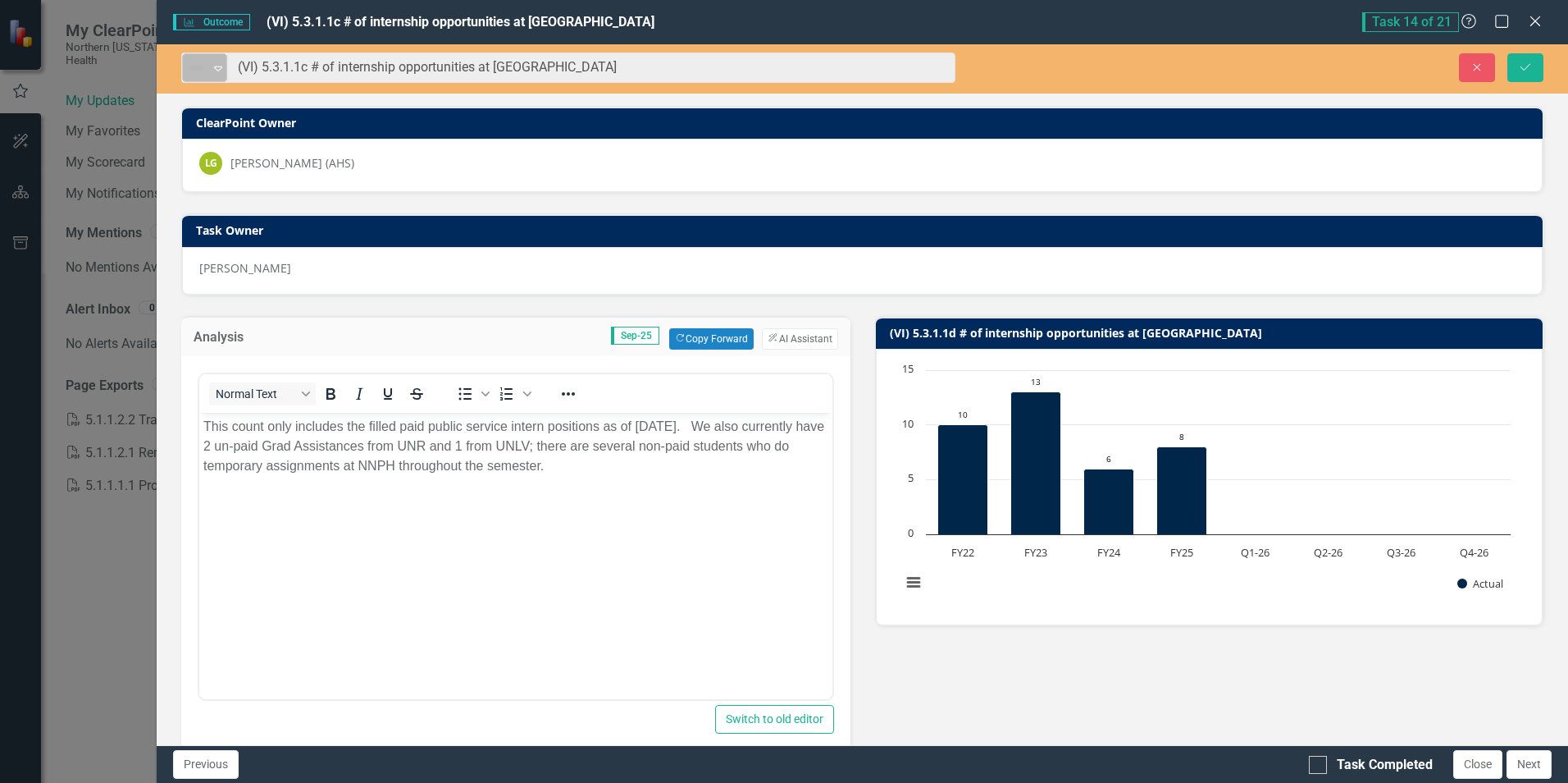
click at [226, 64] on icon "Expand" at bounding box center [218, 68] width 16 height 13
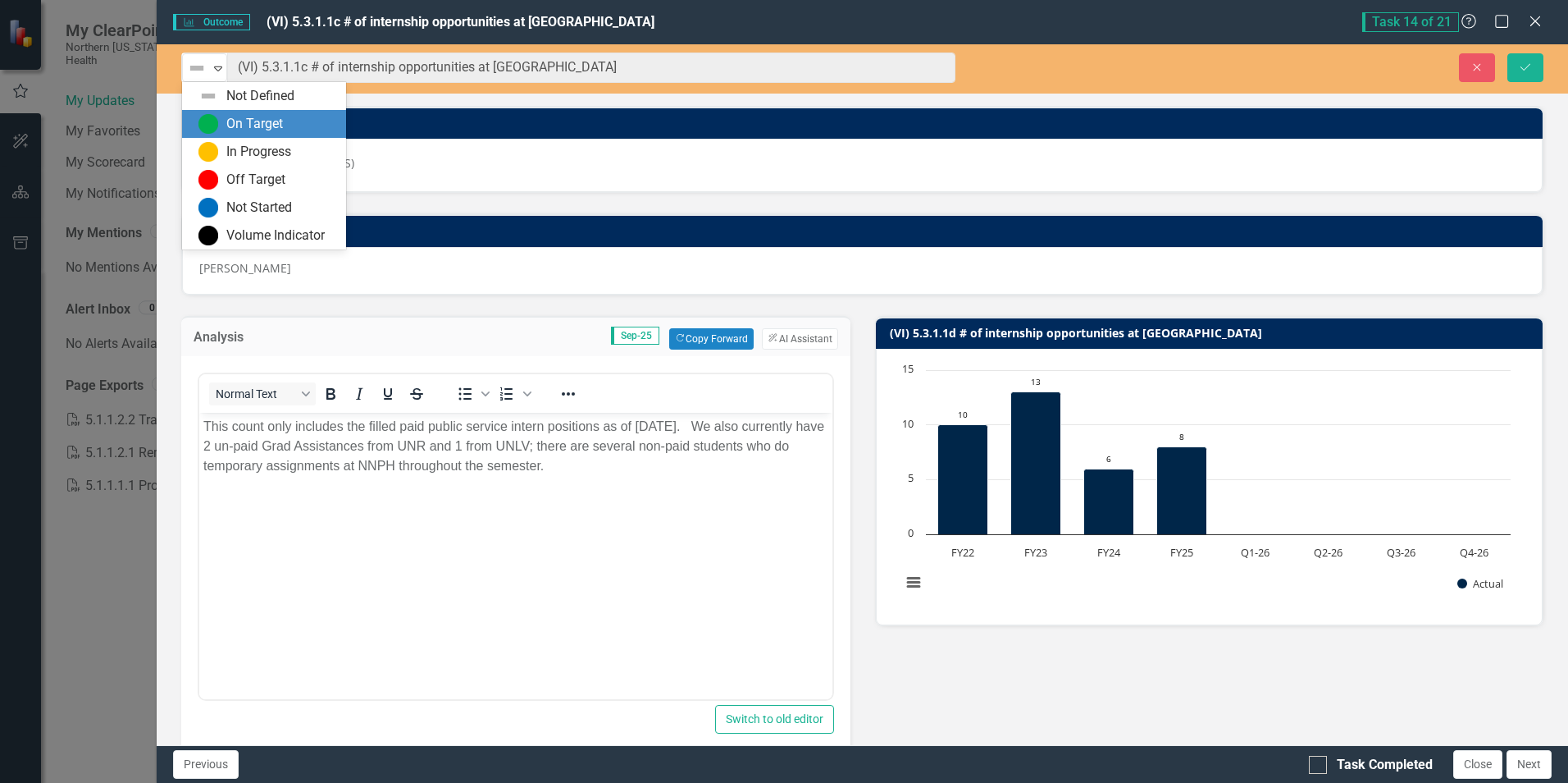
click at [207, 121] on img at bounding box center [208, 124] width 20 height 20
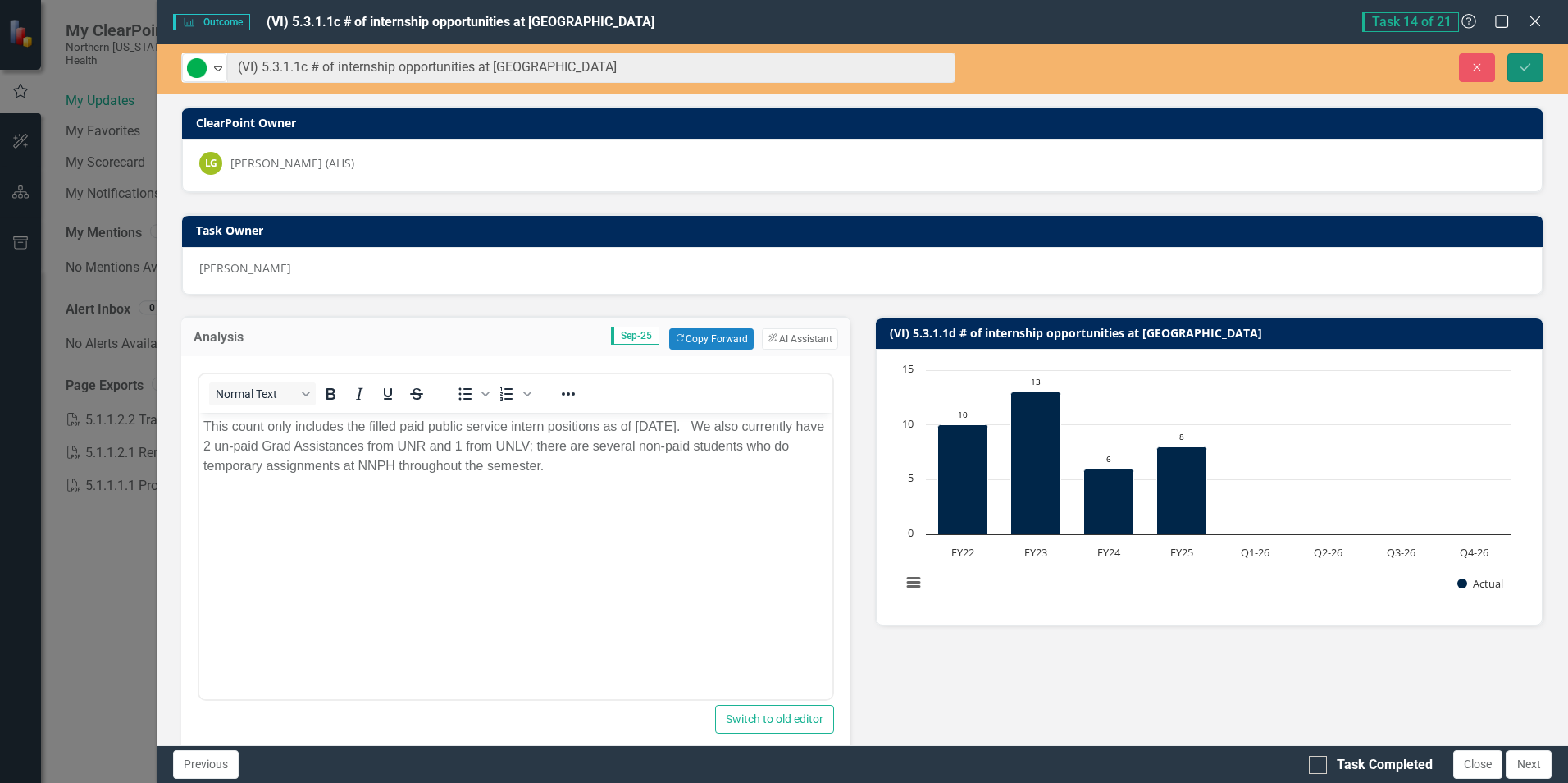
click at [1523, 67] on icon "Save" at bounding box center [1525, 67] width 14 height 12
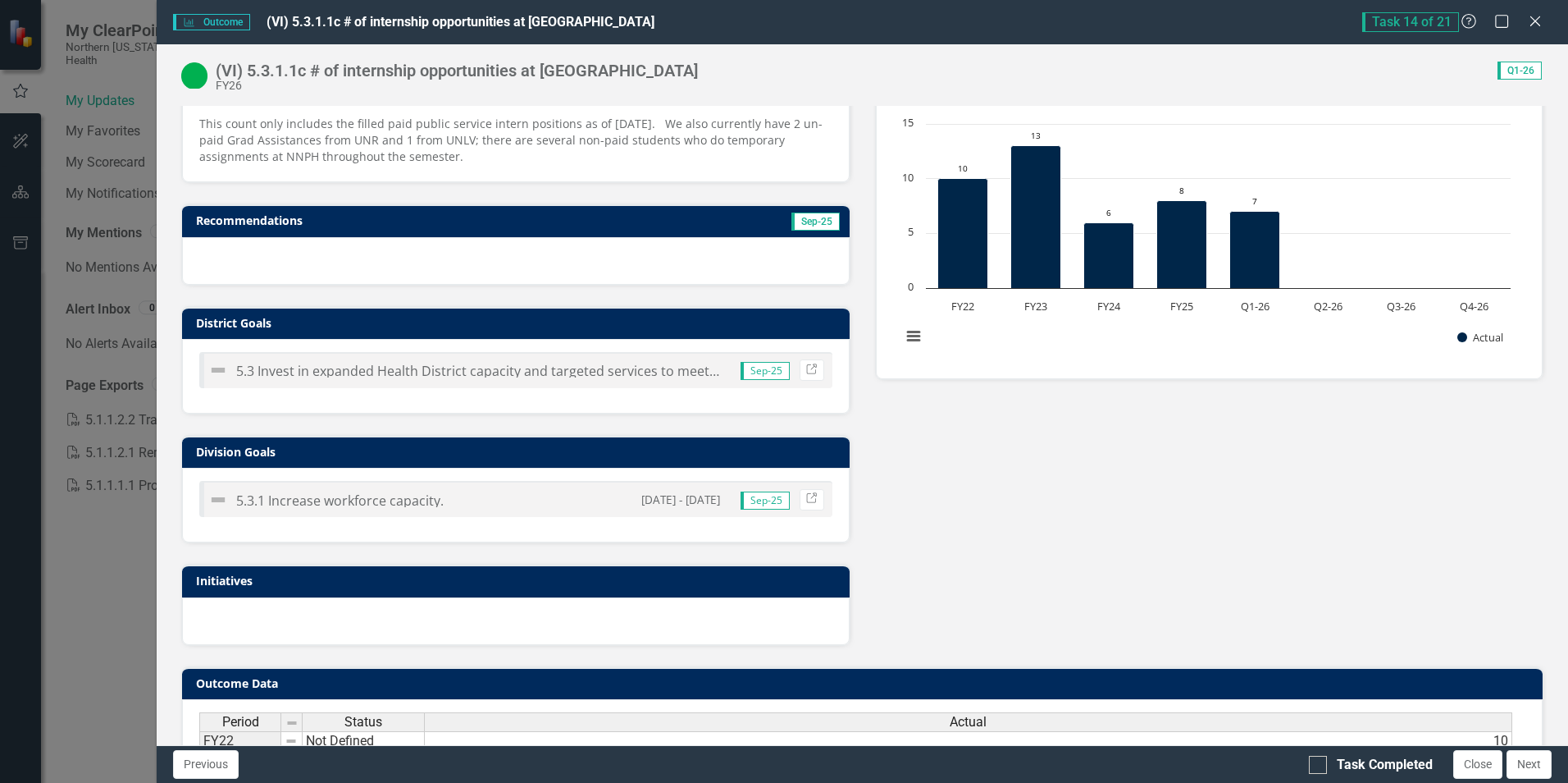
scroll to position [426, 0]
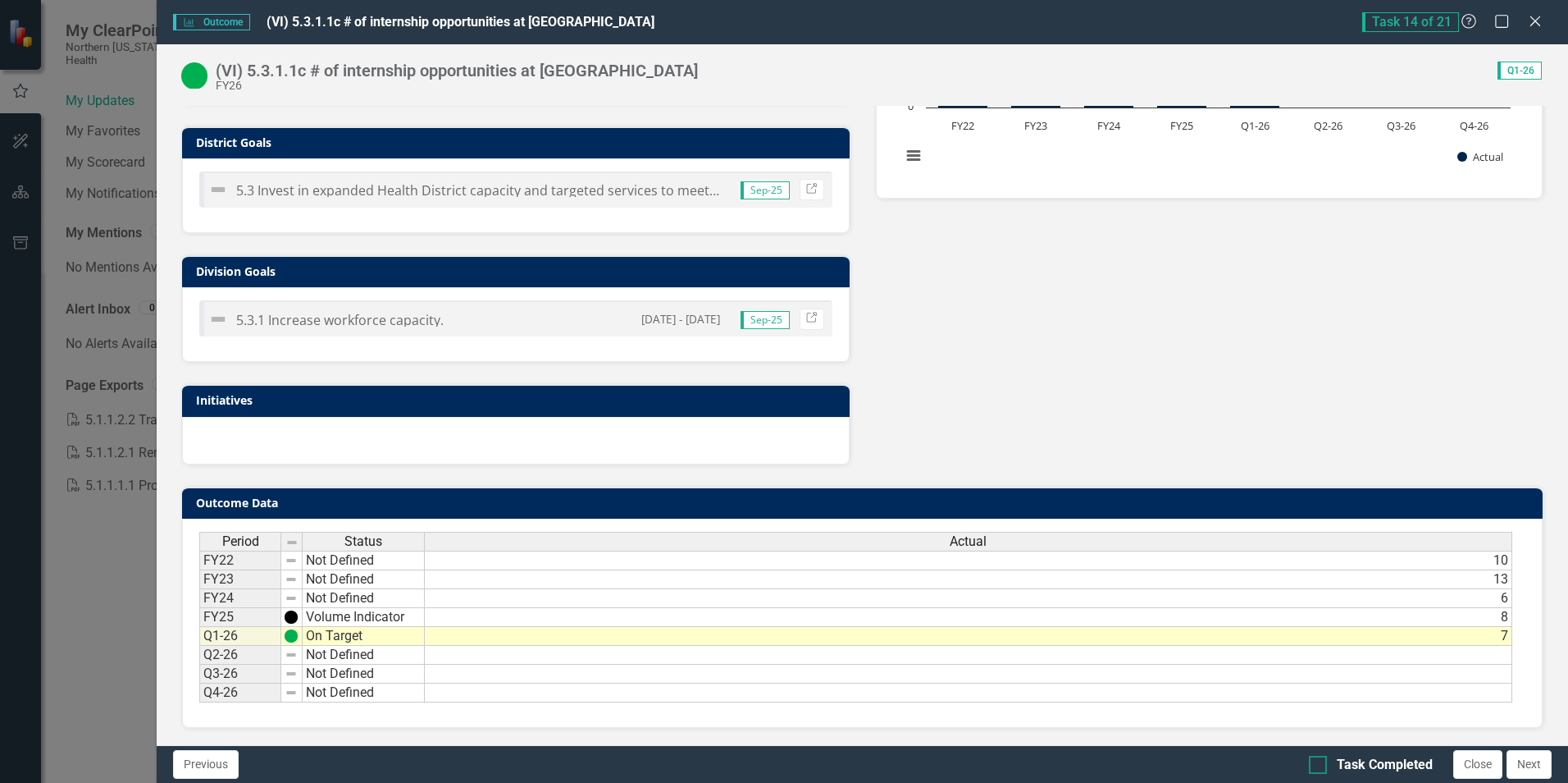
click at [1319, 762] on input "Task Completed" at bounding box center [1314, 760] width 11 height 11
checkbox input "true"
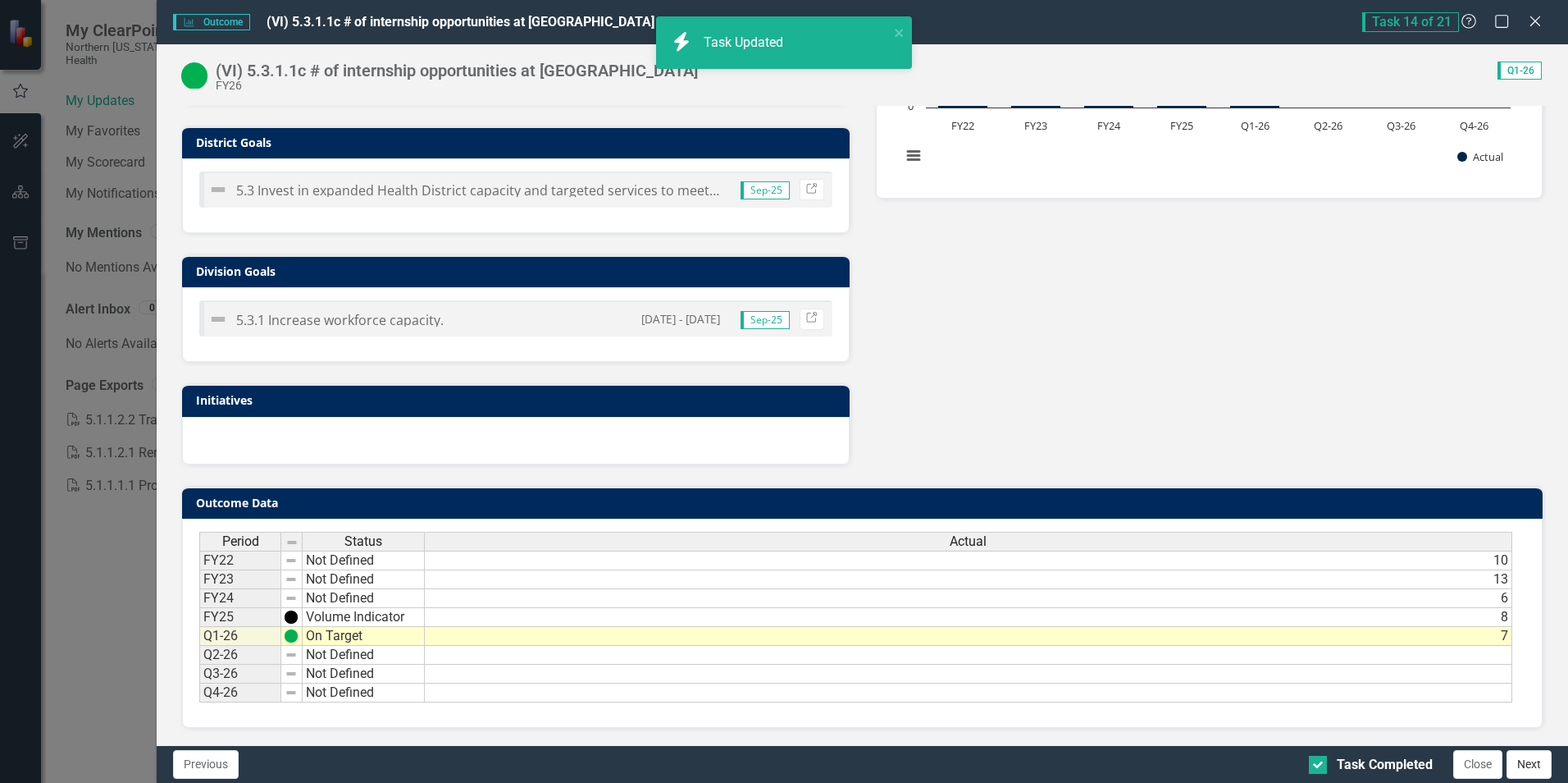
click at [1529, 762] on button "Next" at bounding box center [1529, 764] width 45 height 29
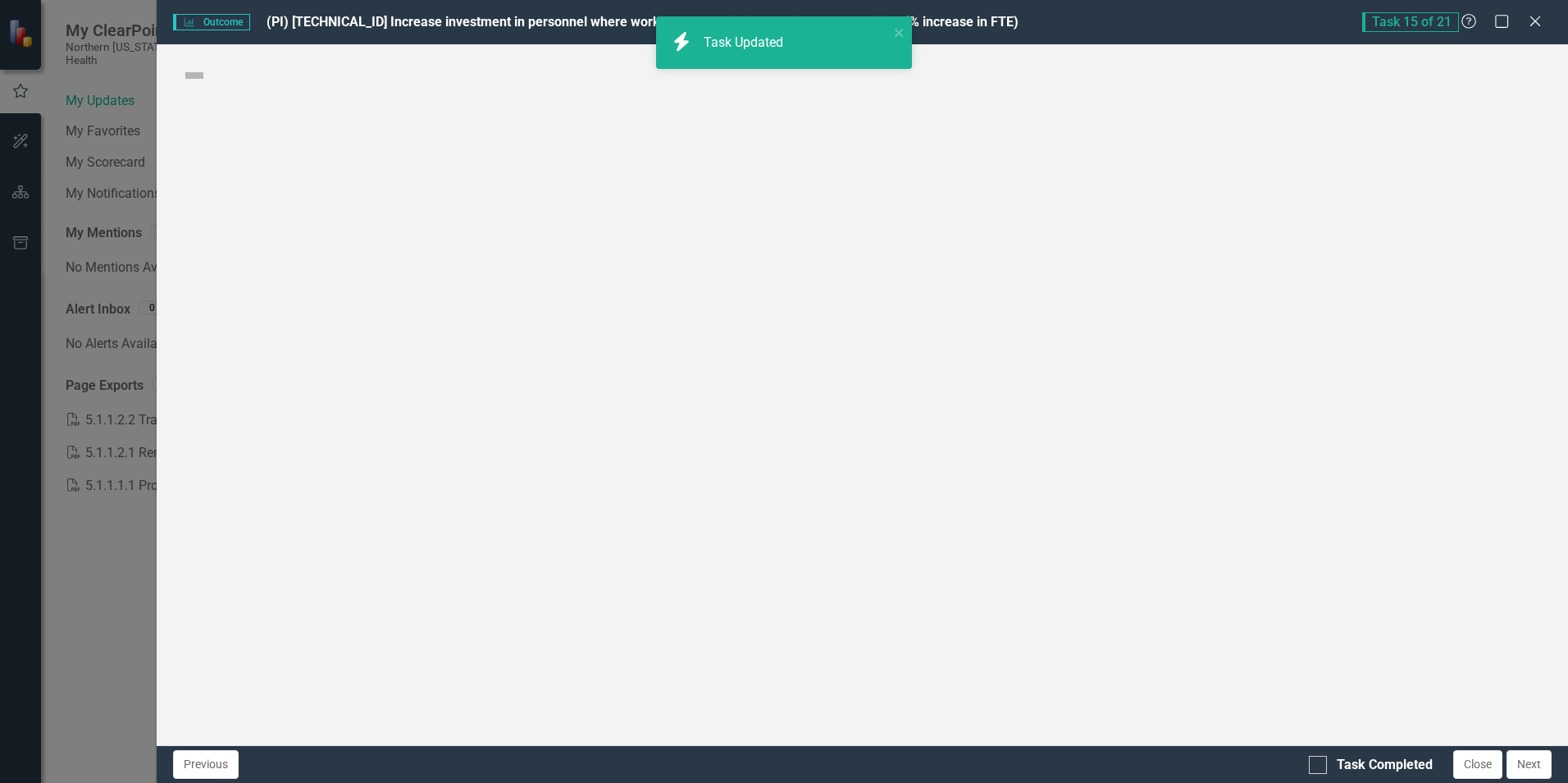
checkbox input "true"
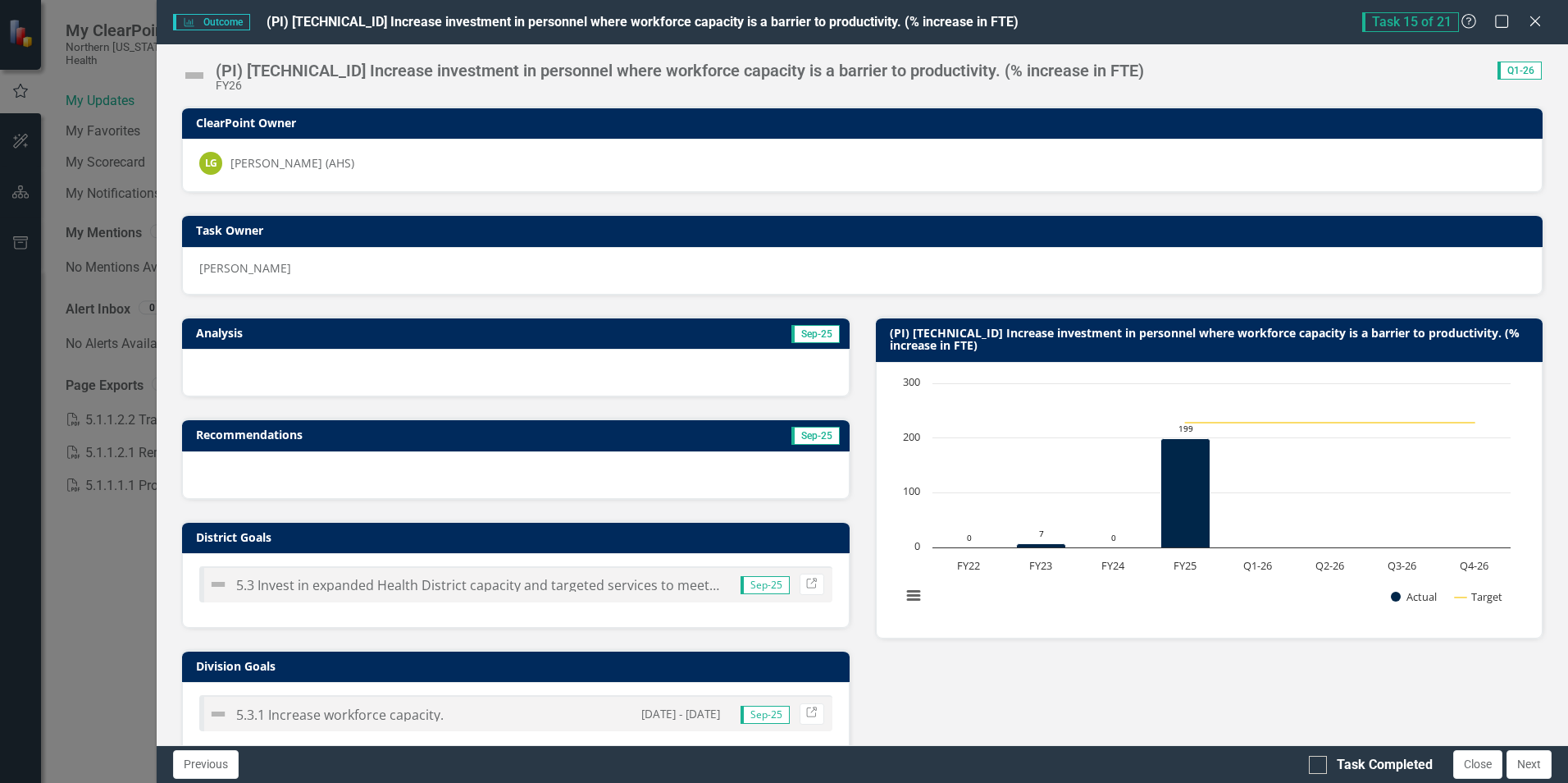
click at [570, 333] on td "Sep-25" at bounding box center [675, 334] width 334 height 25
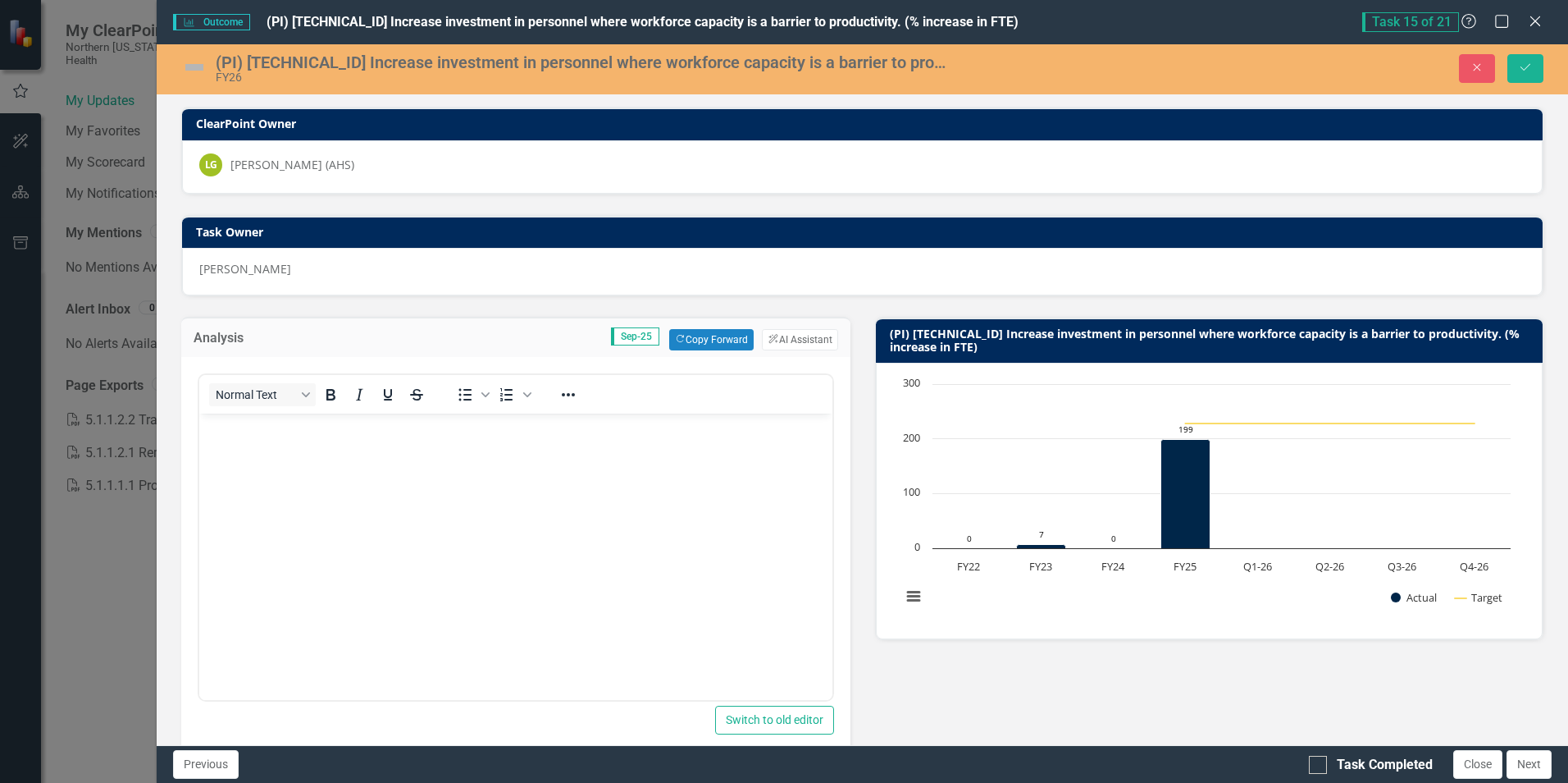
scroll to position [0, 0]
click at [707, 337] on button "Copy Forward Copy Forward" at bounding box center [711, 339] width 84 height 21
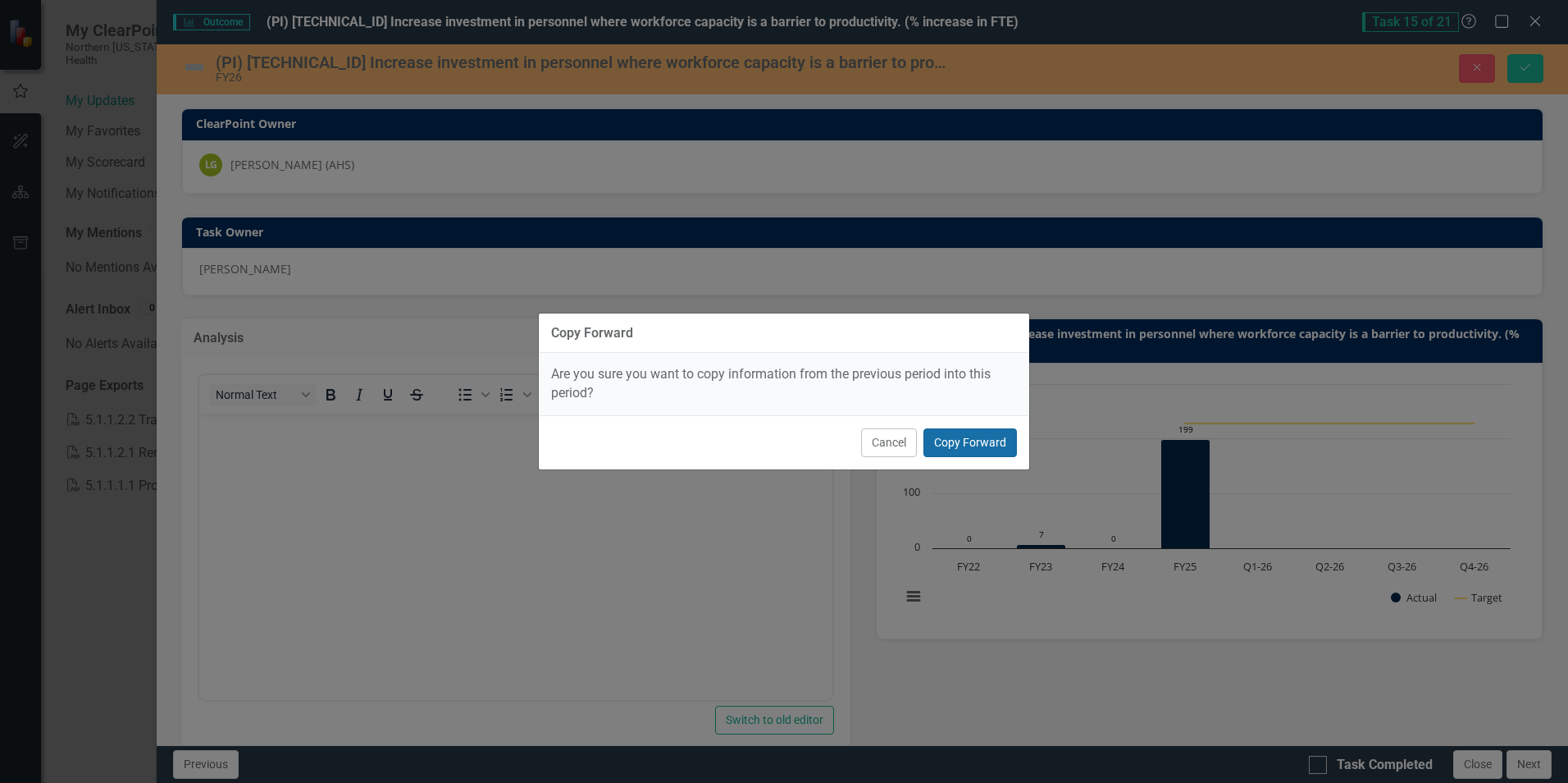
click at [957, 440] on button "Copy Forward" at bounding box center [971, 443] width 94 height 29
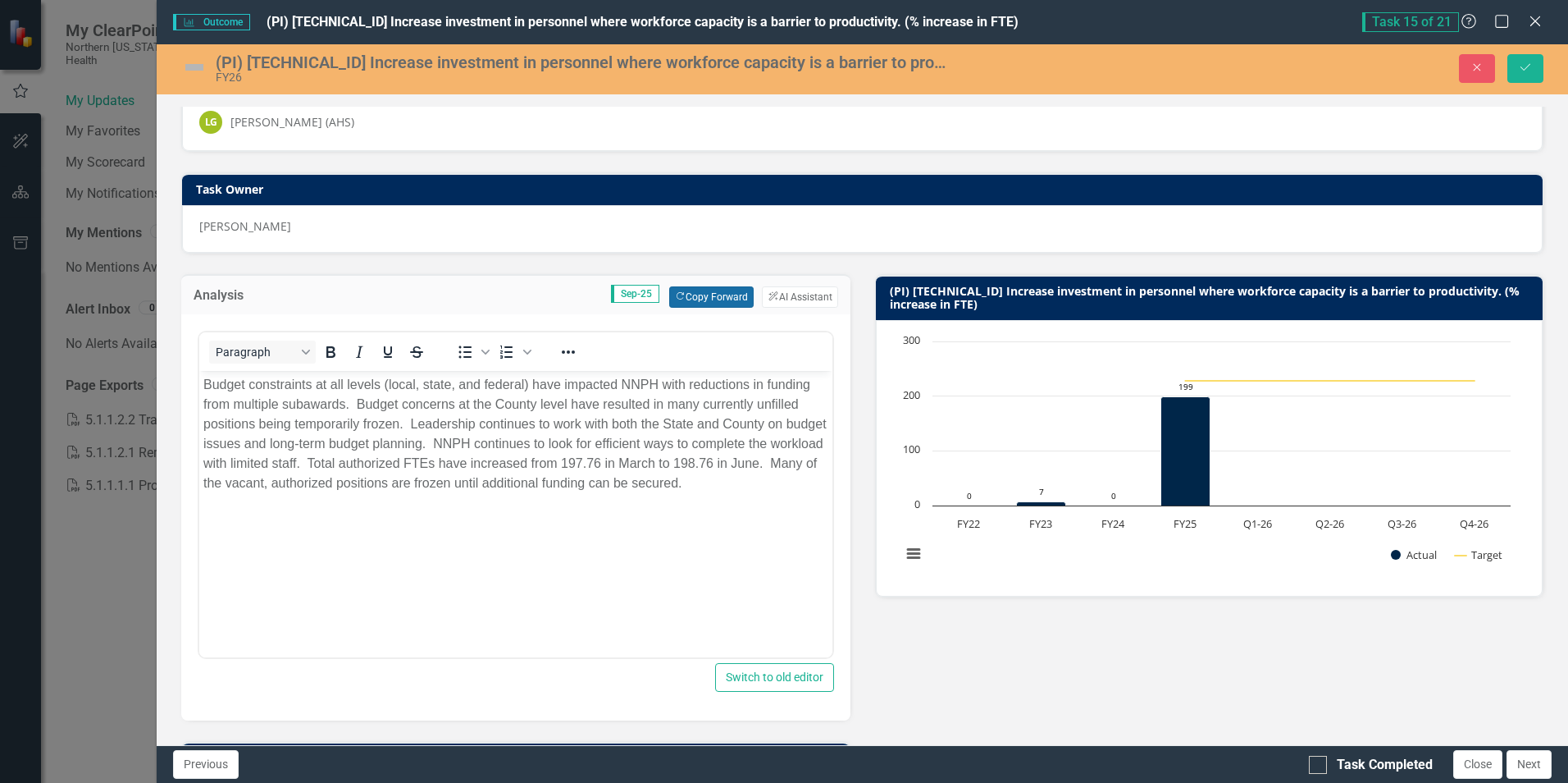
scroll to position [82, 0]
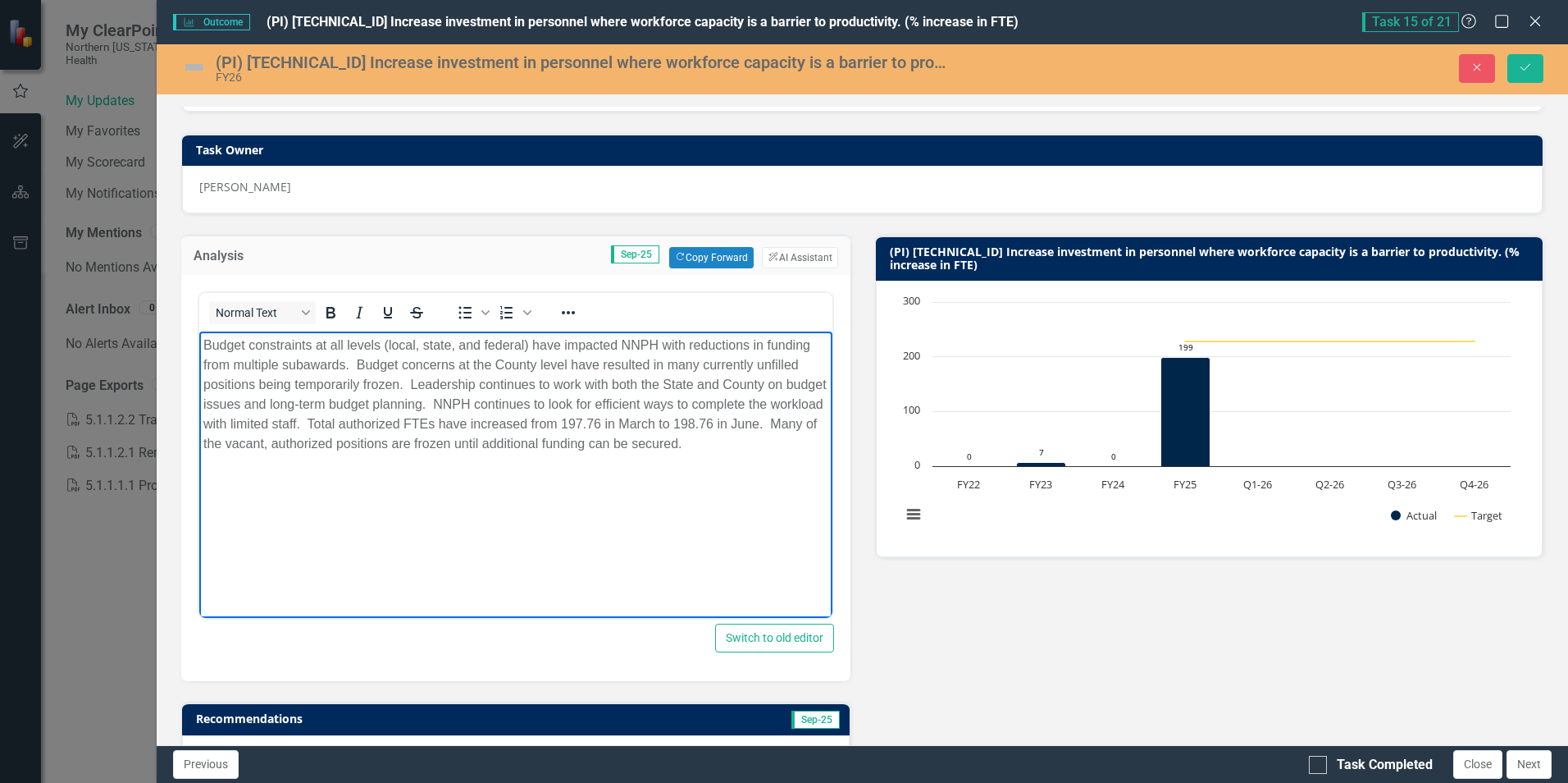
click at [789, 446] on p "Budget constraints at all levels (local, state, and federal) have impacted NNPH…" at bounding box center [515, 394] width 624 height 118
click at [669, 435] on p "Budget constraints at all levels (local, state, and federal) have impacted NNPH…" at bounding box center [515, 394] width 624 height 118
click at [744, 424] on p "Budget constraints at all levels (local, state, and federal) have impacted NNPH…" at bounding box center [515, 394] width 624 height 118
click at [203, 446] on p "Budget constraints at all levels (local, state, and federal) have impacted NNPH…" at bounding box center [515, 394] width 624 height 118
click at [508, 426] on p "Budget constraints at all levels (local, state, and federal) have impacted NNPH…" at bounding box center [515, 394] width 624 height 118
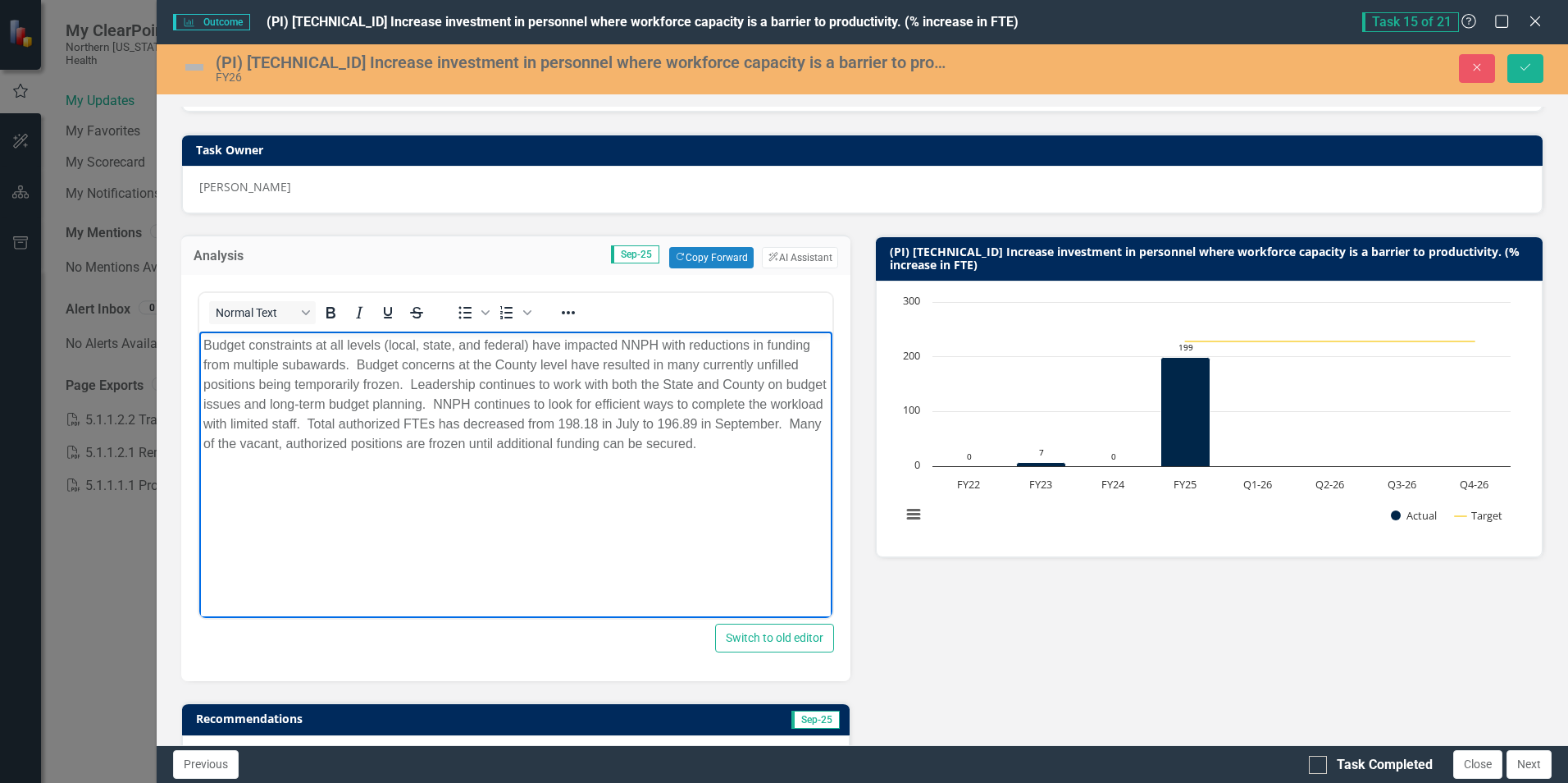
click at [510, 504] on body "Budget constraints at all levels (local, state, and federal) have impacted NNPH…" at bounding box center [516, 454] width 633 height 246
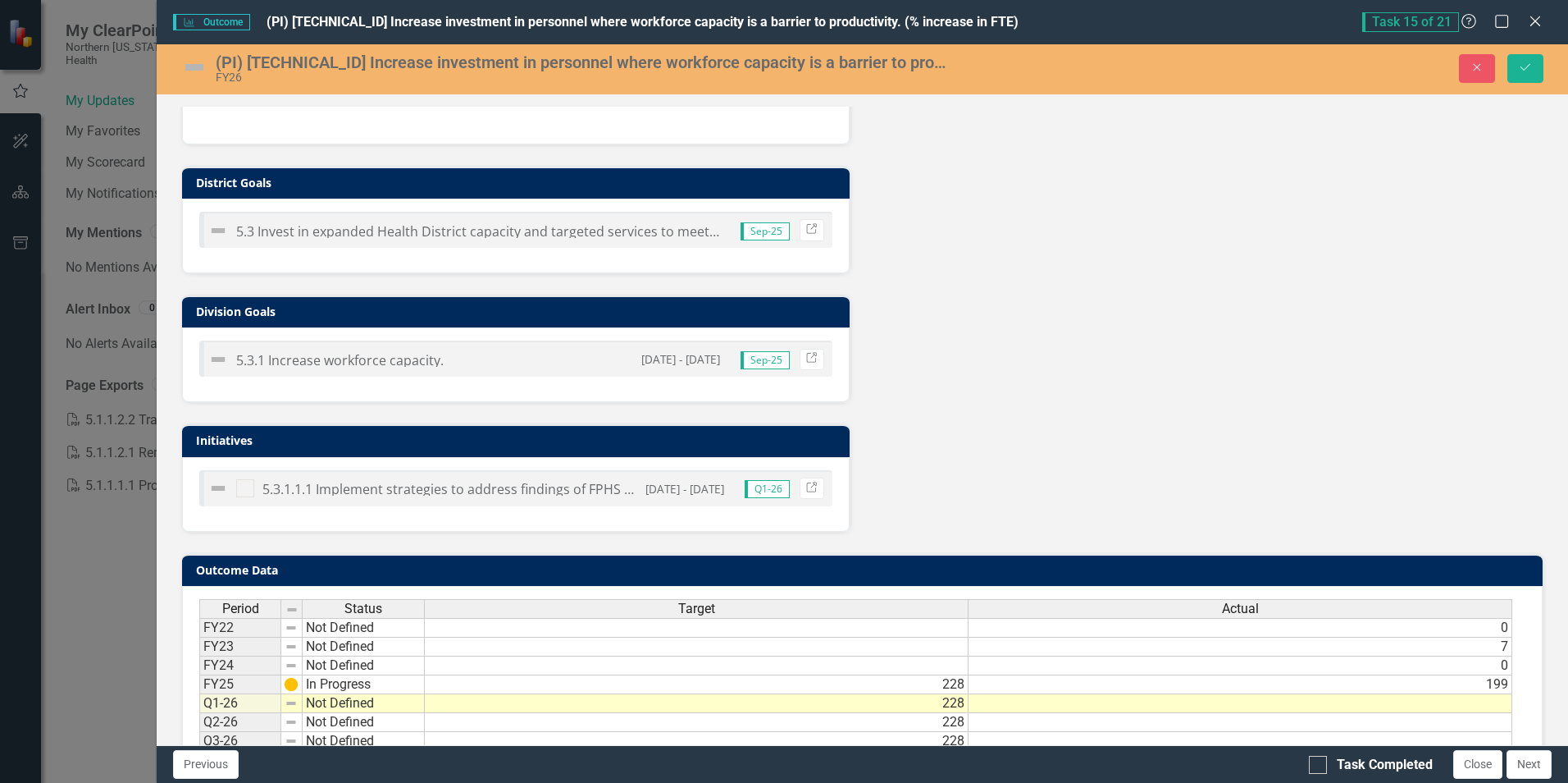
scroll to position [788, 0]
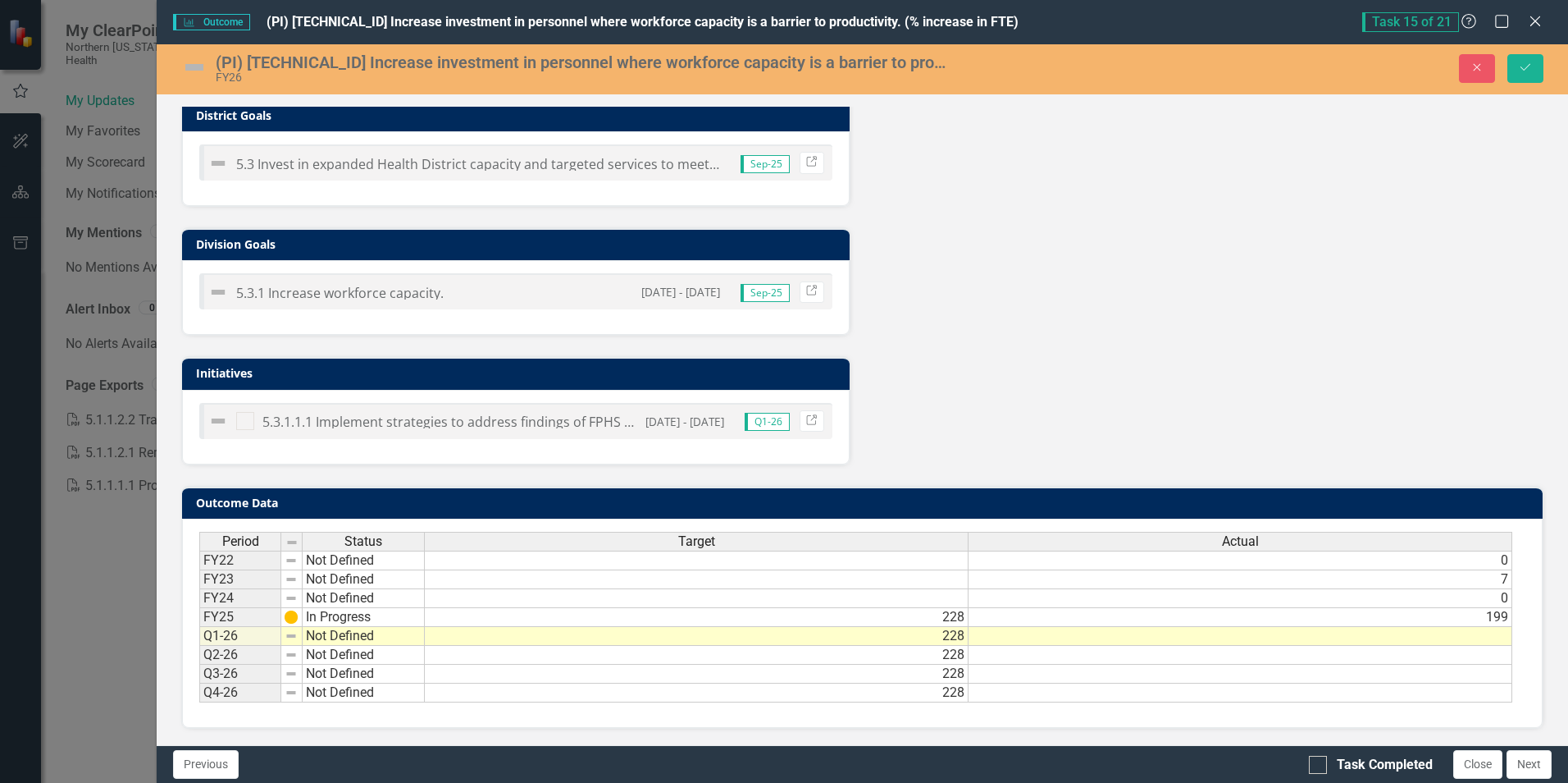
click at [1005, 633] on td at bounding box center [1240, 636] width 543 height 19
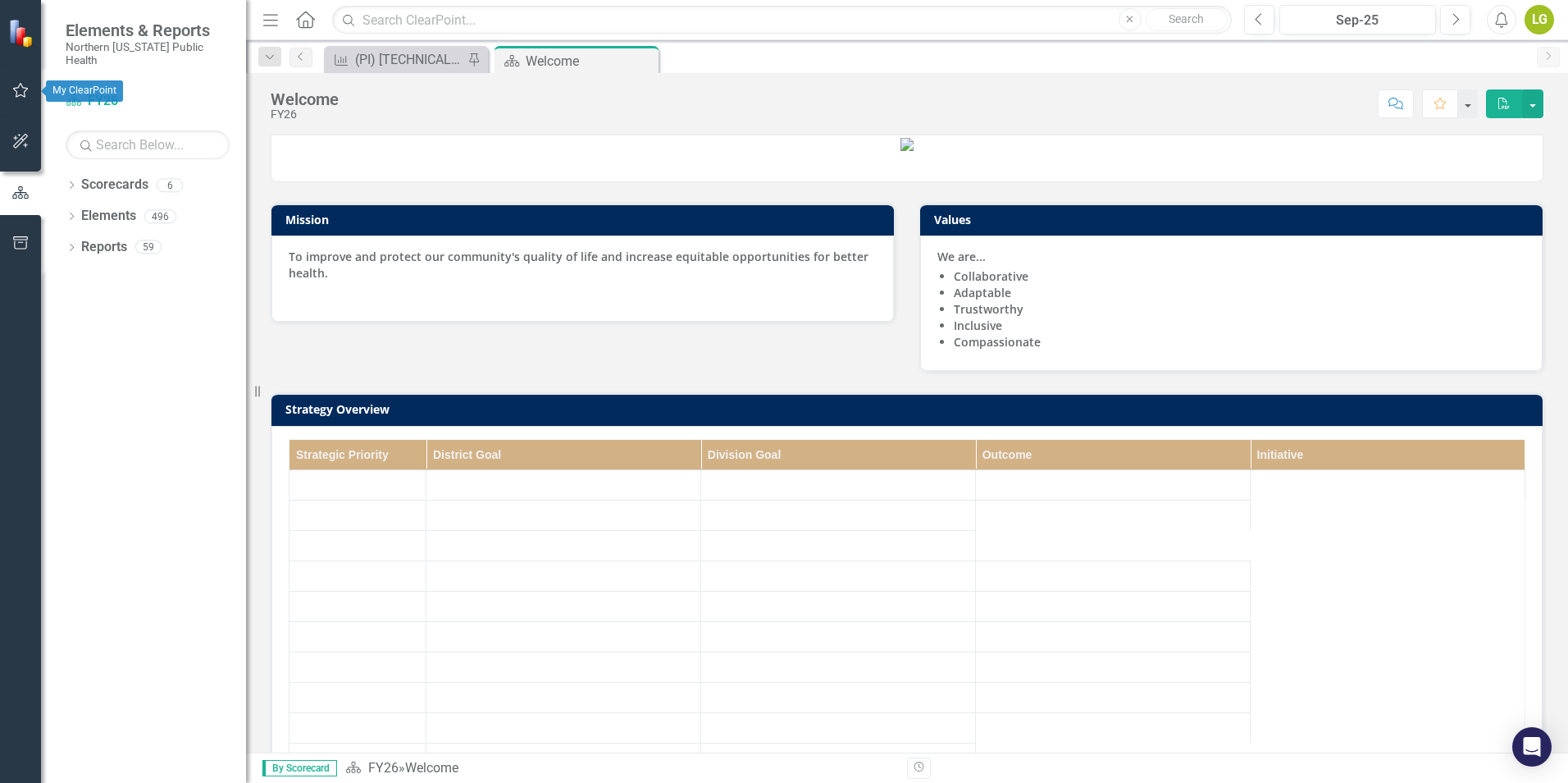
click at [21, 88] on icon "button" at bounding box center [21, 90] width 17 height 13
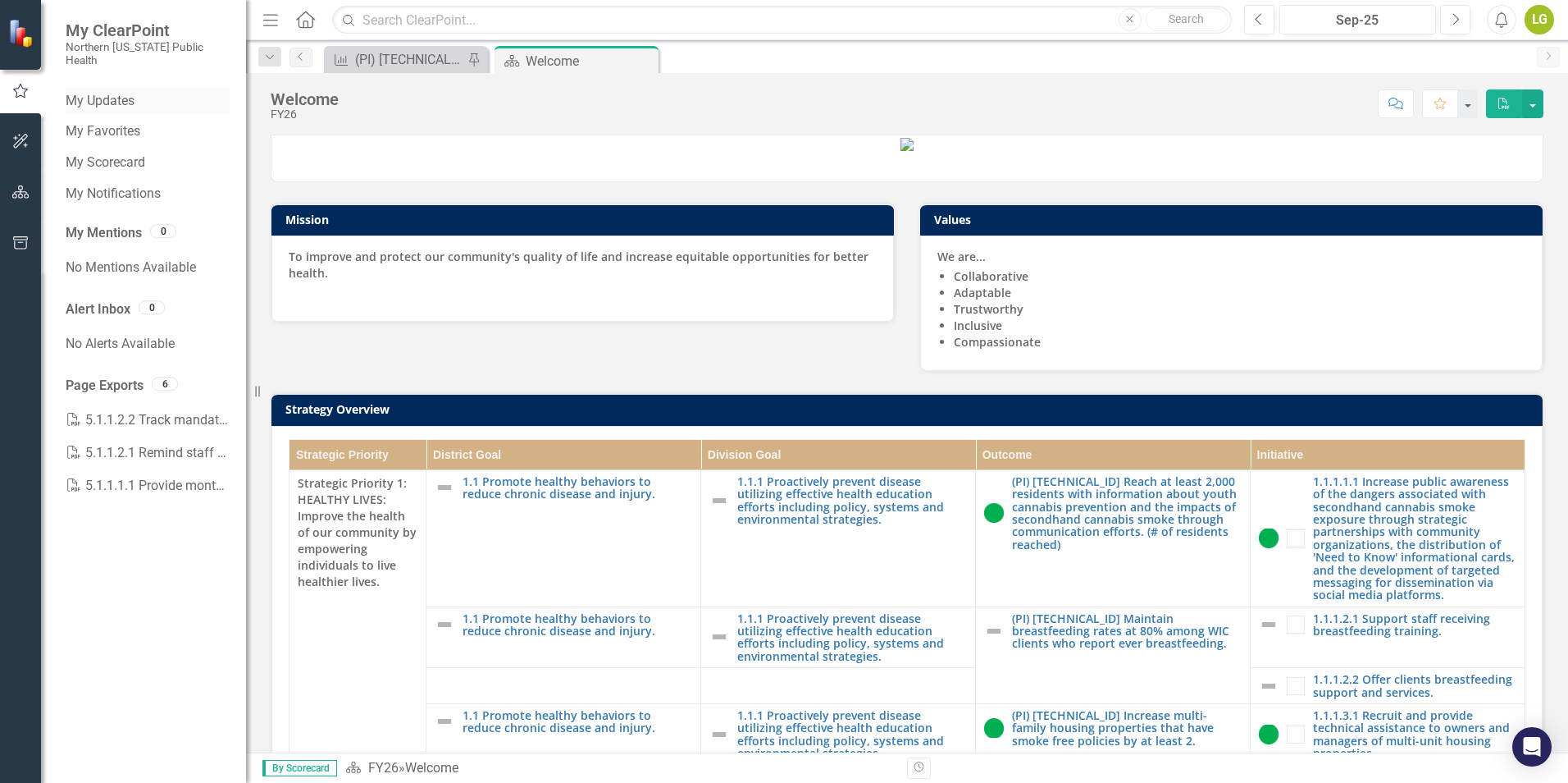
click at [129, 92] on link "My Updates" at bounding box center [147, 102] width 164 height 19
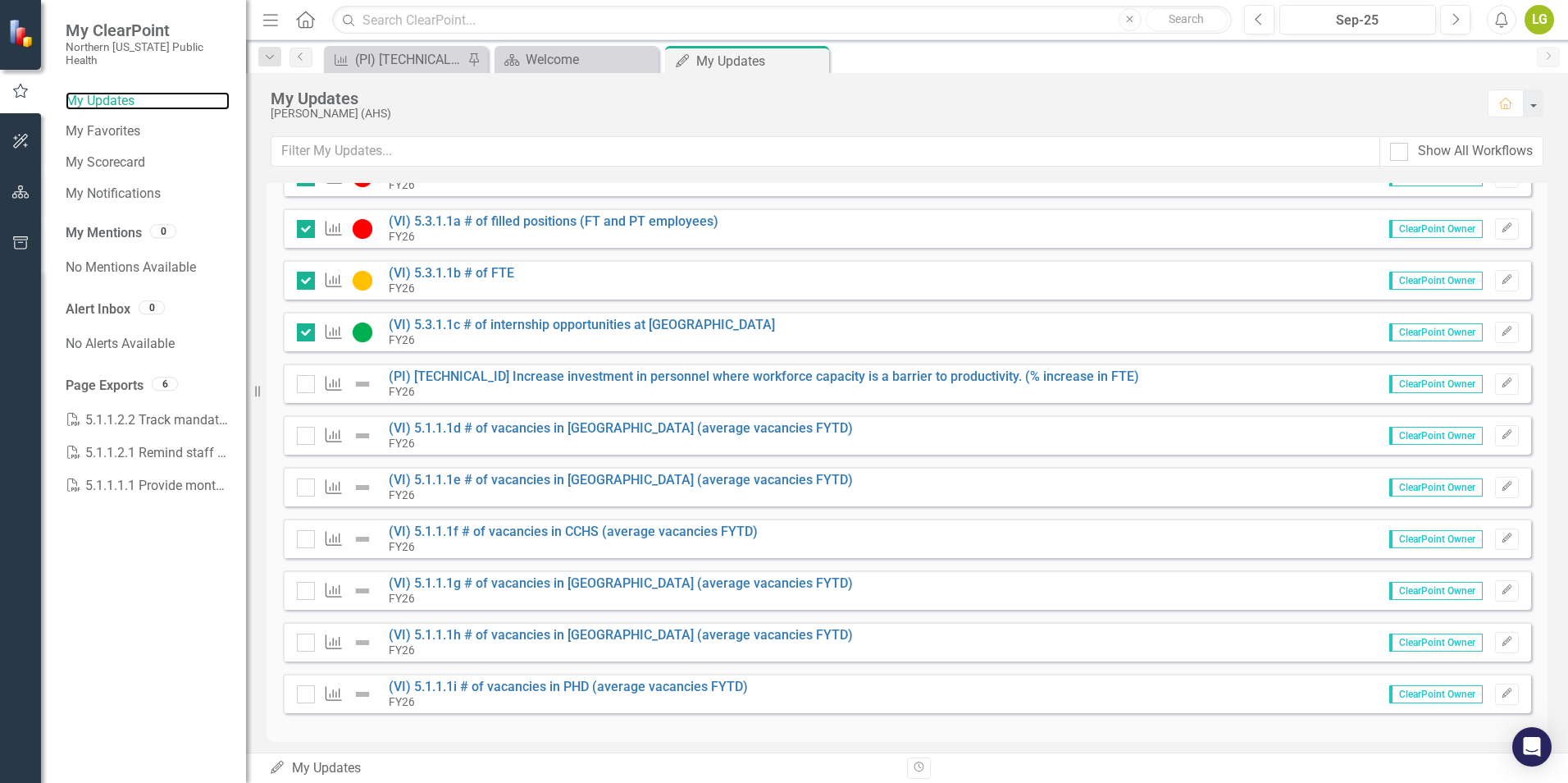
scroll to position [673, 0]
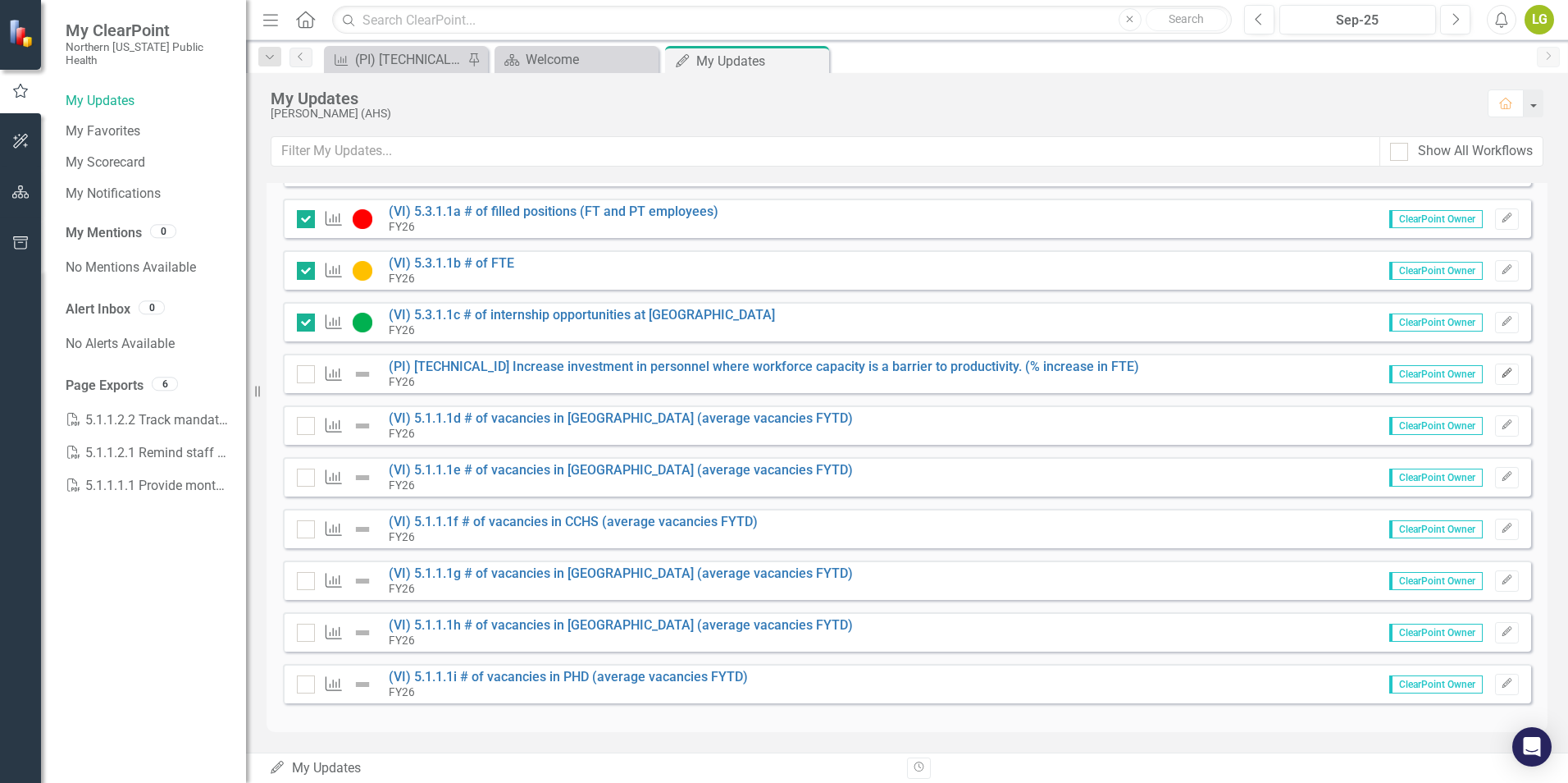
click at [1501, 371] on icon "Edit" at bounding box center [1507, 373] width 12 height 10
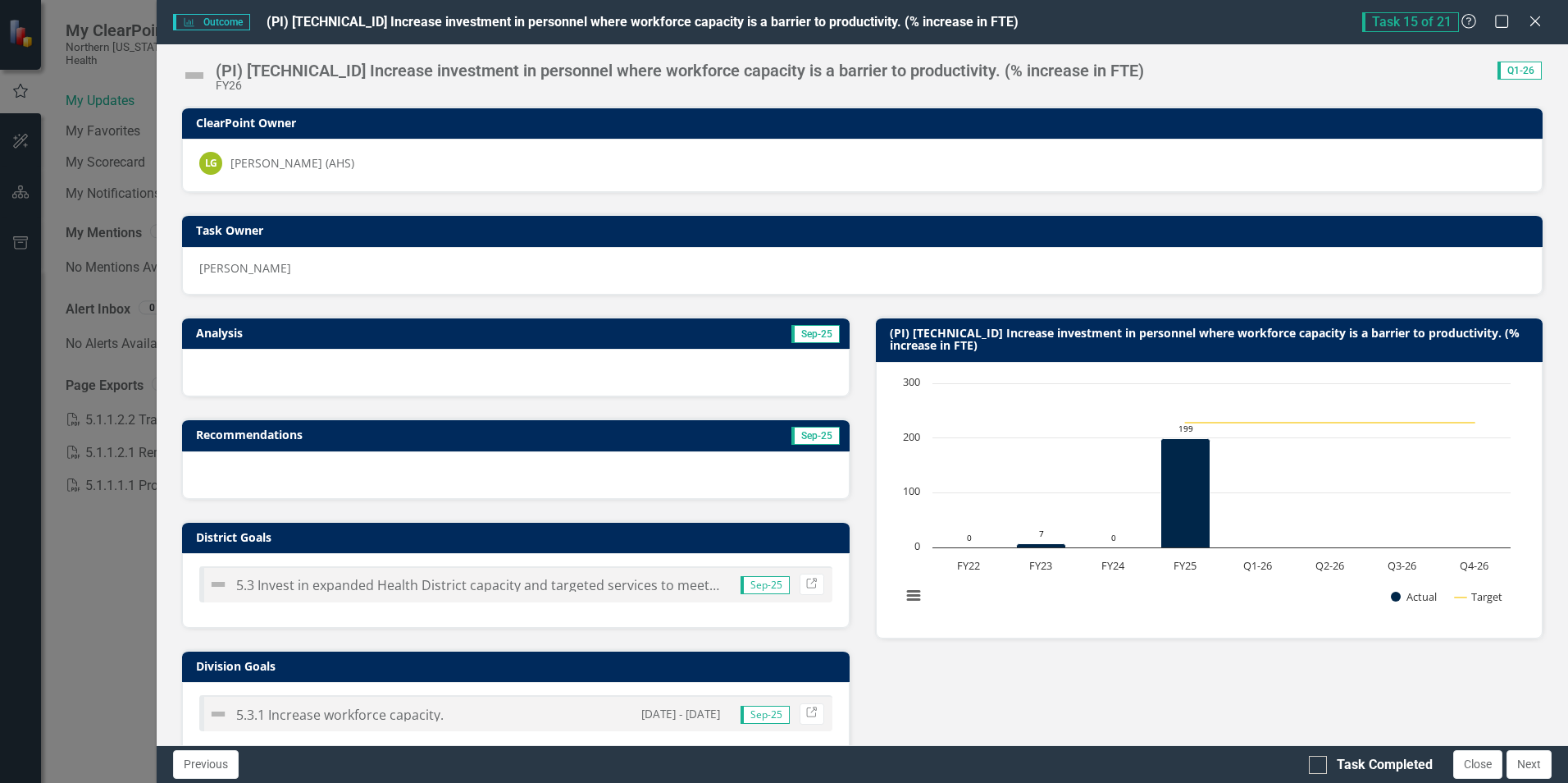
click at [523, 325] on td "Sep-25" at bounding box center [675, 334] width 334 height 25
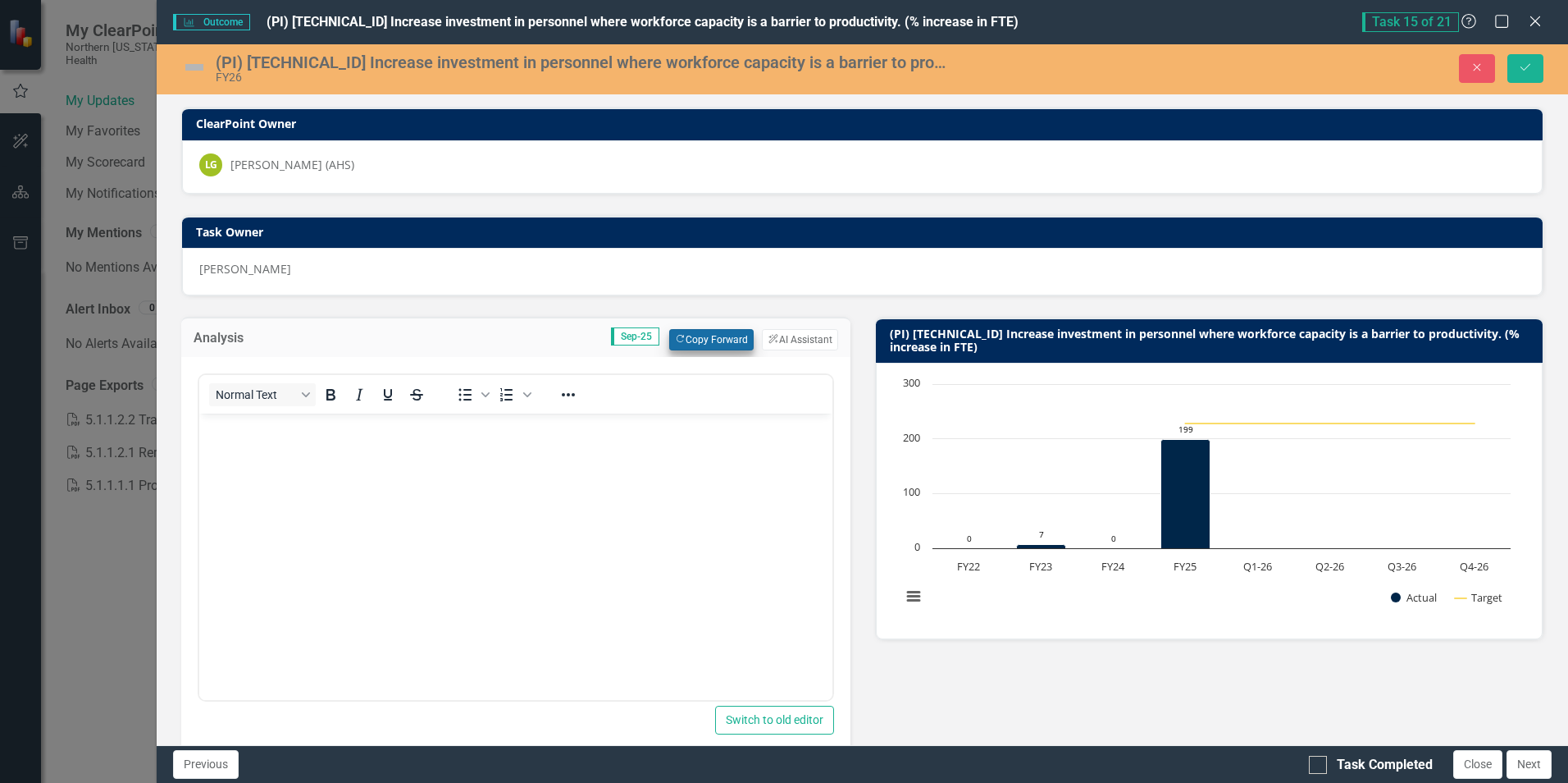
scroll to position [0, 0]
click at [702, 336] on button "Copy Forward Copy Forward" at bounding box center [711, 339] width 84 height 21
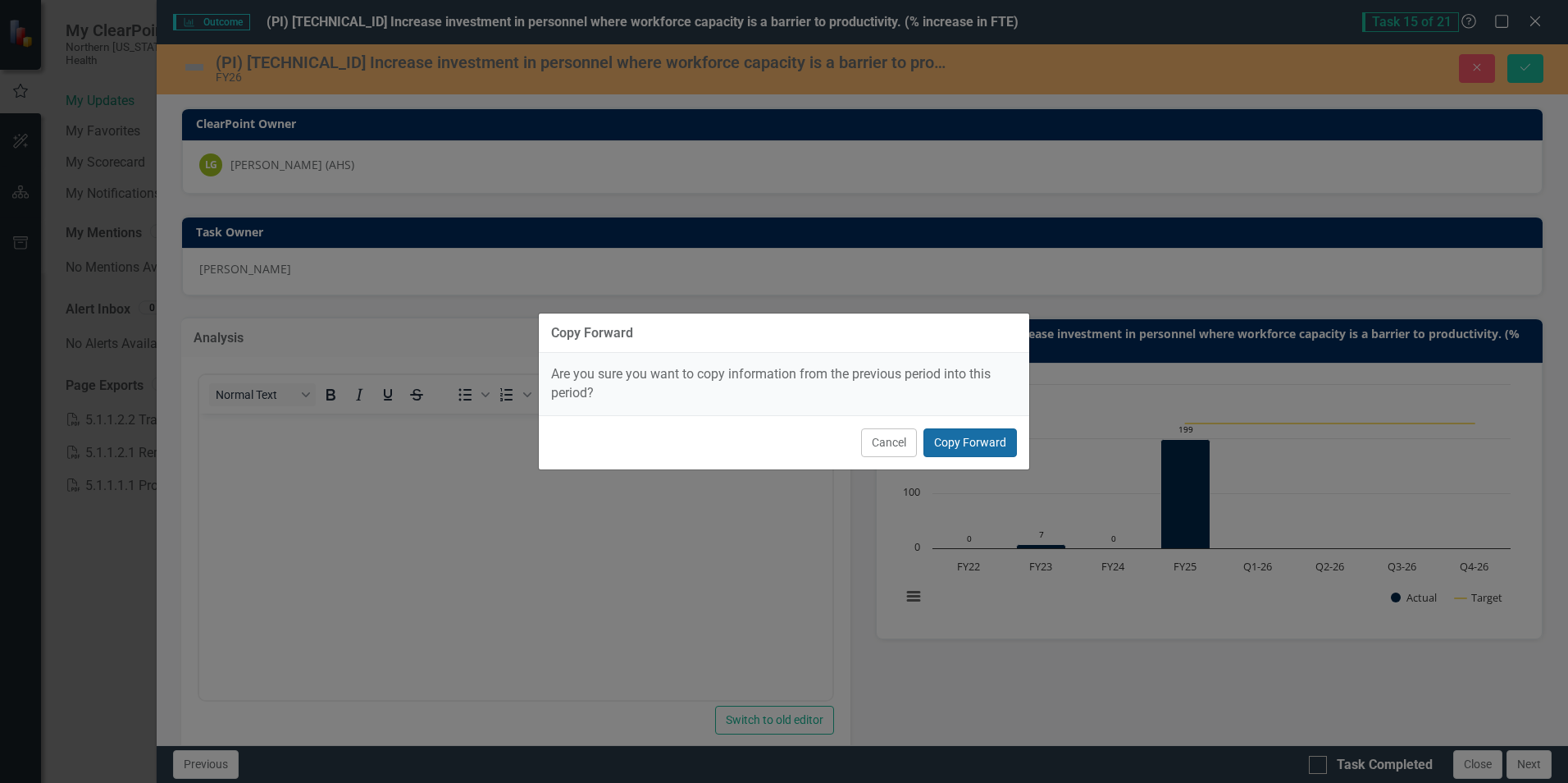
click at [957, 441] on button "Copy Forward" at bounding box center [971, 443] width 94 height 29
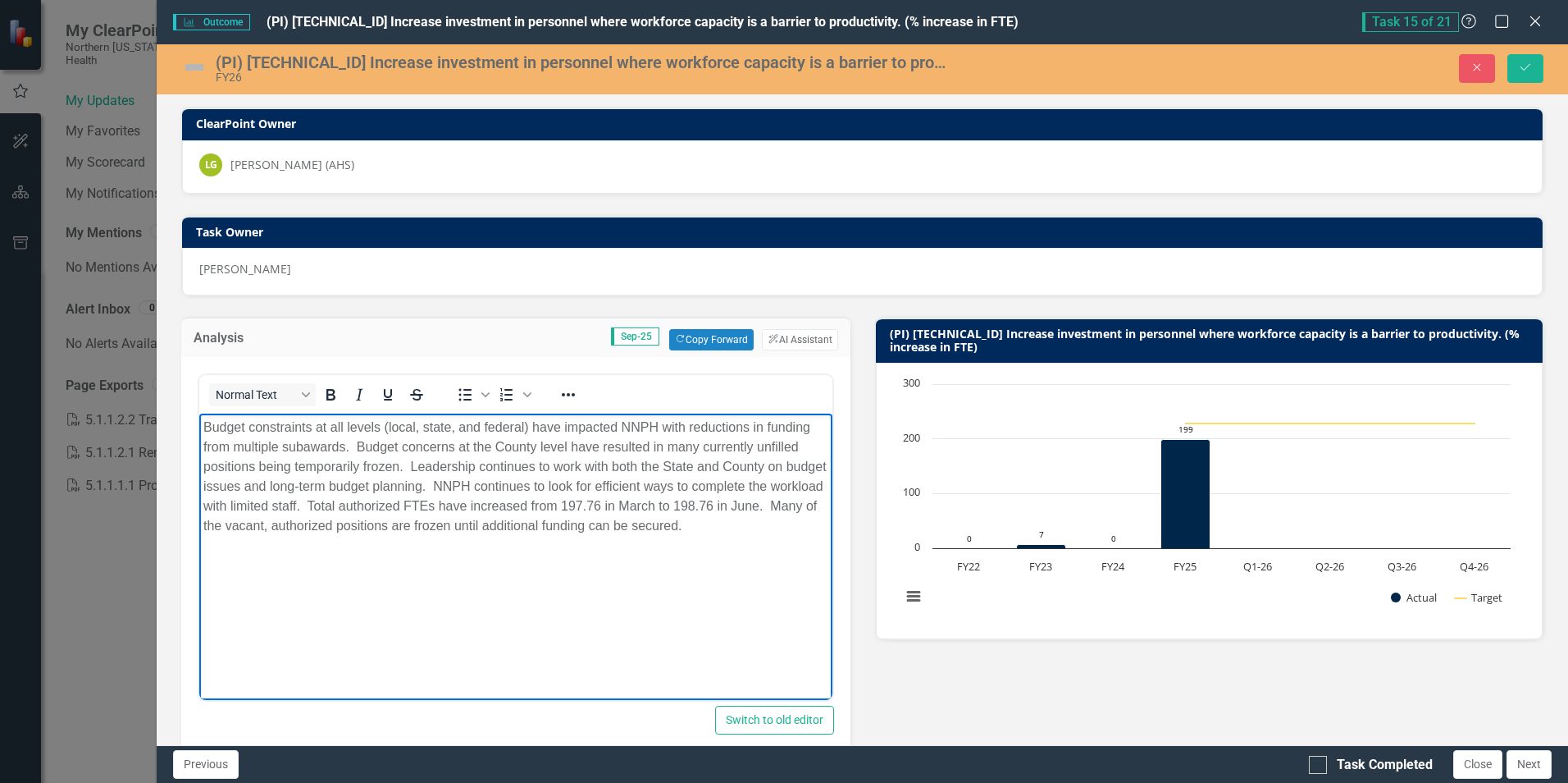
click at [525, 507] on p "Budget constraints at all levels (local, state, and federal) have impacted NNPH…" at bounding box center [515, 476] width 624 height 118
click at [626, 504] on p "Budget constraints at all levels (local, state, and federal) have impacted NNPH…" at bounding box center [515, 476] width 624 height 118
click at [638, 506] on p "Budget constraints at all levels (local, state, and federal) have impacted NNPH…" at bounding box center [515, 476] width 624 height 118
click at [736, 501] on p "Budget constraints at all levels (local, state, and federal) have impacted NNPH…" at bounding box center [515, 476] width 624 height 118
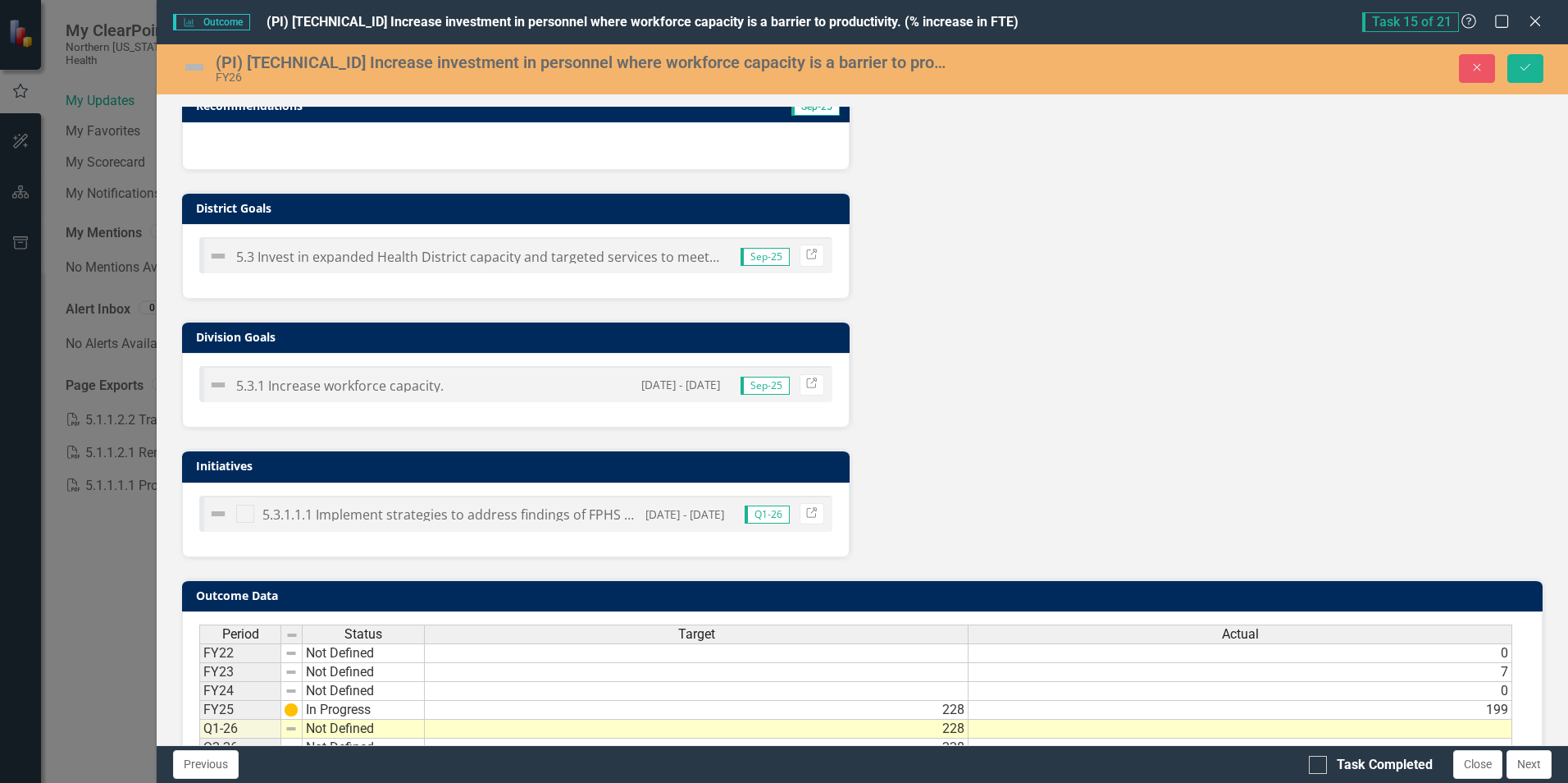
scroll to position [788, 0]
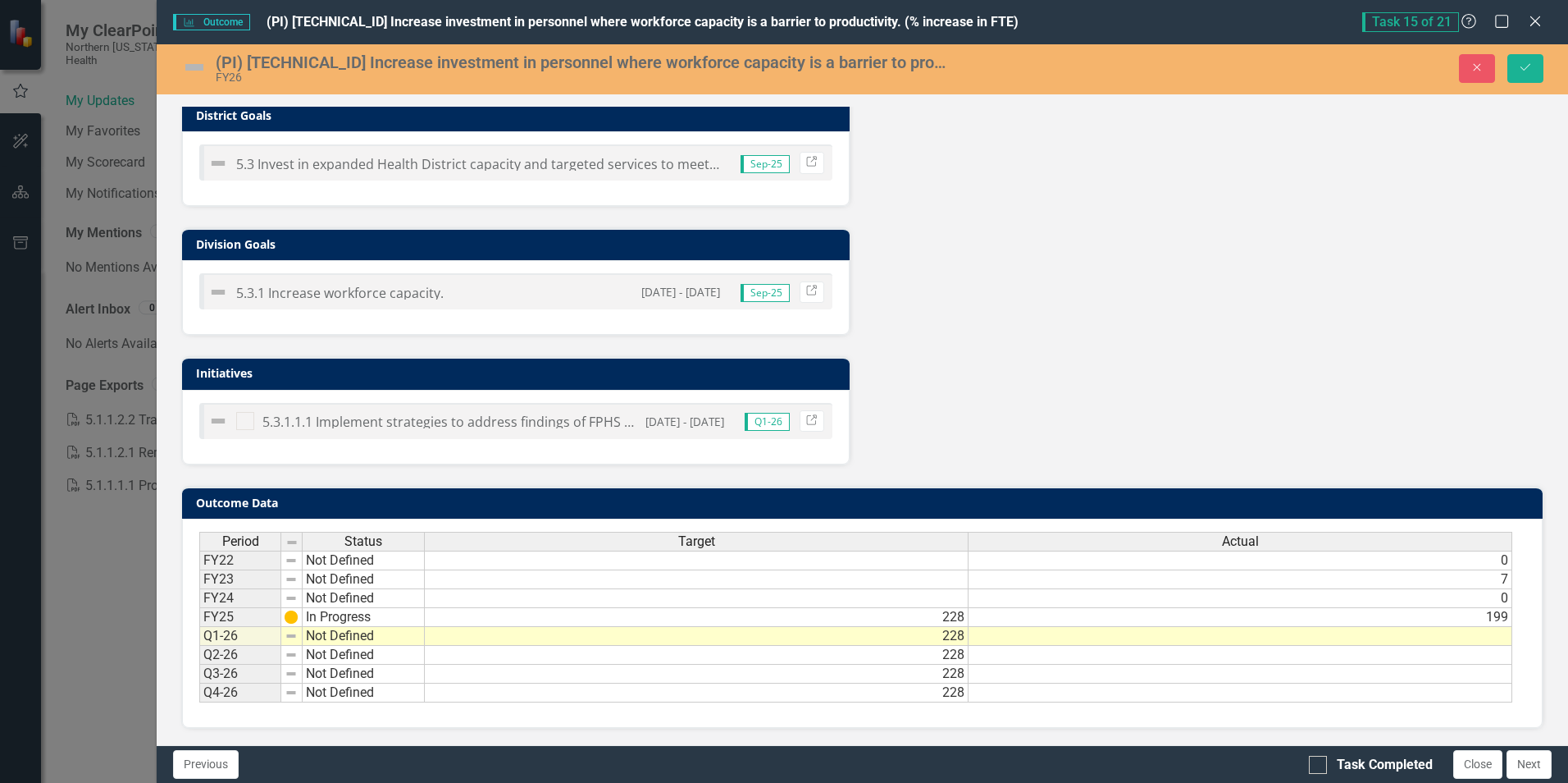
click at [1080, 638] on td at bounding box center [1240, 636] width 543 height 19
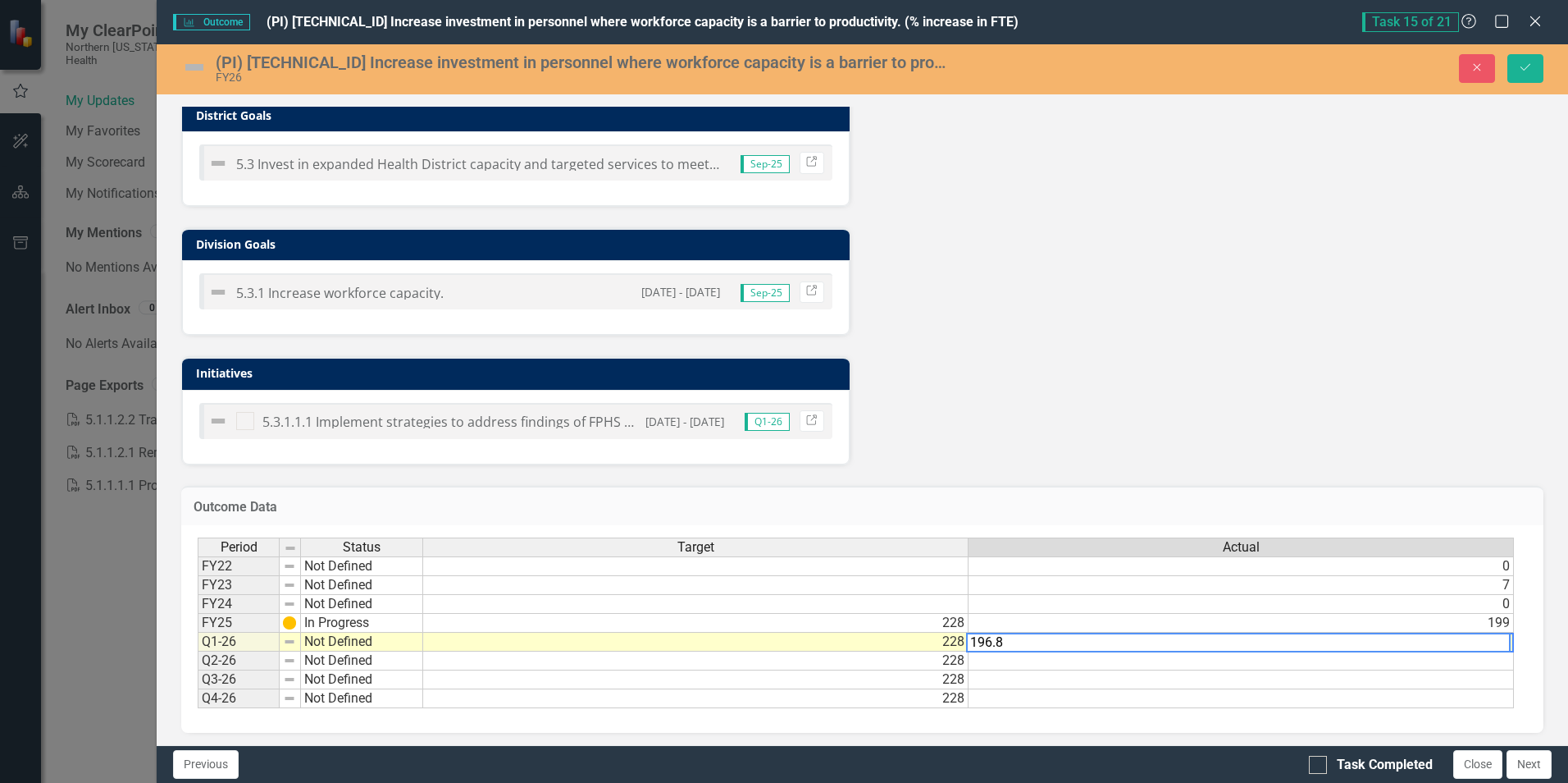
type textarea "196.89"
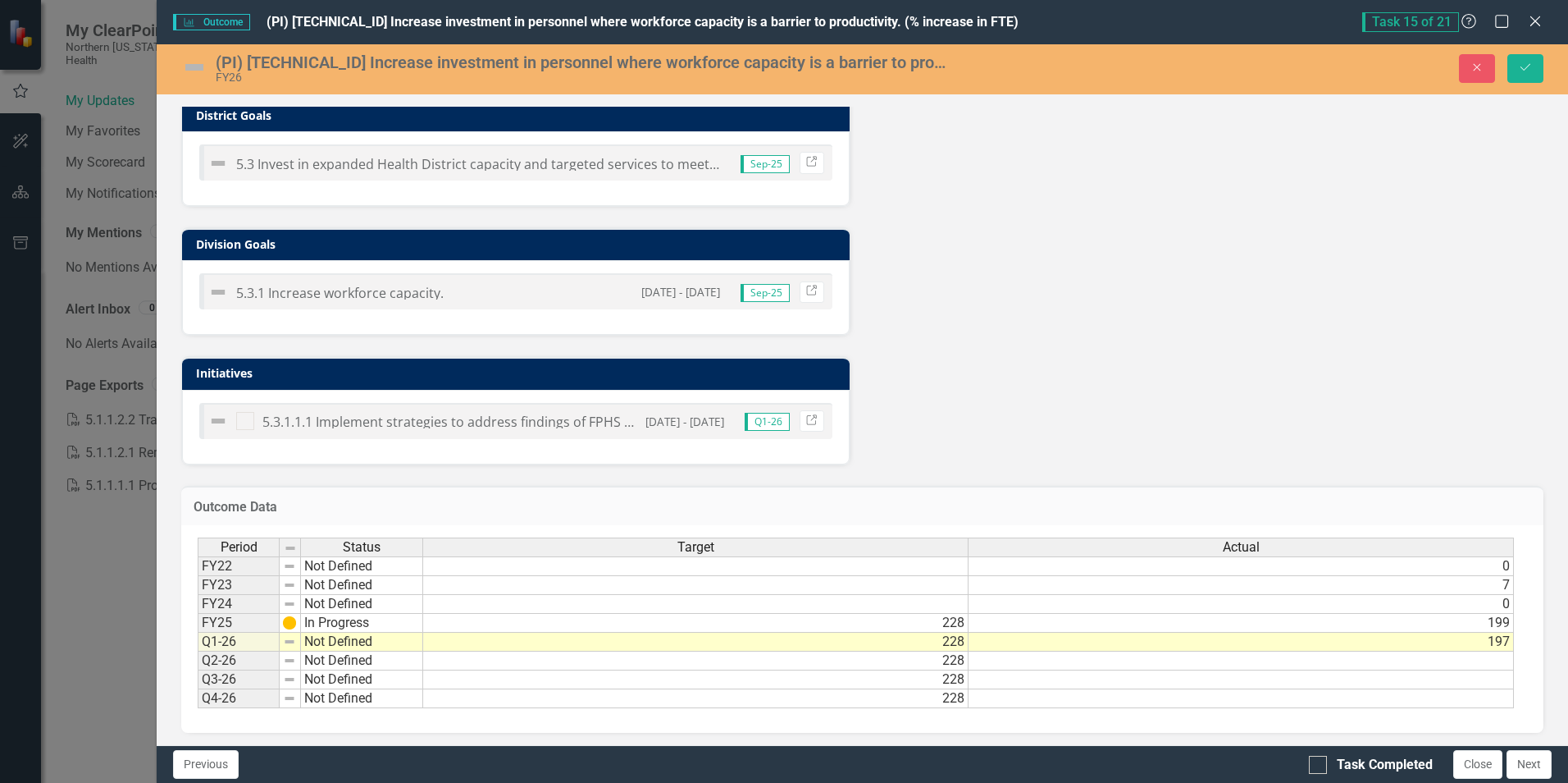
click at [193, 65] on img at bounding box center [194, 66] width 26 height 26
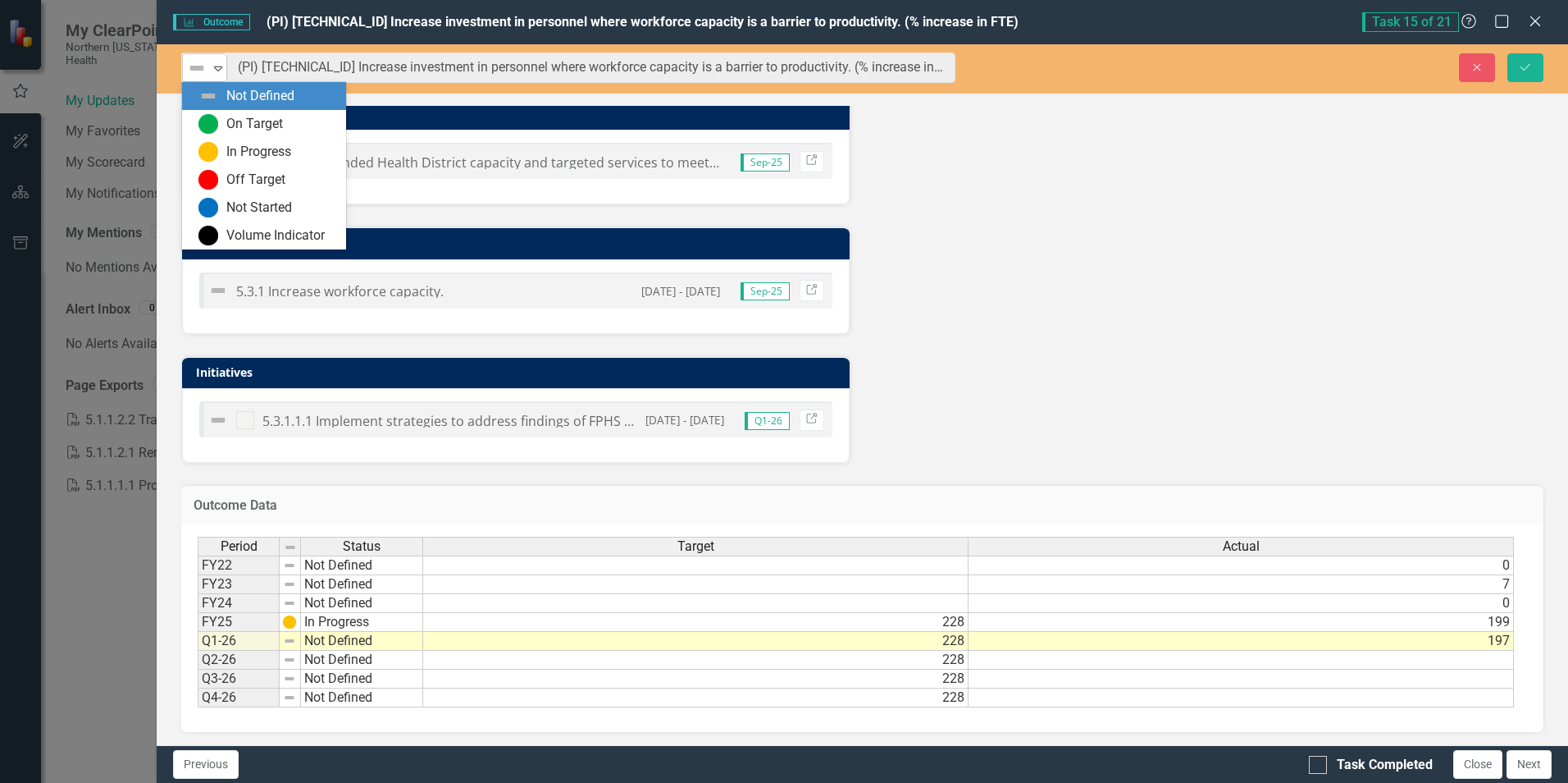
click at [214, 61] on icon "Expand" at bounding box center [218, 68] width 16 height 13
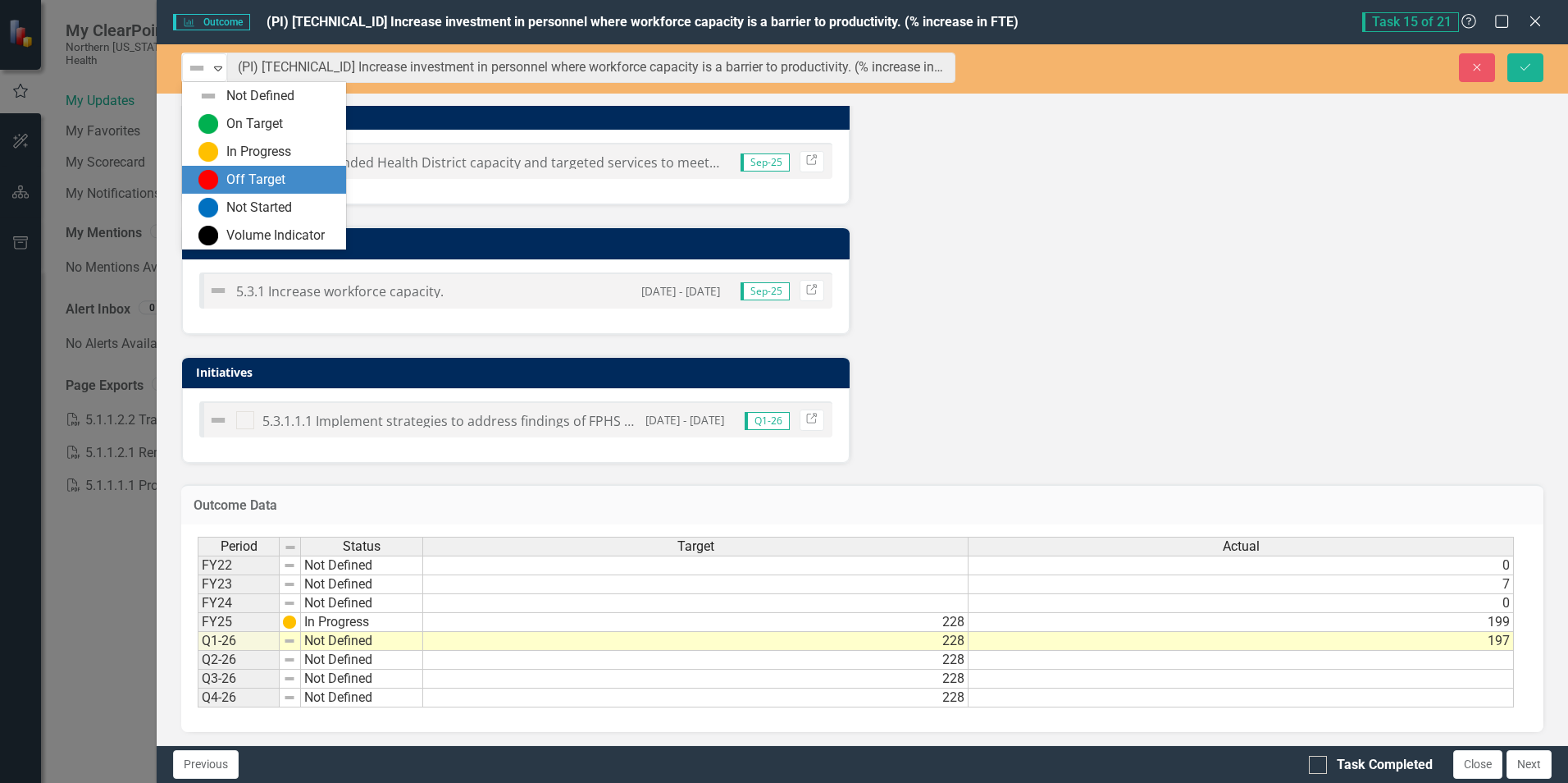
click at [226, 174] on div "Off Target" at bounding box center [256, 180] width 59 height 19
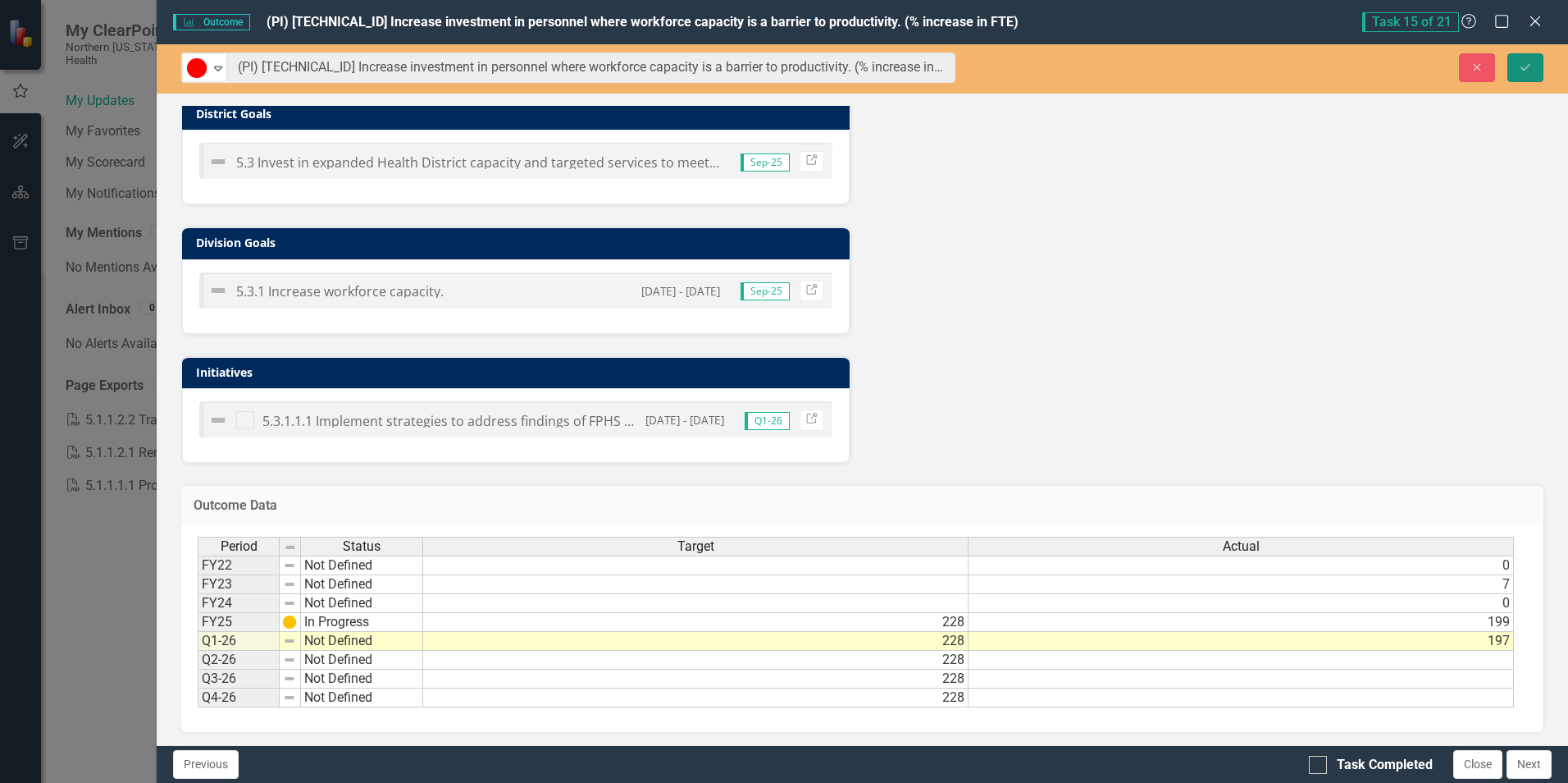
click at [1520, 62] on icon "Save" at bounding box center [1525, 67] width 14 height 12
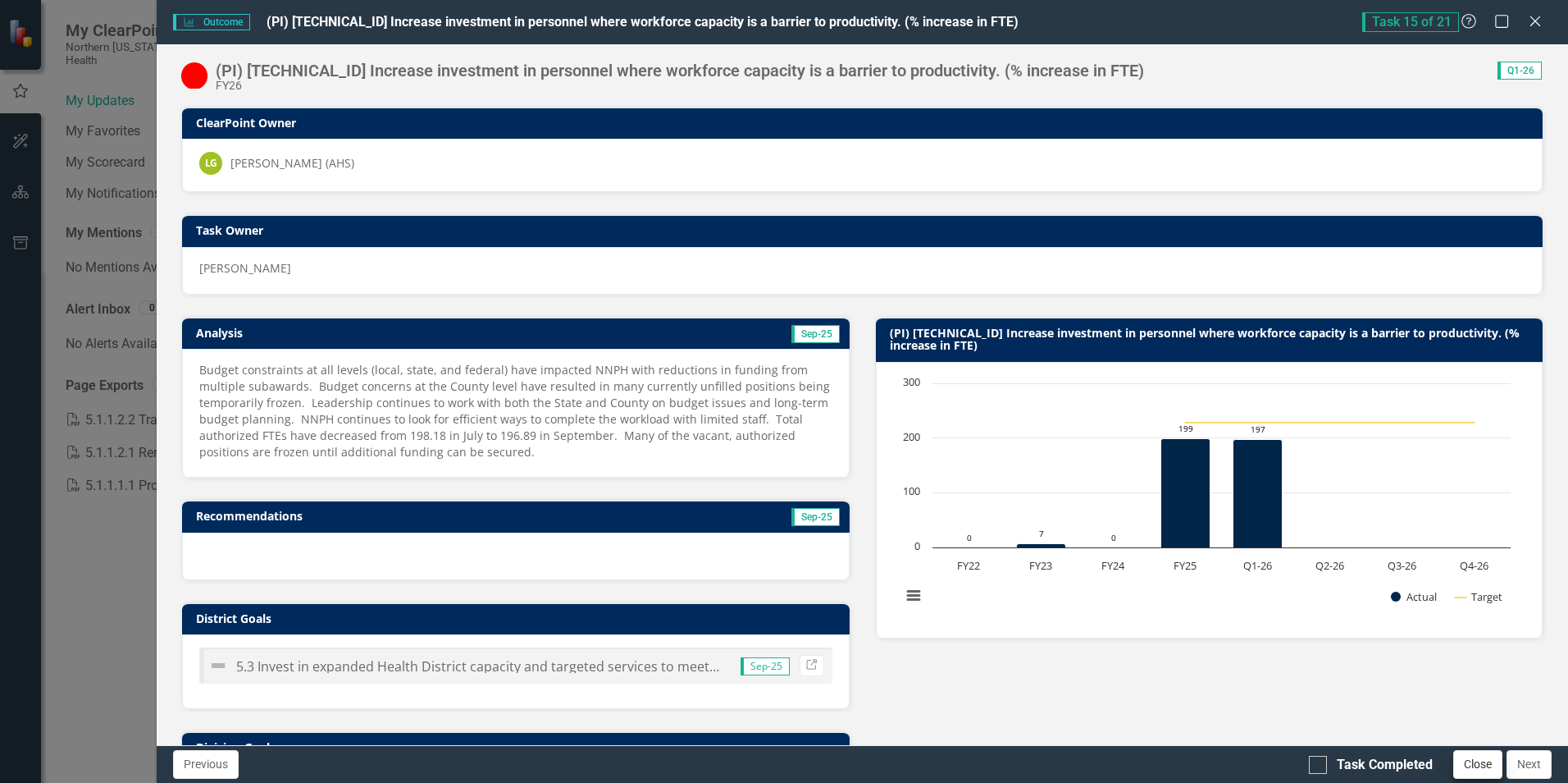
scroll to position [82, 0]
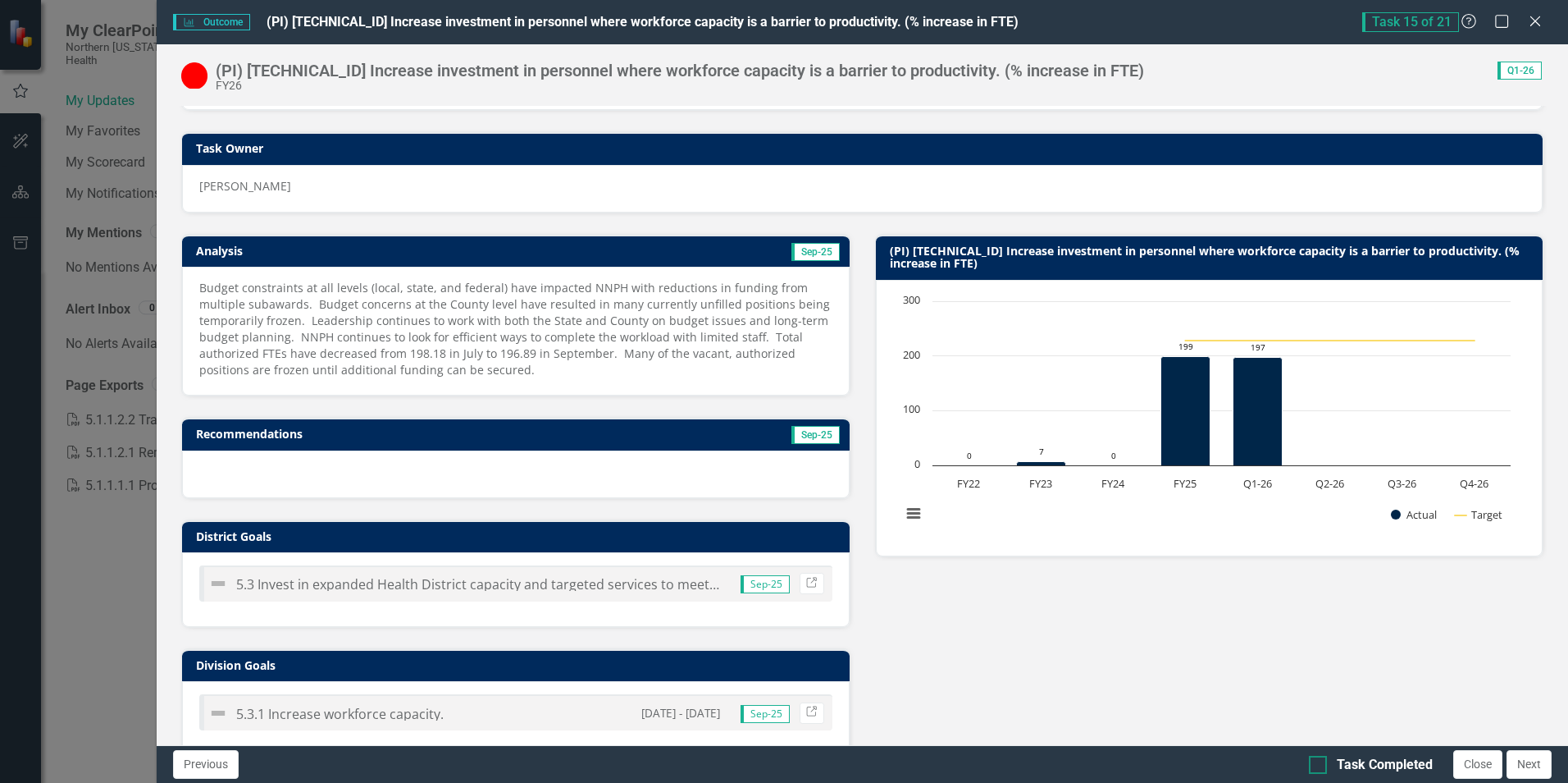
click at [1322, 764] on div at bounding box center [1318, 764] width 18 height 18
click at [1320, 764] on input "Task Completed" at bounding box center [1314, 760] width 11 height 11
checkbox input "true"
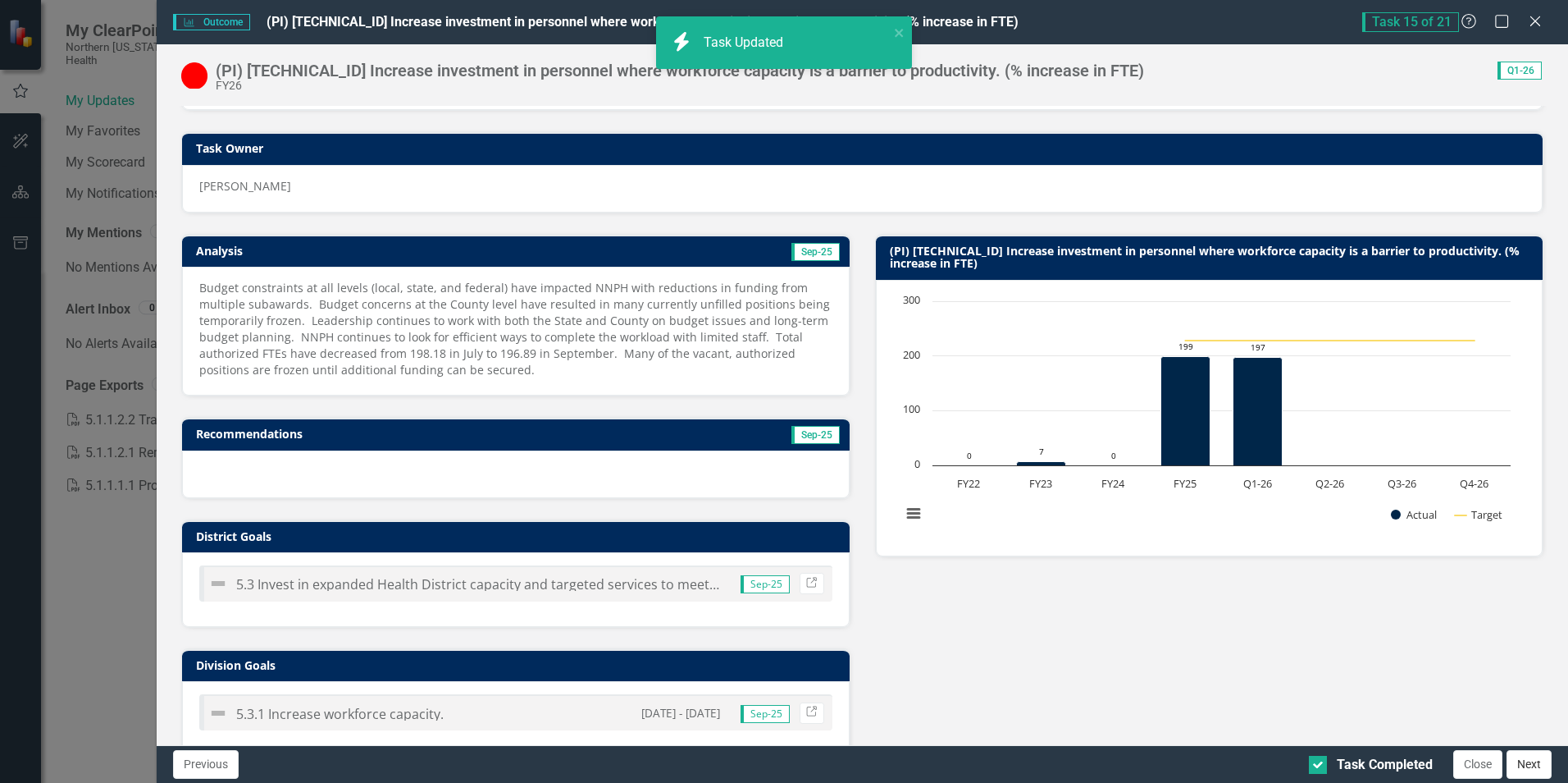
click at [1533, 766] on button "Next" at bounding box center [1529, 764] width 45 height 29
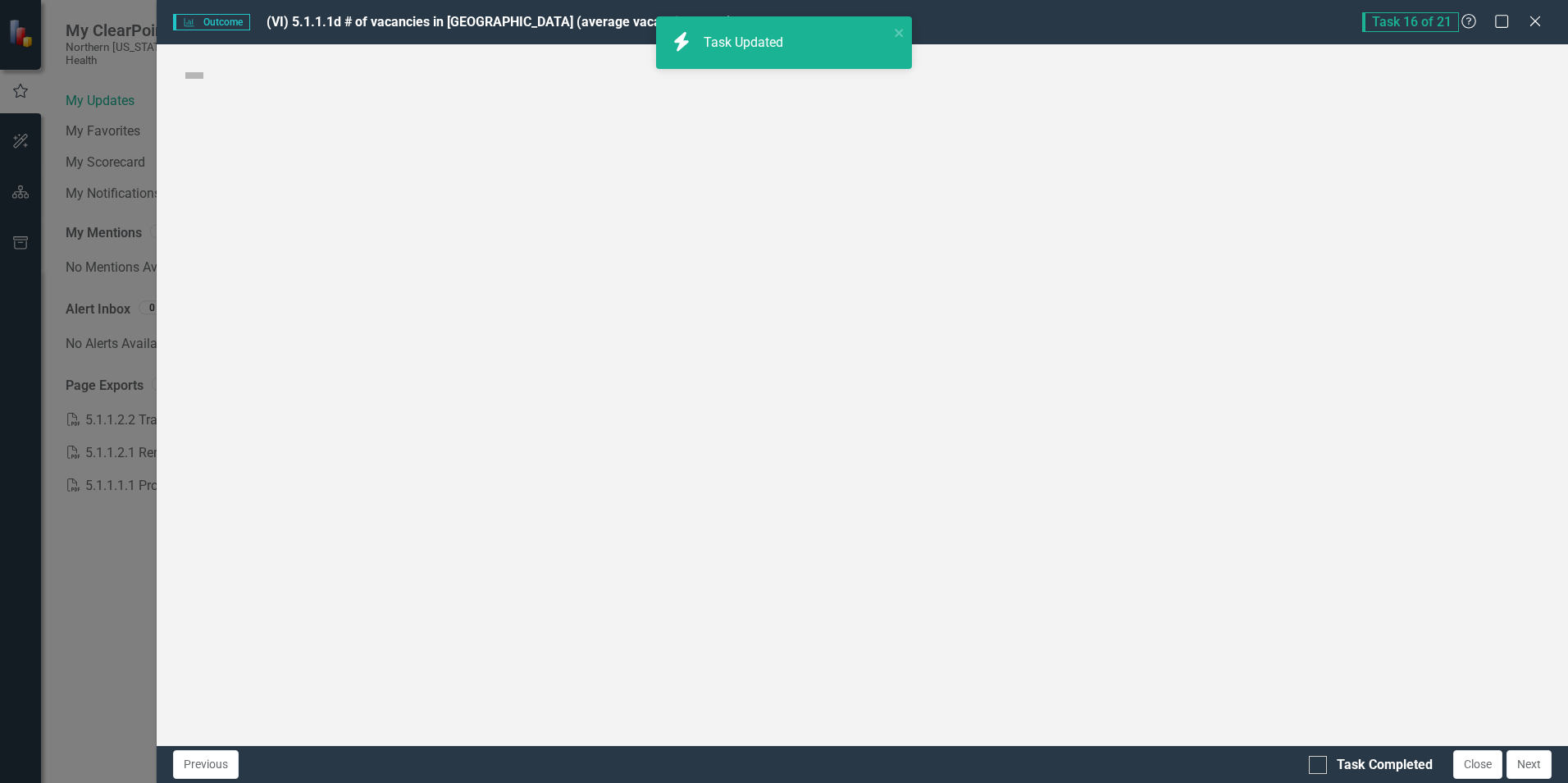
checkbox input "true"
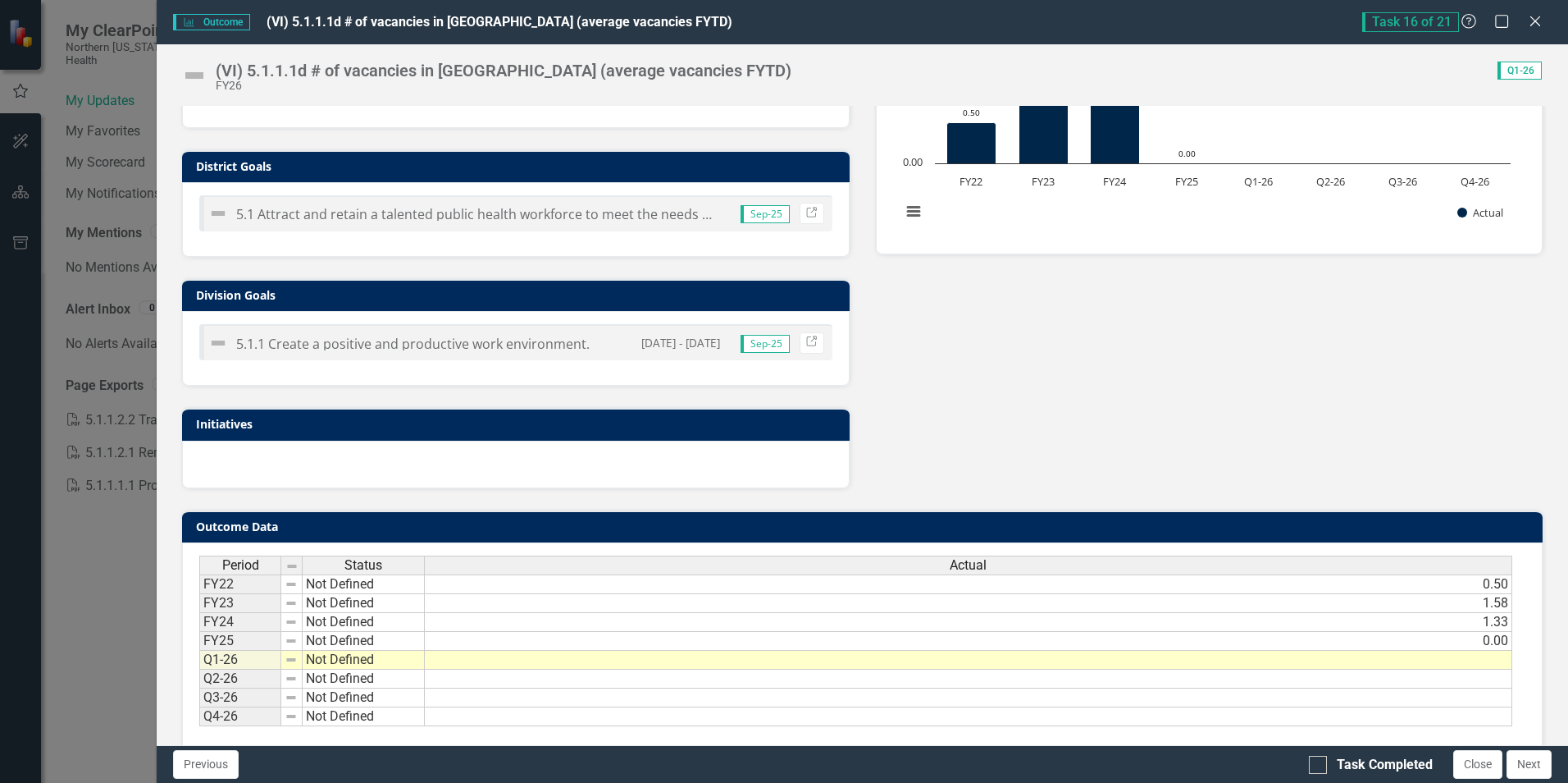
scroll to position [395, 0]
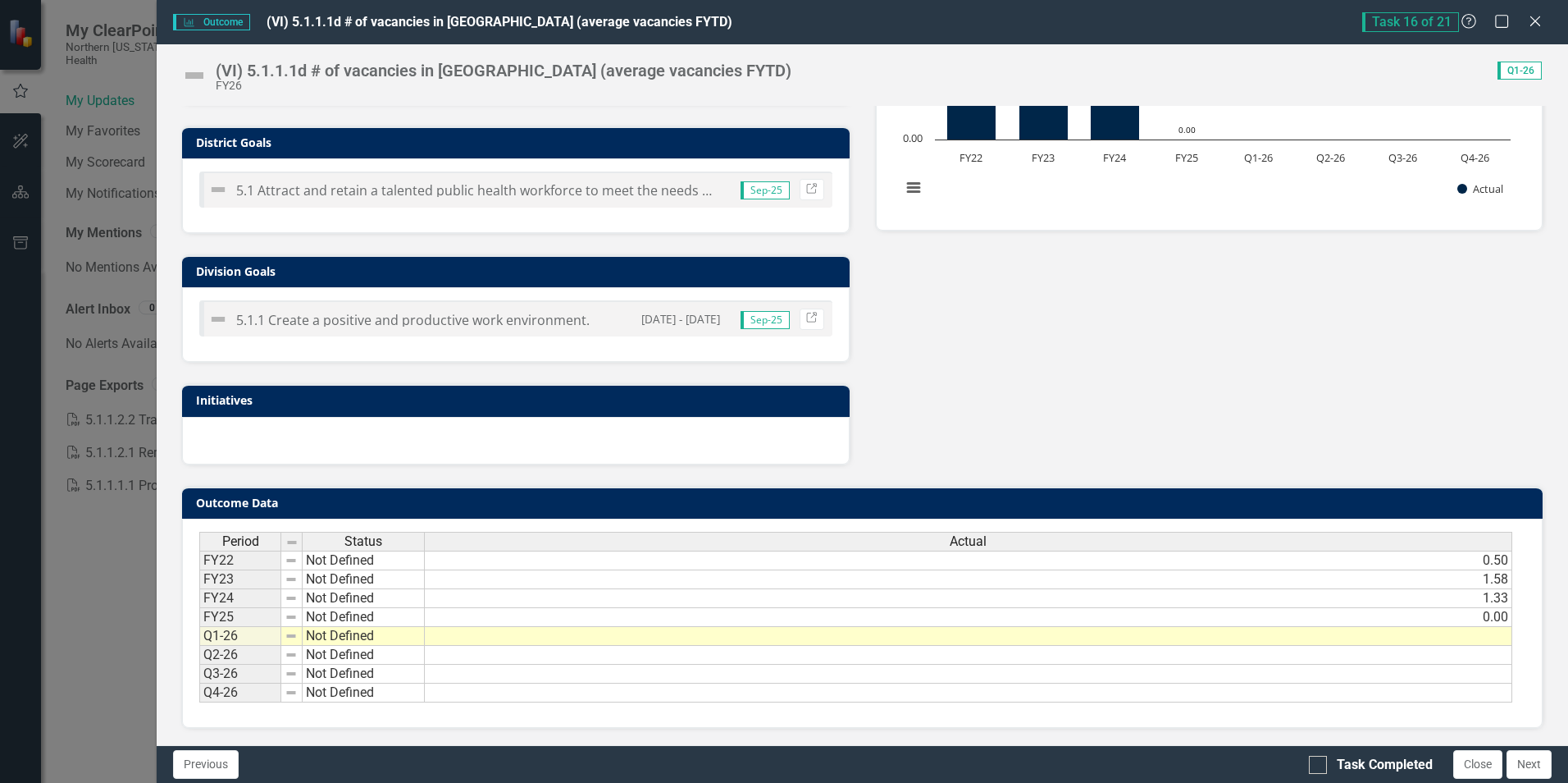
click at [1151, 635] on td at bounding box center [968, 636] width 1088 height 19
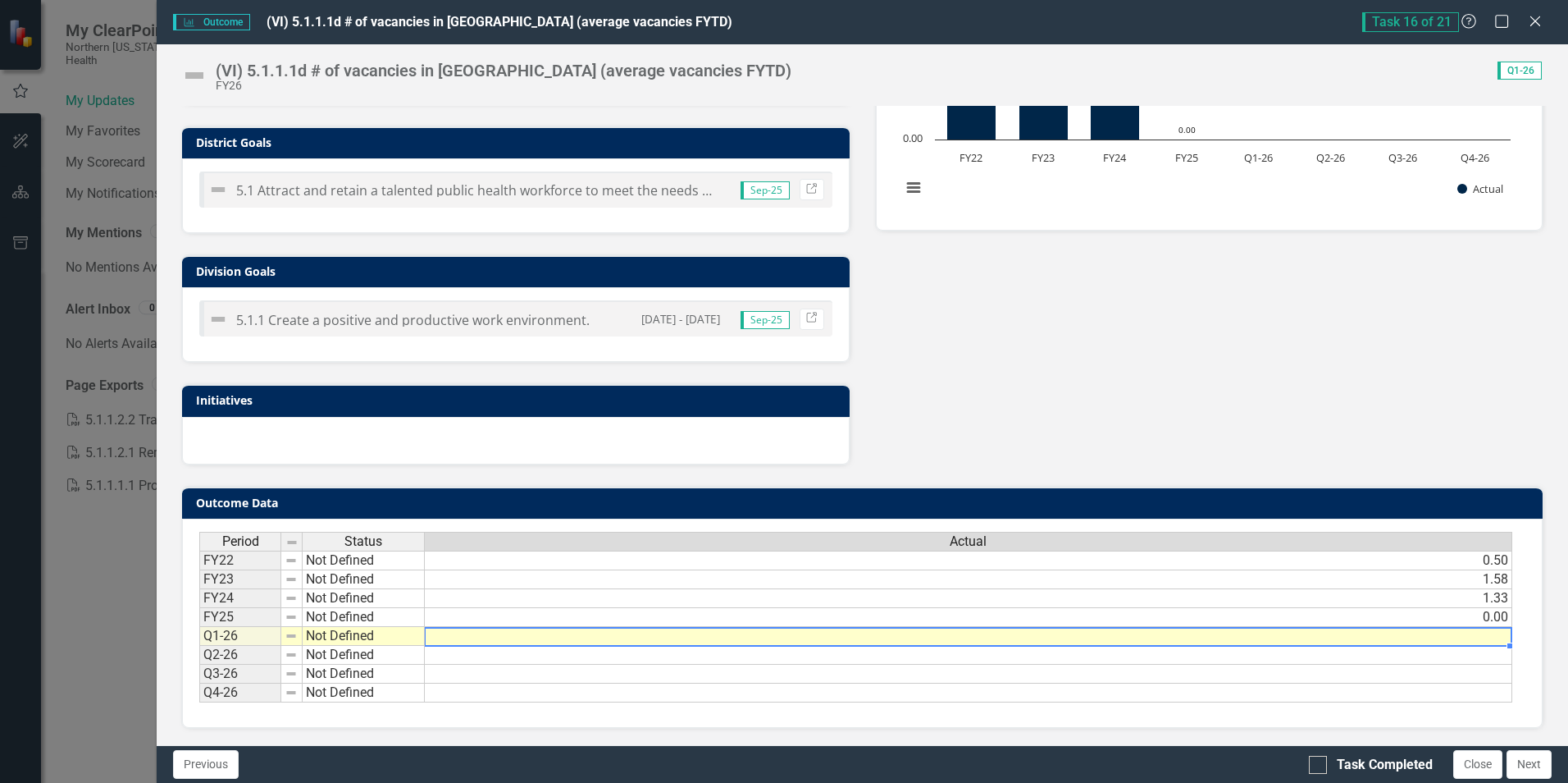
type textarea "0"
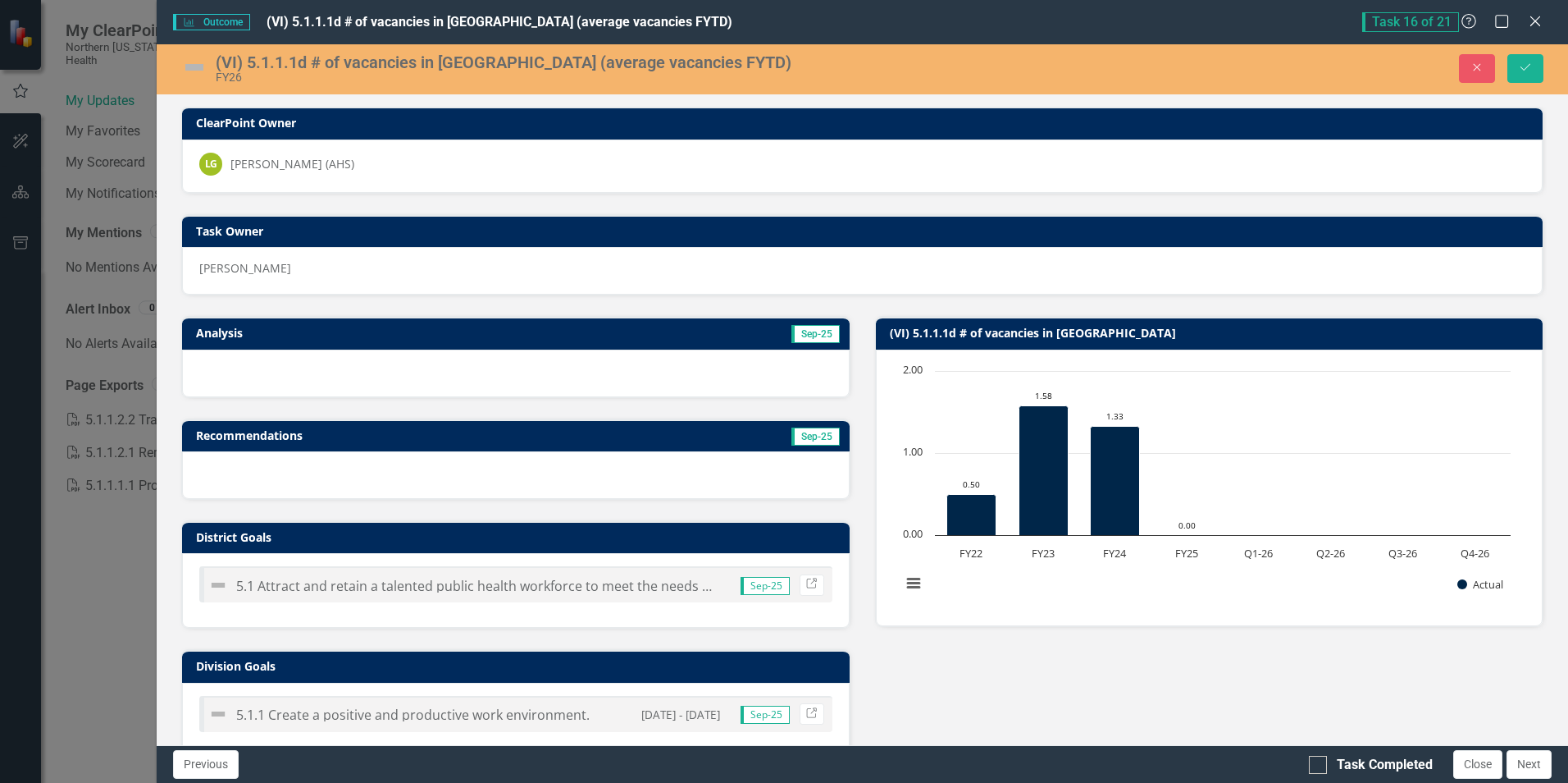
scroll to position [0, 0]
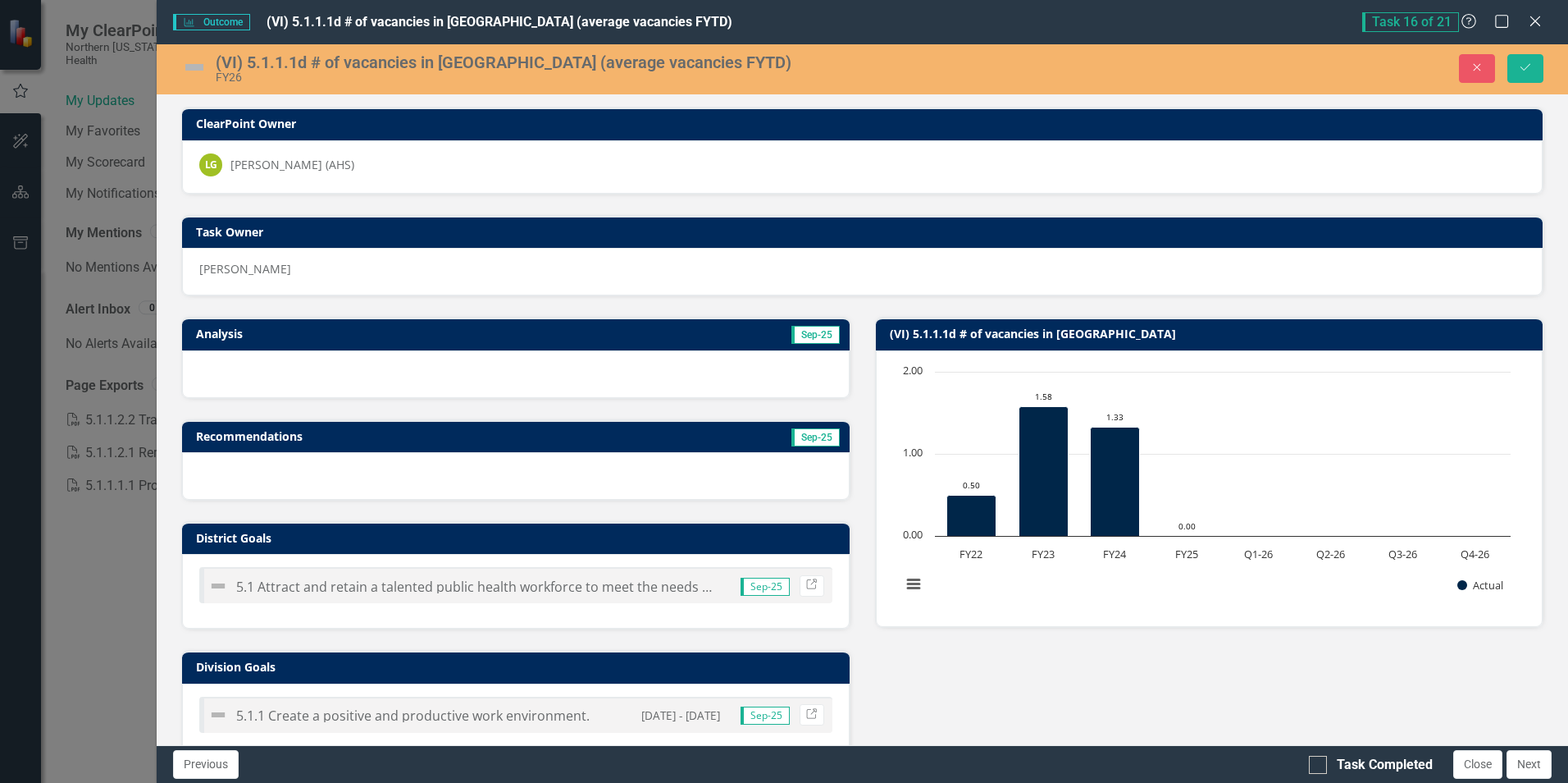
click at [332, 335] on h3 "Analysis" at bounding box center [352, 334] width 311 height 12
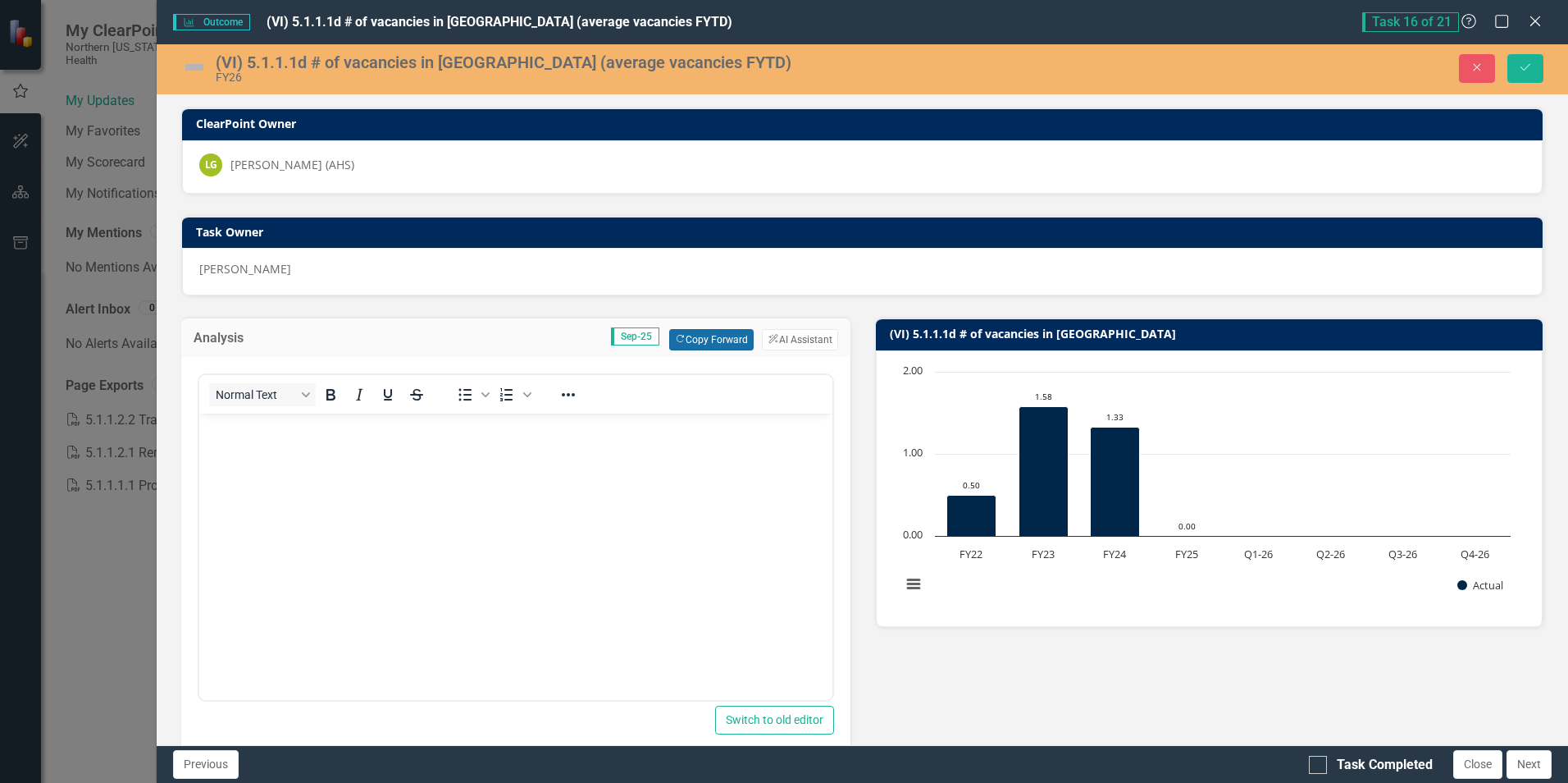
click at [702, 338] on button "Copy Forward Copy Forward" at bounding box center [711, 339] width 84 height 21
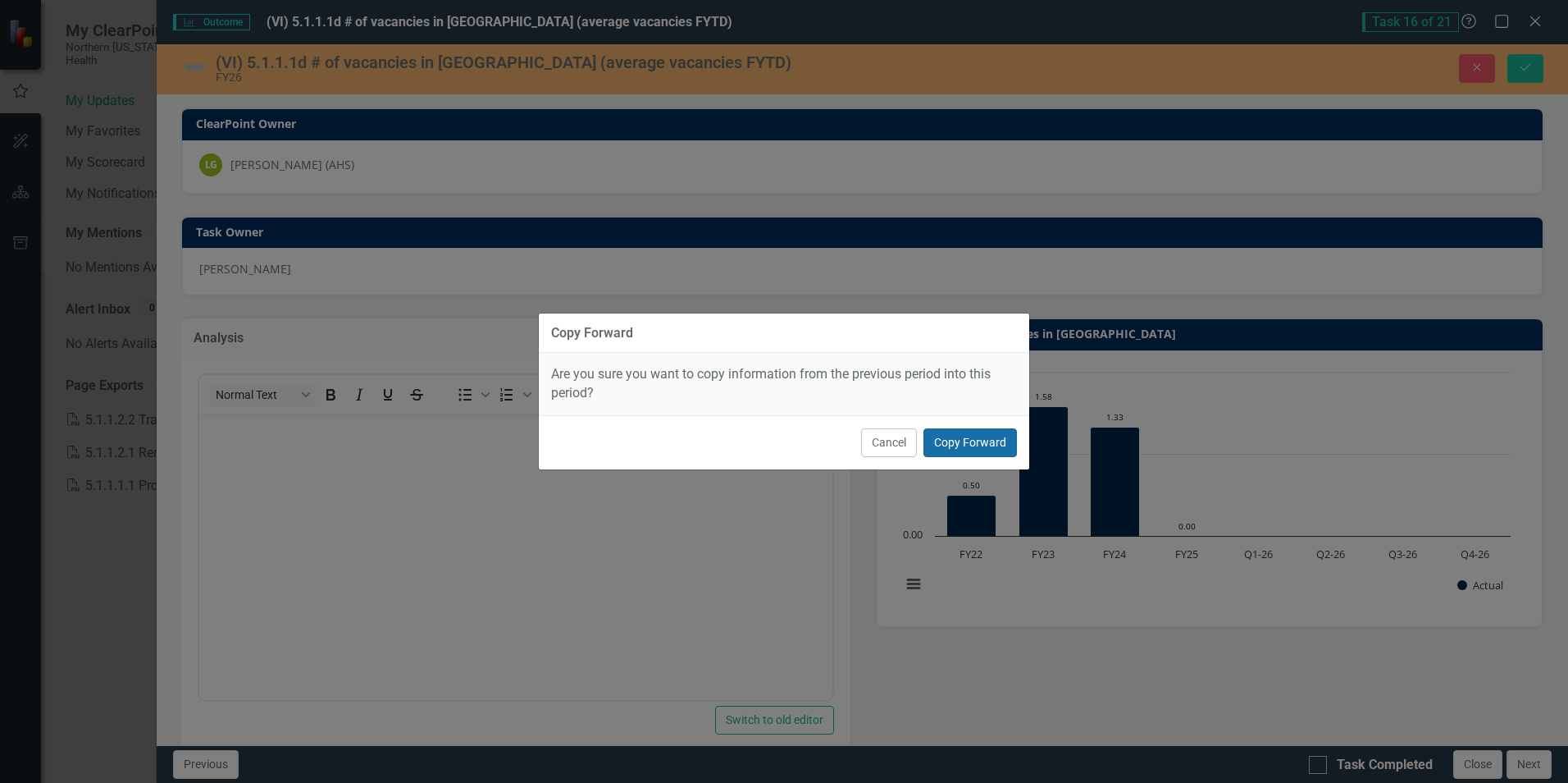
click at [960, 447] on button "Copy Forward" at bounding box center [971, 443] width 94 height 29
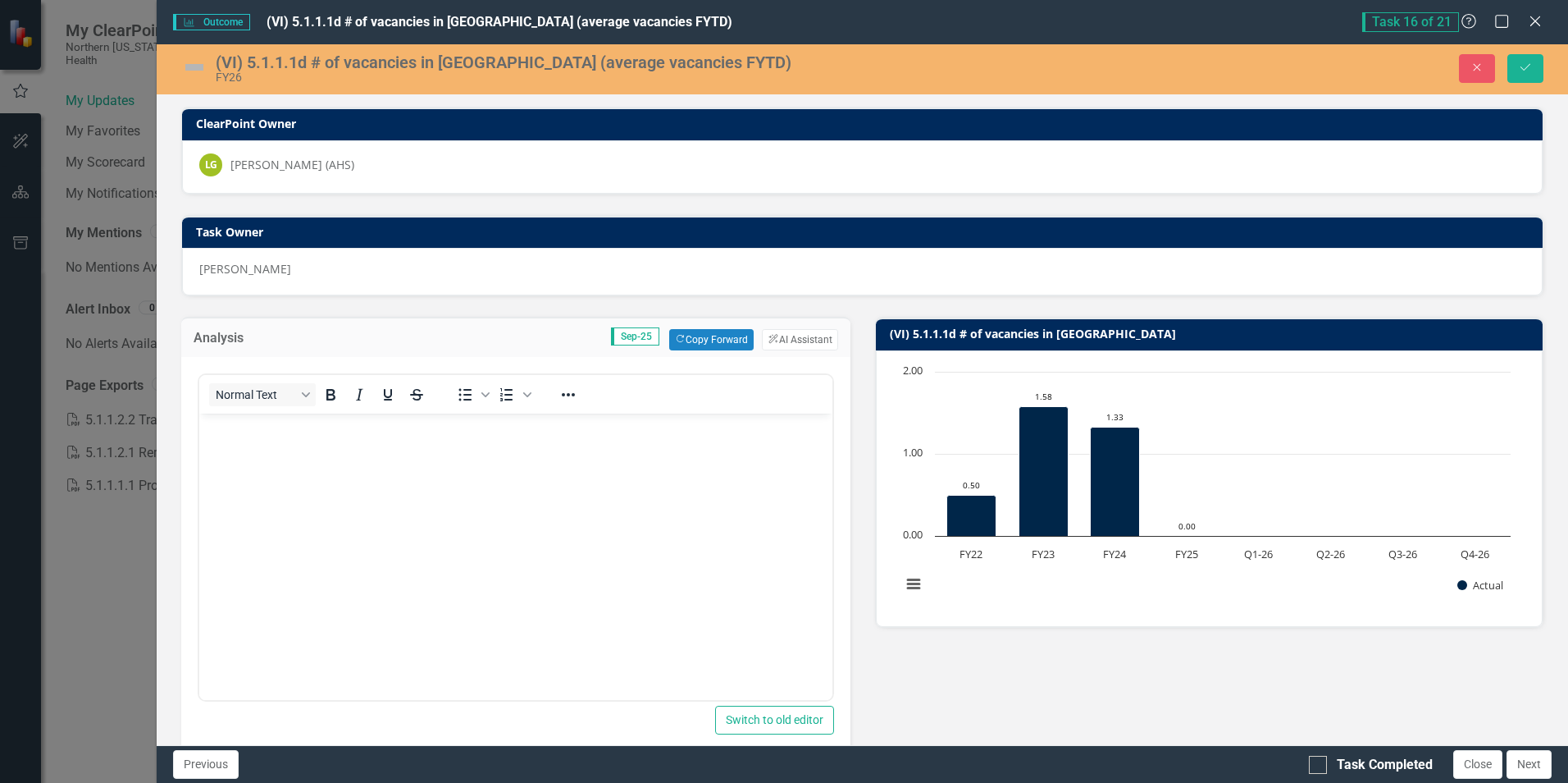
click at [459, 434] on p "Rich Text Area. Press ALT-0 for help." at bounding box center [515, 427] width 624 height 20
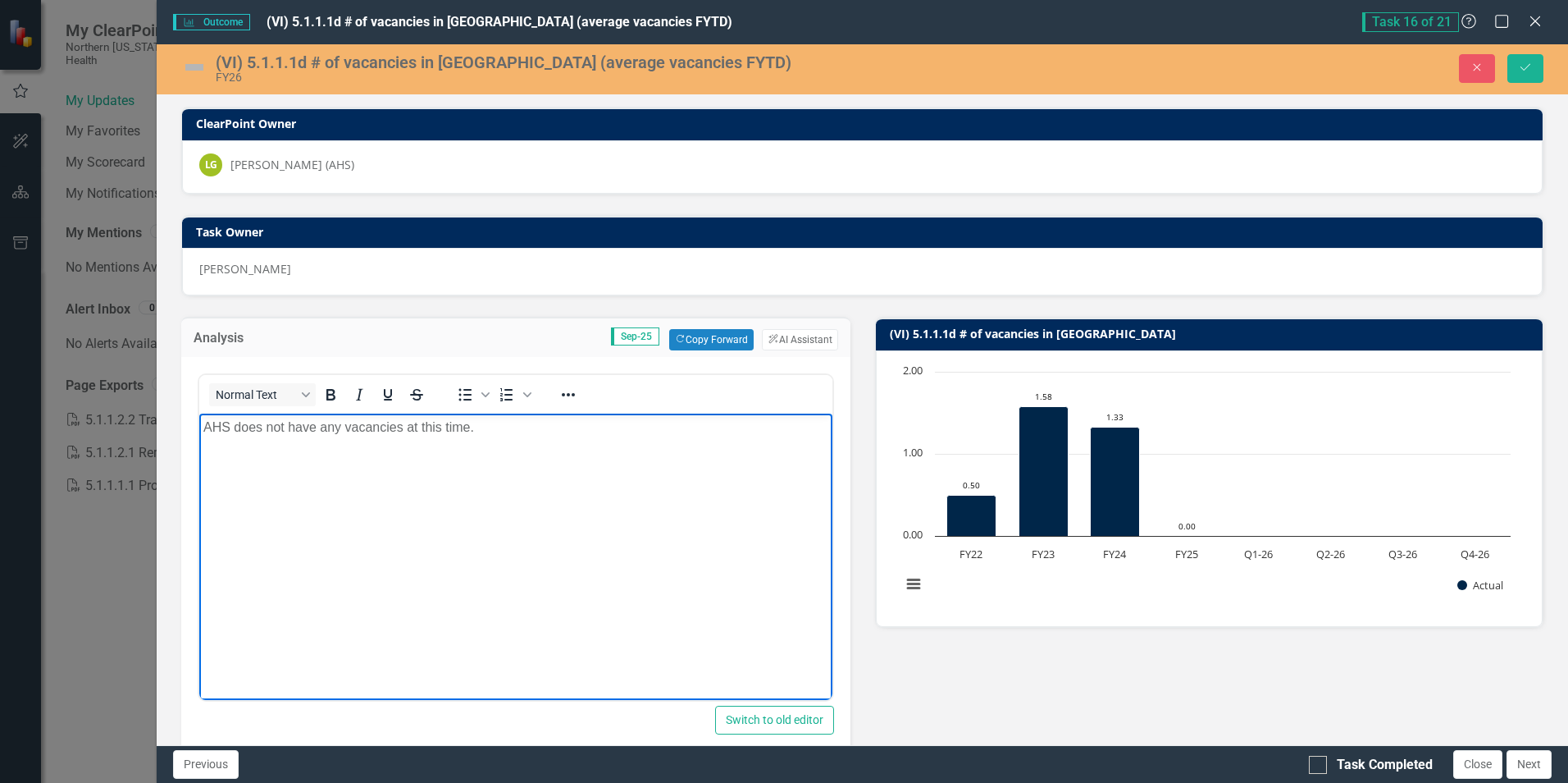
drag, startPoint x: 248, startPoint y: 426, endPoint x: 567, endPoint y: 444, distance: 319.5
click at [567, 444] on body "AHS does not have any vacancies at this time." at bounding box center [516, 536] width 633 height 246
drag, startPoint x: 231, startPoint y: 425, endPoint x: 192, endPoint y: 425, distance: 39.0
click at [199, 425] on html "AHS does not have any vacancies at this time." at bounding box center [516, 536] width 633 height 246
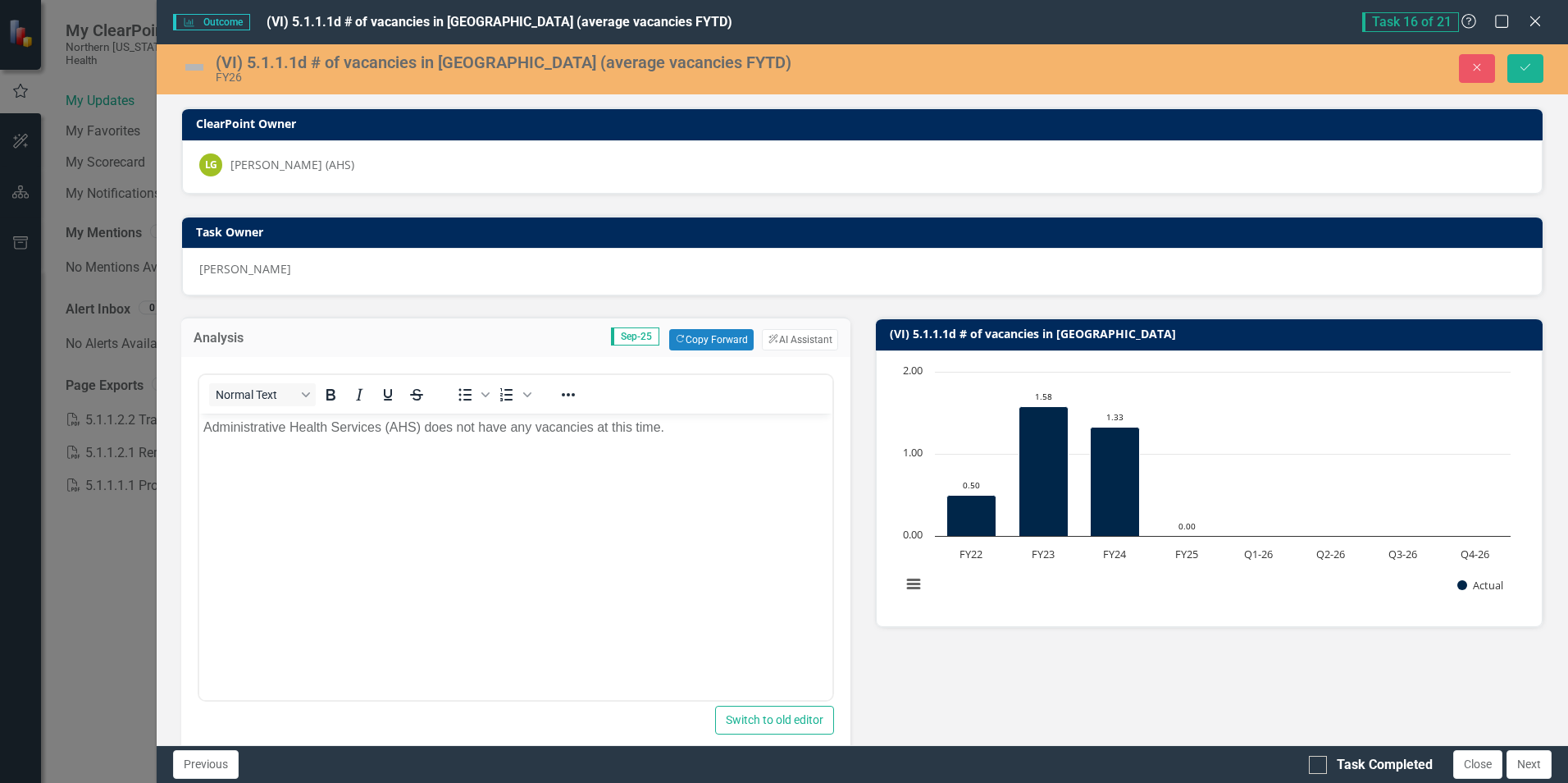
click at [192, 64] on img at bounding box center [194, 66] width 26 height 26
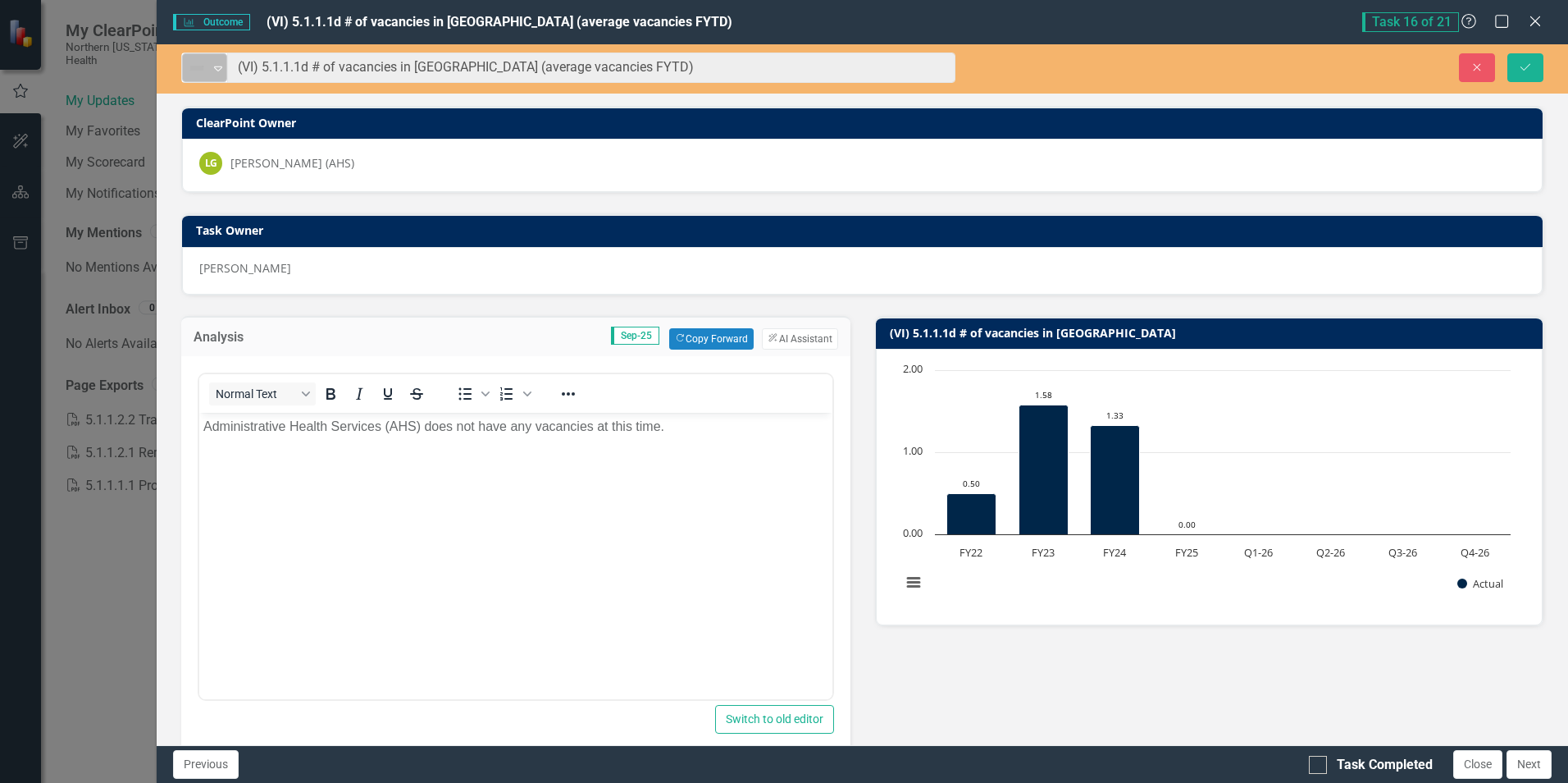
click at [226, 68] on icon "Expand" at bounding box center [218, 68] width 16 height 13
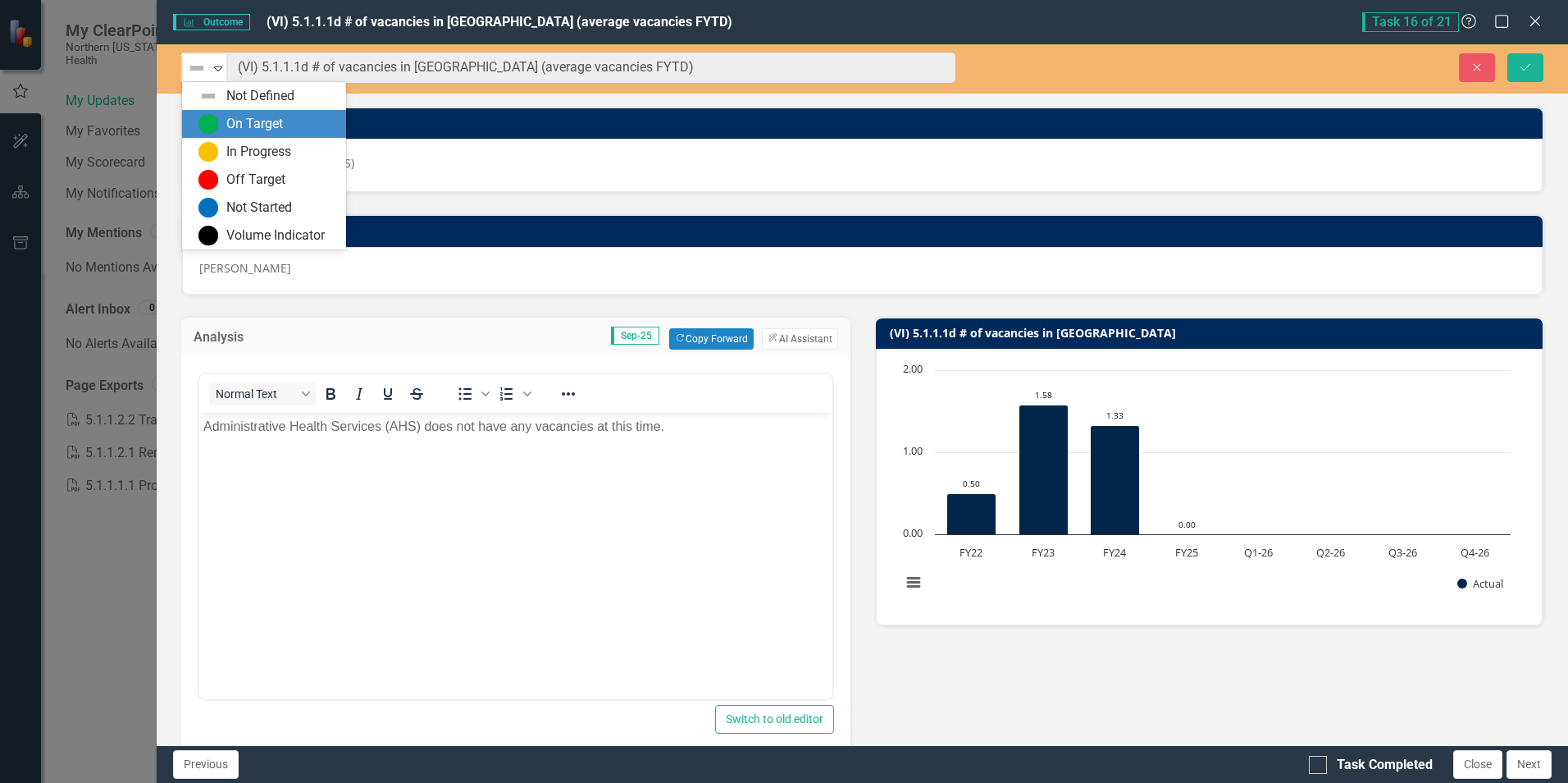
click at [225, 119] on div "On Target" at bounding box center [267, 124] width 138 height 20
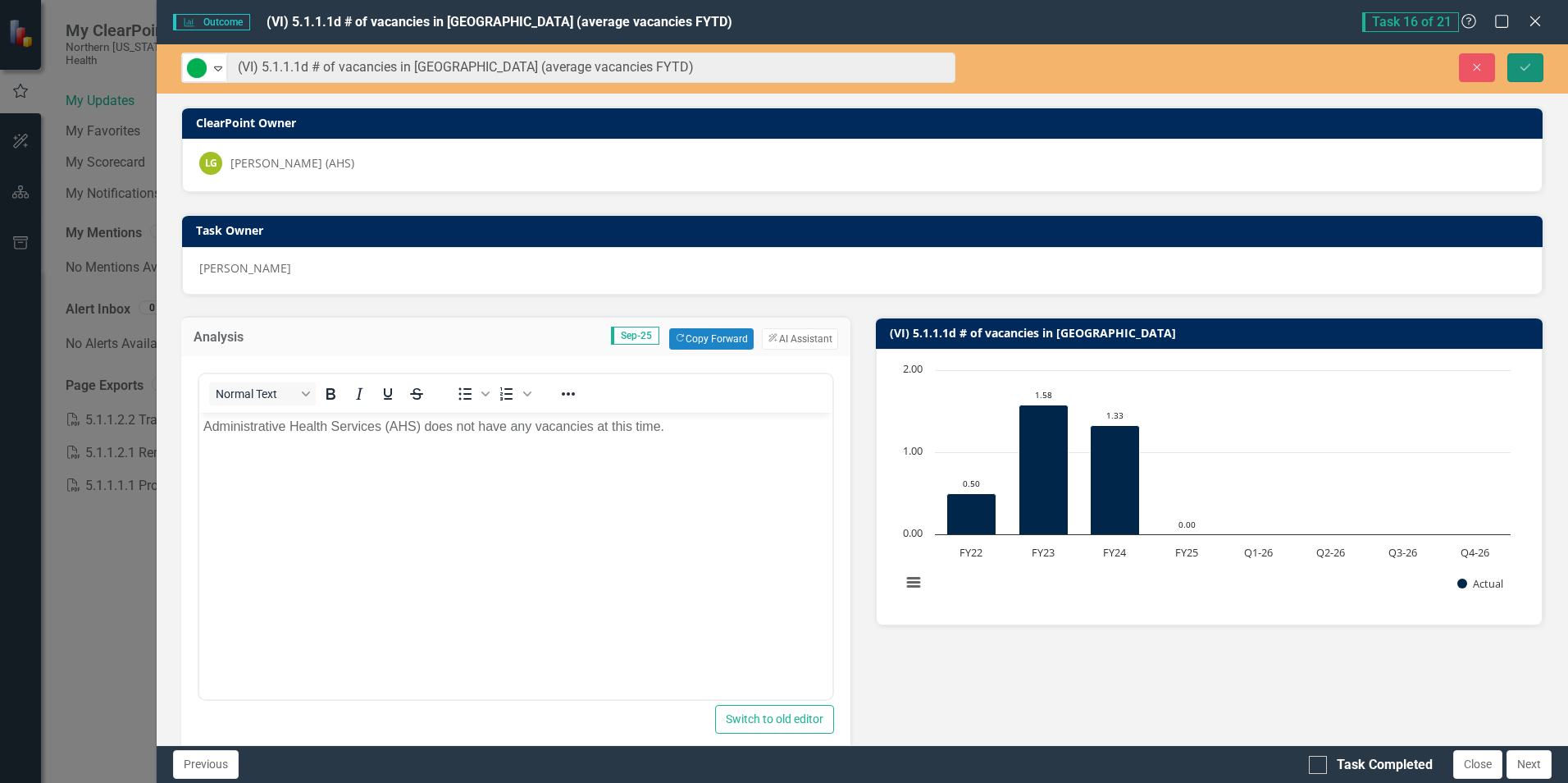
click at [1532, 65] on icon "Save" at bounding box center [1525, 67] width 14 height 12
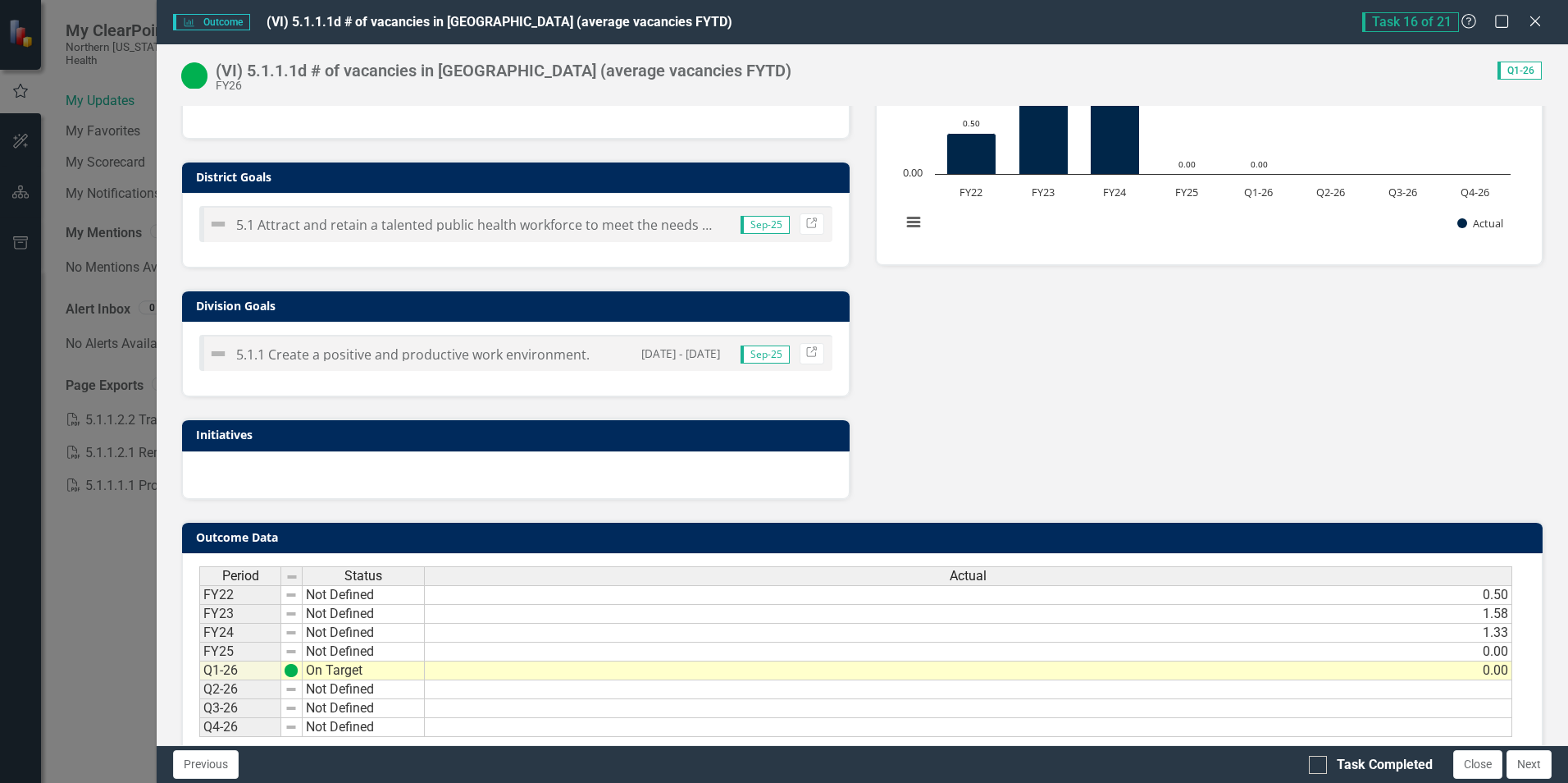
scroll to position [395, 0]
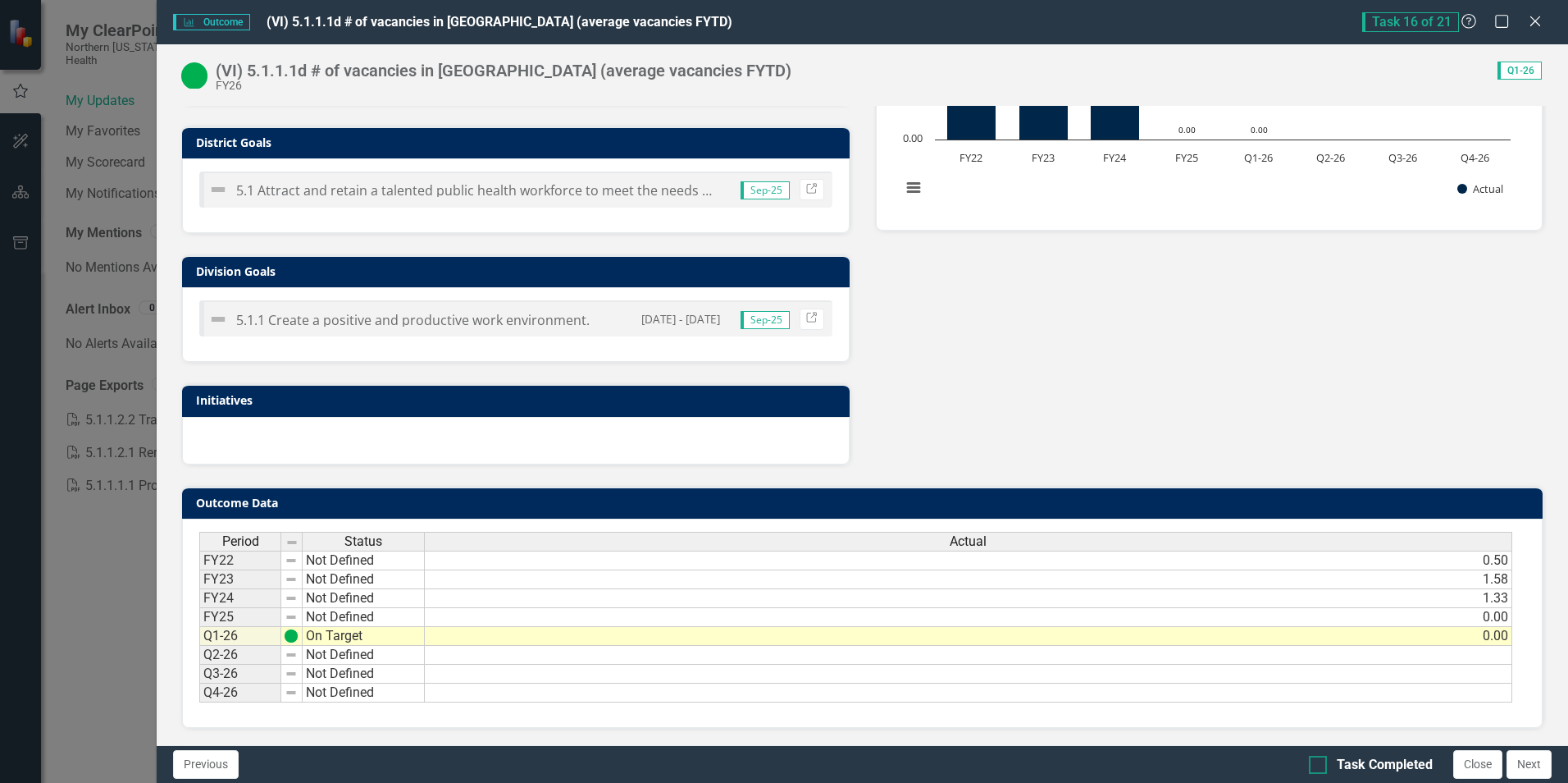
click at [1314, 761] on input "Task Completed" at bounding box center [1314, 760] width 11 height 11
checkbox input "true"
click at [1527, 766] on button "Next" at bounding box center [1529, 764] width 45 height 29
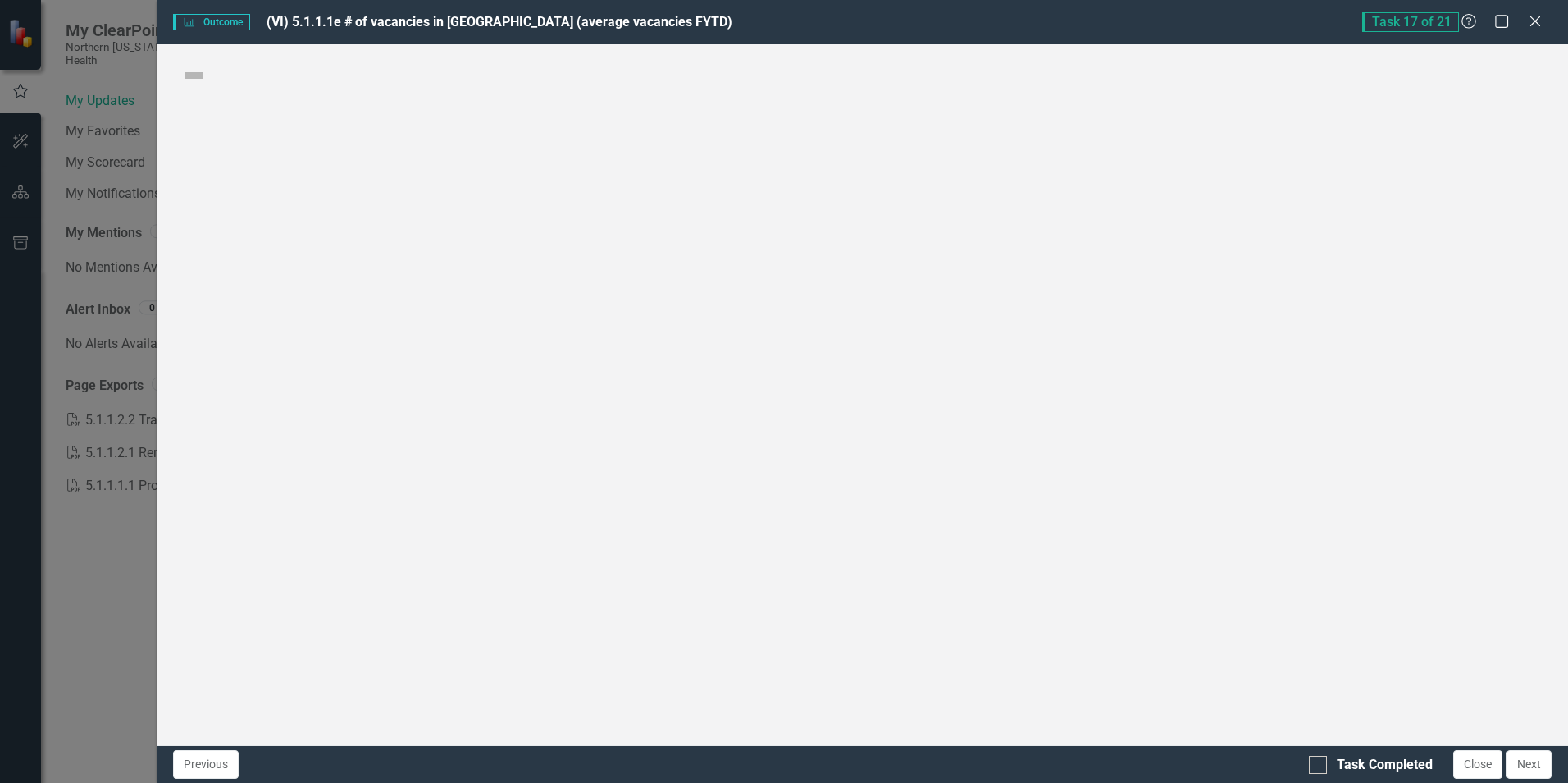
checkbox input "true"
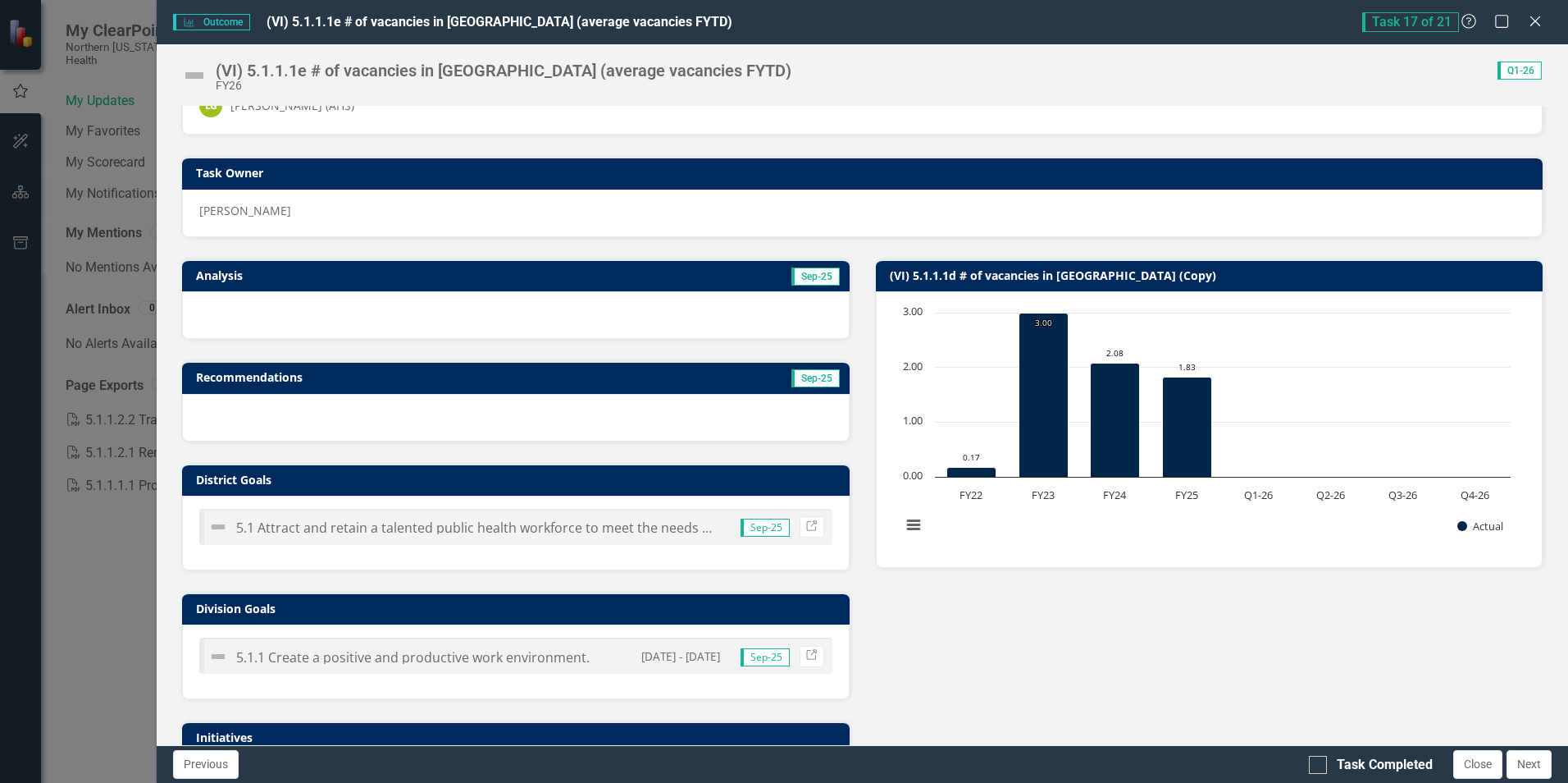
scroll to position [82, 0]
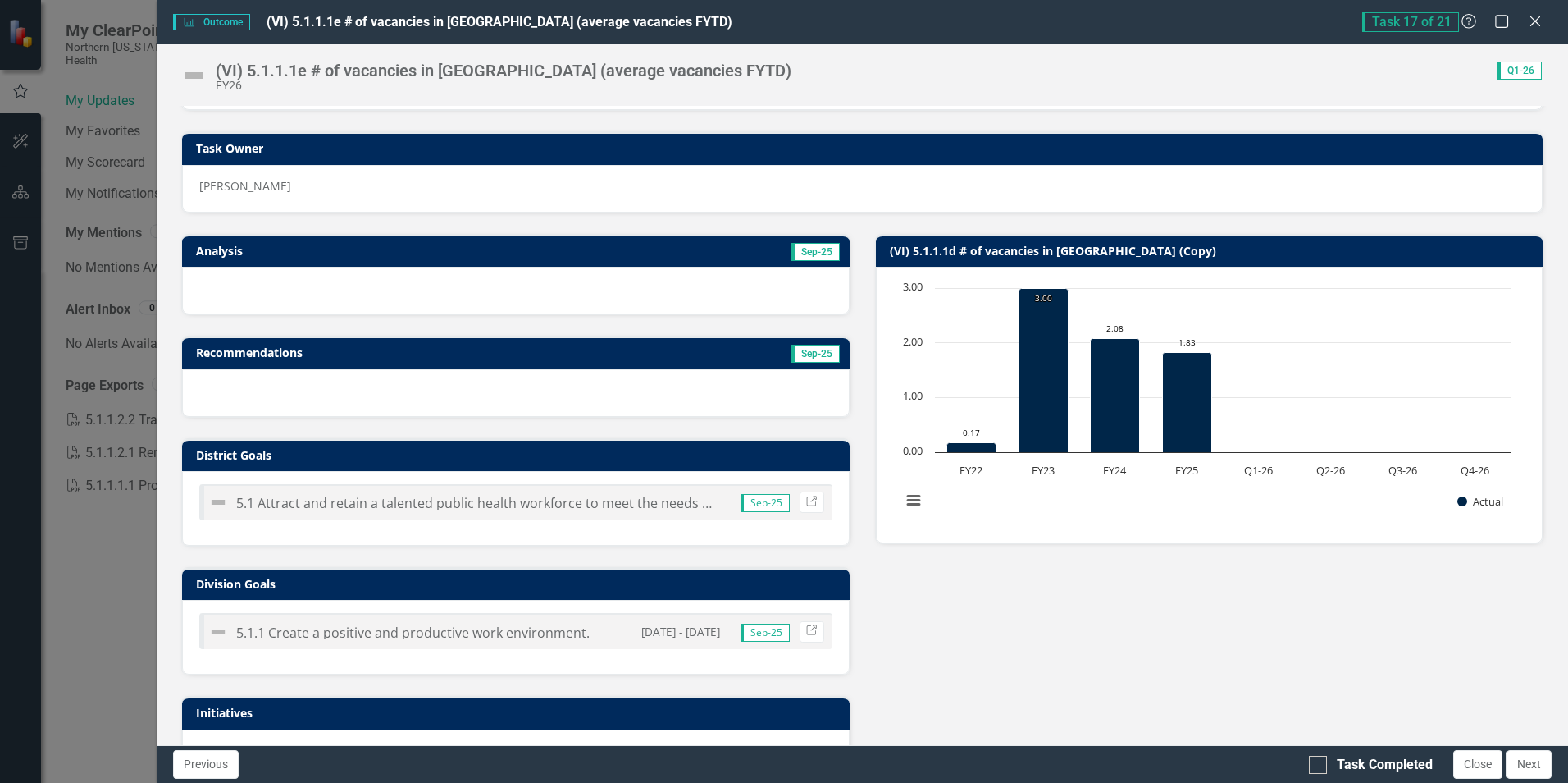
click at [474, 245] on h3 "Analysis" at bounding box center [352, 250] width 311 height 12
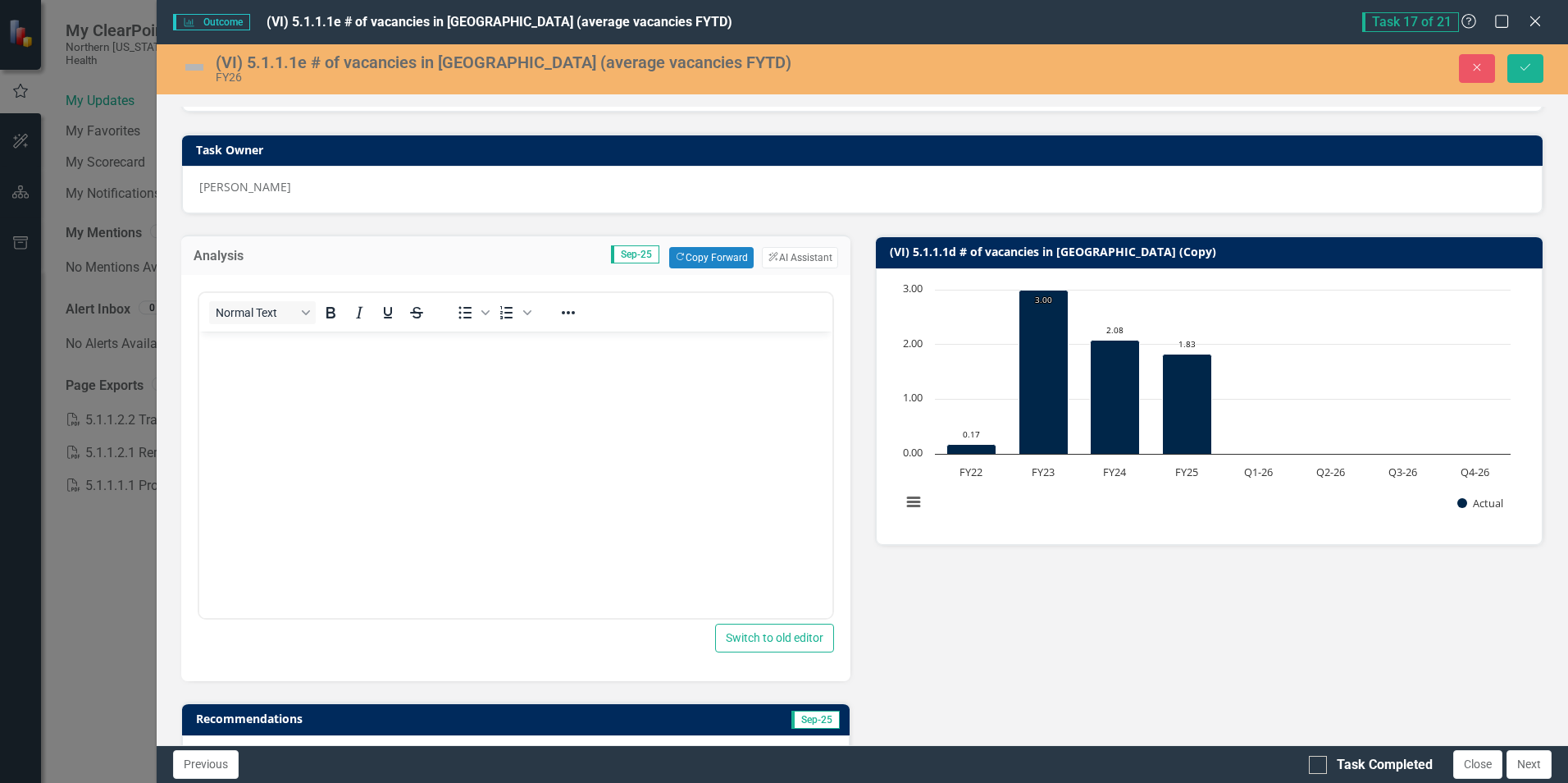
scroll to position [0, 0]
click at [317, 349] on p "Rich Text Area. Press ALT-0 for help." at bounding box center [515, 345] width 624 height 20
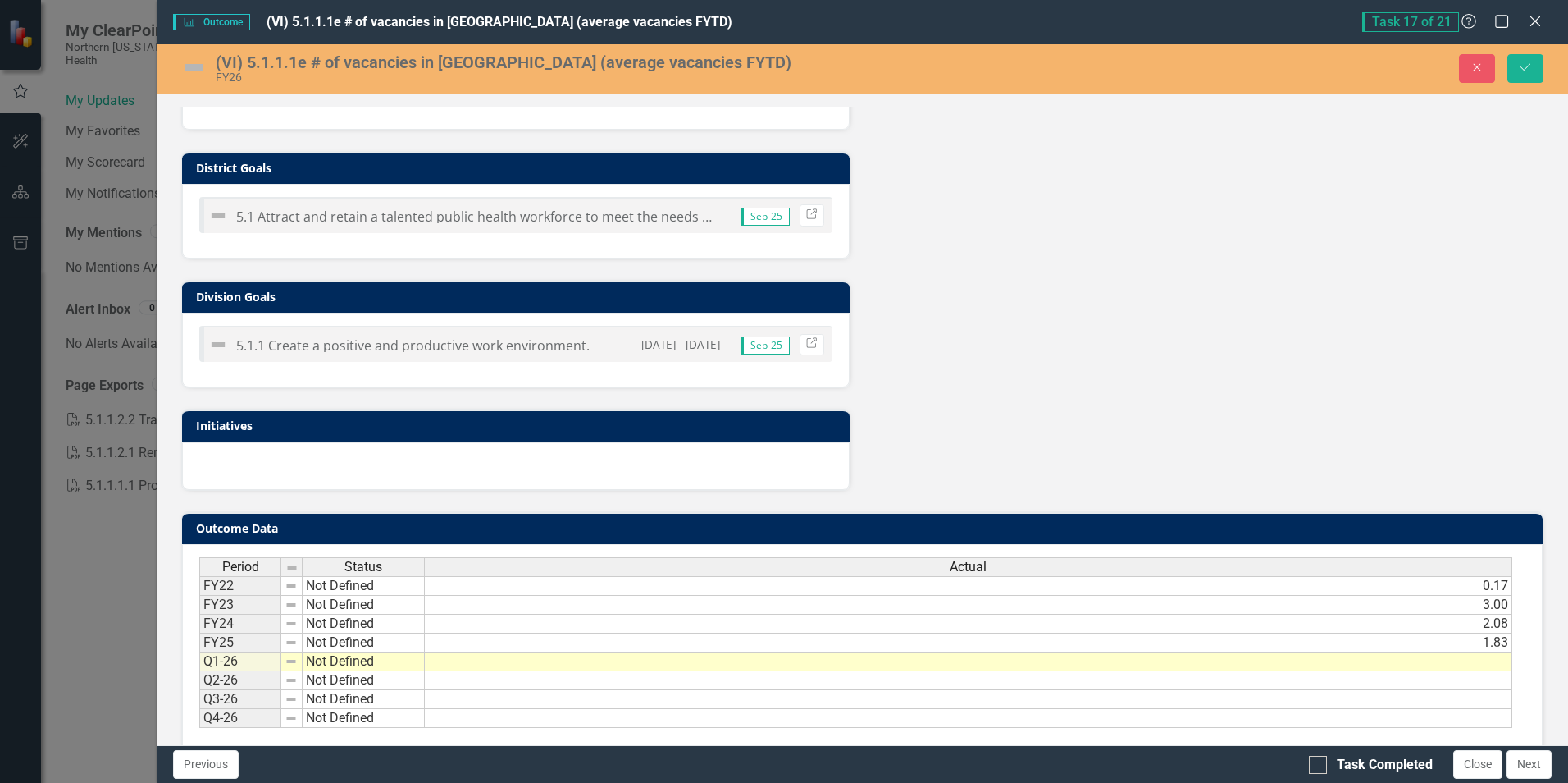
scroll to position [760, 0]
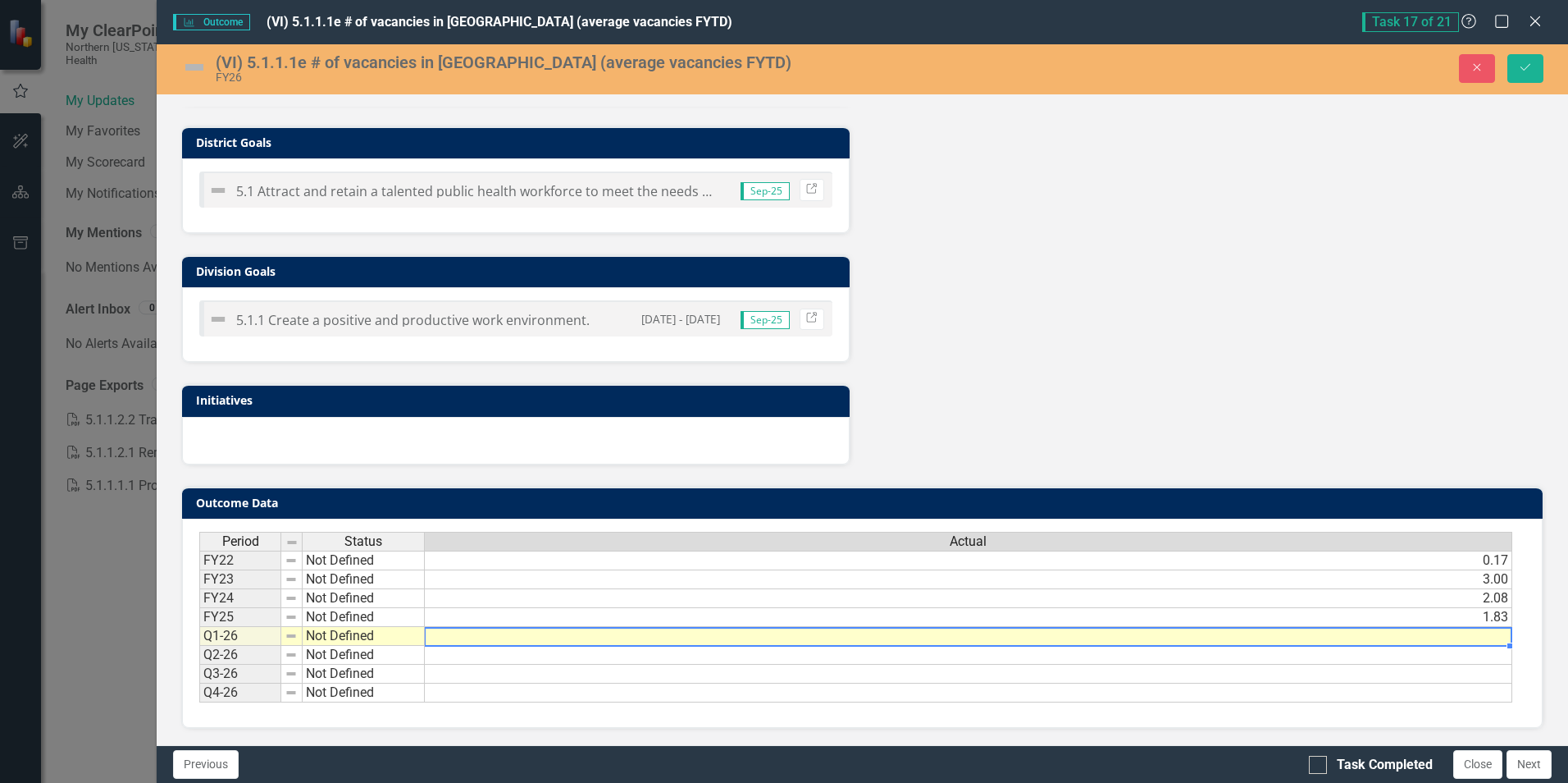
click at [1457, 634] on td at bounding box center [968, 636] width 1088 height 19
type textarea "1"
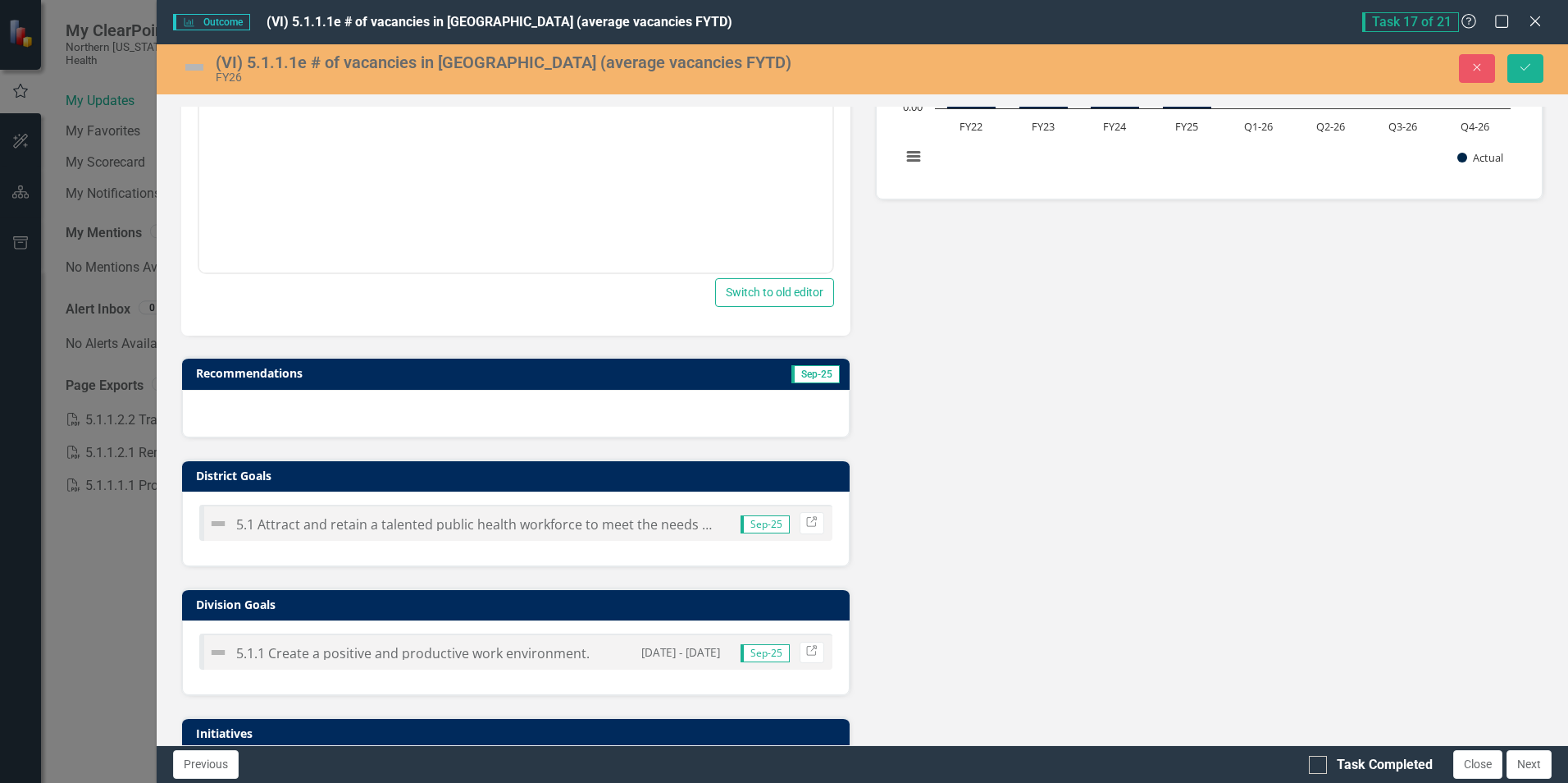
scroll to position [350, 0]
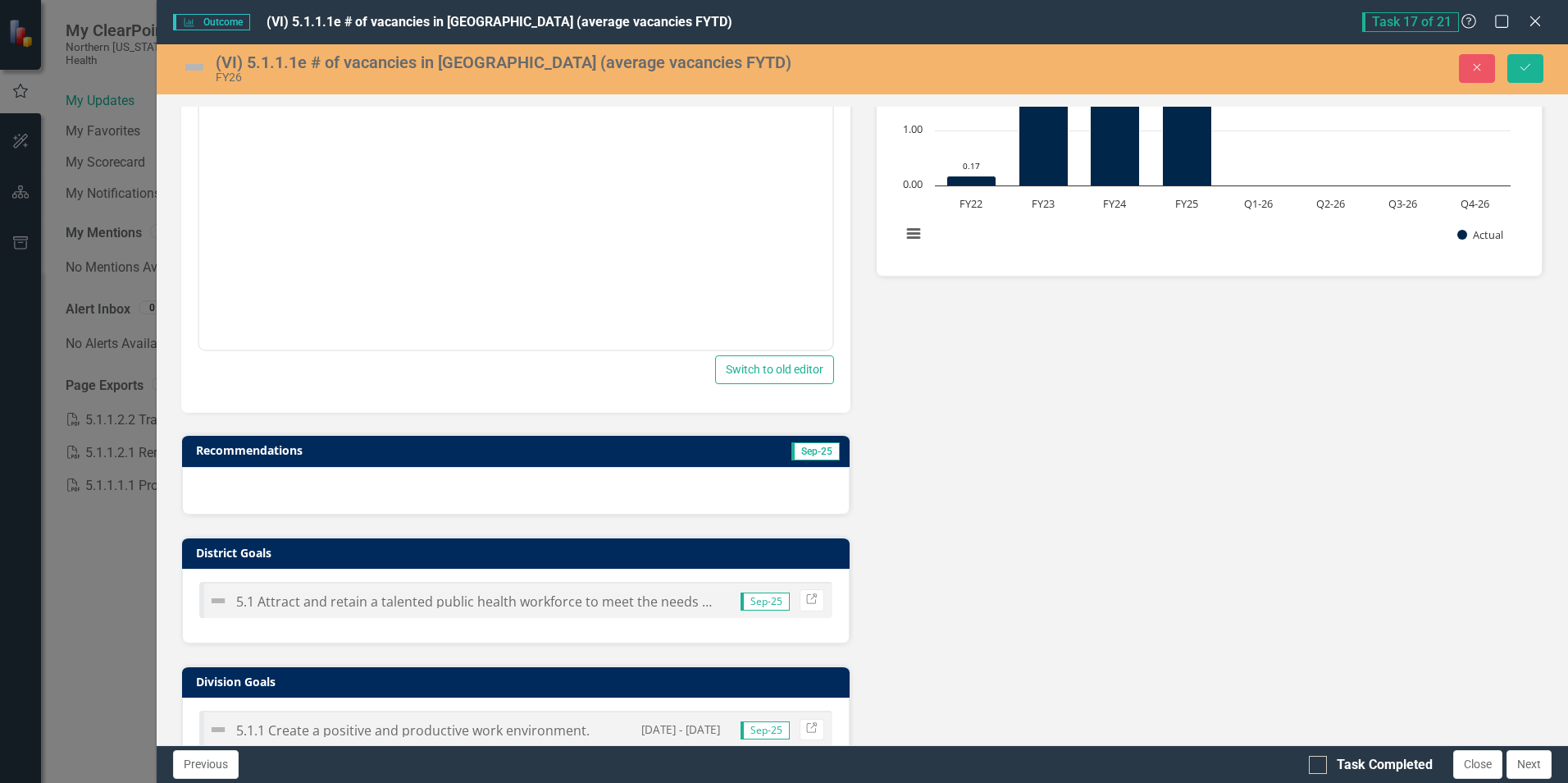
click at [197, 66] on img at bounding box center [194, 66] width 26 height 26
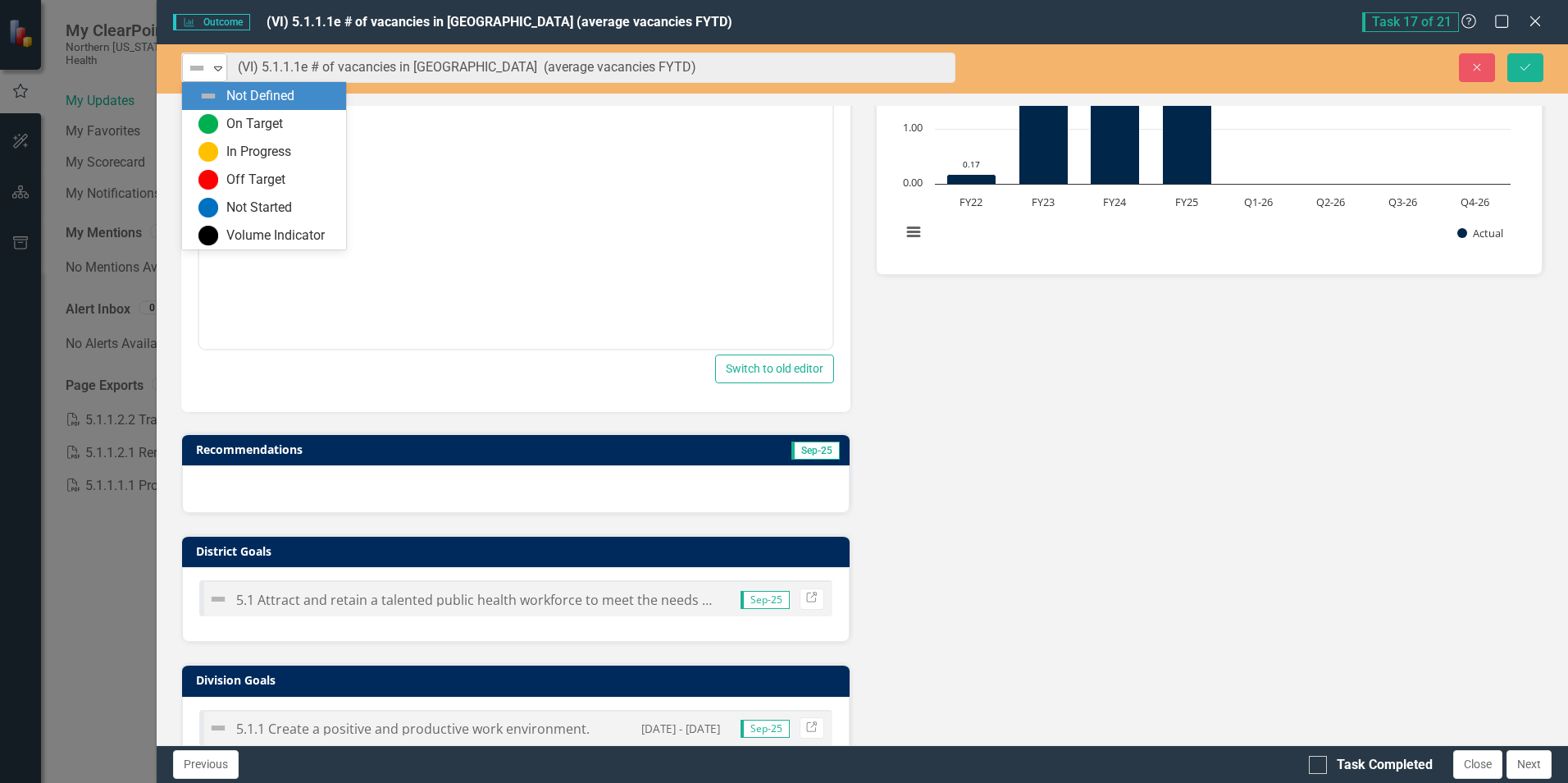
click at [215, 66] on icon at bounding box center [218, 68] width 9 height 5
drag, startPoint x: 208, startPoint y: 120, endPoint x: 33, endPoint y: 54, distance: 187.0
click at [208, 120] on img at bounding box center [208, 124] width 20 height 20
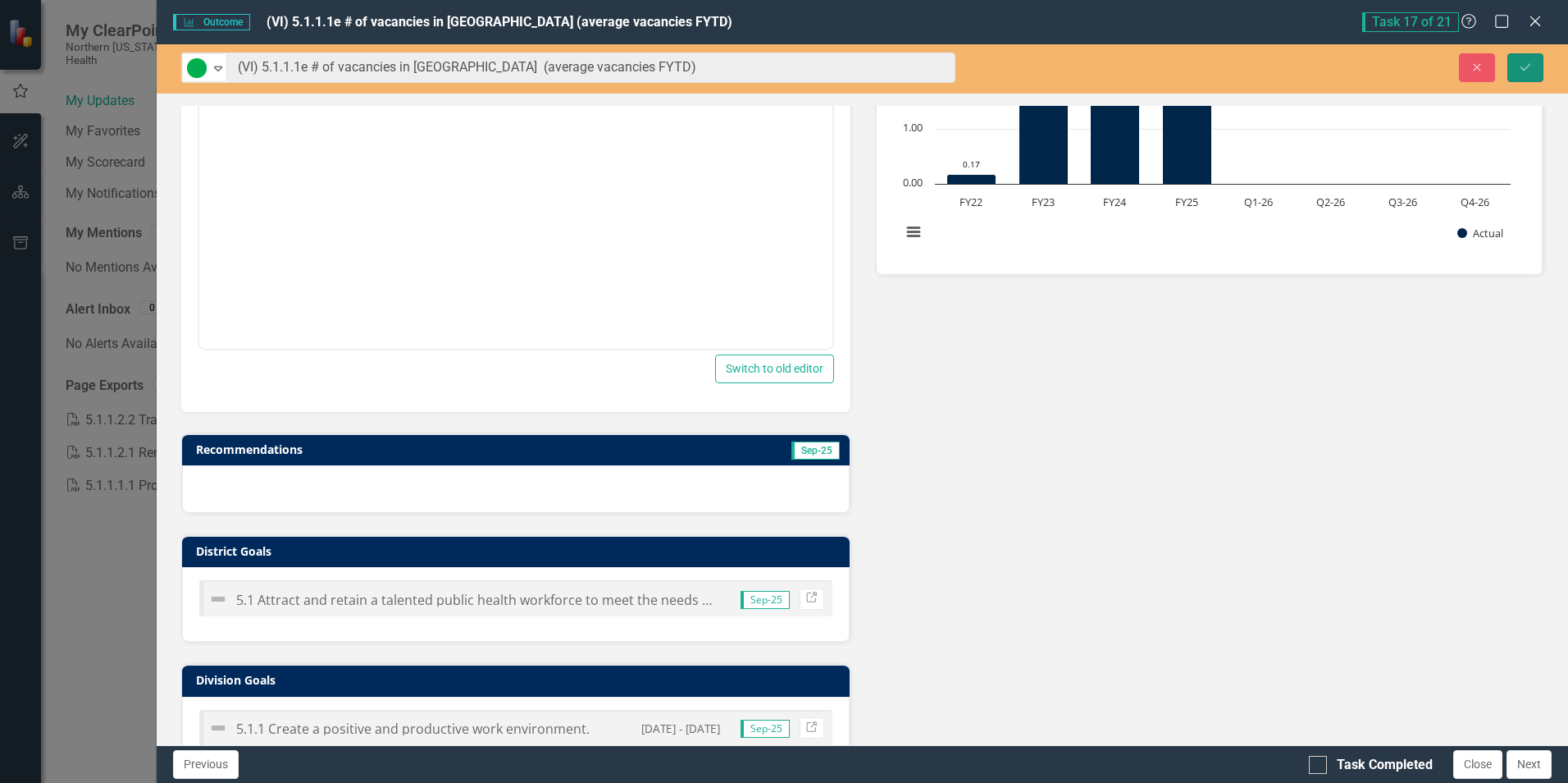
click at [1534, 65] on button "Save" at bounding box center [1526, 68] width 36 height 29
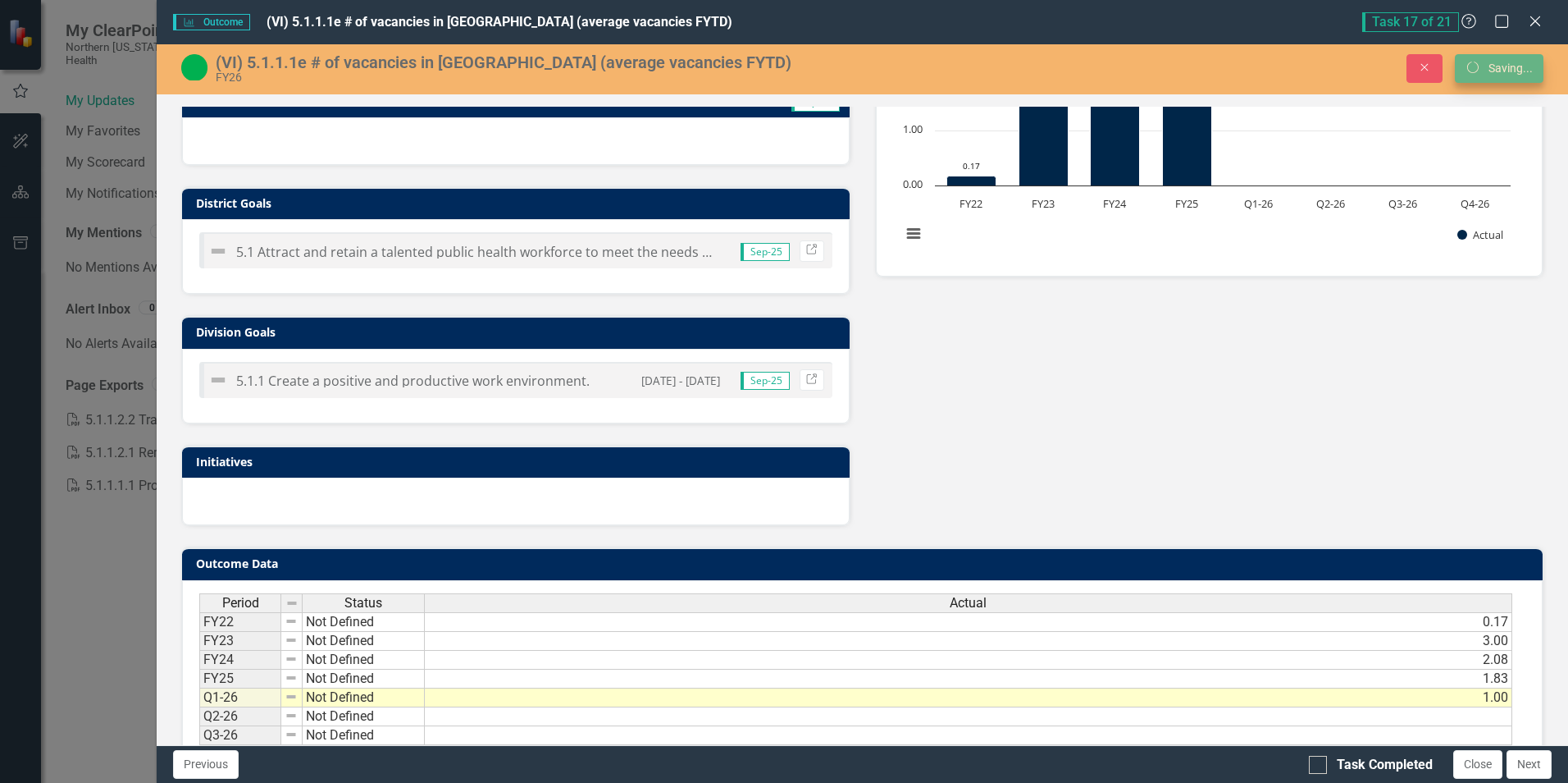
scroll to position [343, 0]
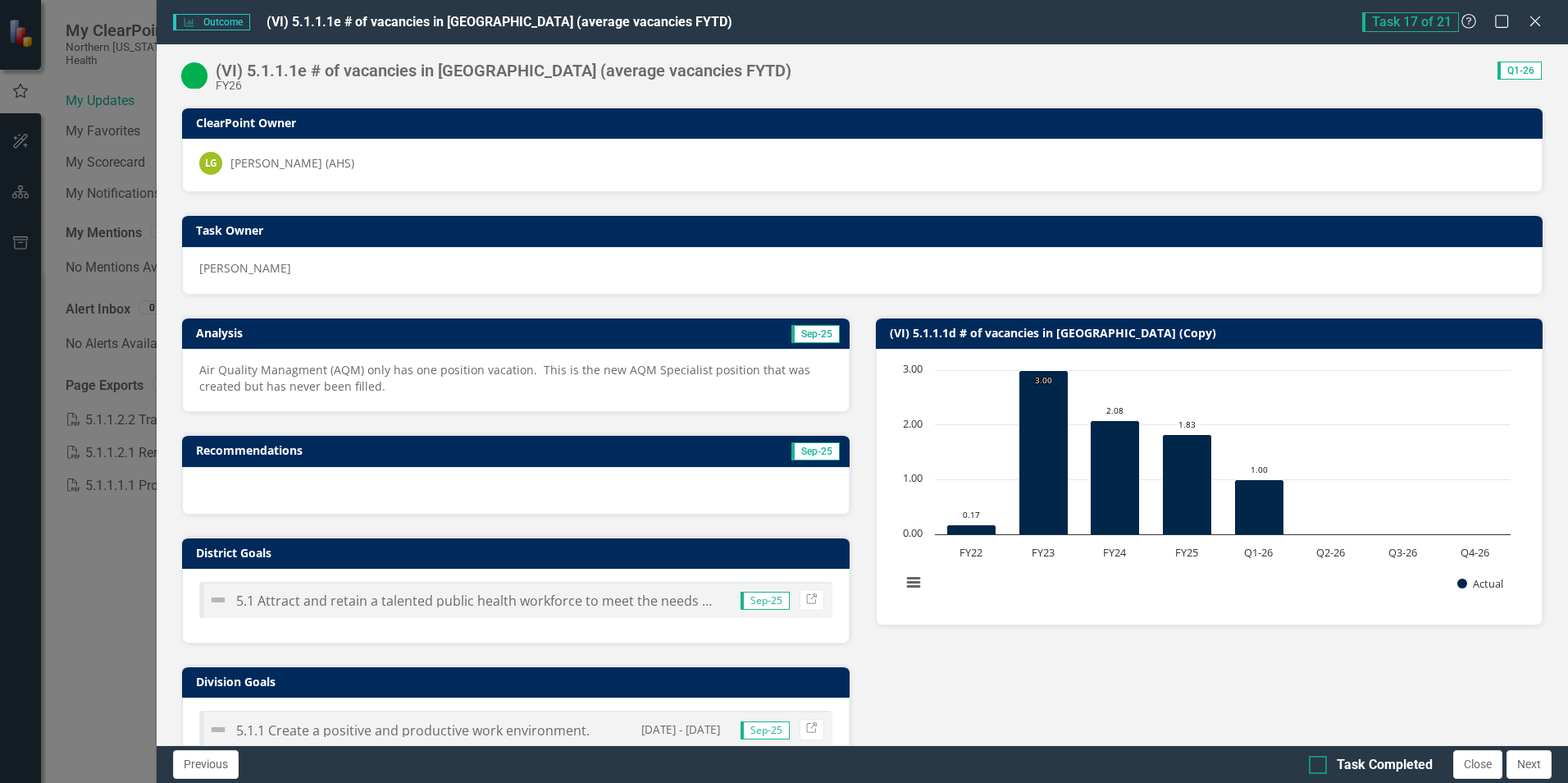
click at [1341, 760] on div "Task Completed" at bounding box center [1385, 765] width 96 height 19
click at [1320, 760] on input "Task Completed" at bounding box center [1314, 760] width 11 height 11
checkbox input "true"
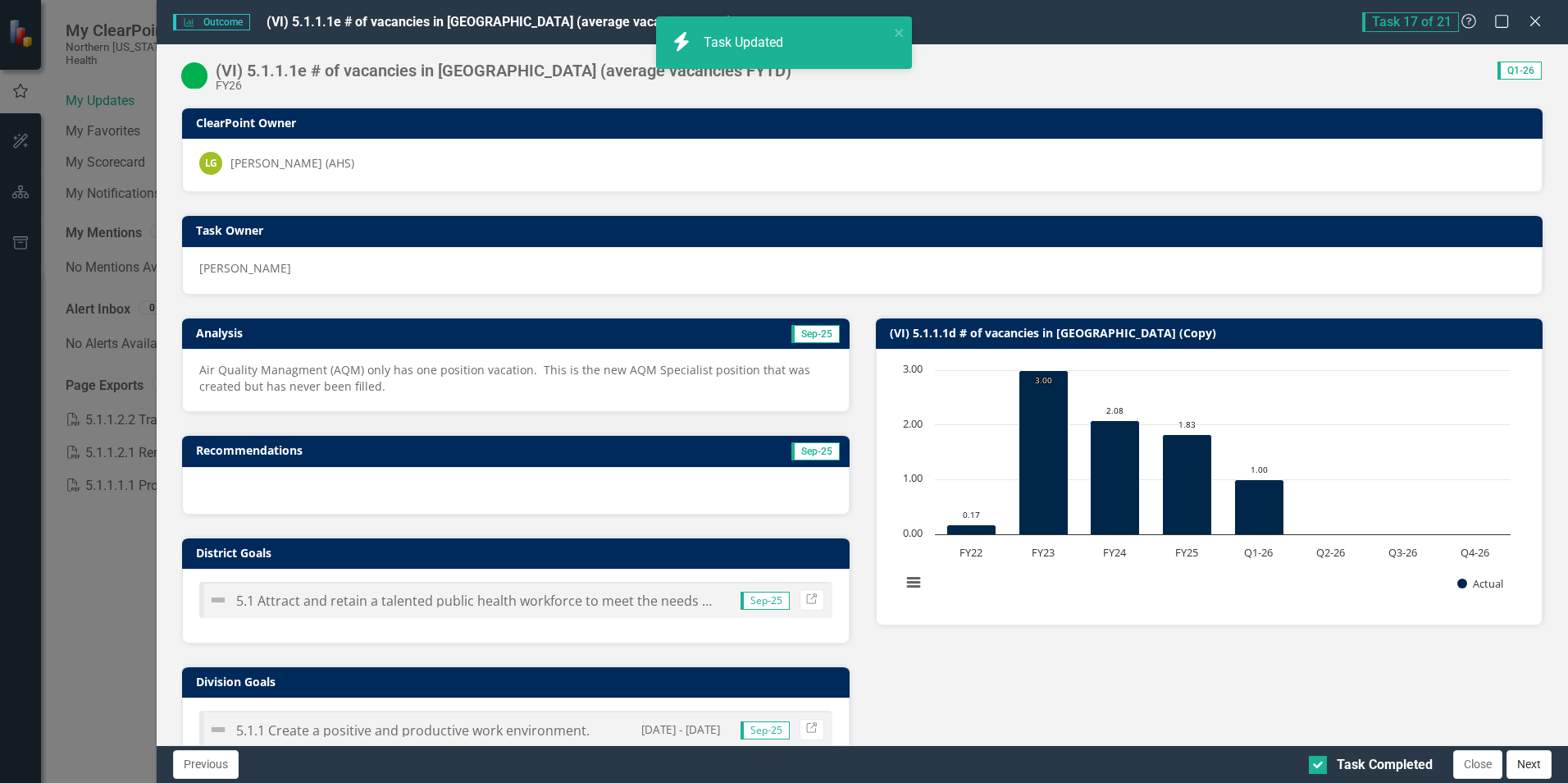
click at [1531, 765] on button "Next" at bounding box center [1529, 764] width 45 height 29
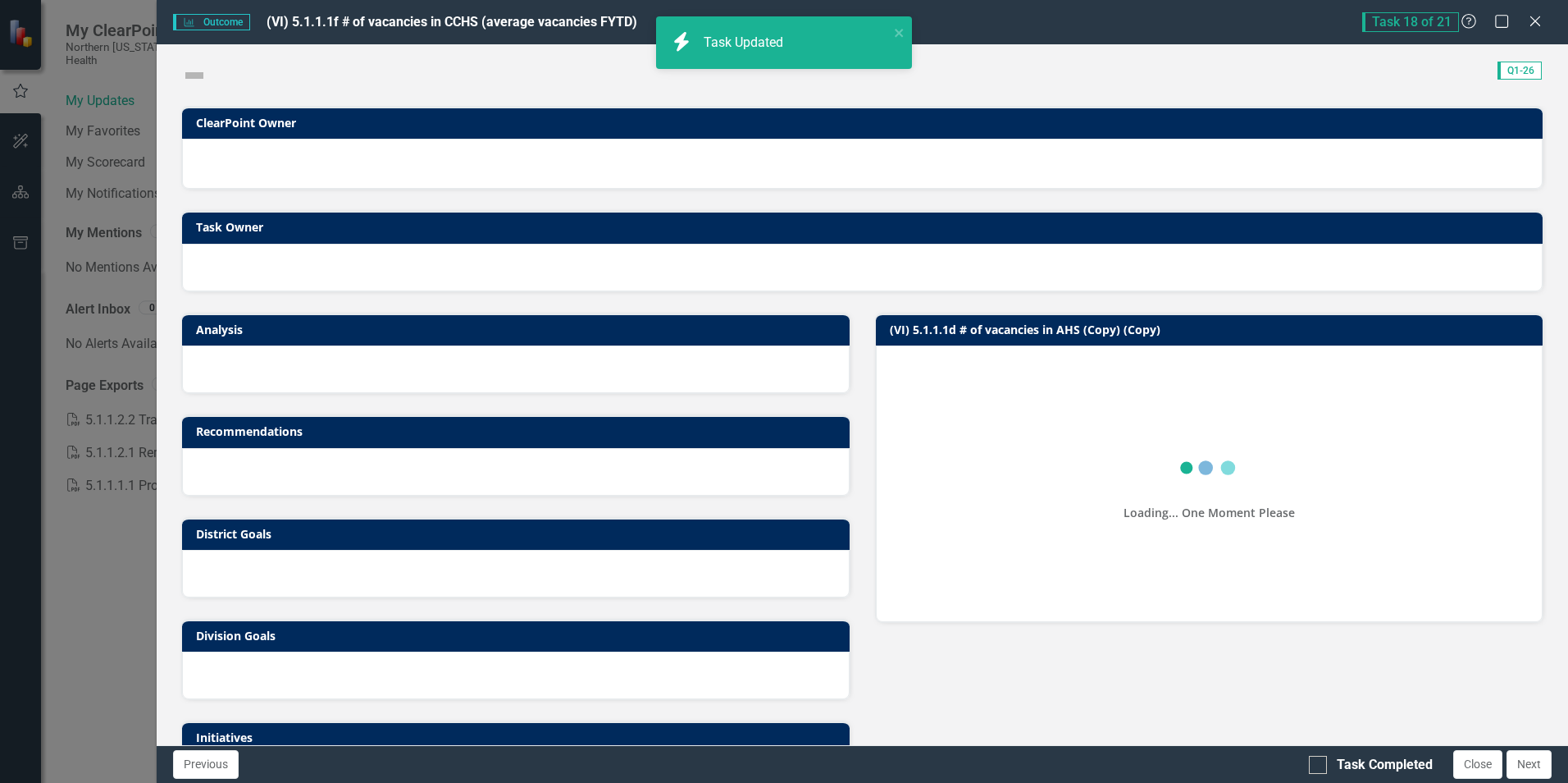
checkbox input "true"
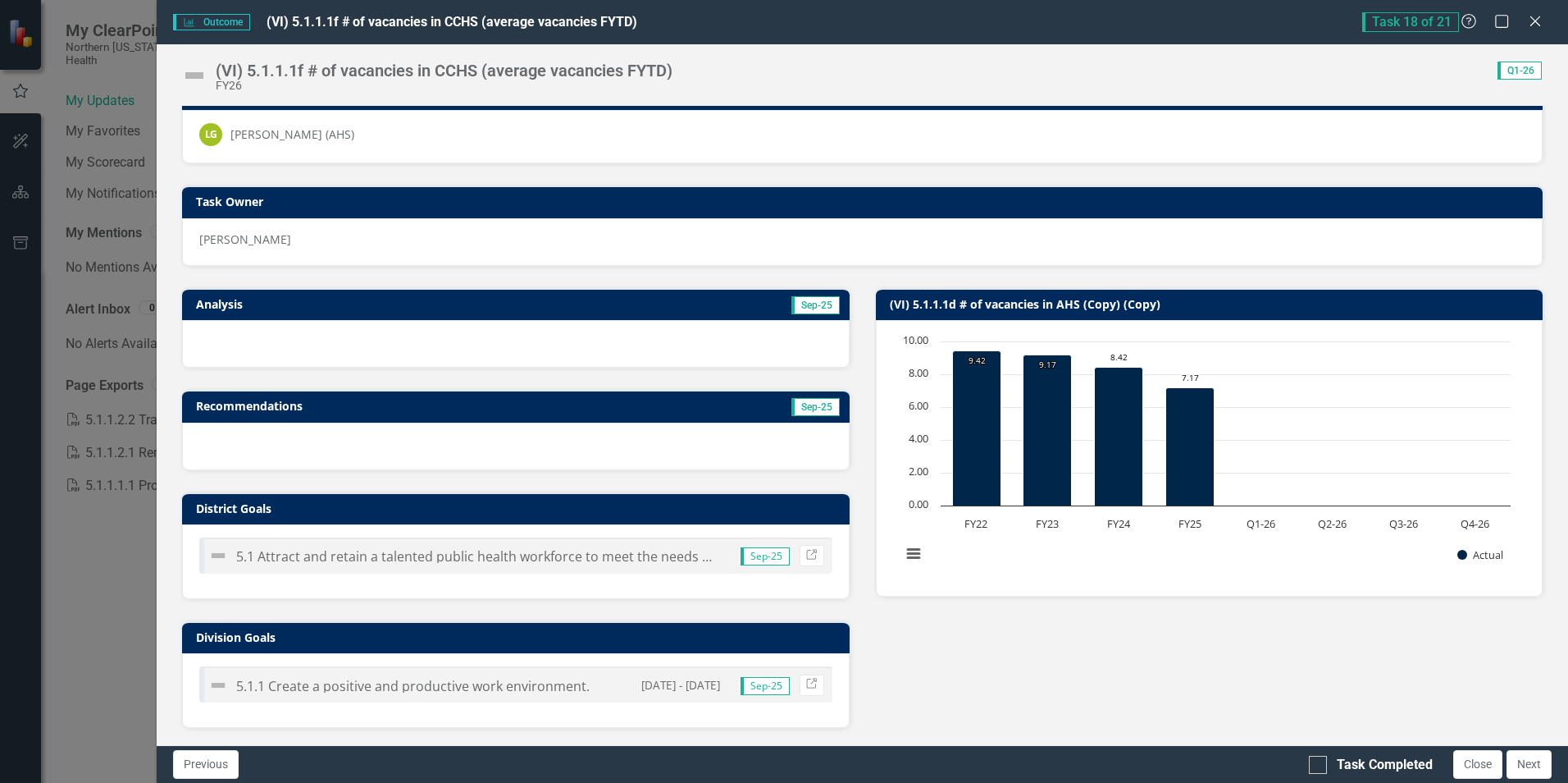
scroll to position [0, 0]
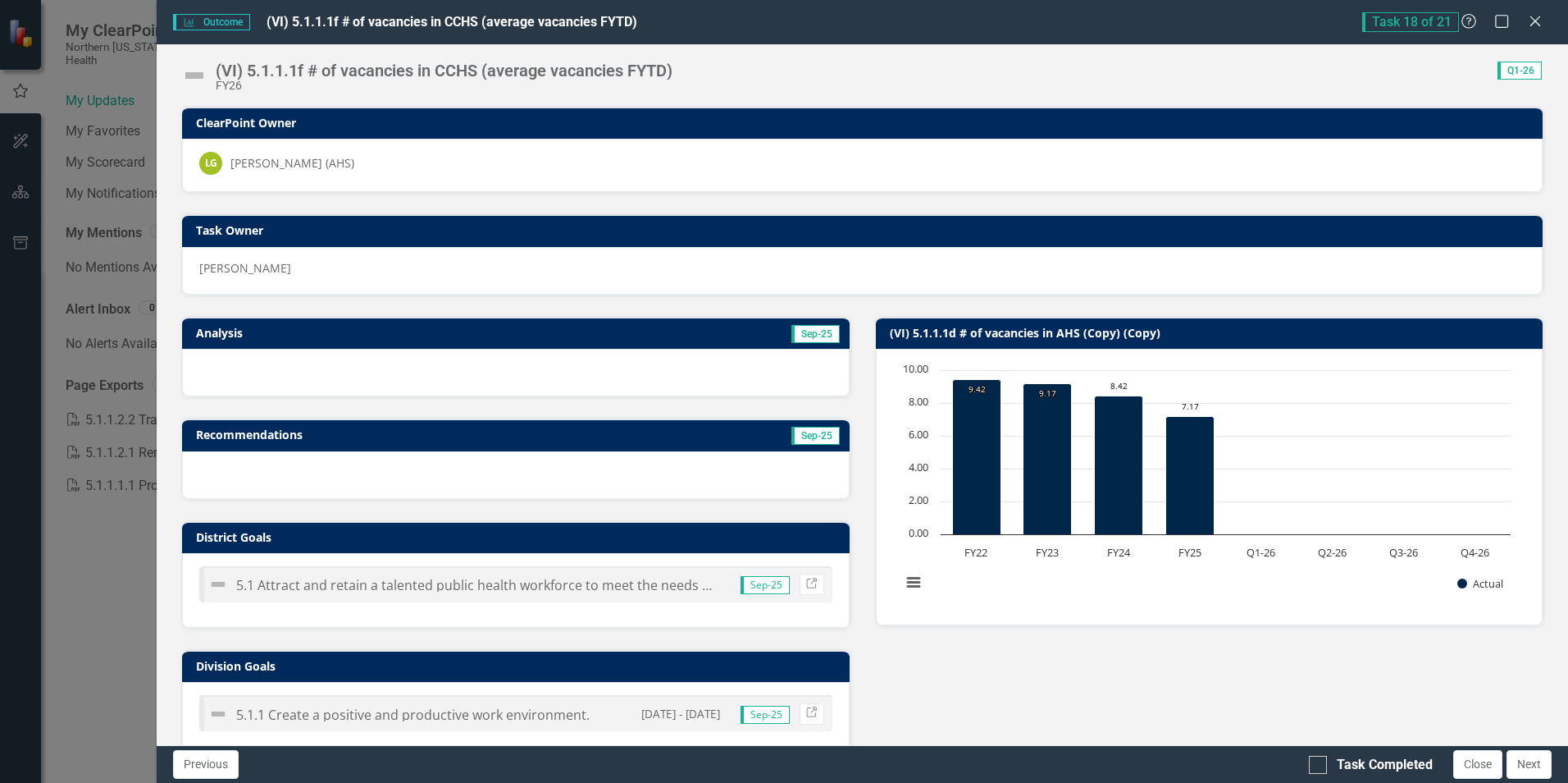
click at [637, 326] on td "Sep-25" at bounding box center [675, 334] width 334 height 25
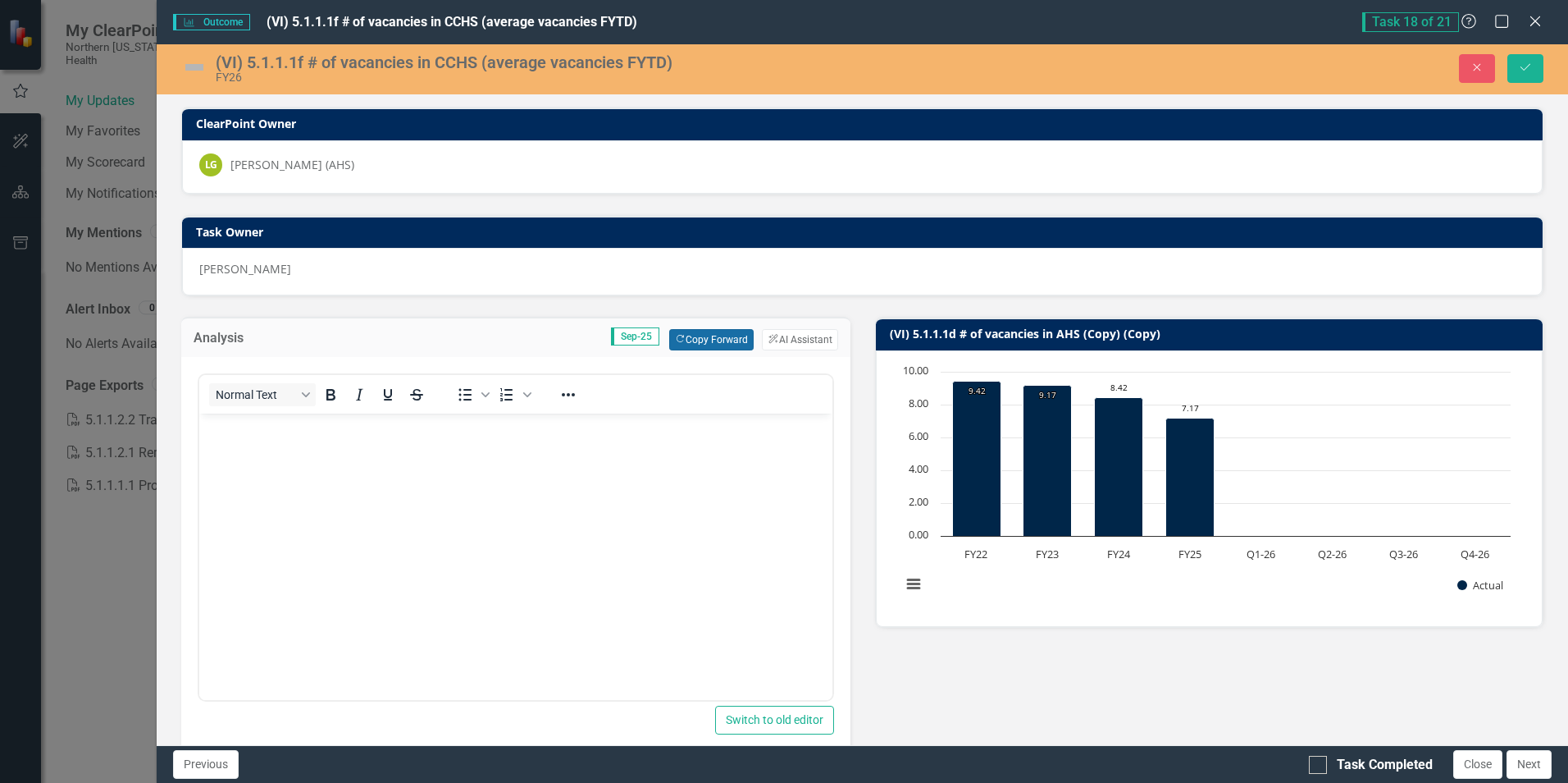
click at [704, 339] on button "Copy Forward Copy Forward" at bounding box center [711, 339] width 84 height 21
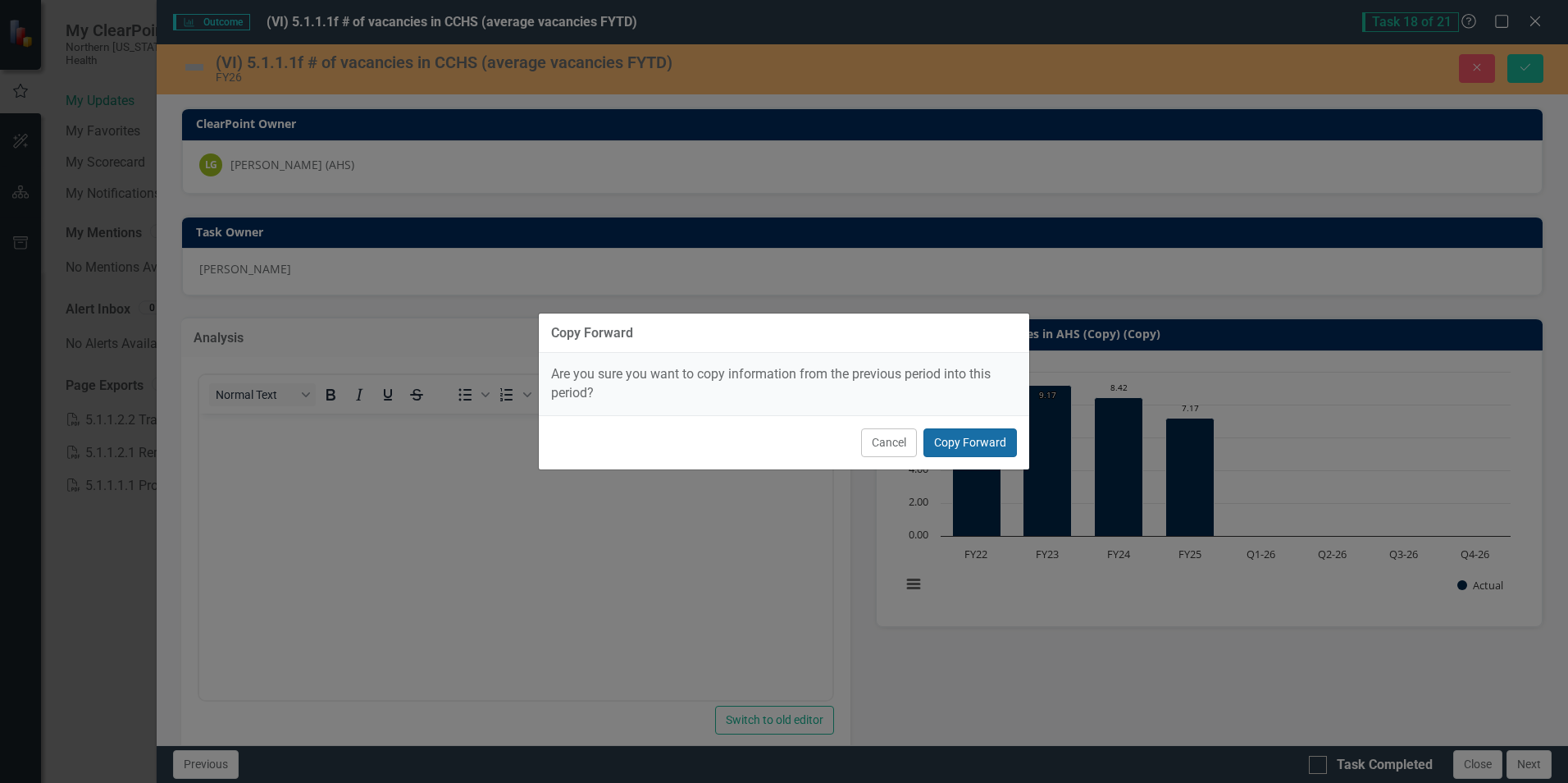
click at [997, 442] on button "Copy Forward" at bounding box center [971, 443] width 94 height 29
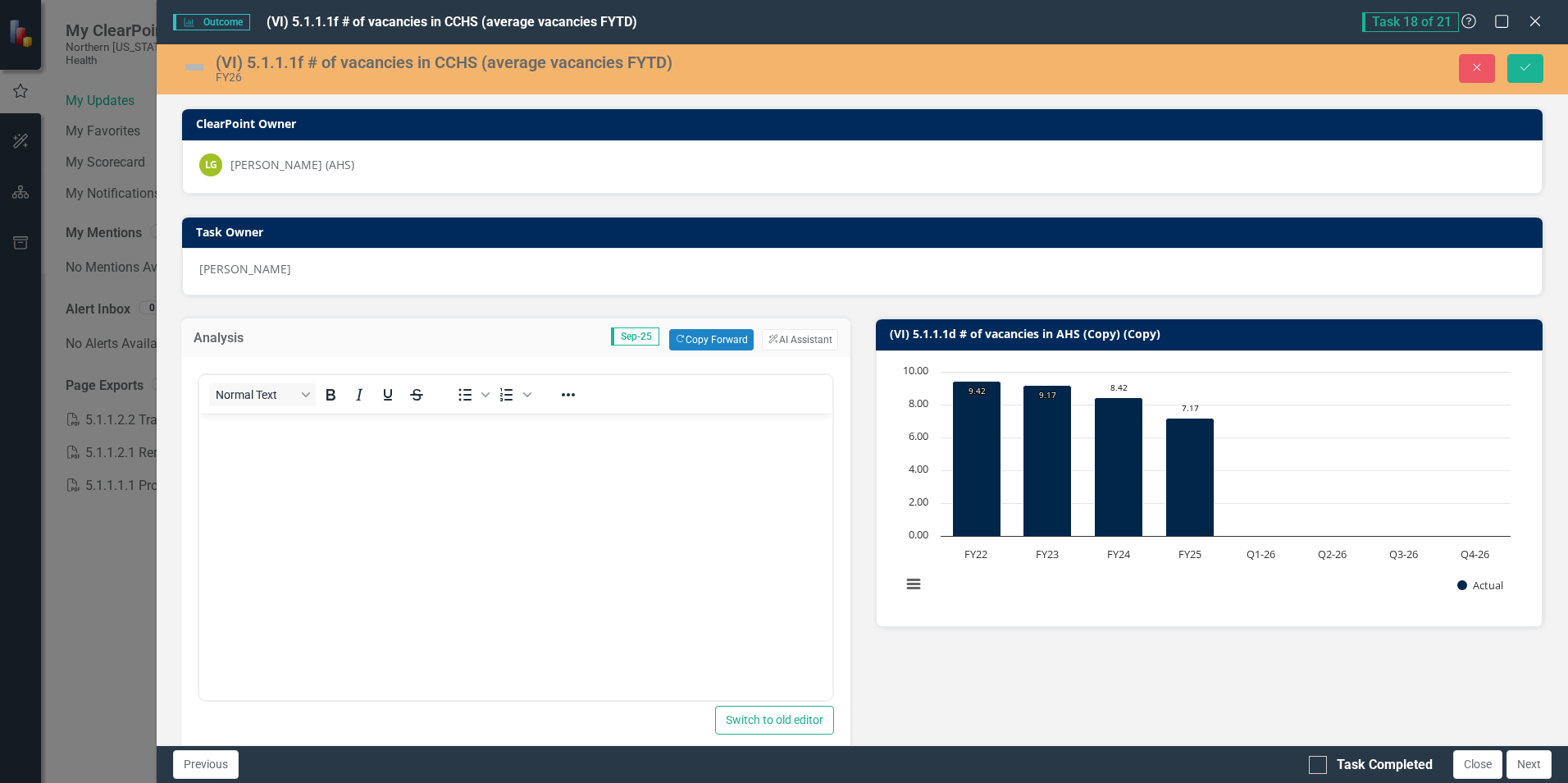
click at [287, 444] on body "Rich Text Area. Press ALT-0 for help." at bounding box center [516, 536] width 633 height 246
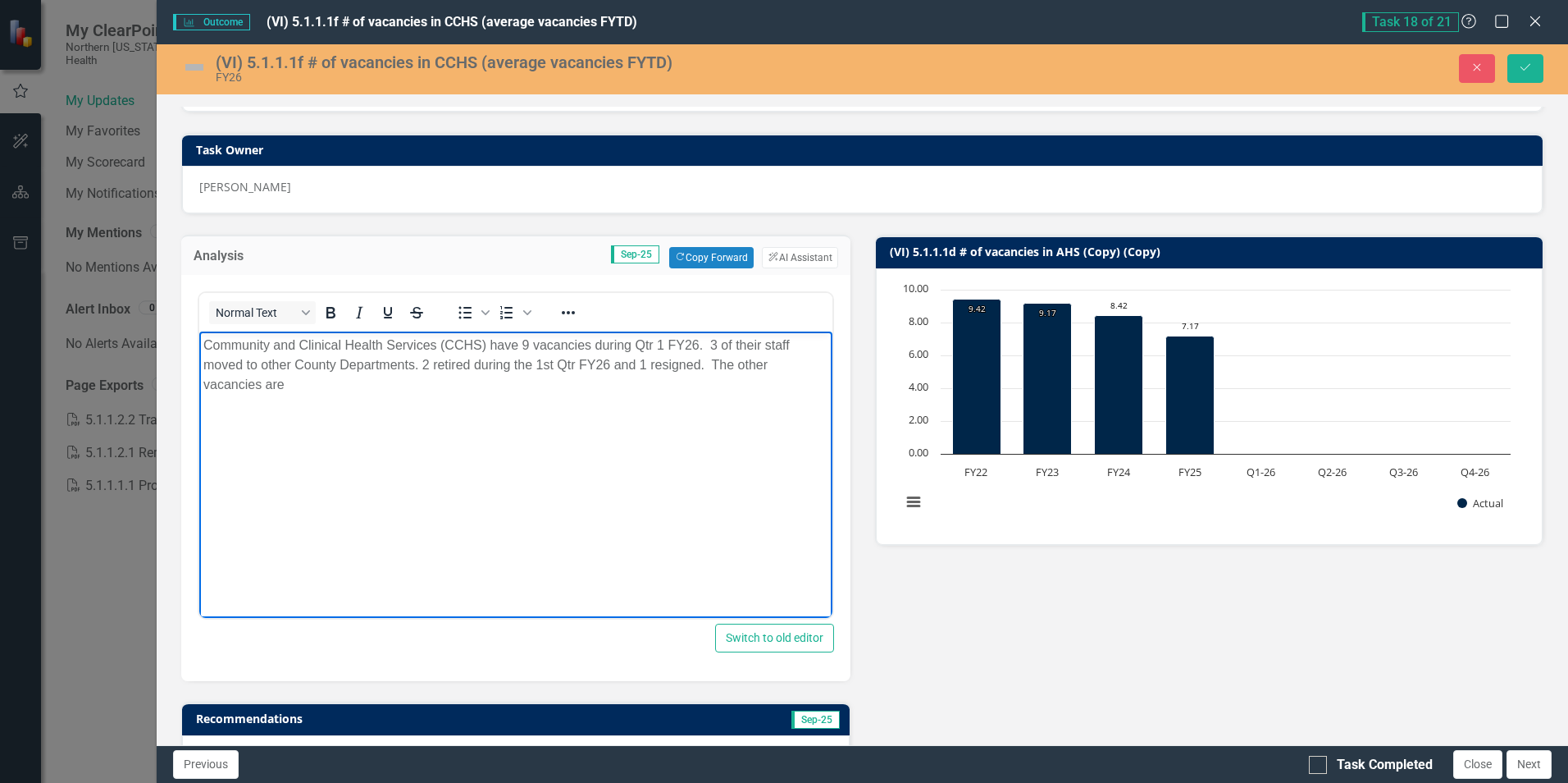
scroll to position [164, 0]
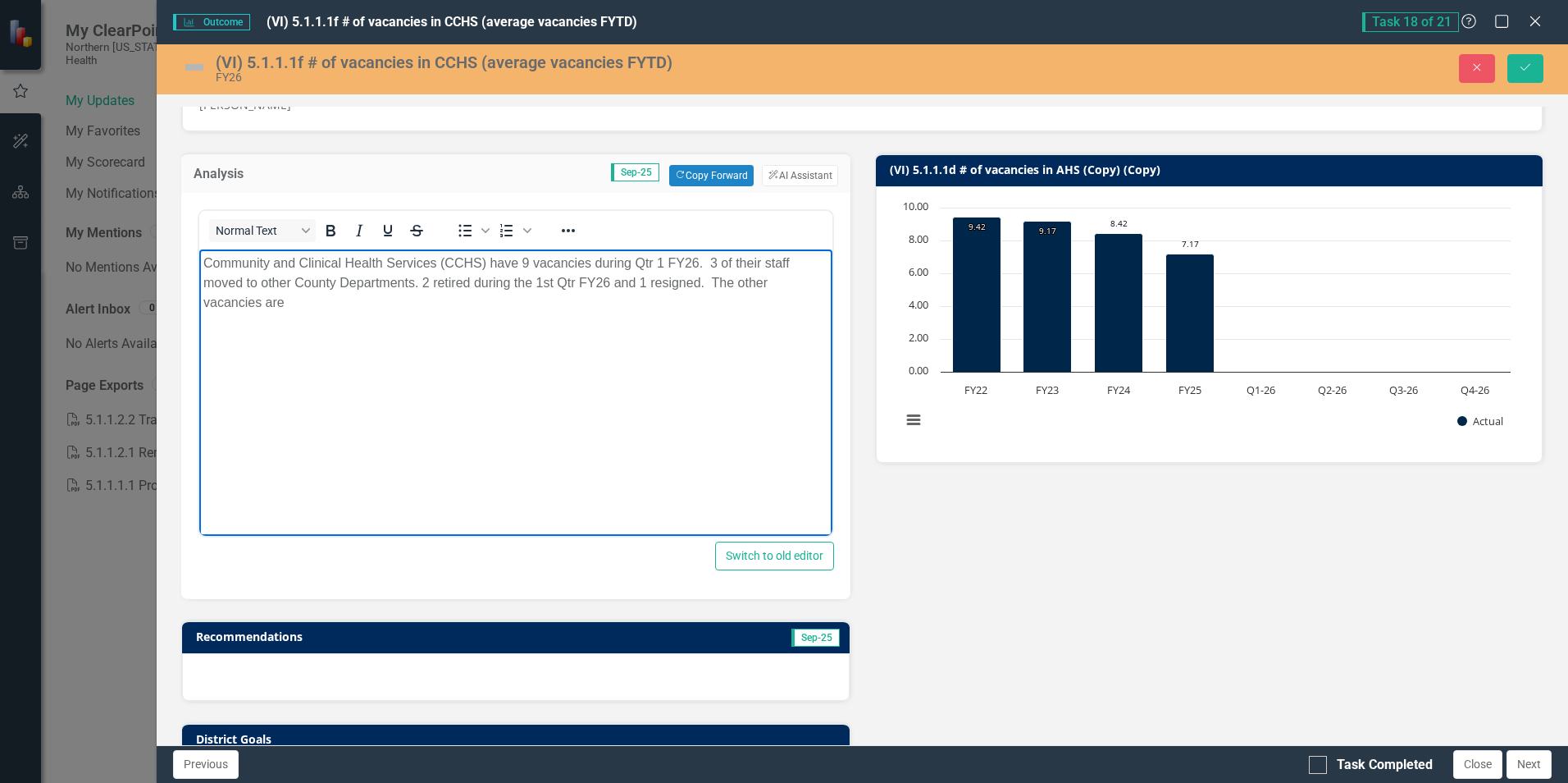
click at [302, 303] on p "Community and Clinical Health Services (CCHS) have 9 vacancies during Qtr 1 FY2…" at bounding box center [515, 283] width 624 height 59
click at [423, 299] on p "Community and Clinical Health Services (CCHS) have 9 vacancies during Qtr 1 FY2…" at bounding box center [515, 292] width 624 height 79
click at [464, 300] on p "Community and Clinical Health Services (CCHS) have 9 vacancies during Qtr 1 FY2…" at bounding box center [515, 292] width 624 height 79
click at [398, 302] on p "Community and Clinical Health Services (CCHS) have 9 vacancies during Qtr 1 FY2…" at bounding box center [515, 292] width 624 height 79
click at [265, 324] on p "Community and Clinical Health Services (CCHS) have 9 vacancies during Qtr 1 FY2…" at bounding box center [515, 292] width 624 height 79
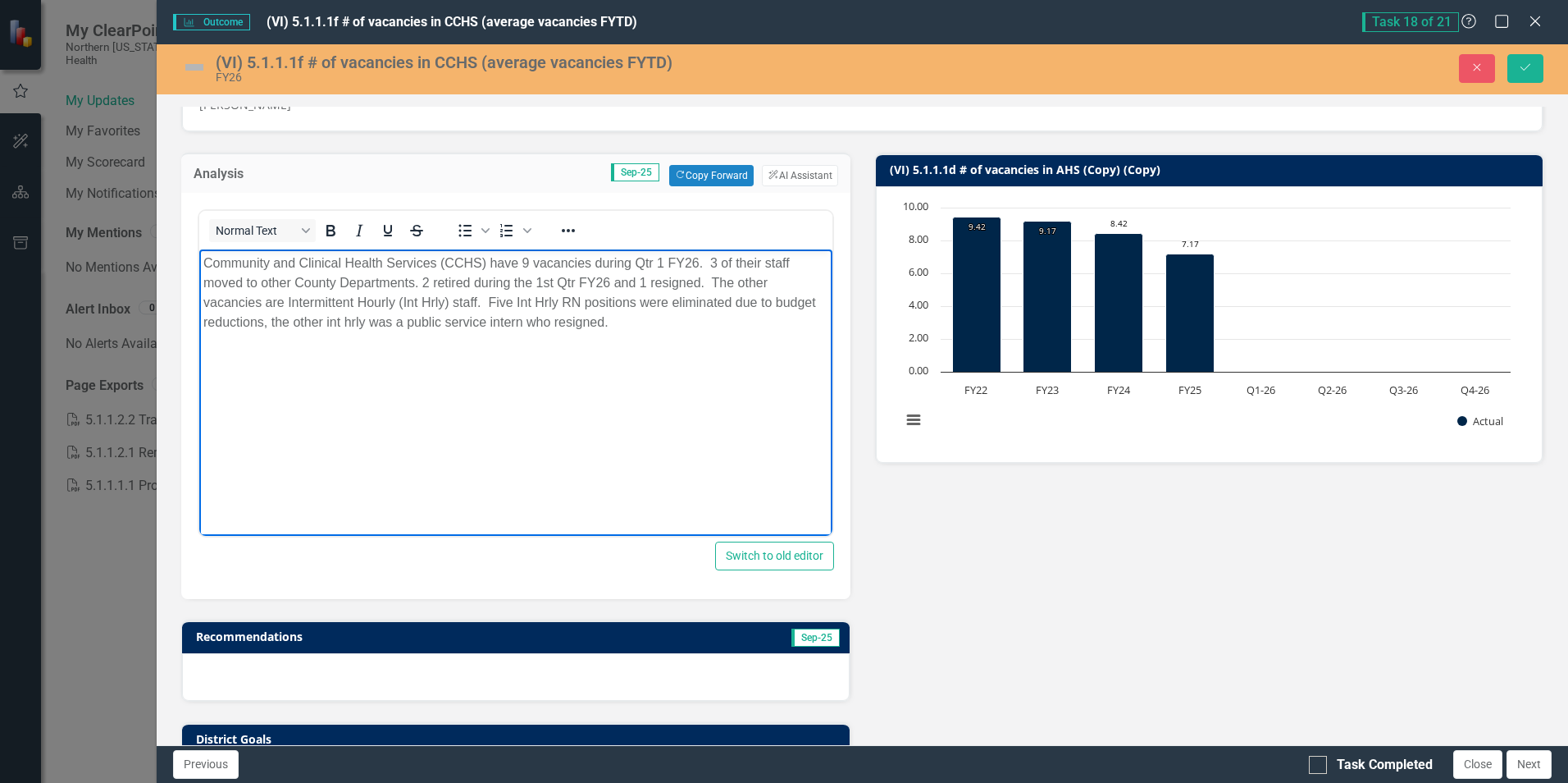
click at [613, 359] on body "Community and Clinical Health Services (CCHS) have 9 vacancies during Qtr 1 FY2…" at bounding box center [516, 372] width 633 height 246
click at [521, 261] on p "Community and Clinical Health Services (CCHS) have 9 vacancies during Qtr 1 FY2…" at bounding box center [515, 292] width 624 height 79
click at [714, 284] on p "Community and Clinical Health Services (CCHS) have 8 vacancies during Qtr 1 FY2…" at bounding box center [515, 292] width 624 height 79
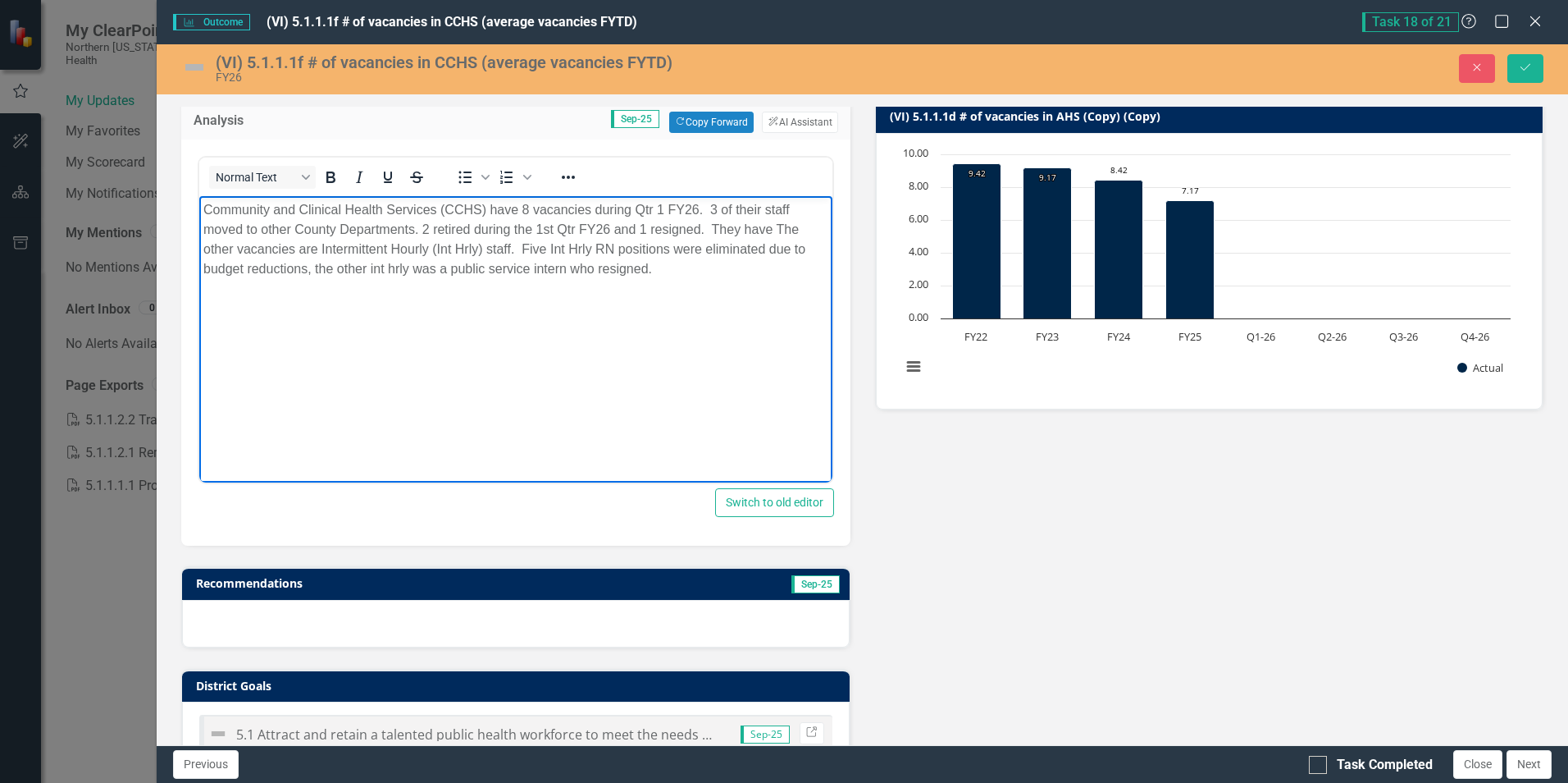
scroll to position [246, 0]
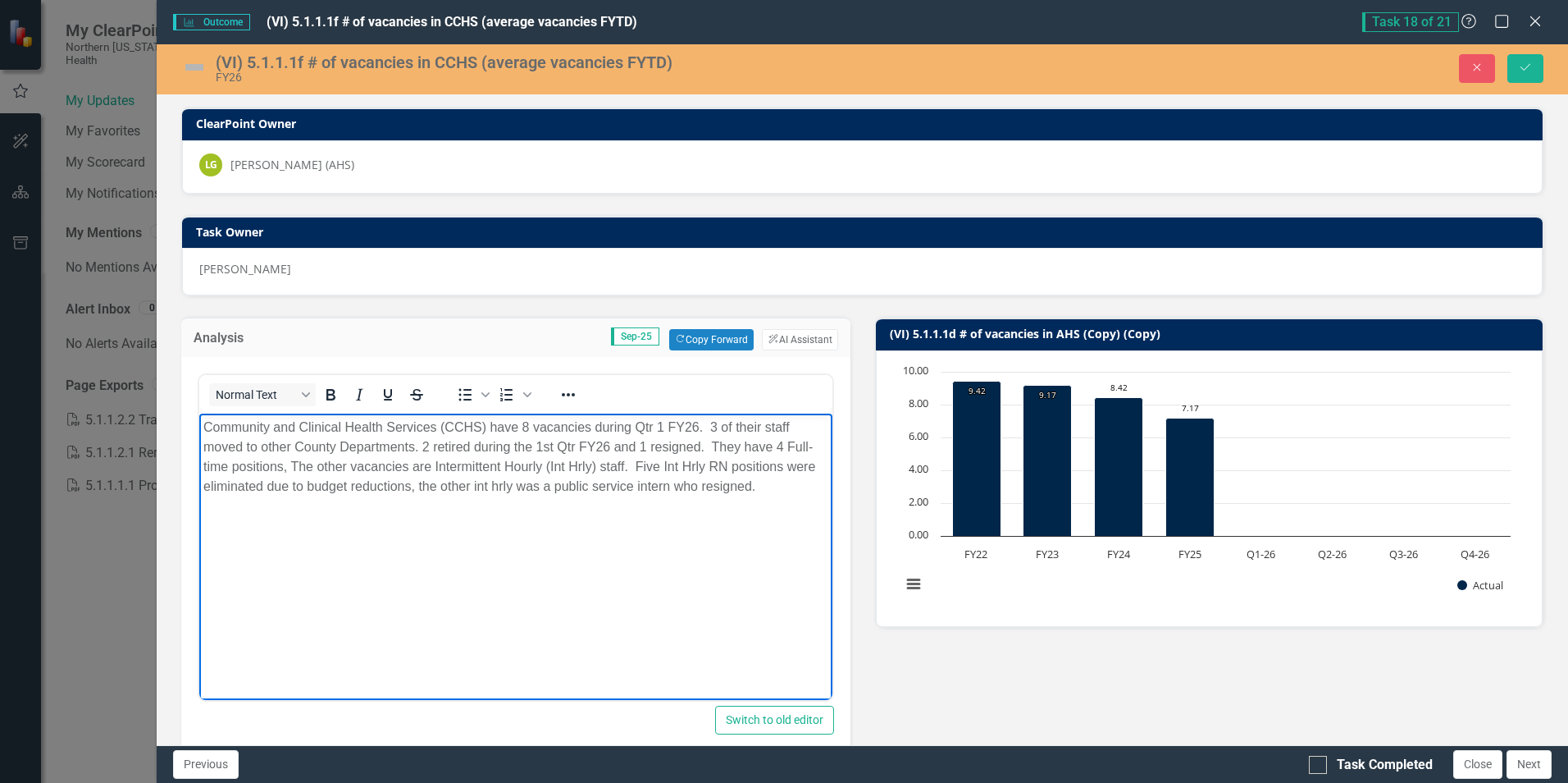
scroll to position [246, 0]
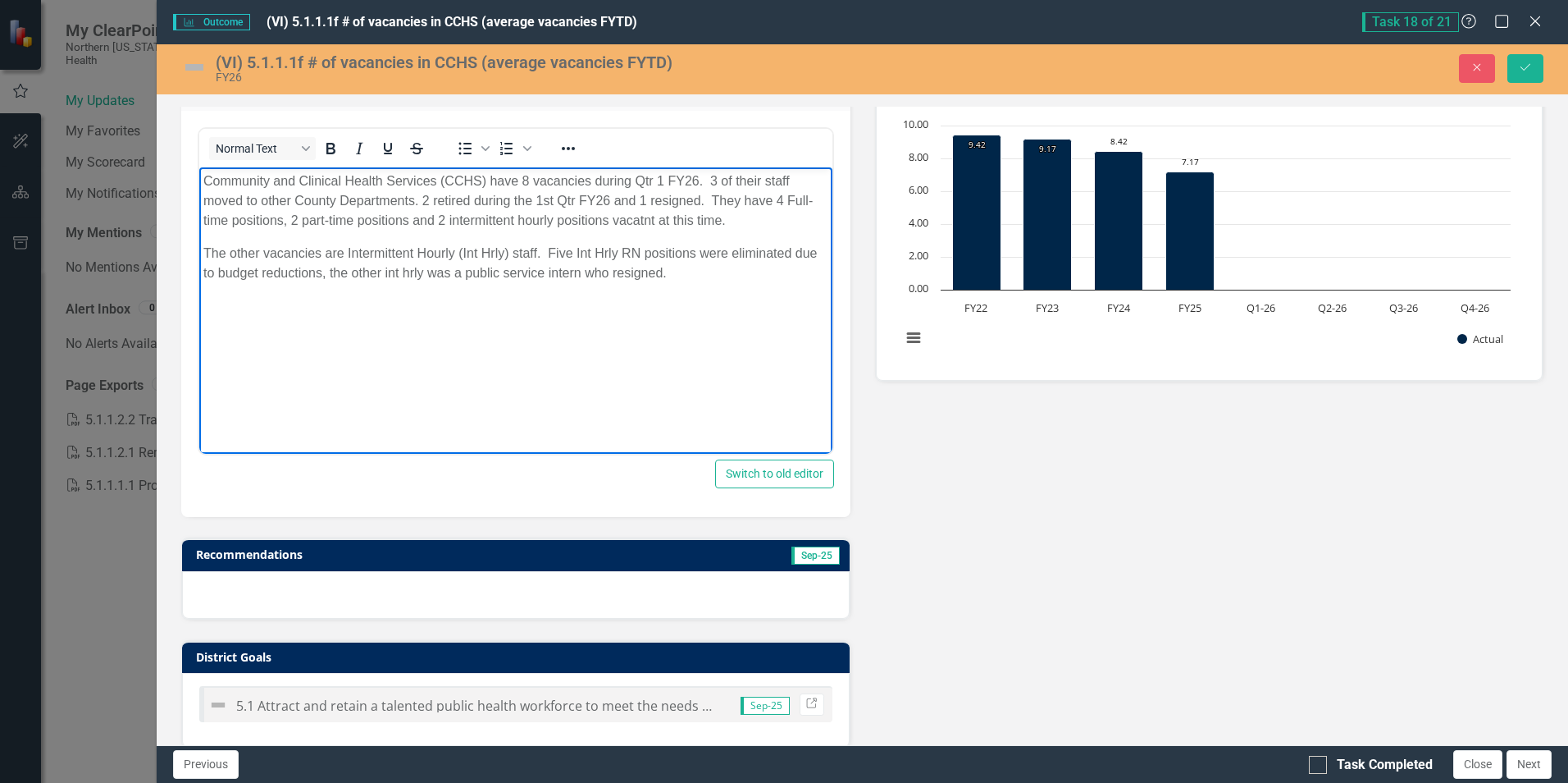
click at [792, 201] on p "Community and Clinical Health Services (CCHS) have 8 vacancies during Qtr 1 FY2…" at bounding box center [515, 201] width 624 height 59
click at [594, 179] on p "Community and Clinical Health Services (CCHS) have 8 vacancies during Qtr 1 FY2…" at bounding box center [515, 201] width 624 height 59
click at [253, 222] on p "Community and Clinical Health Services (CCHS) have 8 vacancies in Qtr 1 FY26. 3…" at bounding box center [515, 201] width 624 height 59
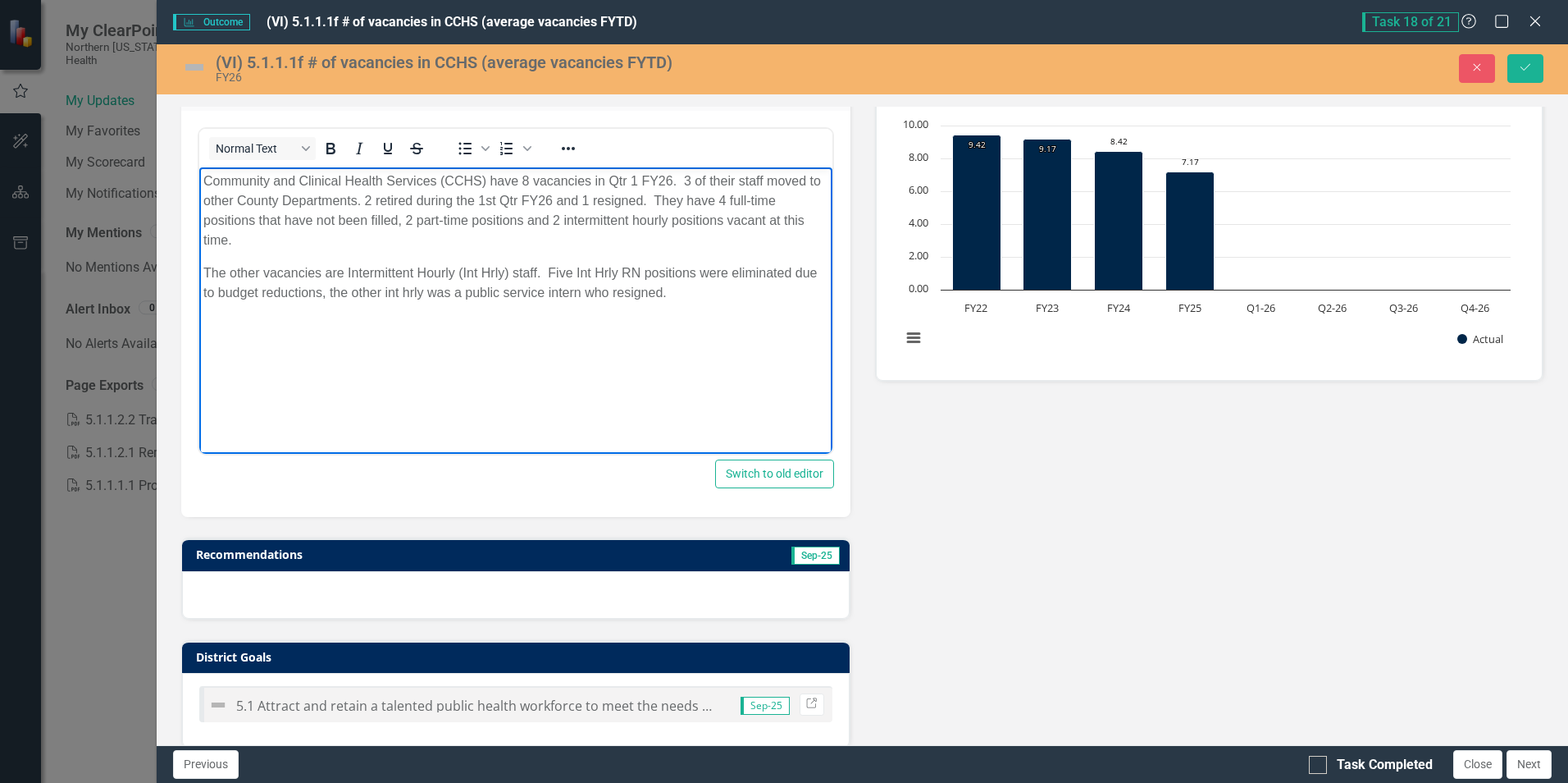
click at [524, 225] on p "Community and Clinical Health Services (CCHS) have 8 vacancies in Qtr 1 FY26. 3…" at bounding box center [515, 211] width 624 height 79
drag, startPoint x: 257, startPoint y: 220, endPoint x: 396, endPoint y: 217, distance: 139.0
click at [396, 217] on p "Community and Clinical Health Services (CCHS) have 8 vacancies in Qtr 1 FY26. 3…" at bounding box center [515, 211] width 624 height 79
click at [728, 219] on p "Community and Clinical Health Services (CCHS) have 8 vacancies in Qtr 1 FY26. 3…" at bounding box center [515, 211] width 624 height 79
click at [259, 219] on p "Community and Clinical Health Services (CCHS) have 8 vacancies in Qtr 1 FY26. 3…" at bounding box center [515, 211] width 624 height 79
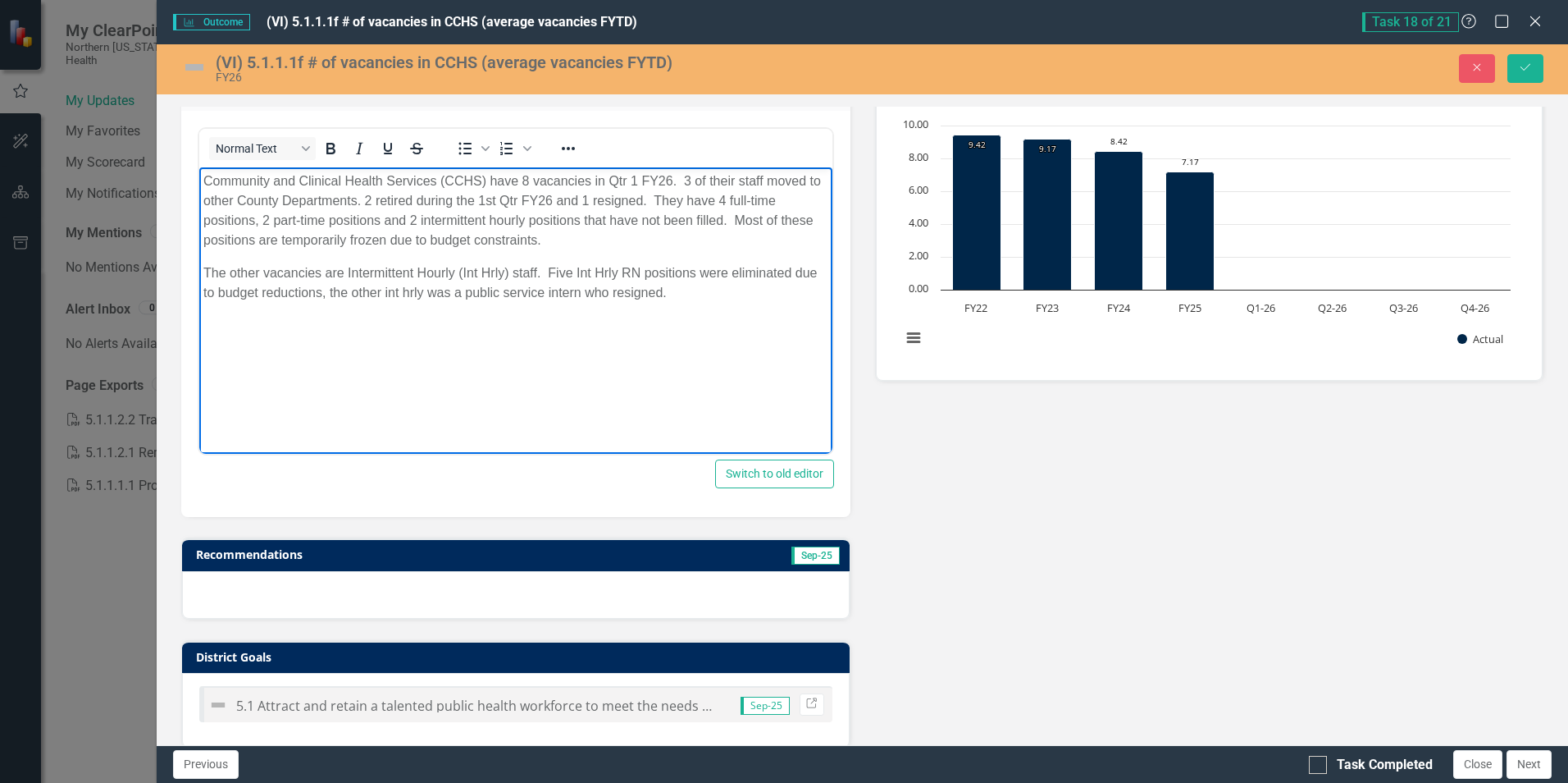
click at [203, 270] on p "The other vacancies are Intermittent Hourly (Int Hrly) staff. Five Int Hrly RN …" at bounding box center [515, 283] width 624 height 39
click at [393, 270] on p "The intermittent Hourly (Int Hrly) staff. Five Int Hrly RN positions were elimi…" at bounding box center [515, 283] width 624 height 39
click at [203, 271] on p "The intermittent Hourly (Int Hrly) RN position has staff. Five Int Hrly RN posi…" at bounding box center [515, 283] width 624 height 39
click at [303, 273] on p "CCHS has let go 5 intermittent Hourly (Int Hrly) RNs due to budget reductions." at bounding box center [515, 273] width 624 height 20
click at [505, 273] on p "CCHS has let go 3 intermittent Hourly (Int Hrly) RNs due to budget reductions." at bounding box center [515, 273] width 624 height 20
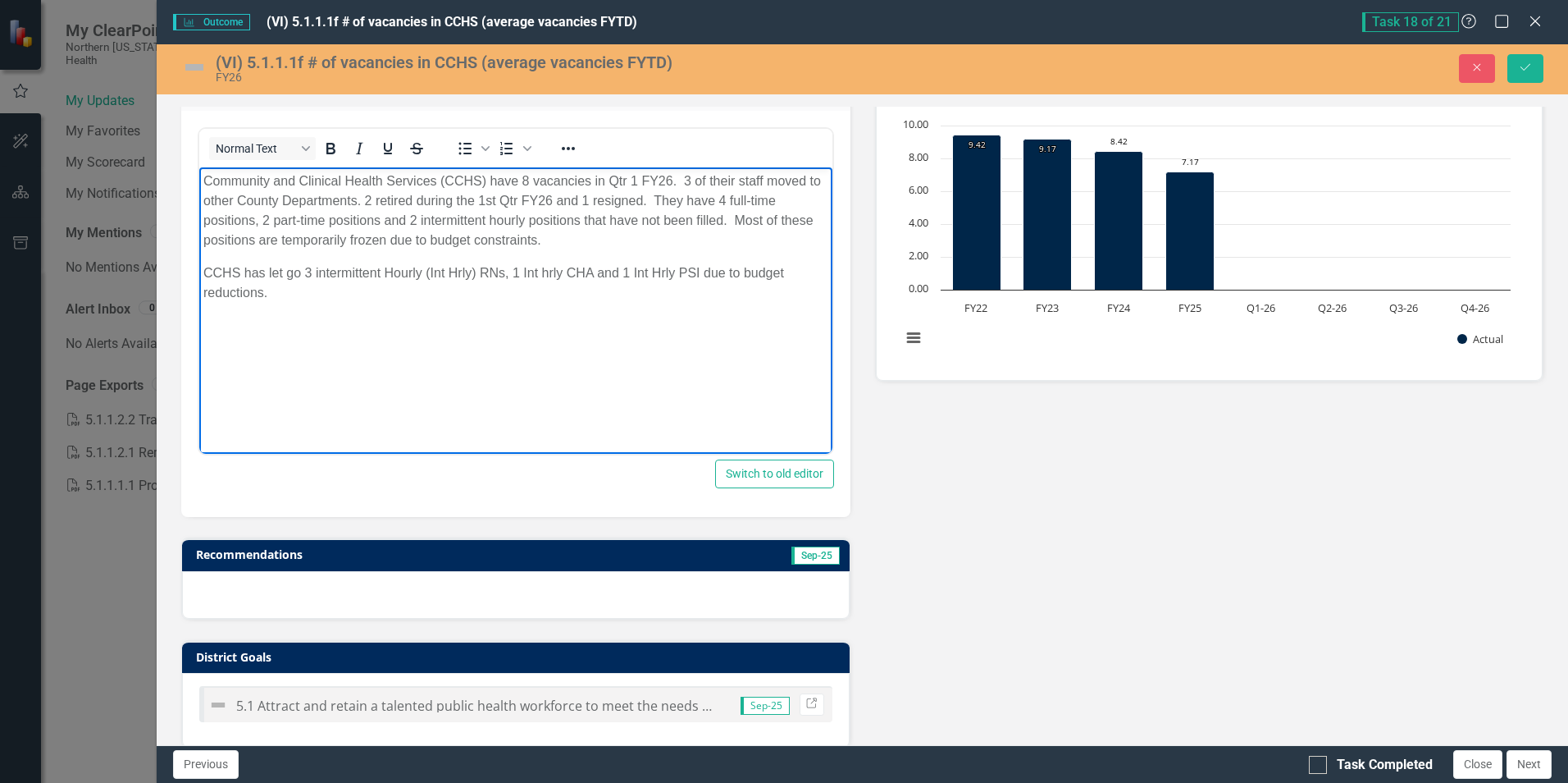
click at [449, 330] on body "Community and Clinical Health Services (CCHS) have 8 vacancies in Qtr 1 FY26. 3…" at bounding box center [516, 290] width 633 height 246
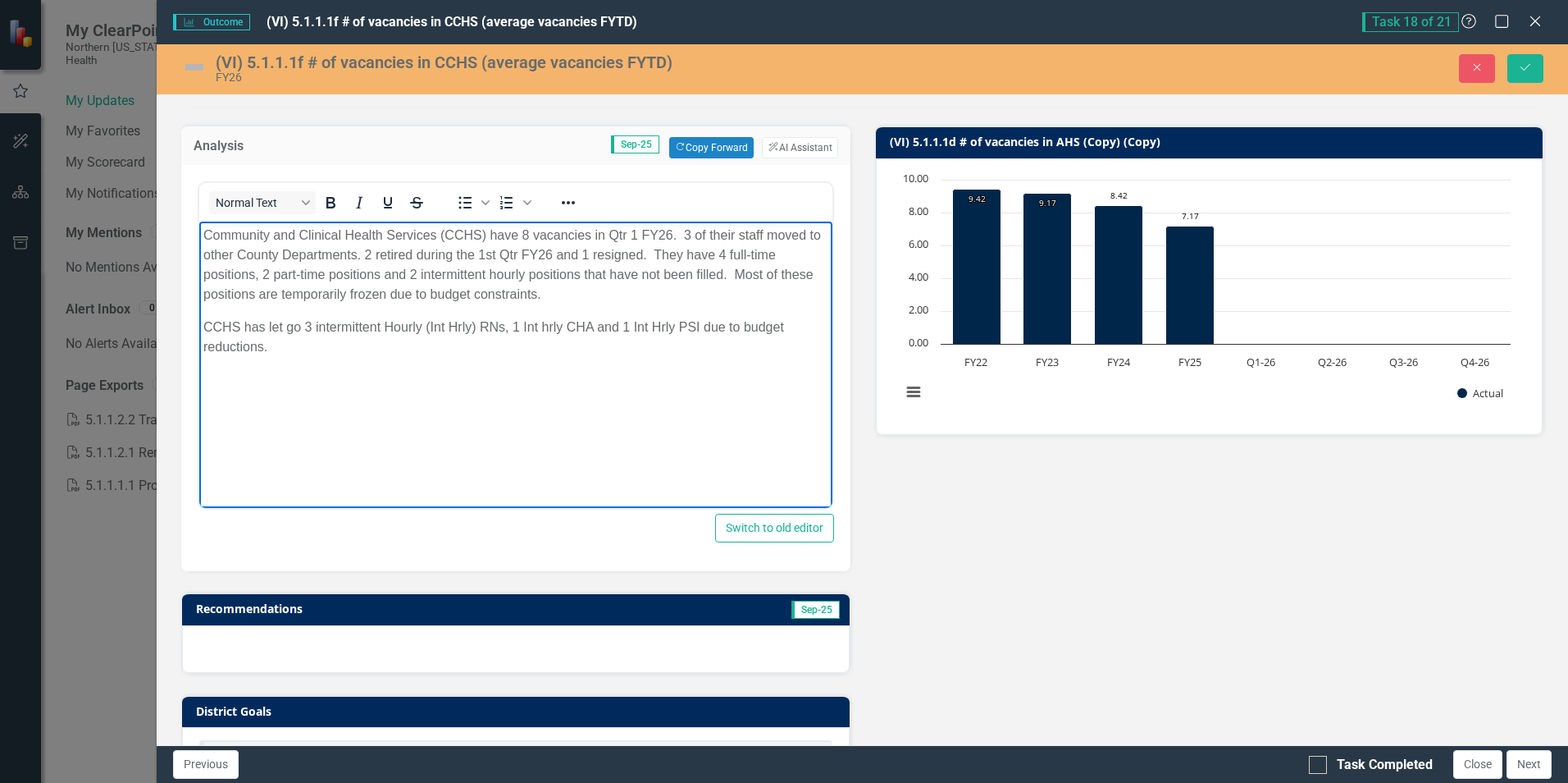
scroll to position [164, 0]
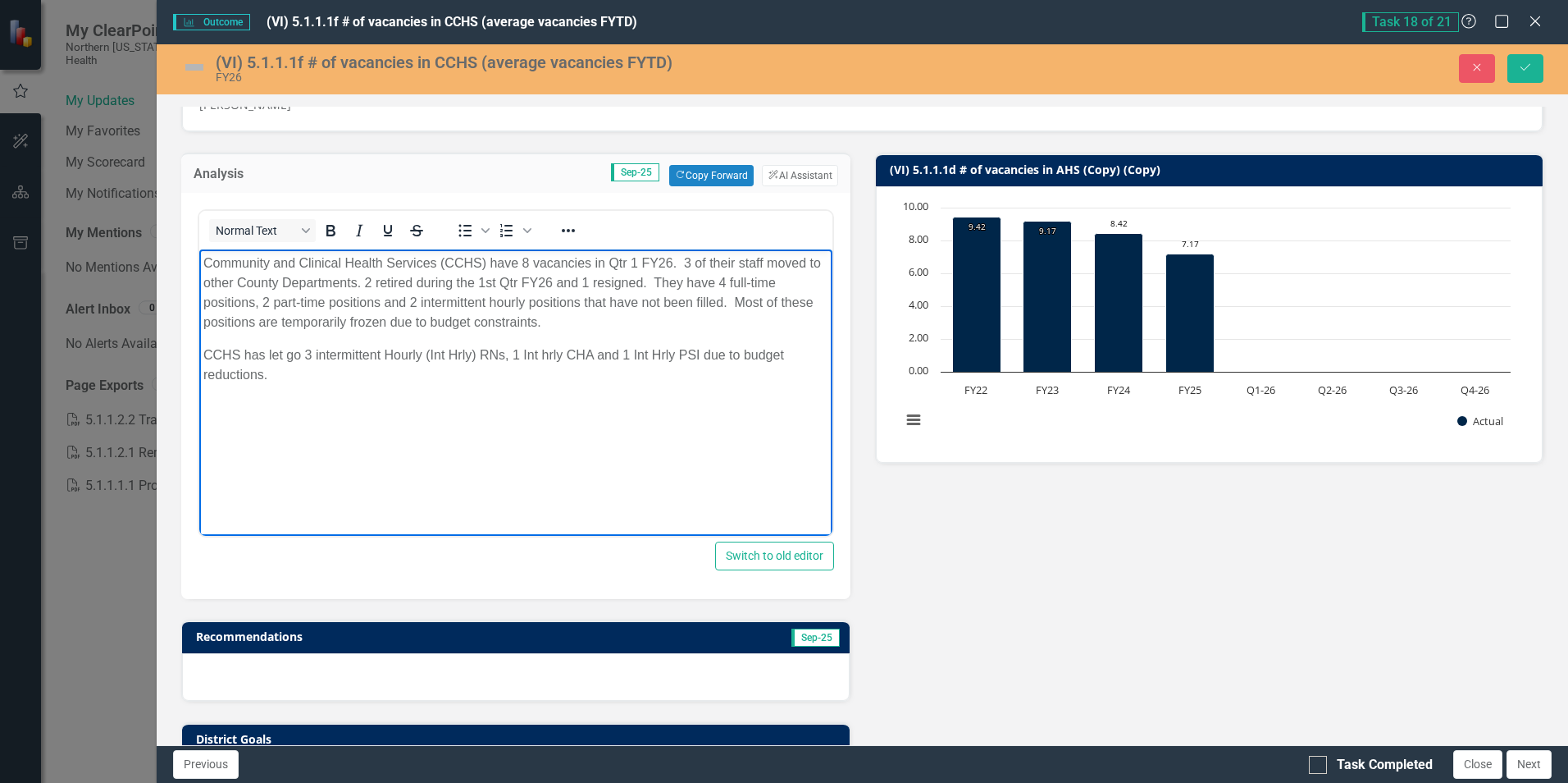
click at [285, 356] on p "CCHS has let go 3 intermittent Hourly (Int Hrly) RNs, 1 Int hrly CHA and 1 Int …" at bounding box center [515, 364] width 624 height 39
click at [766, 354] on p "CCHS has let 3 intermittent Hourly (Int Hrly) RNs, 1 Int hrly CHA, 1 Int Hrly O…" at bounding box center [515, 364] width 624 height 39
click at [443, 398] on body "Community and Clinical Health Services (CCHS) have 8 vacancies in Qtr 1 FY26. 3…" at bounding box center [516, 372] width 633 height 246
click at [449, 413] on body "Community and Clinical Health Services (CCHS) have 8 vacancies in Qtr 1 FY26. 3…" at bounding box center [516, 372] width 633 height 246
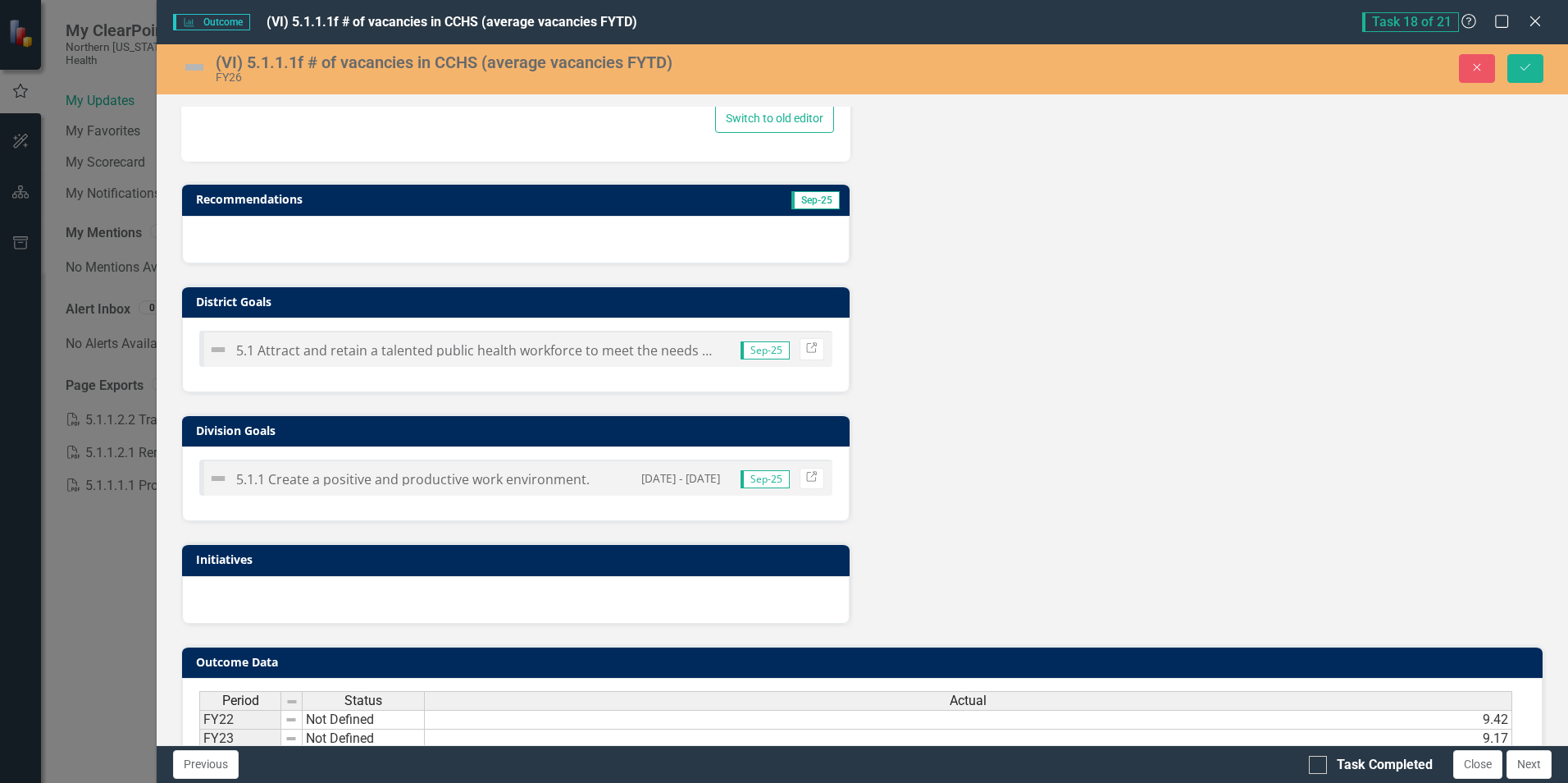
scroll to position [738, 0]
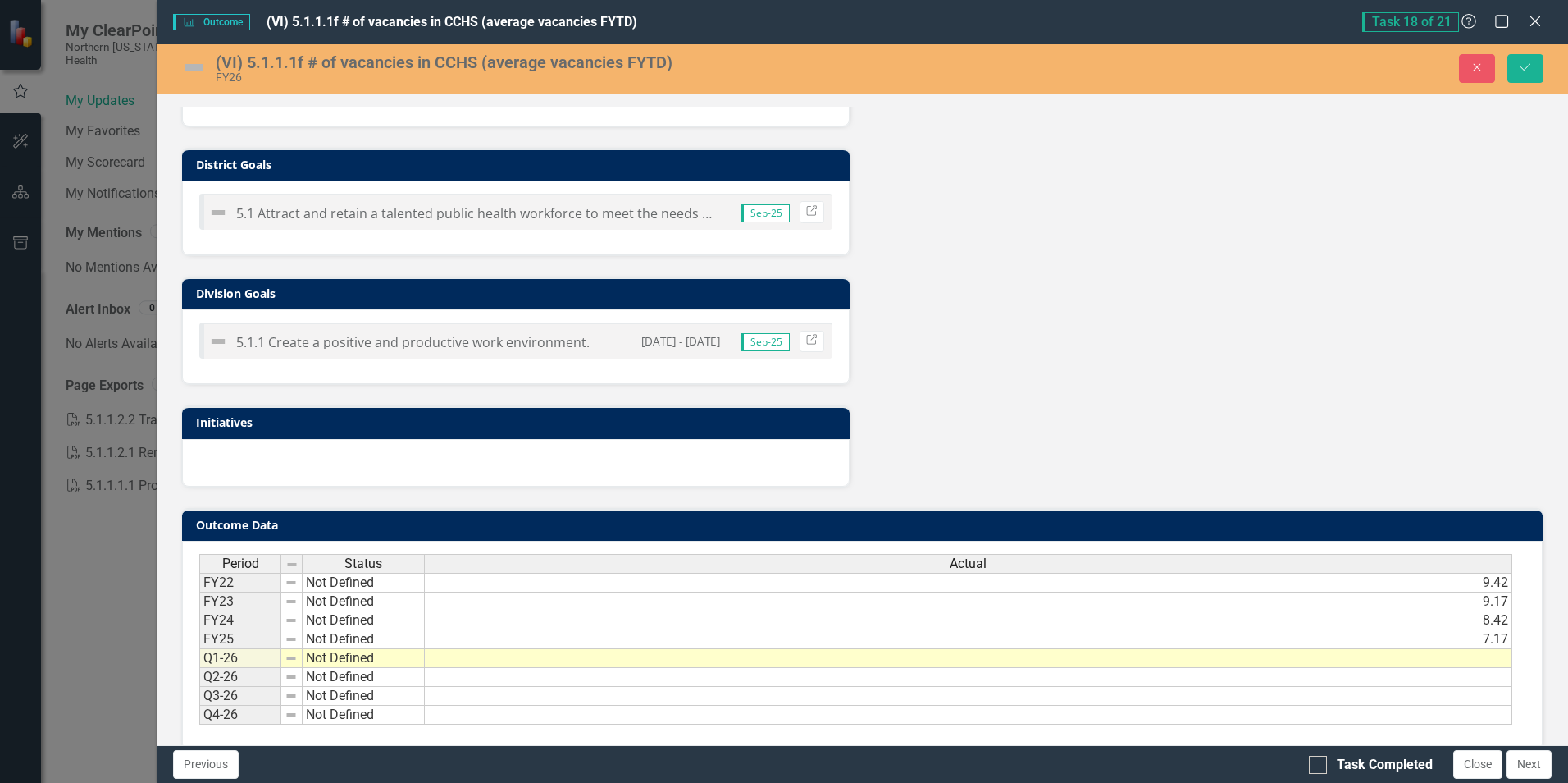
click at [1395, 662] on td at bounding box center [968, 658] width 1088 height 19
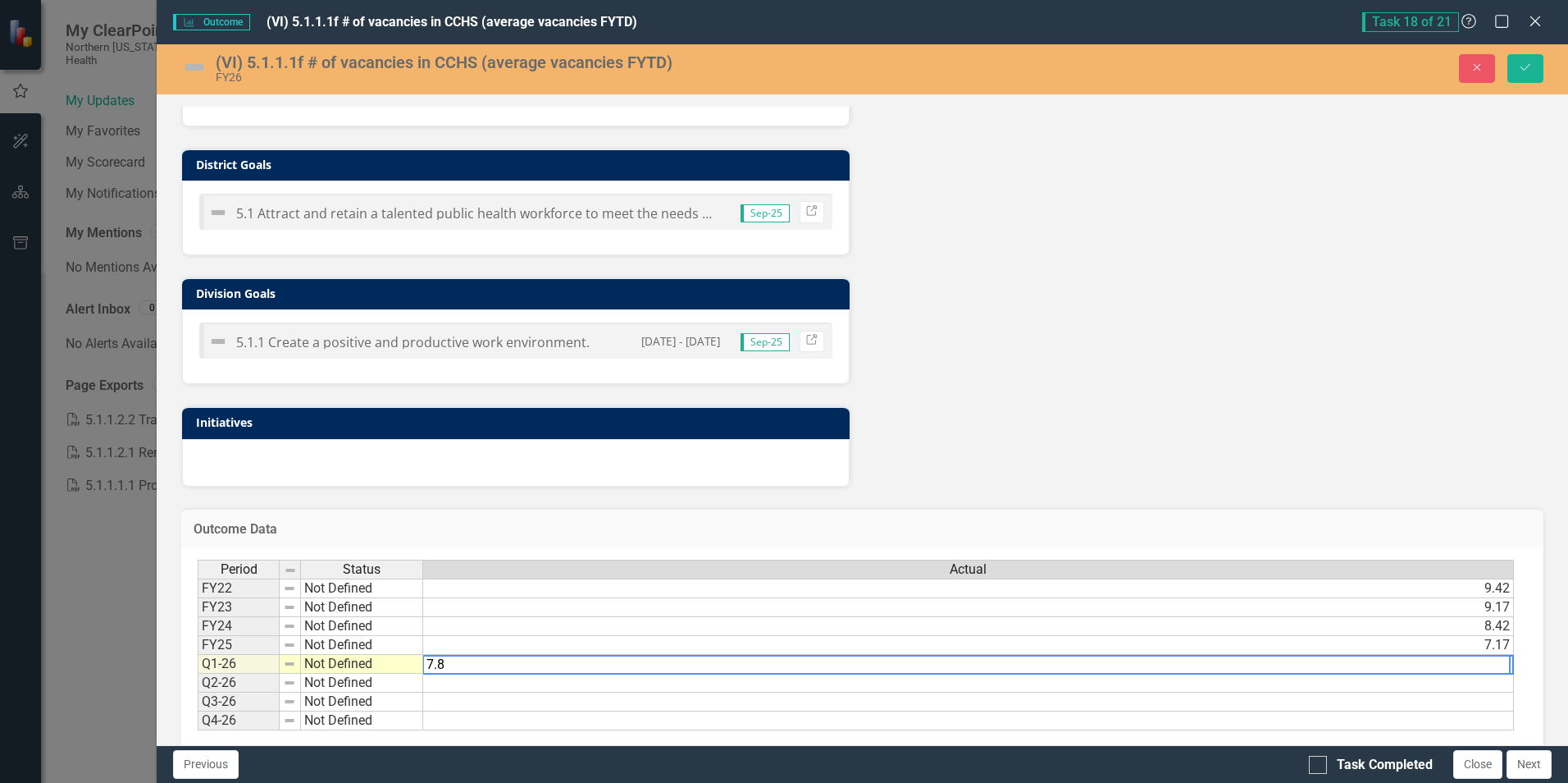
type textarea "7.80"
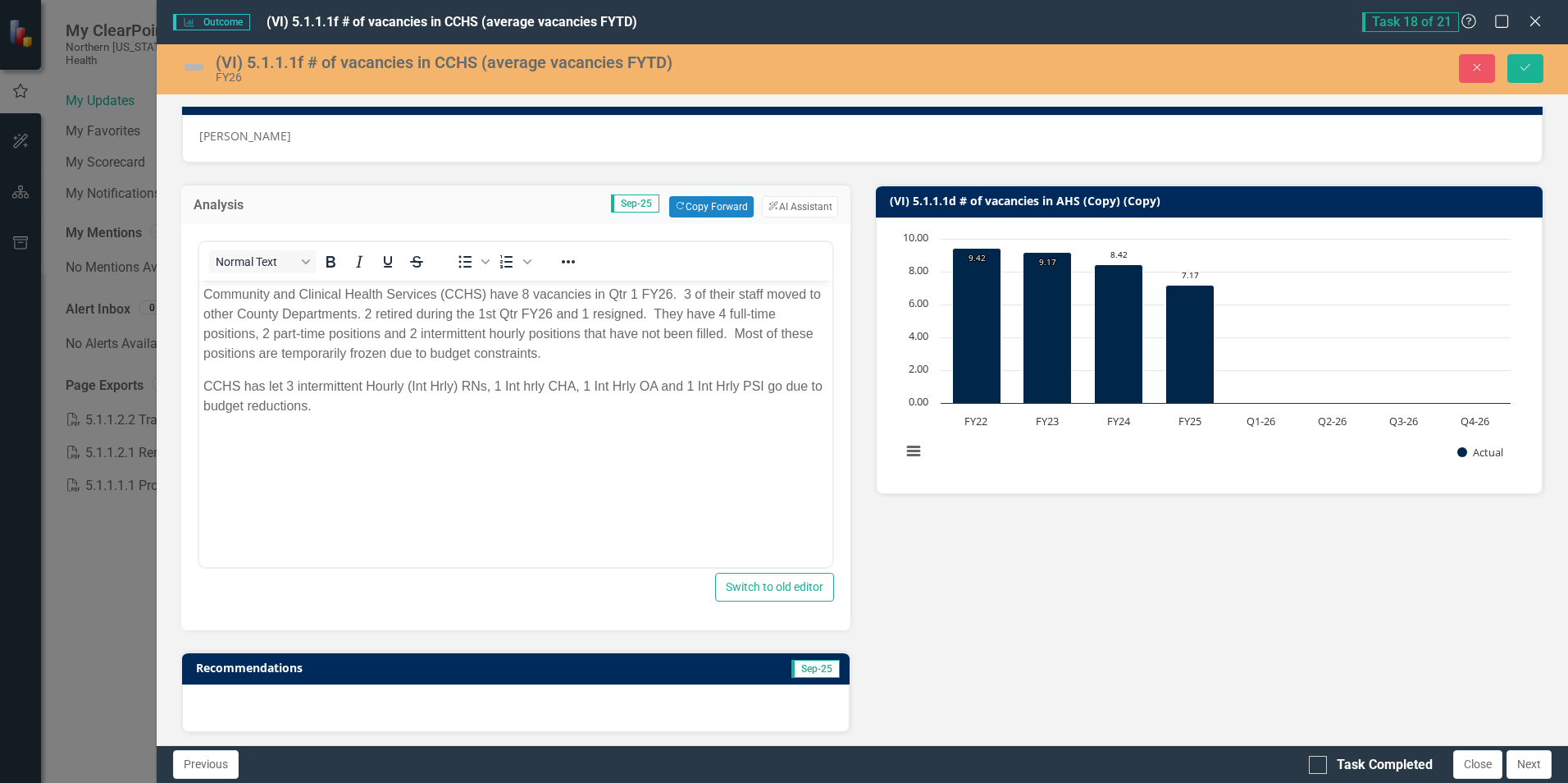
scroll to position [82, 0]
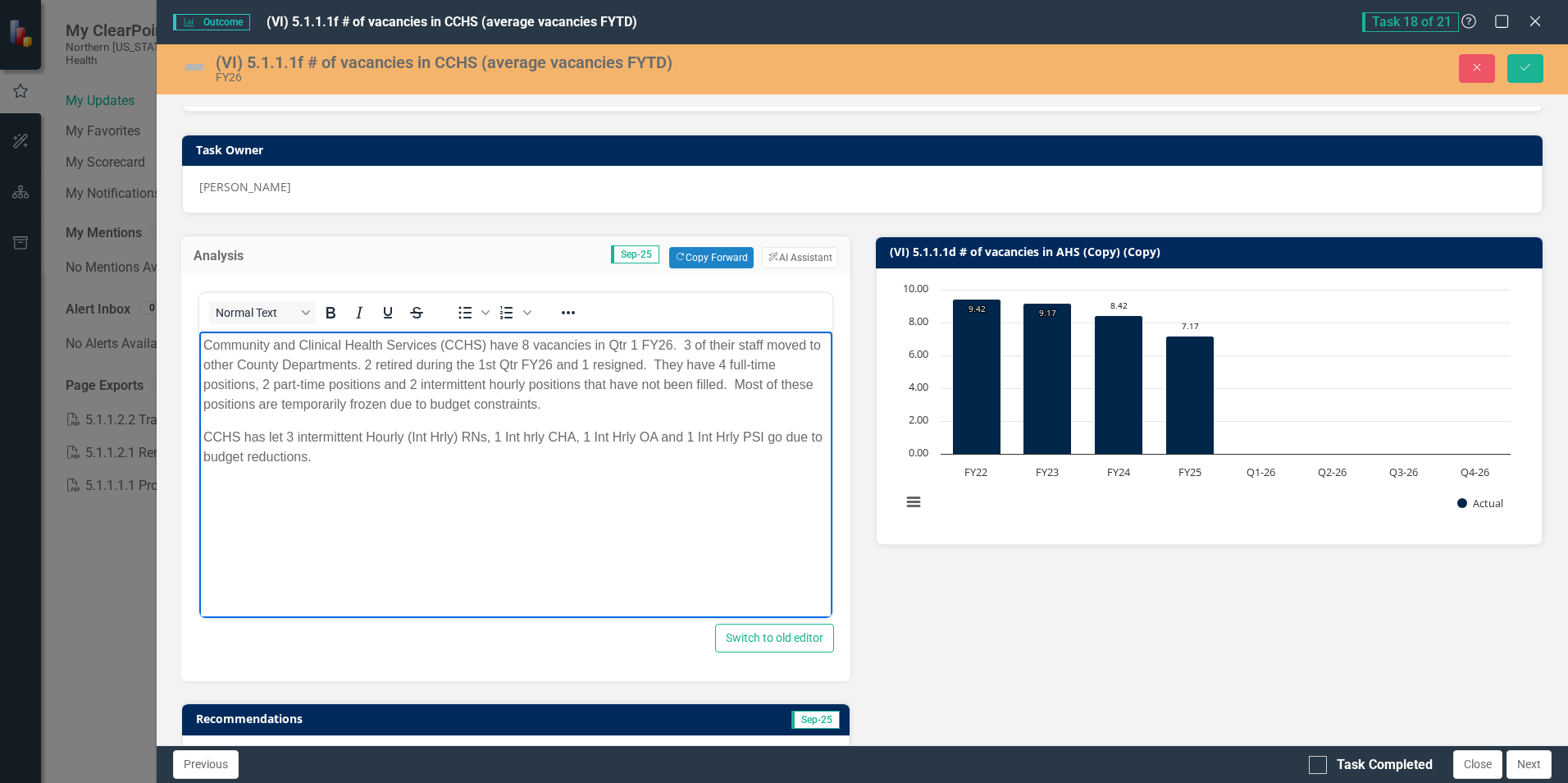
click at [498, 477] on body "Community and Clinical Health Services (CCHS) have 8 vacancies in Qtr 1 FY26. 3…" at bounding box center [516, 454] width 633 height 246
click at [586, 384] on p "Community and Clinical Health Services (CCHS) have 8 vacancies in Qtr 1 FY26. 3…" at bounding box center [515, 375] width 624 height 79
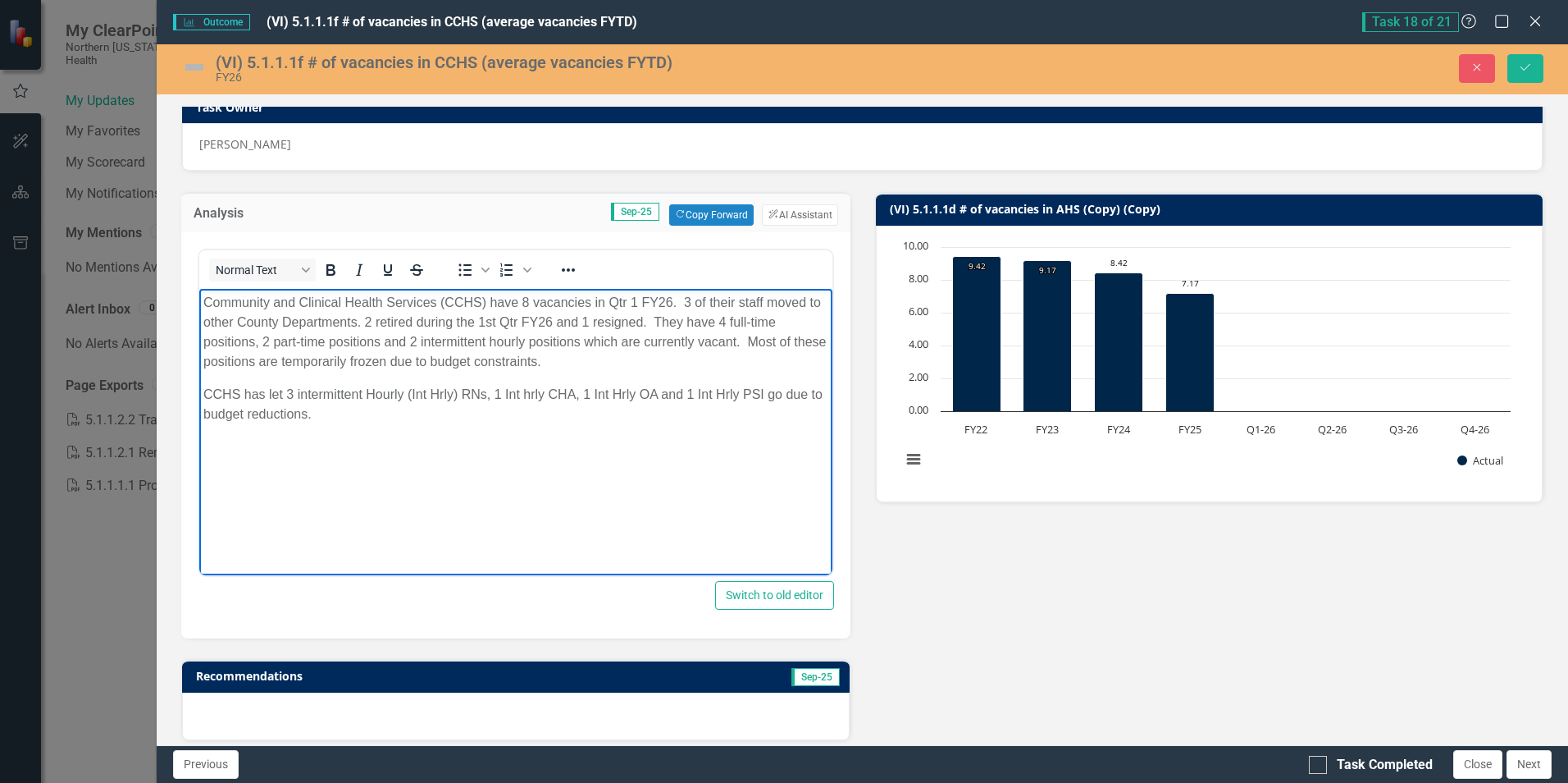
scroll to position [164, 0]
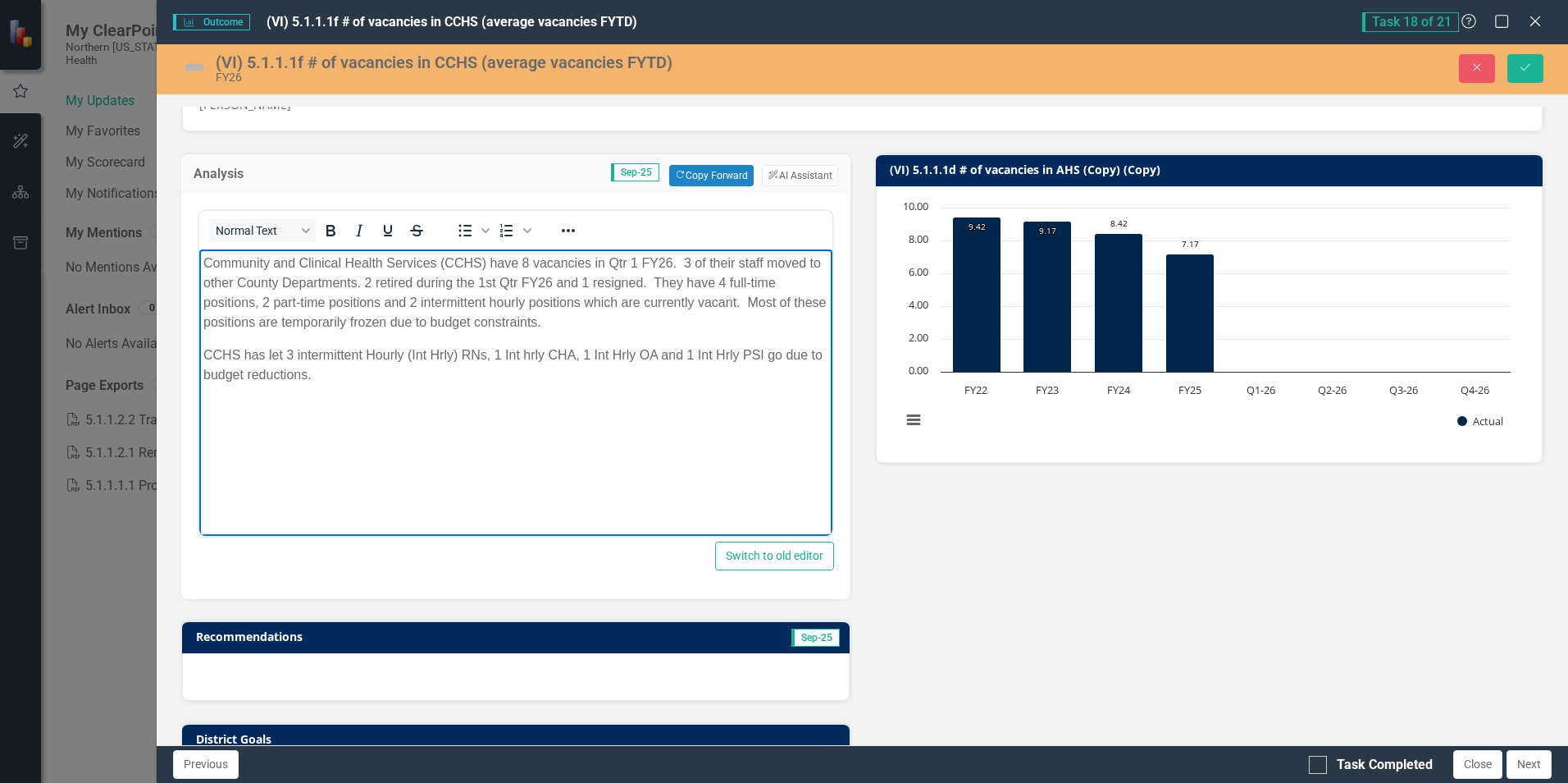
click at [242, 355] on p "CCHS has let 3 intermittent Hourly (Int Hrly) RNs, 1 Int hrly CHA, 1 Int Hrly O…" at bounding box center [515, 364] width 624 height 39
click at [540, 406] on body "Community and Clinical Health Services (CCHS) have 8 vacancies in Qtr 1 FY26. 3…" at bounding box center [516, 372] width 633 height 246
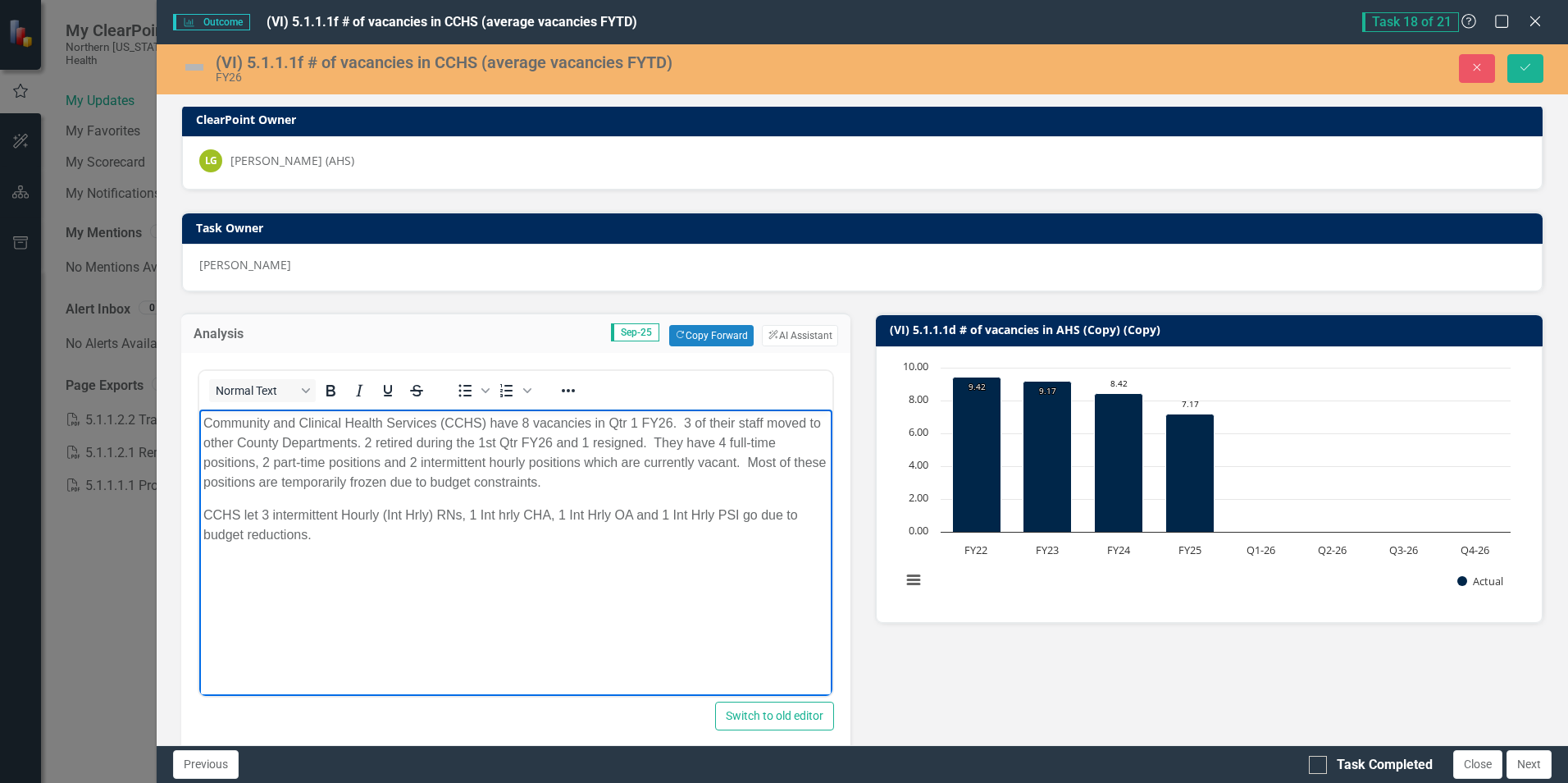
scroll to position [0, 0]
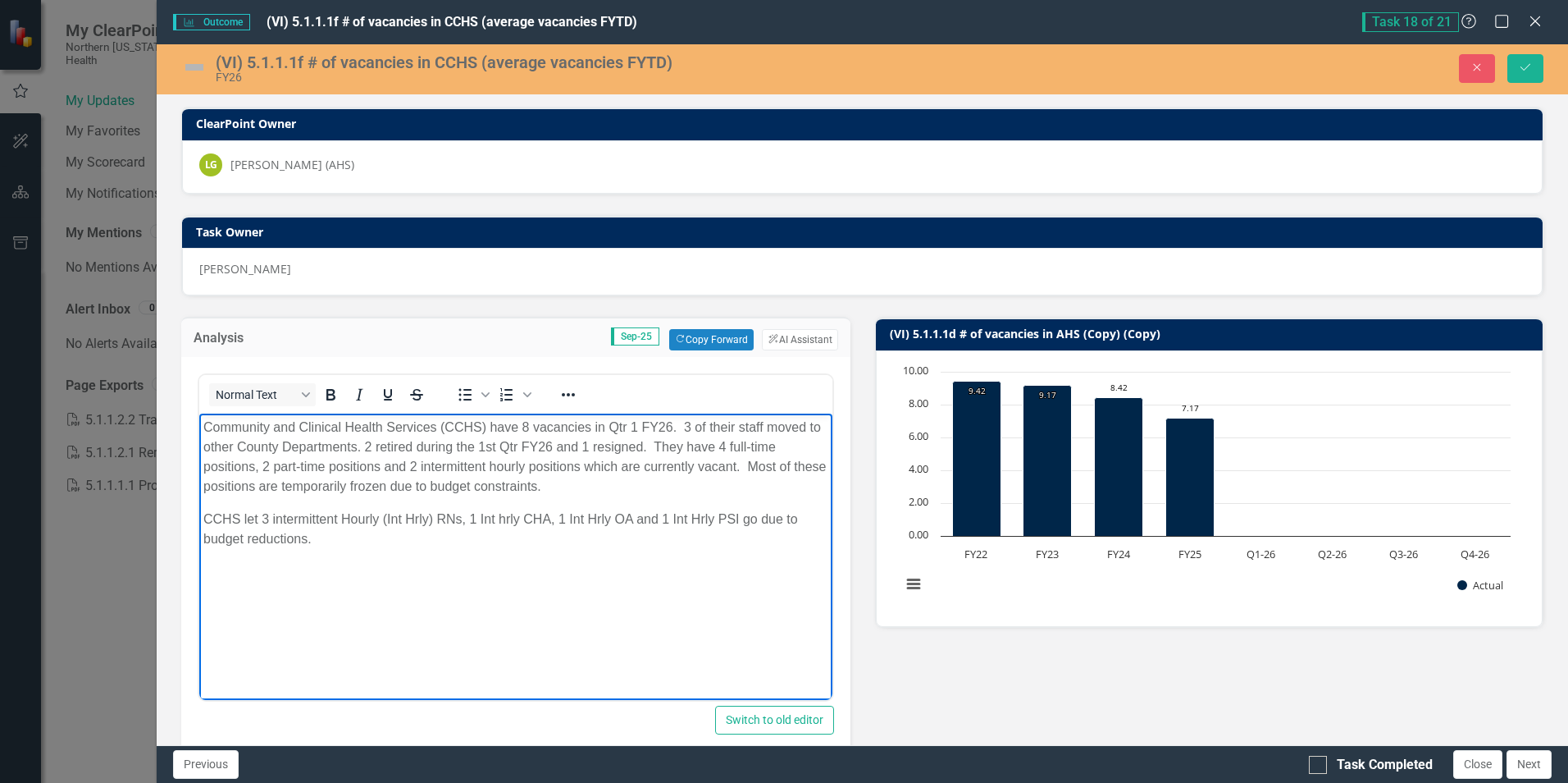
click at [203, 64] on img at bounding box center [194, 66] width 26 height 26
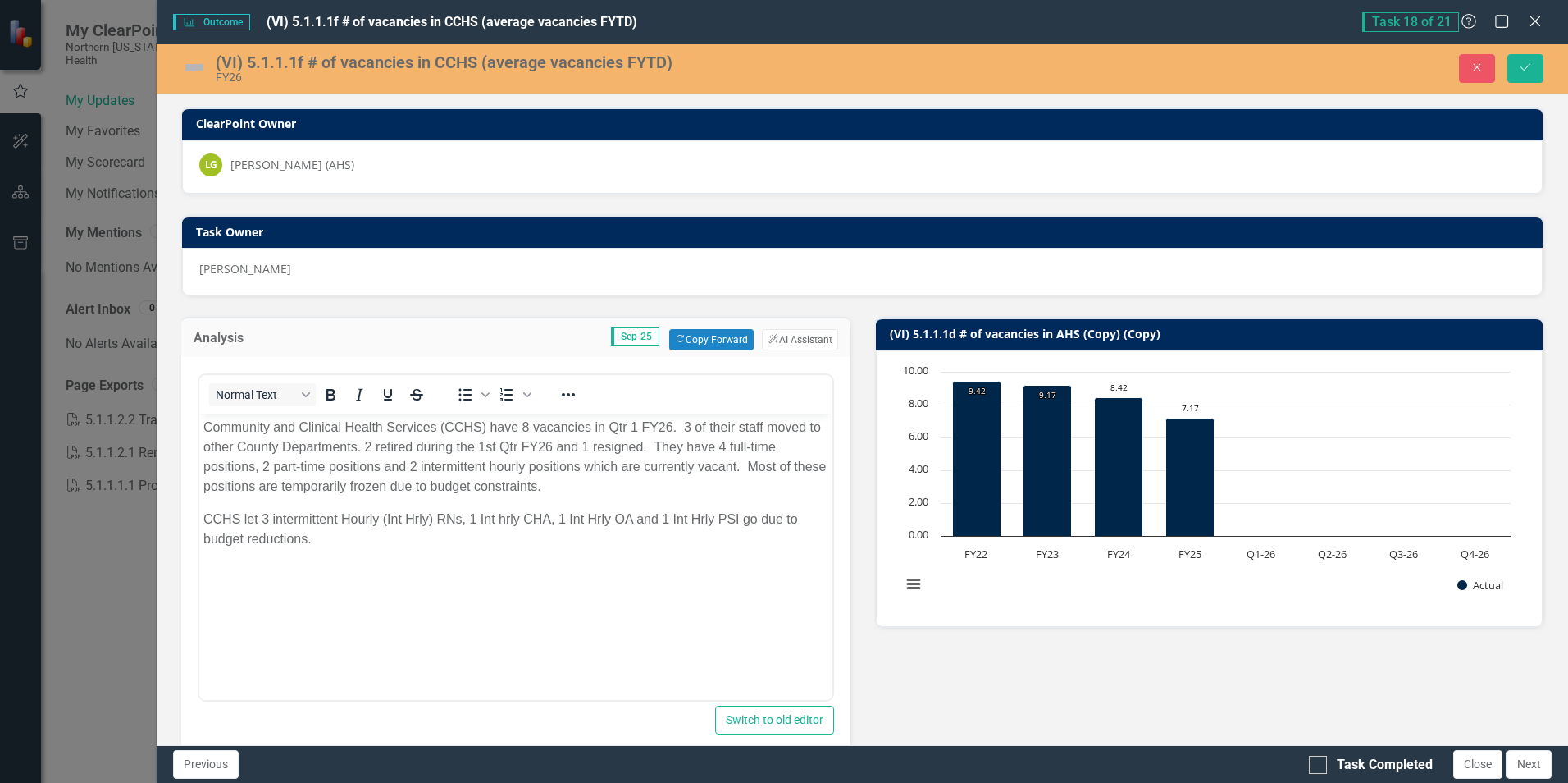
click at [201, 64] on img at bounding box center [194, 66] width 26 height 26
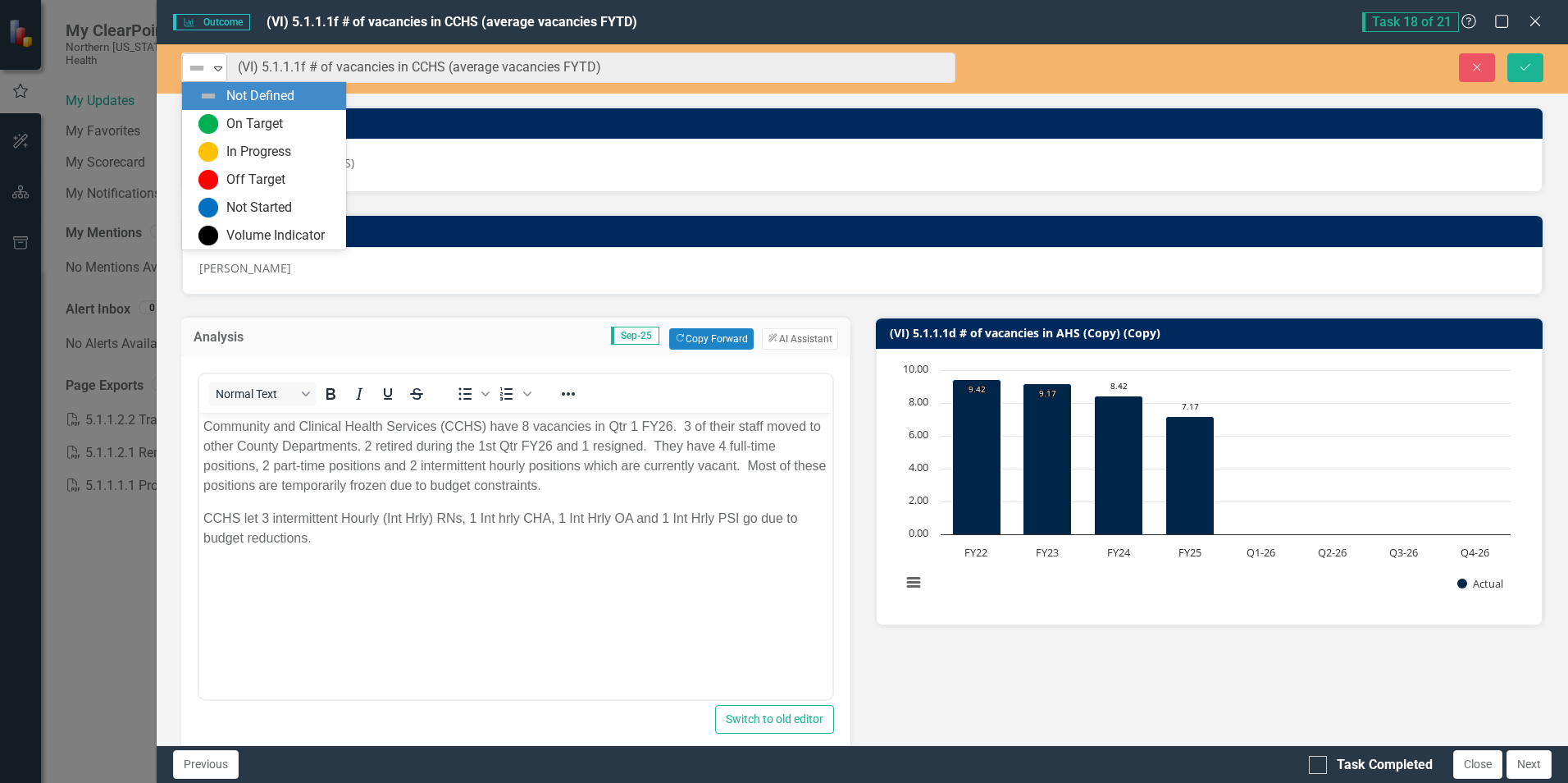
click at [216, 65] on icon "Expand" at bounding box center [218, 68] width 16 height 13
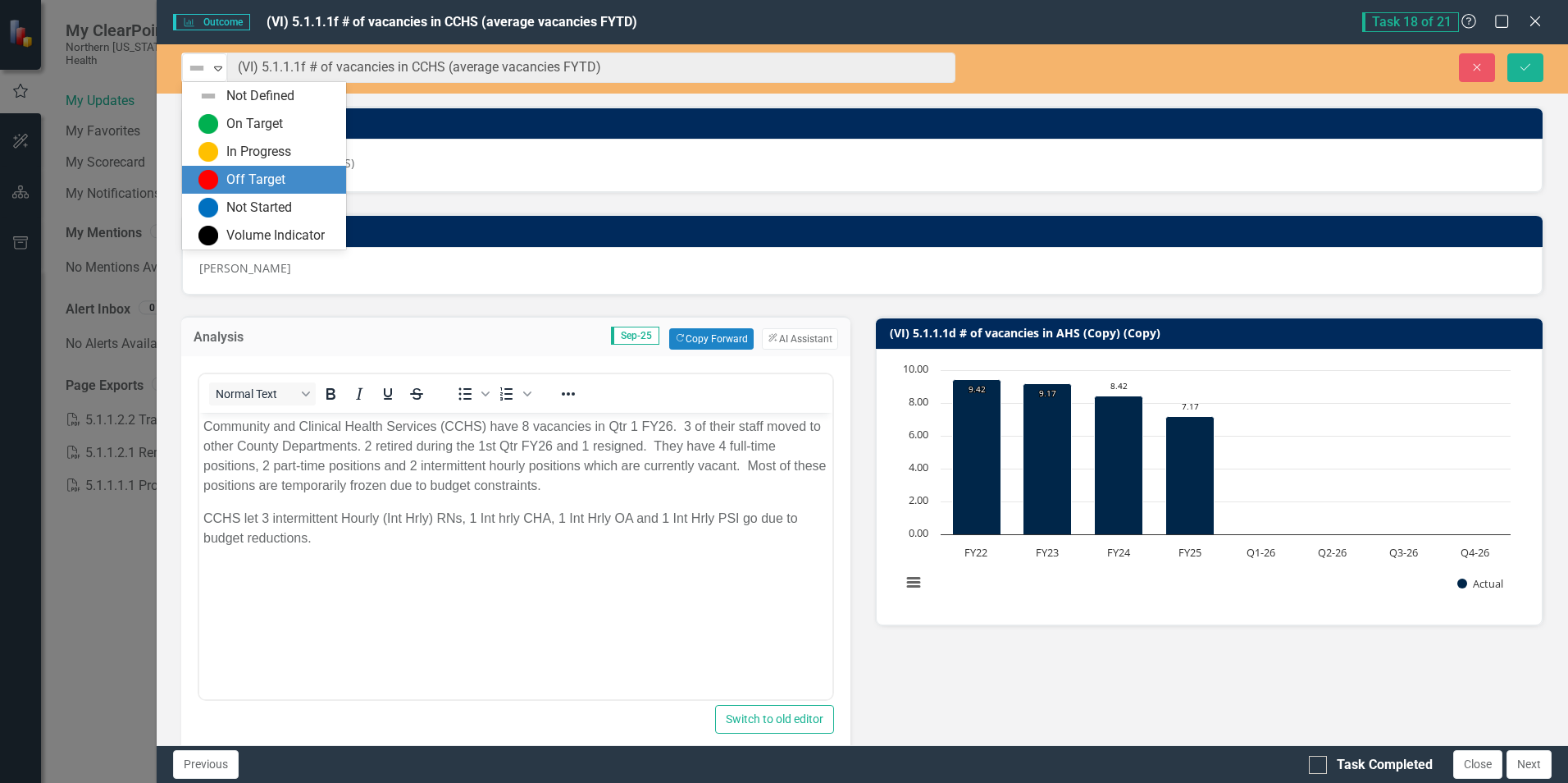
click at [226, 176] on div "Off Target" at bounding box center [256, 180] width 59 height 19
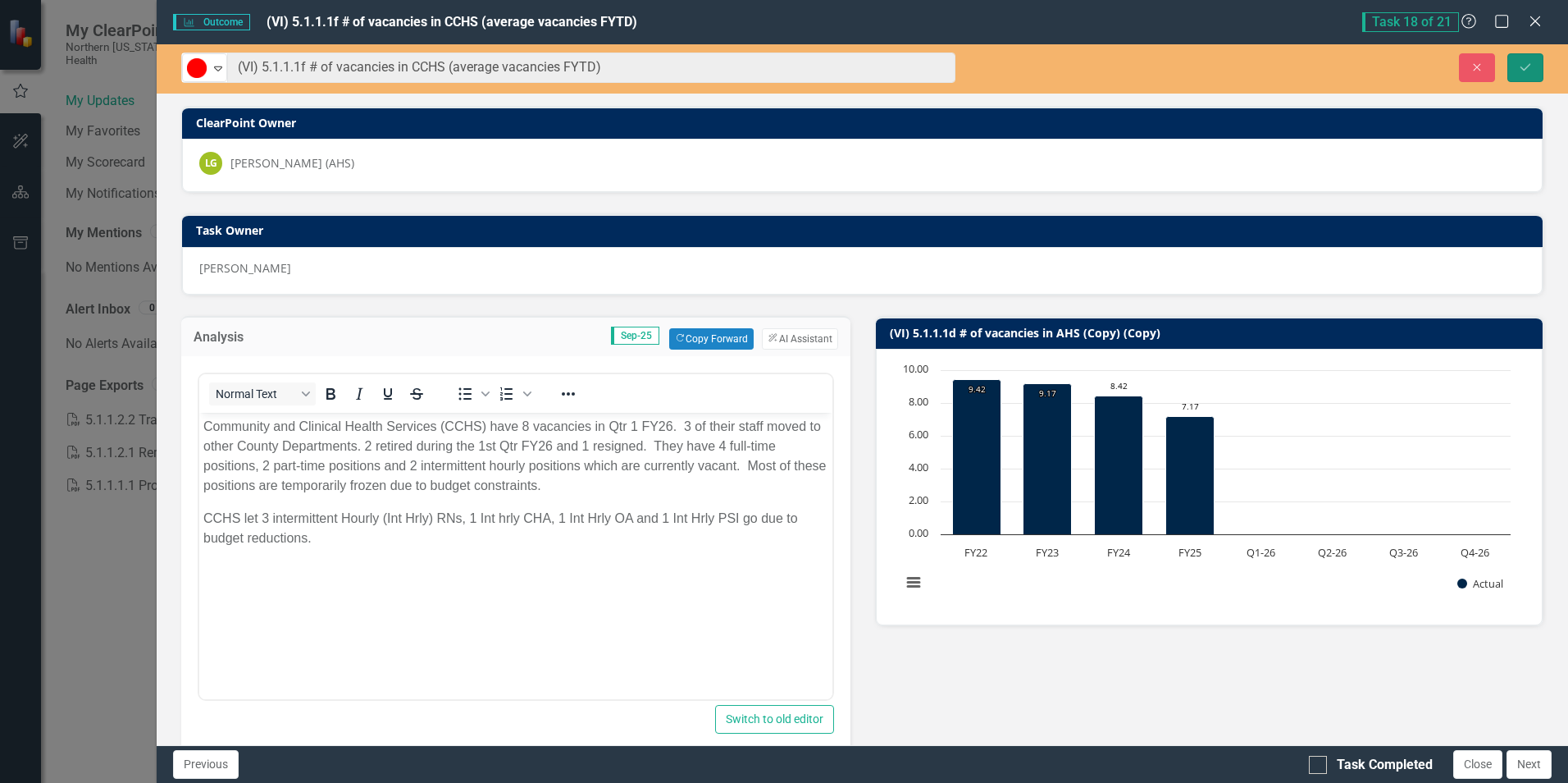
click at [1534, 70] on button "Save" at bounding box center [1526, 68] width 36 height 29
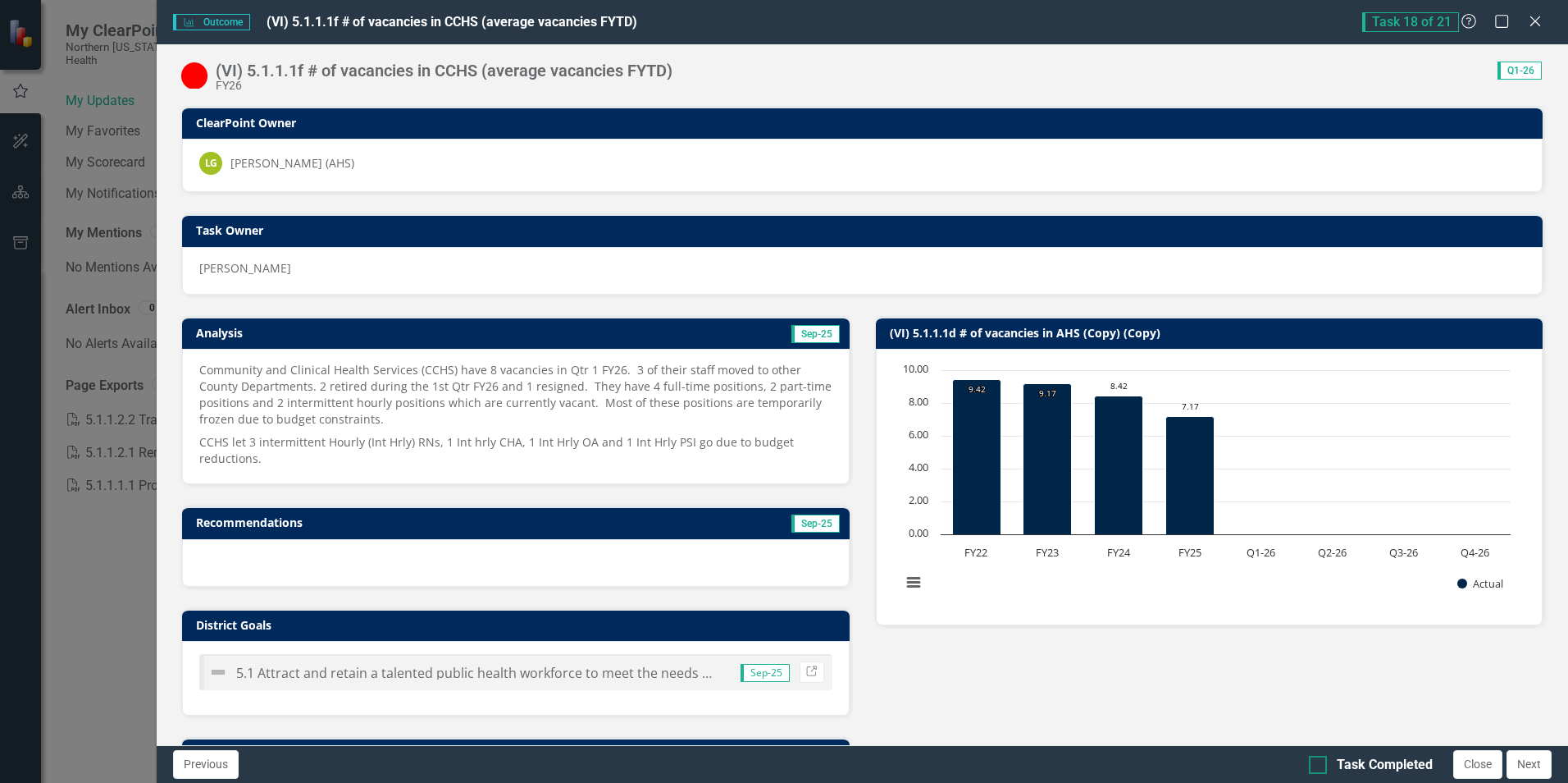
click at [1323, 766] on div at bounding box center [1318, 764] width 18 height 18
click at [1320, 766] on input "Task Completed" at bounding box center [1314, 760] width 11 height 11
checkbox input "true"
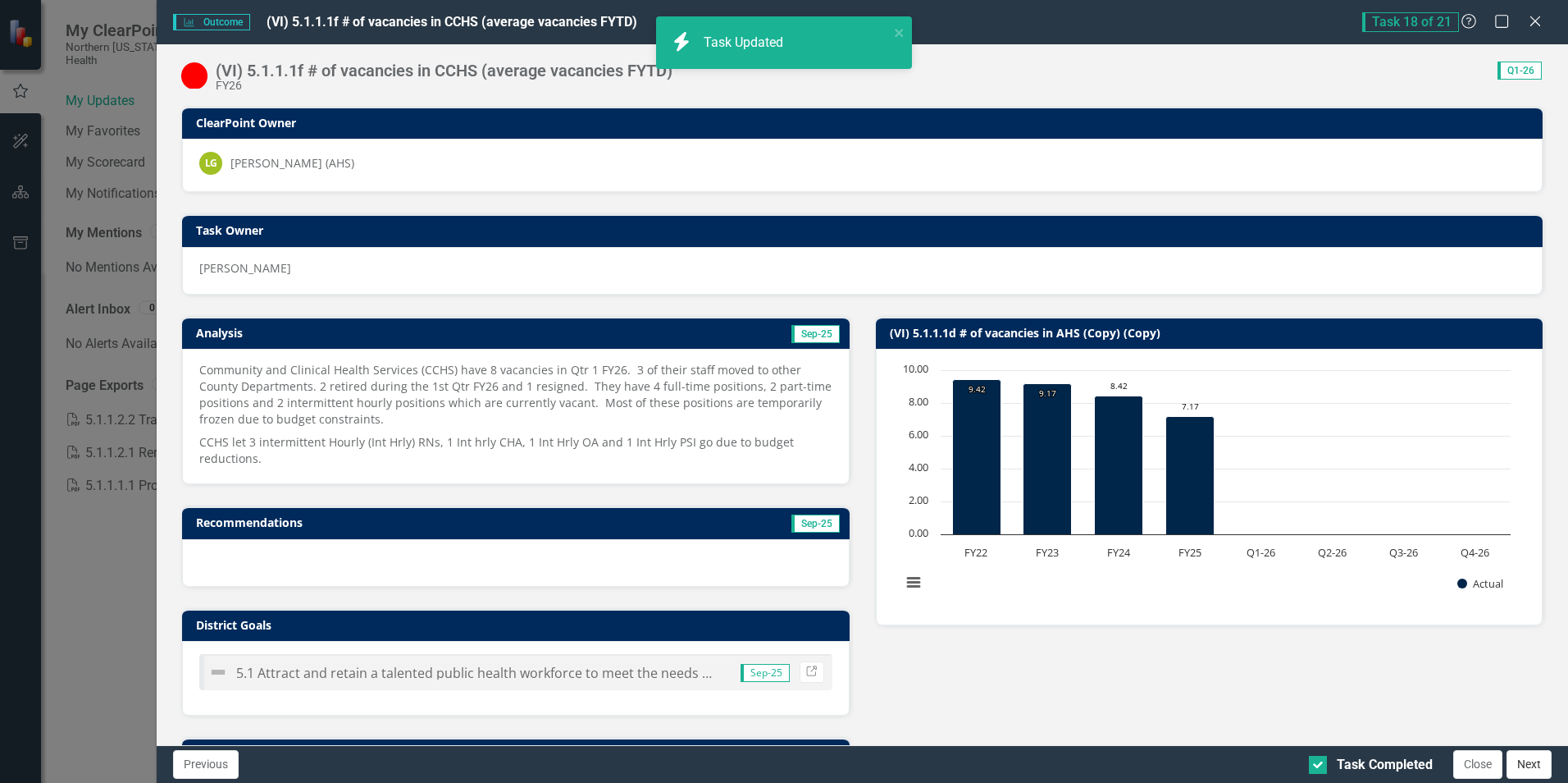
click at [1532, 771] on button "Next" at bounding box center [1529, 764] width 45 height 29
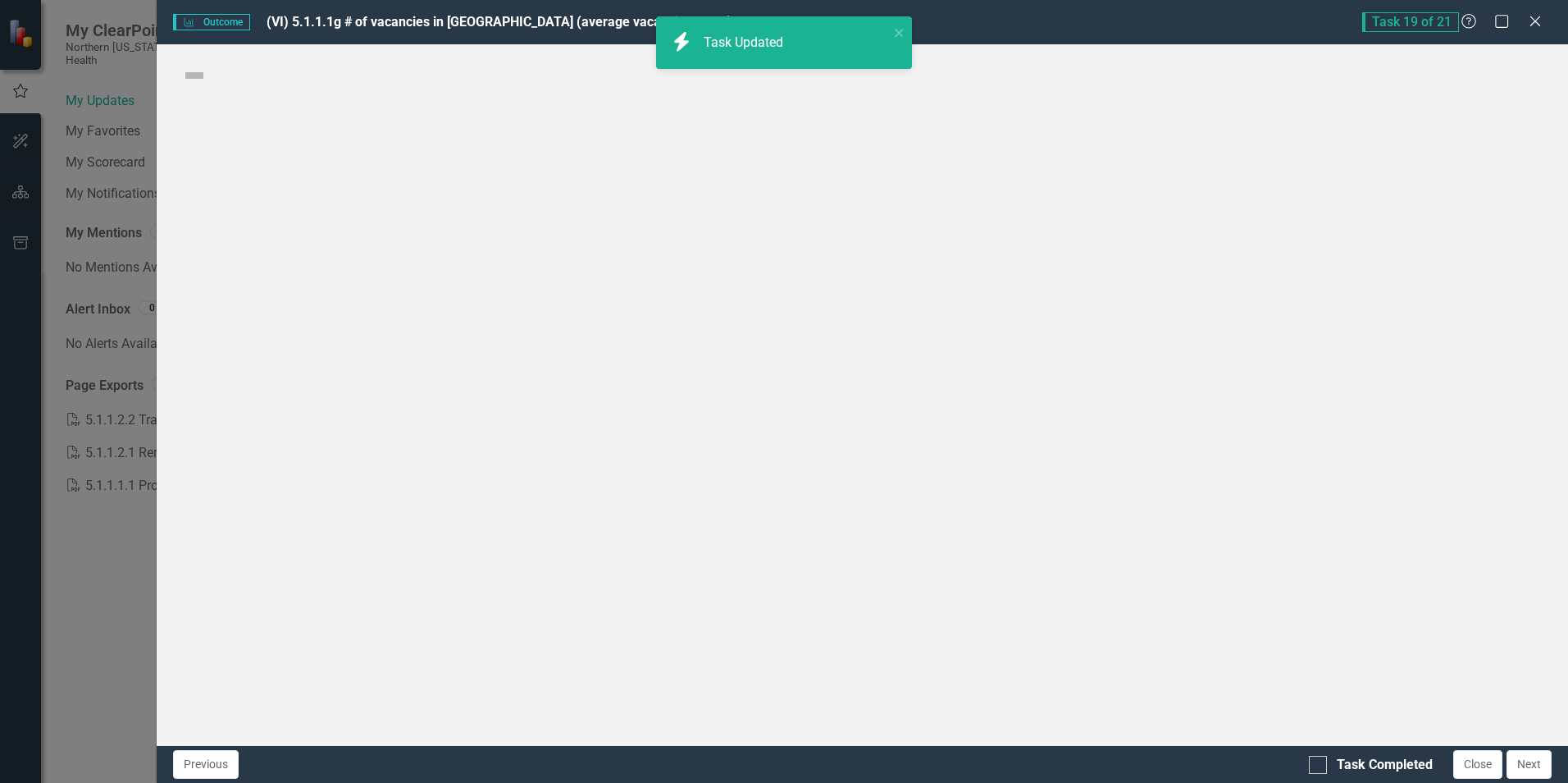
checkbox input "true"
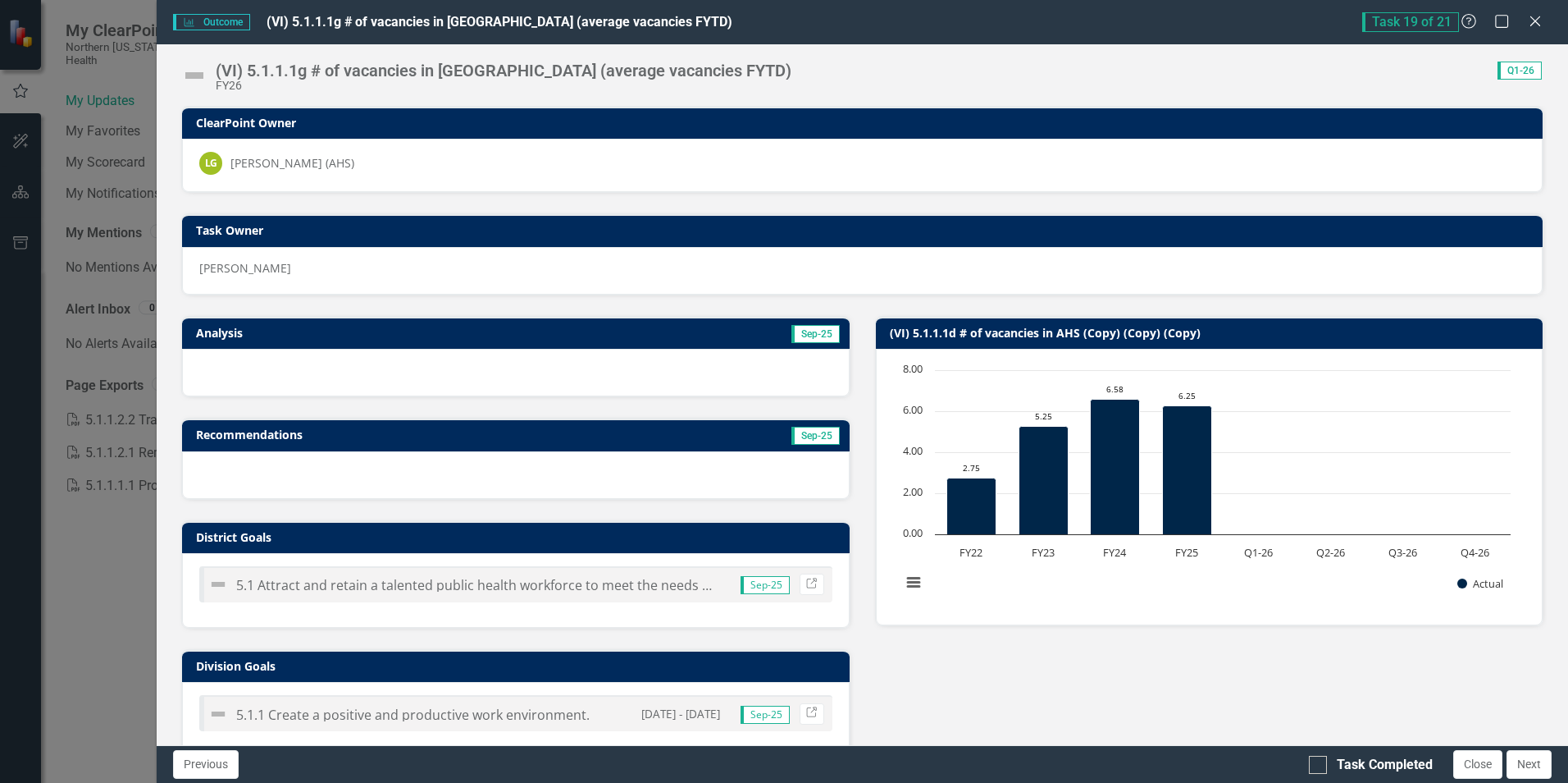
click at [692, 338] on td "Sep-25" at bounding box center [675, 334] width 334 height 25
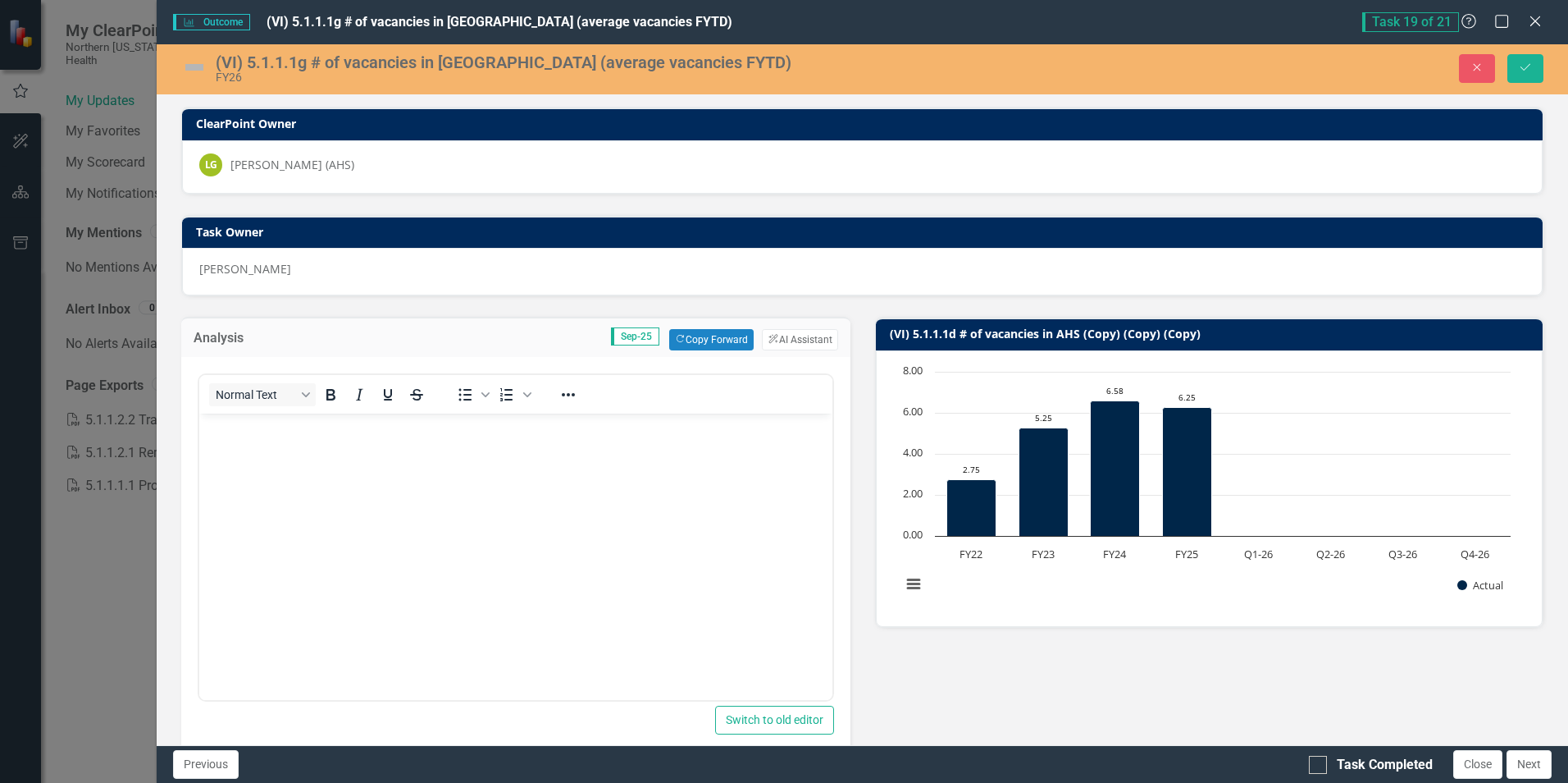
click at [311, 449] on body "Rich Text Area. Press ALT-0 for help." at bounding box center [516, 536] width 633 height 246
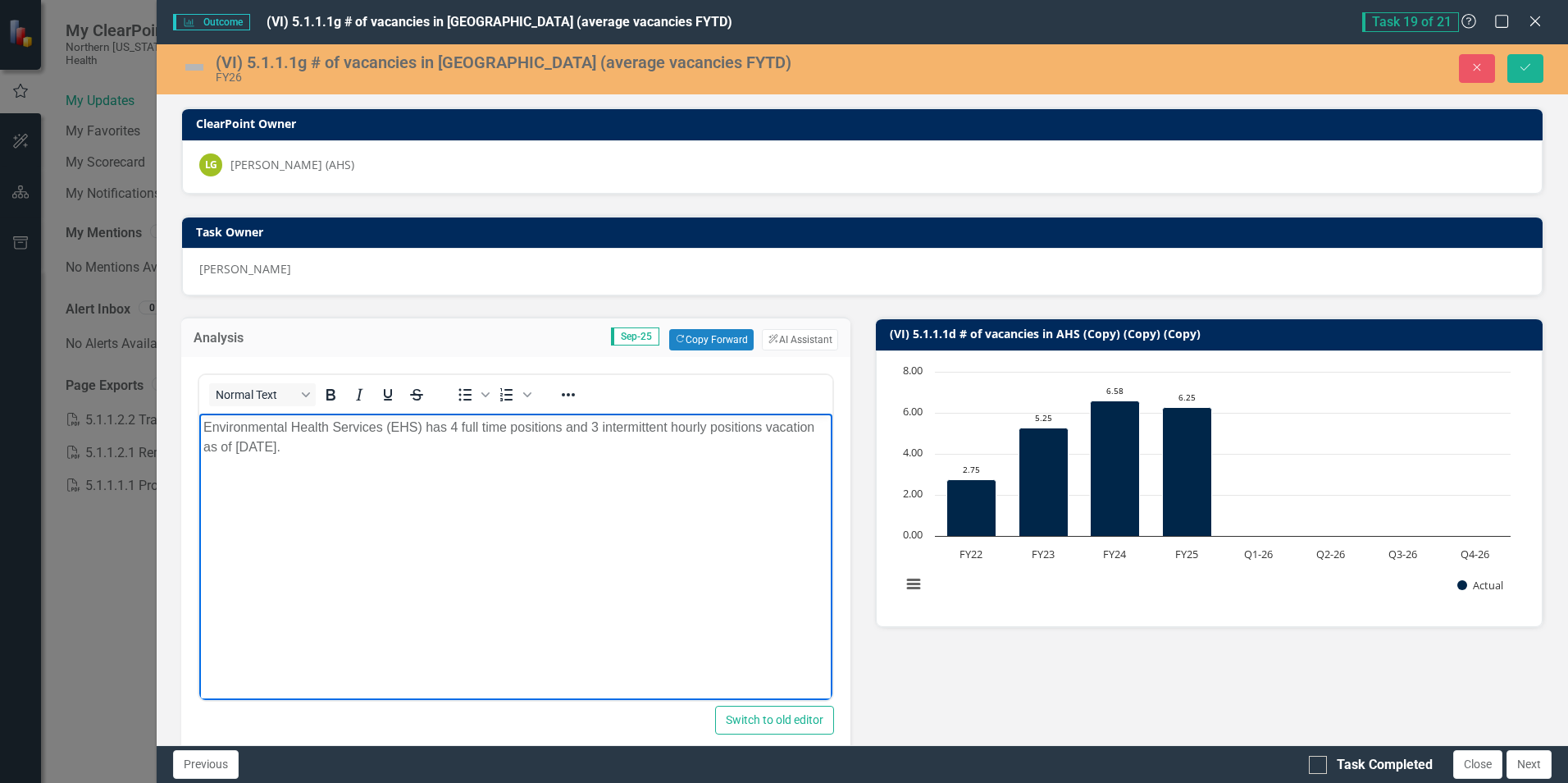
click at [418, 452] on p "Environmental Health Services (EHS) has 4 full time positions and 3 intermitten…" at bounding box center [515, 437] width 624 height 39
drag, startPoint x: 525, startPoint y: 465, endPoint x: 656, endPoint y: 471, distance: 131.1
click at [656, 471] on p "Environmental Health Services (EHS) has 4 full time positions and 3 intermitten…" at bounding box center [515, 448] width 624 height 59
click at [611, 475] on p "Environmental Health Services (EHS) has 4 full time positions and 3 intermitten…" at bounding box center [515, 448] width 624 height 59
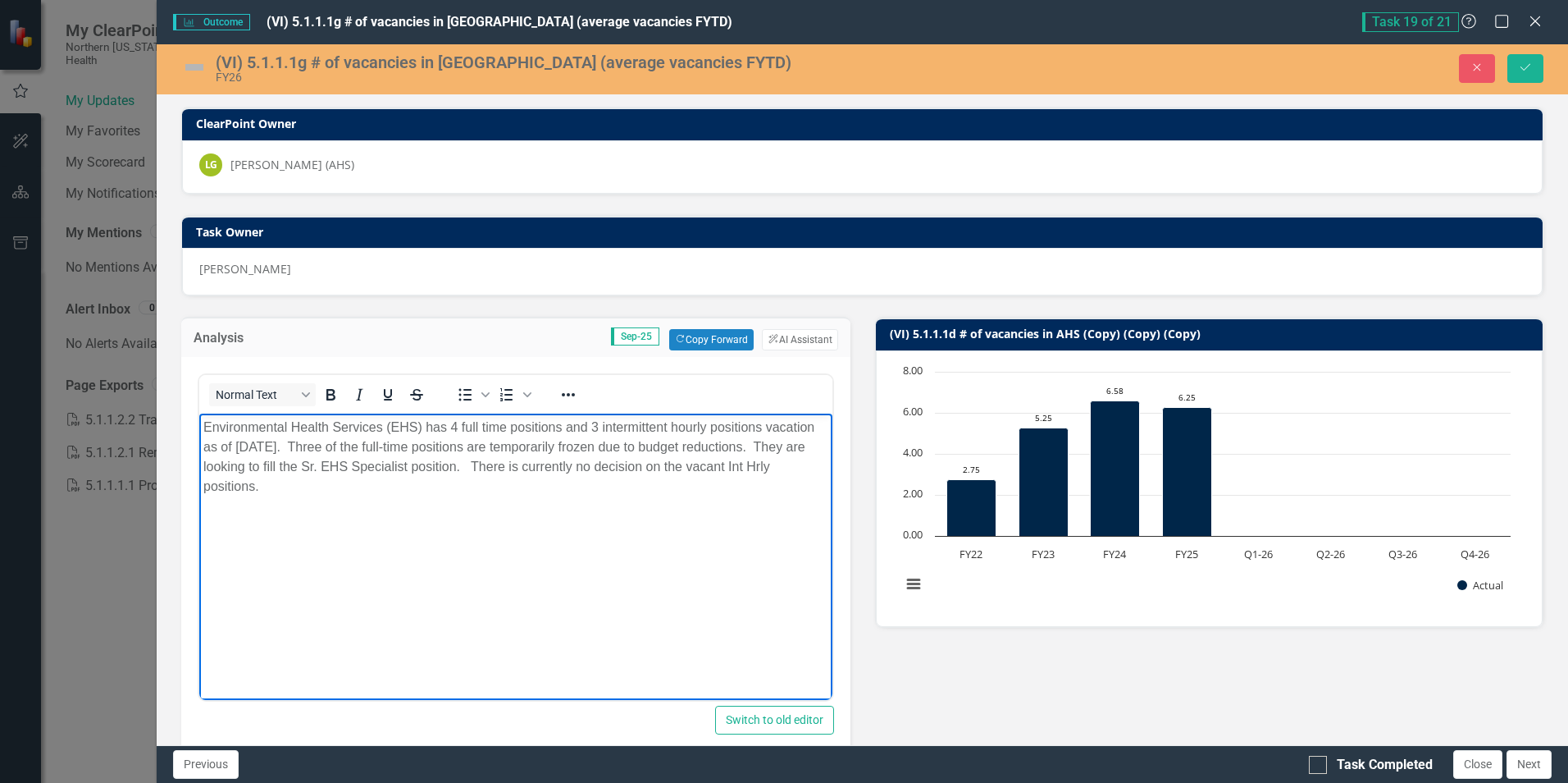
drag, startPoint x: 219, startPoint y: 487, endPoint x: 436, endPoint y: 538, distance: 222.9
click at [436, 538] on body "Environmental Health Services (EHS) has 4 full time positions and 3 intermitten…" at bounding box center [516, 536] width 633 height 246
click at [797, 428] on p "Environmental Health Services (EHS) has 4 full time positions and 3 intermitten…" at bounding box center [515, 457] width 624 height 79
click at [796, 426] on p "Environmental Health Services (EHS) has 4 full time positions and 3 intermitten…" at bounding box center [515, 457] width 624 height 79
click at [205, 464] on p "Environmental Health Services (EHS) has 4 full time positions and 3 intermitten…" at bounding box center [515, 457] width 624 height 79
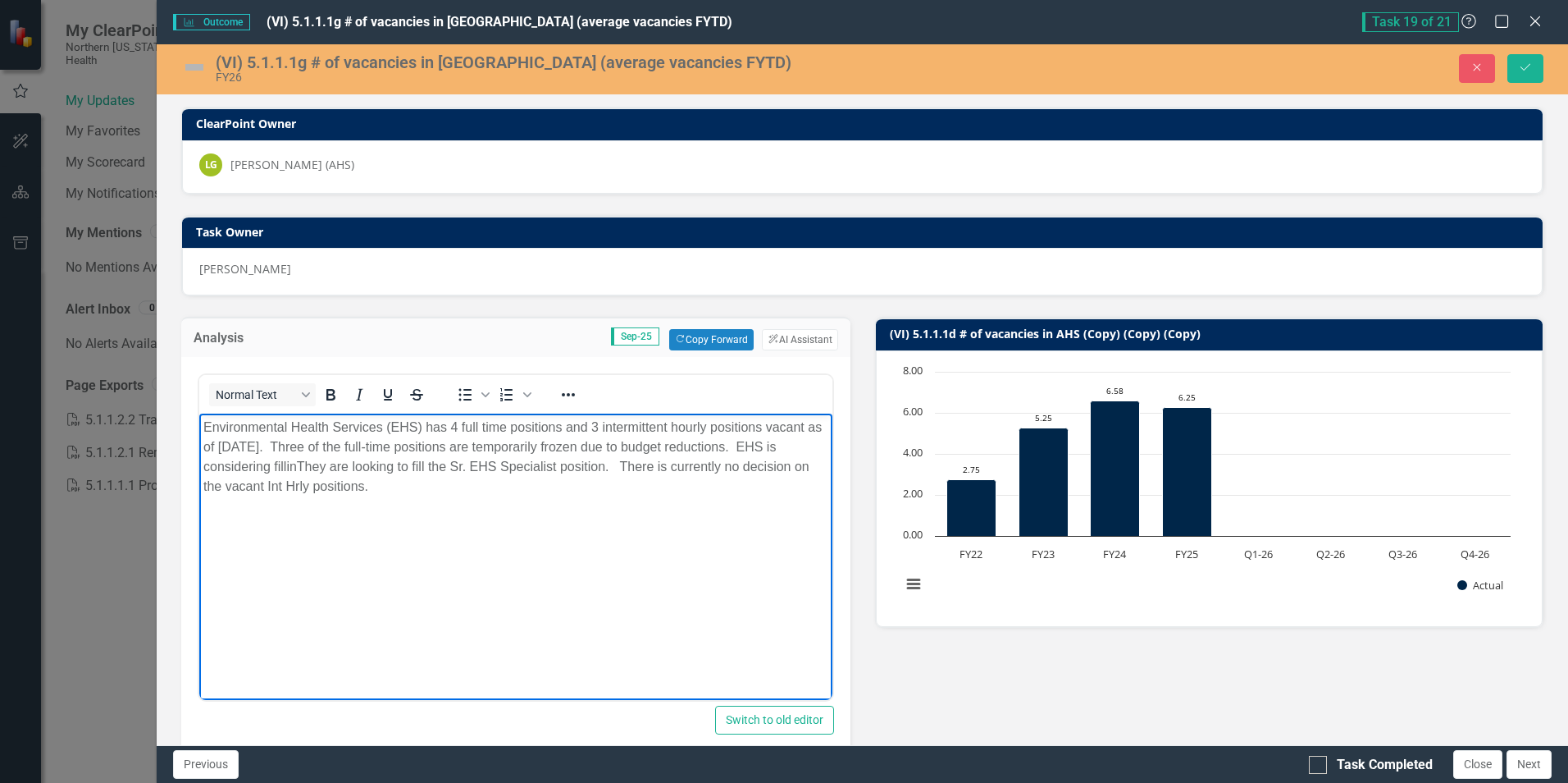
scroll to position [673, 0]
click at [588, 466] on p "Environmental Health Services (EHS) has 4 full time positions and 3 intermitten…" at bounding box center [515, 457] width 624 height 79
click at [778, 466] on p "Environmental Health Services (EHS) has 4 full time positions and 3 intermitten…" at bounding box center [515, 457] width 624 height 79
click at [379, 492] on p "Environmental Health Services (EHS) has 4 full time positions and 3 intermitten…" at bounding box center [515, 457] width 624 height 79
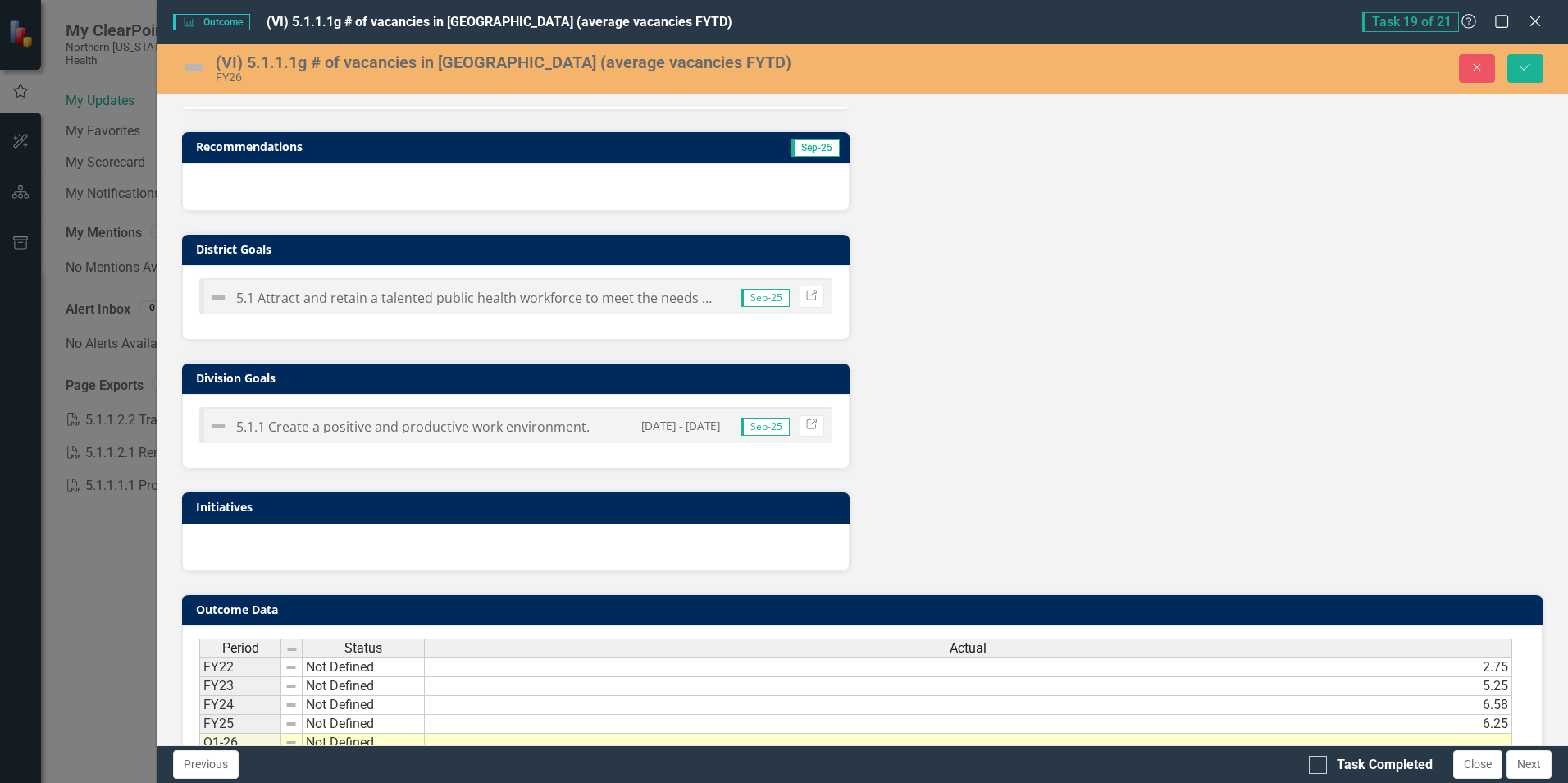
scroll to position [760, 0]
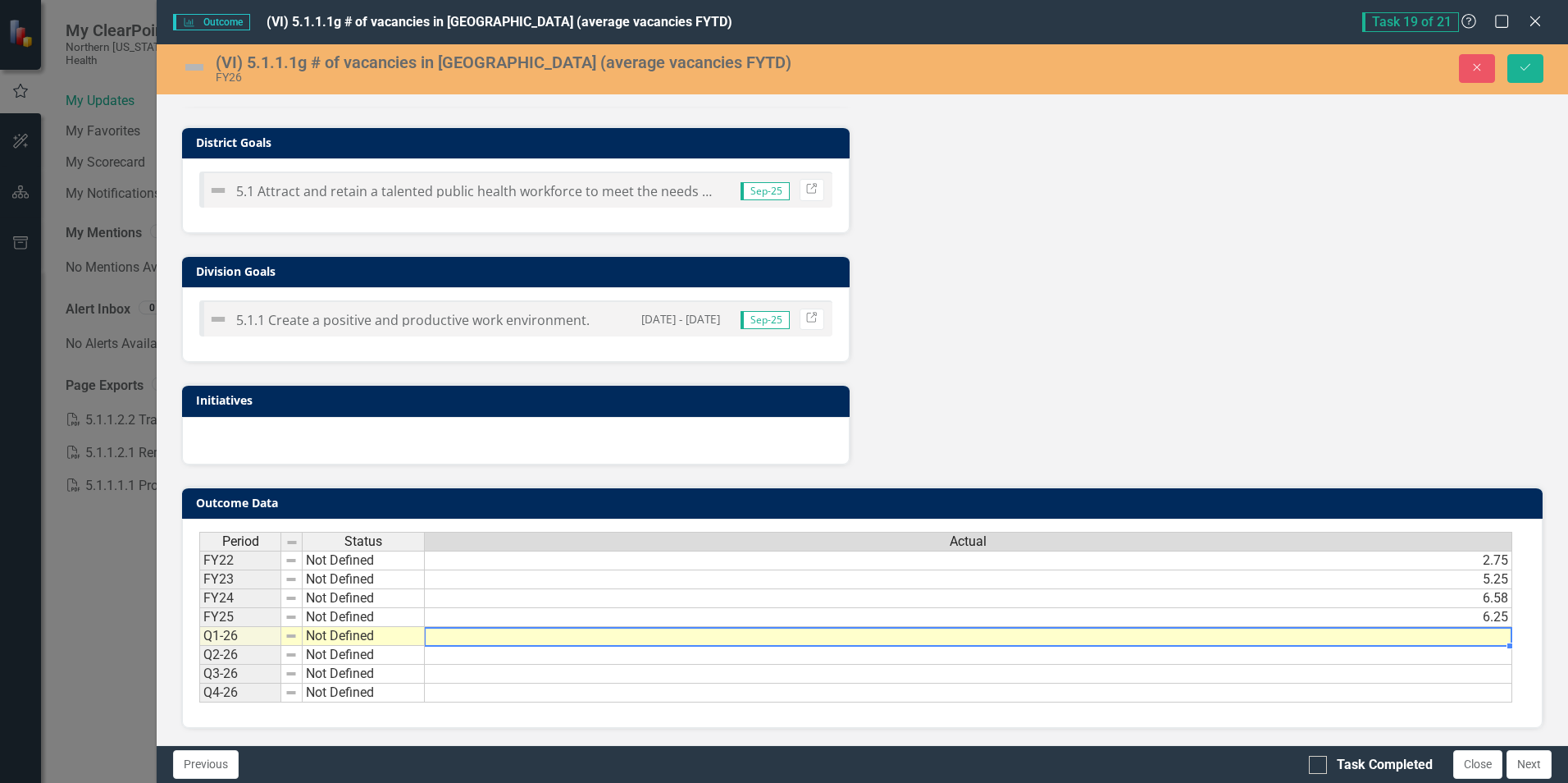
click at [1472, 635] on td at bounding box center [968, 636] width 1088 height 19
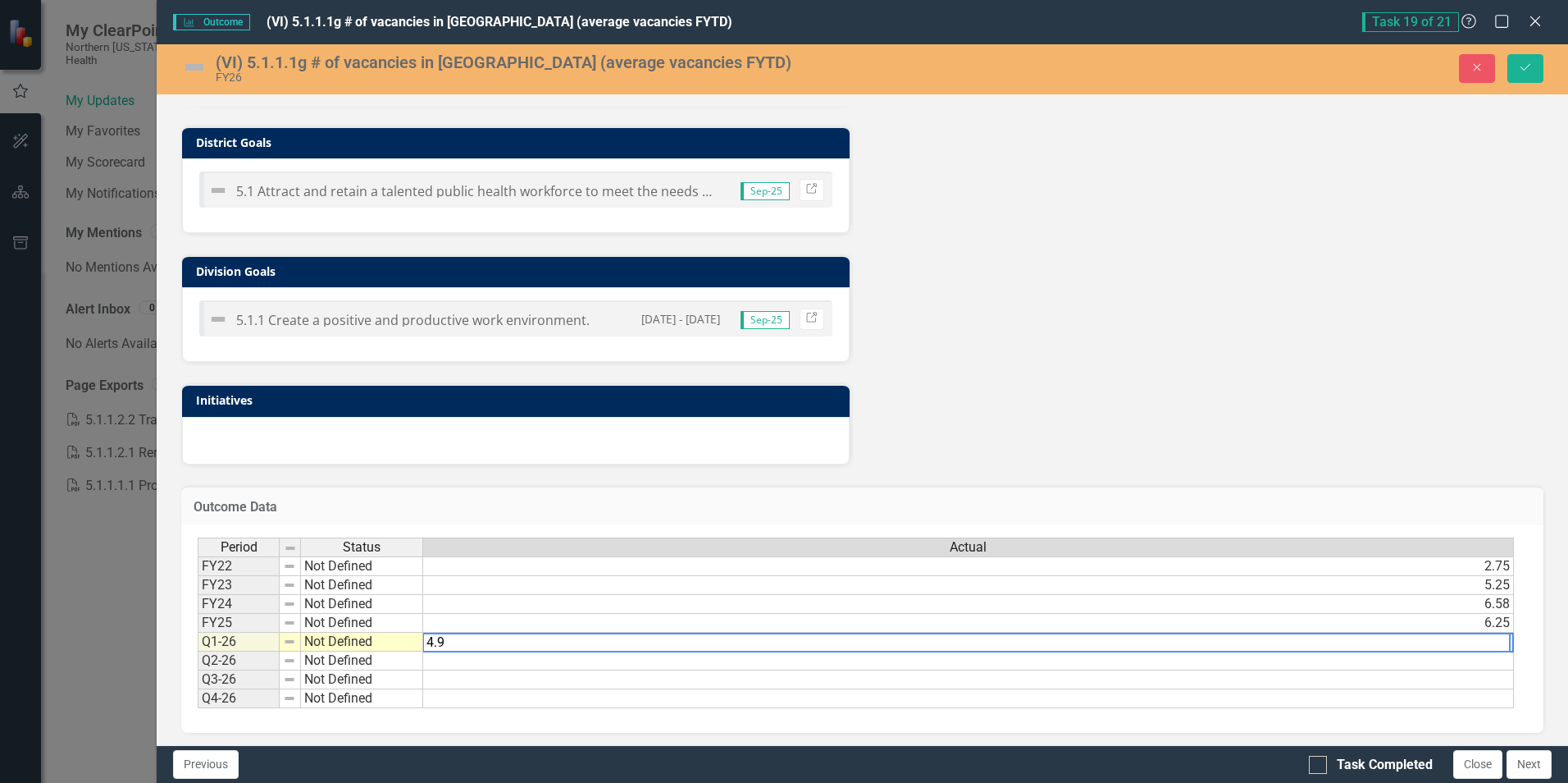
type textarea "4.98"
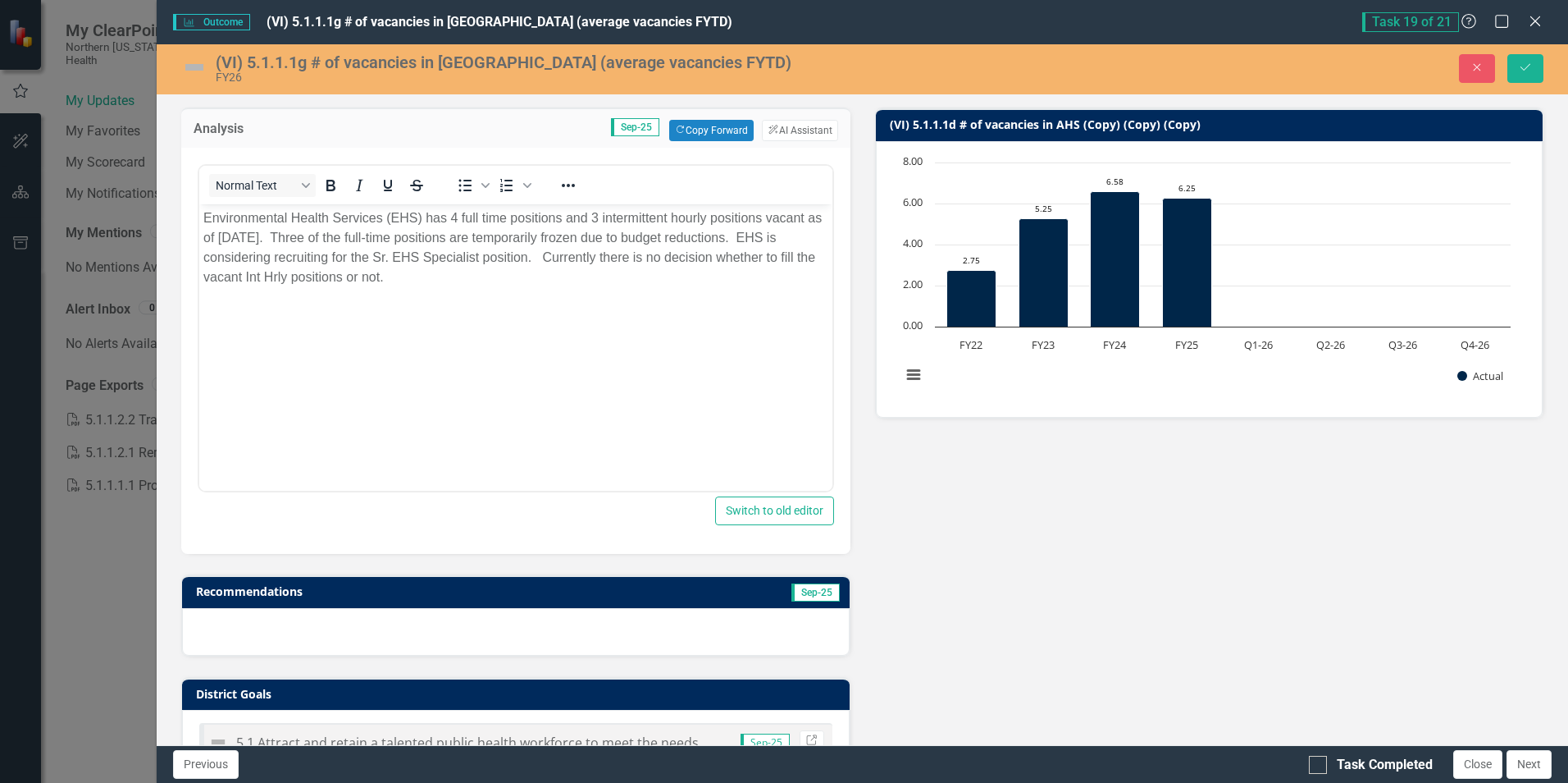
scroll to position [104, 0]
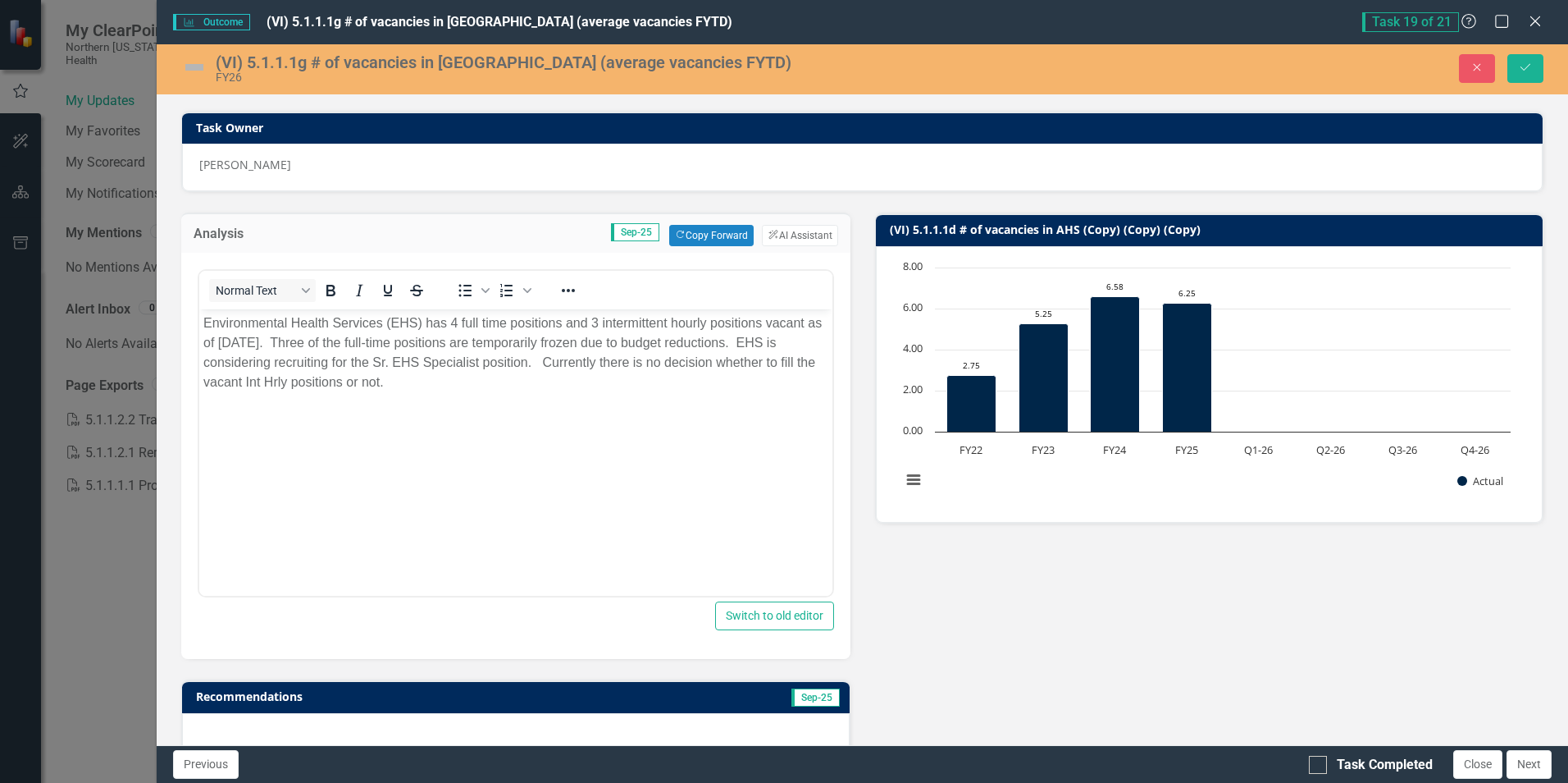
click at [689, 361] on p "Environmental Health Services (EHS) has 4 full time positions and 3 intermitten…" at bounding box center [515, 353] width 624 height 79
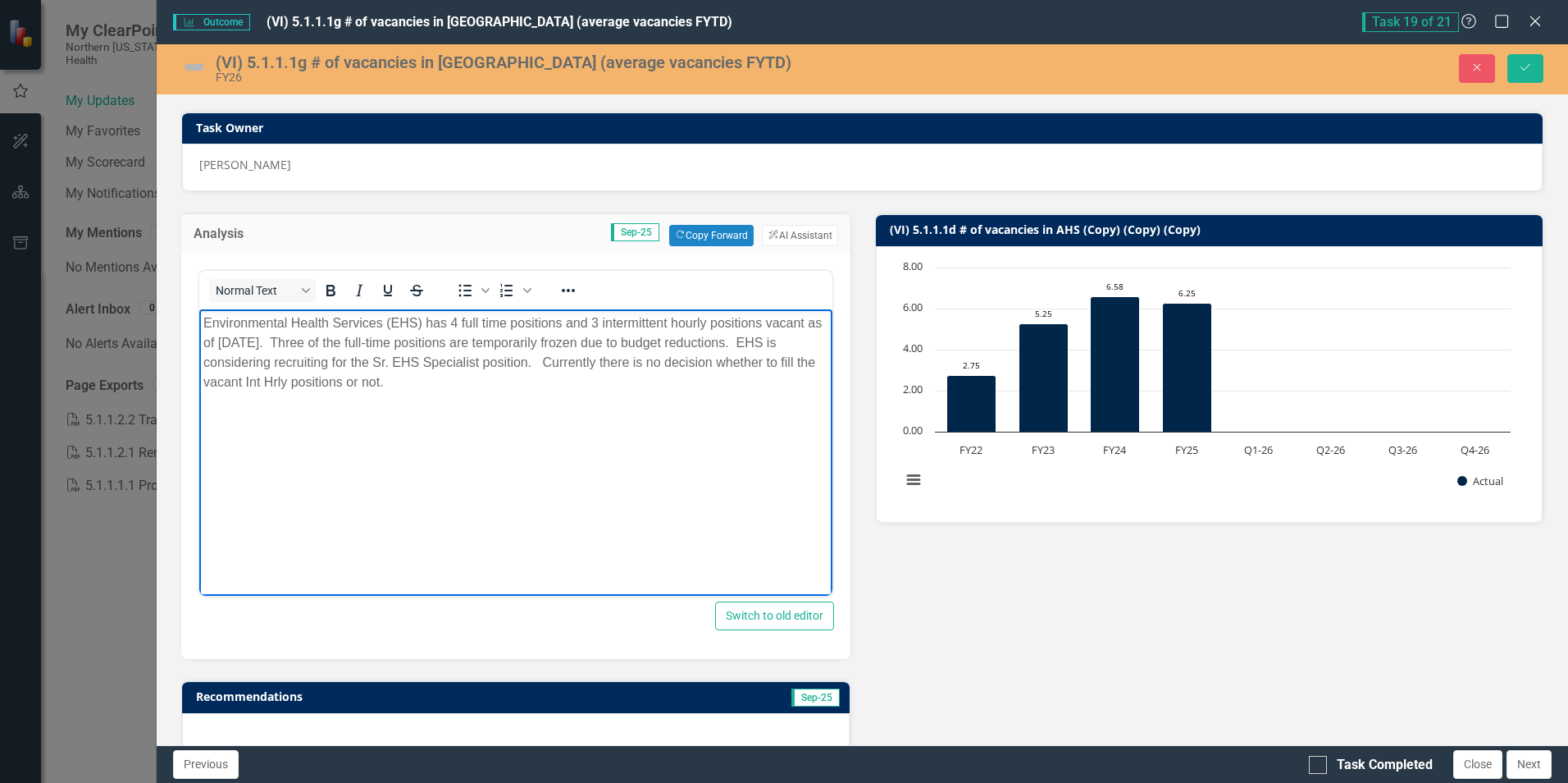
click at [643, 363] on p "Environmental Health Services (EHS) has 4 full time positions and 3 intermitten…" at bounding box center [515, 353] width 624 height 79
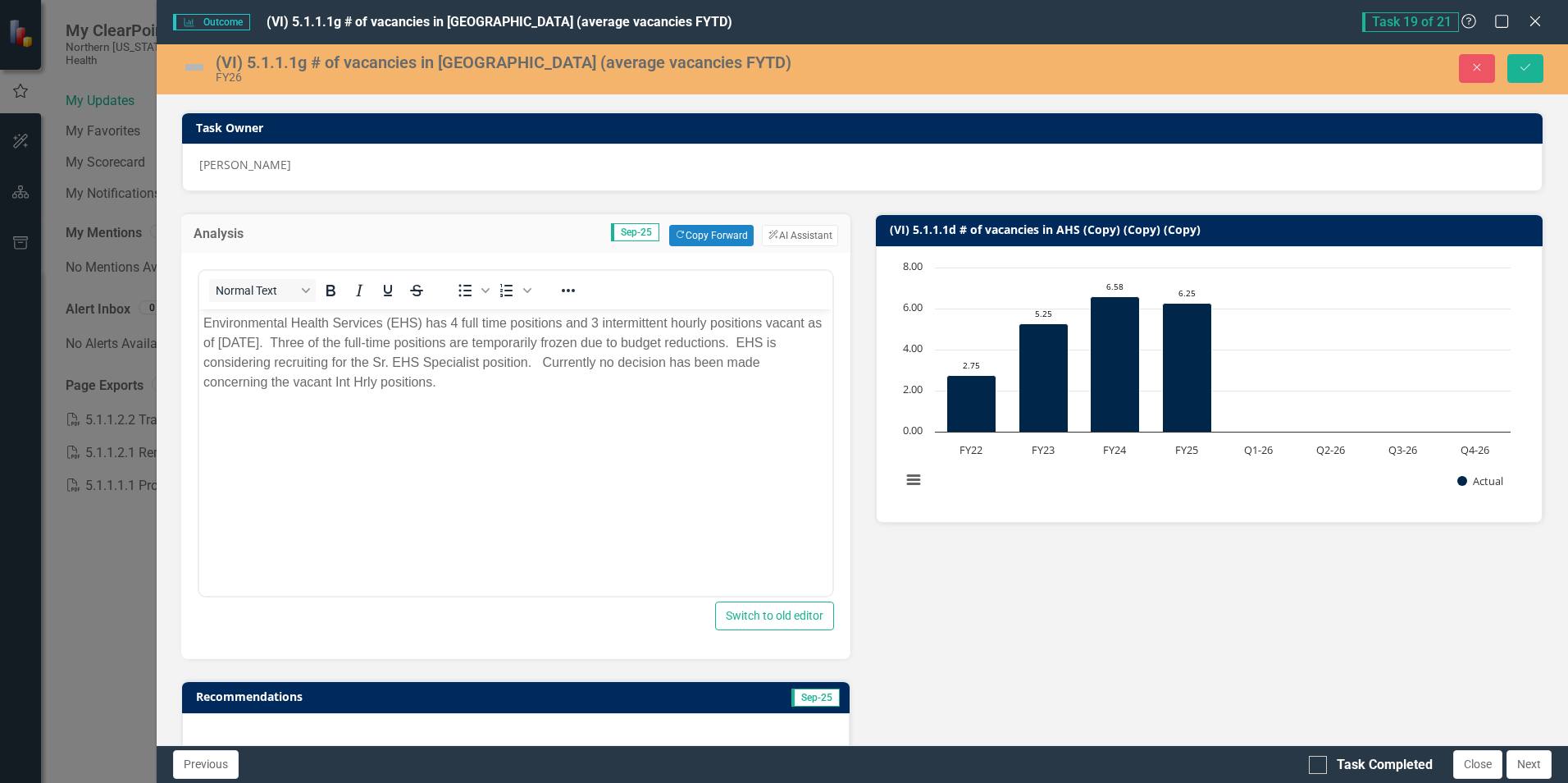
click at [196, 69] on img at bounding box center [194, 66] width 26 height 26
click at [198, 68] on img at bounding box center [194, 66] width 26 height 26
click at [198, 67] on img at bounding box center [194, 66] width 26 height 26
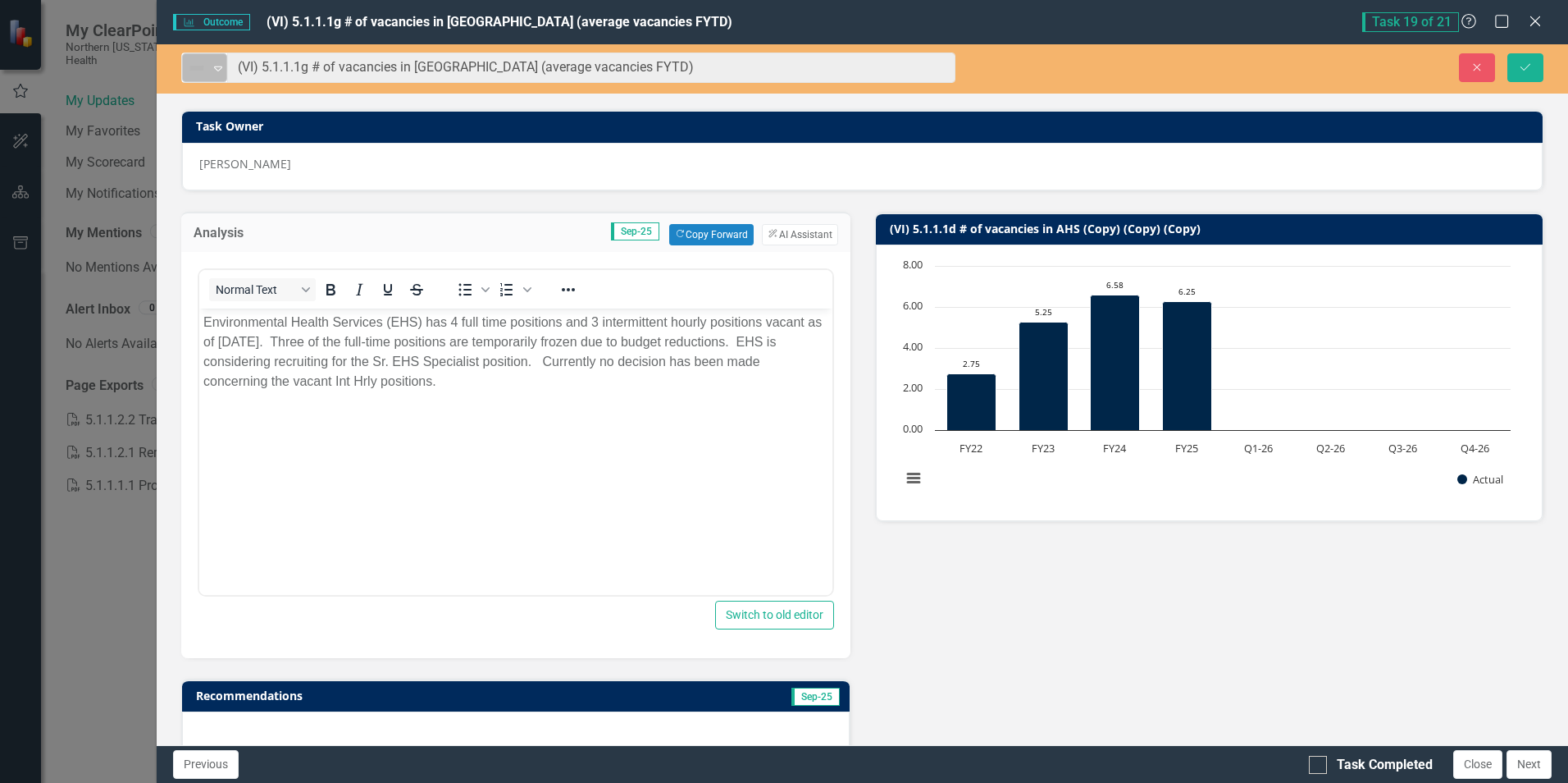
click at [214, 65] on icon "Expand" at bounding box center [218, 68] width 16 height 13
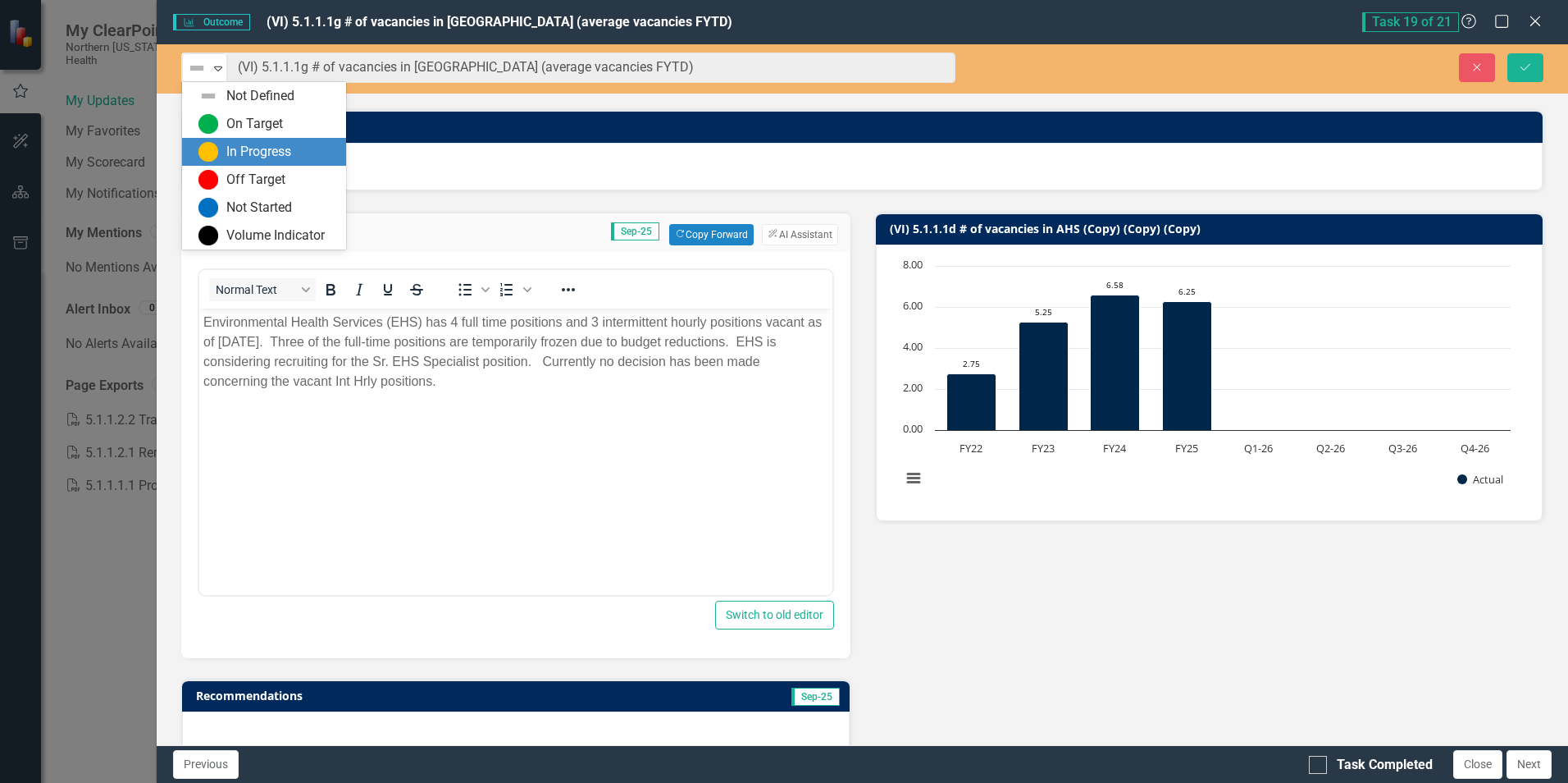
drag, startPoint x: 219, startPoint y: 146, endPoint x: 232, endPoint y: 141, distance: 13.9
click at [220, 143] on div "In Progress" at bounding box center [267, 151] width 138 height 20
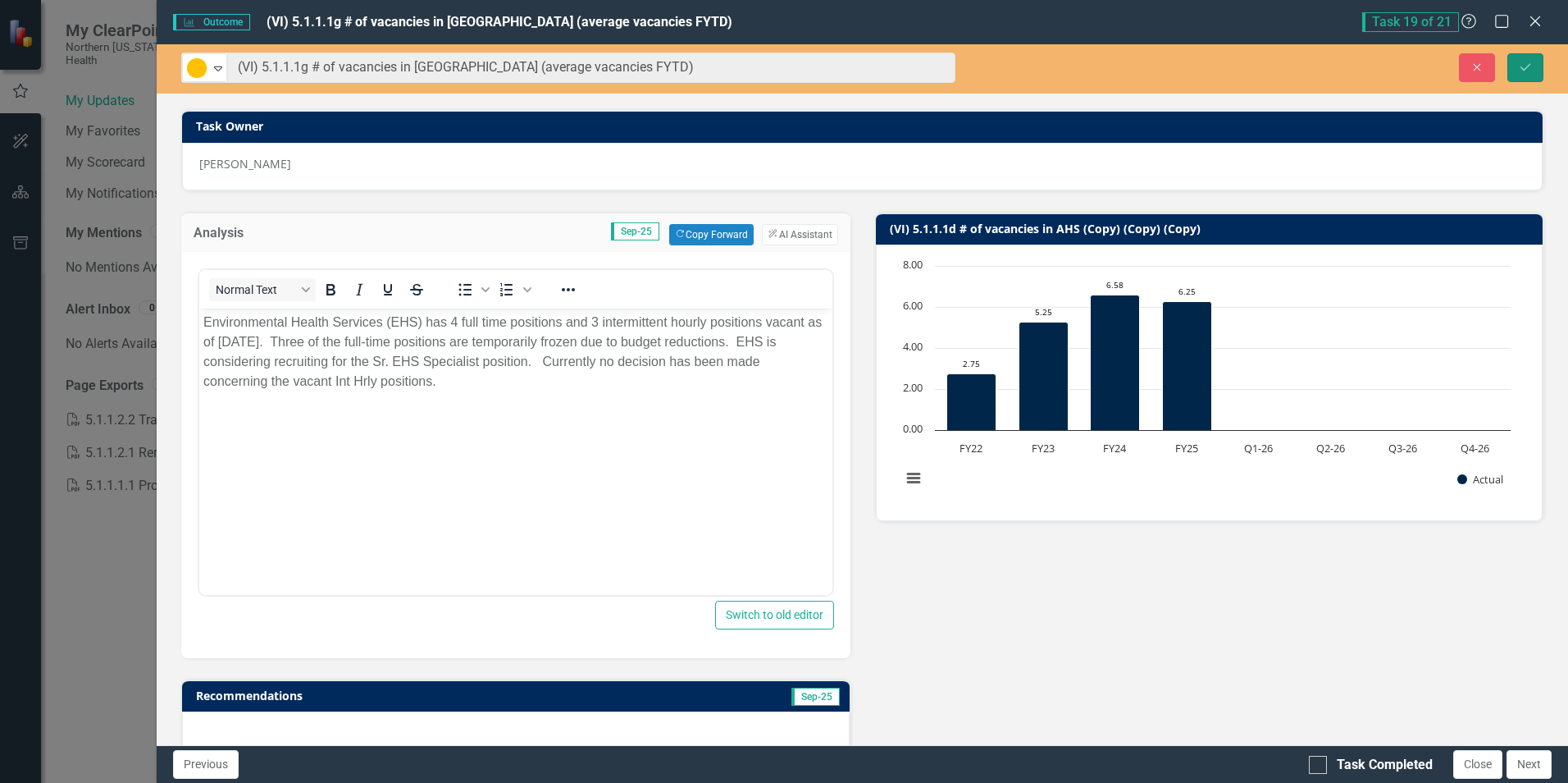
click at [1520, 61] on icon "Save" at bounding box center [1525, 67] width 14 height 12
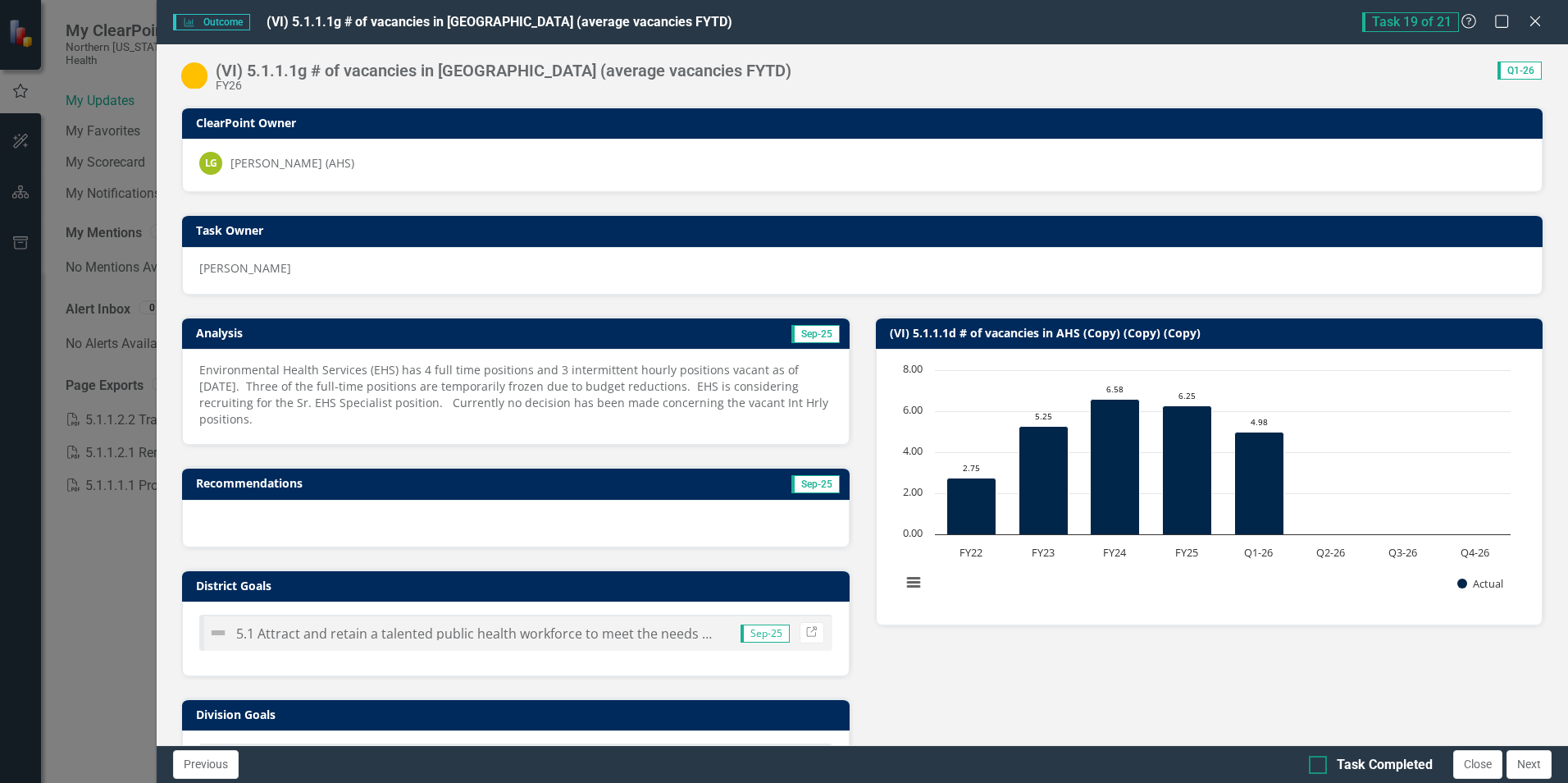
click at [1318, 767] on div at bounding box center [1318, 764] width 18 height 18
click at [1318, 766] on input "Task Completed" at bounding box center [1314, 760] width 11 height 11
checkbox input "true"
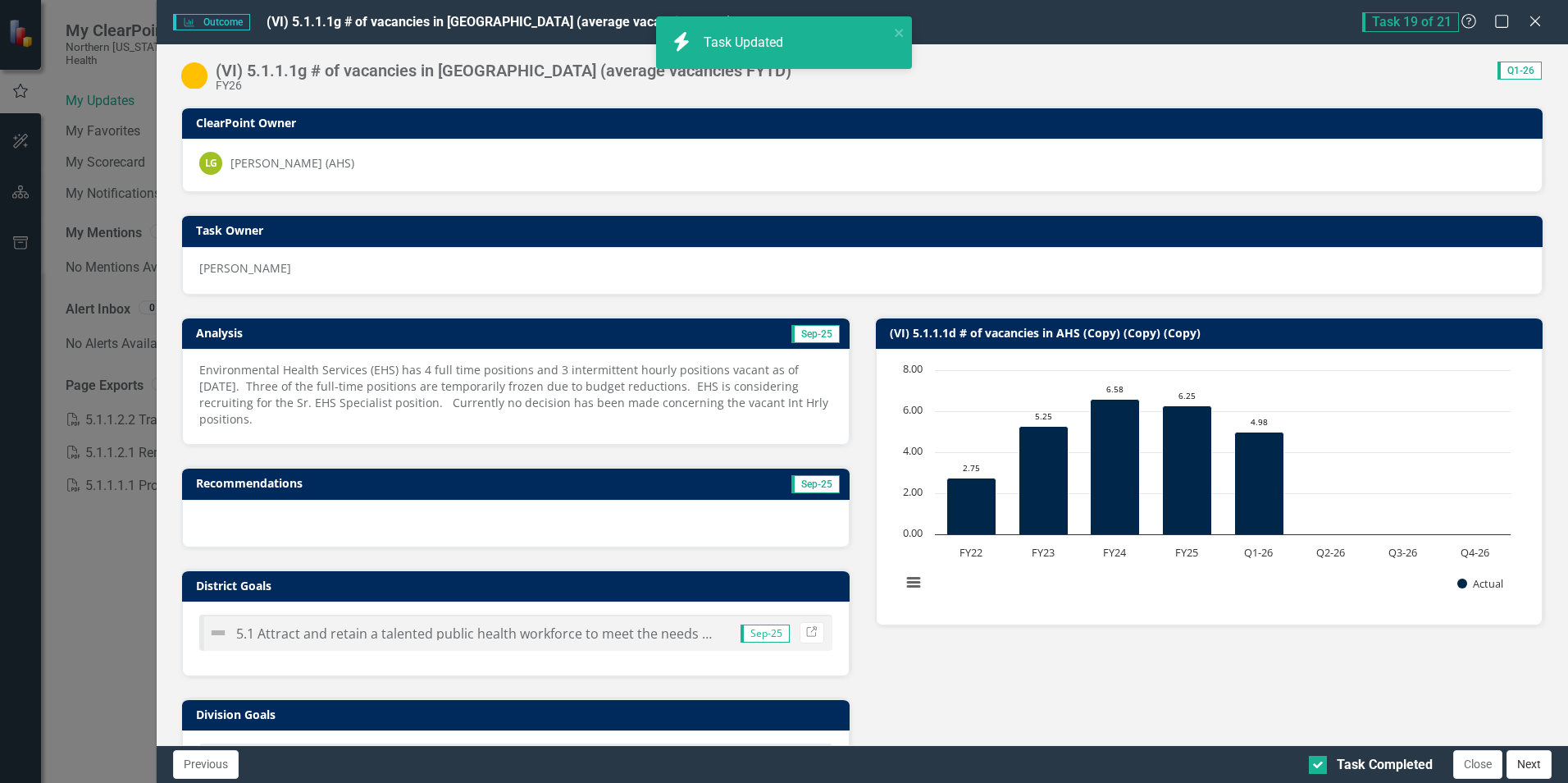
click at [1533, 764] on button "Next" at bounding box center [1529, 764] width 45 height 29
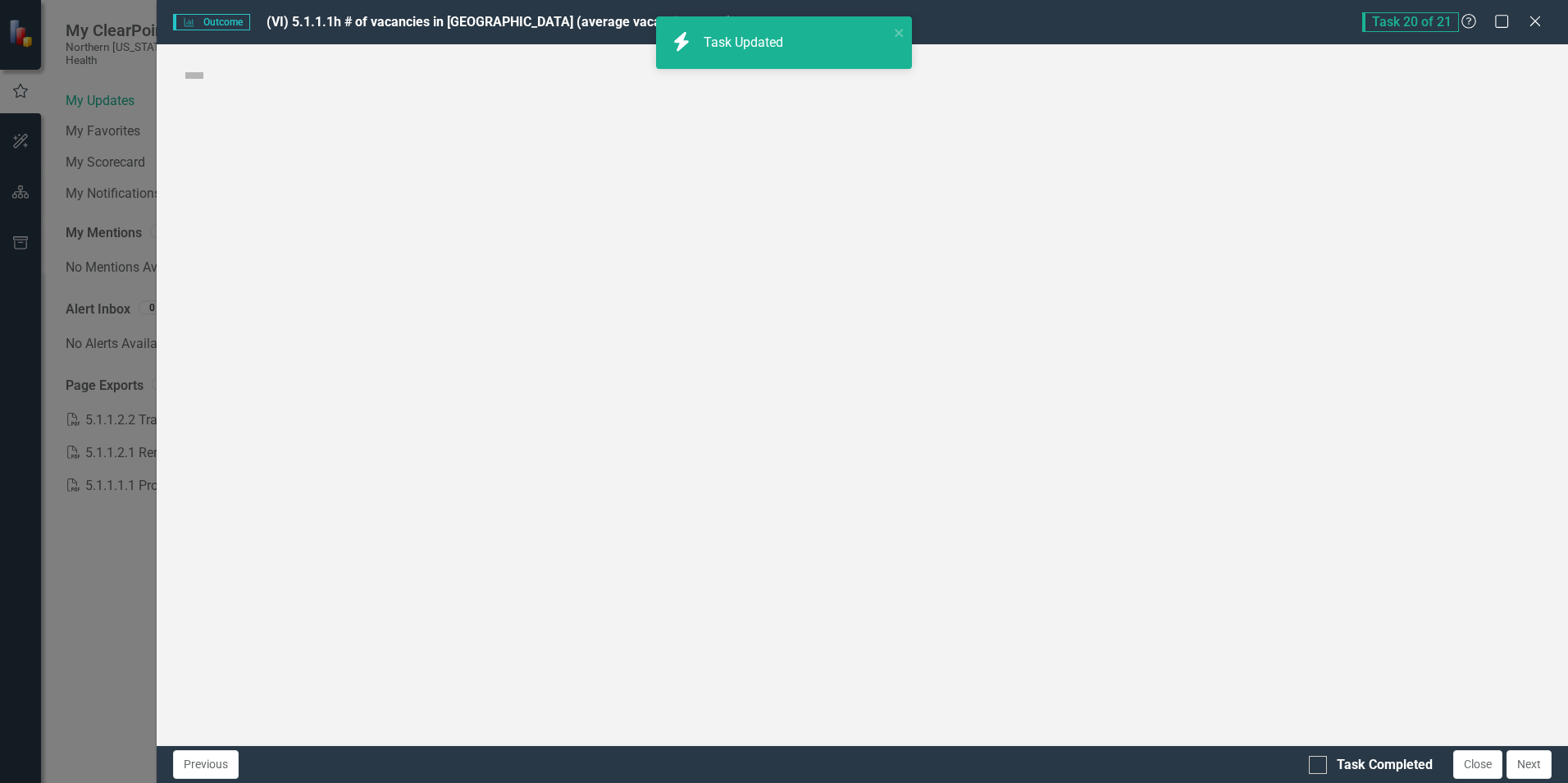
checkbox input "true"
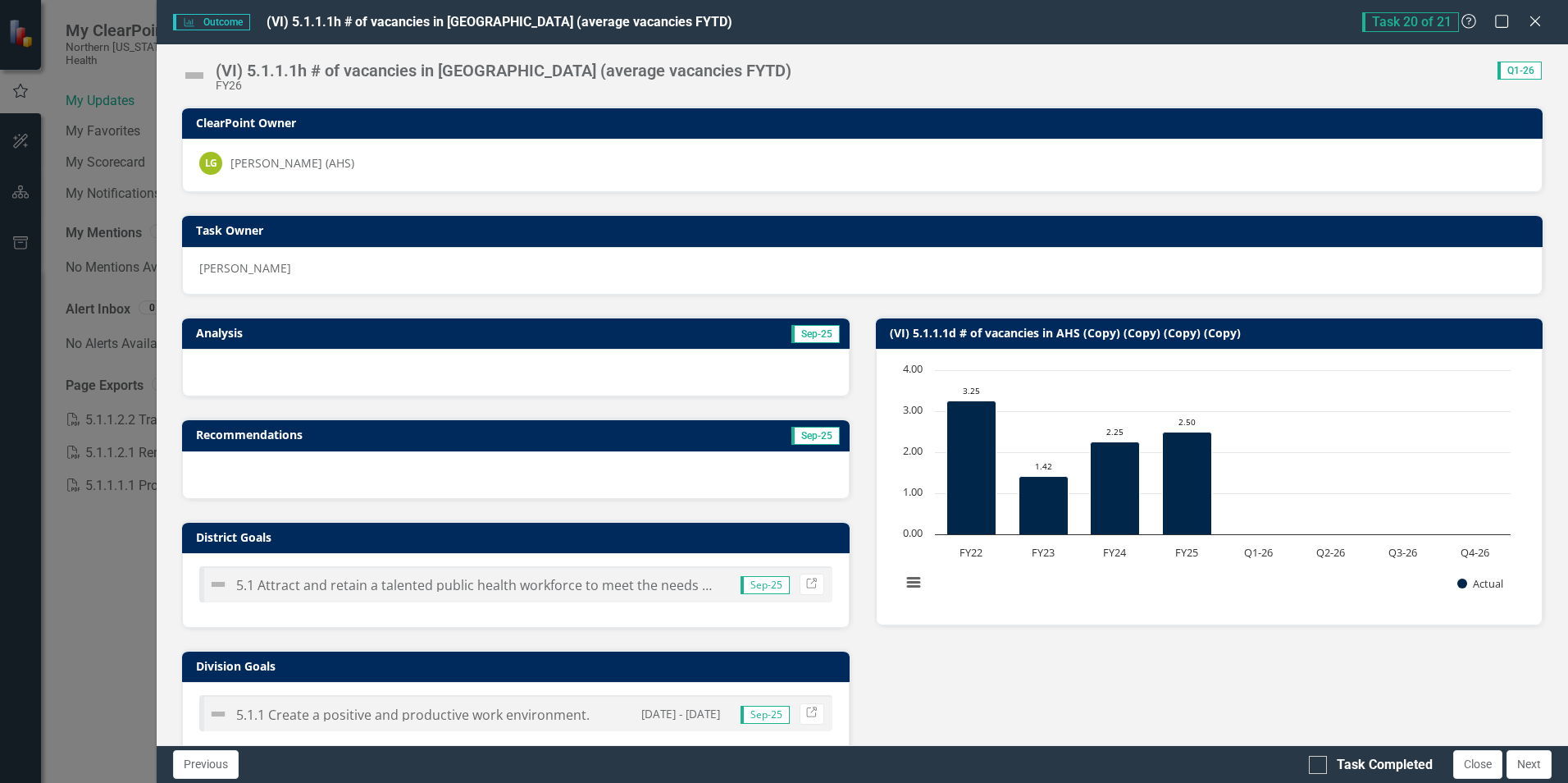
click at [393, 331] on h3 "Analysis" at bounding box center [352, 333] width 311 height 12
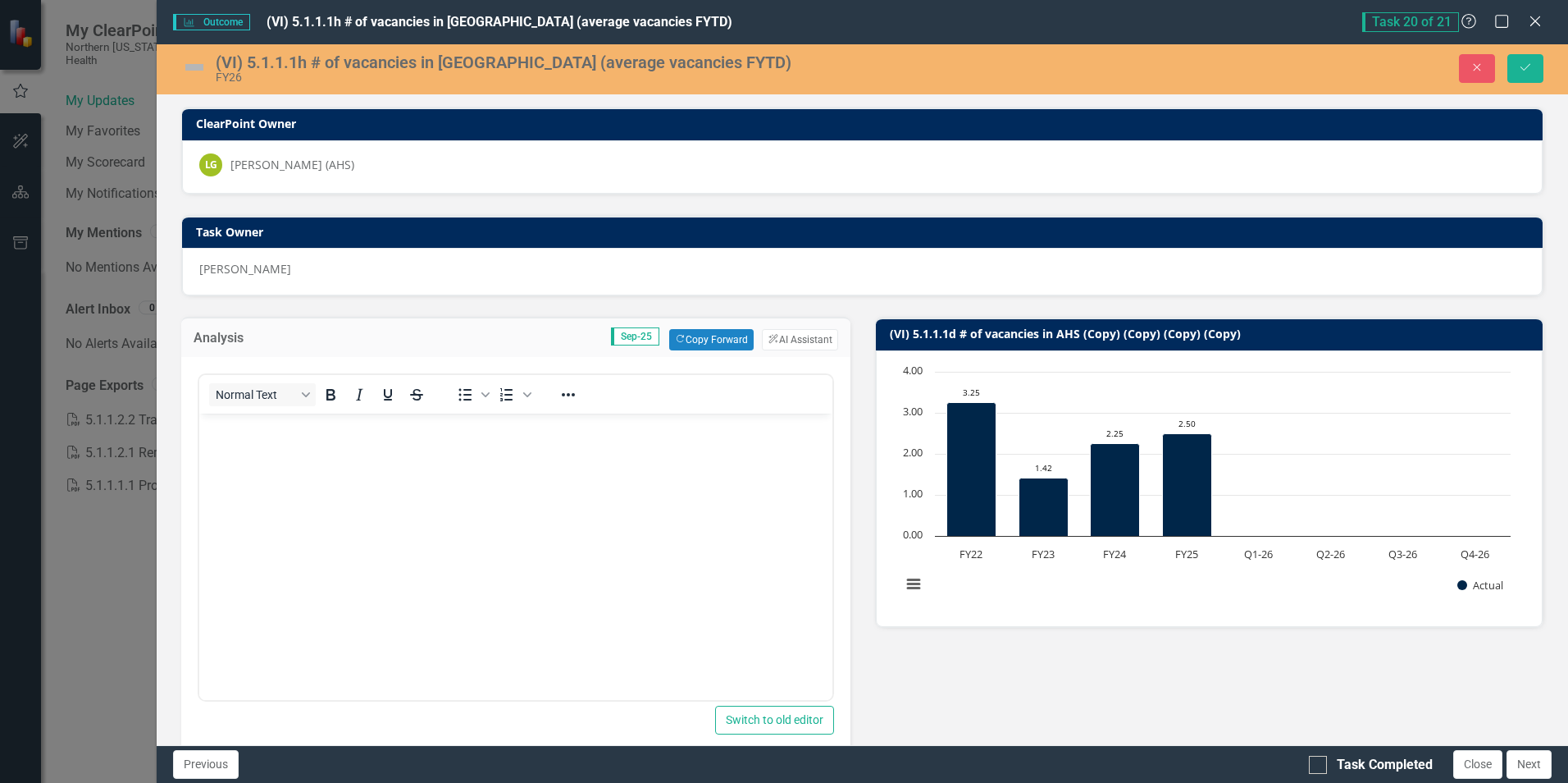
scroll to position [0, 0]
click at [723, 335] on button "Copy Forward Copy Forward" at bounding box center [711, 339] width 84 height 21
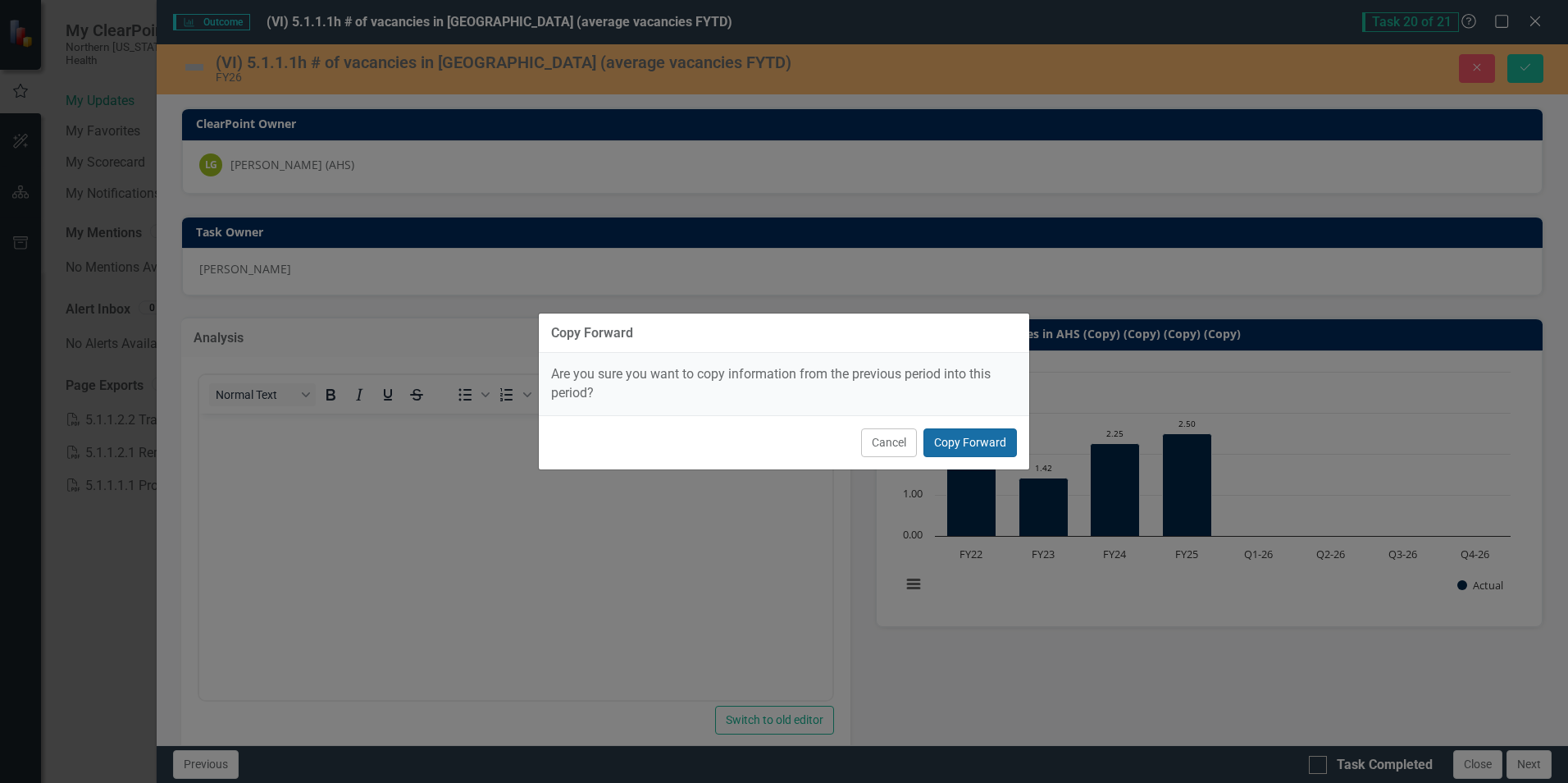
click at [966, 443] on button "Copy Forward" at bounding box center [971, 443] width 94 height 29
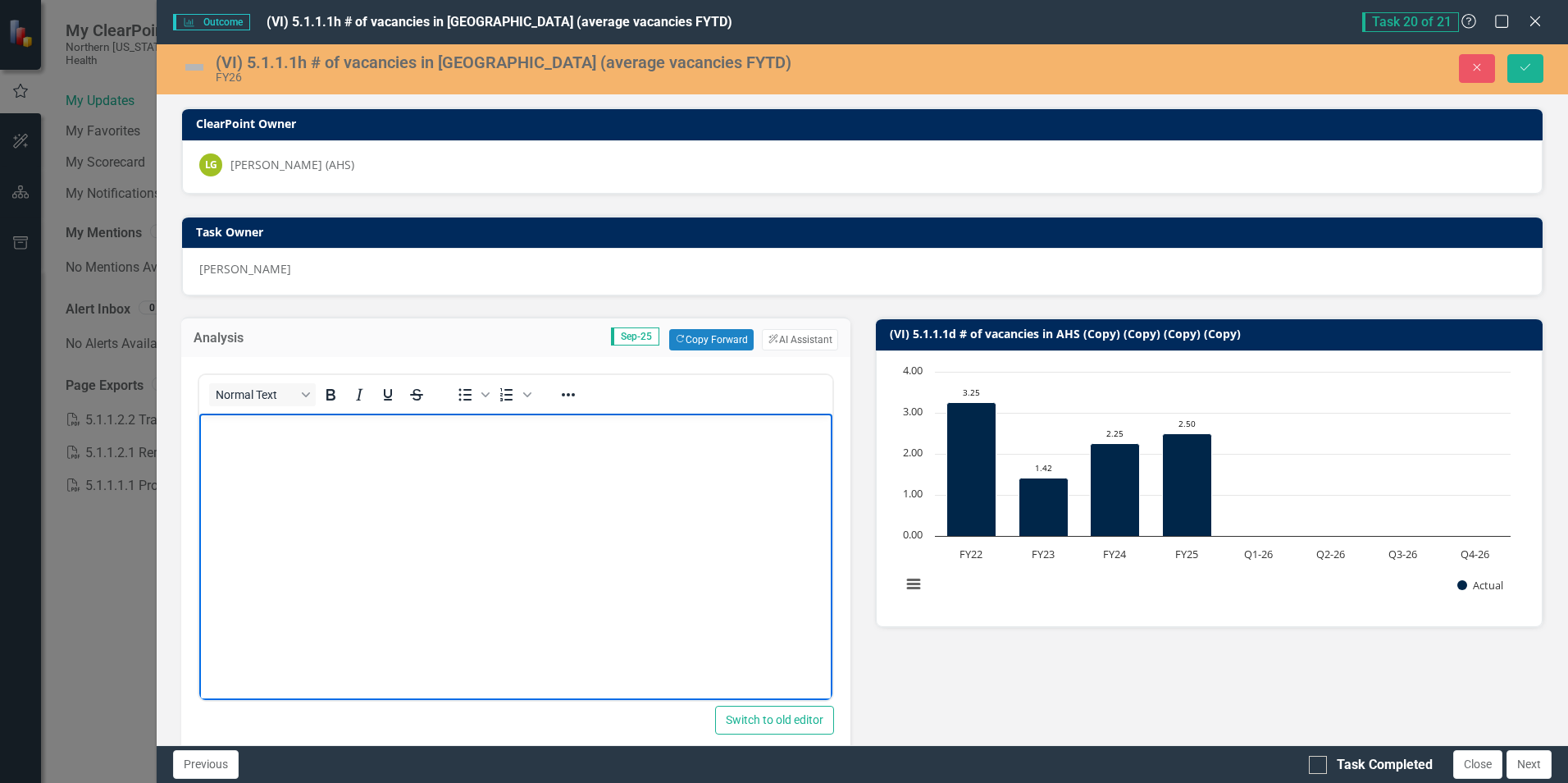
click at [262, 432] on p "Rich Text Area. Press ALT-0 for help." at bounding box center [515, 427] width 624 height 20
click at [223, 429] on p "Rich Text Area. Press ALT-0 for help." at bounding box center [515, 427] width 624 height 20
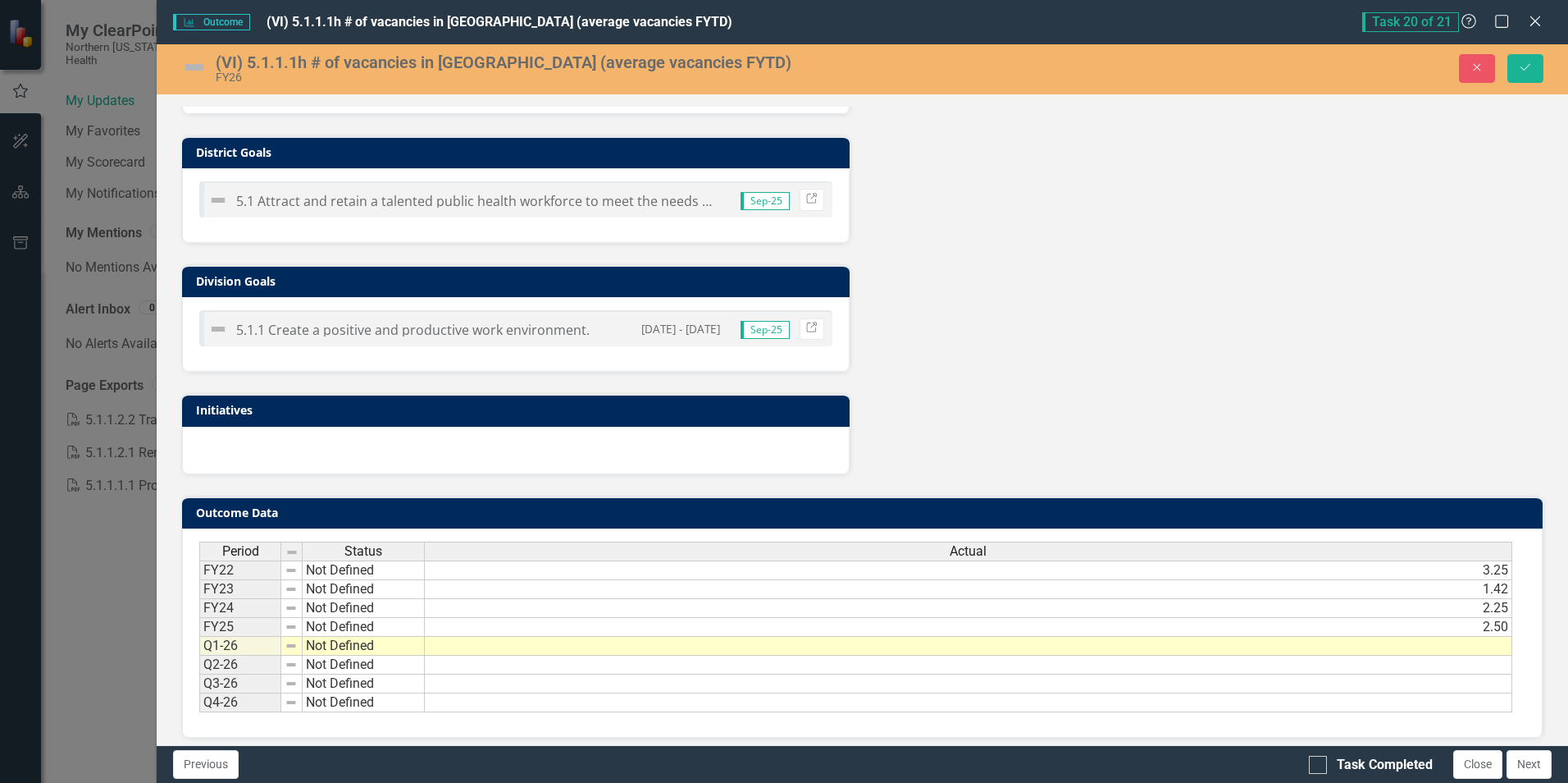
scroll to position [760, 0]
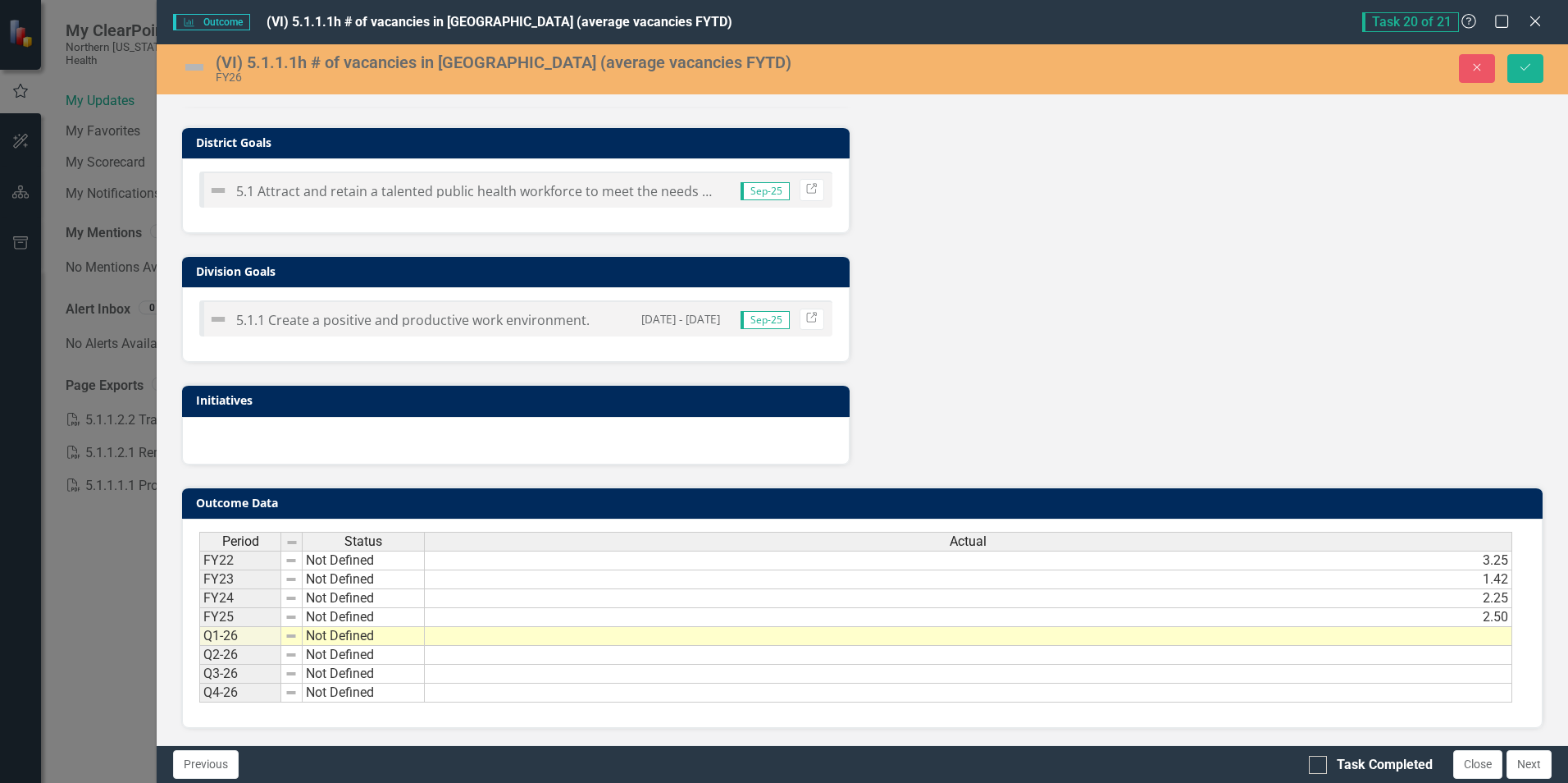
click at [1427, 639] on td at bounding box center [968, 636] width 1088 height 19
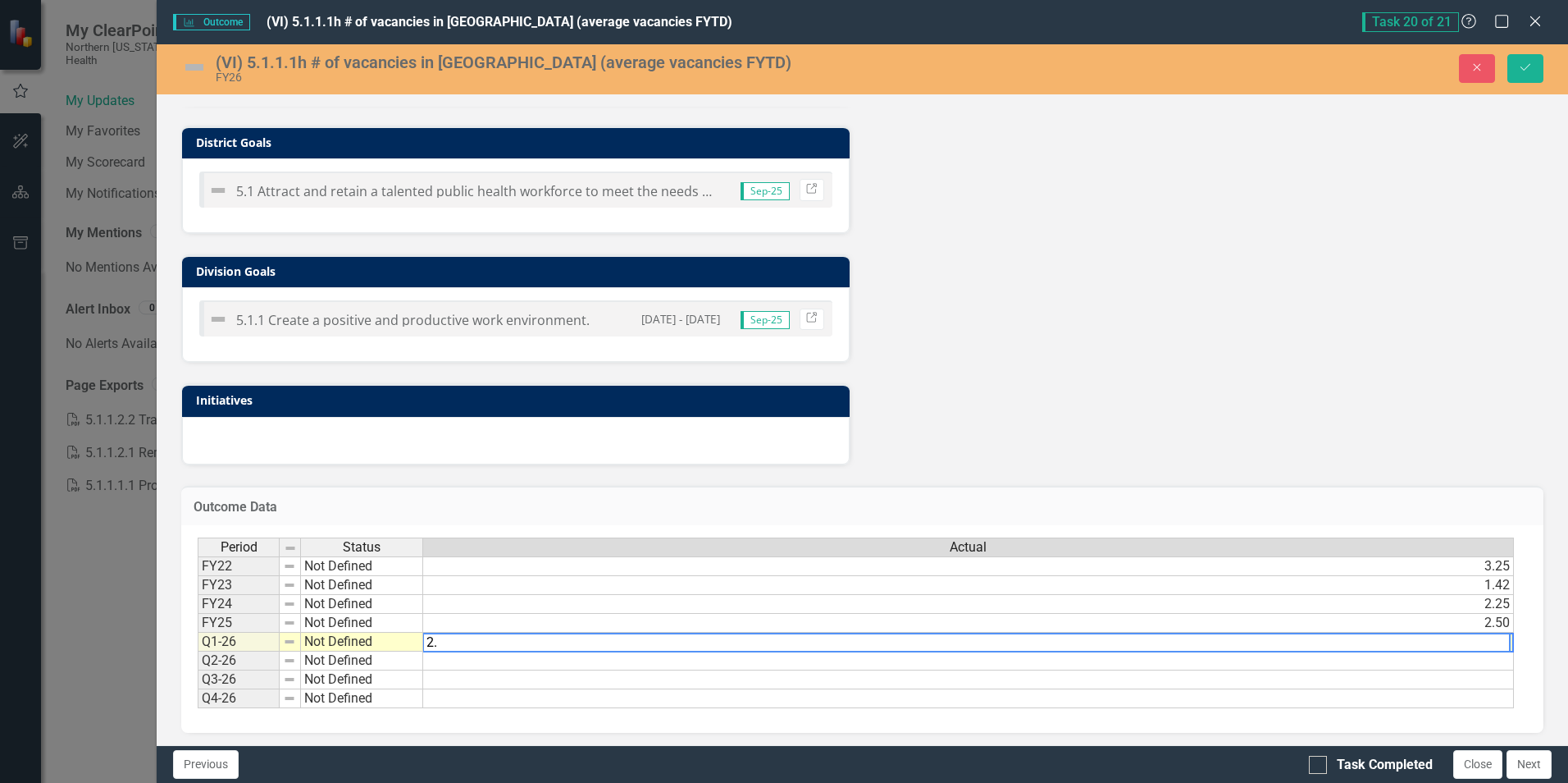
type textarea "2.5"
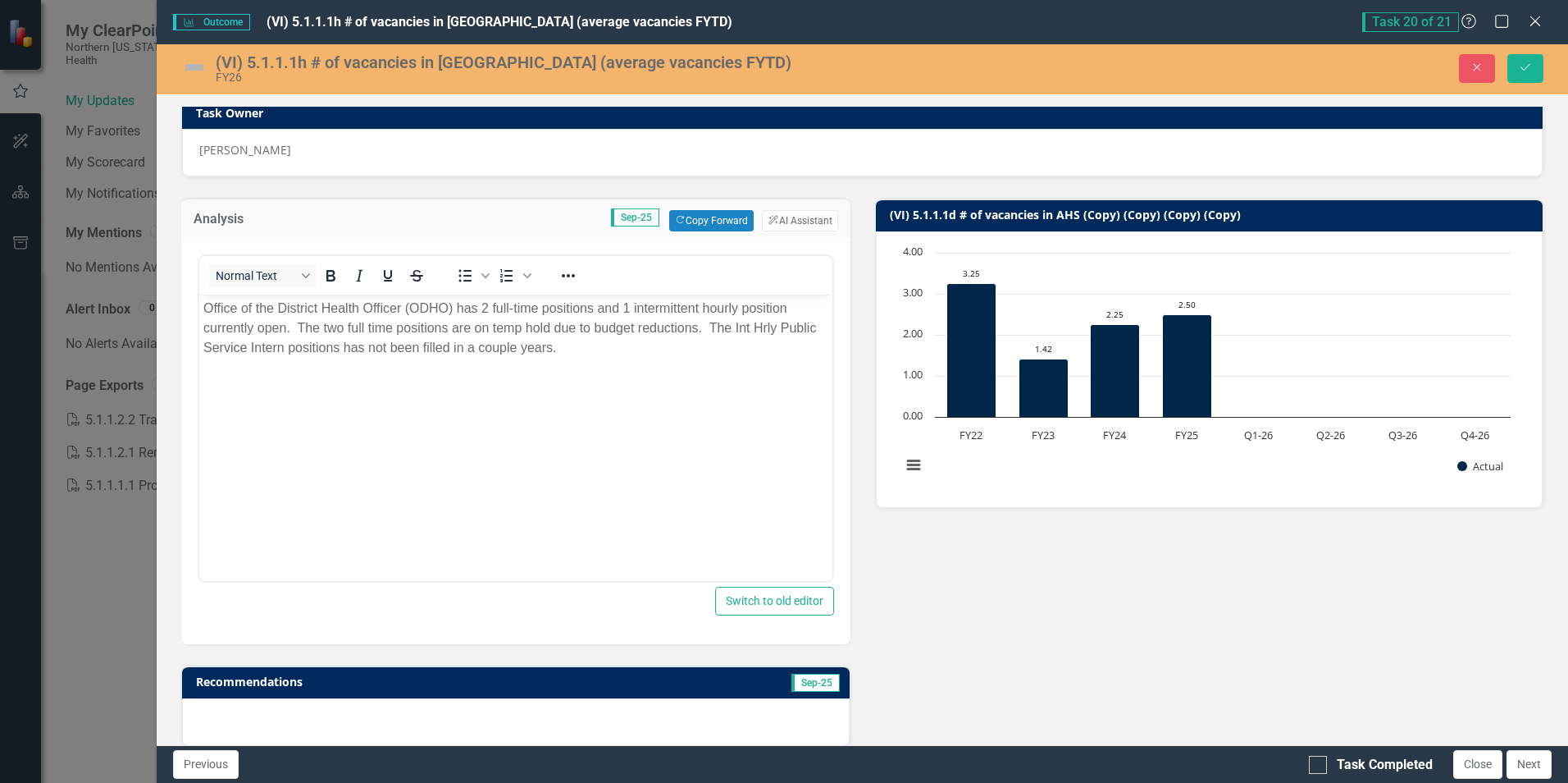
scroll to position [0, 0]
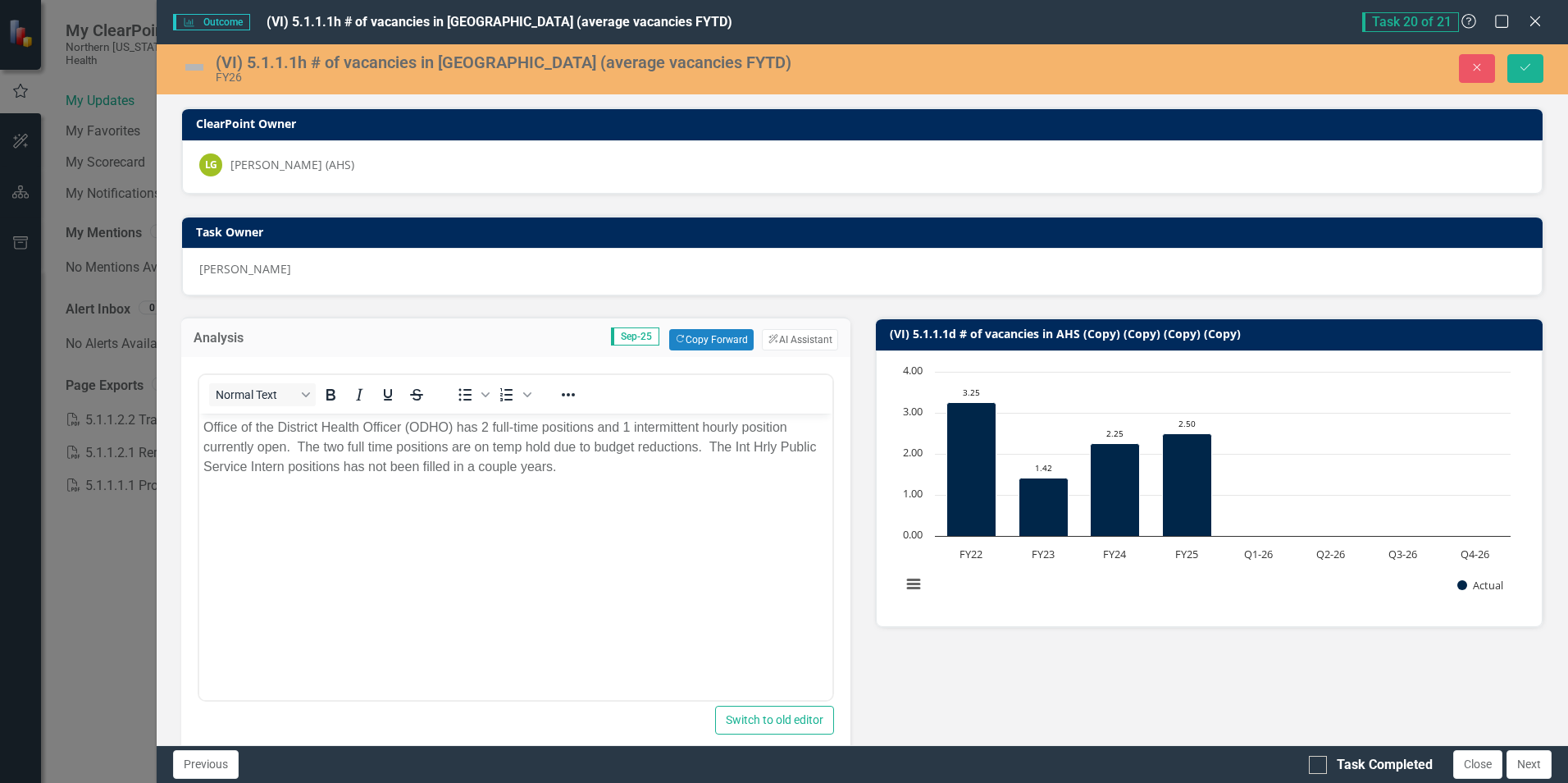
click at [200, 67] on img at bounding box center [194, 66] width 26 height 26
click at [195, 62] on img at bounding box center [194, 66] width 26 height 26
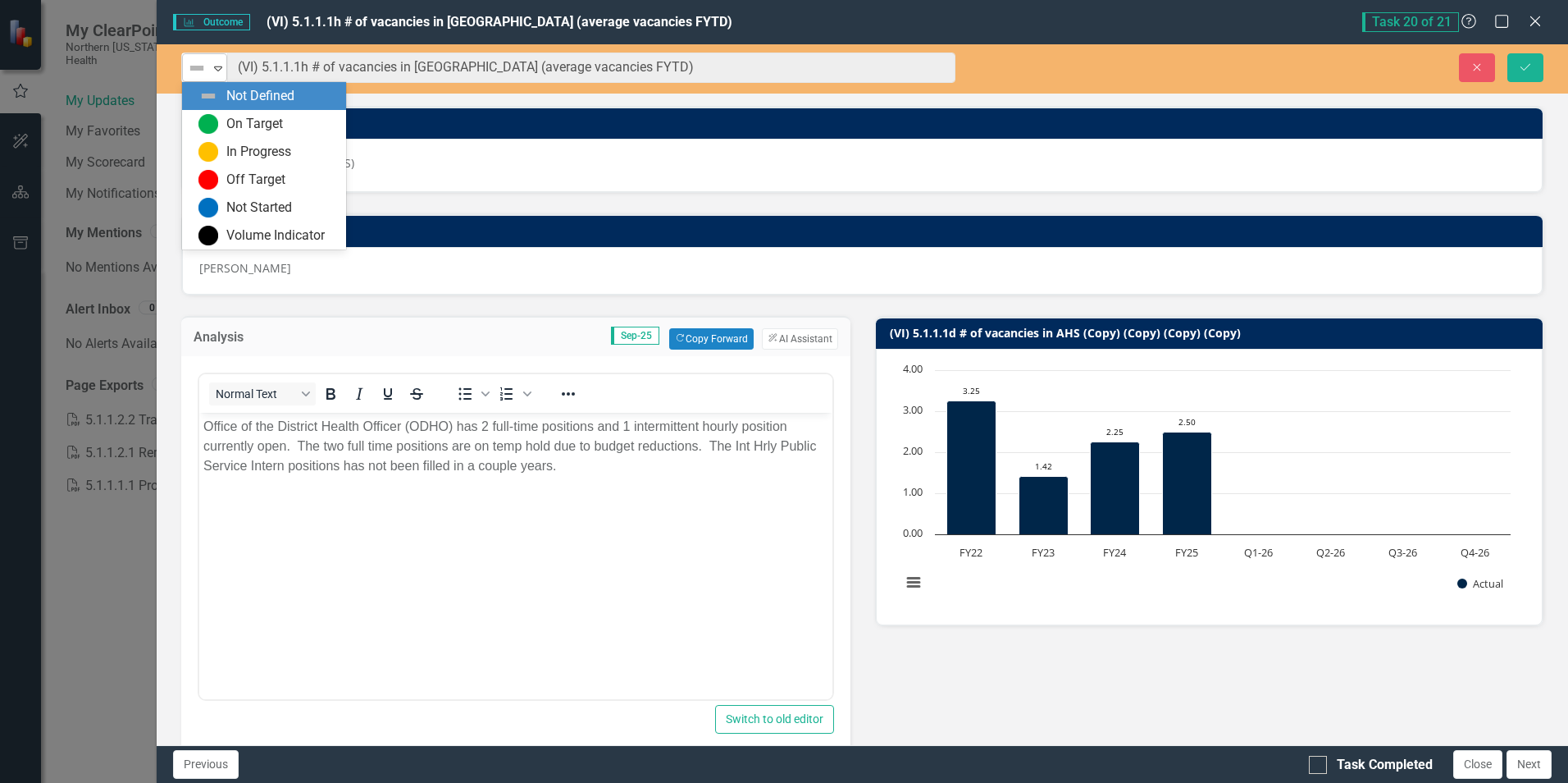
click at [217, 65] on icon "Expand" at bounding box center [218, 68] width 16 height 13
click at [213, 149] on img at bounding box center [208, 151] width 20 height 20
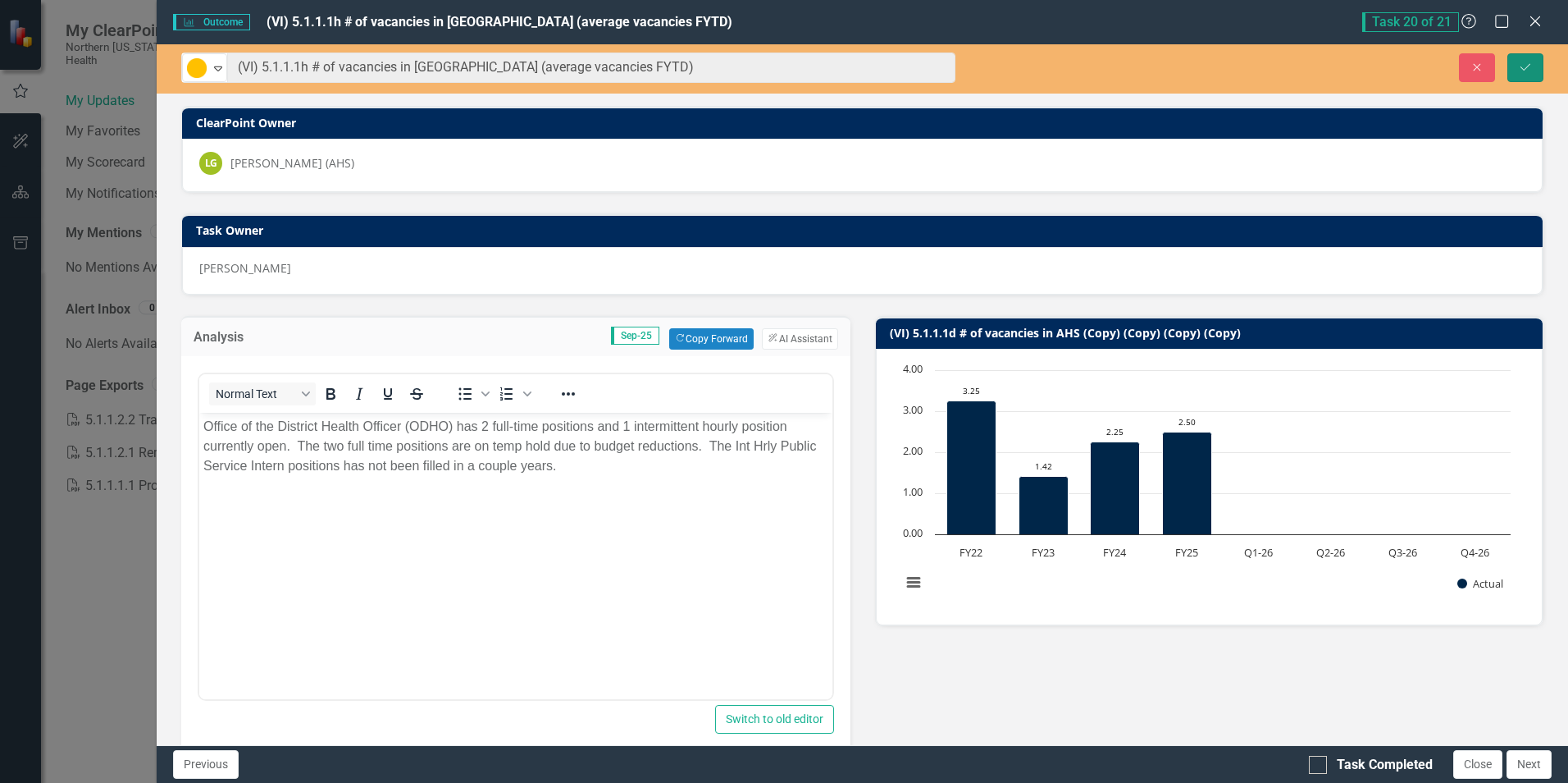
click at [1526, 61] on icon "Save" at bounding box center [1525, 67] width 14 height 12
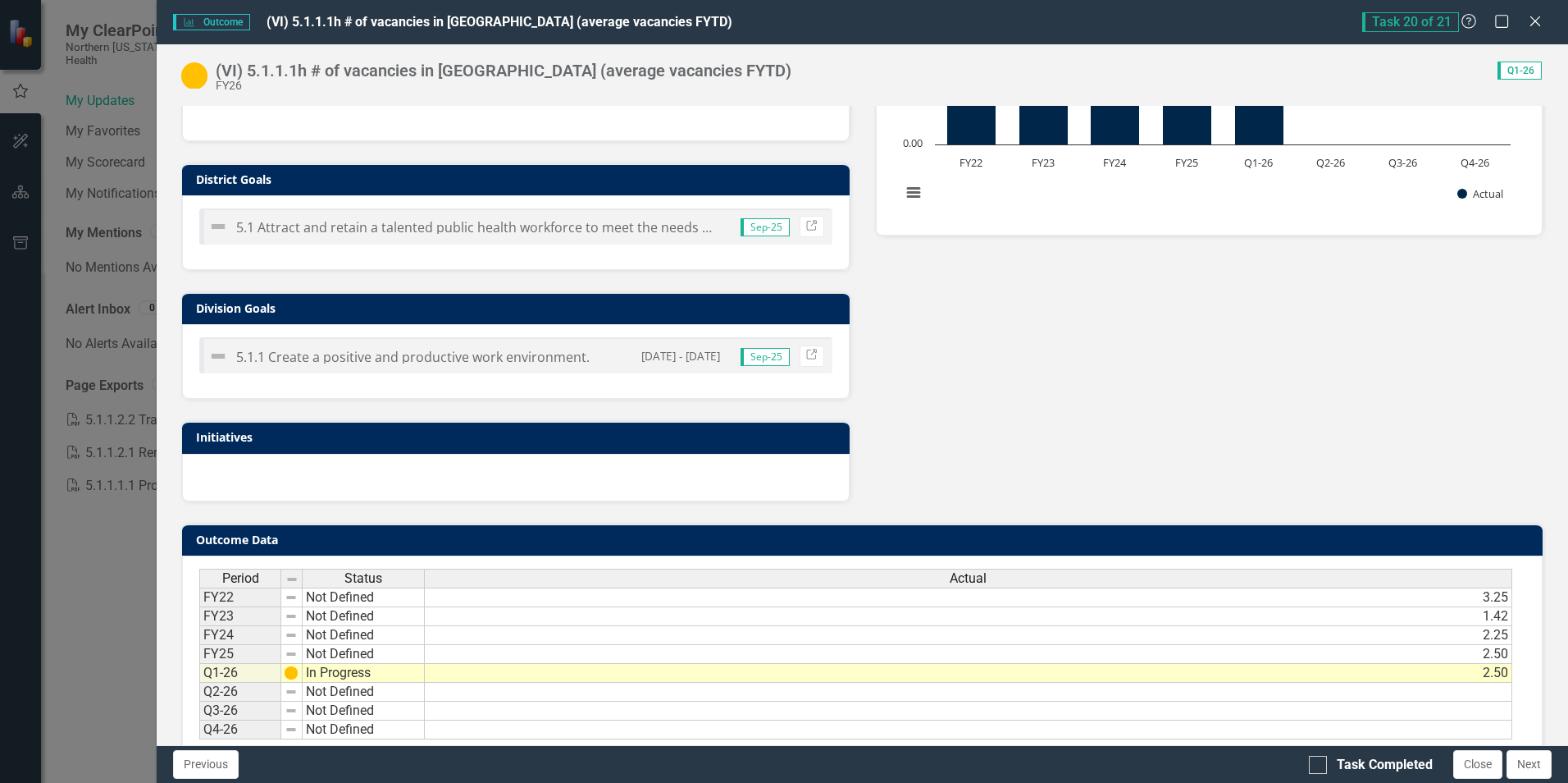
scroll to position [426, 0]
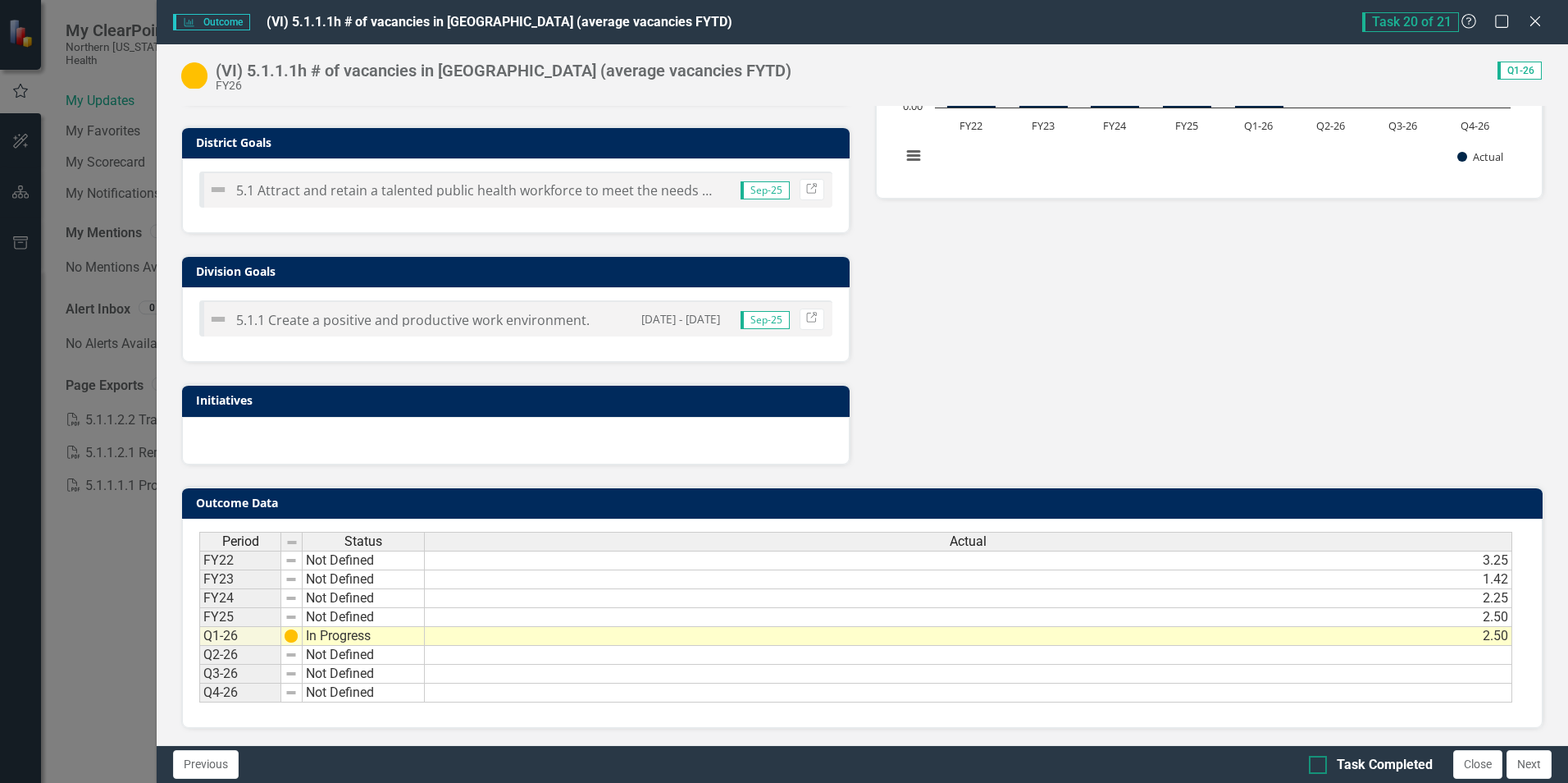
click at [1318, 760] on input "Task Completed" at bounding box center [1314, 760] width 11 height 11
checkbox input "true"
click at [1533, 766] on button "Next" at bounding box center [1529, 764] width 45 height 29
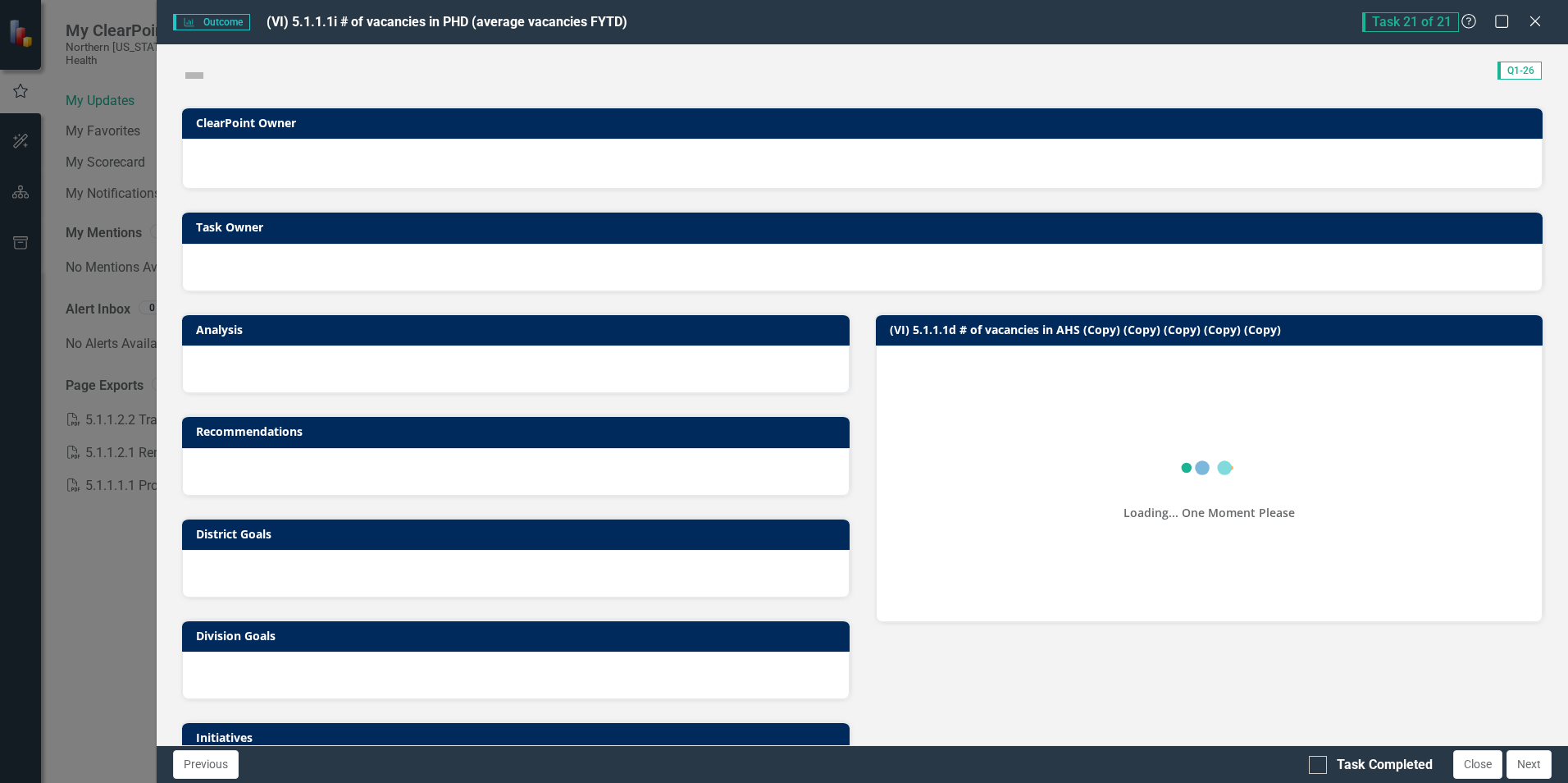
checkbox input "true"
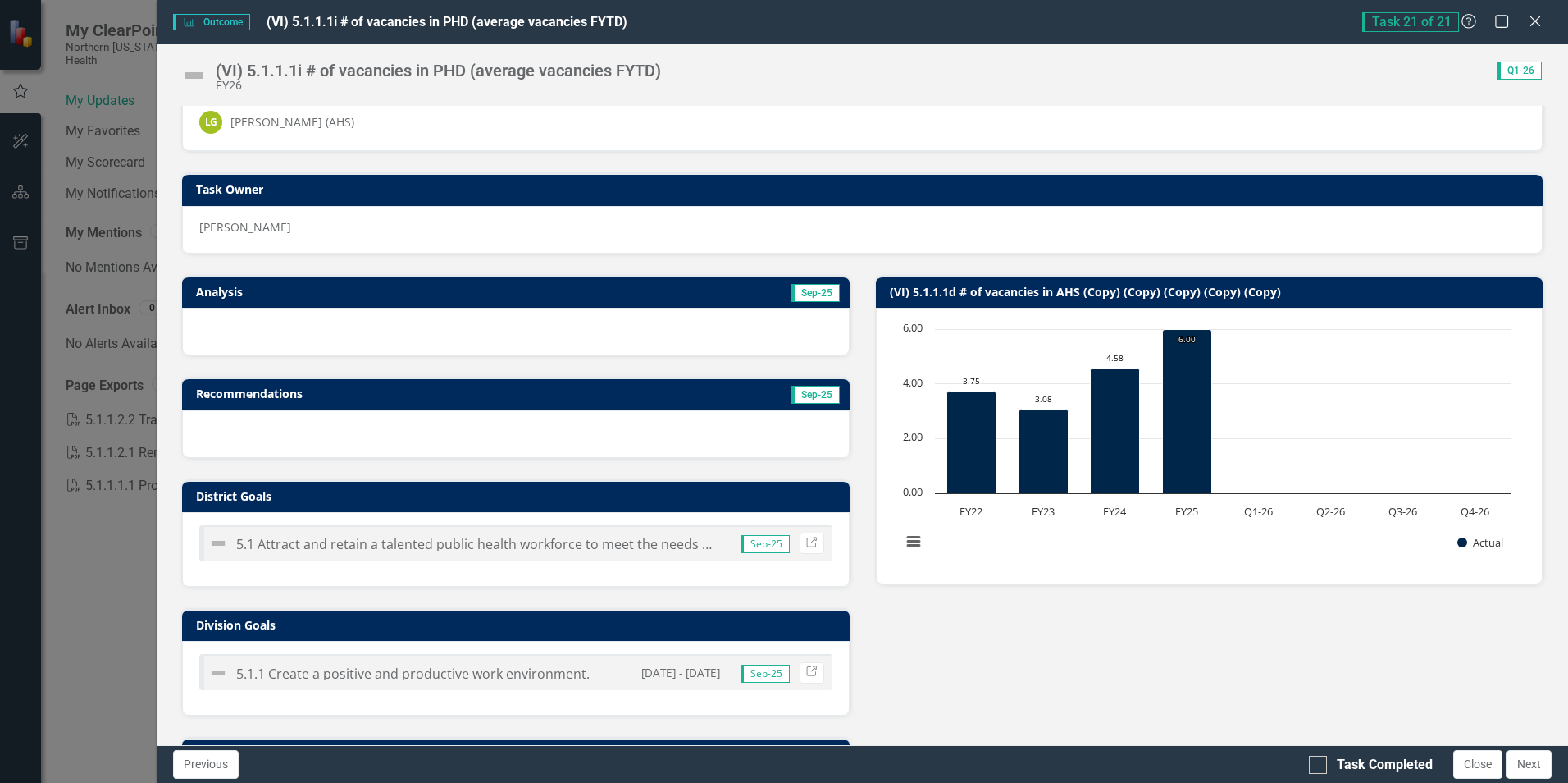
scroll to position [82, 0]
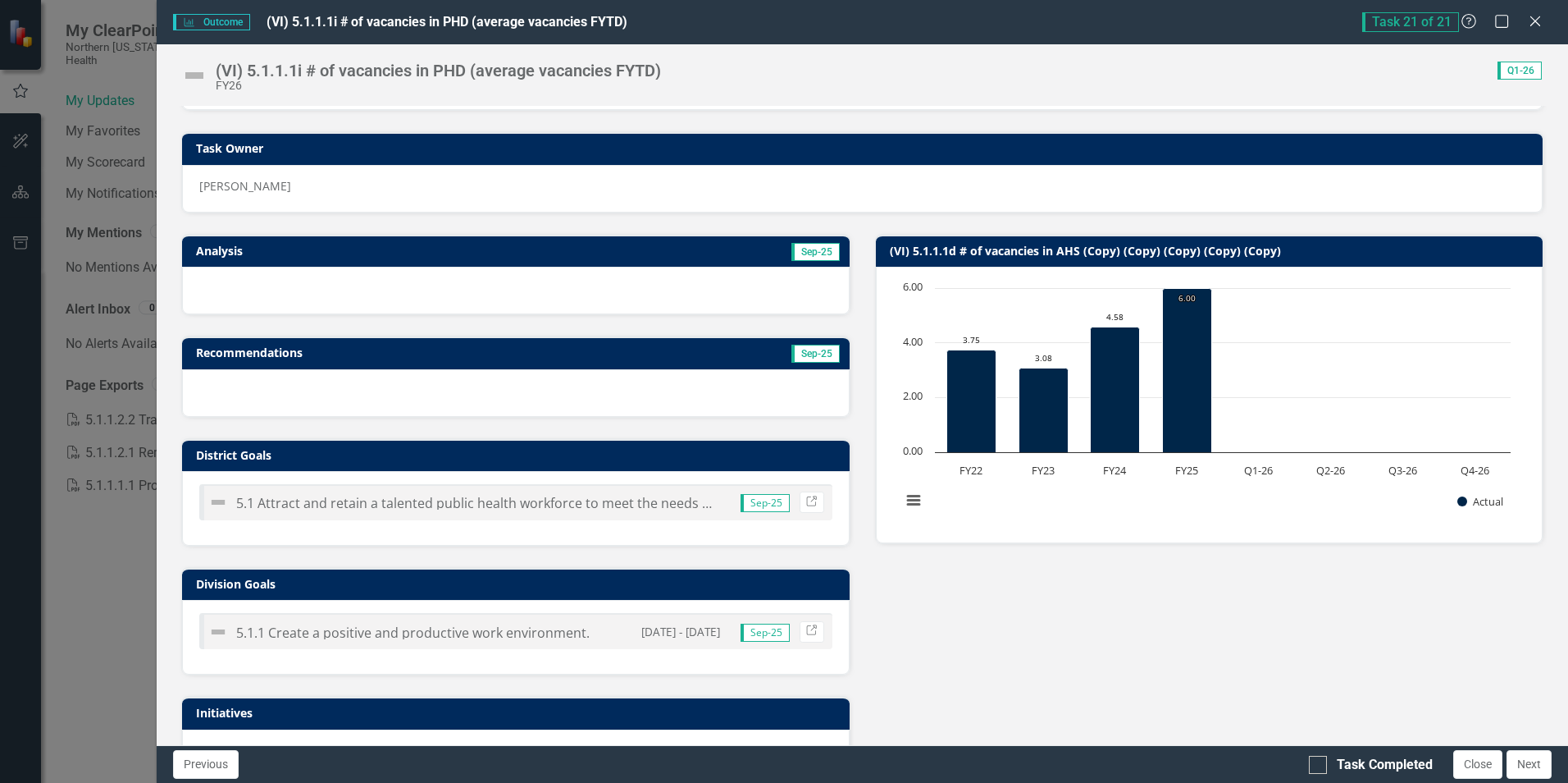
click at [487, 242] on td "Analysis" at bounding box center [352, 253] width 311 height 25
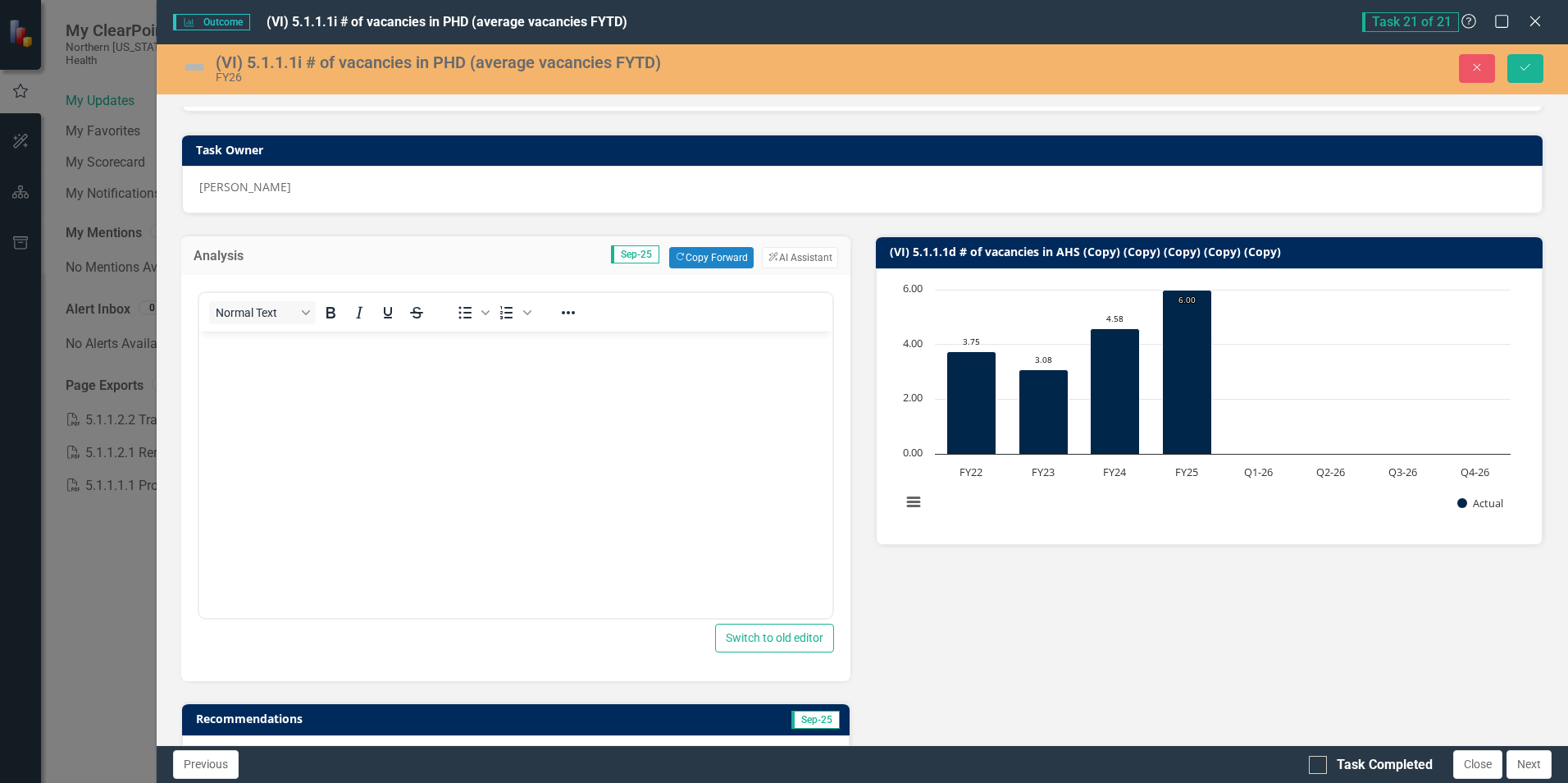
scroll to position [0, 0]
click at [242, 357] on body "Rich Text Area. Press ALT-0 for help." at bounding box center [516, 454] width 633 height 246
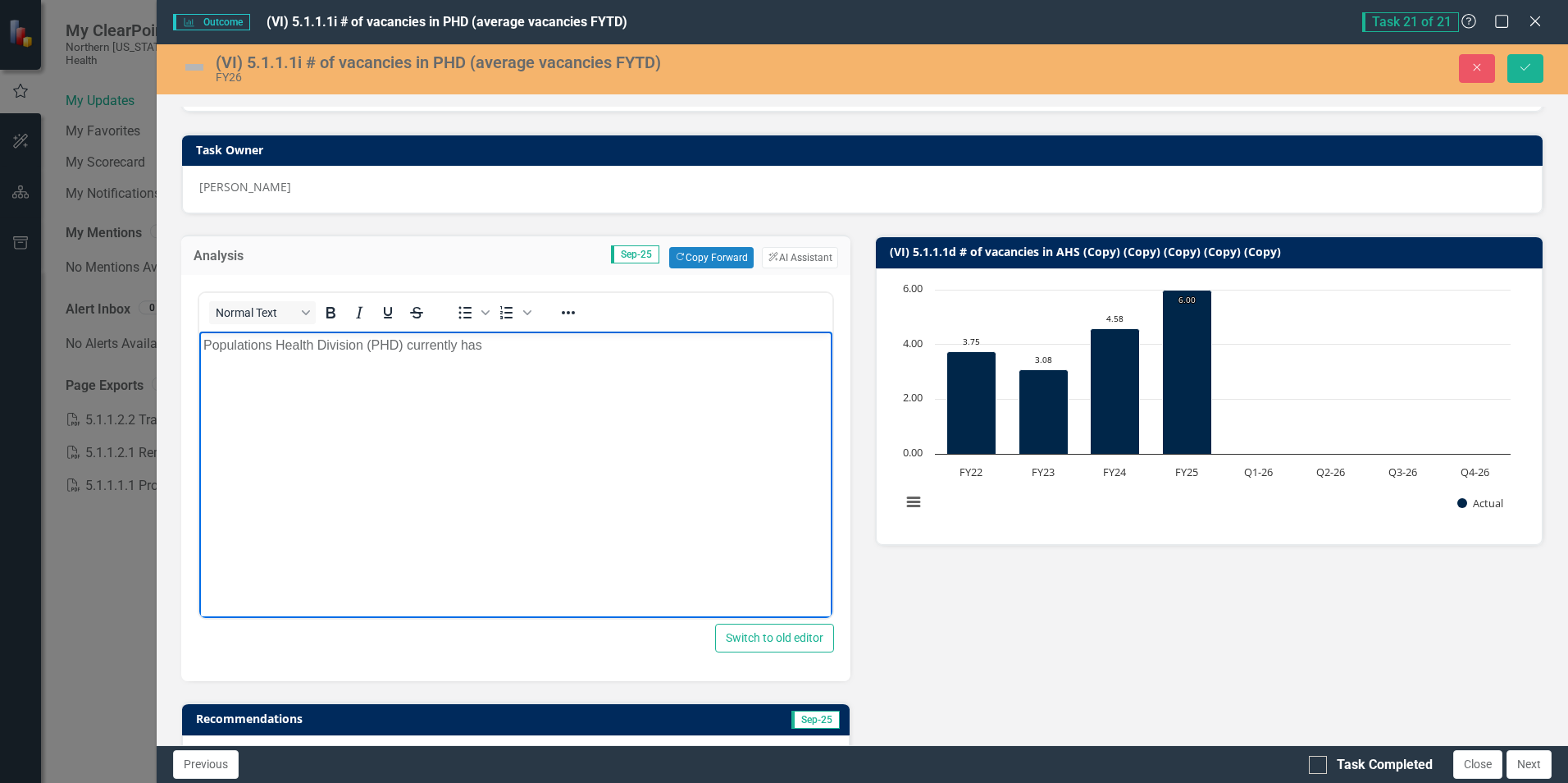
click at [507, 340] on p "Populations Health Division (PHD) currently has" at bounding box center [515, 345] width 624 height 20
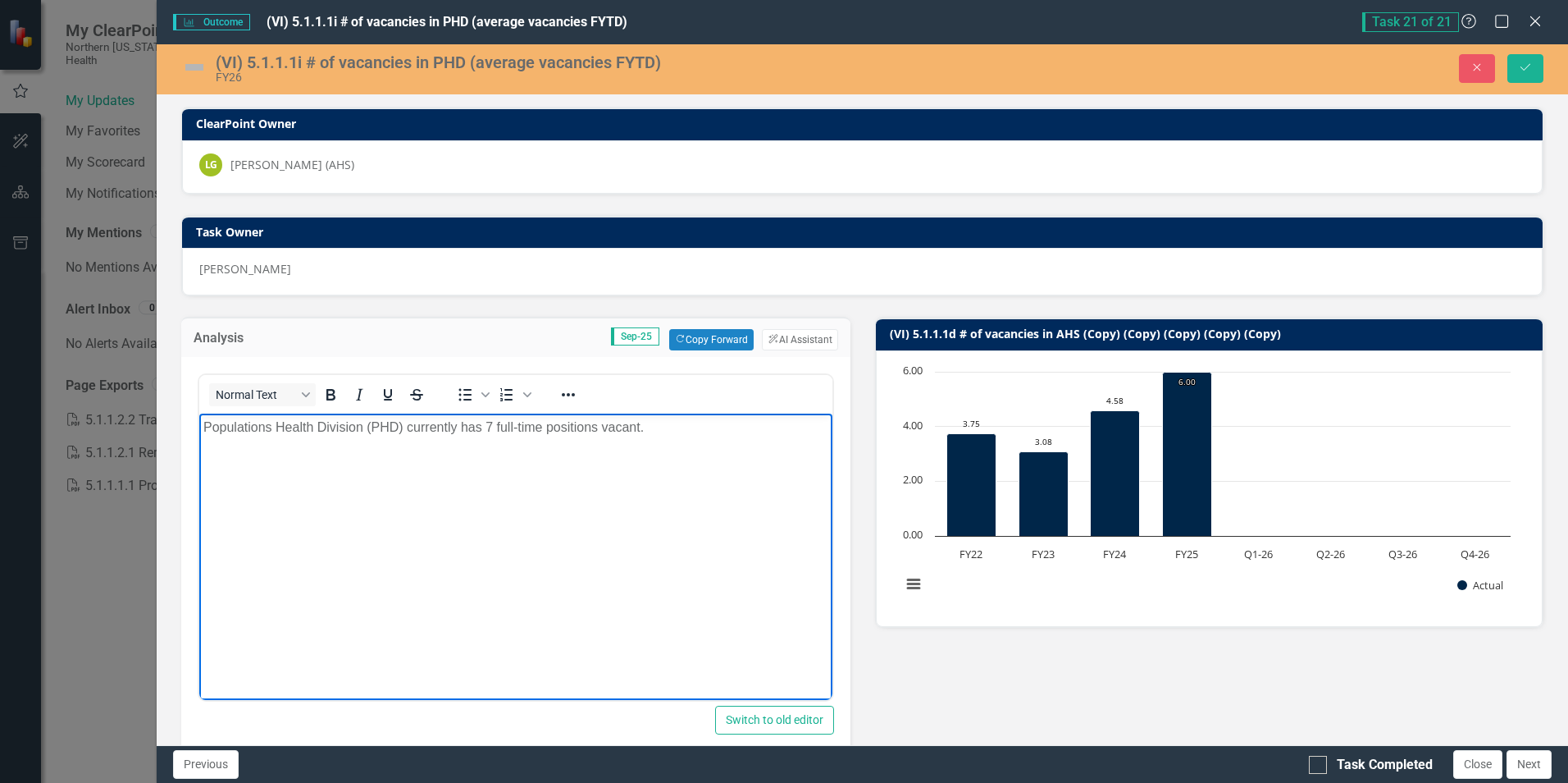
scroll to position [82, 0]
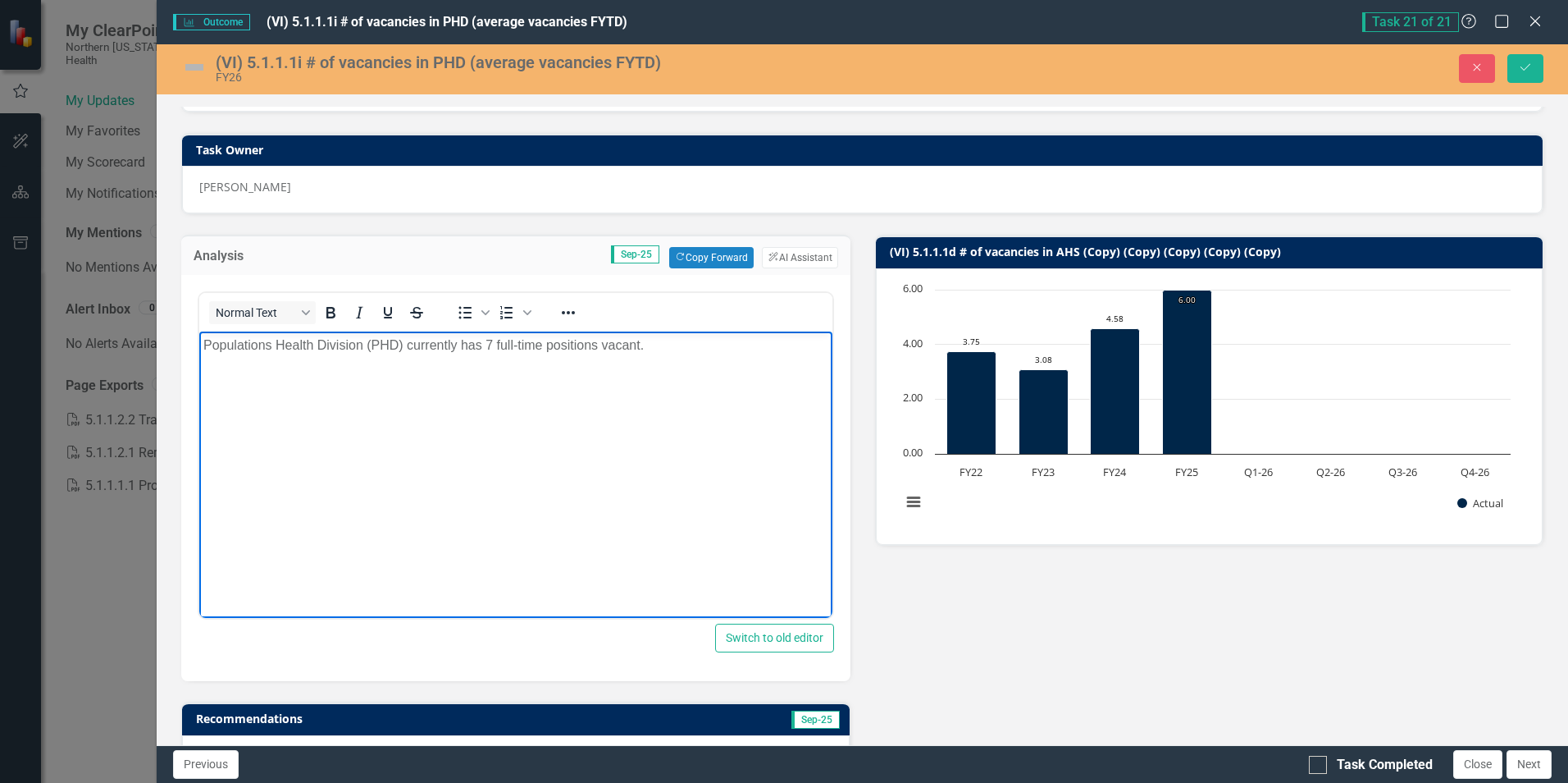
click at [652, 349] on p "Populations Health Division (PHD) currently has 7 full-time positions vacant." at bounding box center [515, 345] width 624 height 20
click at [652, 342] on p "Populations Health Division (PHD) currently has 7 full-time positions vacant. 4…" at bounding box center [515, 355] width 624 height 39
click at [418, 362] on p "Populations Health Division (PHD) currently has 7 full-time positions vacant. 5…" at bounding box center [515, 355] width 624 height 39
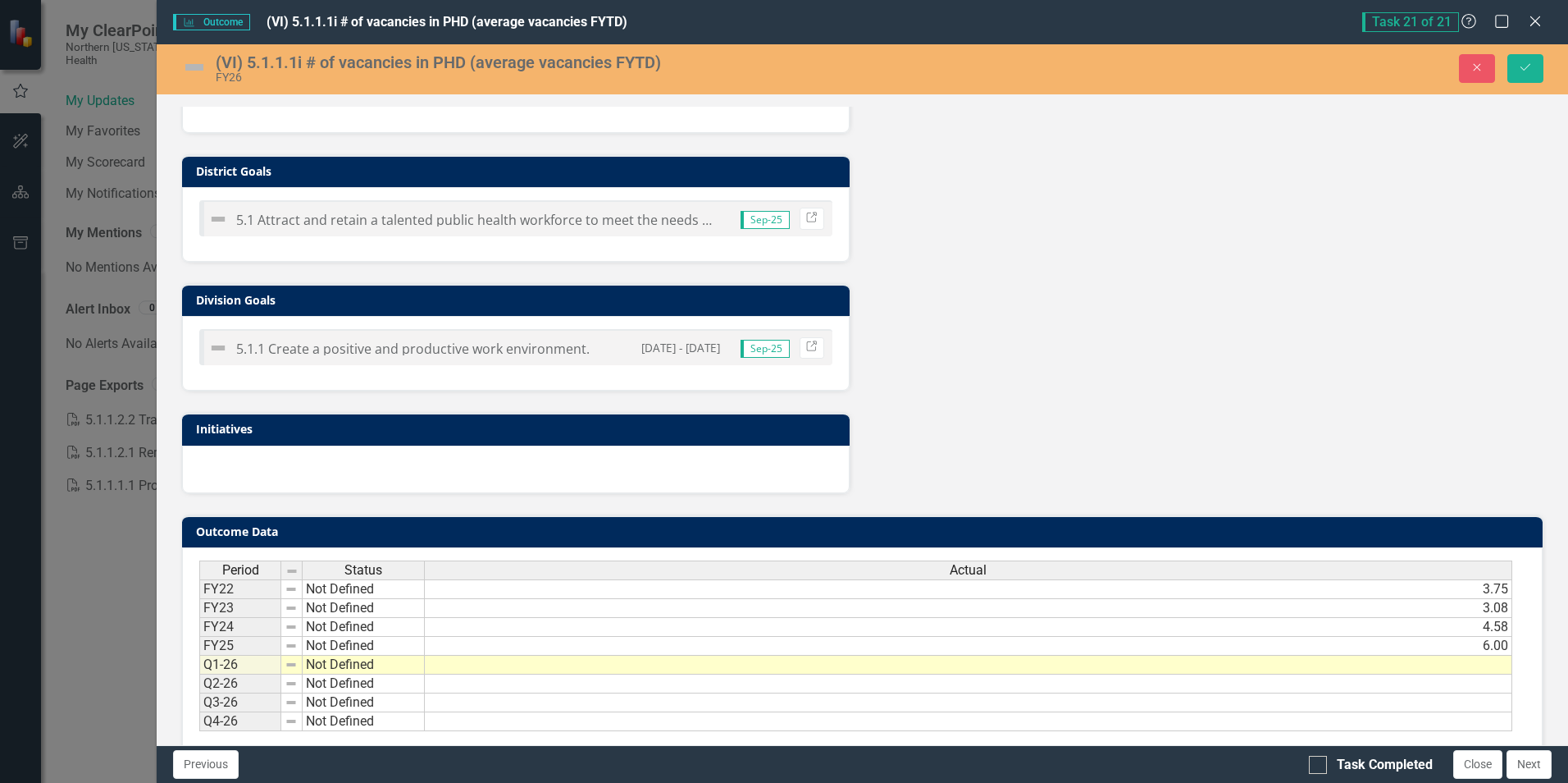
scroll to position [738, 0]
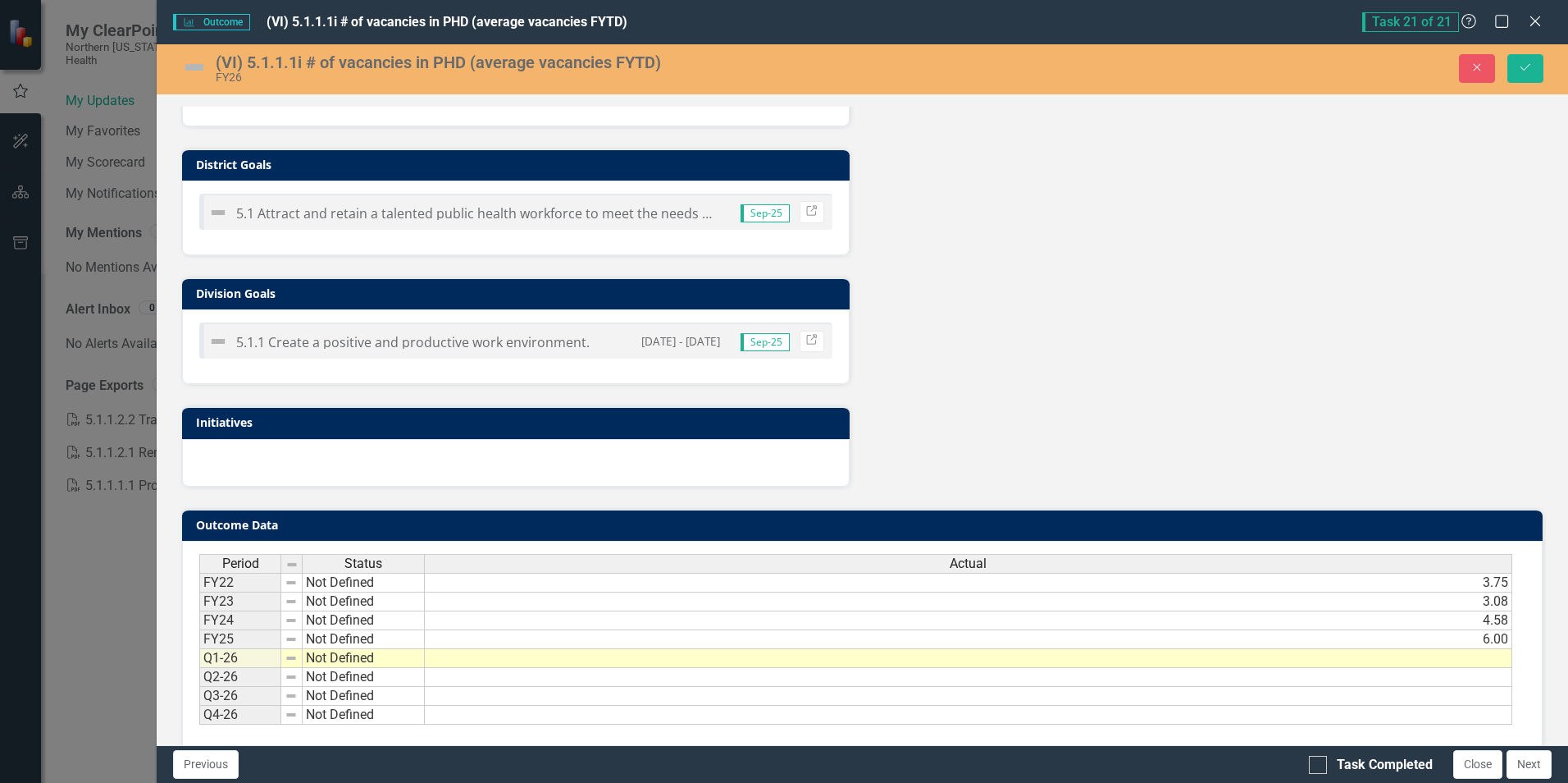
click at [1004, 657] on td at bounding box center [968, 658] width 1088 height 19
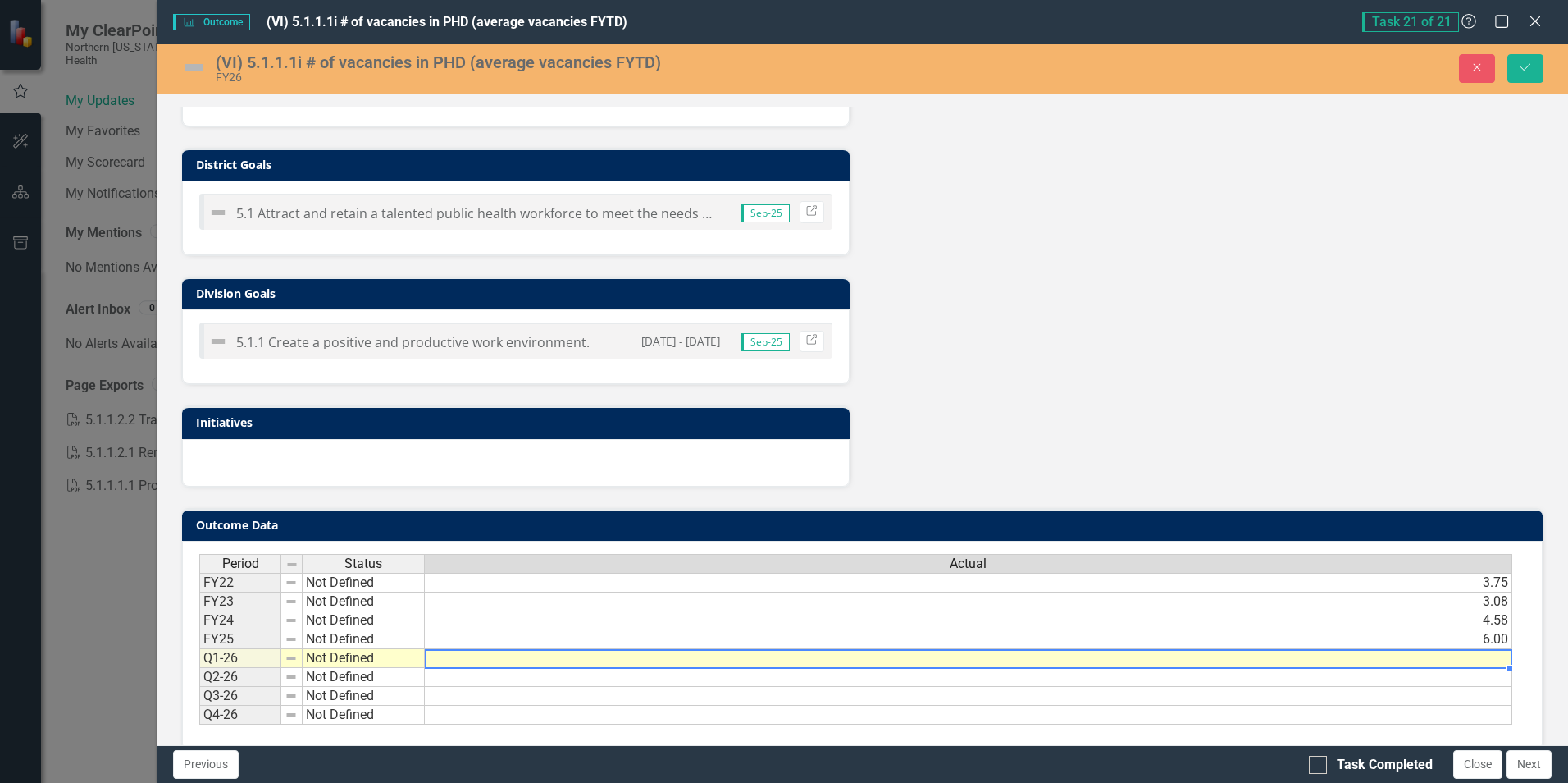
type textarea "7"
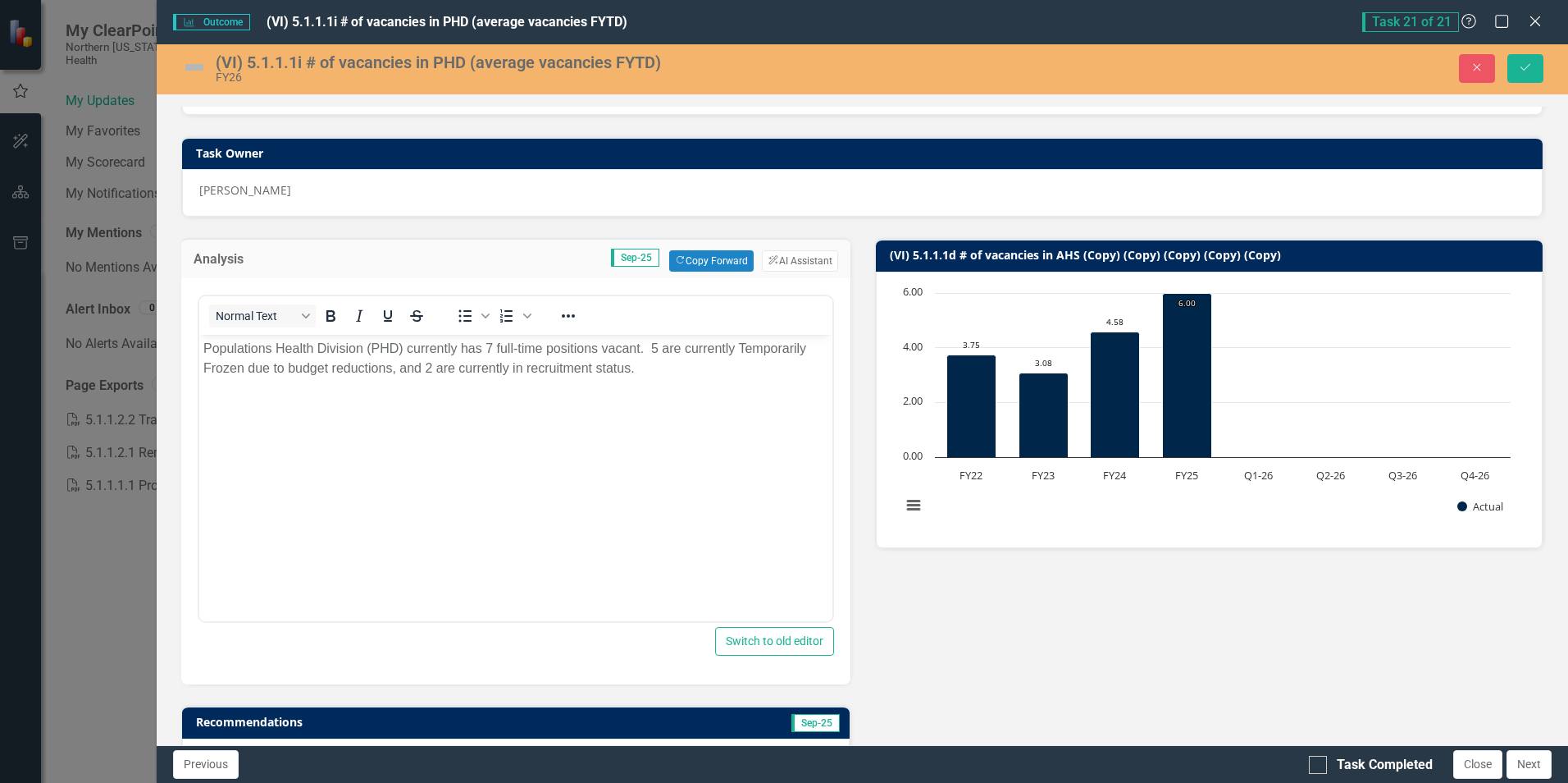
scroll to position [0, 0]
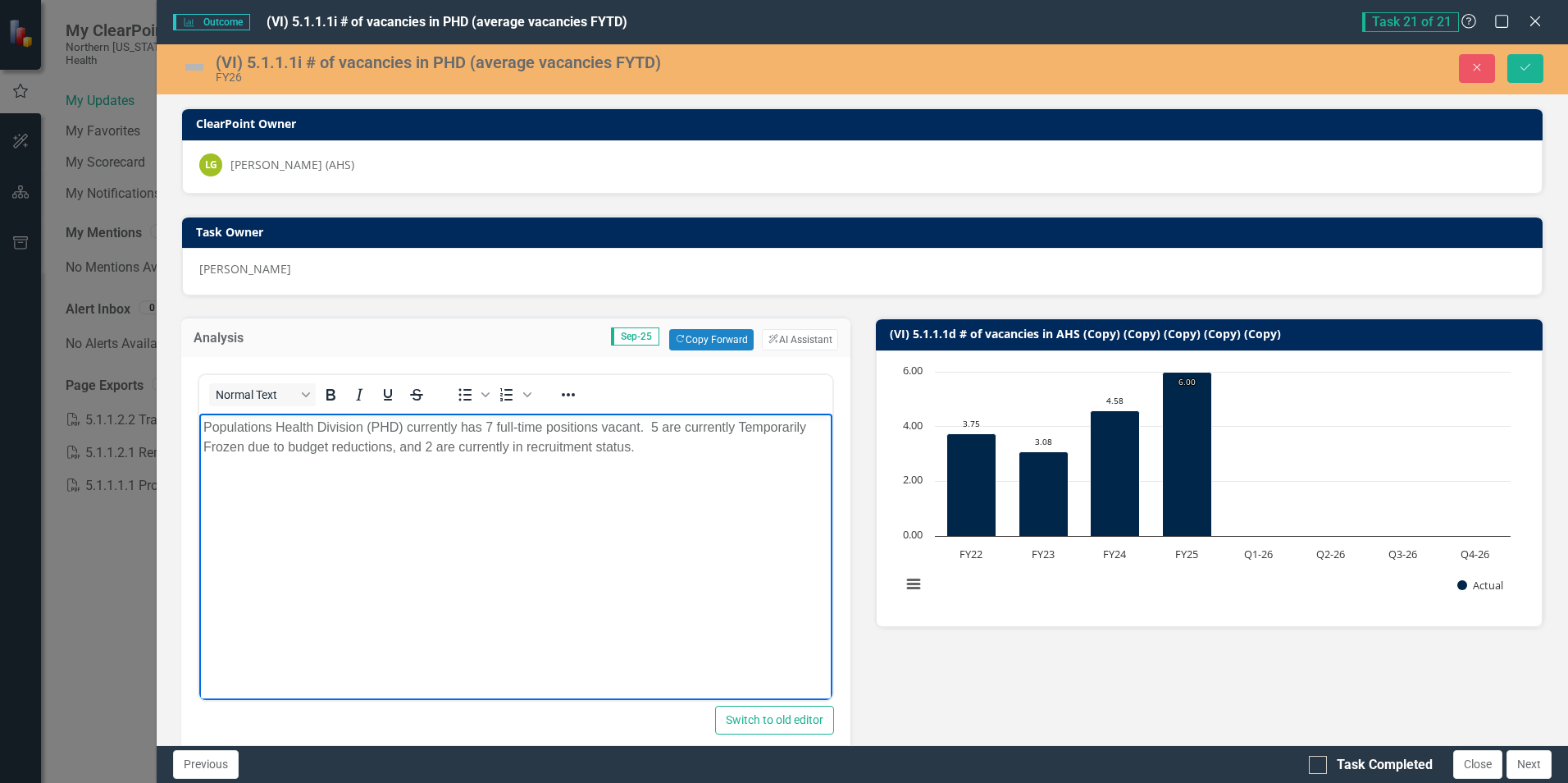
click at [675, 452] on p "Populations Health Division (PHD) currently has 7 full-time positions vacant. 5…" at bounding box center [515, 437] width 624 height 39
click at [670, 444] on p "Populations Health Division (PHD) currently has 7 full-time positions vacant. 5…" at bounding box center [515, 437] width 624 height 39
click at [232, 467] on p "Populations Health Division (PHD) currently has 7 full-time positions vacant. 5…" at bounding box center [515, 448] width 624 height 59
click at [322, 465] on p "Populations Health Division (PHD) currently has 7 full-time positions vacant. 5…" at bounding box center [515, 448] width 624 height 59
click at [518, 468] on p "Populations Health Division (PHD) currently has 7 full-time positions vacant. 5…" at bounding box center [515, 457] width 624 height 79
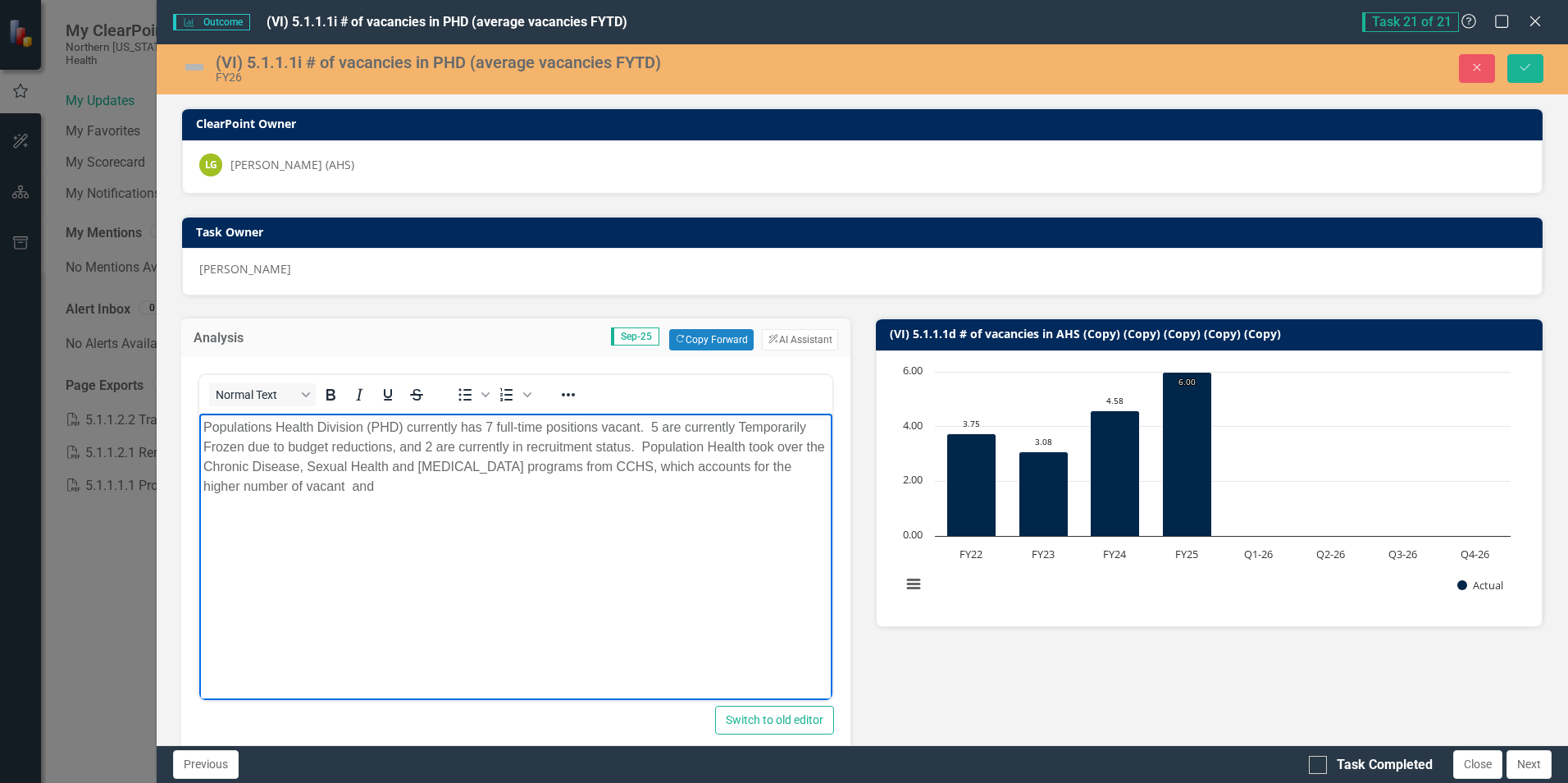
click at [637, 465] on p "Populations Health Division (PHD) currently has 7 full-time positions vacant. 5…" at bounding box center [515, 457] width 624 height 79
drag, startPoint x: 310, startPoint y: 504, endPoint x: 405, endPoint y: 504, distance: 95.0
click at [310, 504] on body "Populations Health Division (PHD) currently has 7 full-time positions vacant. 5…" at bounding box center [516, 536] width 633 height 246
click at [634, 471] on p "Populations Health Division (PHD) currently has 7 full-time positions vacant. 5…" at bounding box center [515, 457] width 624 height 79
click at [202, 426] on body "Populations Health Division (PHD) currently has 7 full-time positions vacant. 5…" at bounding box center [516, 536] width 633 height 246
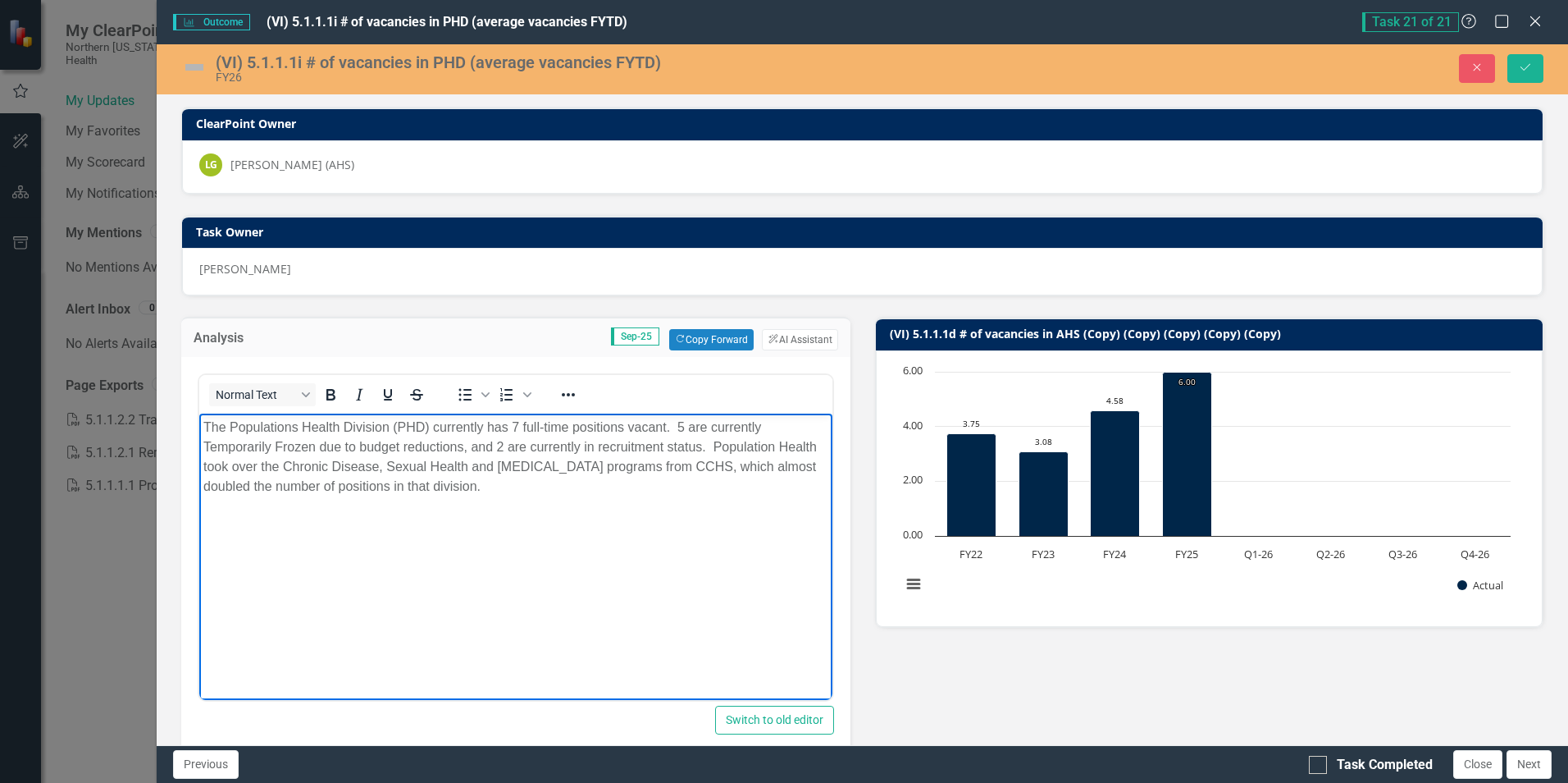
click at [711, 426] on p "The Populations Health Division (PHD) currently has 7 full-time positions vacan…" at bounding box center [515, 457] width 624 height 79
click at [412, 500] on body "The Populations Health Division (PHD) currently has 7 full-time positions vacan…" at bounding box center [516, 536] width 633 height 246
click at [205, 65] on img at bounding box center [194, 66] width 26 height 26
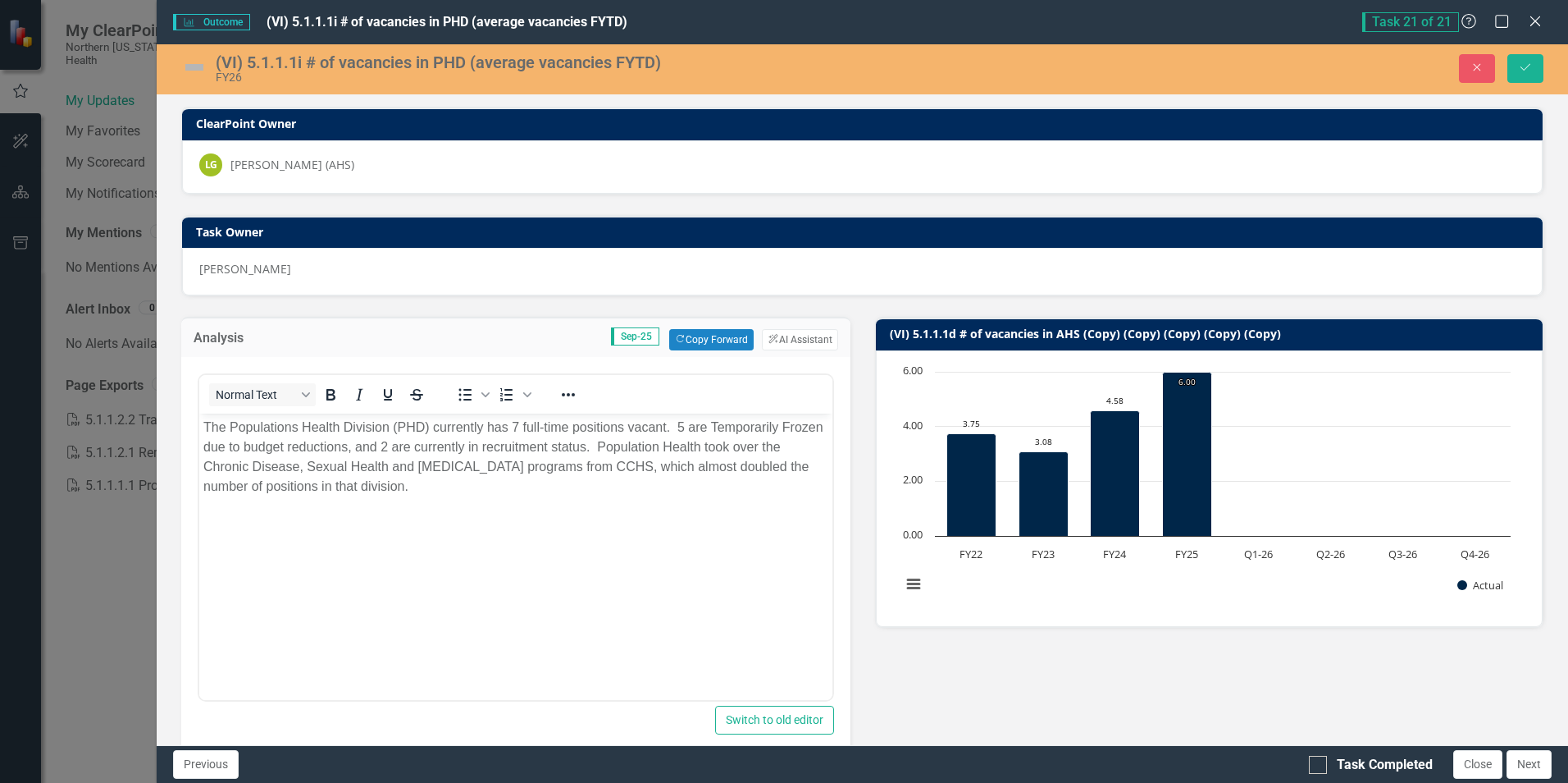
click at [205, 65] on img at bounding box center [194, 66] width 26 height 26
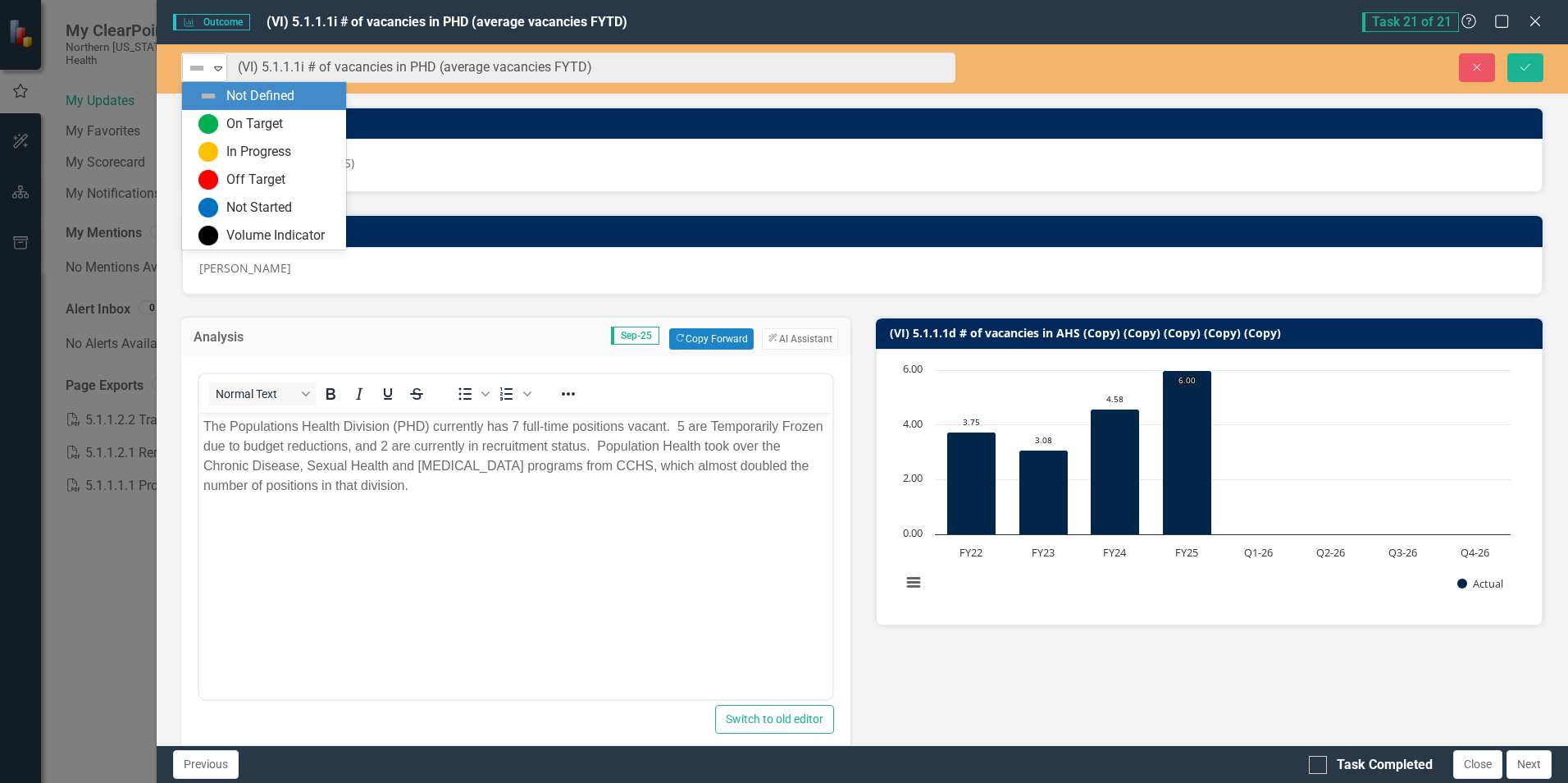
click at [220, 66] on icon at bounding box center [218, 68] width 9 height 5
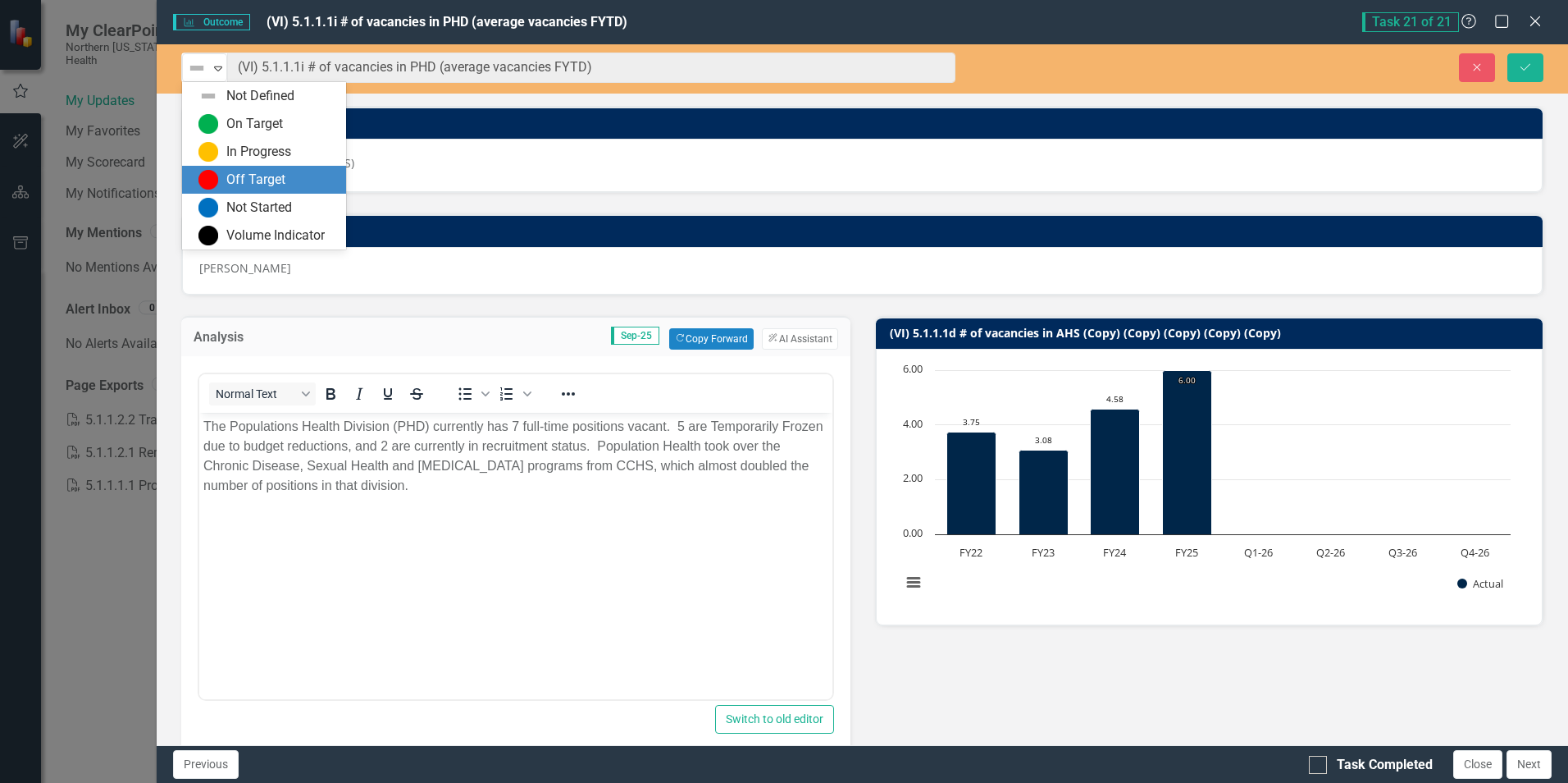
click at [222, 169] on div "Off Target" at bounding box center [264, 179] width 164 height 28
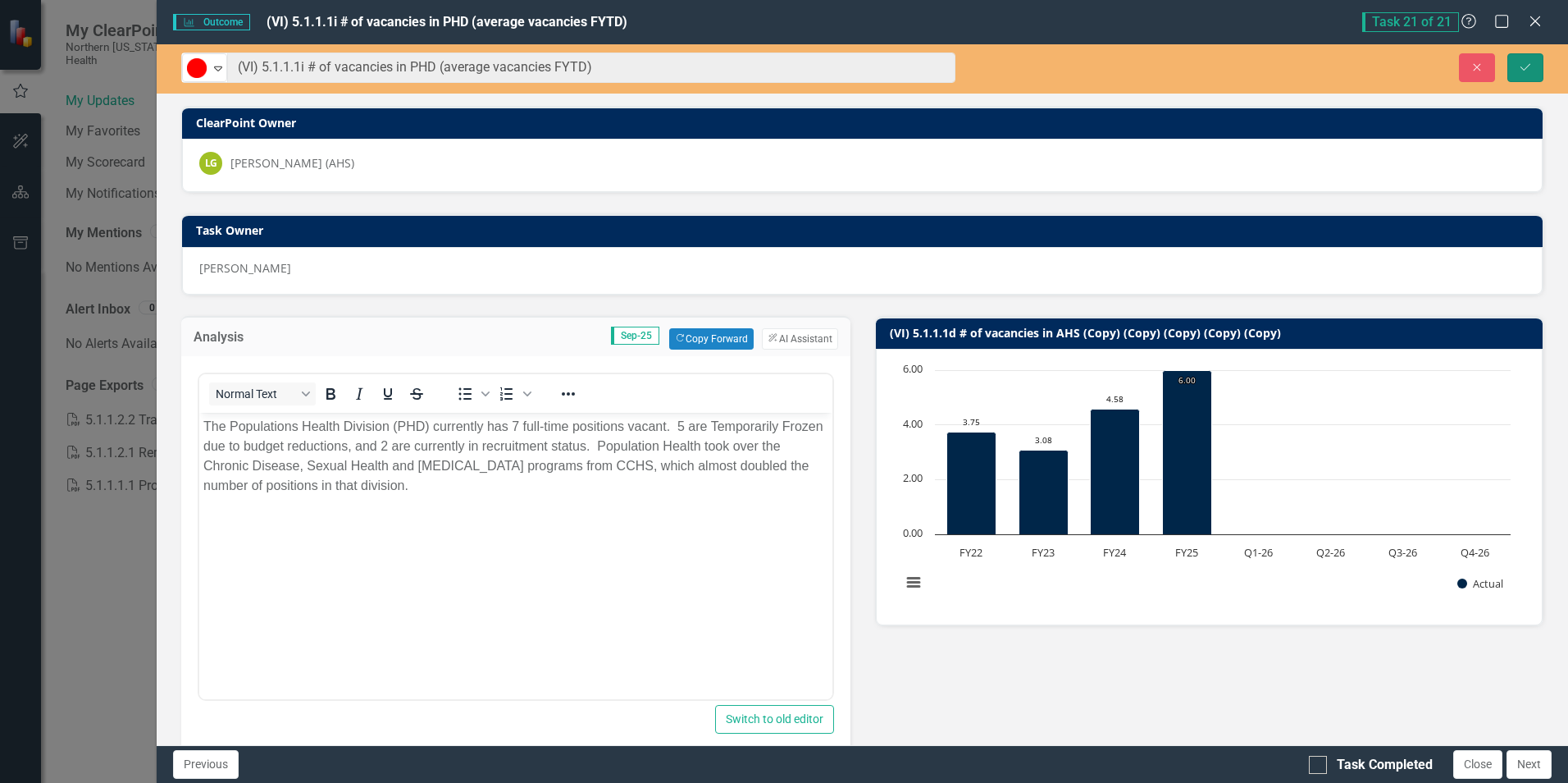
click at [1530, 64] on icon "submit" at bounding box center [1526, 66] width 10 height 7
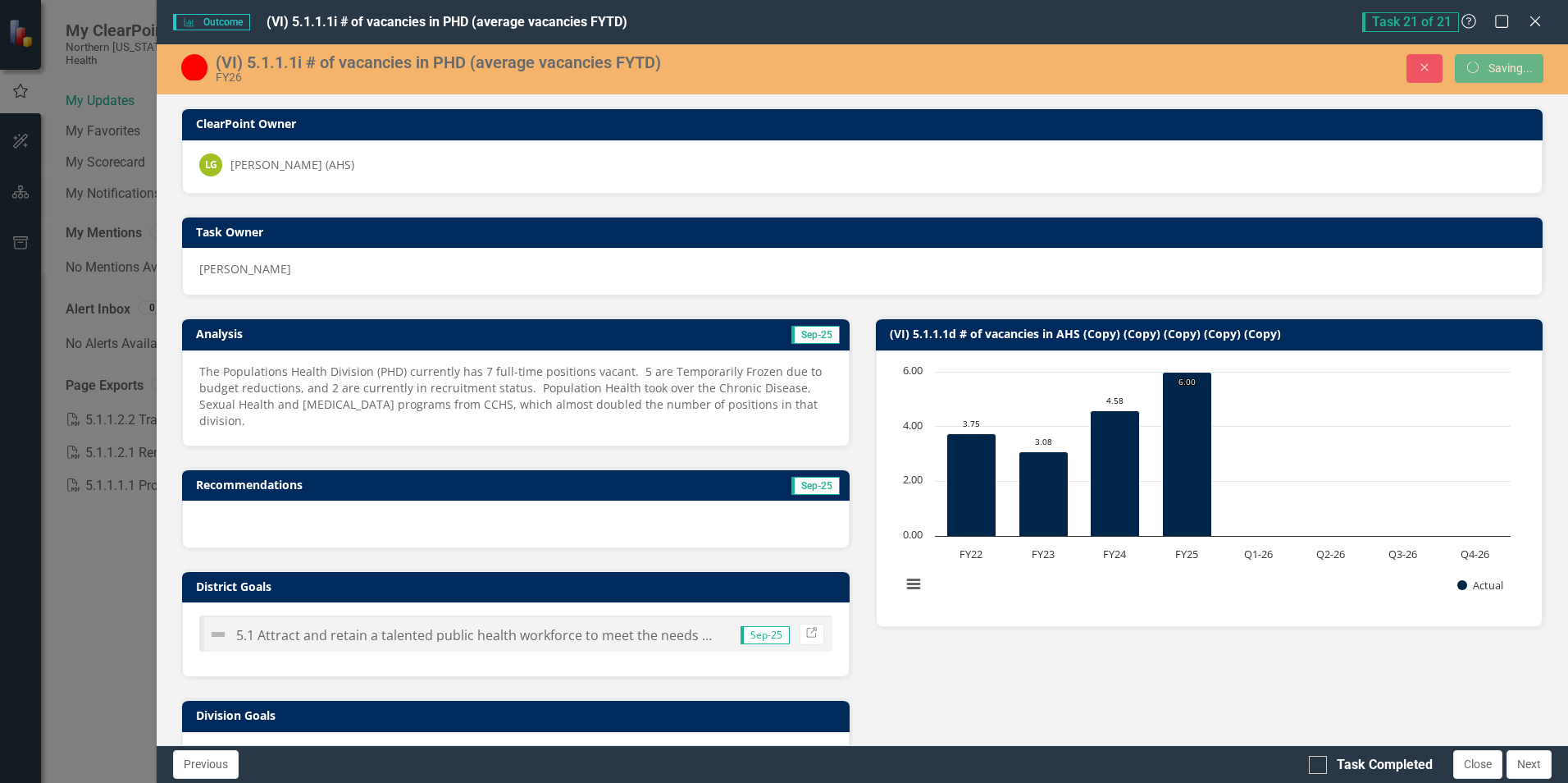
scroll to position [82, 0]
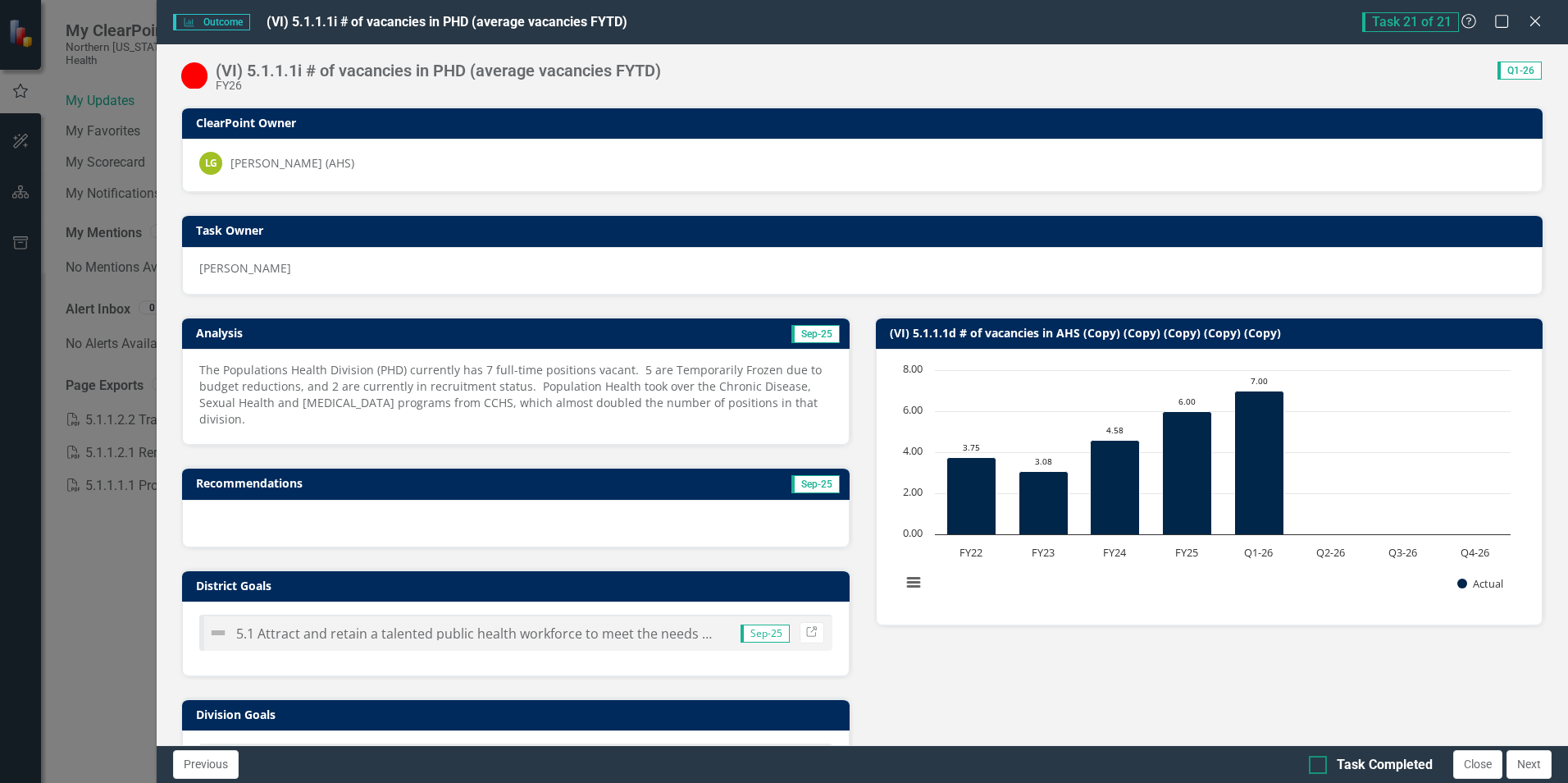
click at [1321, 763] on div at bounding box center [1318, 764] width 18 height 18
click at [1320, 763] on input "Task Completed" at bounding box center [1314, 760] width 11 height 11
checkbox input "true"
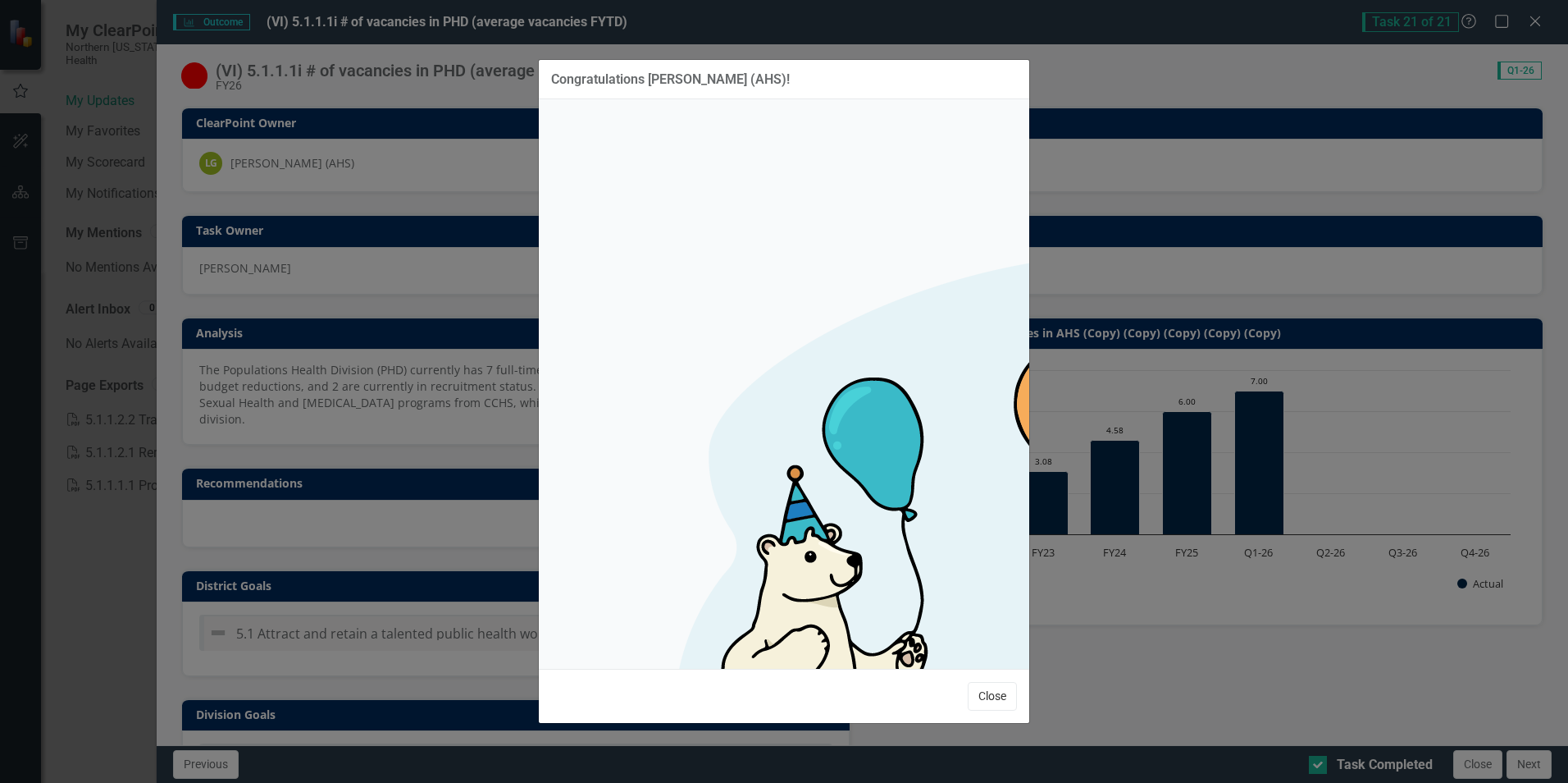
click at [995, 681] on button "Close" at bounding box center [992, 696] width 49 height 29
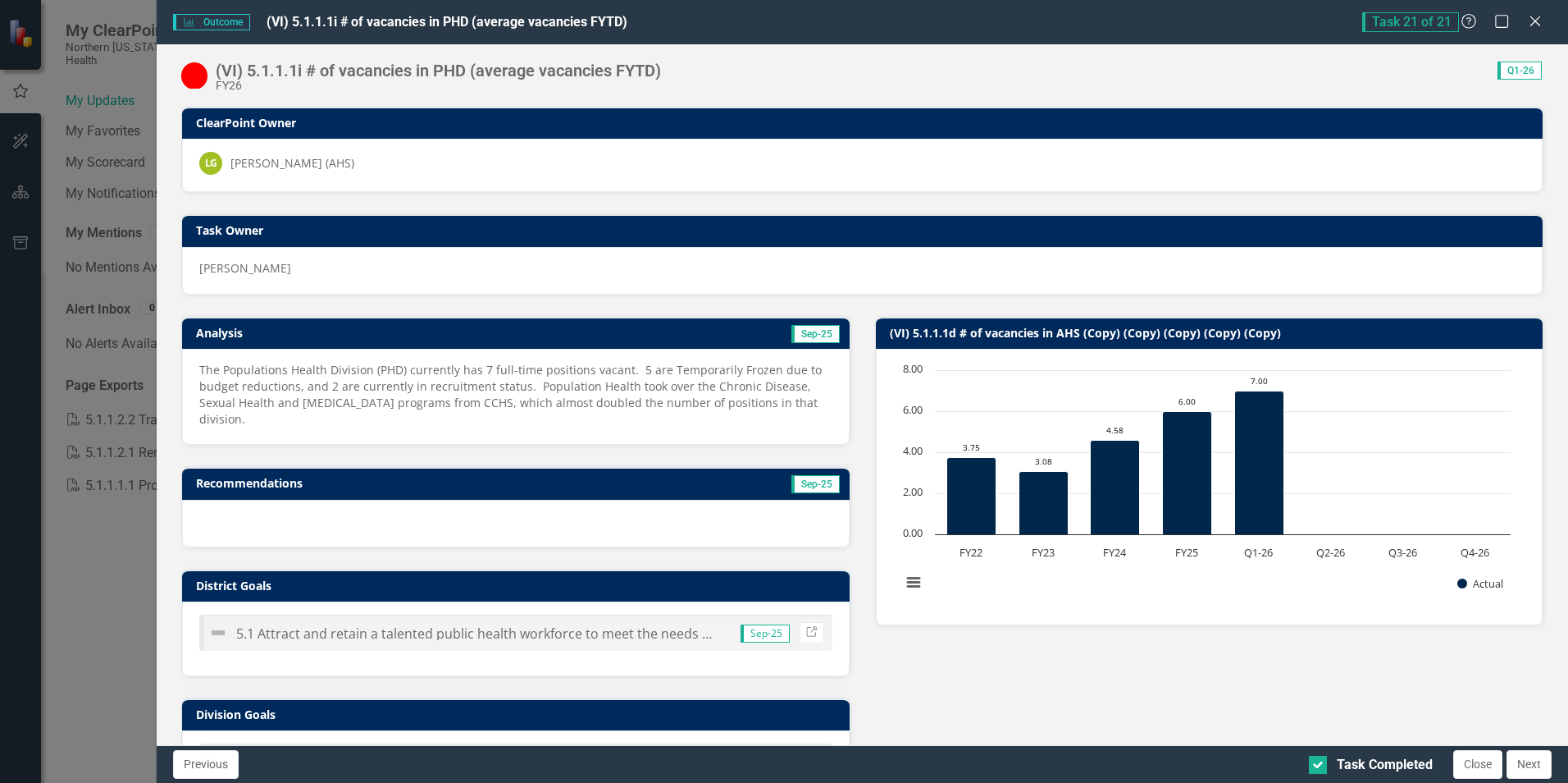
click at [17, 84] on div "Outcome Outcome (VI) 5.1.1.1i # of vacancies in PHD (average vacancies FYTD) Ta…" at bounding box center [784, 391] width 1568 height 783
click at [101, 85] on div "Outcome Outcome (VI) 5.1.1.1i # of vacancies in PHD (average vacancies FYTD) Ta…" at bounding box center [784, 391] width 1568 height 783
click at [1533, 767] on button "Next" at bounding box center [1529, 764] width 45 height 29
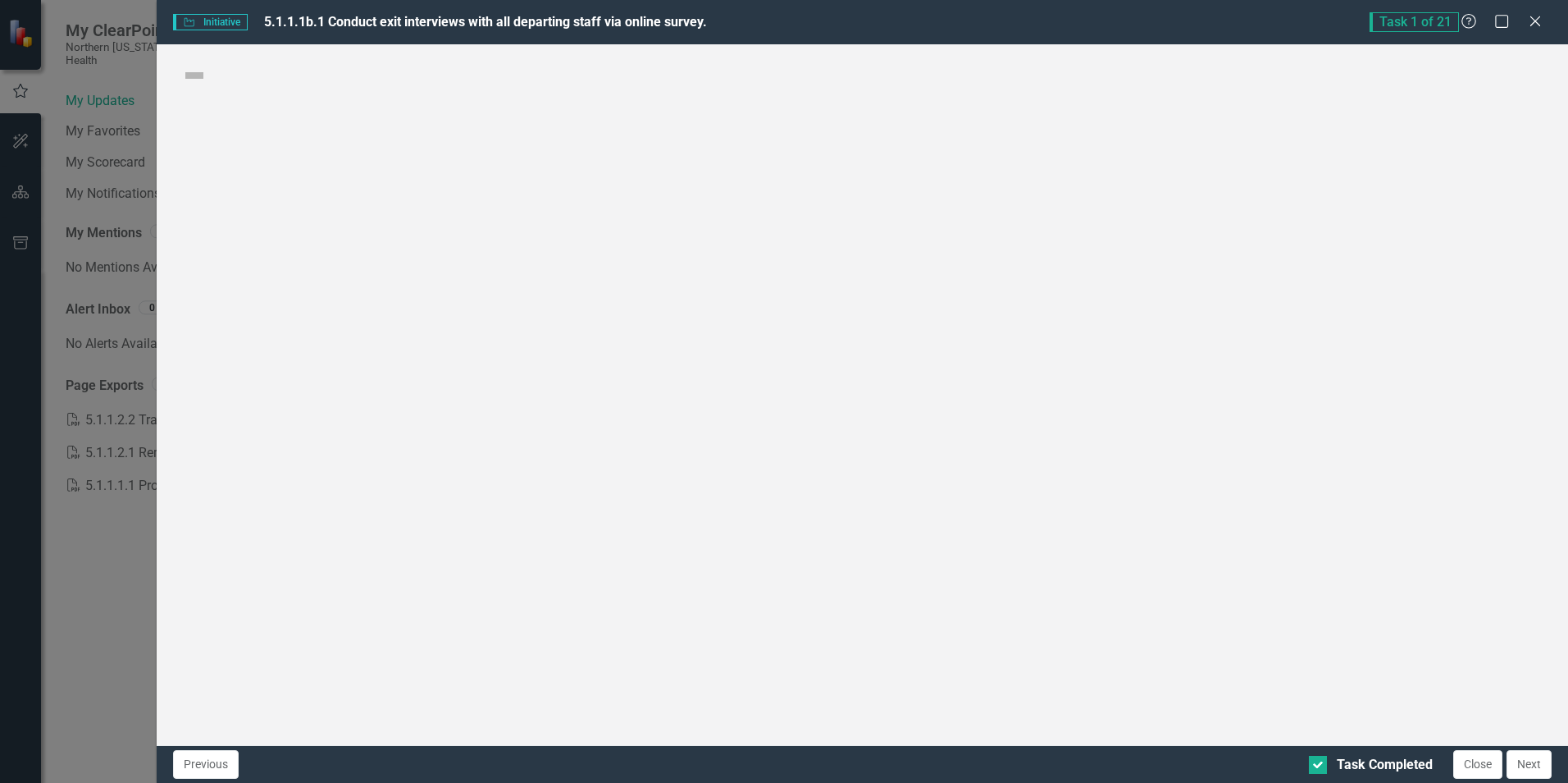
checkbox input "true"
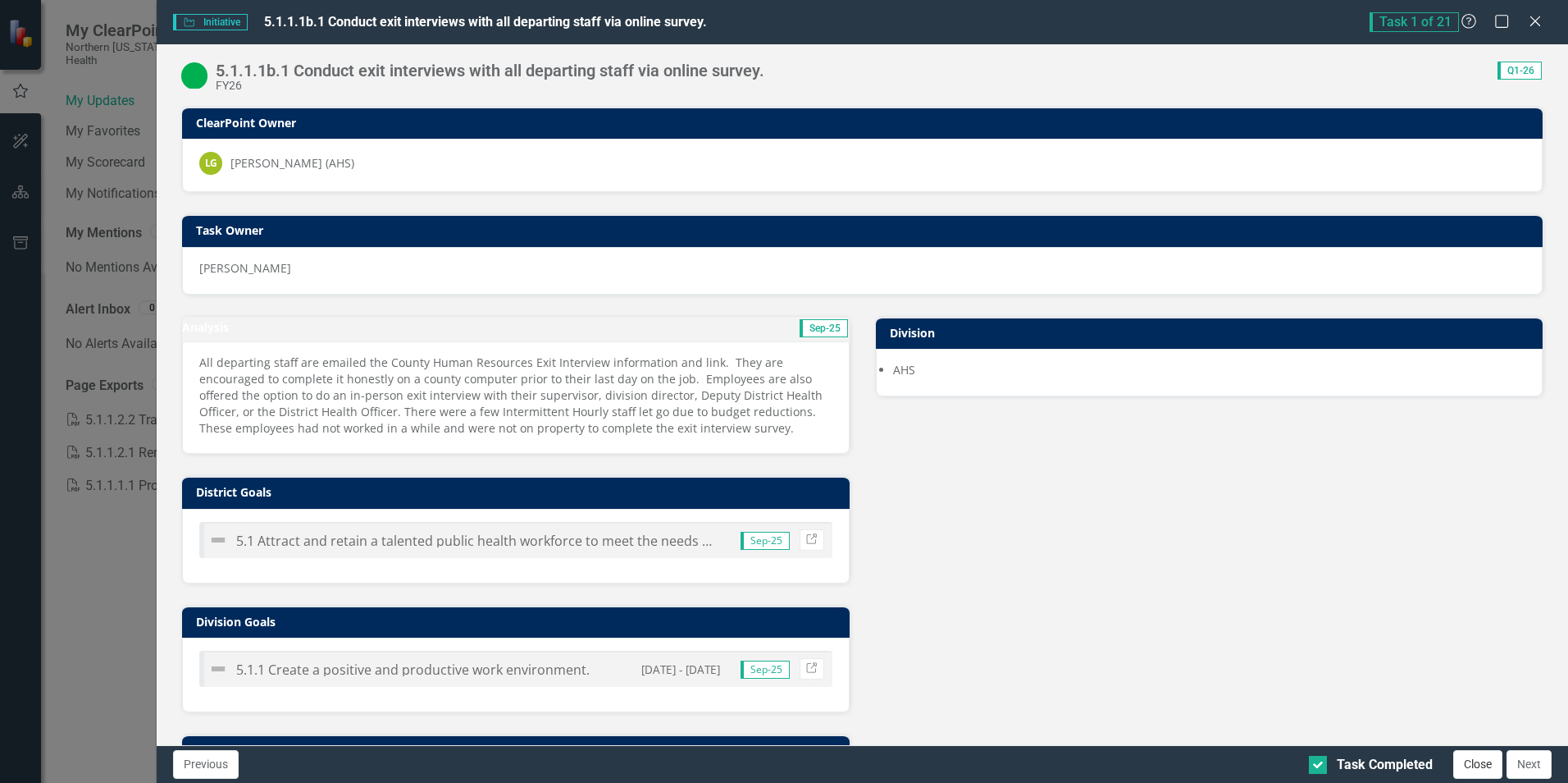
click at [1474, 756] on button "Close" at bounding box center [1478, 764] width 49 height 29
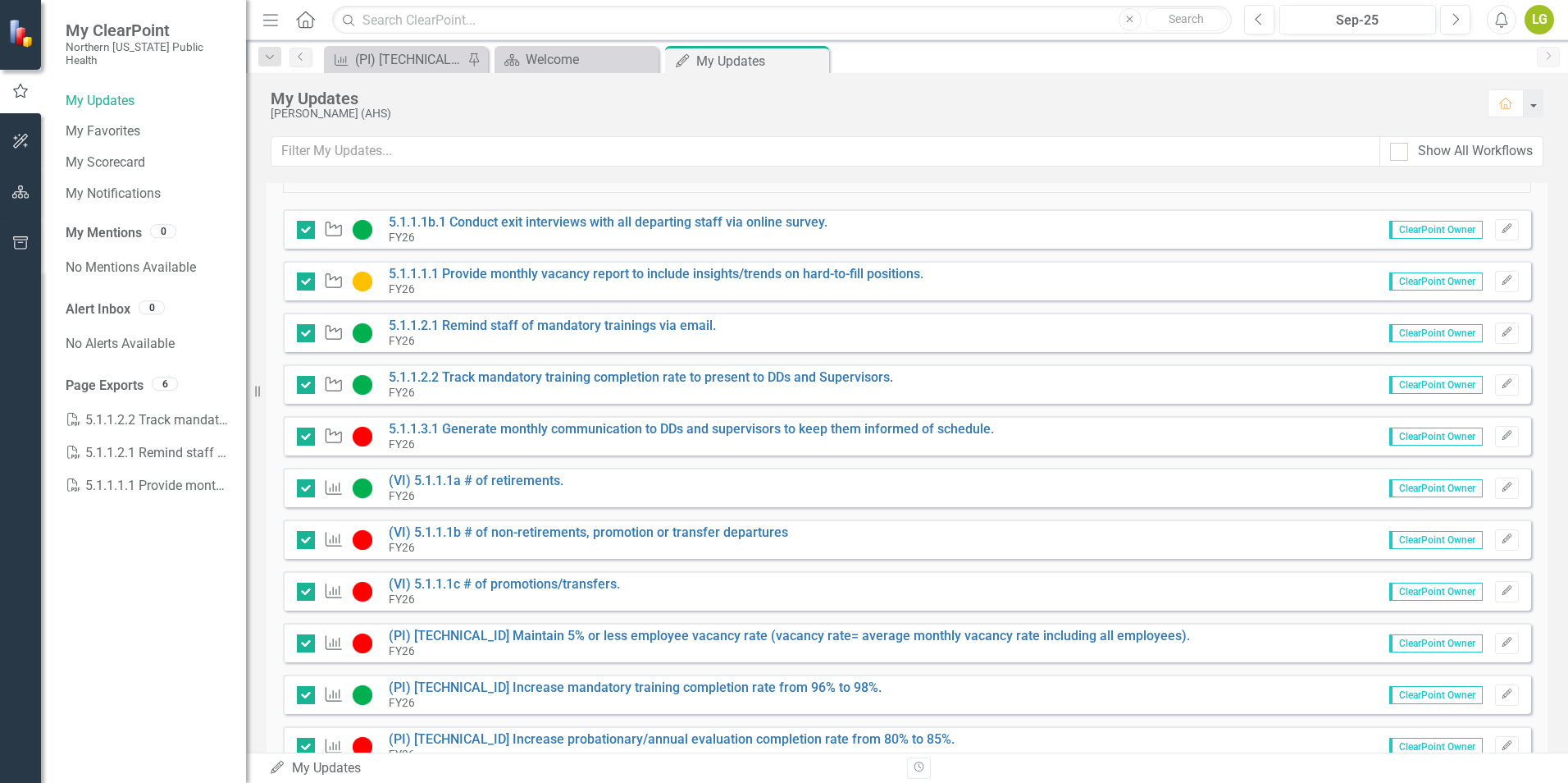
scroll to position [0, 0]
